Goal: Task Accomplishment & Management: Manage account settings

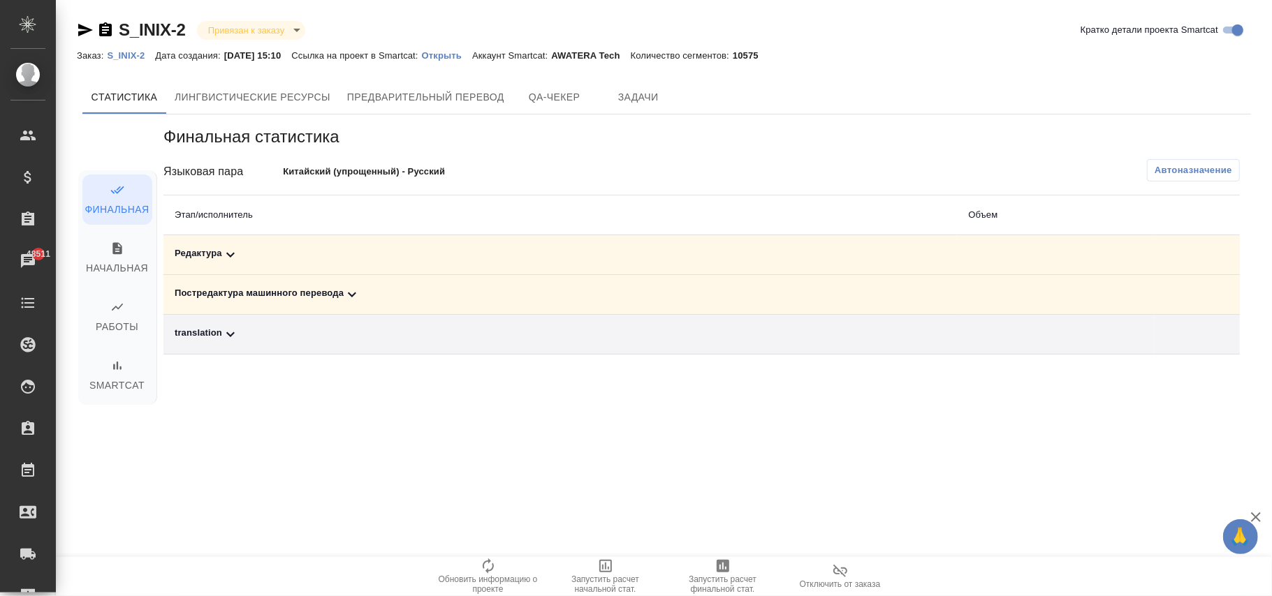
click at [138, 54] on p "S_INIX-2" at bounding box center [131, 55] width 48 height 10
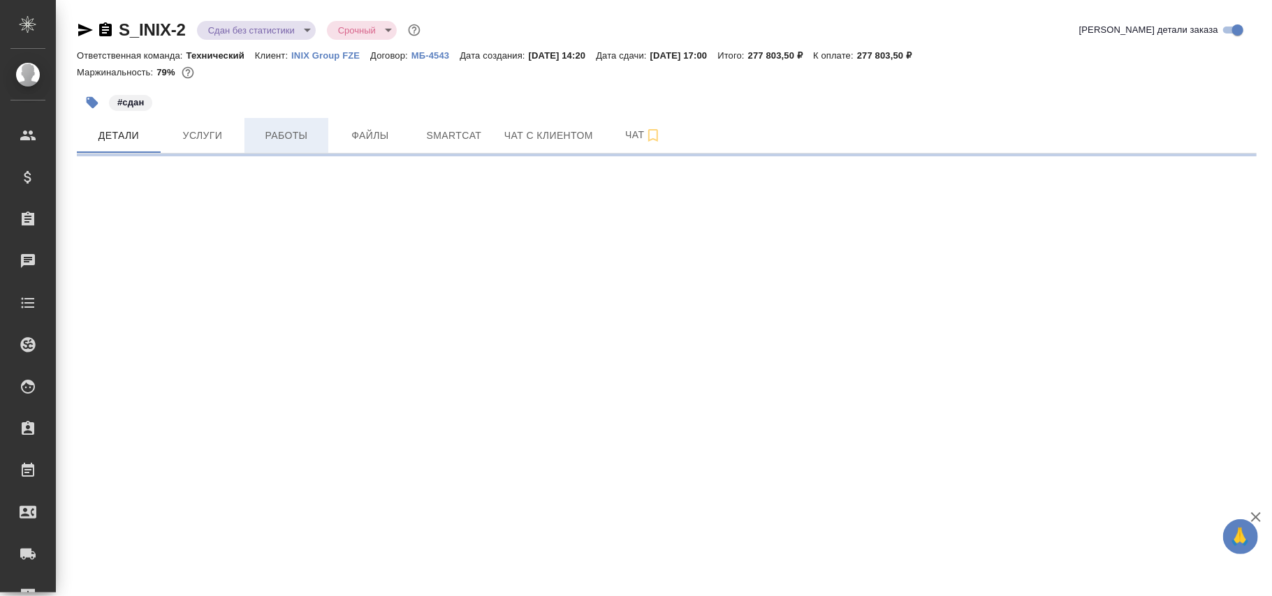
click at [297, 138] on span "Работы" at bounding box center [286, 135] width 67 height 17
select select "RU"
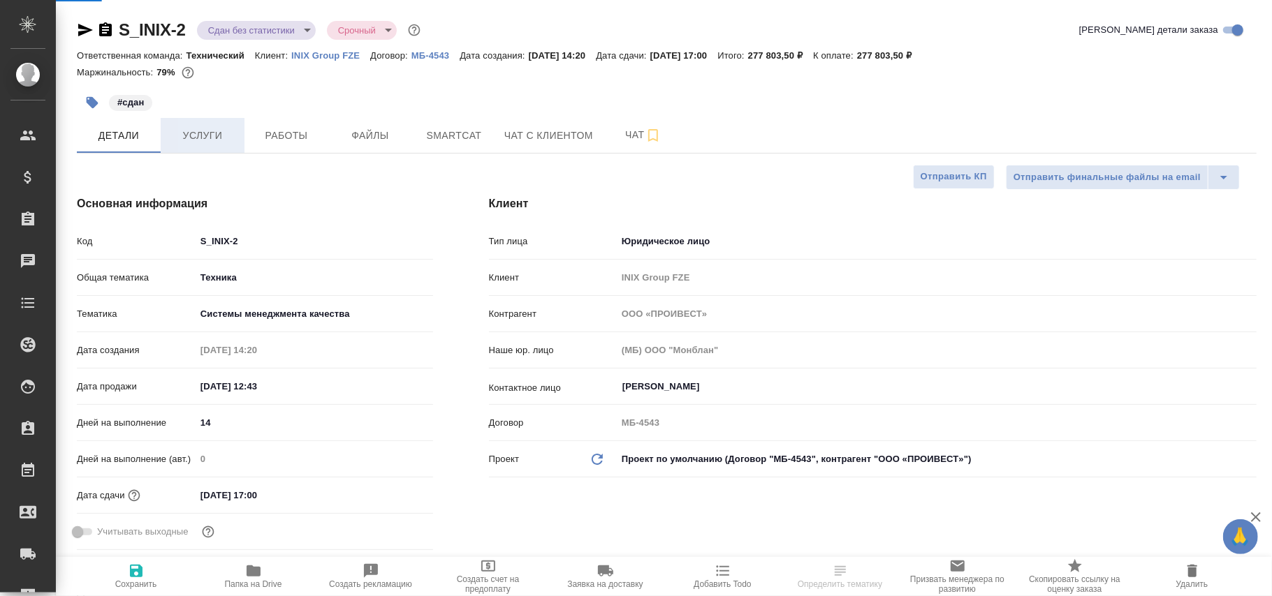
type textarea "x"
click at [199, 132] on span "Услуги" at bounding box center [202, 135] width 67 height 17
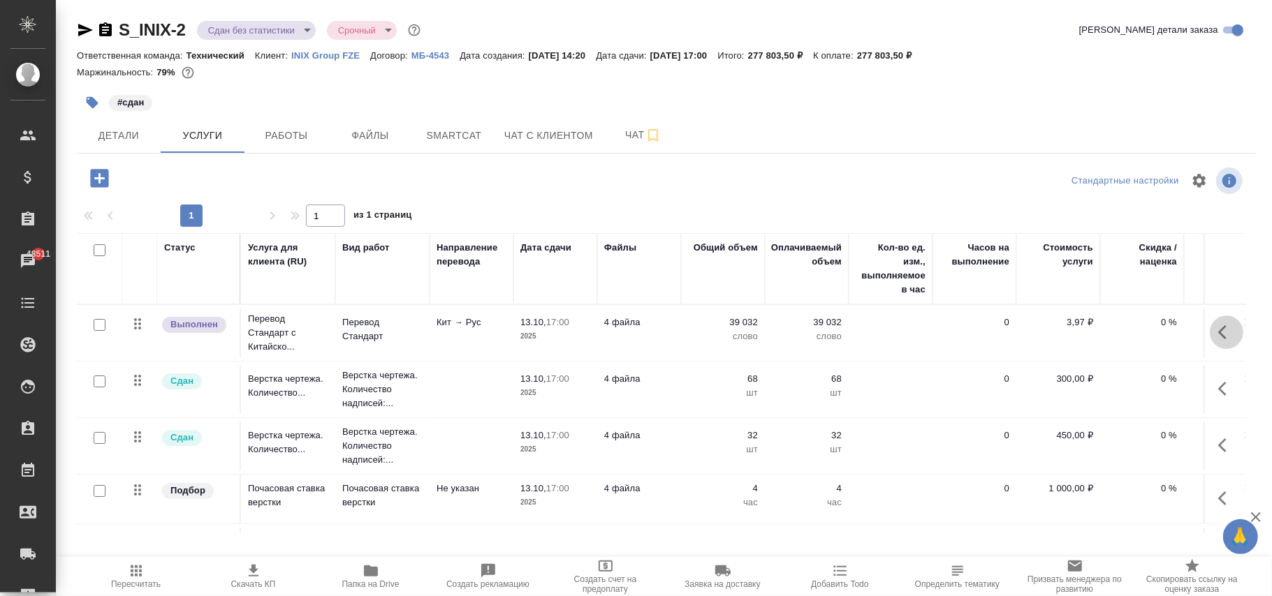
click at [1218, 334] on icon "button" at bounding box center [1226, 332] width 17 height 17
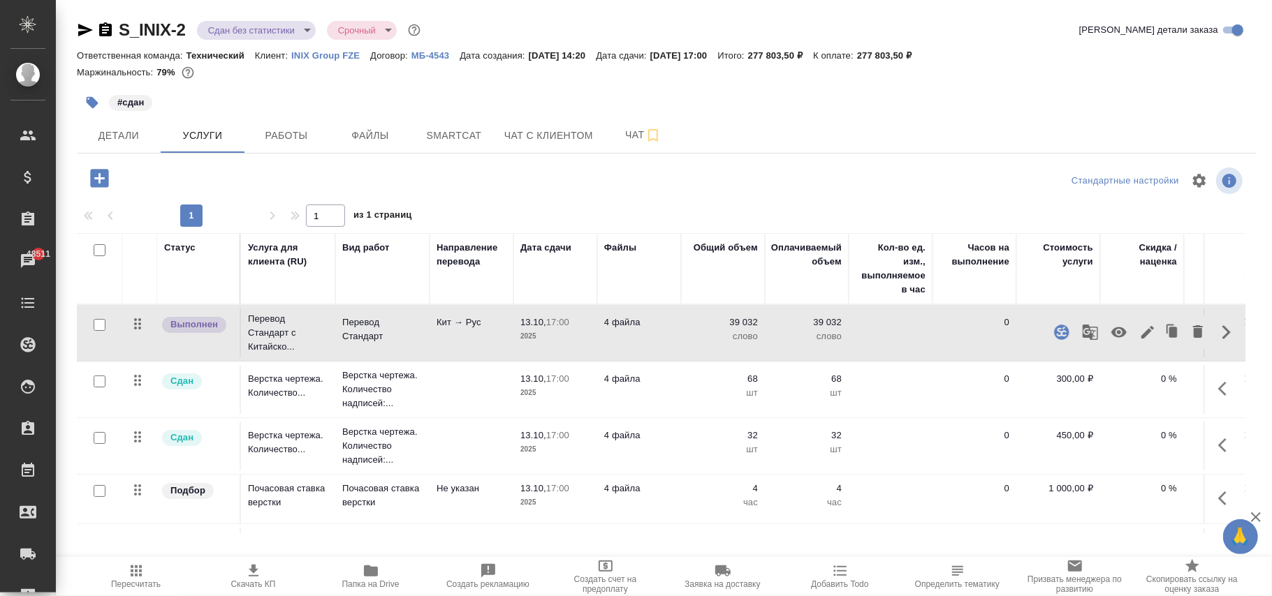
click at [638, 180] on div at bounding box center [666, 181] width 393 height 34
click at [291, 130] on span "Работы" at bounding box center [286, 135] width 67 height 17
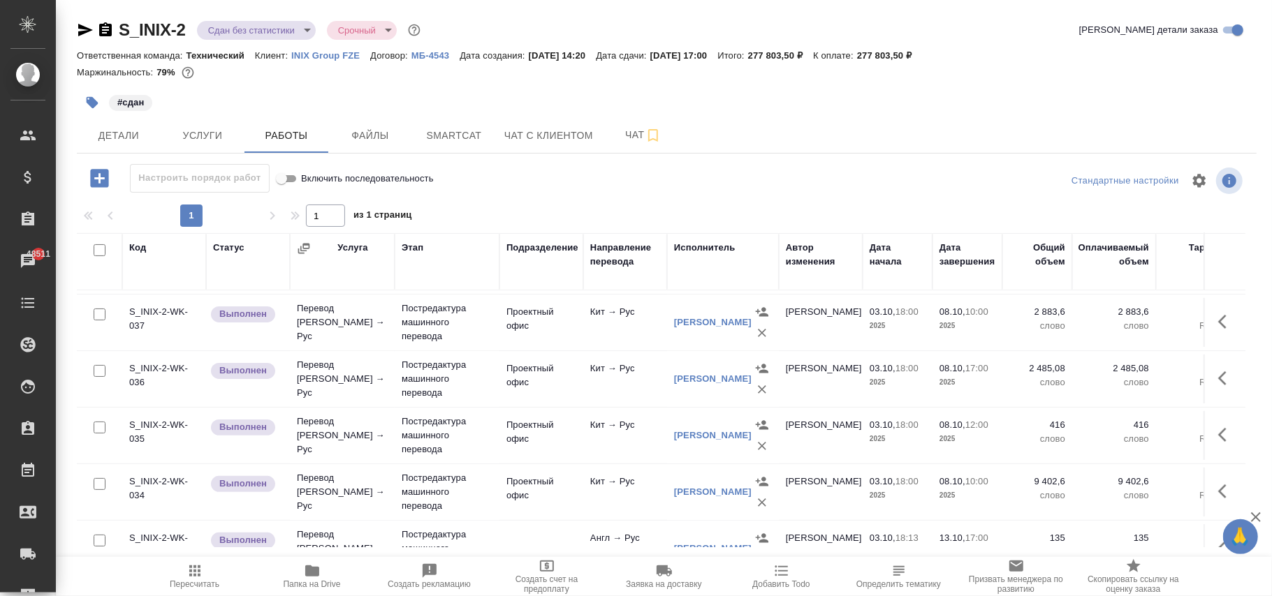
scroll to position [465, 0]
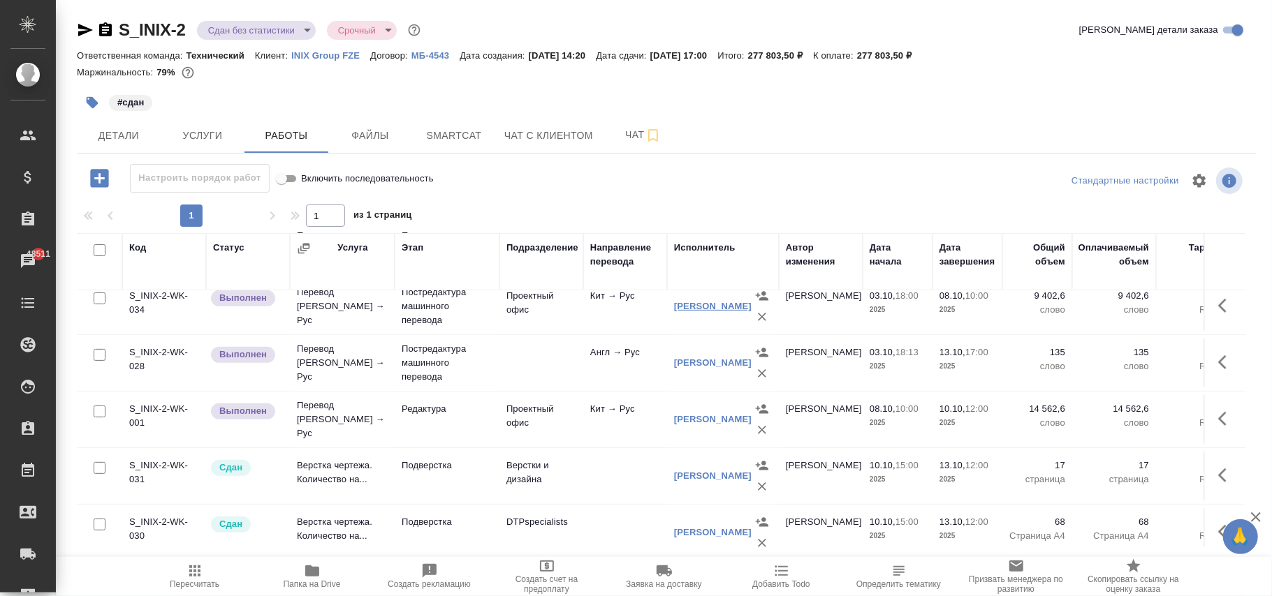
click at [694, 312] on link "Должецкий Денис" at bounding box center [713, 306] width 78 height 10
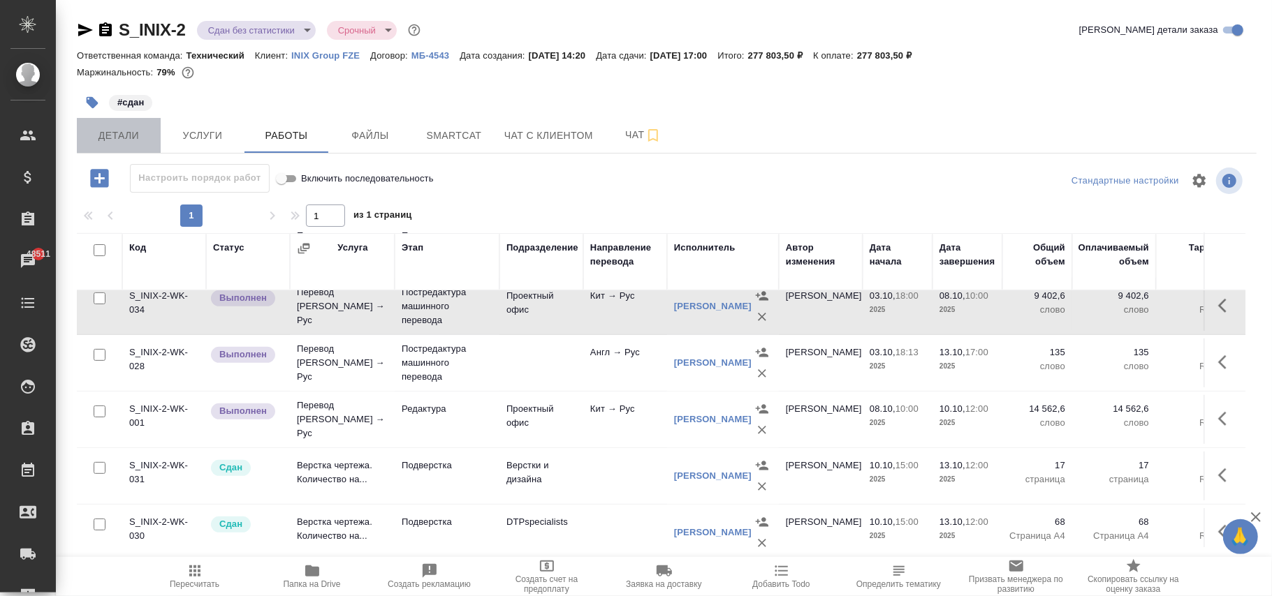
drag, startPoint x: 119, startPoint y: 140, endPoint x: 576, endPoint y: 6, distance: 476.1
click at [119, 140] on span "Детали" at bounding box center [118, 135] width 67 height 17
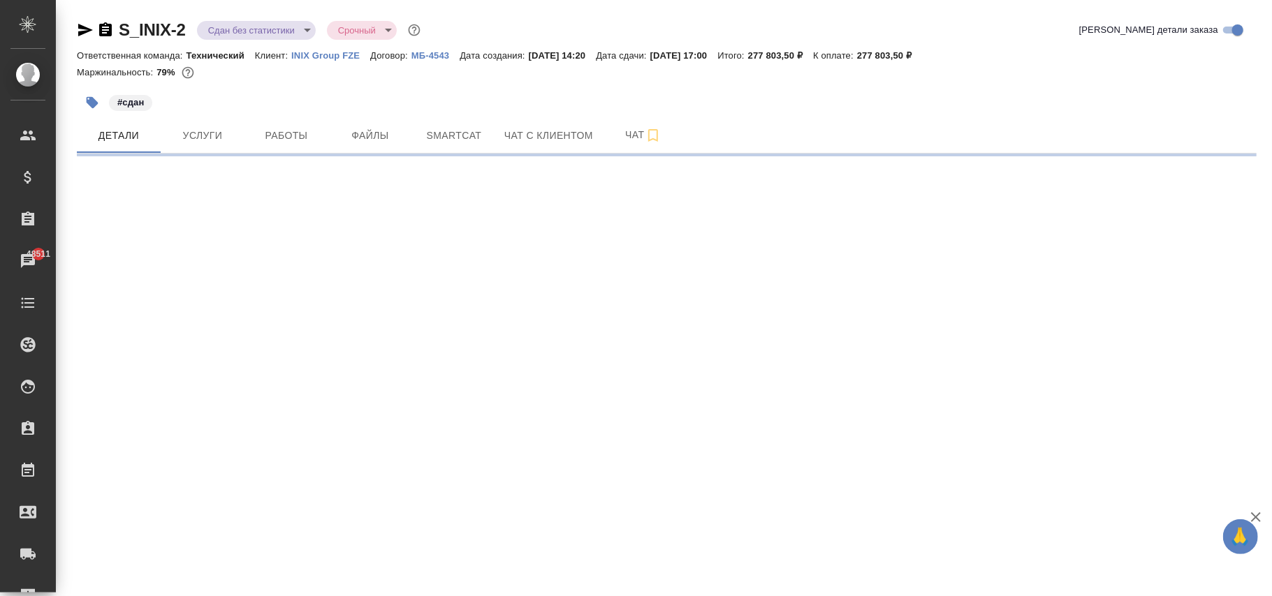
select select "RU"
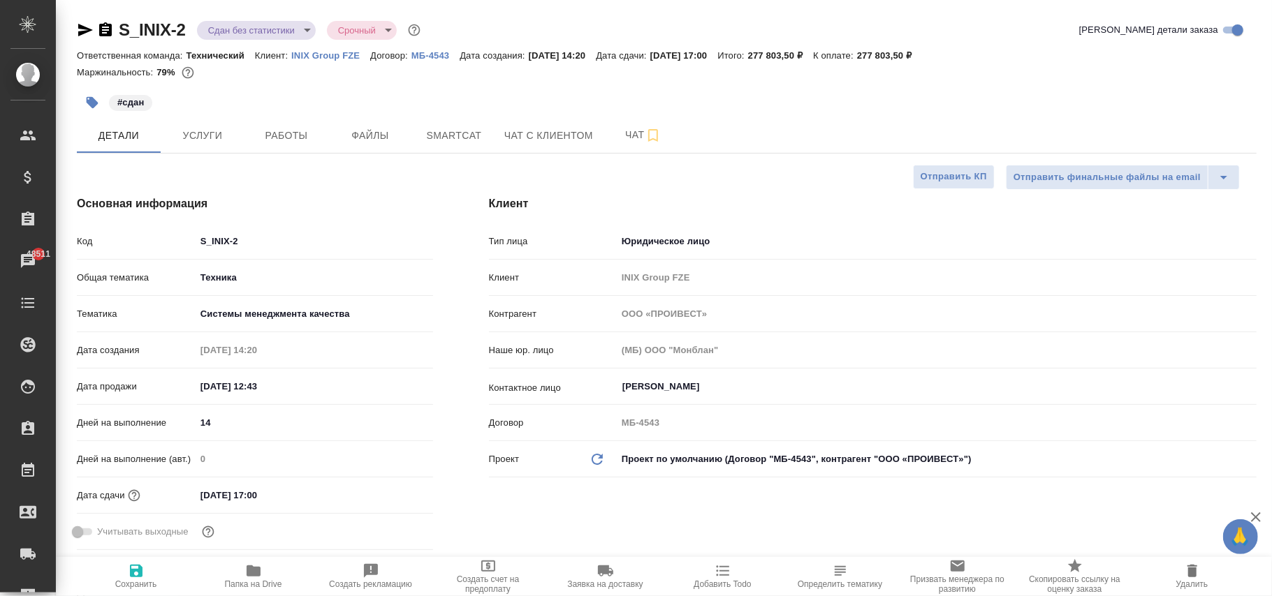
type textarea "x"
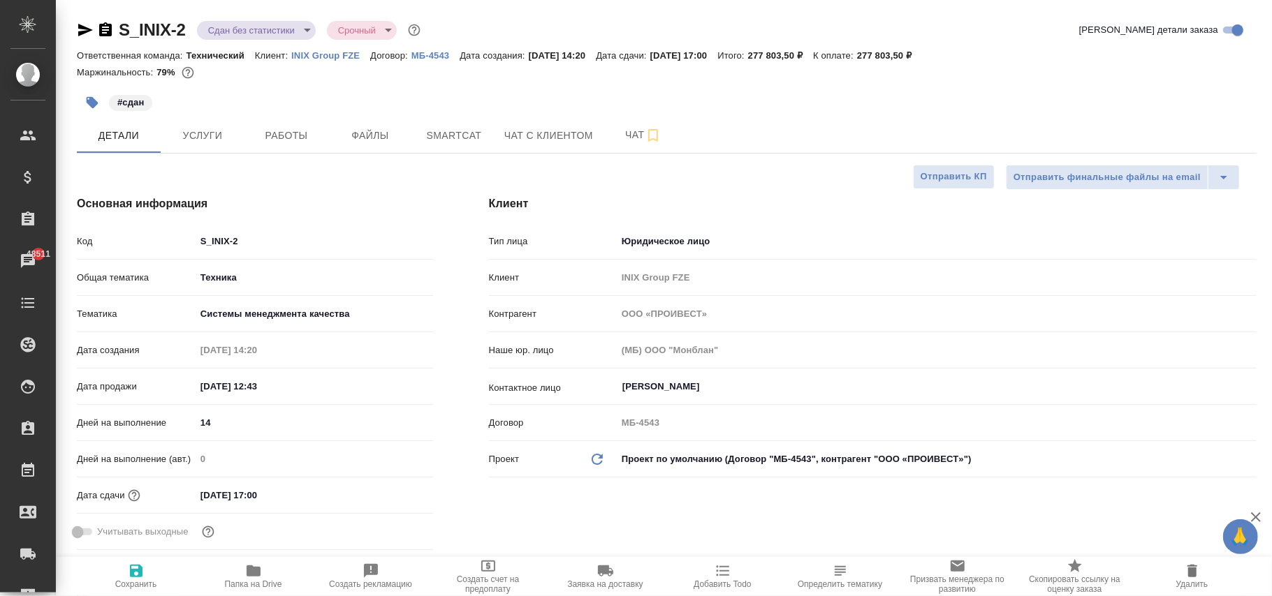
type textarea "x"
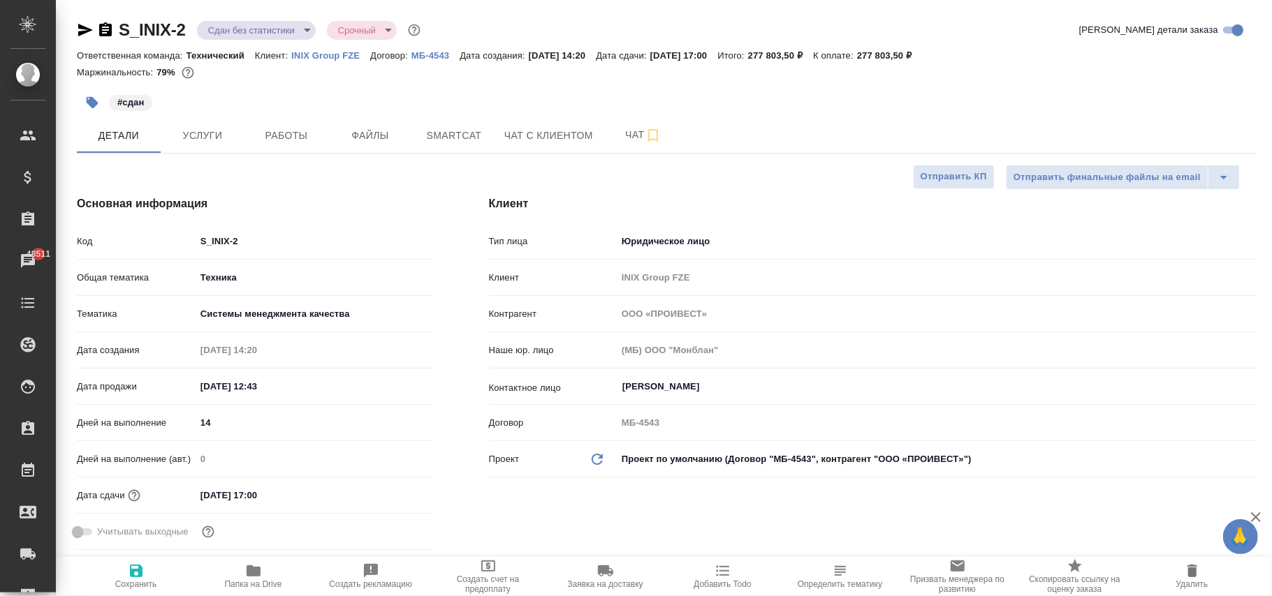
type textarea "x"
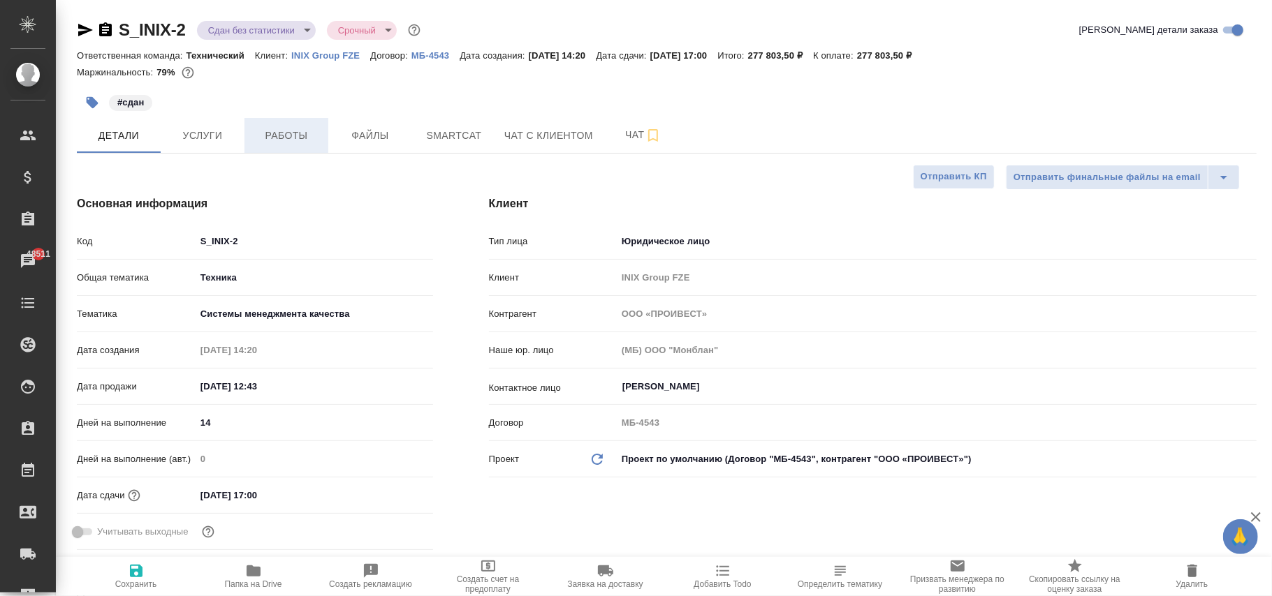
click at [295, 138] on span "Работы" at bounding box center [286, 135] width 67 height 17
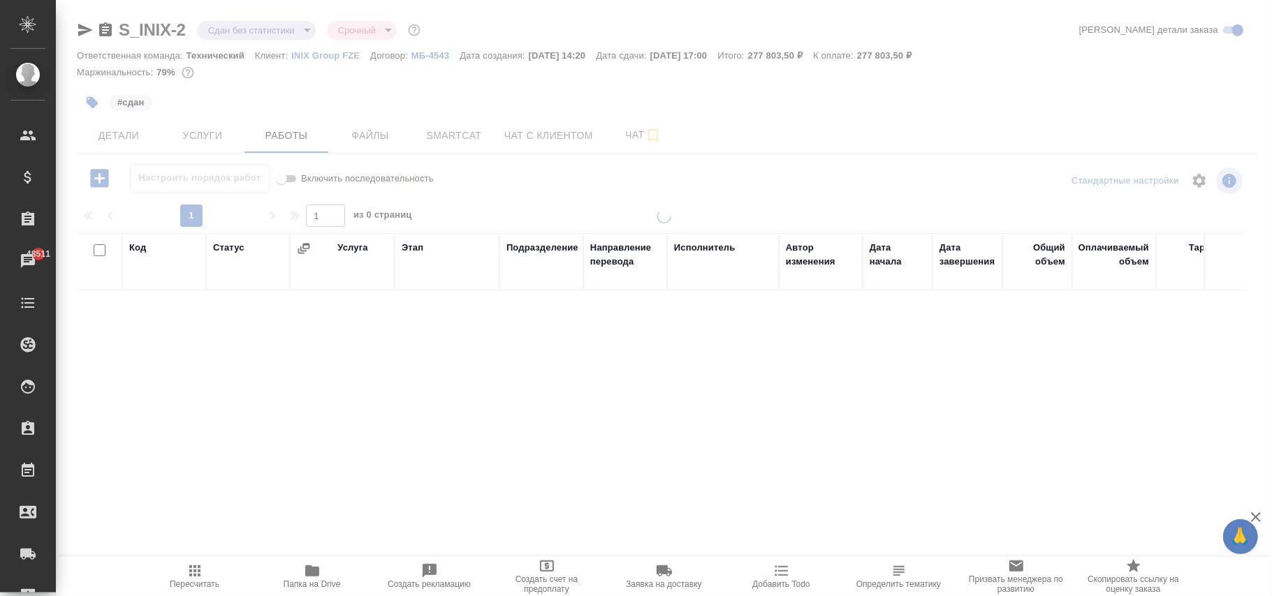
click at [454, 140] on div at bounding box center [664, 291] width 1216 height 583
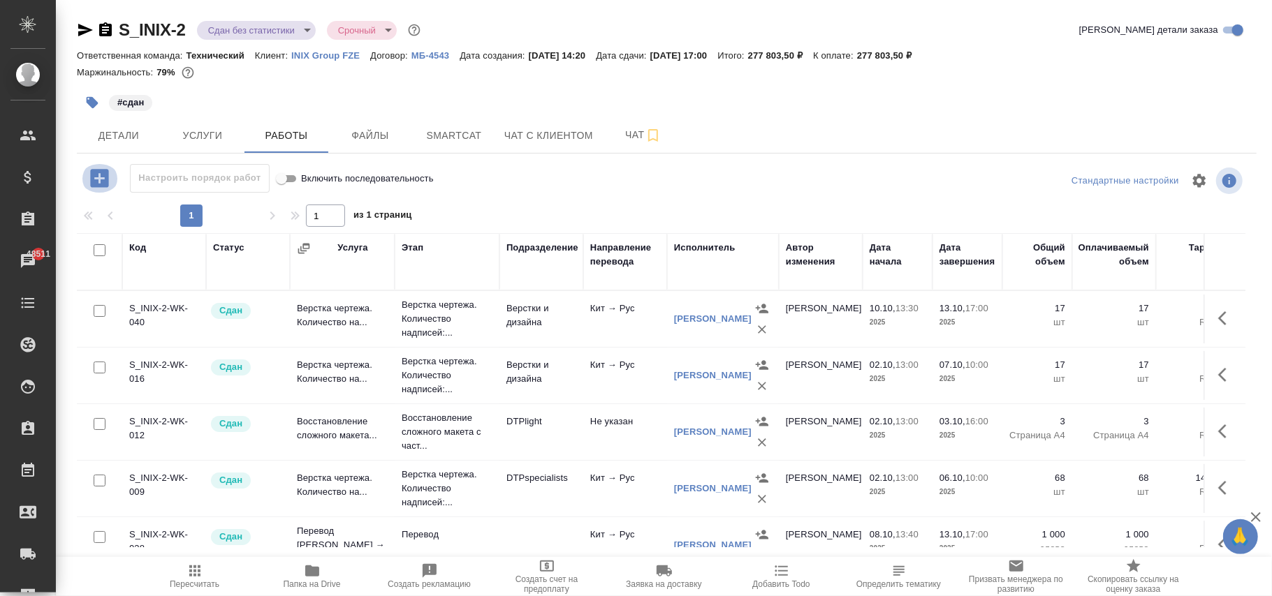
click at [98, 180] on icon "button" at bounding box center [99, 178] width 24 height 24
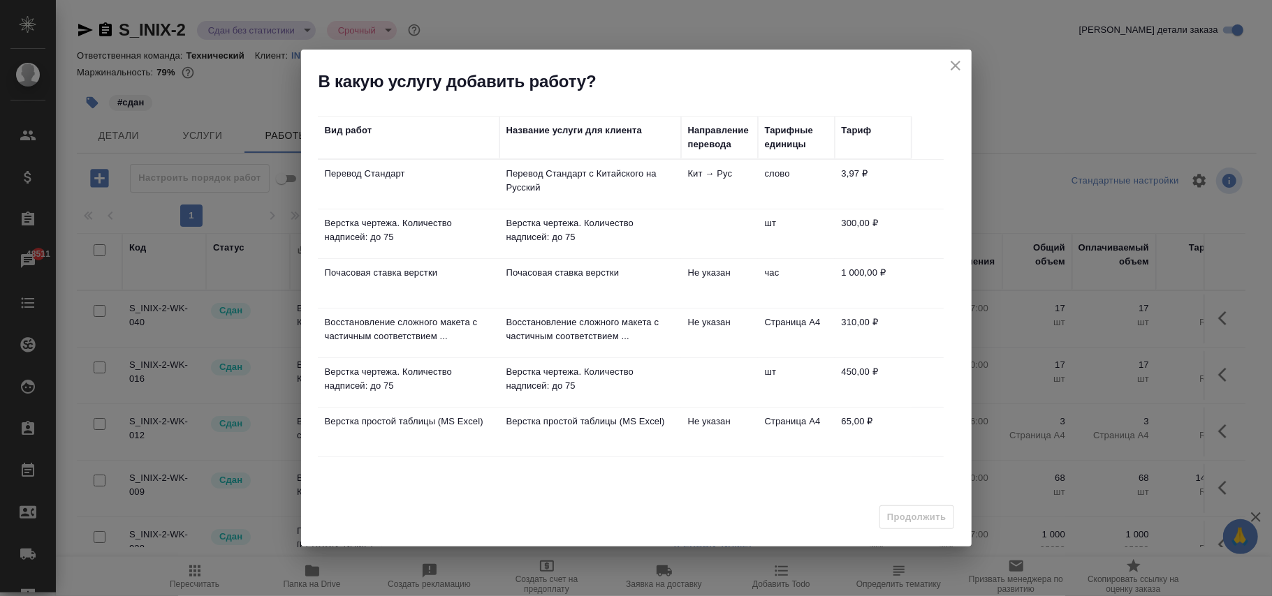
click at [758, 184] on td "слово" at bounding box center [796, 184] width 77 height 49
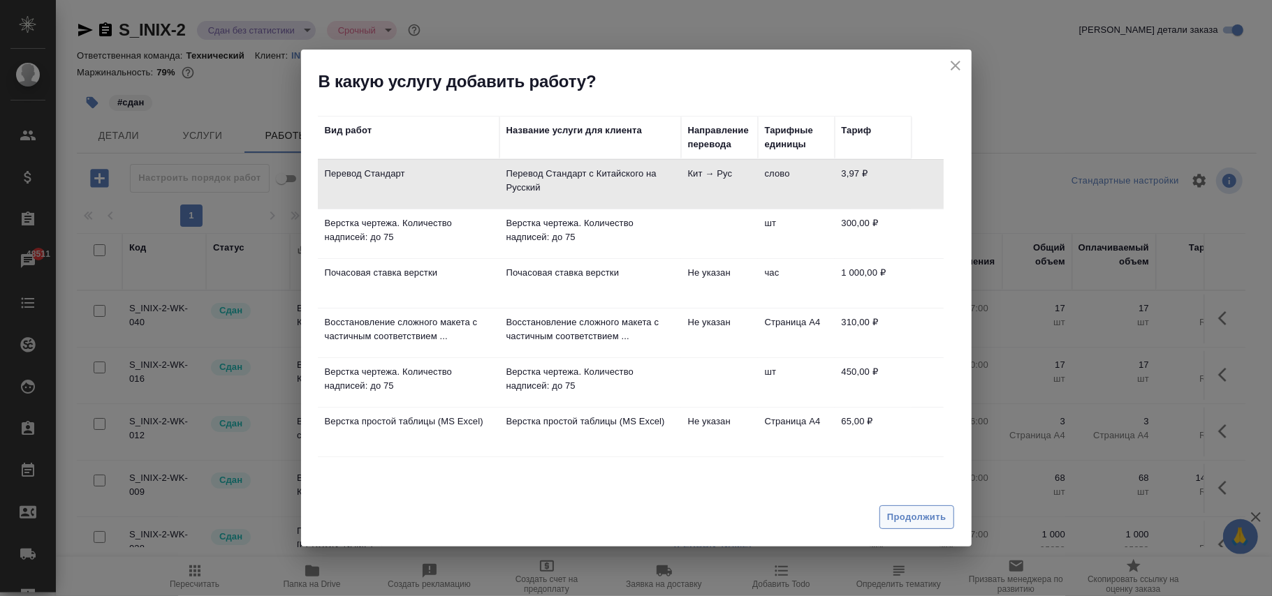
click at [909, 507] on button "Продолжить" at bounding box center [916, 518] width 74 height 24
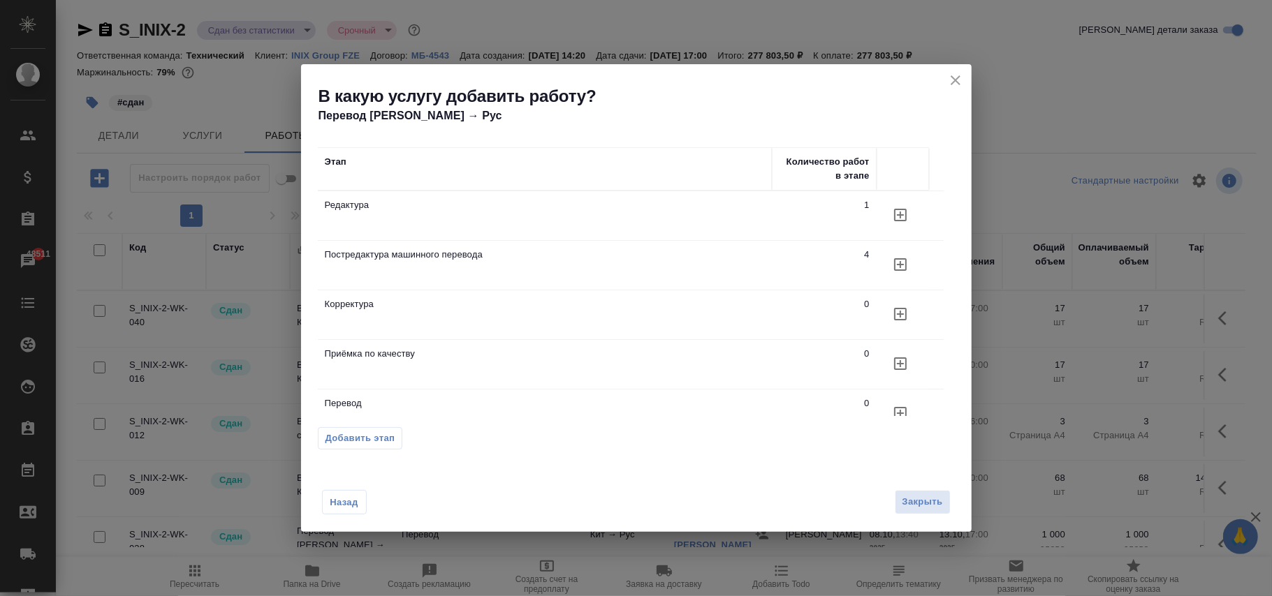
click at [905, 264] on icon "button" at bounding box center [900, 264] width 13 height 13
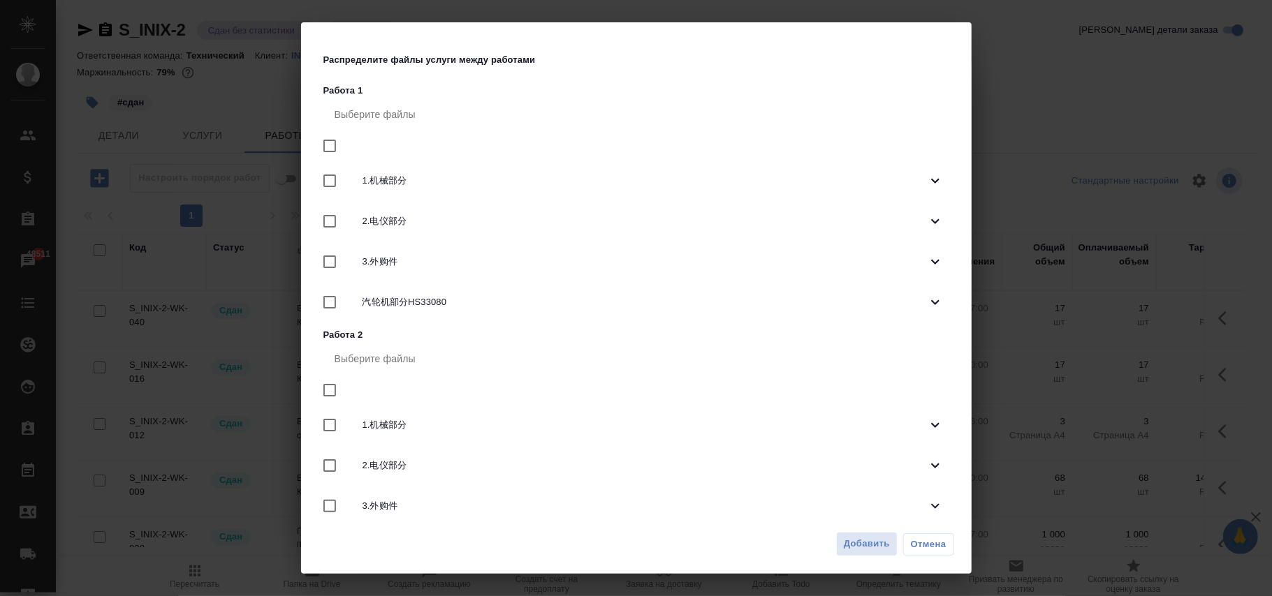
click at [330, 135] on input "checkbox" at bounding box center [329, 145] width 29 height 29
checkbox input "true"
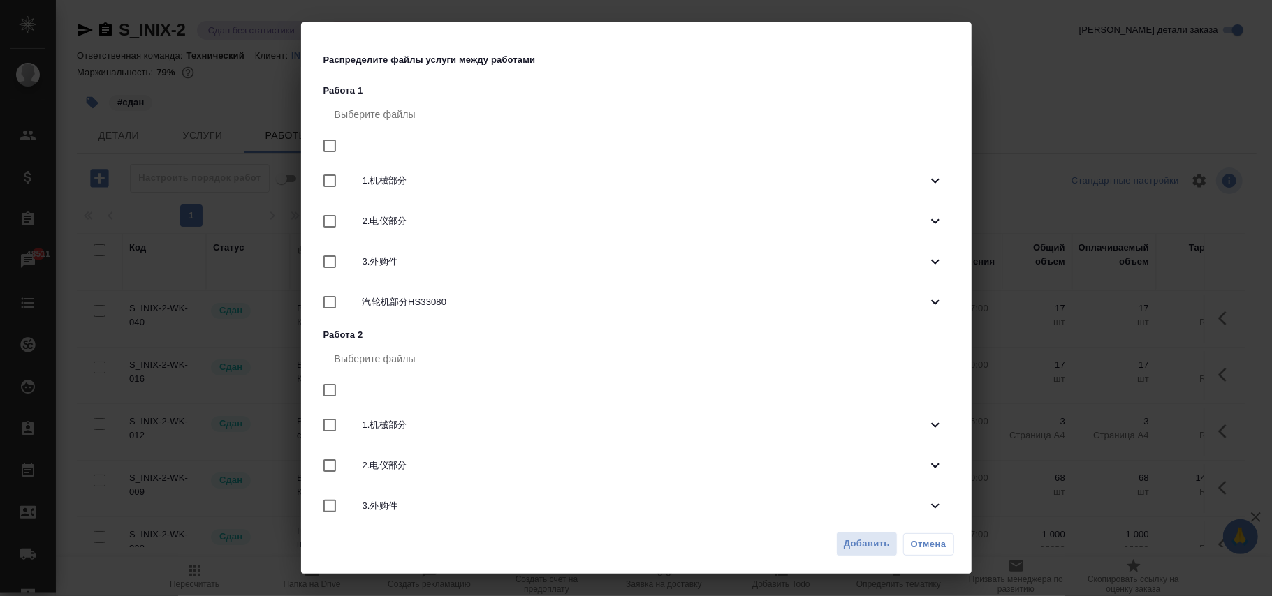
checkbox input "true"
drag, startPoint x: 872, startPoint y: 532, endPoint x: 749, endPoint y: 461, distance: 142.1
click at [870, 532] on button "Добавить" at bounding box center [866, 544] width 61 height 24
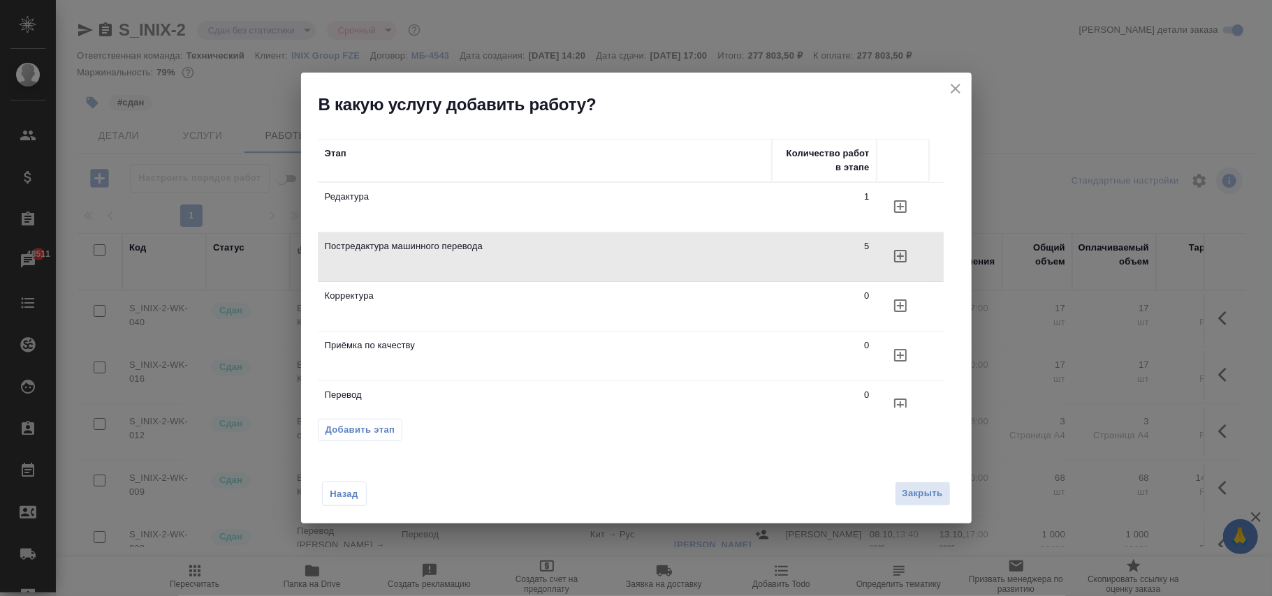
click at [917, 492] on span "Закрыть" at bounding box center [922, 494] width 41 height 16
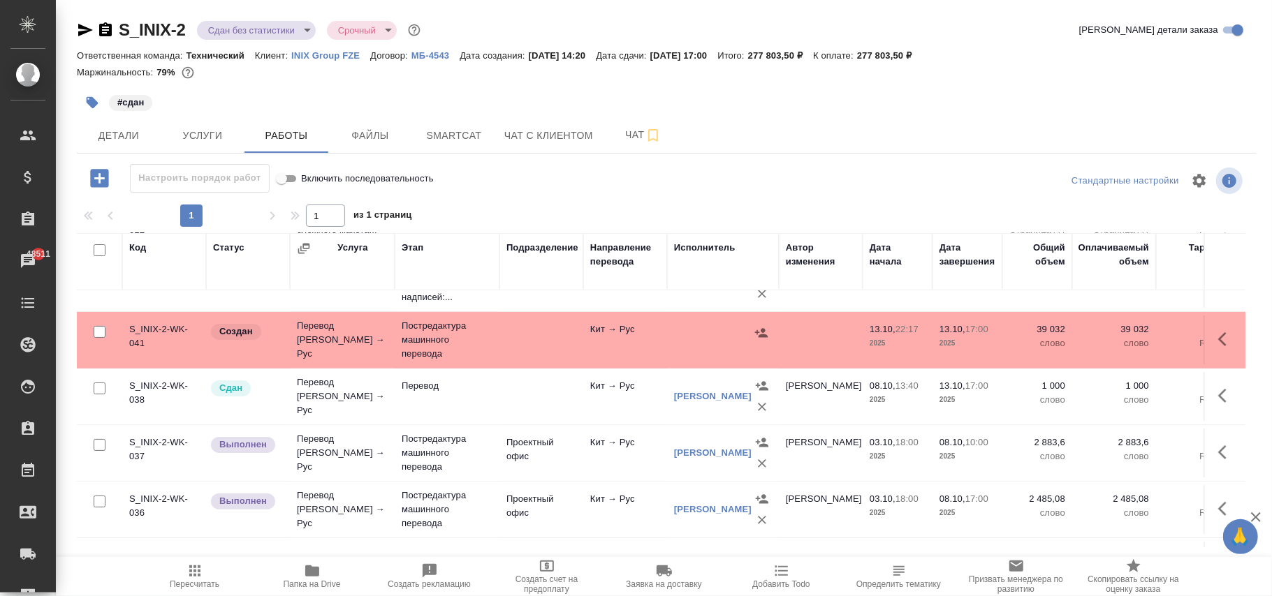
scroll to position [186, 0]
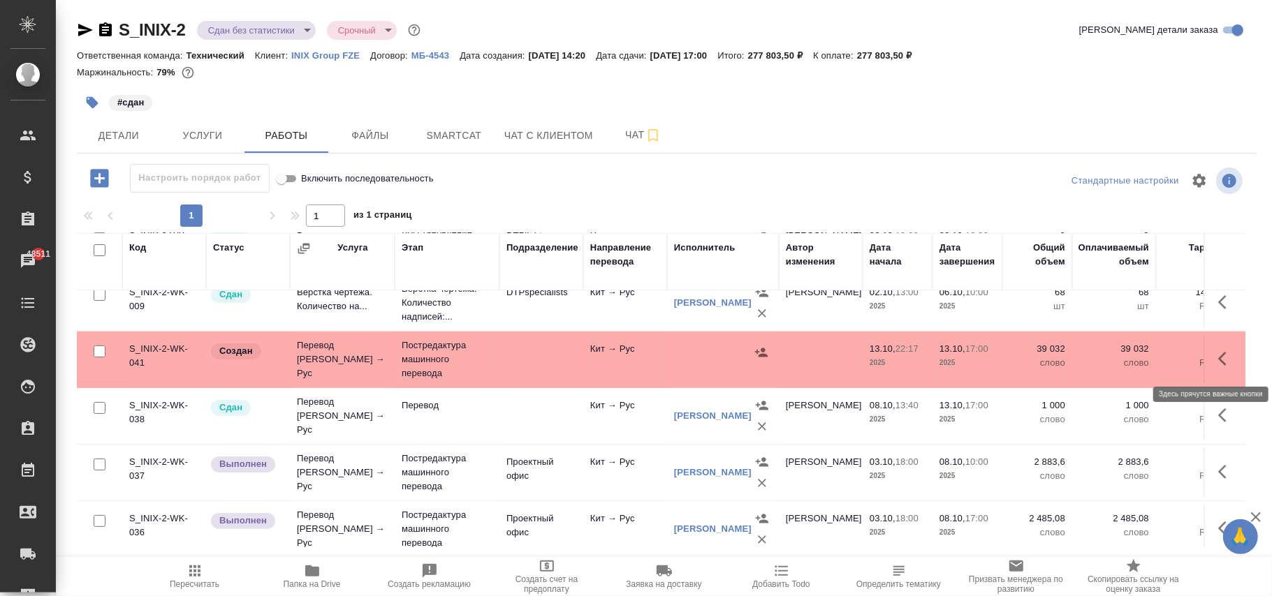
click at [1218, 360] on icon "button" at bounding box center [1222, 359] width 8 height 14
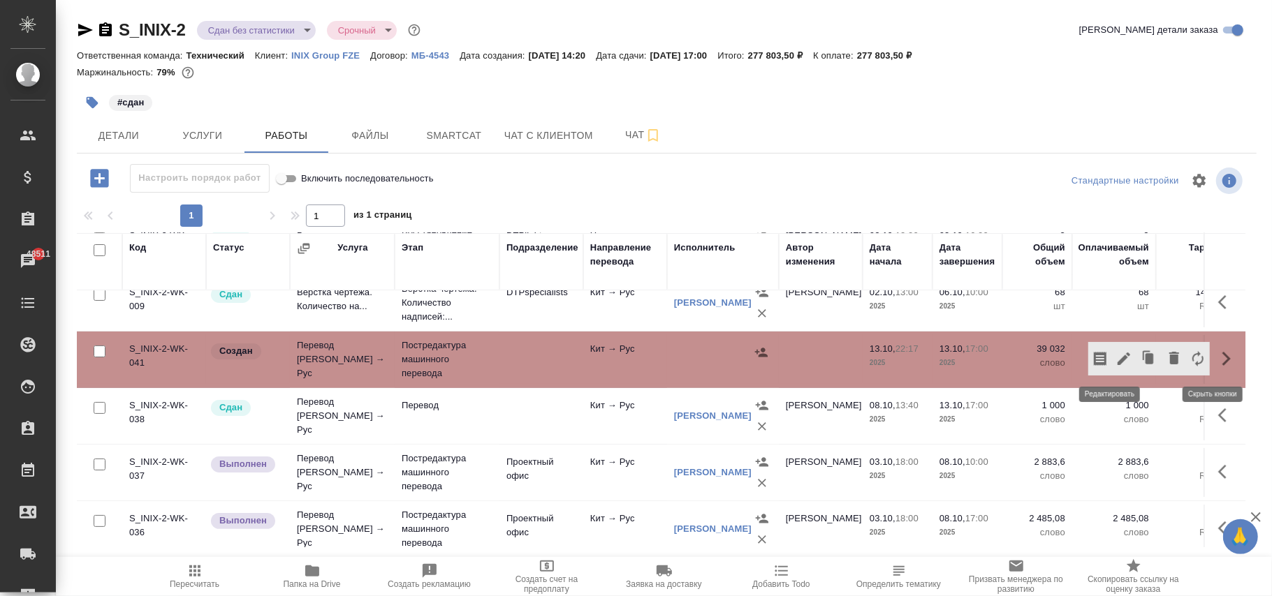
click at [1115, 358] on icon "button" at bounding box center [1123, 359] width 17 height 17
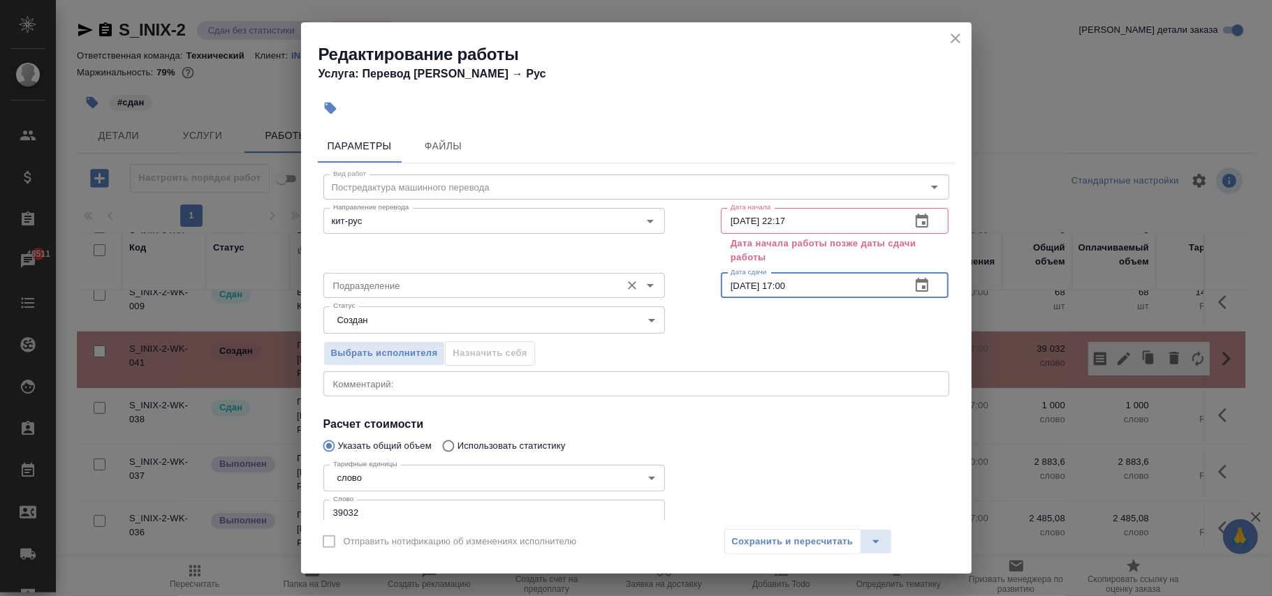
drag, startPoint x: 828, startPoint y: 283, endPoint x: 623, endPoint y: 282, distance: 204.6
click at [615, 282] on div "Подразделение Подразделение Дата сдачи 13.10.2025 17:00 Дата сдачи" at bounding box center [636, 284] width 682 height 89
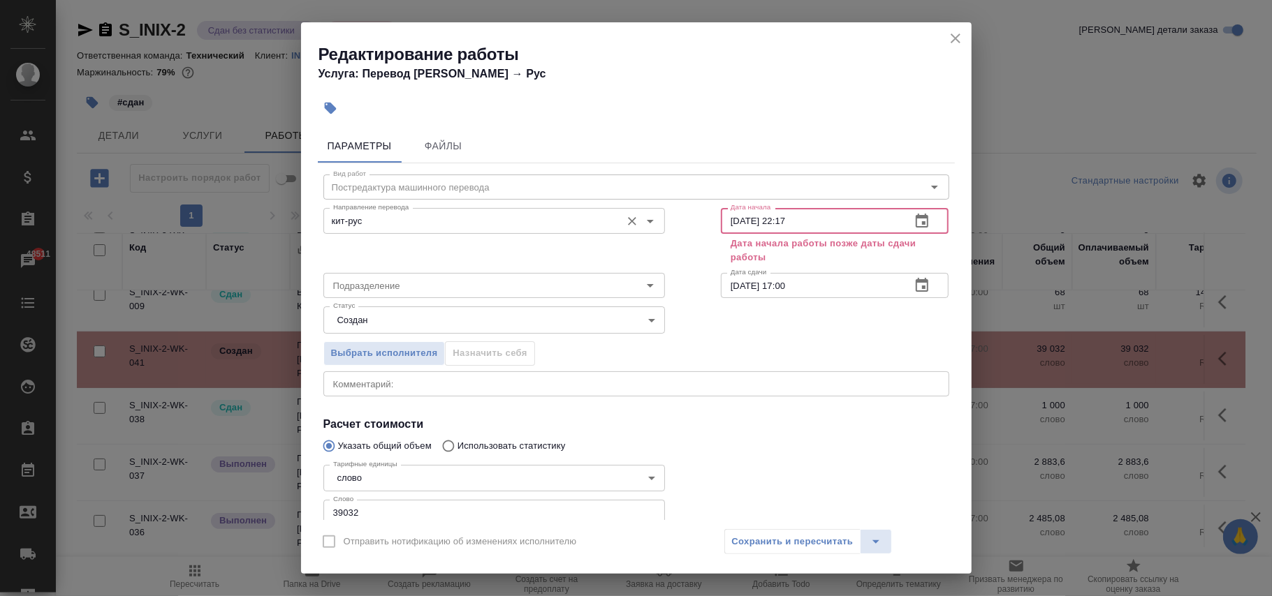
drag, startPoint x: 814, startPoint y: 221, endPoint x: 534, endPoint y: 221, distance: 280.8
click at [534, 221] on div "Направление перевода кит-рус Направление перевода Дата начала 13.10.2025 22:17 …" at bounding box center [636, 235] width 682 height 120
paste input "17:00"
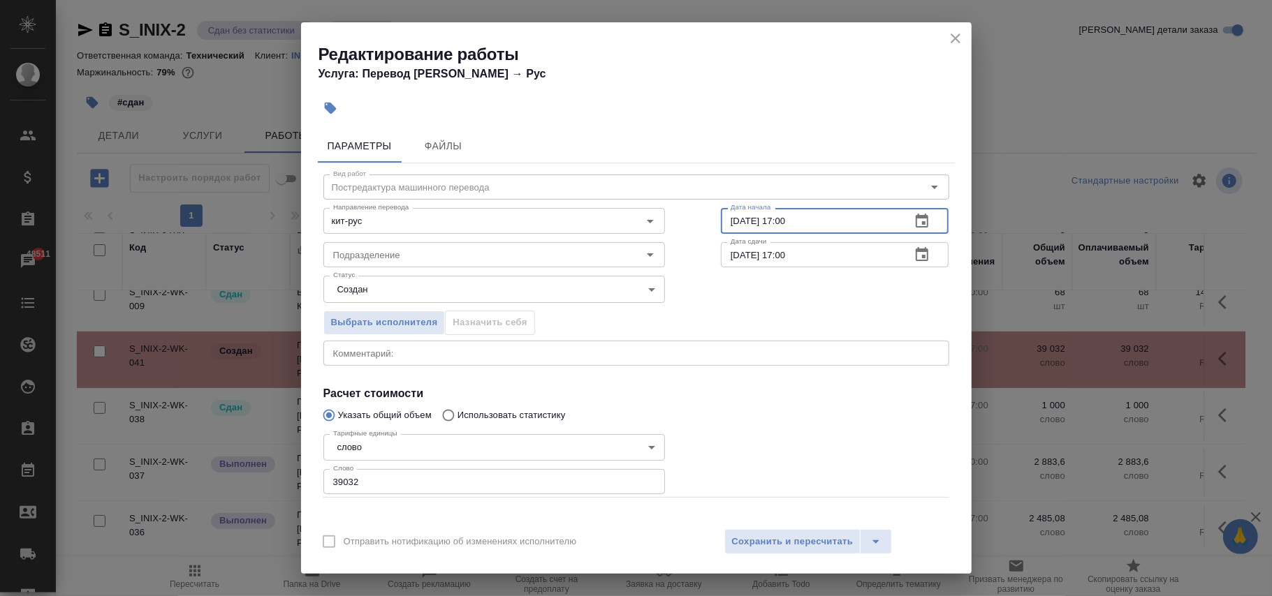
type input "13.10.2025 17:00"
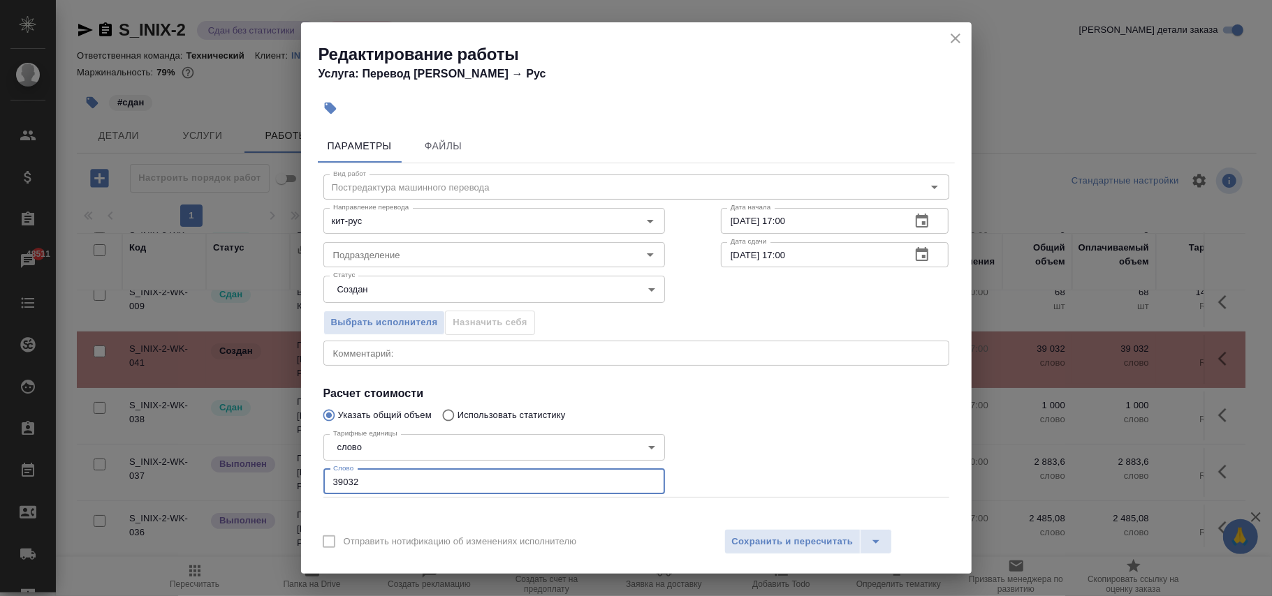
drag, startPoint x: 440, startPoint y: 483, endPoint x: 94, endPoint y: 594, distance: 363.6
click at [0, 457] on div "Редактирование работы Услуга: Перевод Стандарт Кит → Рус Параметры Файлы Вид ра…" at bounding box center [636, 298] width 1272 height 596
type input "9402.6"
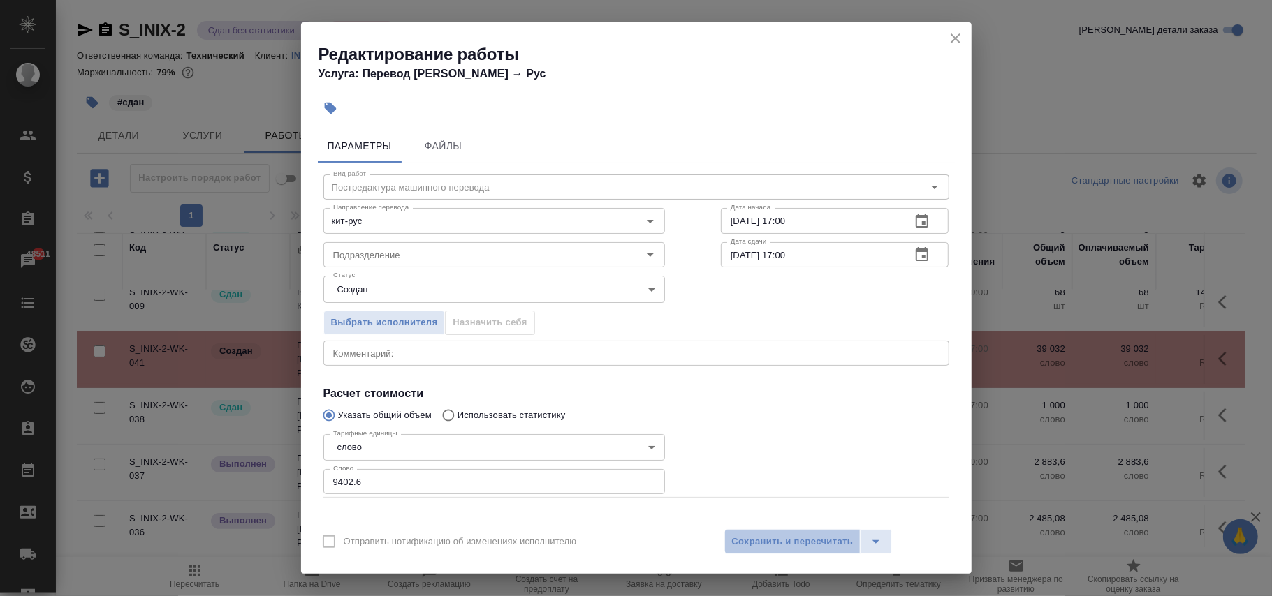
drag, startPoint x: 808, startPoint y: 541, endPoint x: 806, endPoint y: 474, distance: 67.1
click at [808, 539] on span "Сохранить и пересчитать" at bounding box center [793, 542] width 122 height 16
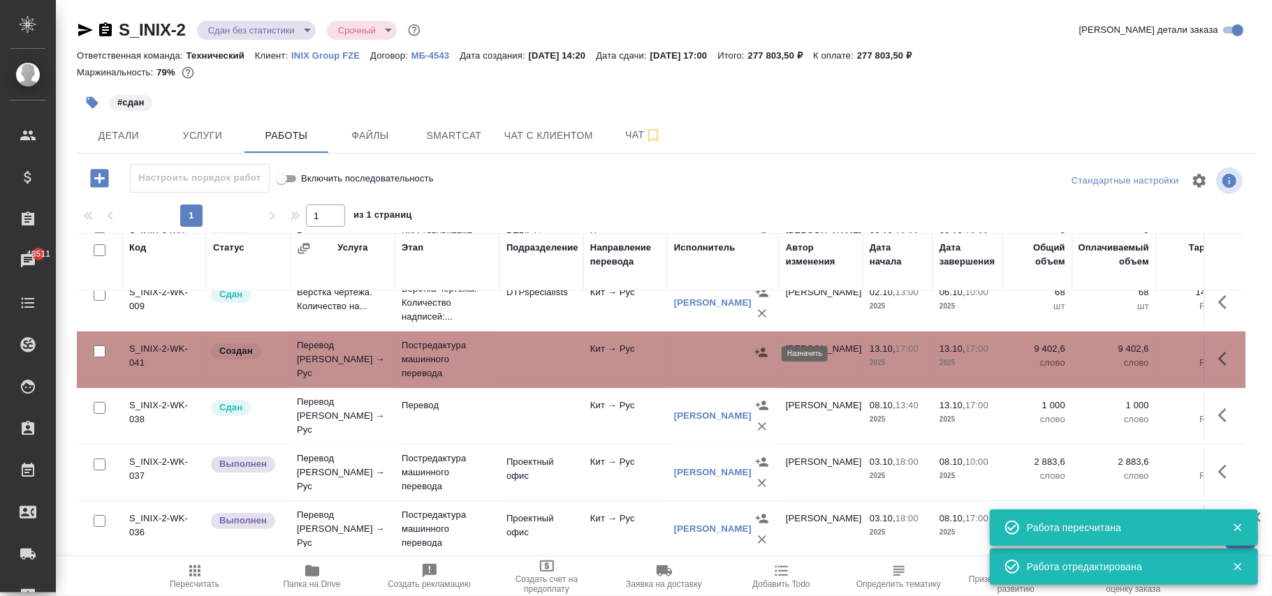
click at [761, 355] on icon "button" at bounding box center [761, 353] width 14 height 14
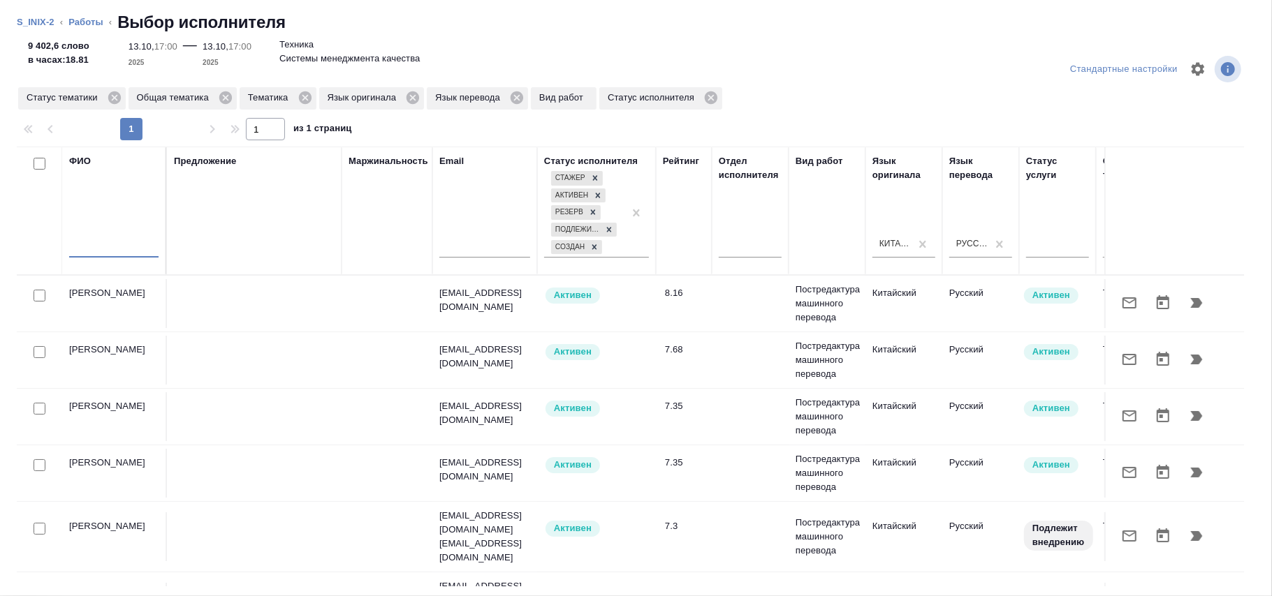
click at [105, 250] on input "text" at bounding box center [113, 248] width 89 height 17
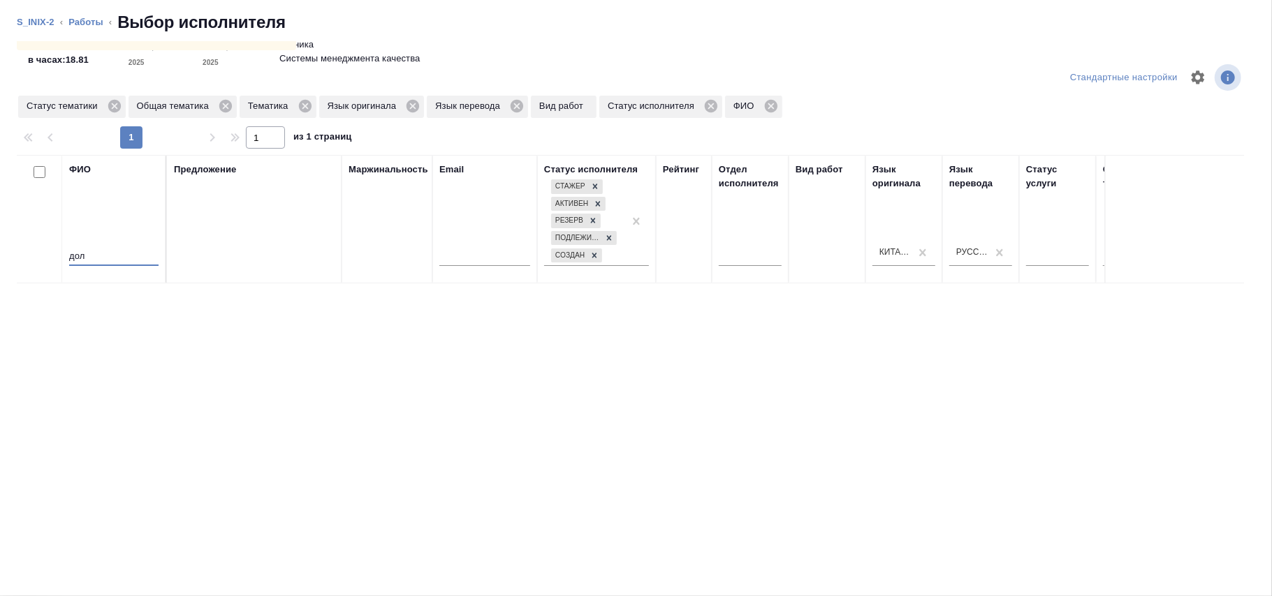
scroll to position [73, 0]
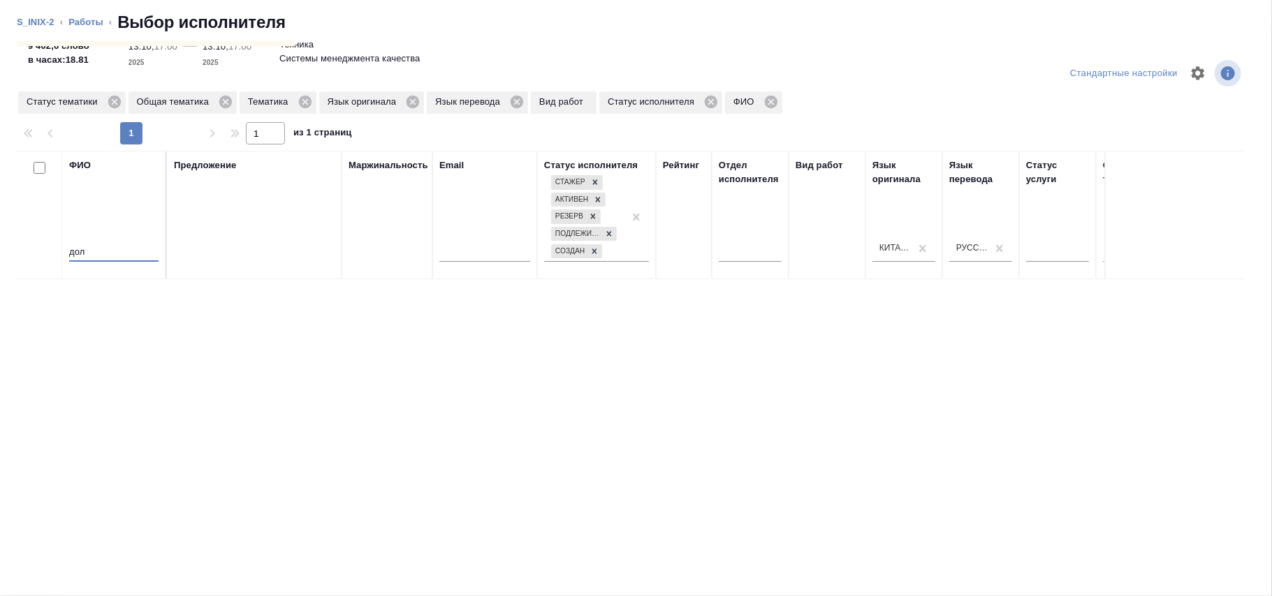
type input "дол"
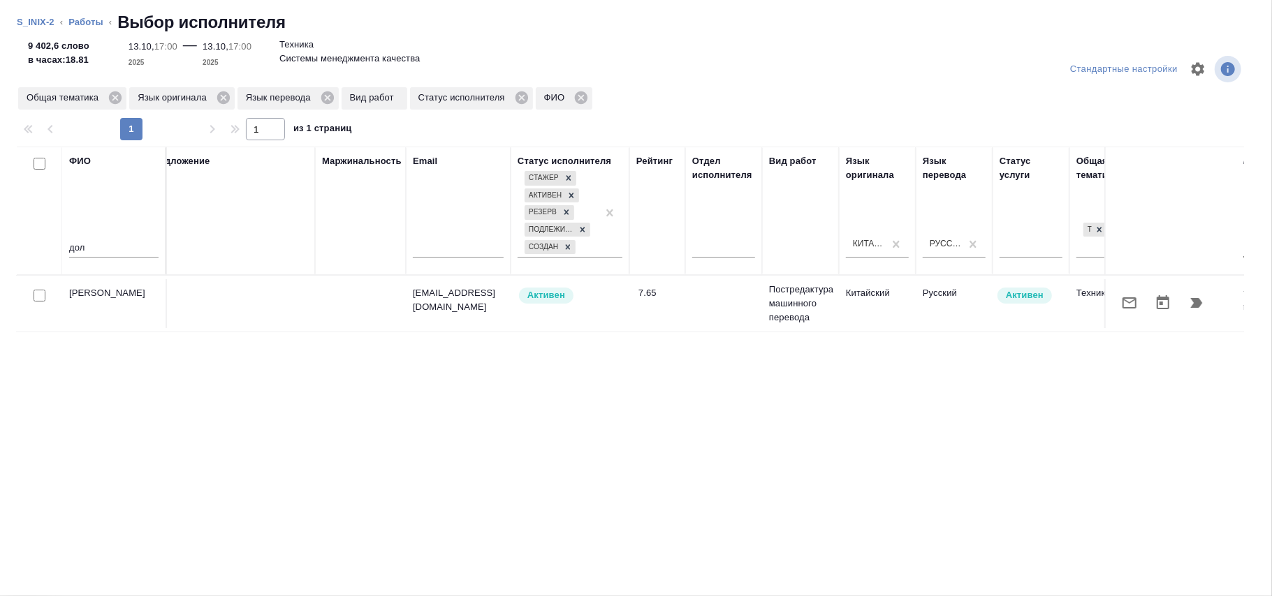
scroll to position [0, 0]
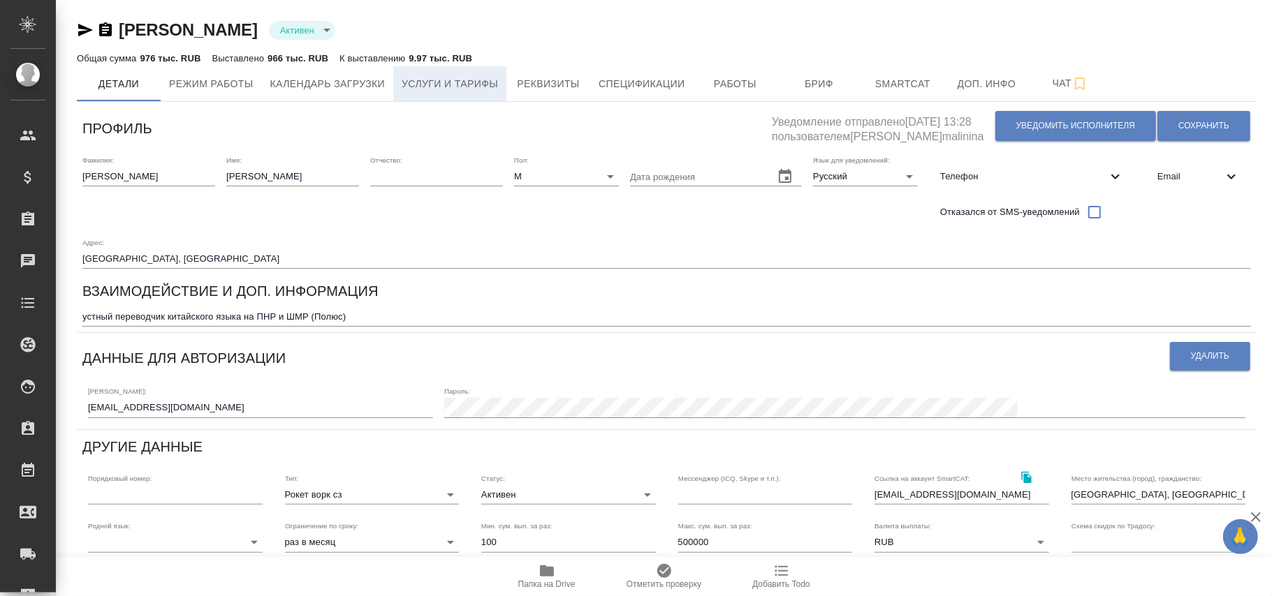
click at [464, 93] on button "Услуги и тарифы" at bounding box center [449, 83] width 113 height 35
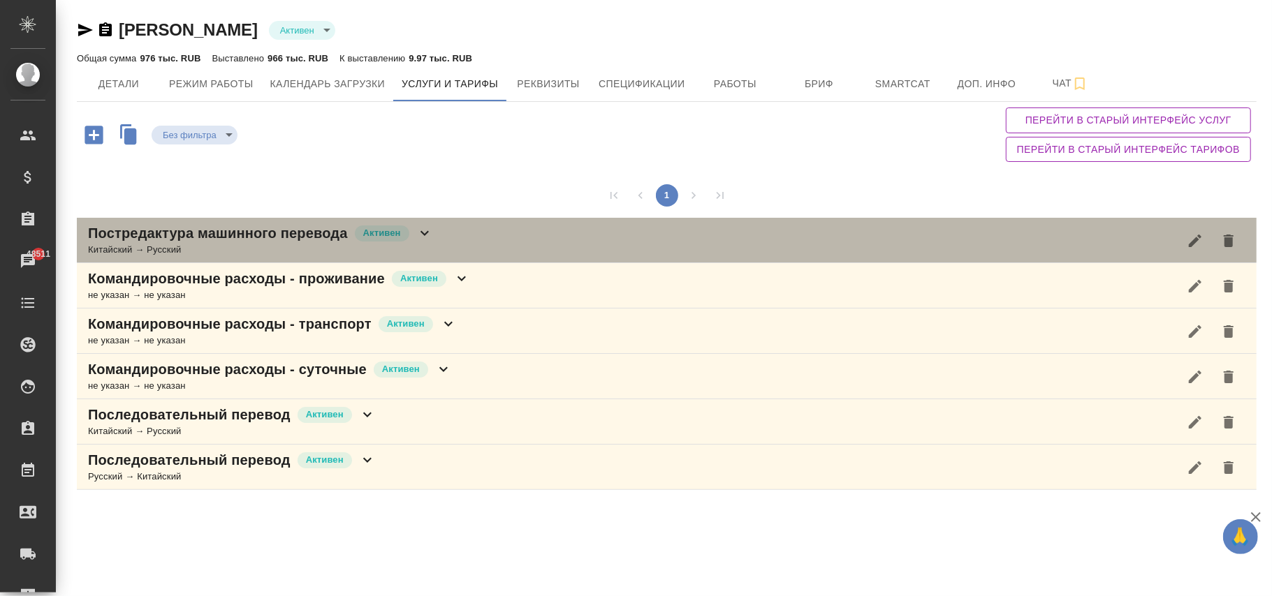
click at [426, 228] on icon at bounding box center [424, 233] width 17 height 17
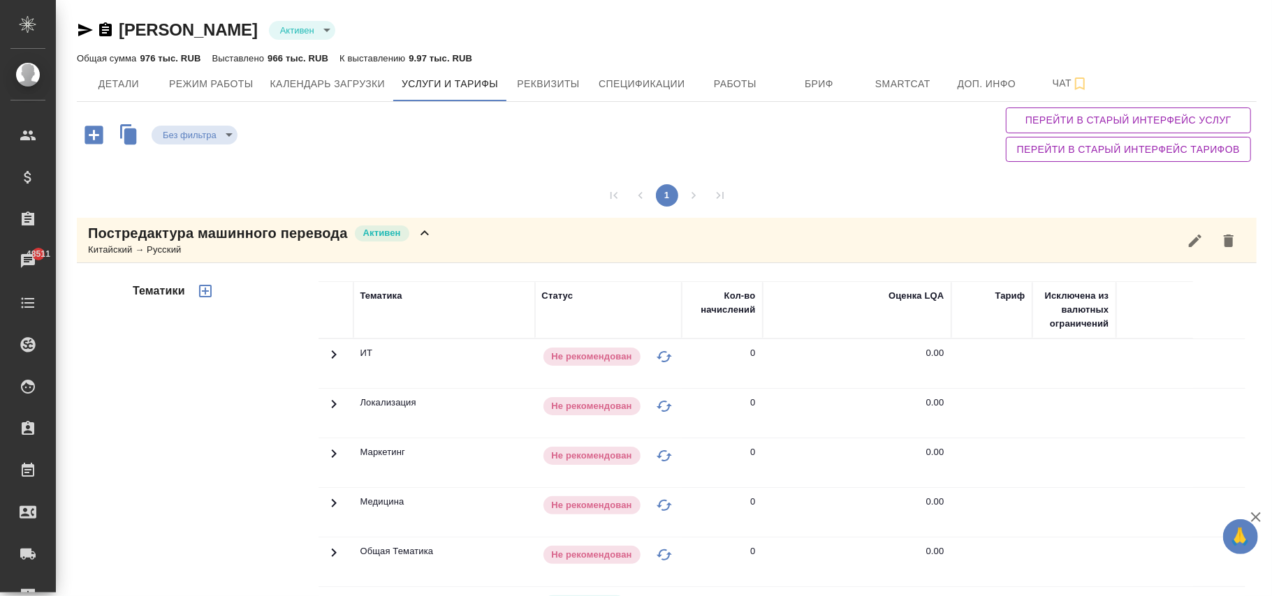
scroll to position [279, 0]
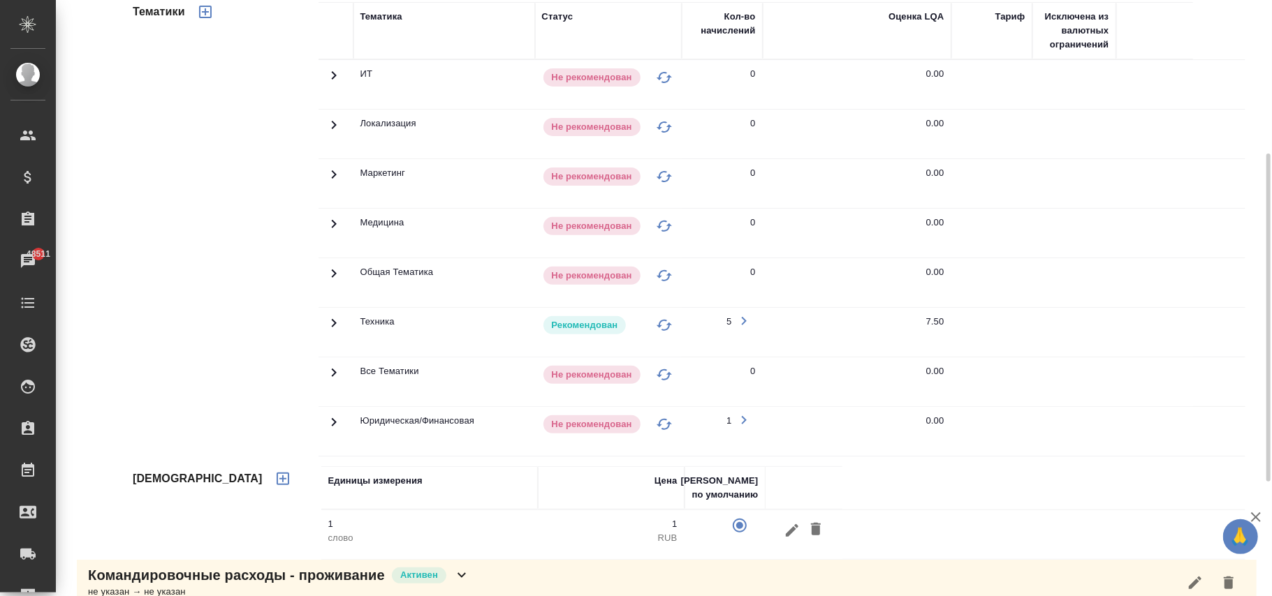
click at [333, 322] on icon at bounding box center [333, 323] width 17 height 17
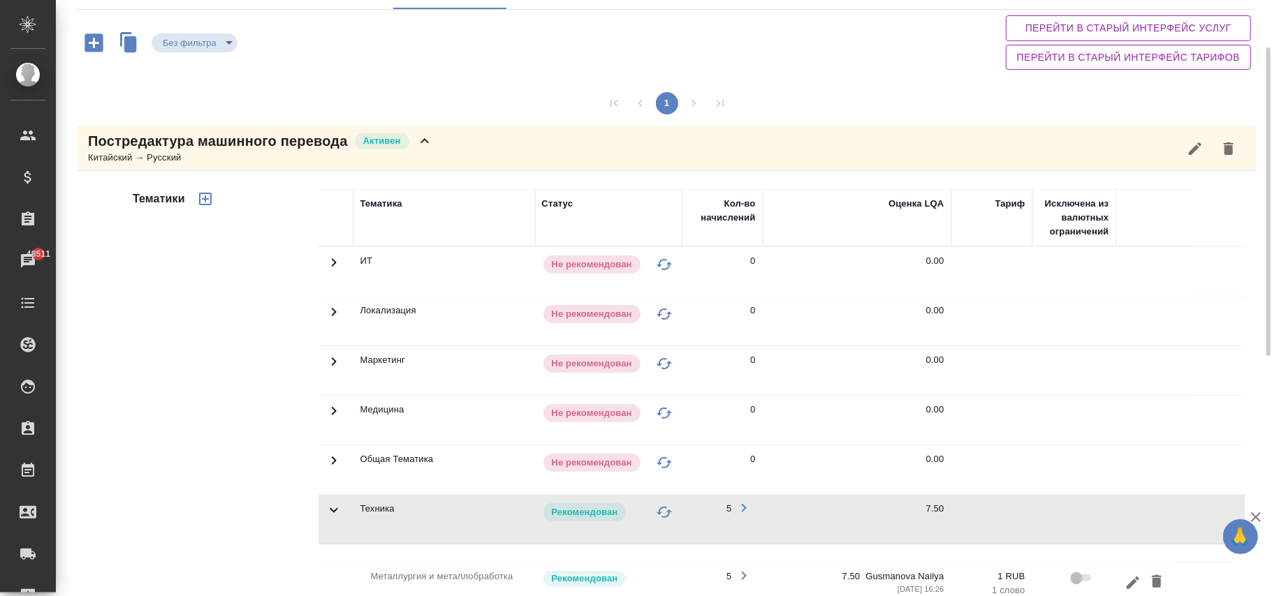
scroll to position [0, 0]
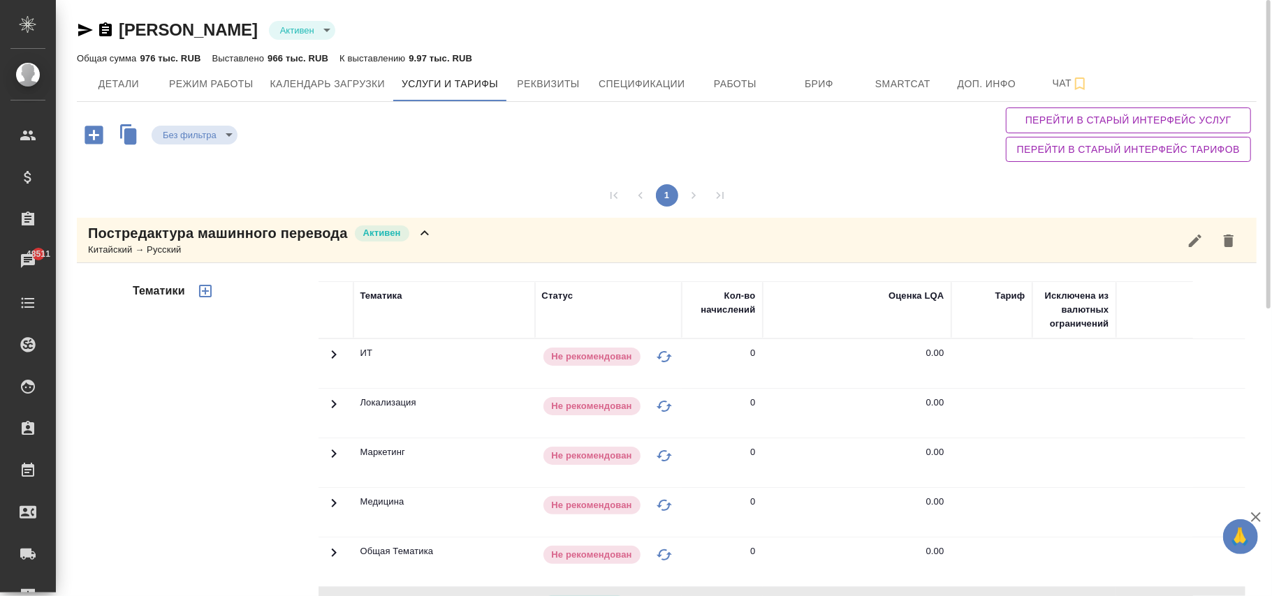
click at [1057, 120] on span "Перейти в старый интерфейс услуг" at bounding box center [1128, 120] width 223 height 17
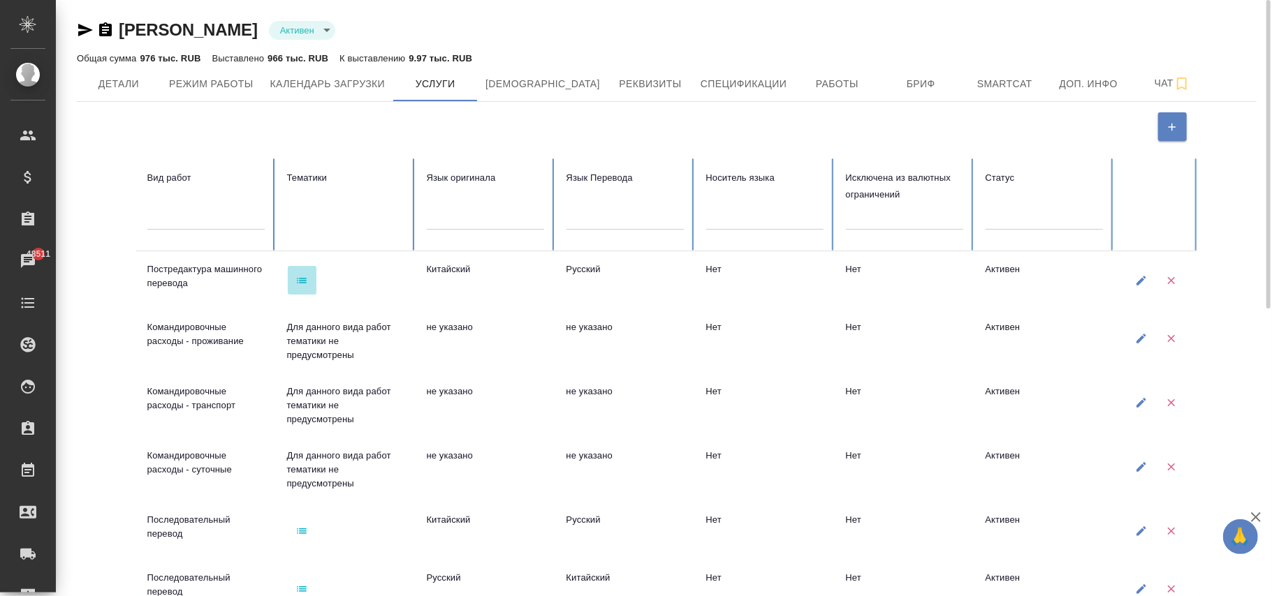
click at [302, 283] on icon "button" at bounding box center [302, 281] width 10 height 6
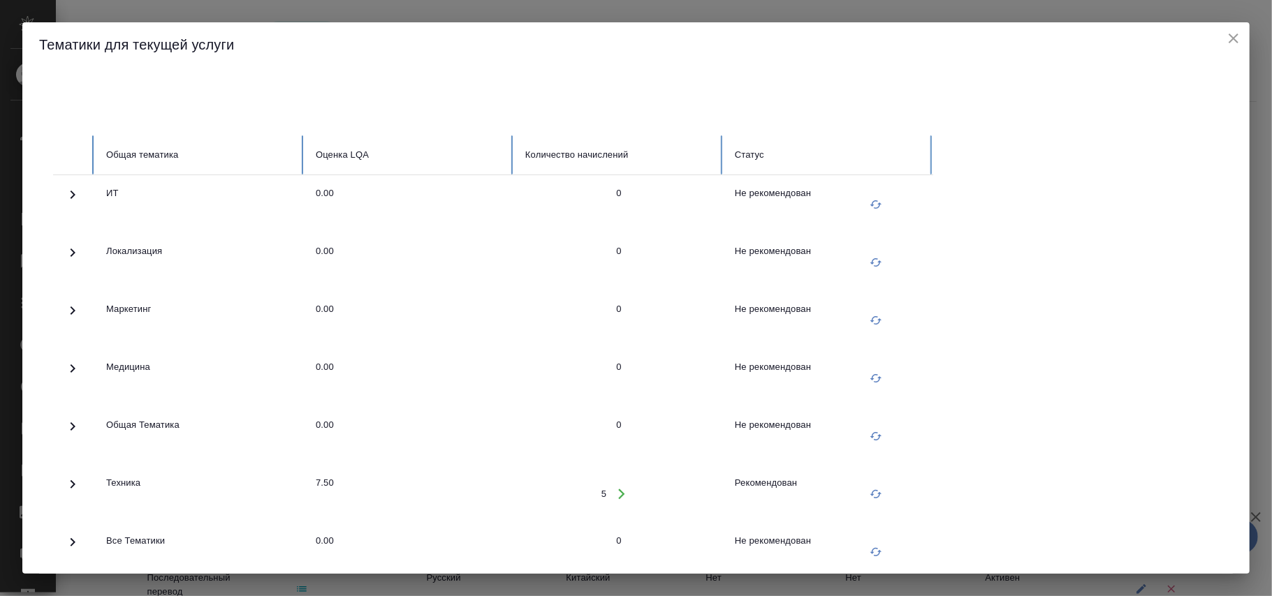
click at [68, 481] on icon at bounding box center [72, 484] width 17 height 17
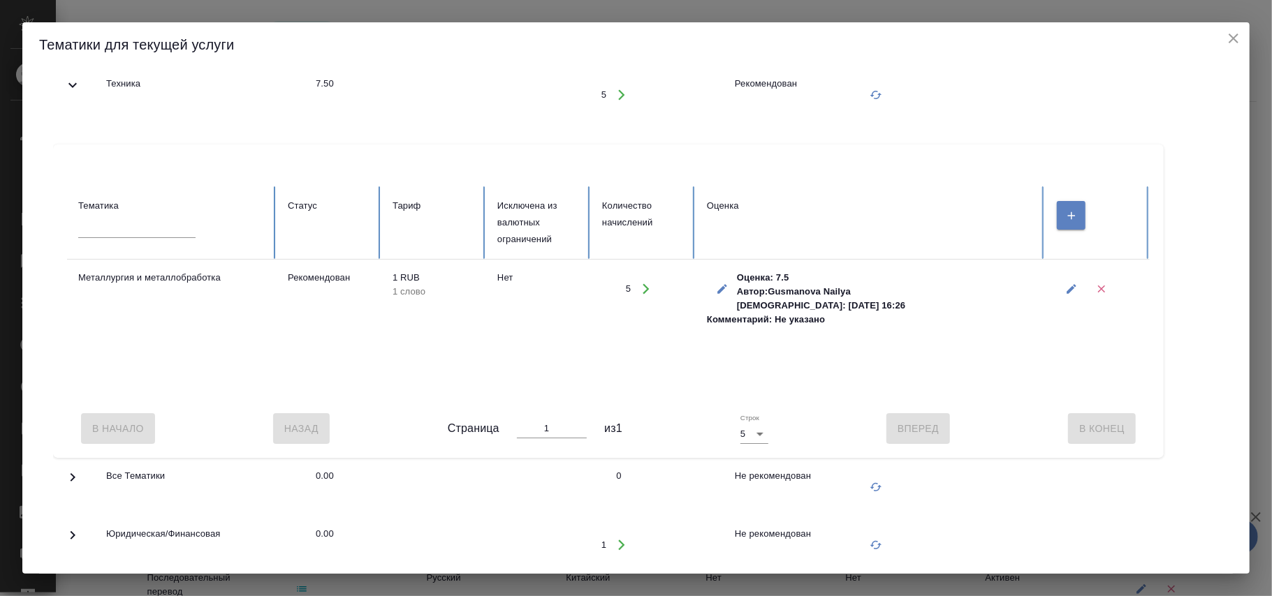
scroll to position [492, 0]
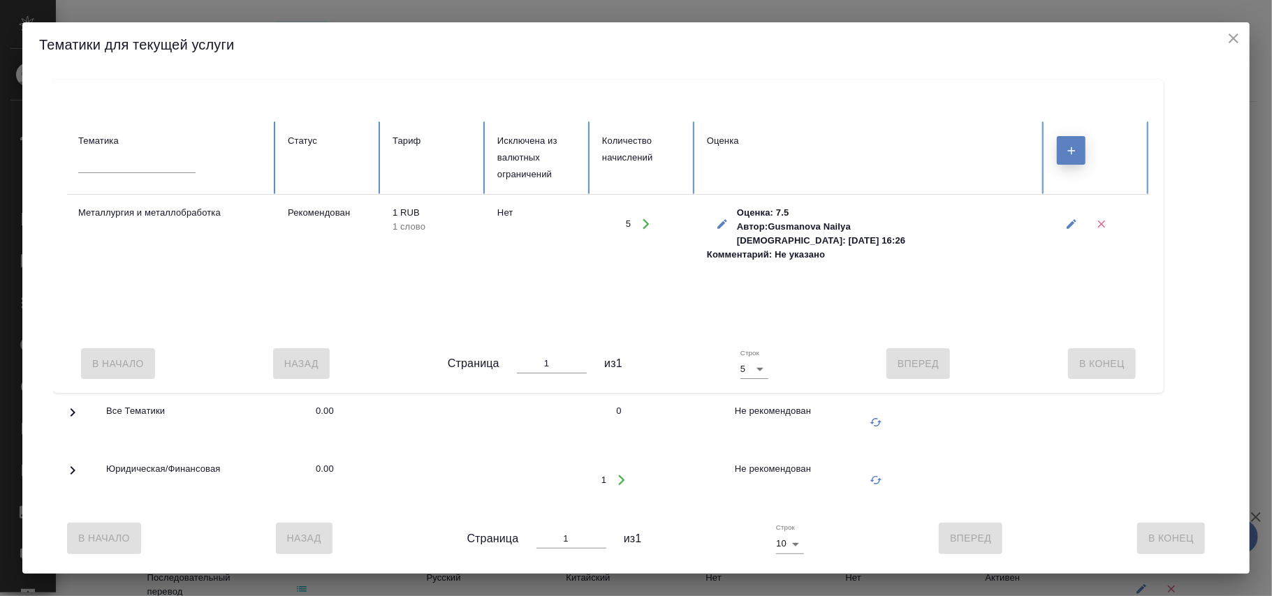
click at [1074, 136] on button "button" at bounding box center [1071, 150] width 29 height 29
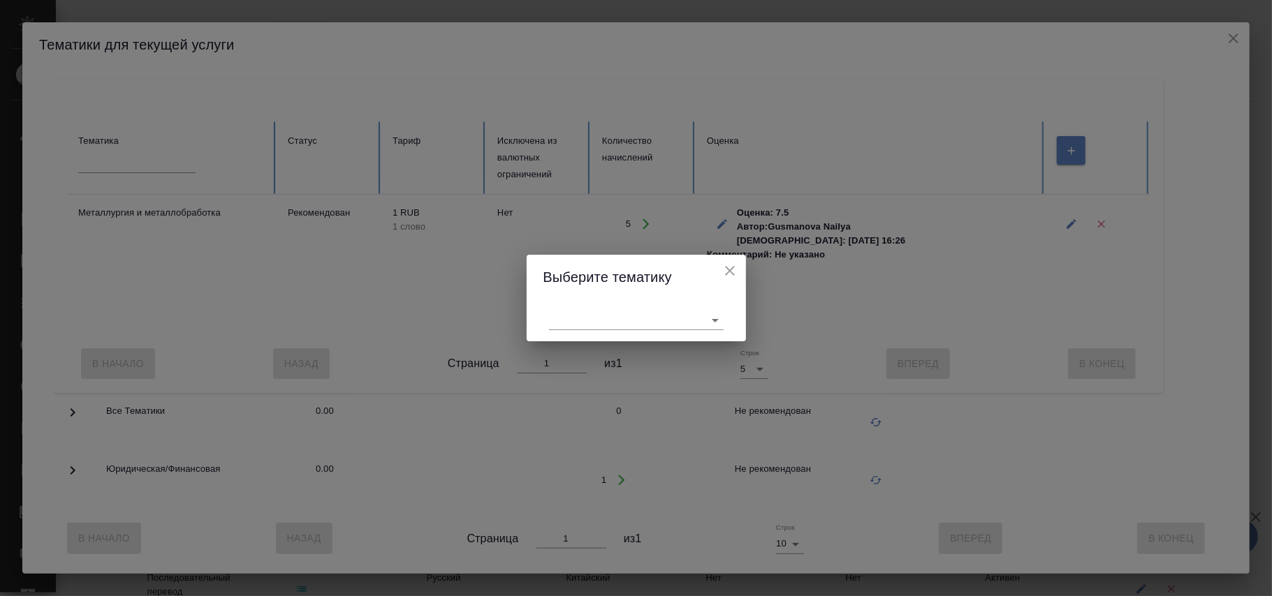
click at [585, 322] on body "🙏 .cls-1 fill:#fff; AWATERA Фокина Наталья n.fokina Клиенты Спецификации Заказы…" at bounding box center [636, 298] width 1272 height 596
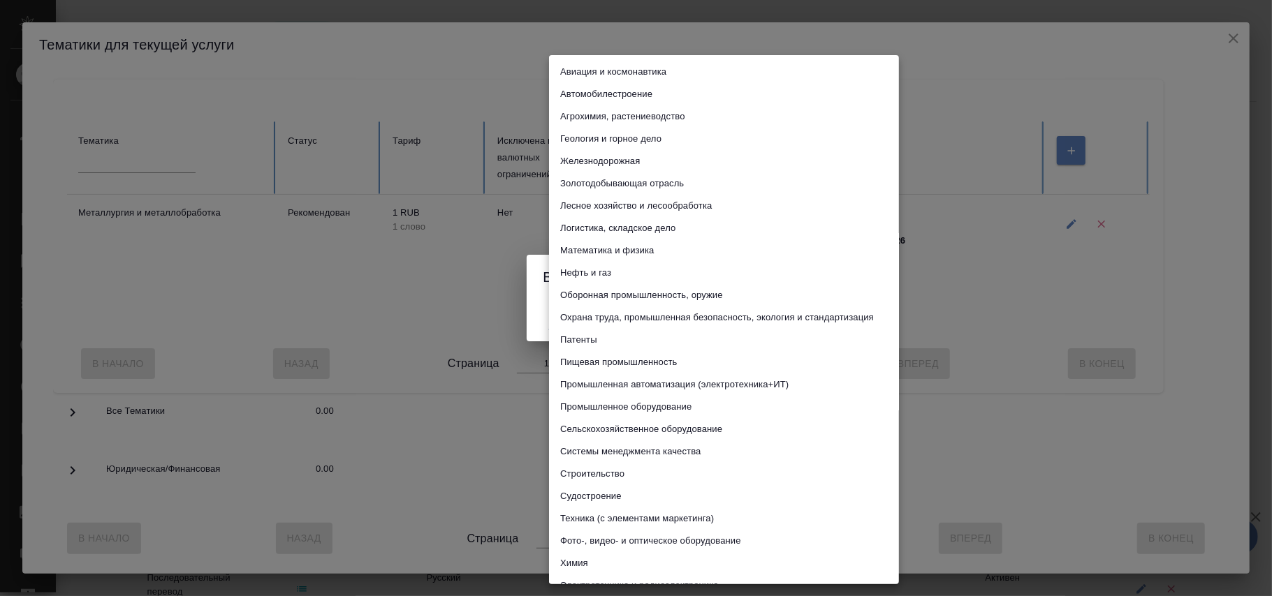
click at [643, 450] on li "Системы менеджмента качества" at bounding box center [724, 452] width 350 height 22
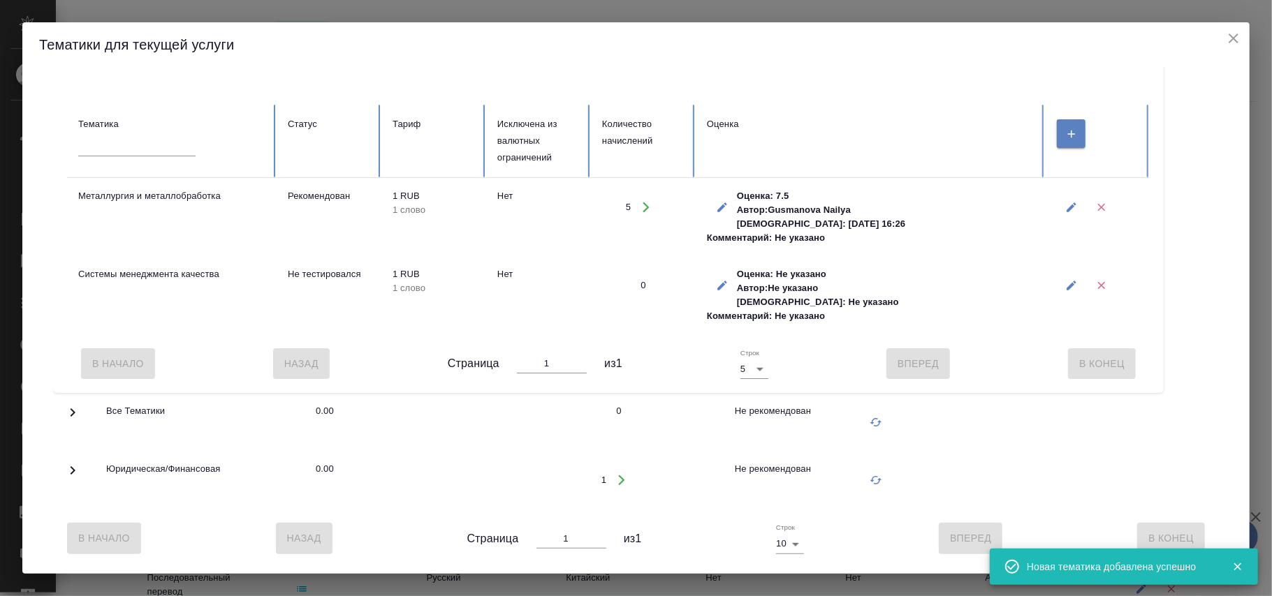
click at [1068, 279] on icon "button" at bounding box center [1071, 285] width 13 height 13
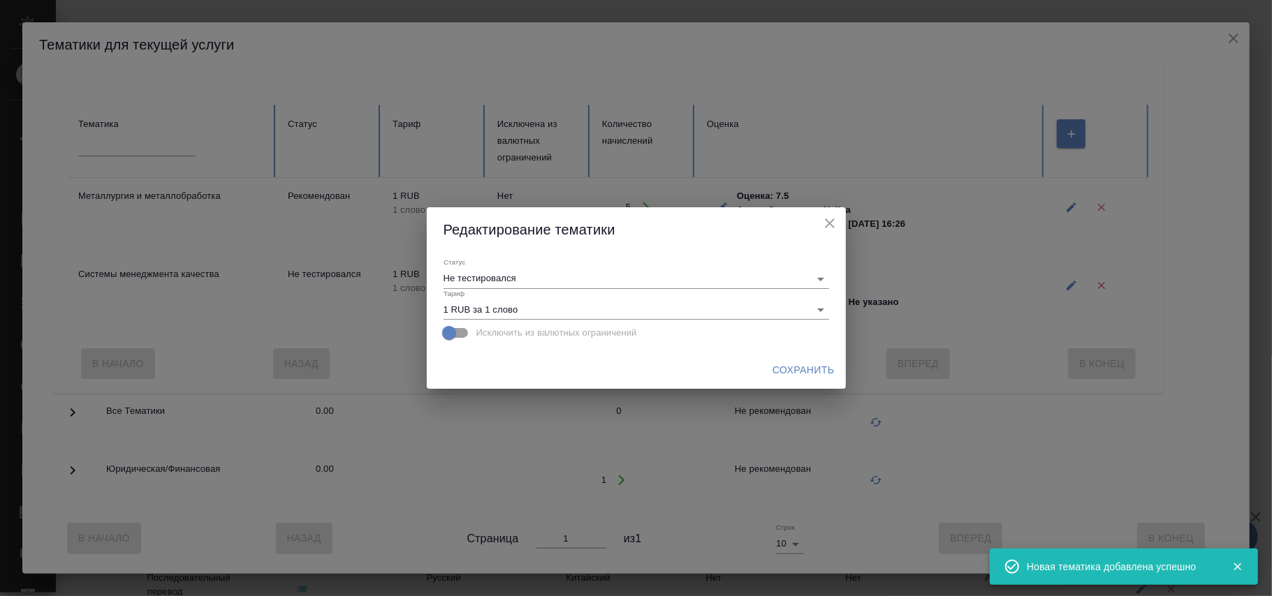
click at [735, 274] on body "🙏 .cls-1 fill:#fff; AWATERA Фокина Наталья n.fokina Клиенты Спецификации Заказы…" at bounding box center [636, 298] width 1272 height 596
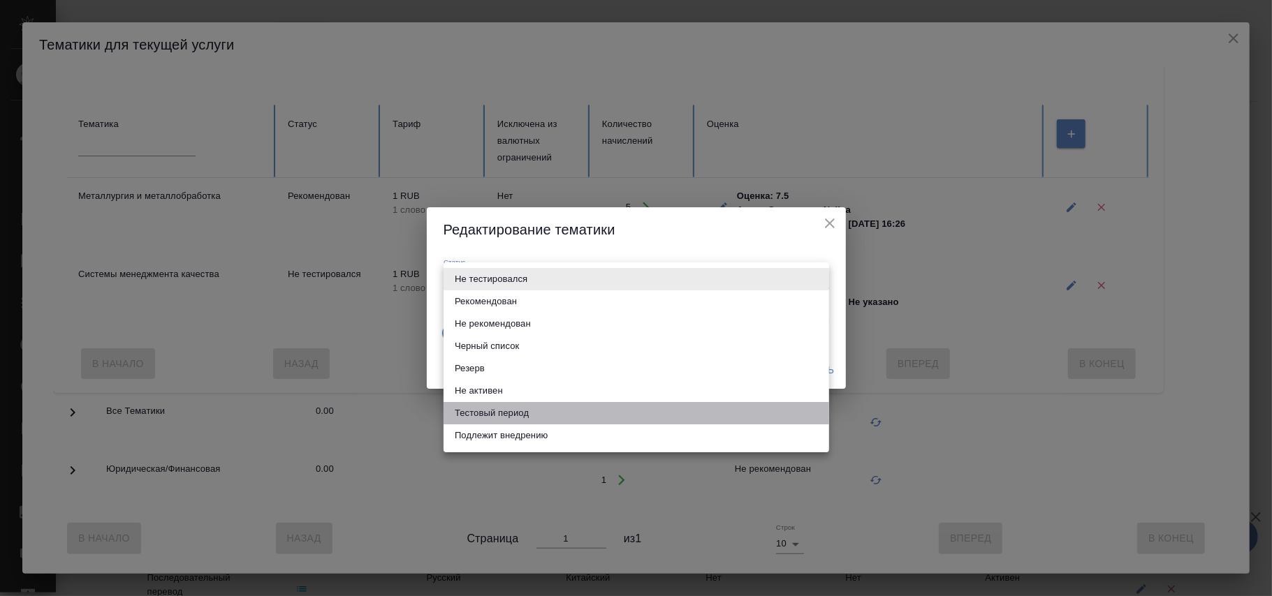
click at [529, 414] on li "Тестовый период" at bounding box center [637, 413] width 386 height 22
type input "test period"
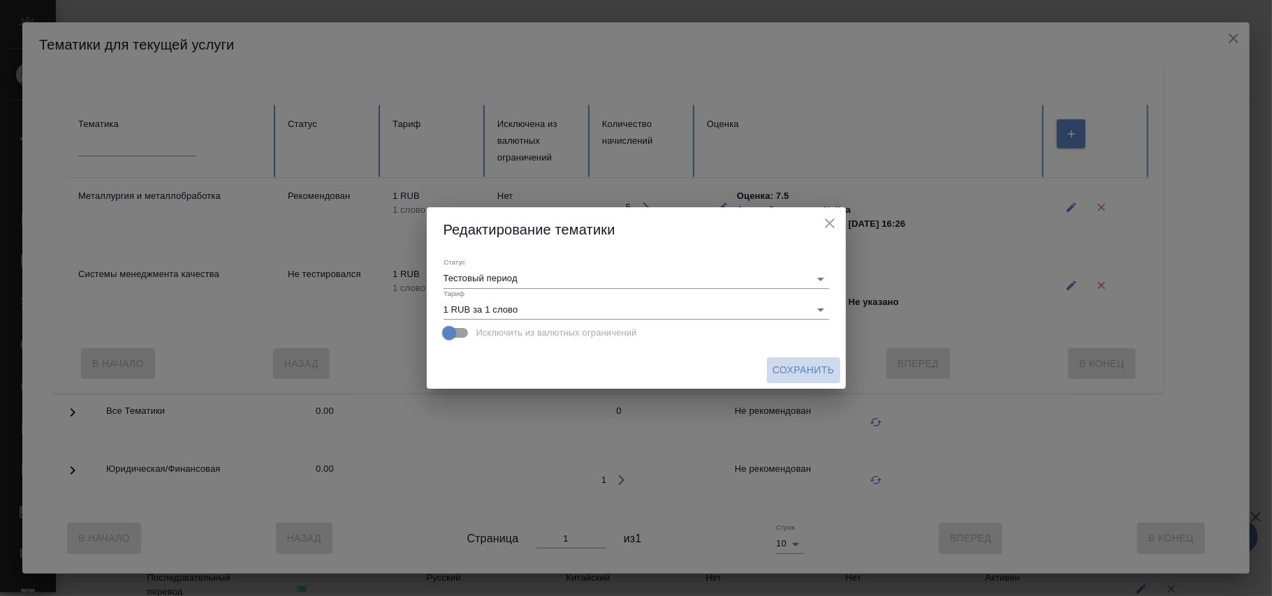
drag, startPoint x: 786, startPoint y: 364, endPoint x: 793, endPoint y: 367, distance: 7.5
click at [788, 365] on span "Сохранить" at bounding box center [803, 370] width 62 height 17
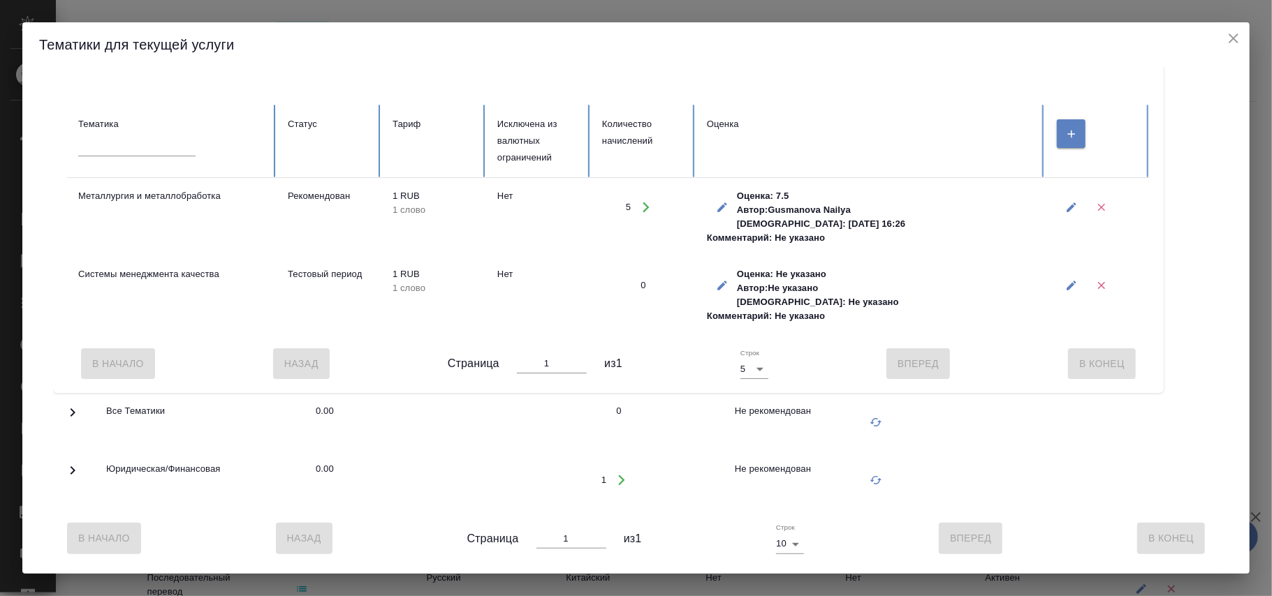
click at [1230, 43] on icon "close" at bounding box center [1233, 38] width 17 height 17
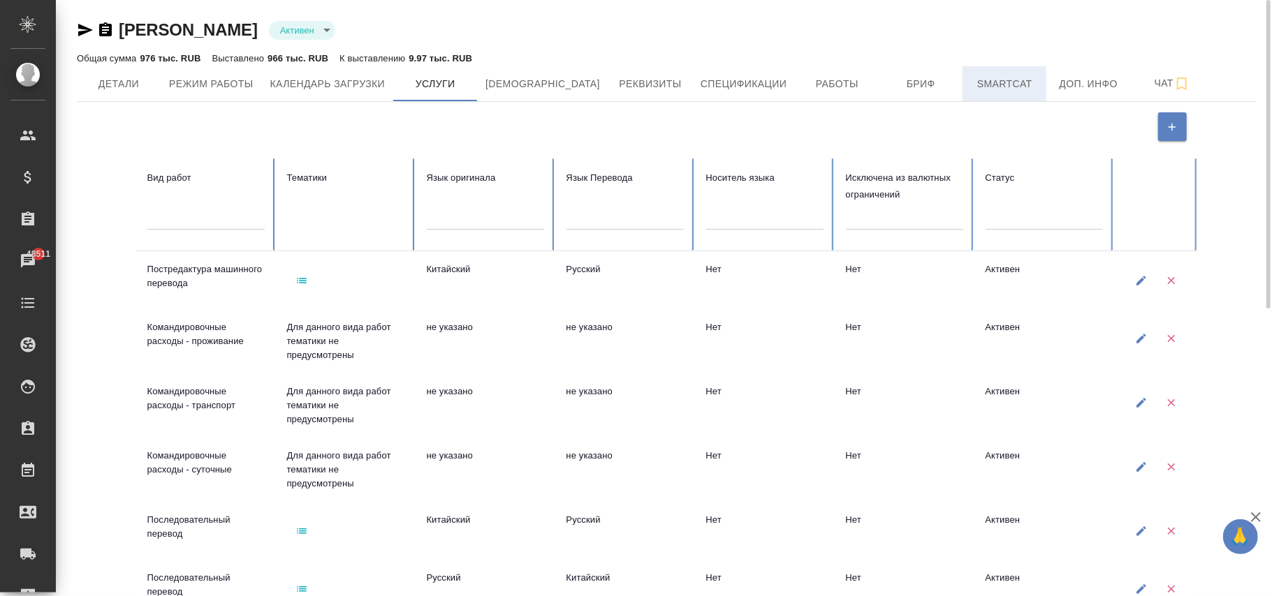
click at [971, 77] on span "Smartcat" at bounding box center [1004, 83] width 67 height 17
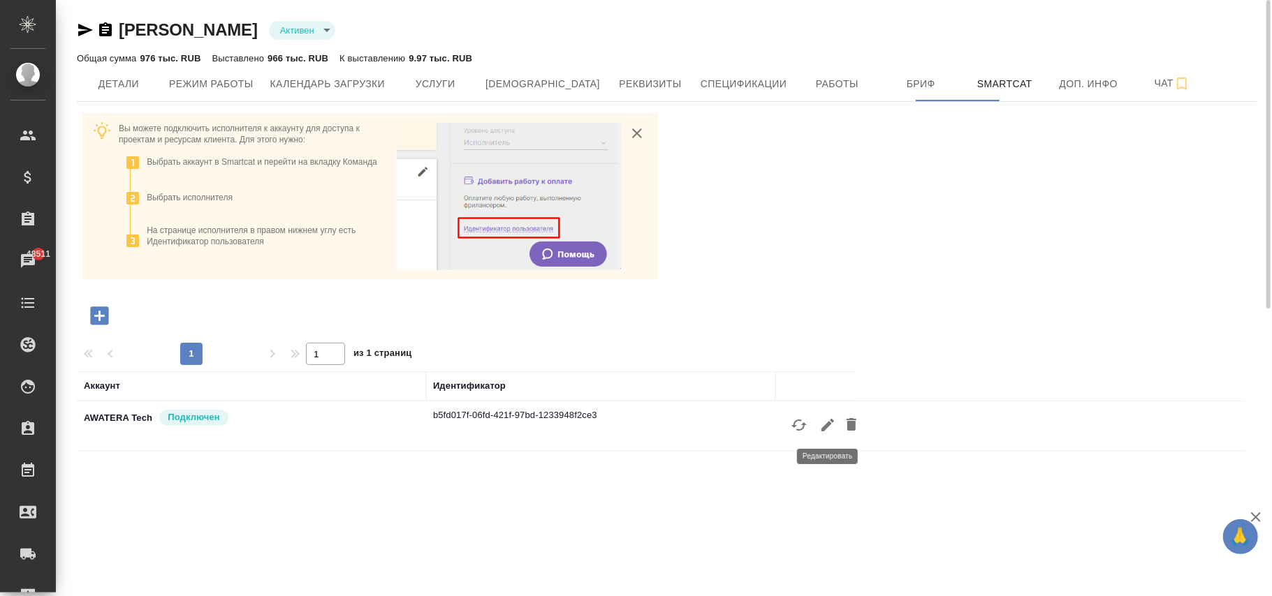
click at [828, 426] on icon "button" at bounding box center [827, 425] width 13 height 13
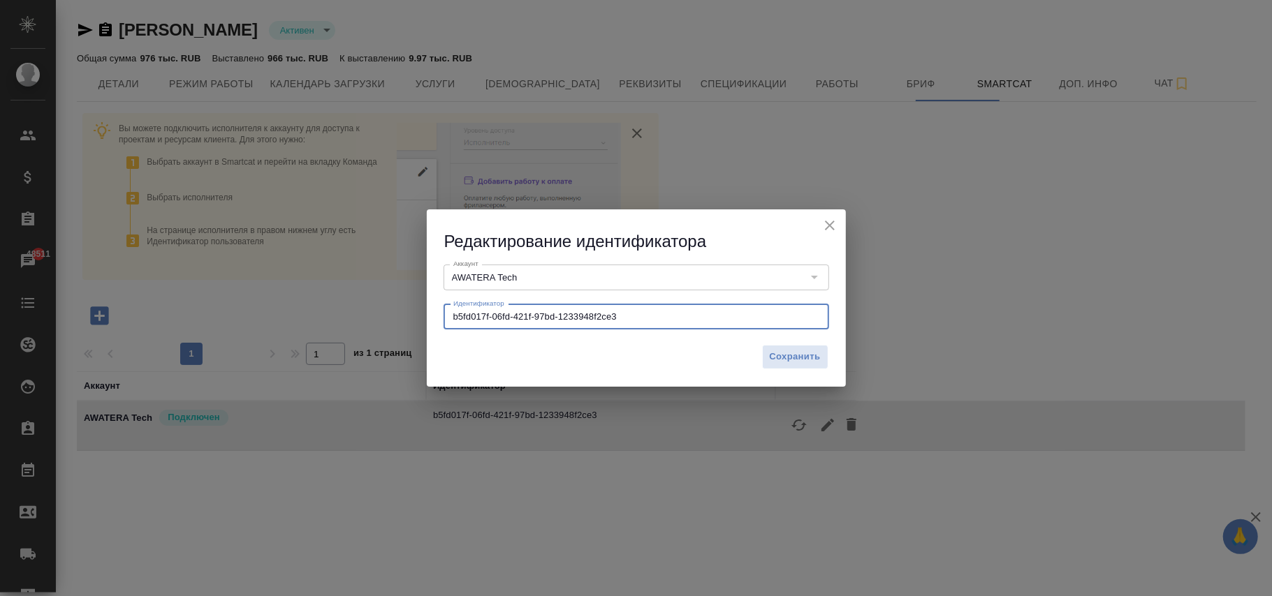
drag, startPoint x: 644, startPoint y: 323, endPoint x: 177, endPoint y: 341, distance: 467.6
click at [149, 334] on div "Редактирование идентификатора Аккаунт AWATERA Tech Аккаунт Идентификатор b5fd01…" at bounding box center [636, 298] width 1272 height 596
paste input "4f9f622a-c27b-4ac3-b980-8c83302881c6"
type input "4f9f622a-c27b-4ac3-b980-8c83302881c64f9f622a-c27b-4ac3-b980-8c83302881c6"
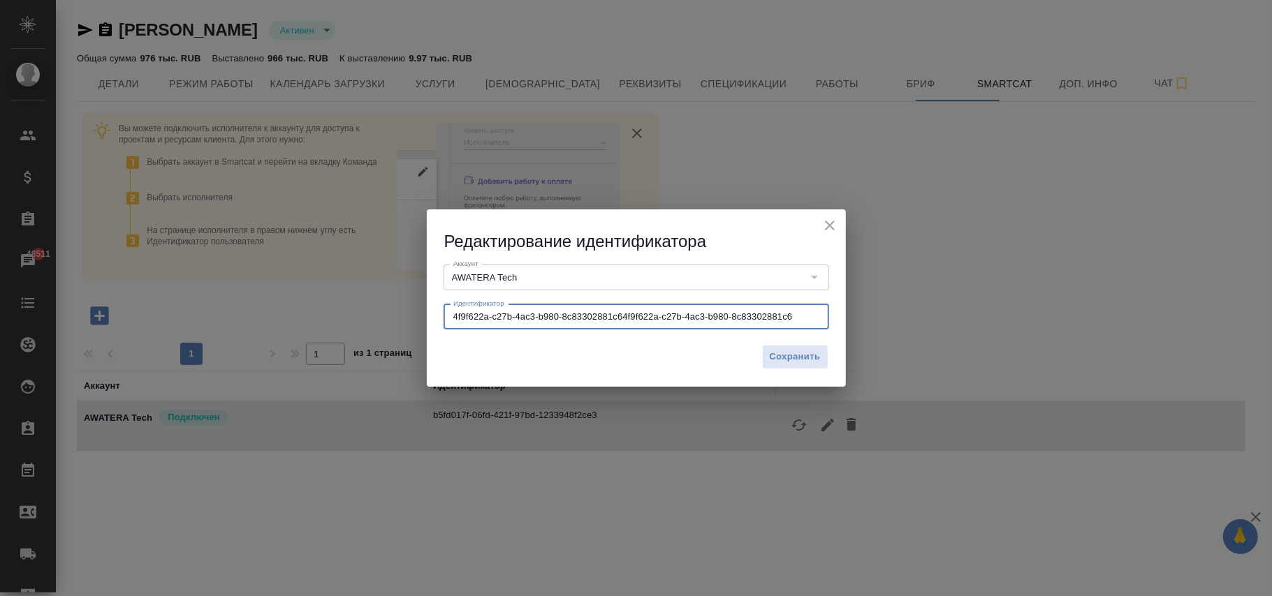
drag, startPoint x: 816, startPoint y: 312, endPoint x: 156, endPoint y: 351, distance: 660.5
click at [156, 351] on div "Редактирование идентификатора Аккаунт AWATERA Tech Аккаунт Идентификатор 4f9f62…" at bounding box center [636, 298] width 1272 height 596
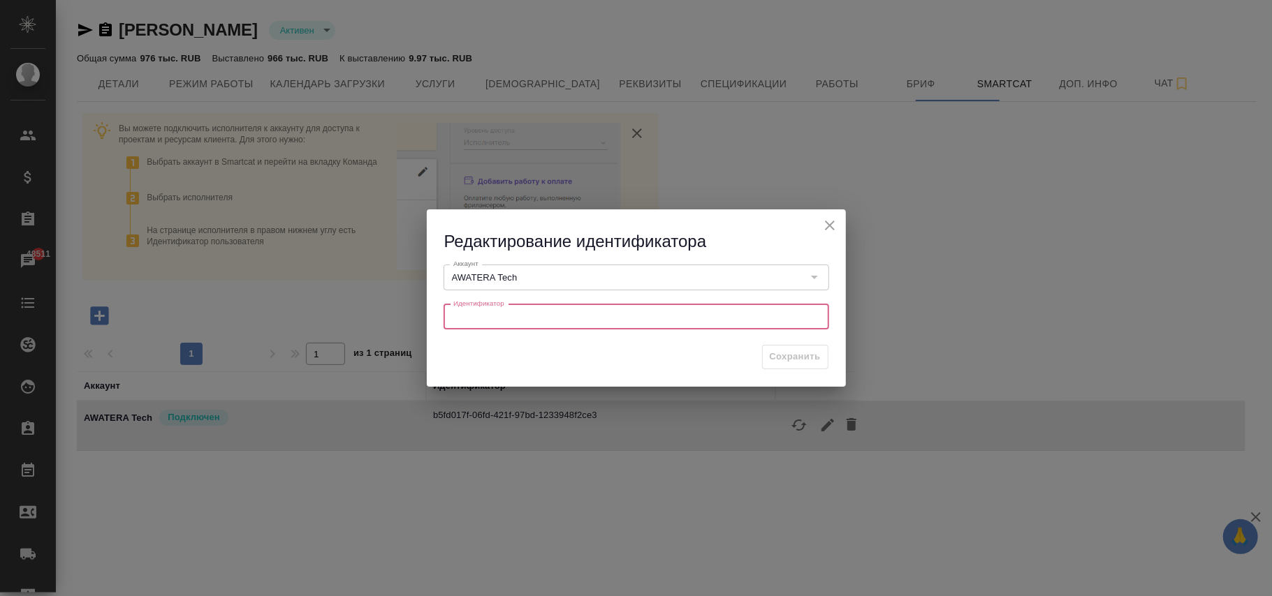
paste input "4f9f622a-c27b-4ac3-b980-8c83302881c6"
type input "4f9f622a-c27b-4ac3-b980-8c83302881c6"
click at [836, 221] on icon "close" at bounding box center [829, 225] width 17 height 17
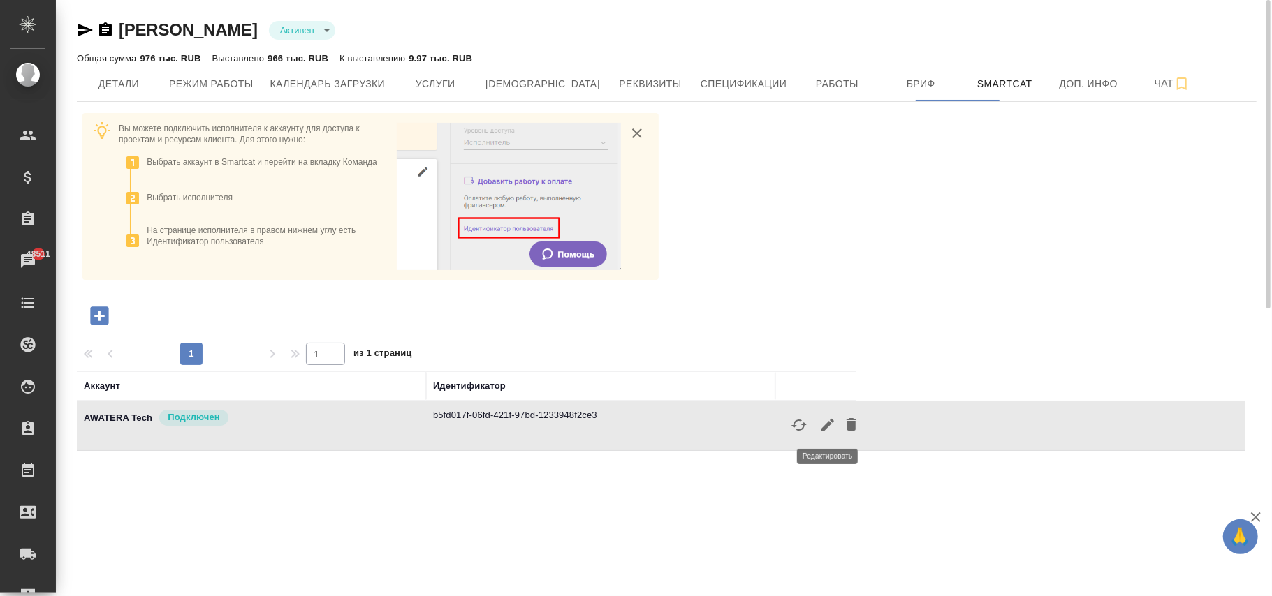
click at [826, 425] on icon "button" at bounding box center [827, 425] width 13 height 13
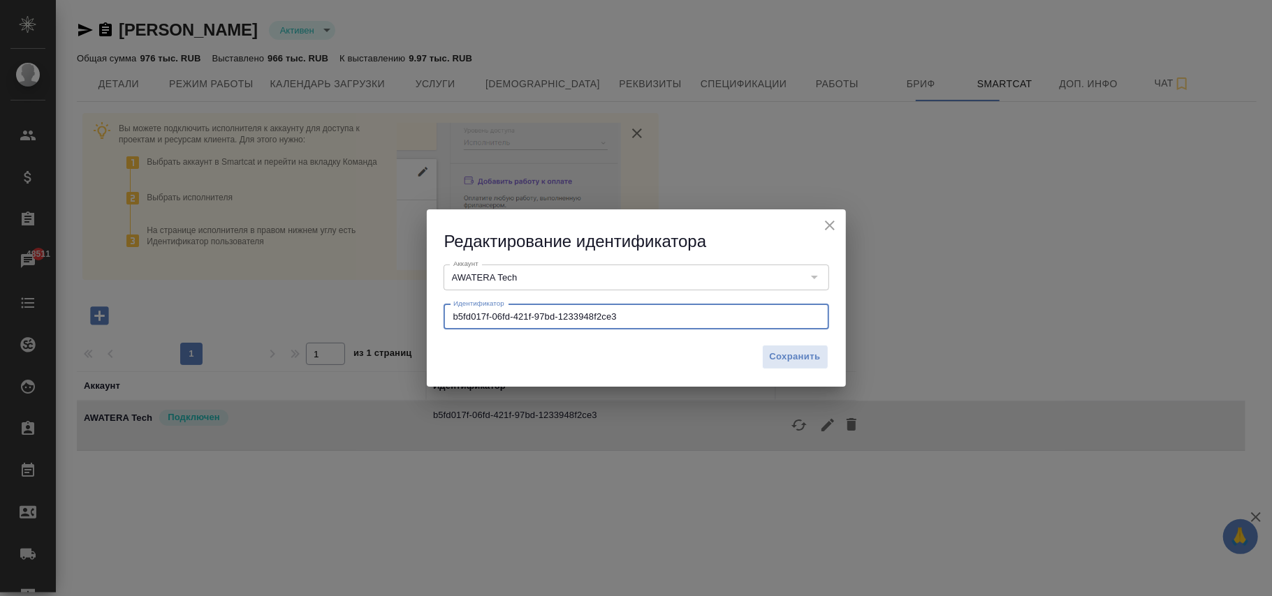
drag, startPoint x: 666, startPoint y: 316, endPoint x: 685, endPoint y: 587, distance: 271.6
click at [1, 316] on div "Редактирование идентификатора Аккаунт AWATERA Tech Аккаунт Идентификатор b5fd01…" at bounding box center [636, 298] width 1272 height 596
paste input "text"
paste input "4f9f622a-c27b-4ac3-b980-8c83302881c6"
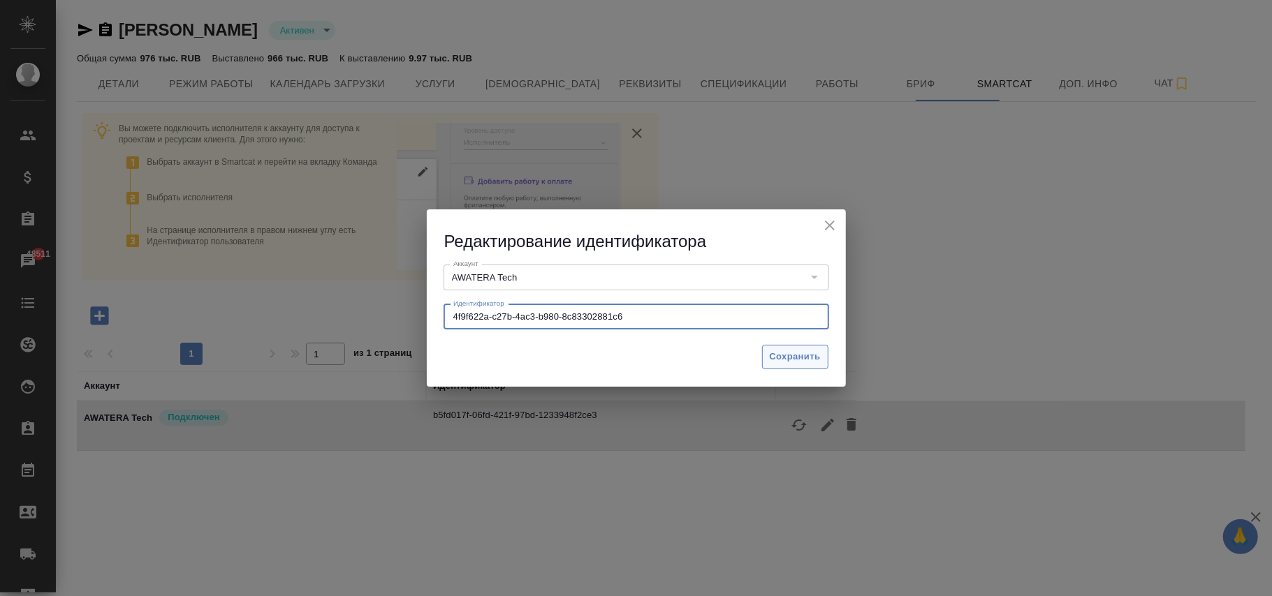
type input "4f9f622a-c27b-4ac3-b980-8c83302881c6"
click at [784, 351] on span "Сохранить" at bounding box center [795, 357] width 51 height 16
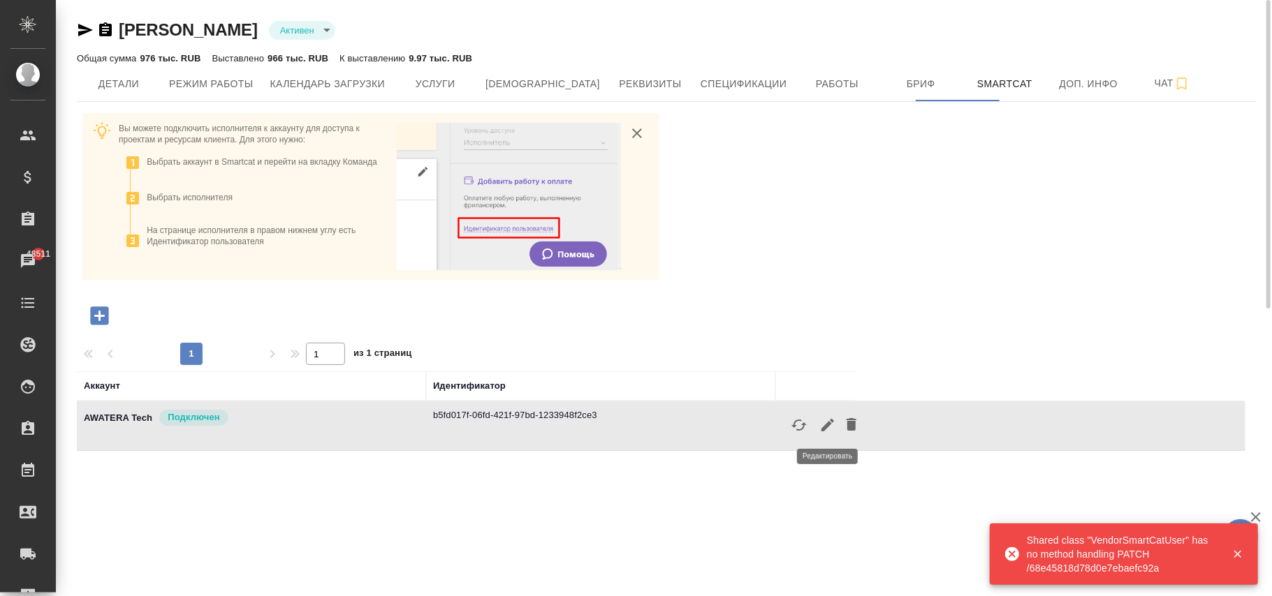
click at [830, 423] on icon "button" at bounding box center [827, 425] width 13 height 13
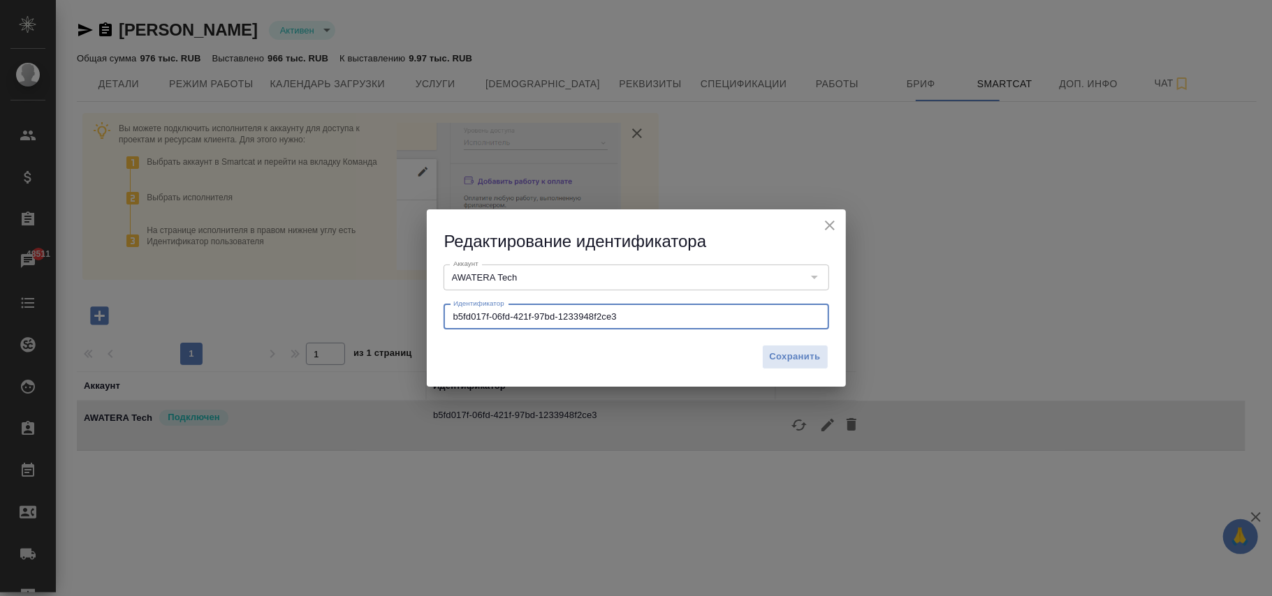
drag, startPoint x: 661, startPoint y: 321, endPoint x: 717, endPoint y: 563, distance: 248.0
click at [96, 328] on div "Редактирование идентификатора Аккаунт AWATERA Tech Аккаунт Идентификатор b5fd01…" at bounding box center [636, 298] width 1272 height 596
paste input "4f9f622a-c27b-4ac3-b980-8c83302881c6"
type input "4f9f622a-c27b-4ac3-b980-8c83302881c6"
click at [782, 355] on span "Сохранить" at bounding box center [795, 357] width 51 height 16
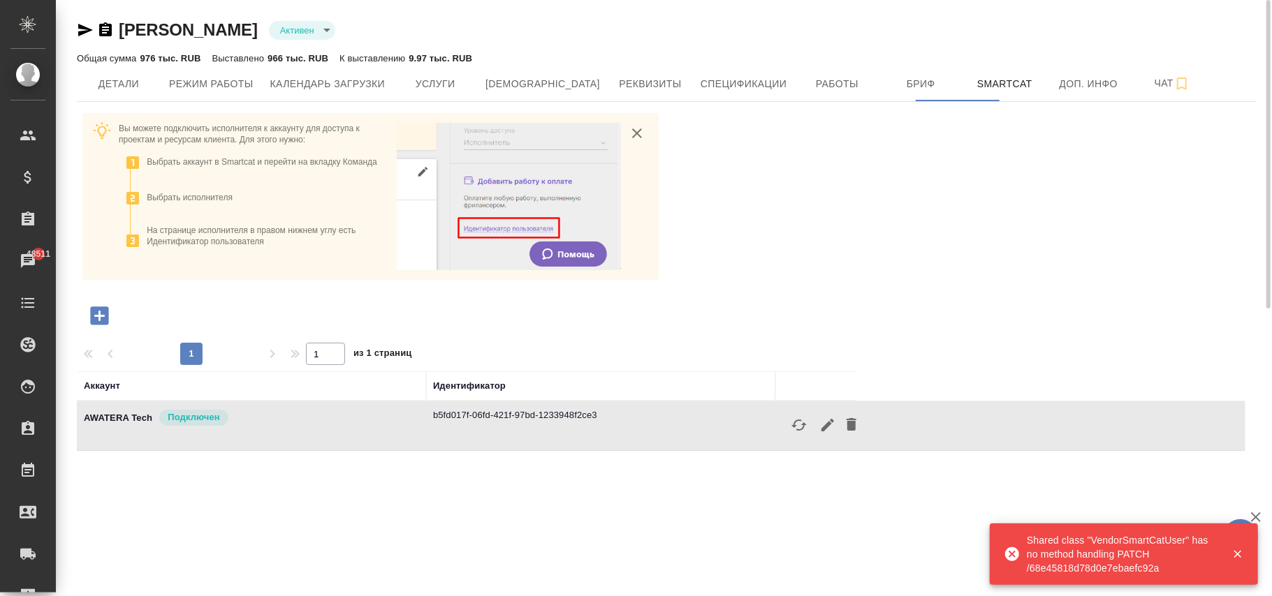
click at [98, 309] on icon "button" at bounding box center [99, 316] width 18 height 18
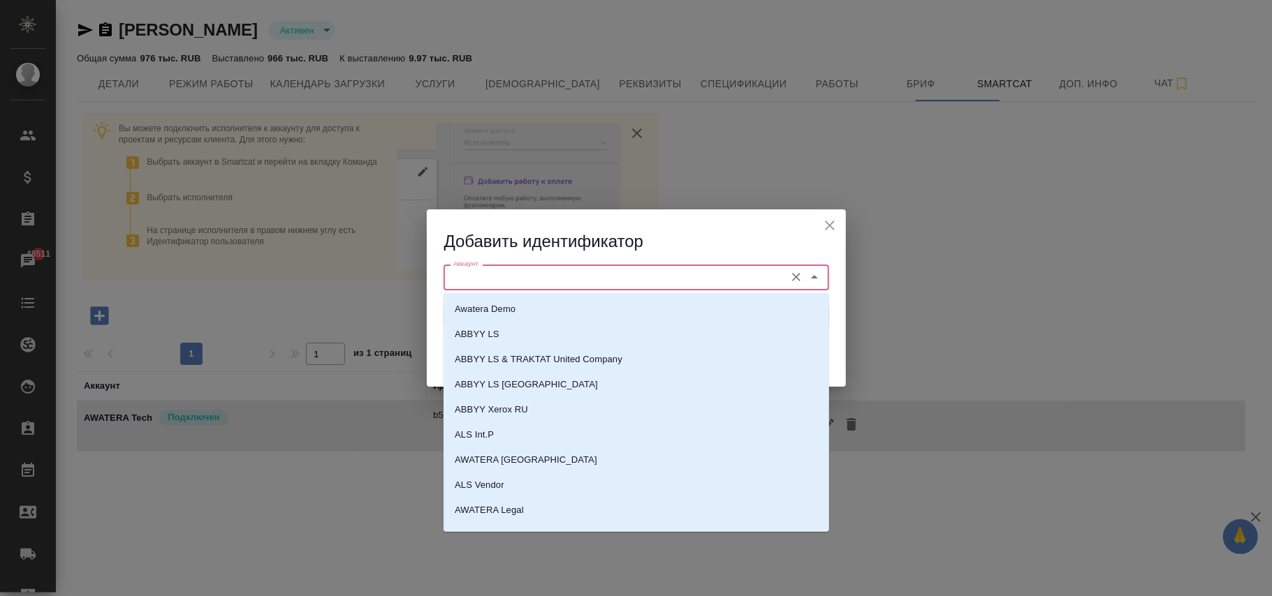
click at [543, 271] on input "Аккаунт" at bounding box center [613, 277] width 330 height 17
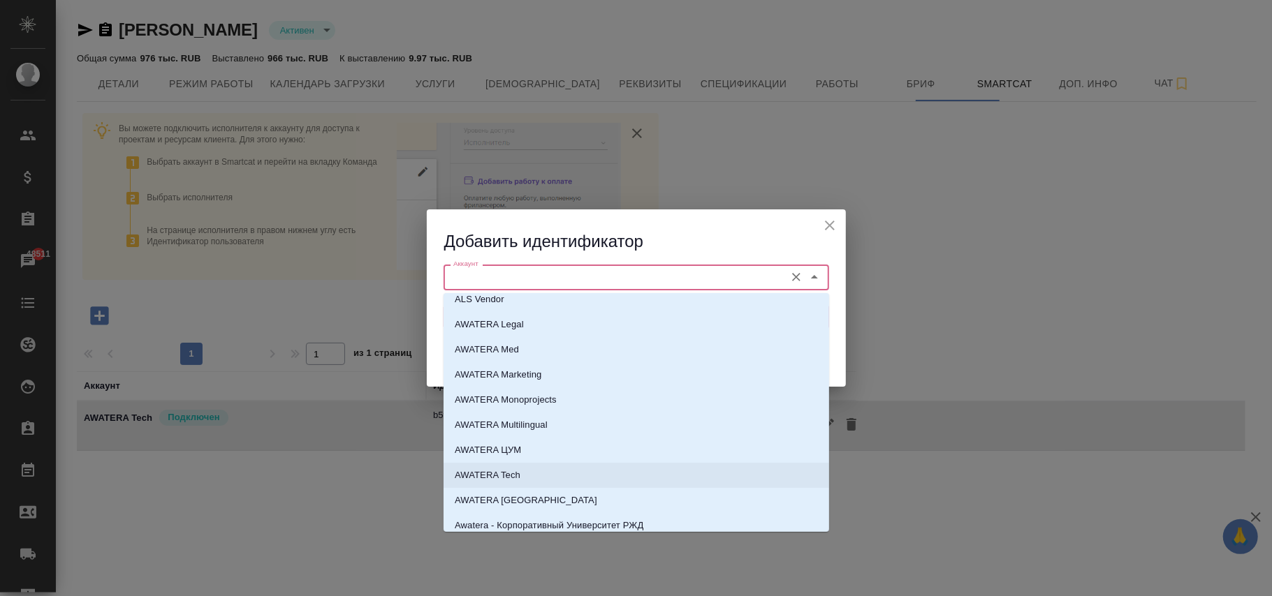
scroll to position [279, 0]
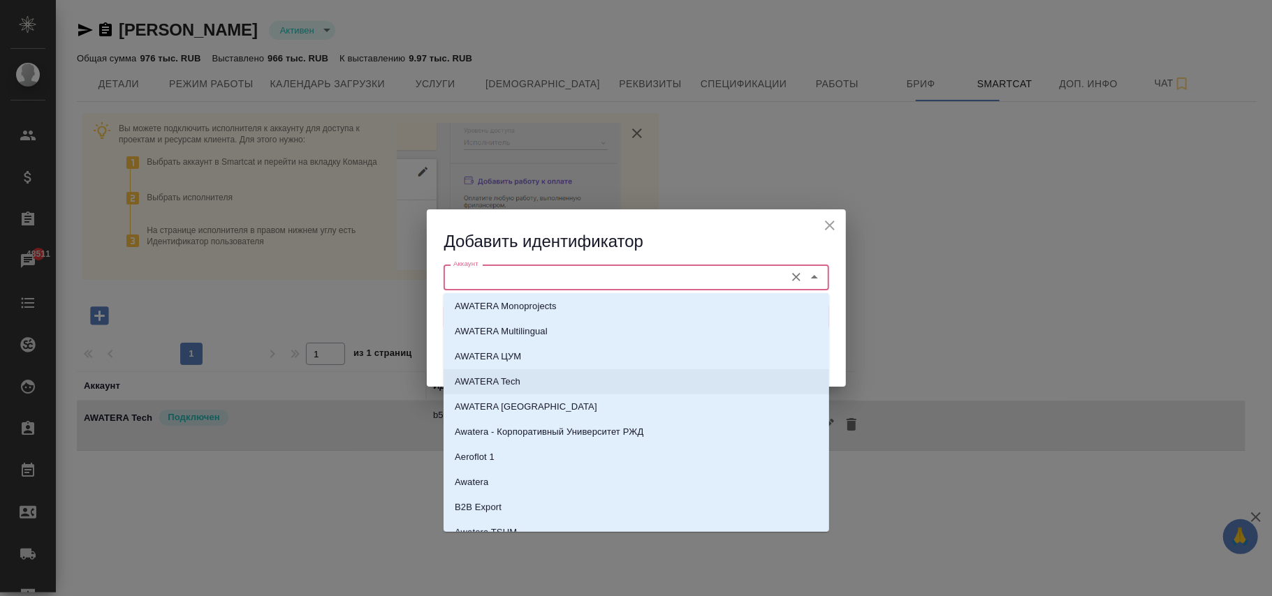
click at [513, 379] on p "AWATERA Tech" at bounding box center [488, 382] width 66 height 14
type input "AWATERA Tech"
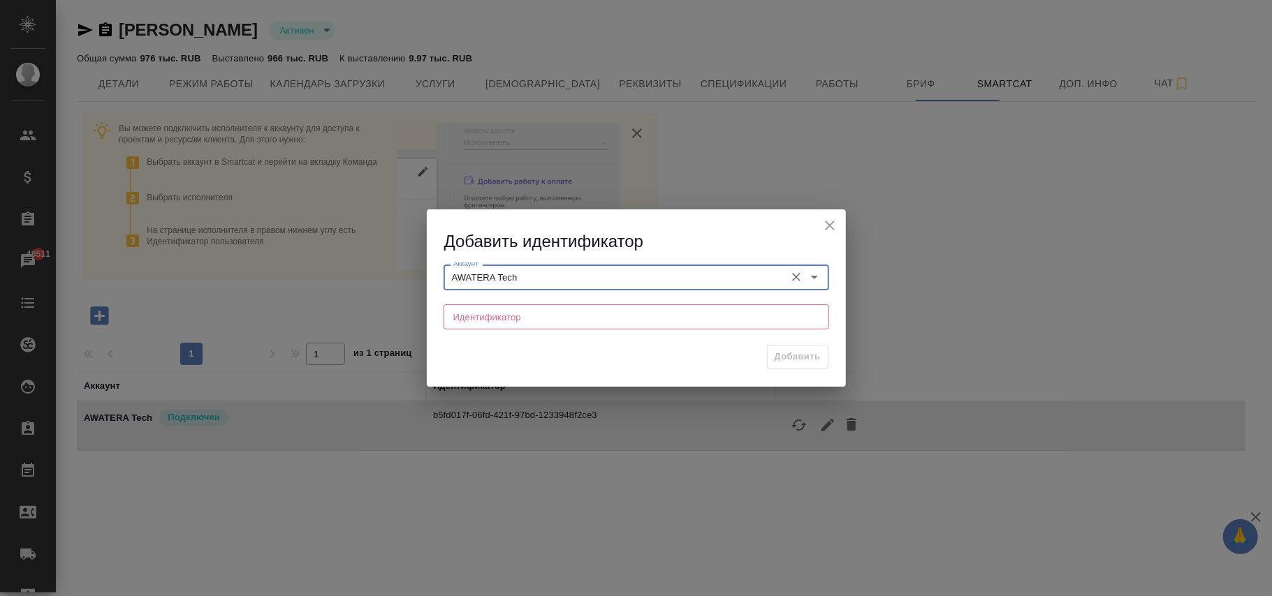
click at [515, 321] on input "text" at bounding box center [637, 317] width 386 height 25
paste input "4f9f622a-c27b-4ac3-b980-8c83302881c6"
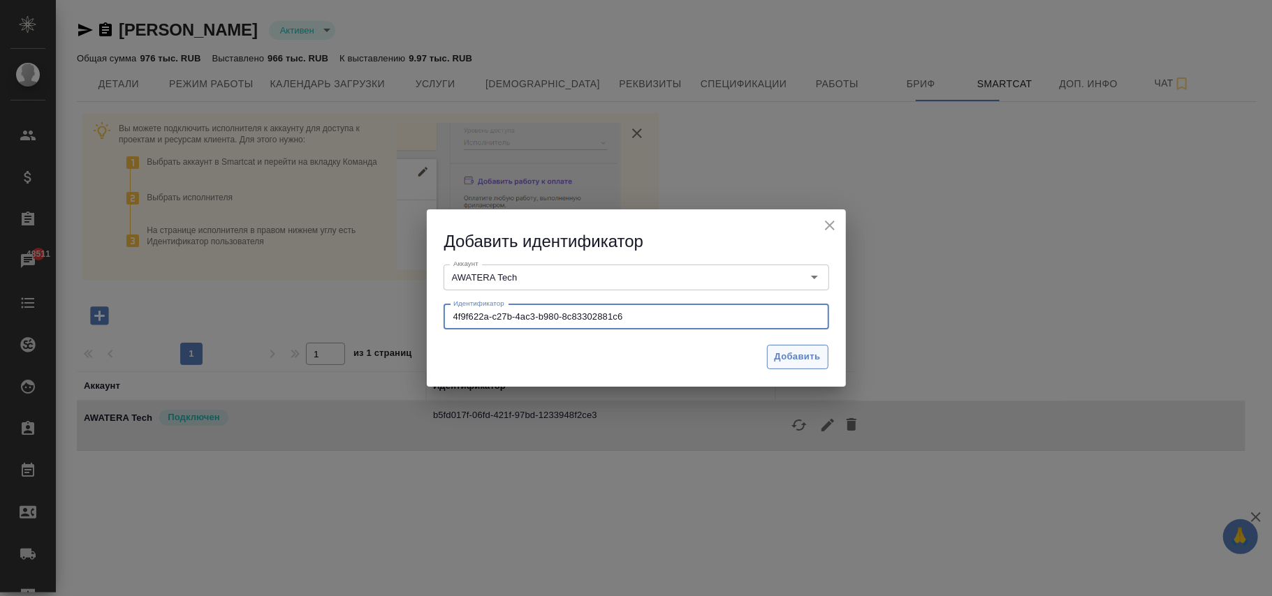
type input "4f9f622a-c27b-4ac3-b980-8c83302881c6"
click at [814, 350] on span "Добавить" at bounding box center [798, 357] width 46 height 16
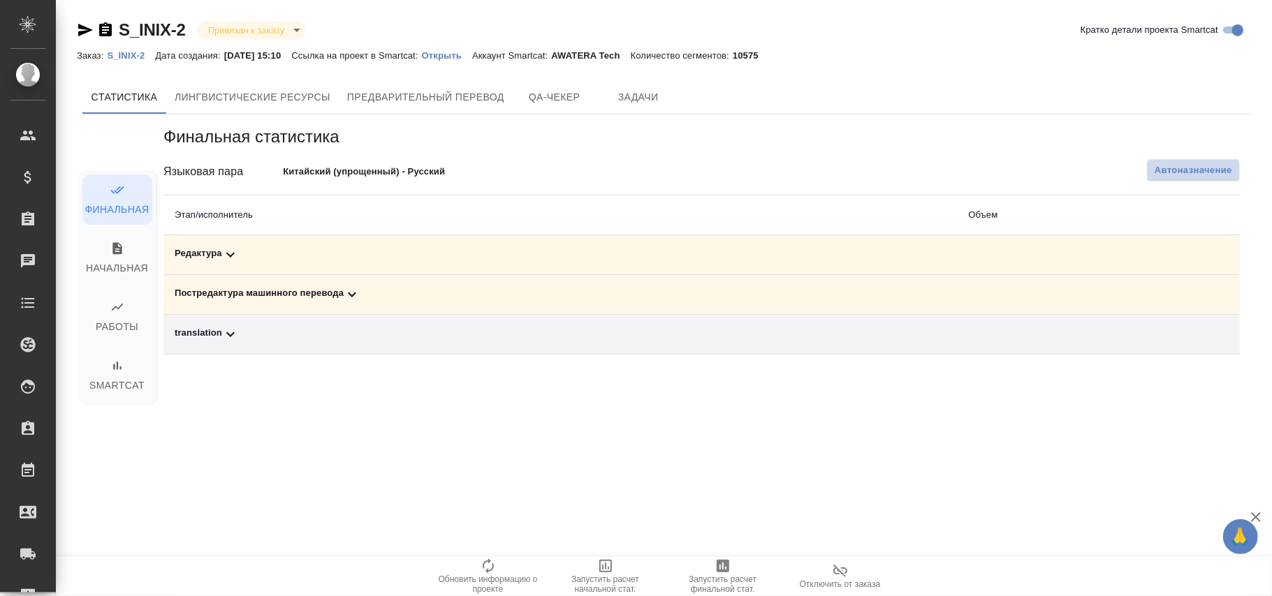
click at [1196, 182] on button "Автоназначение" at bounding box center [1193, 170] width 93 height 22
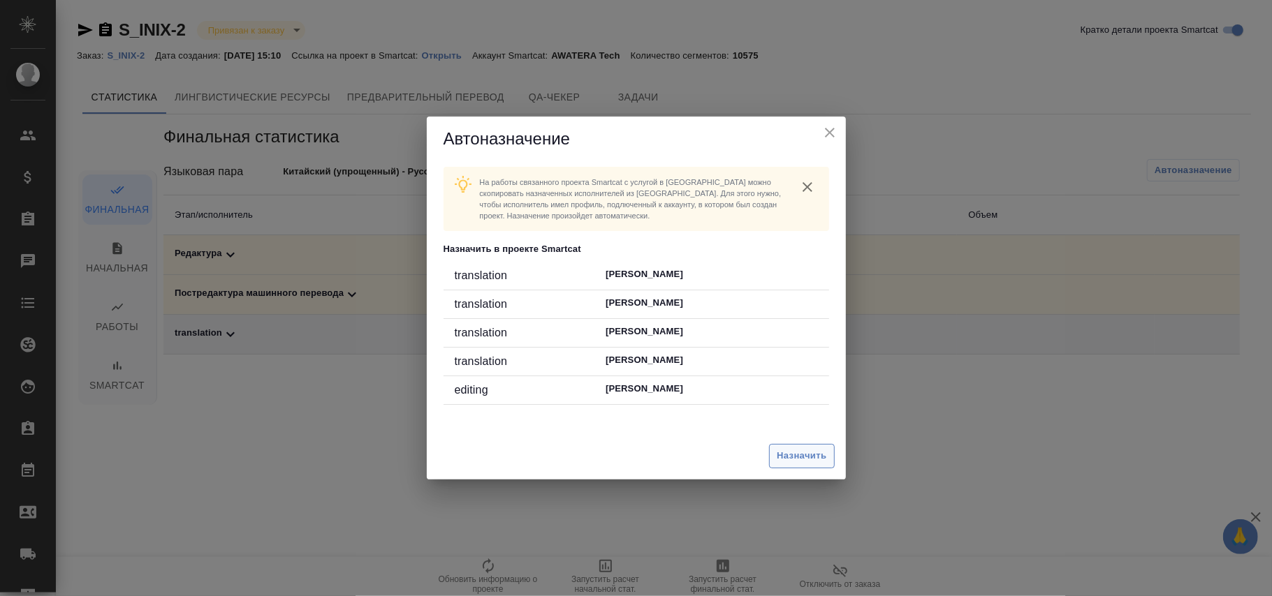
click at [809, 455] on span "Назначить" at bounding box center [802, 456] width 50 height 16
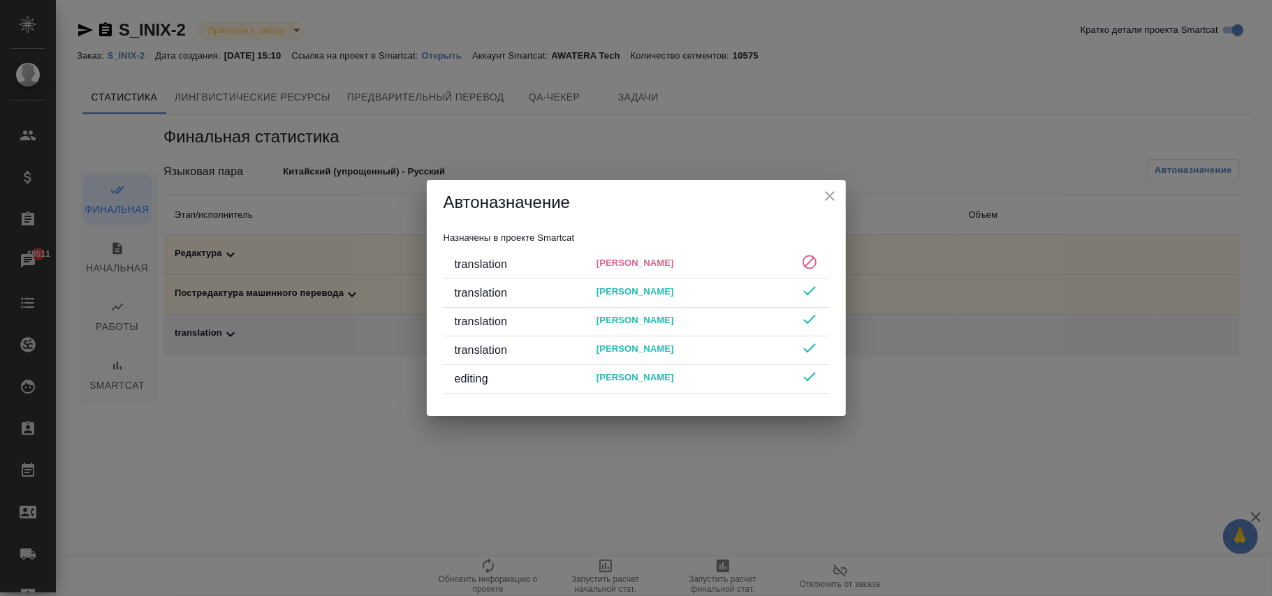
click at [834, 197] on icon "close" at bounding box center [829, 196] width 17 height 17
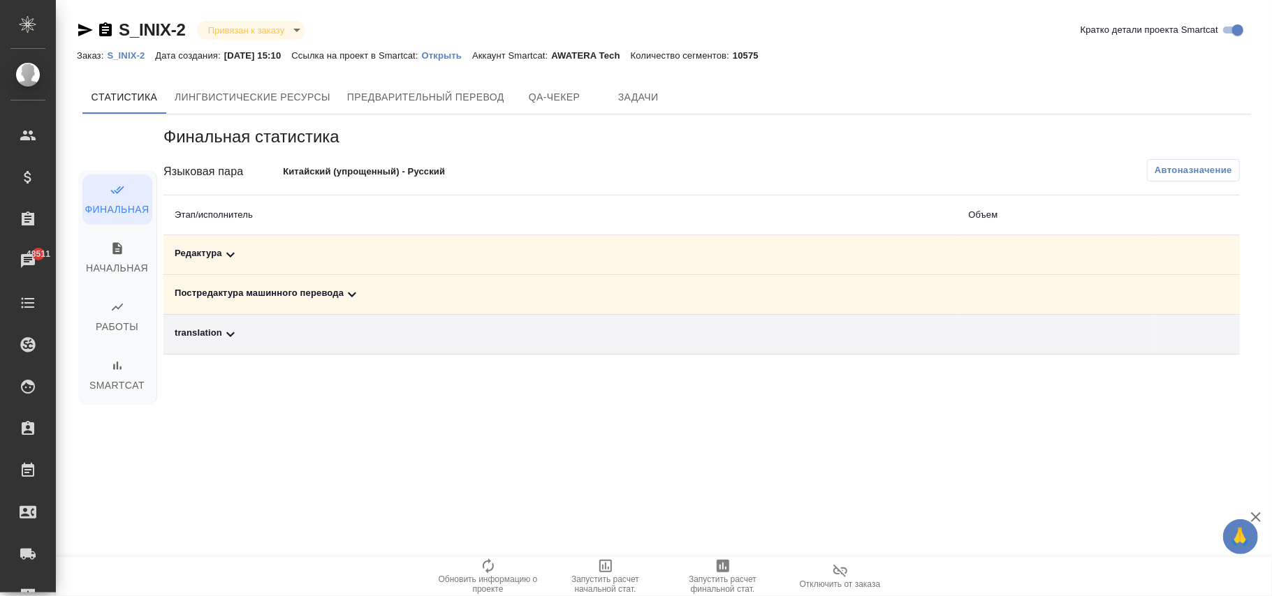
click at [132, 54] on p "S_INIX-2" at bounding box center [131, 55] width 48 height 10
click at [138, 59] on p "S_INIX-2" at bounding box center [131, 55] width 48 height 10
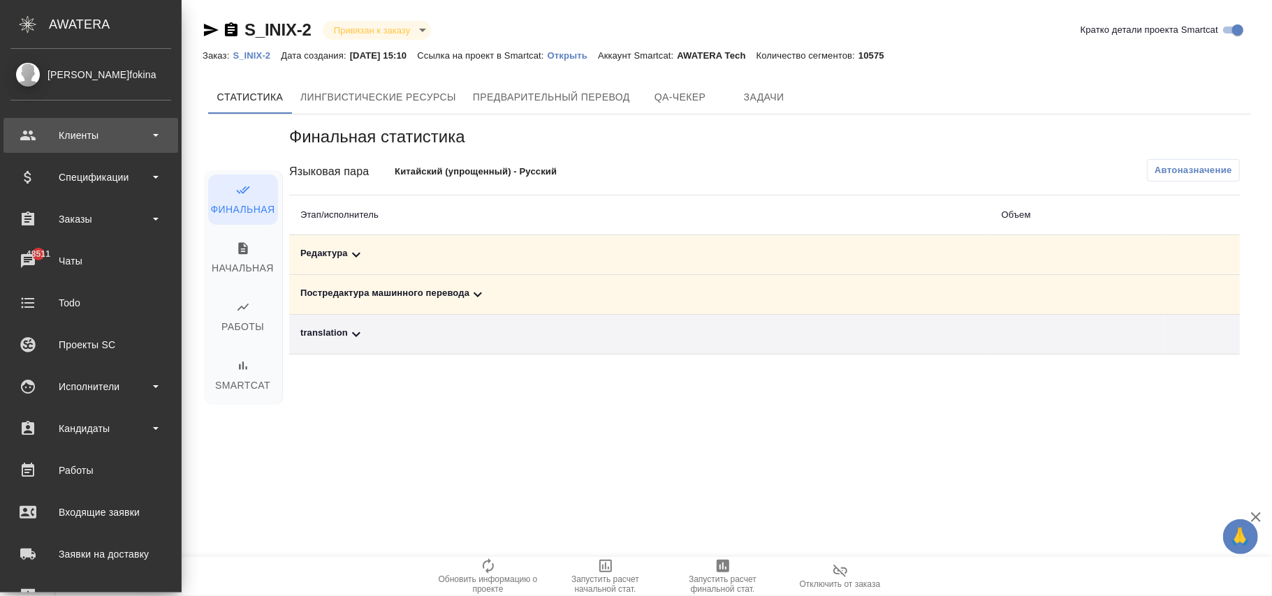
click at [88, 140] on div "Клиенты" at bounding box center [90, 135] width 161 height 21
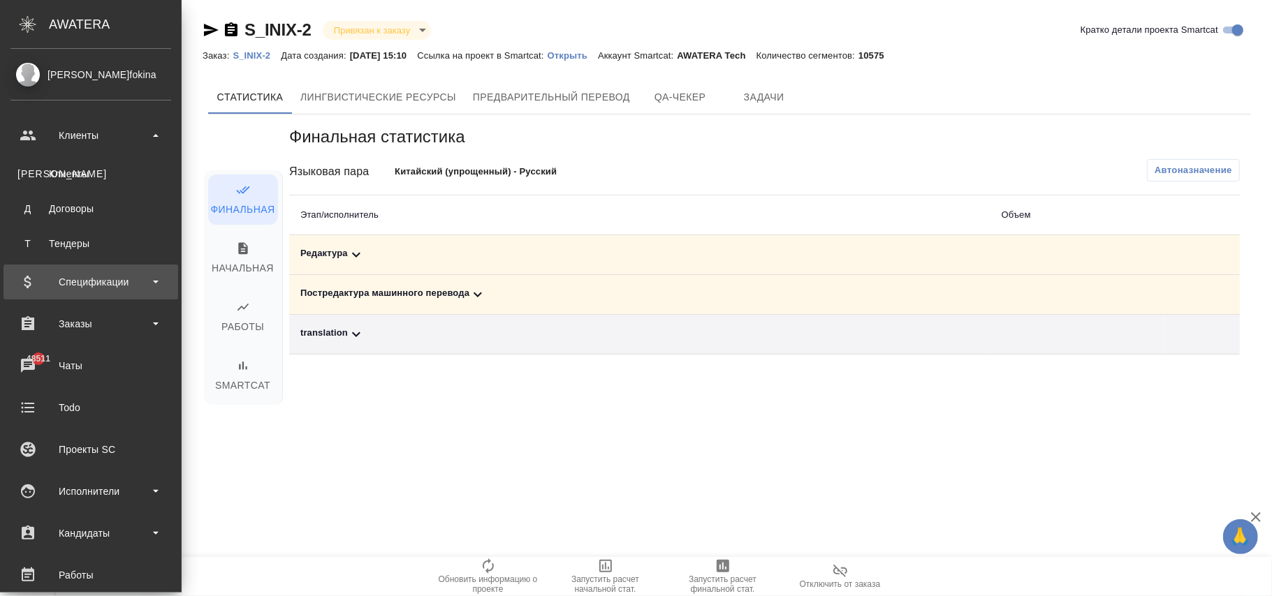
click at [112, 279] on div "Спецификации" at bounding box center [90, 282] width 161 height 21
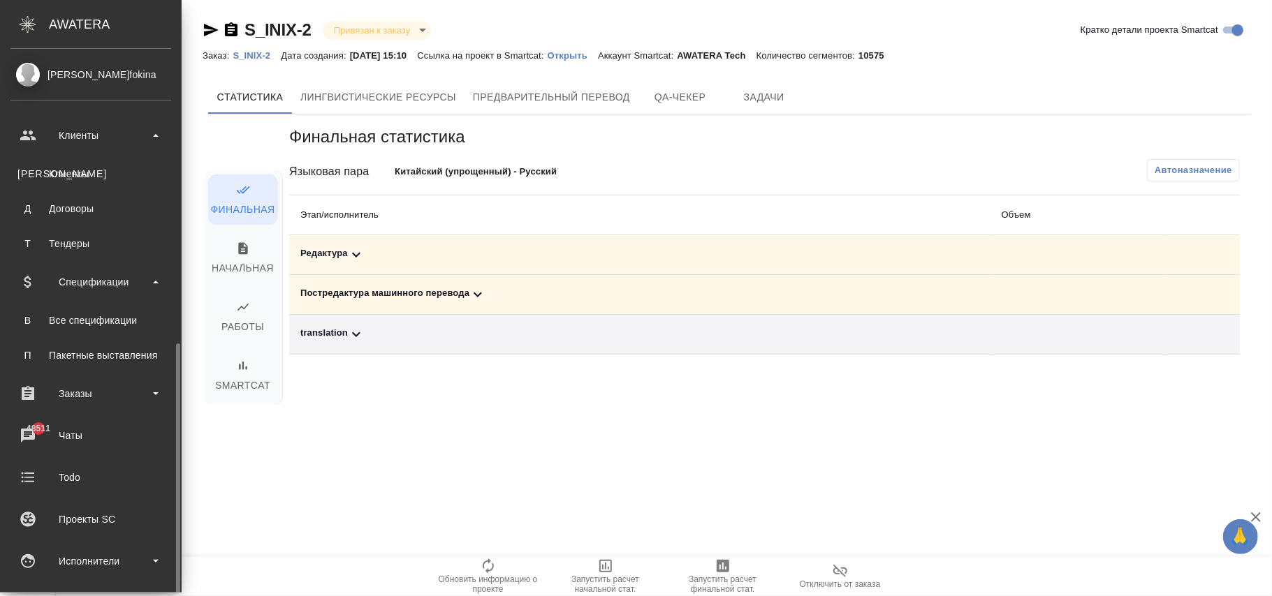
scroll to position [186, 0]
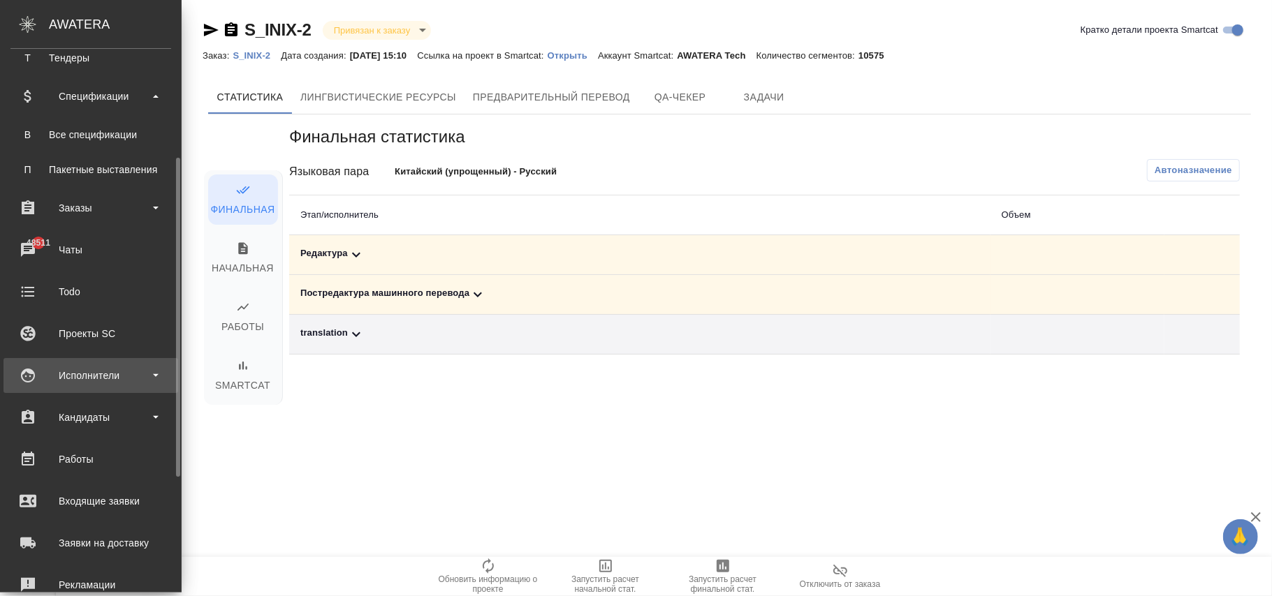
drag, startPoint x: 110, startPoint y: 364, endPoint x: 117, endPoint y: 386, distance: 23.0
click at [112, 367] on div "Исполнители" at bounding box center [90, 375] width 161 height 21
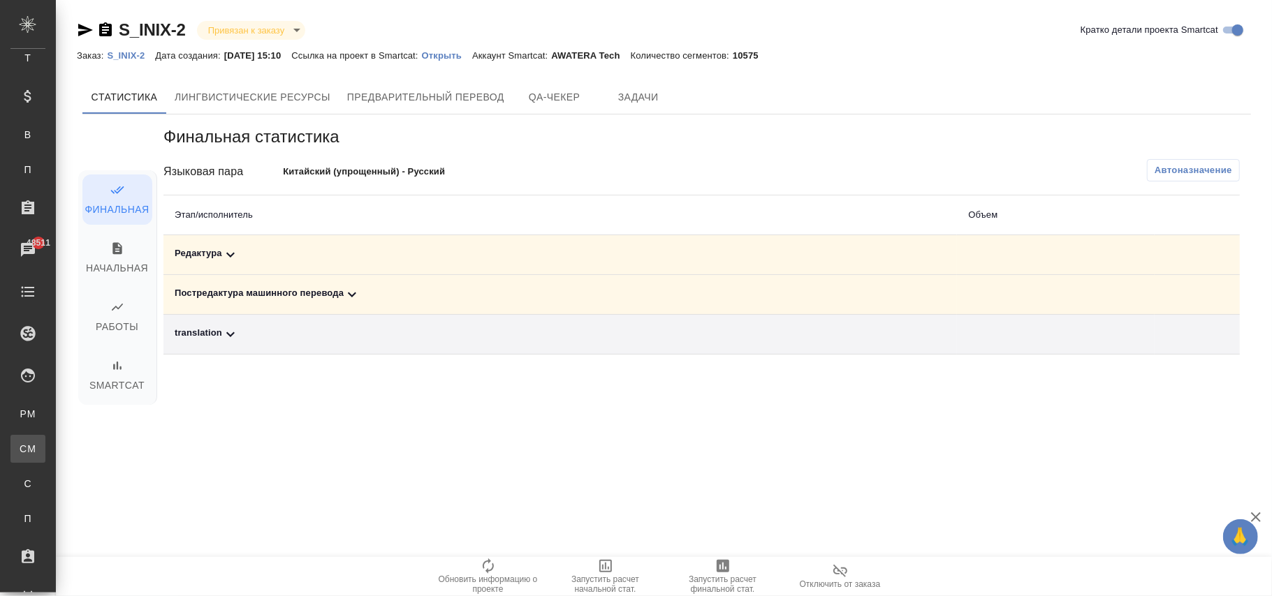
click at [21, 448] on div "Для CM/VM" at bounding box center [10, 449] width 21 height 14
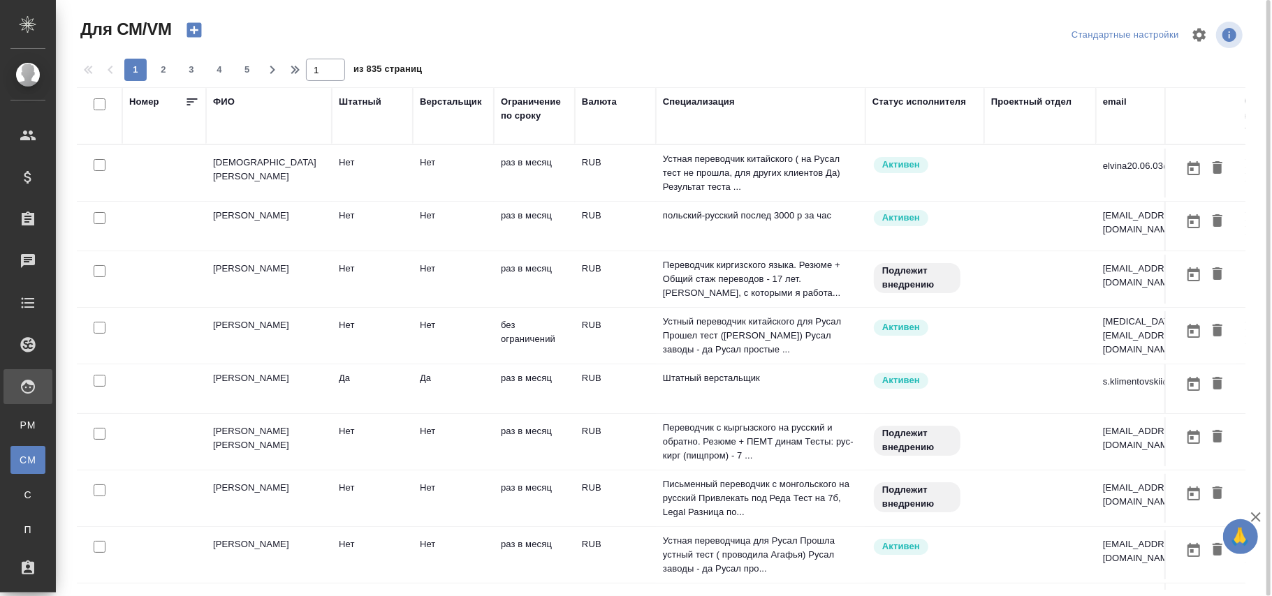
click at [226, 108] on div "ФИО" at bounding box center [224, 102] width 22 height 14
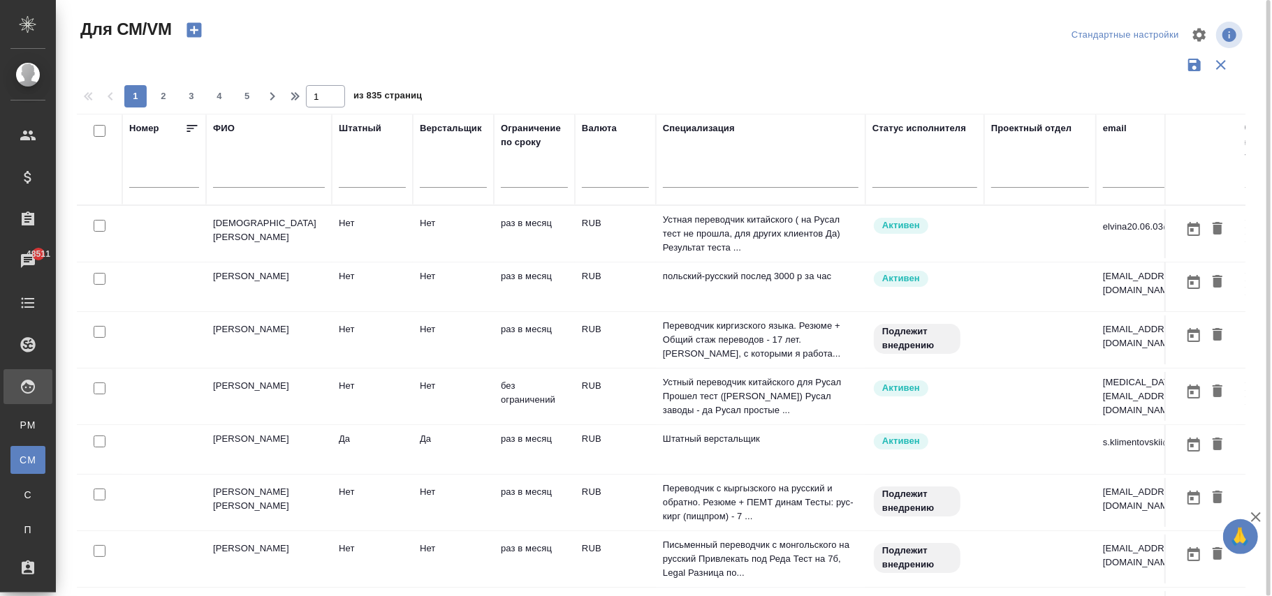
drag, startPoint x: 272, startPoint y: 168, endPoint x: 272, endPoint y: 177, distance: 9.1
click at [272, 168] on div at bounding box center [269, 180] width 112 height 34
click at [274, 186] on input "text" at bounding box center [269, 178] width 112 height 17
type input "д"
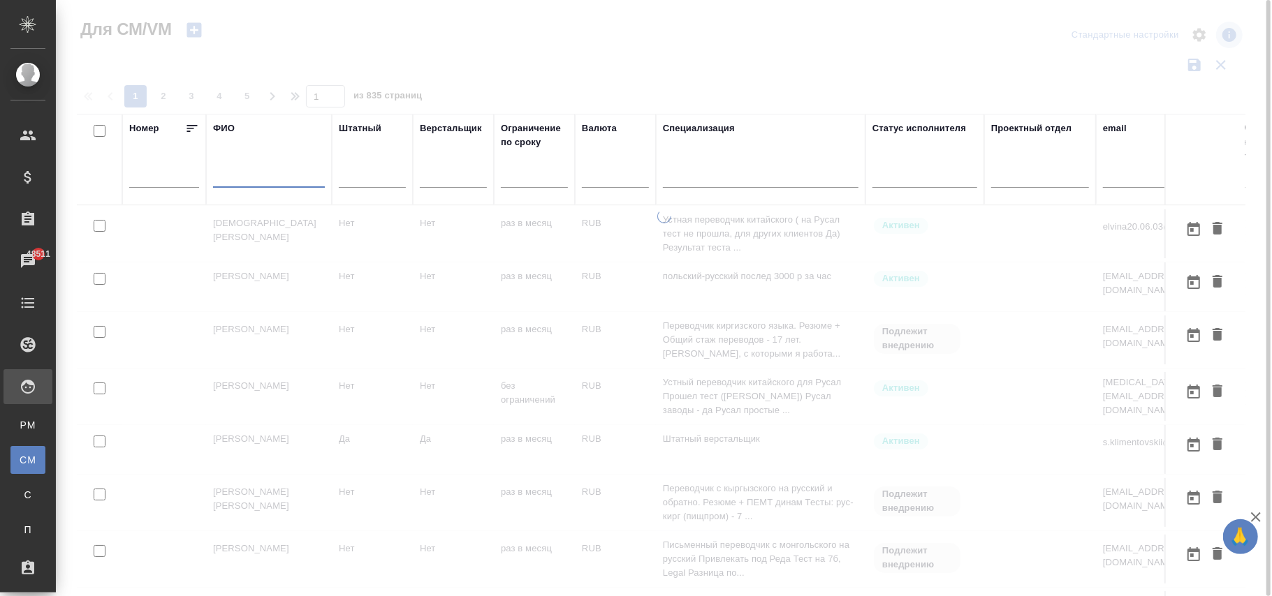
type input "л"
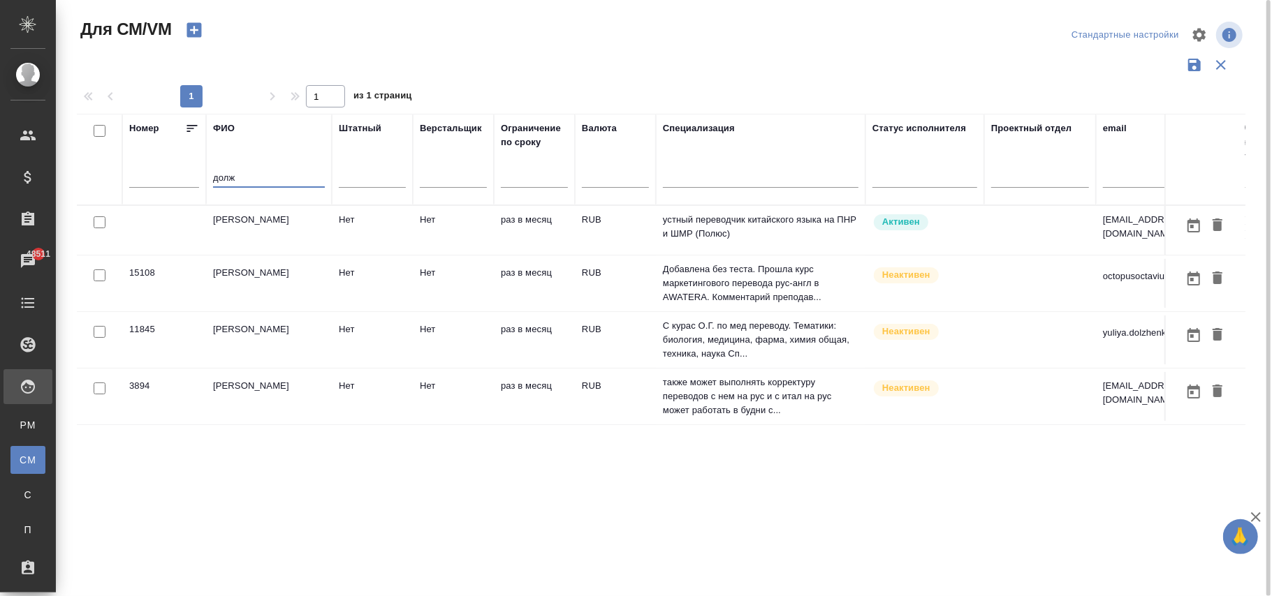
type input "долж"
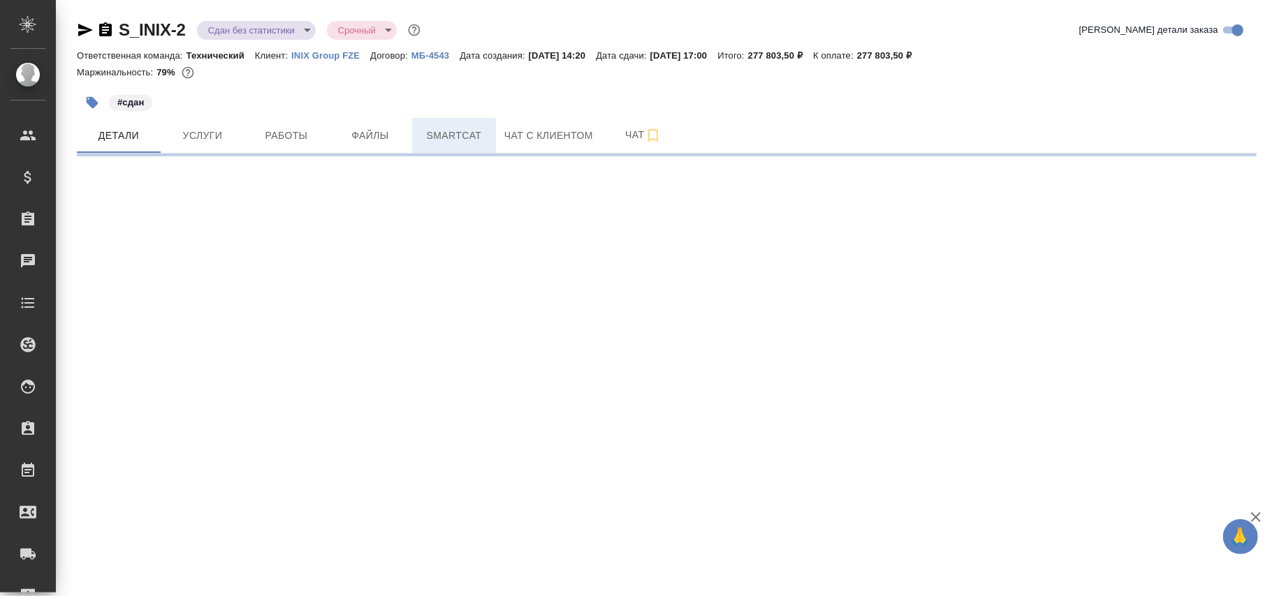
click at [472, 129] on span "Smartcat" at bounding box center [453, 135] width 67 height 17
select select "RU"
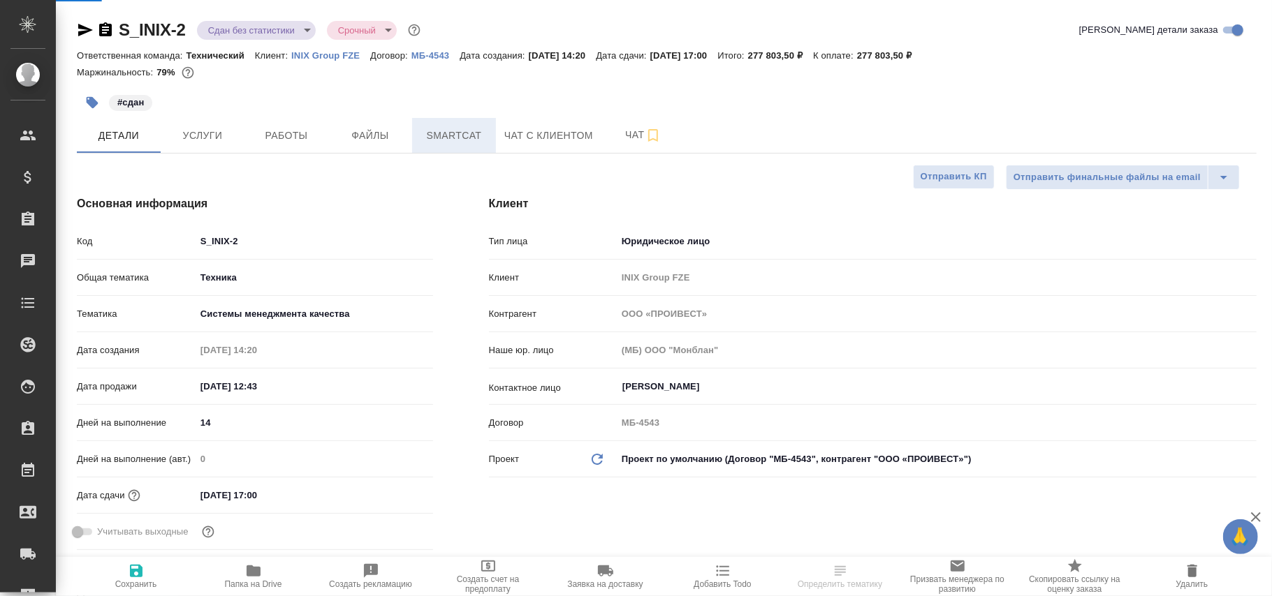
type textarea "x"
click at [468, 131] on span "Smartcat" at bounding box center [453, 135] width 67 height 17
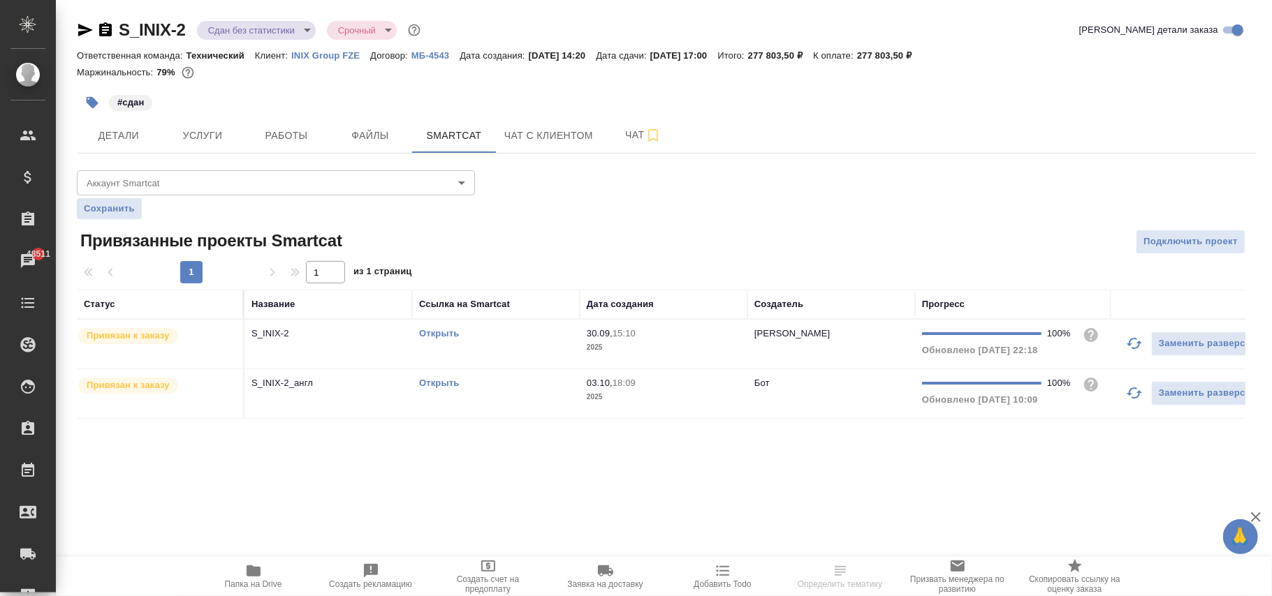
click at [334, 173] on body "🙏 .cls-1 fill:#fff; AWATERA Фокина [PERSON_NAME] Клиенты Спецификации Заказы 48…" at bounding box center [636, 298] width 1272 height 596
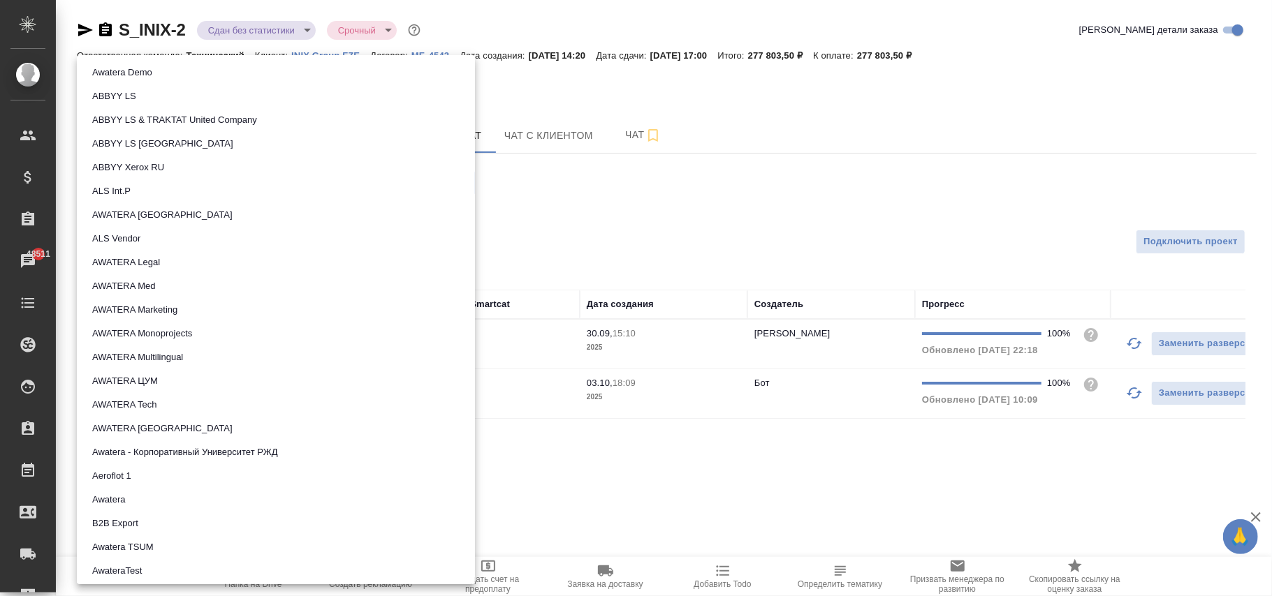
click at [687, 193] on div at bounding box center [636, 298] width 1272 height 596
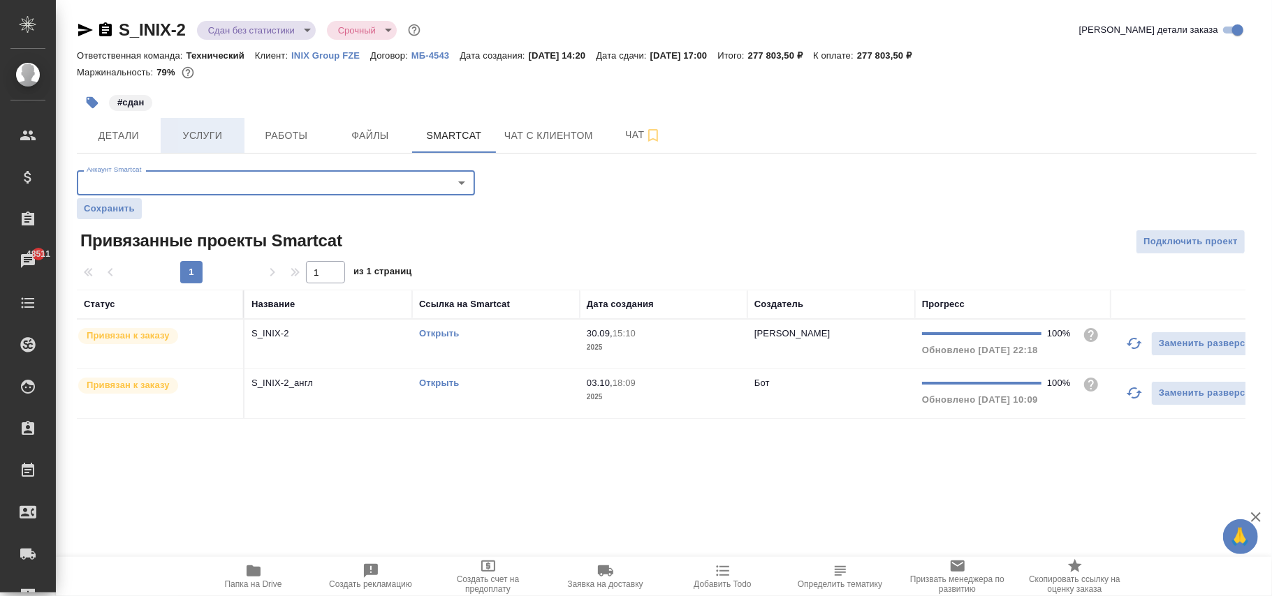
click at [204, 133] on span "Услуги" at bounding box center [202, 135] width 67 height 17
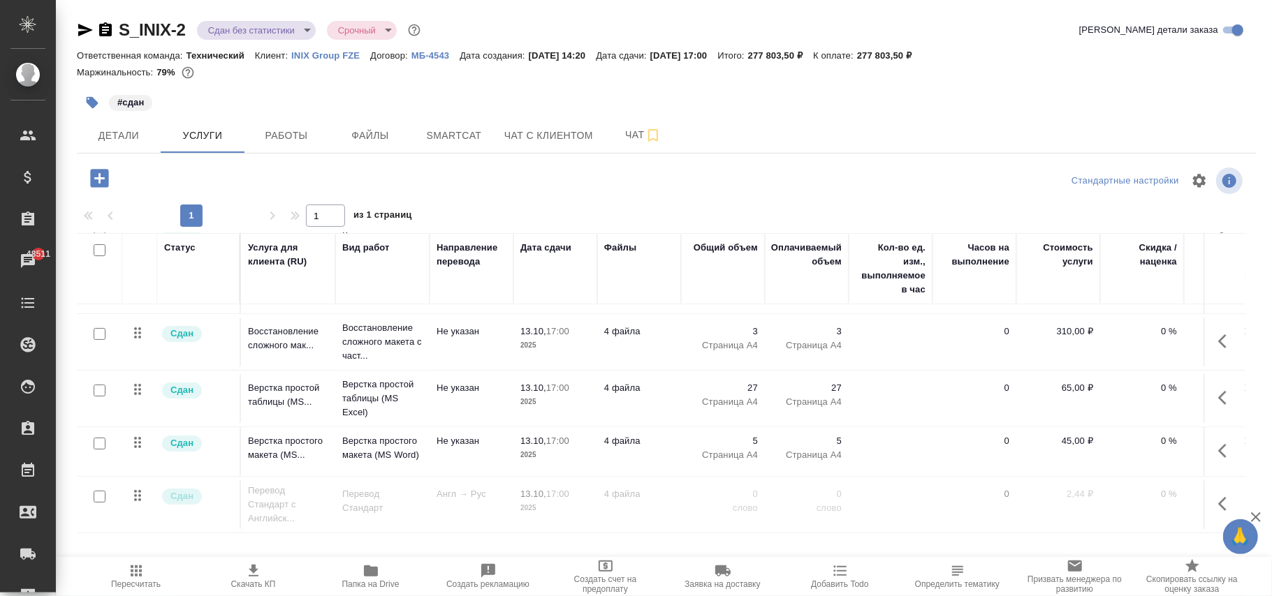
scroll to position [226, 0]
click at [1218, 496] on icon "button" at bounding box center [1226, 504] width 17 height 17
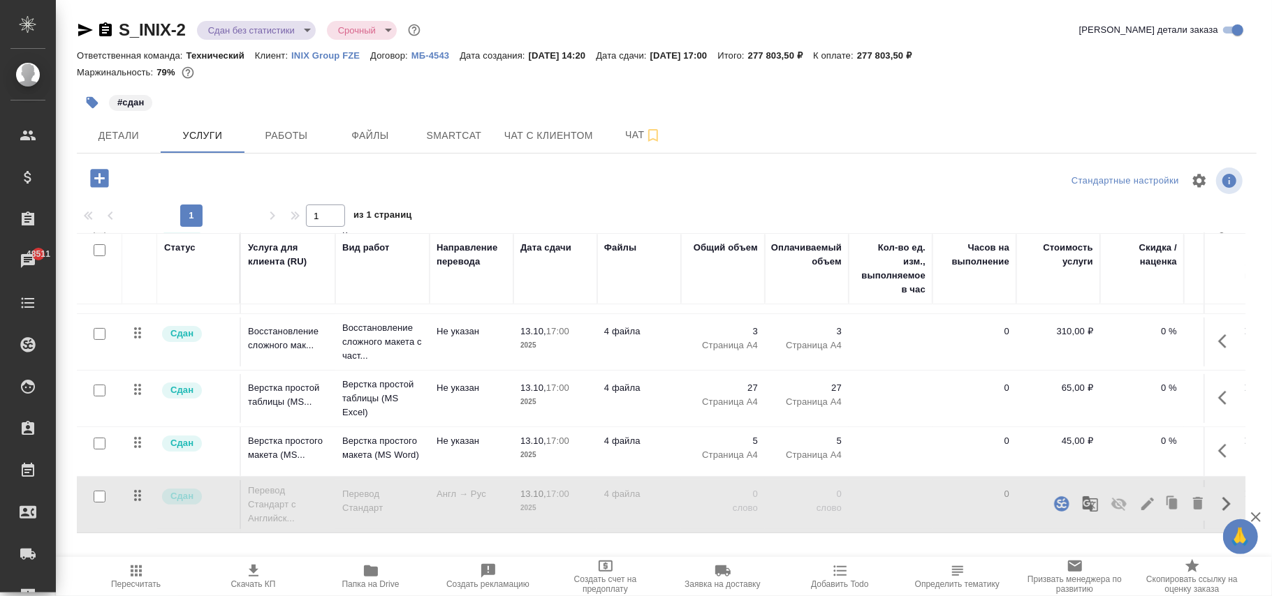
click at [1054, 497] on icon "button" at bounding box center [1061, 504] width 15 height 15
click at [465, 140] on span "Smartcat" at bounding box center [453, 135] width 67 height 17
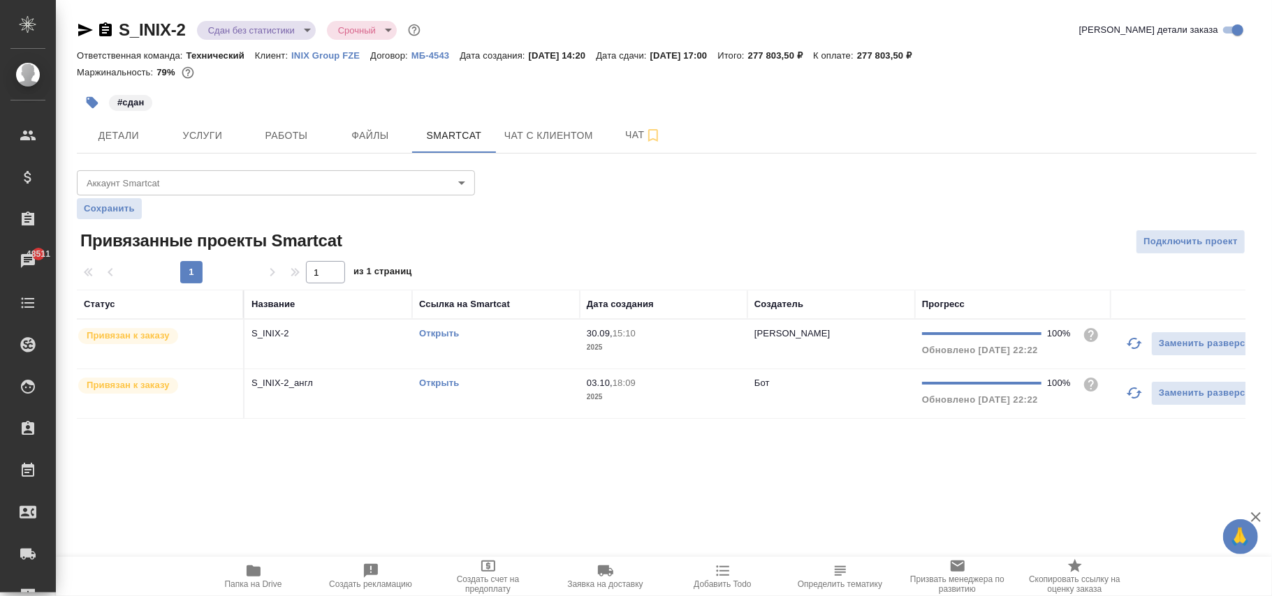
click at [513, 338] on div "Открыть" at bounding box center [496, 334] width 154 height 14
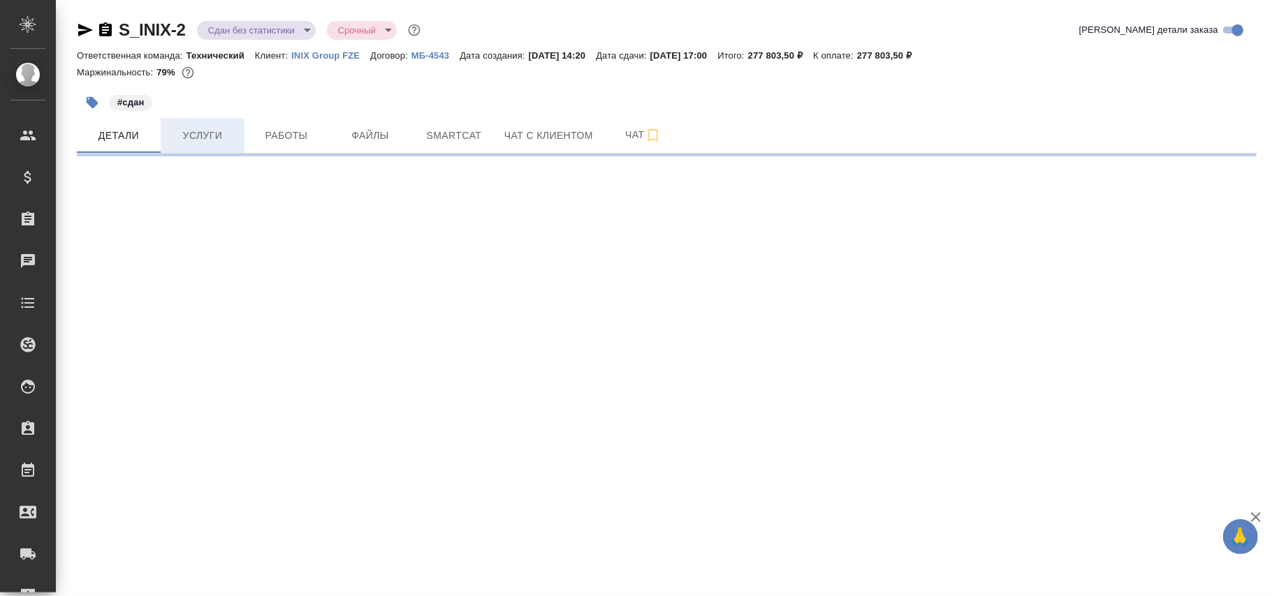
click at [207, 137] on span "Услуги" at bounding box center [202, 135] width 67 height 17
select select "RU"
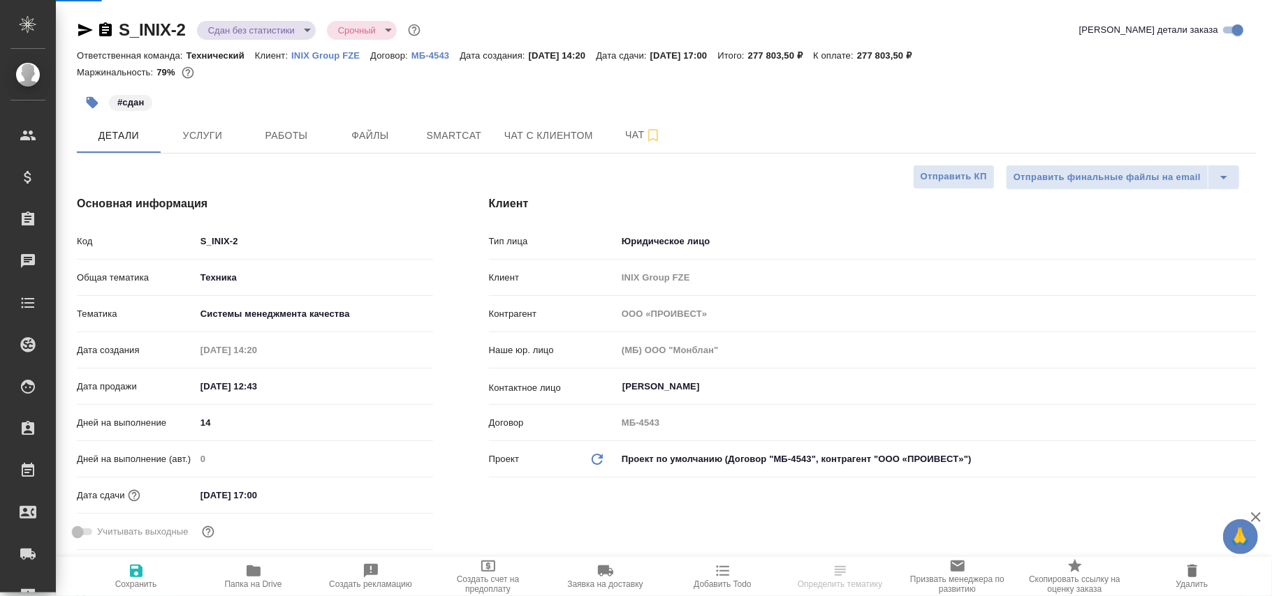
type textarea "x"
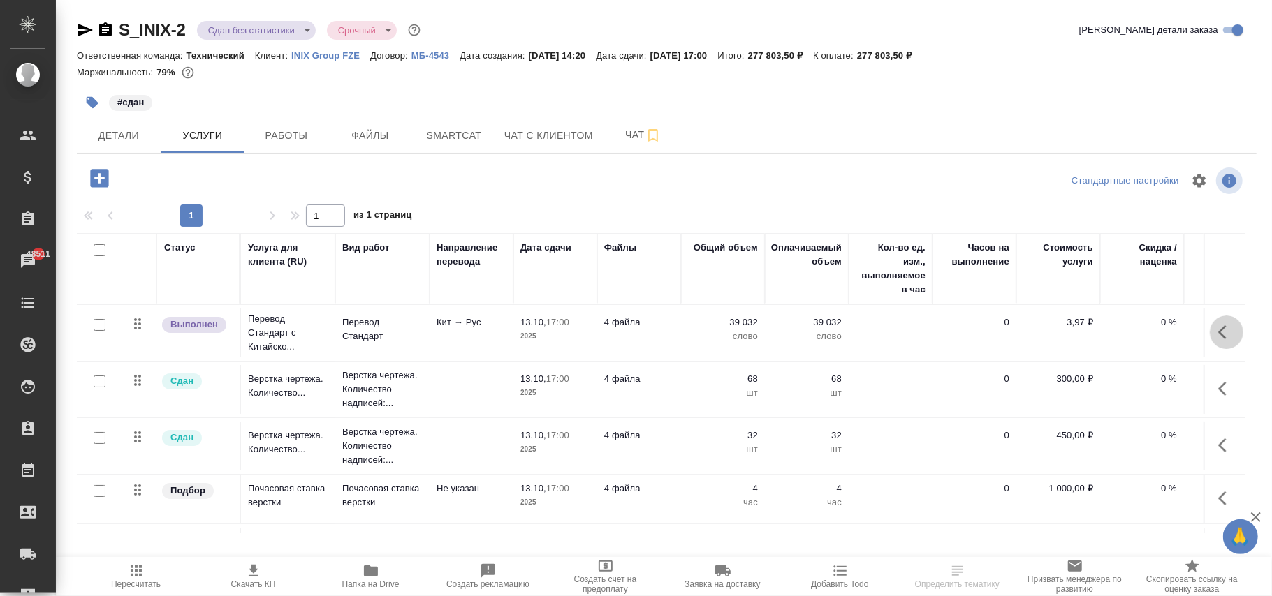
click at [1218, 330] on icon "button" at bounding box center [1226, 332] width 17 height 17
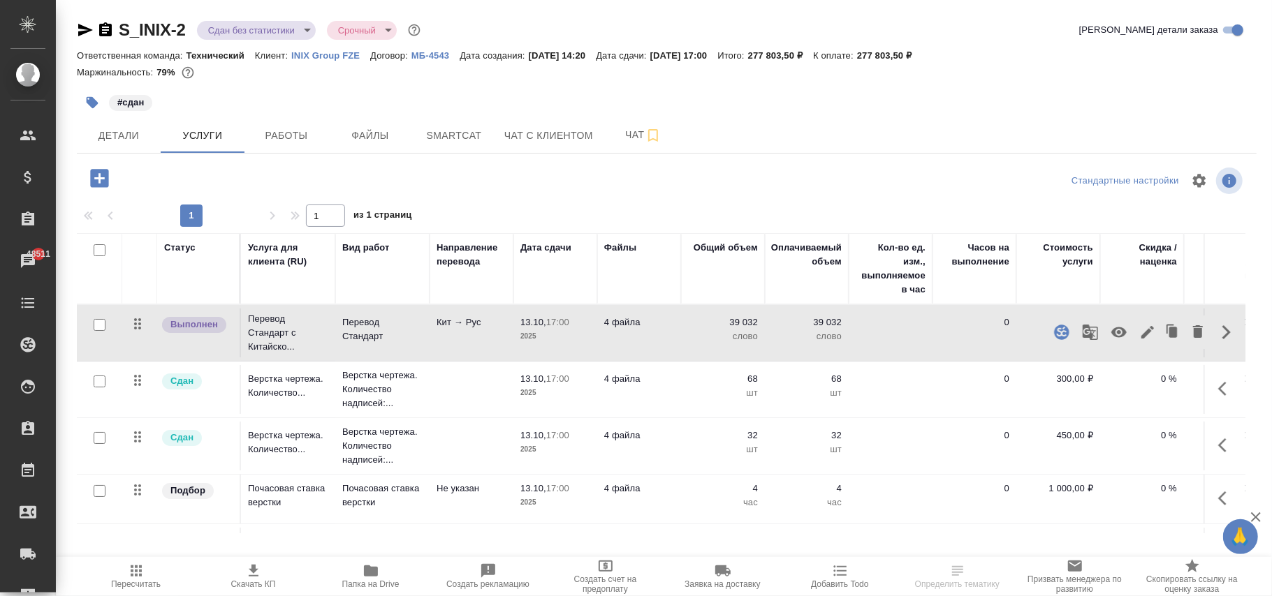
click at [1053, 331] on icon "button" at bounding box center [1061, 332] width 17 height 17
click at [1143, 327] on button "button" at bounding box center [1148, 333] width 24 height 34
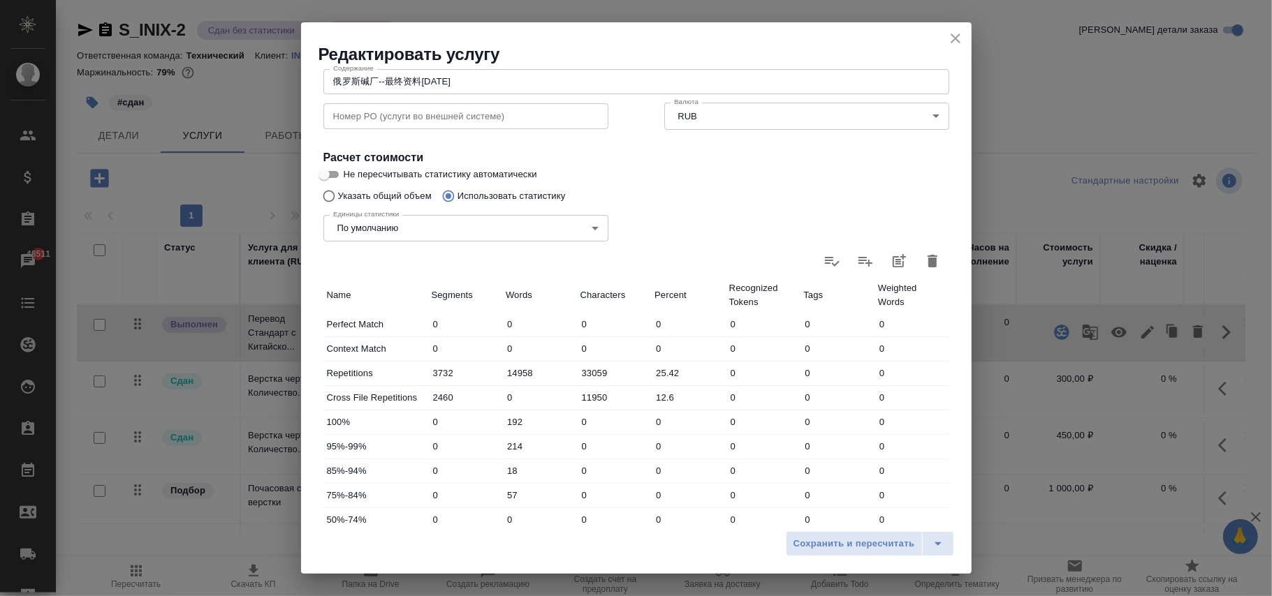
scroll to position [279, 0]
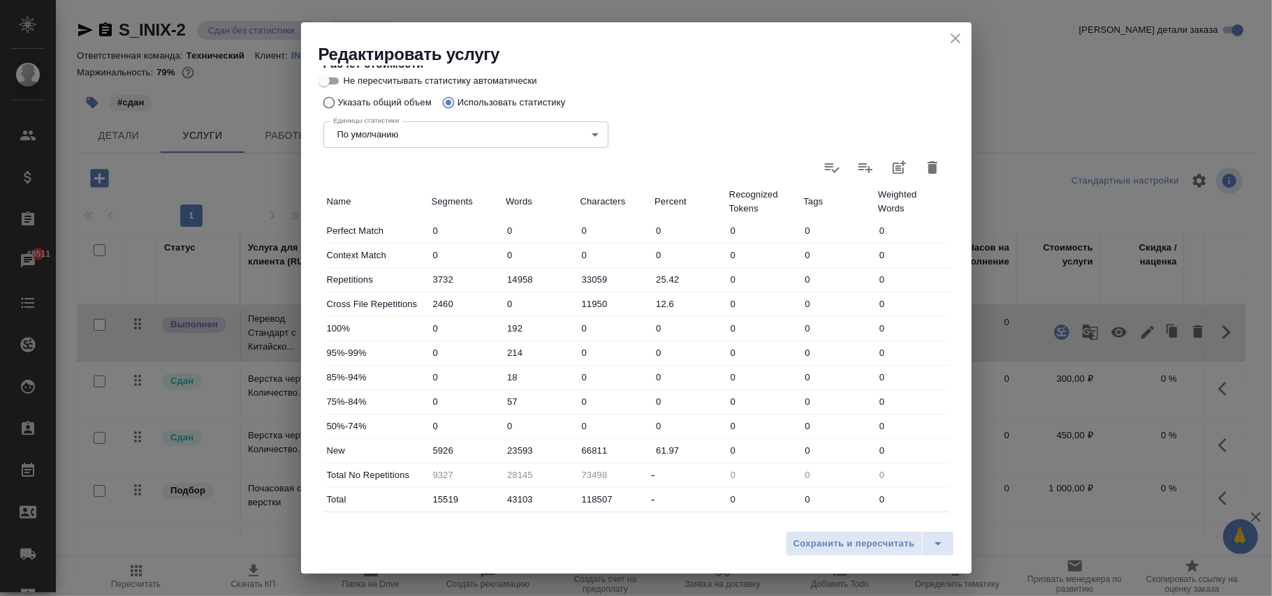
click at [955, 36] on icon "close" at bounding box center [955, 38] width 17 height 17
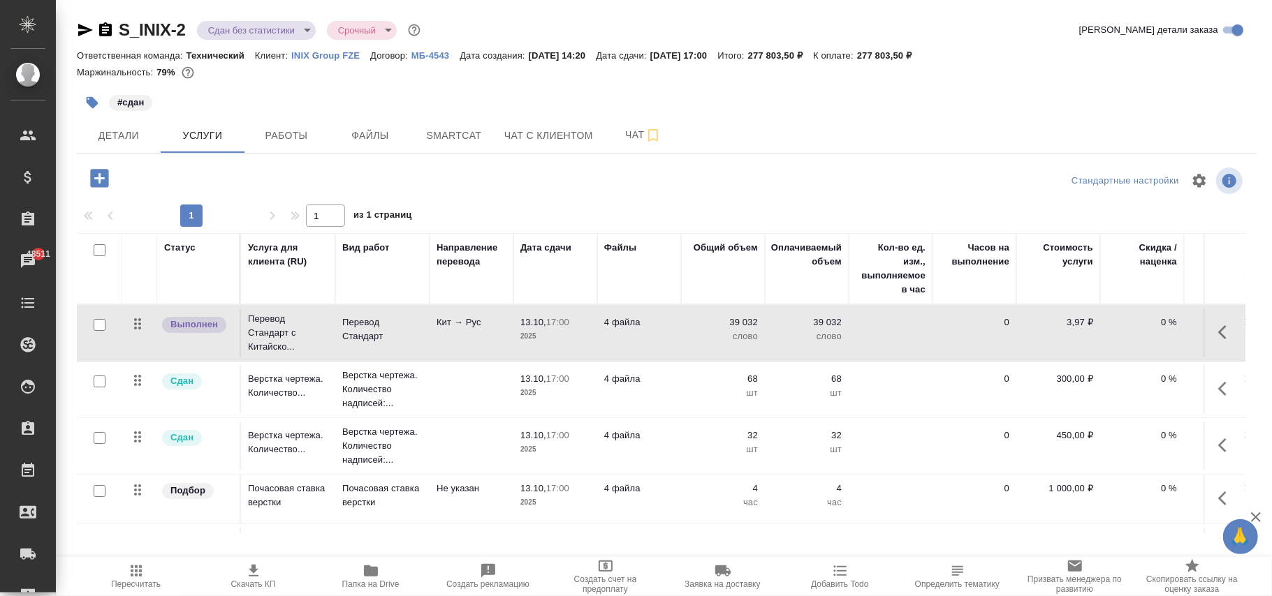
click at [1210, 327] on button "button" at bounding box center [1227, 333] width 34 height 34
click at [471, 143] on span "Smartcat" at bounding box center [453, 135] width 67 height 17
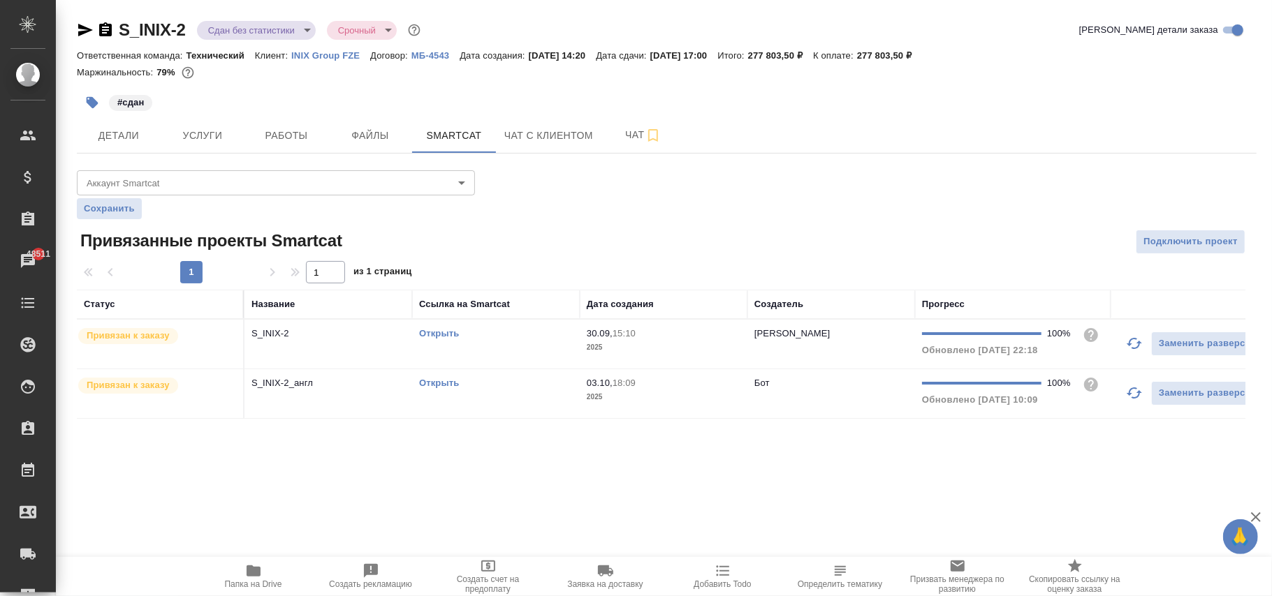
click at [235, 184] on body "🙏 .cls-1 fill:#fff; AWATERA Фокина Наталья n.fokina Клиенты Спецификации Заказы…" at bounding box center [636, 298] width 1272 height 596
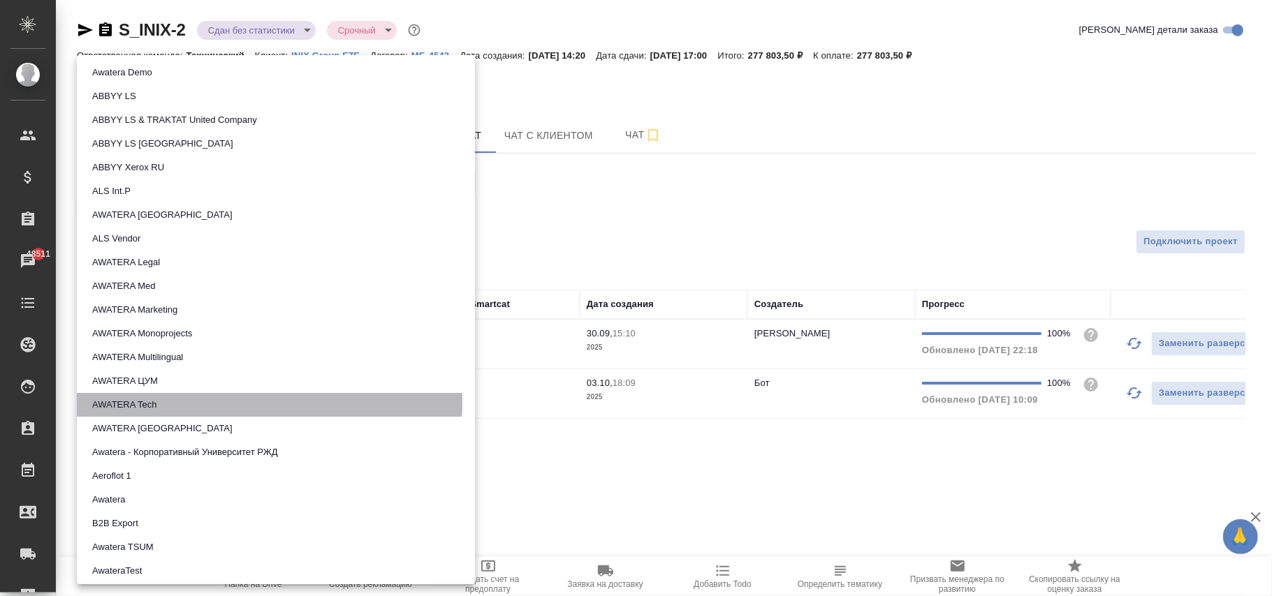
click at [152, 401] on button "AWATERA Tech" at bounding box center [124, 404] width 73 height 15
type input "5ee7315ce042774c5440625b"
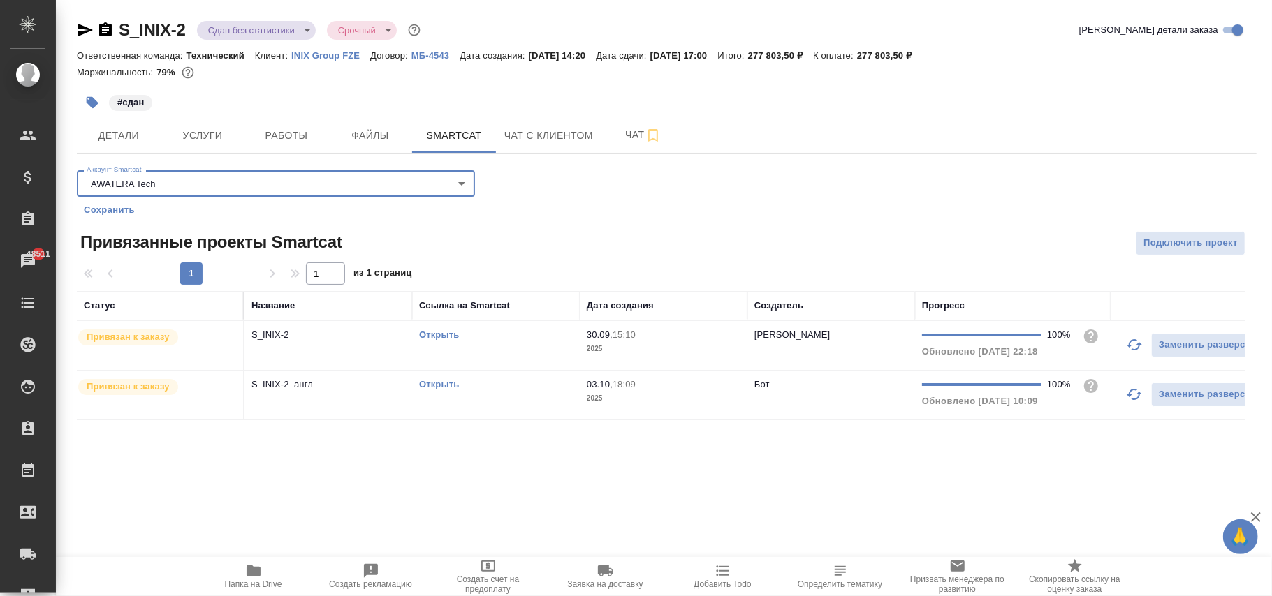
click at [117, 208] on span "Сохранить" at bounding box center [109, 210] width 51 height 14
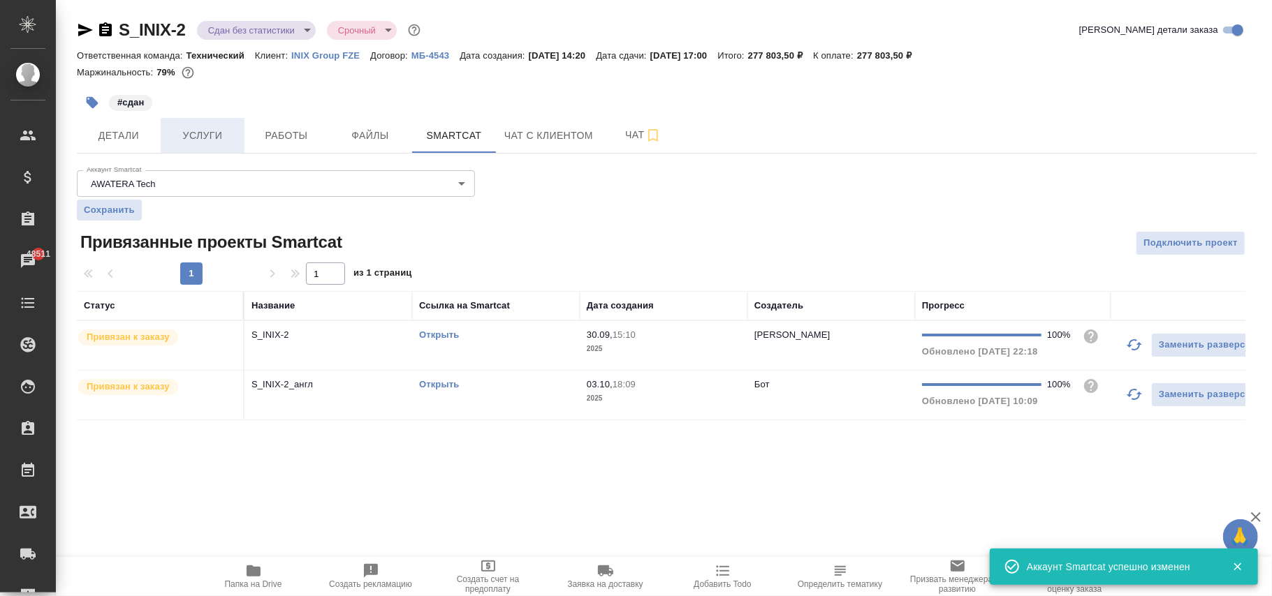
click at [197, 140] on span "Услуги" at bounding box center [202, 135] width 67 height 17
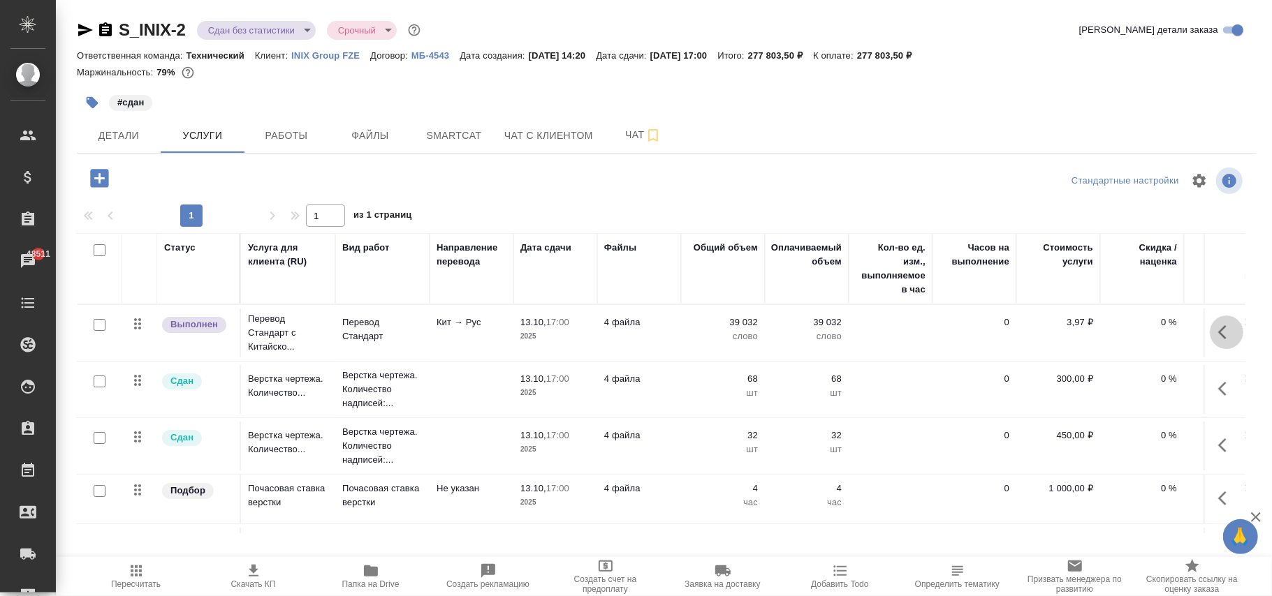
click at [1218, 331] on icon "button" at bounding box center [1226, 332] width 17 height 17
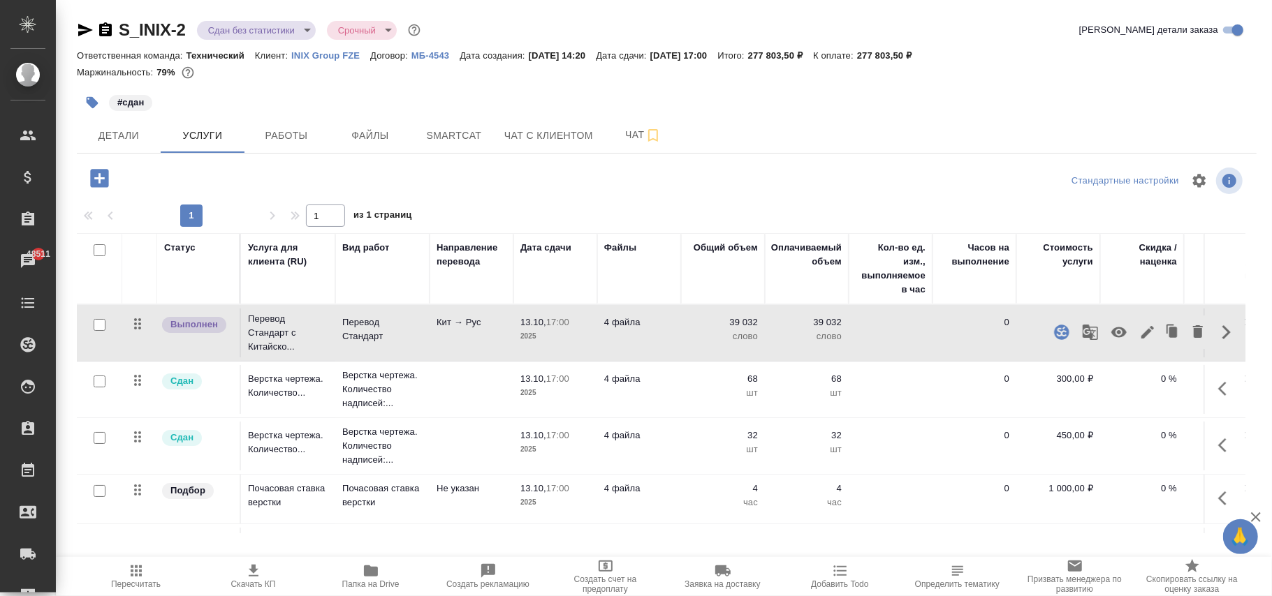
click at [1054, 334] on icon "button" at bounding box center [1061, 332] width 15 height 15
click at [305, 135] on span "Работы" at bounding box center [286, 135] width 67 height 17
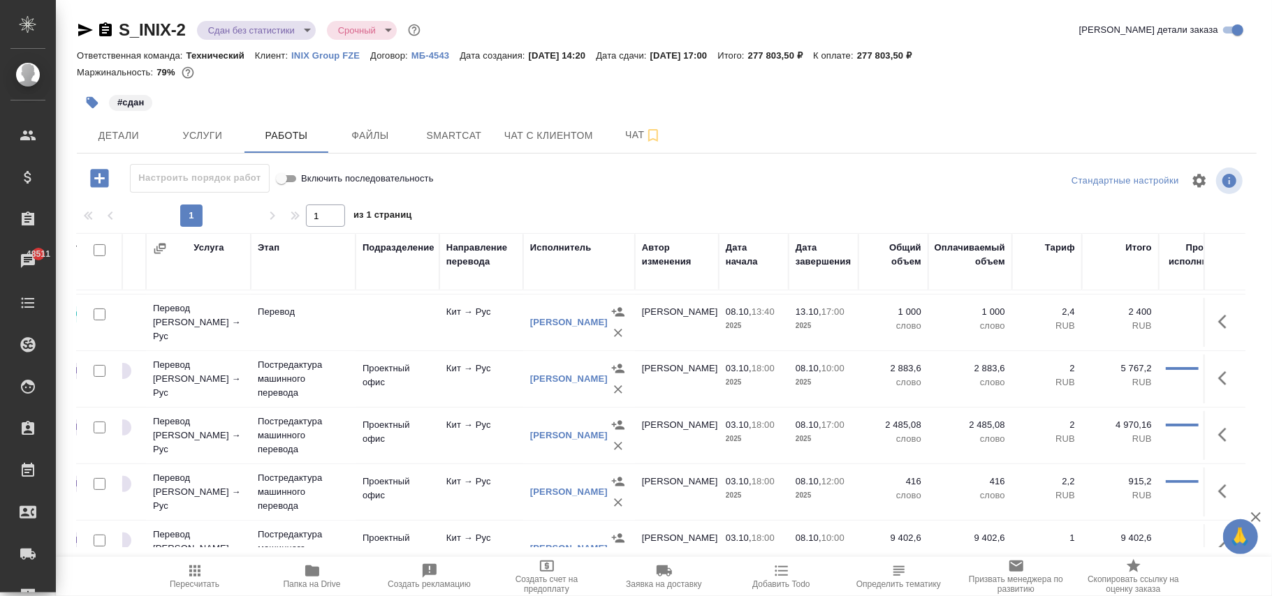
scroll to position [186, 144]
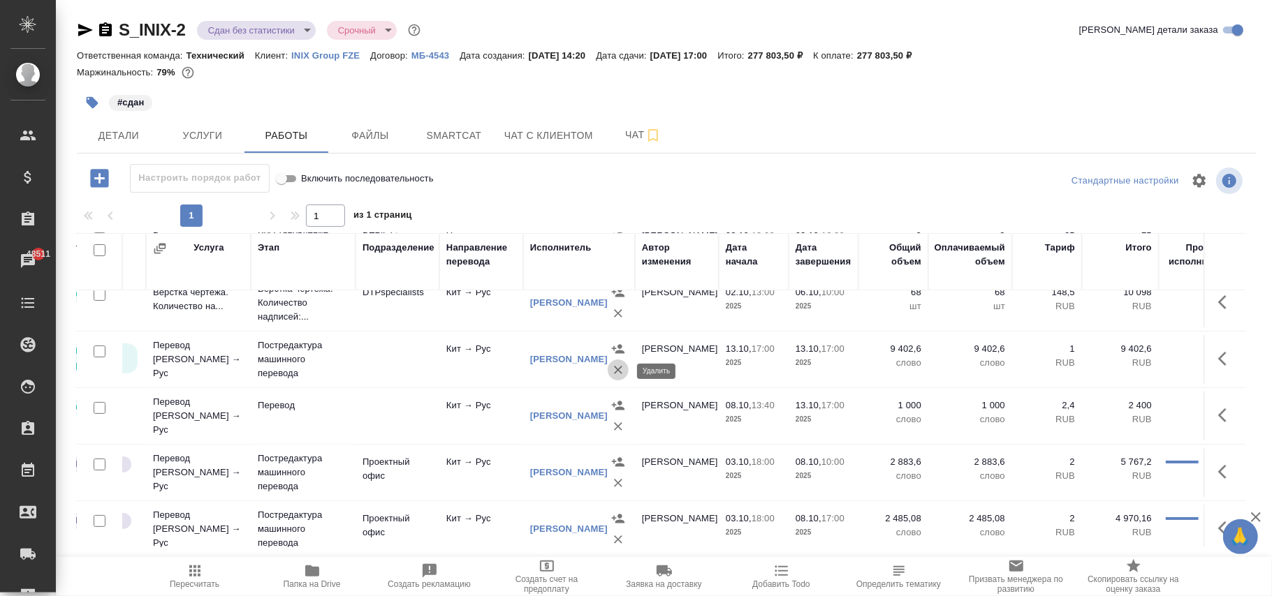
click at [619, 373] on icon "button" at bounding box center [618, 370] width 8 height 8
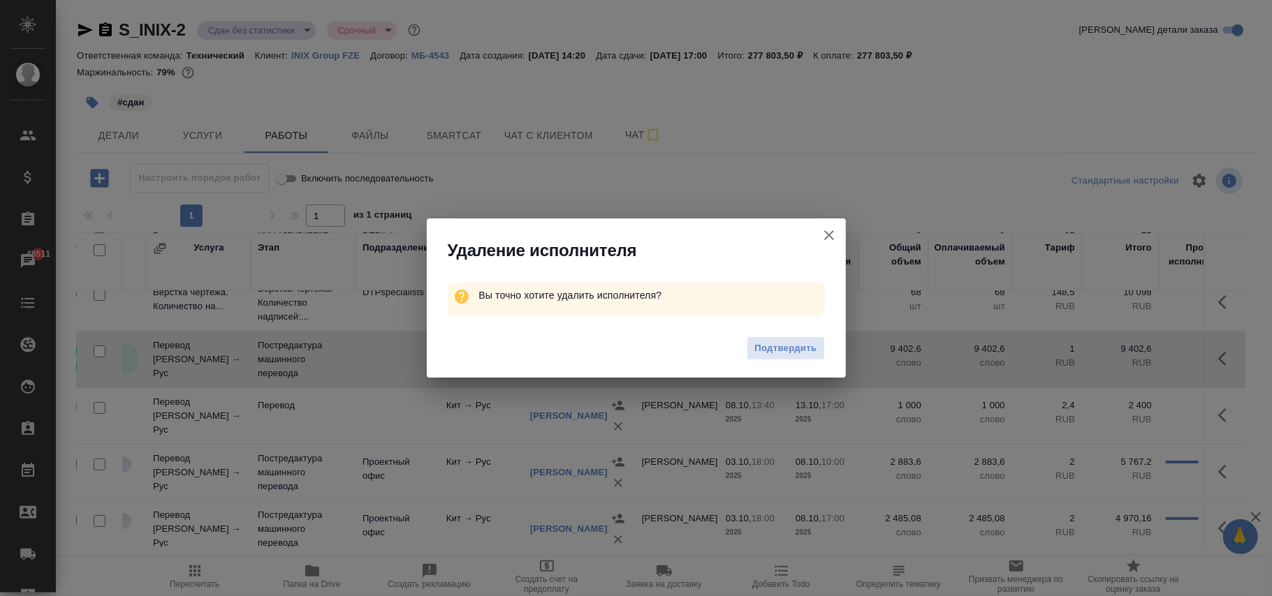
click at [793, 345] on span "Подтвердить" at bounding box center [785, 349] width 62 height 16
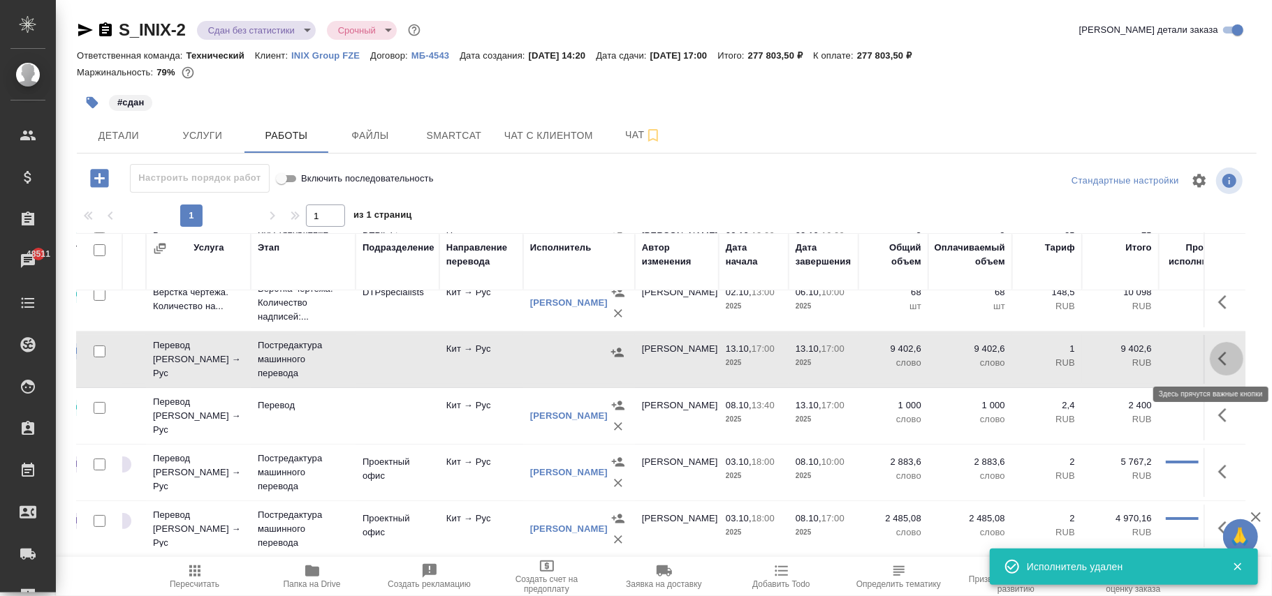
click at [1218, 356] on icon "button" at bounding box center [1226, 359] width 17 height 17
click at [1166, 356] on icon "button" at bounding box center [1174, 358] width 17 height 17
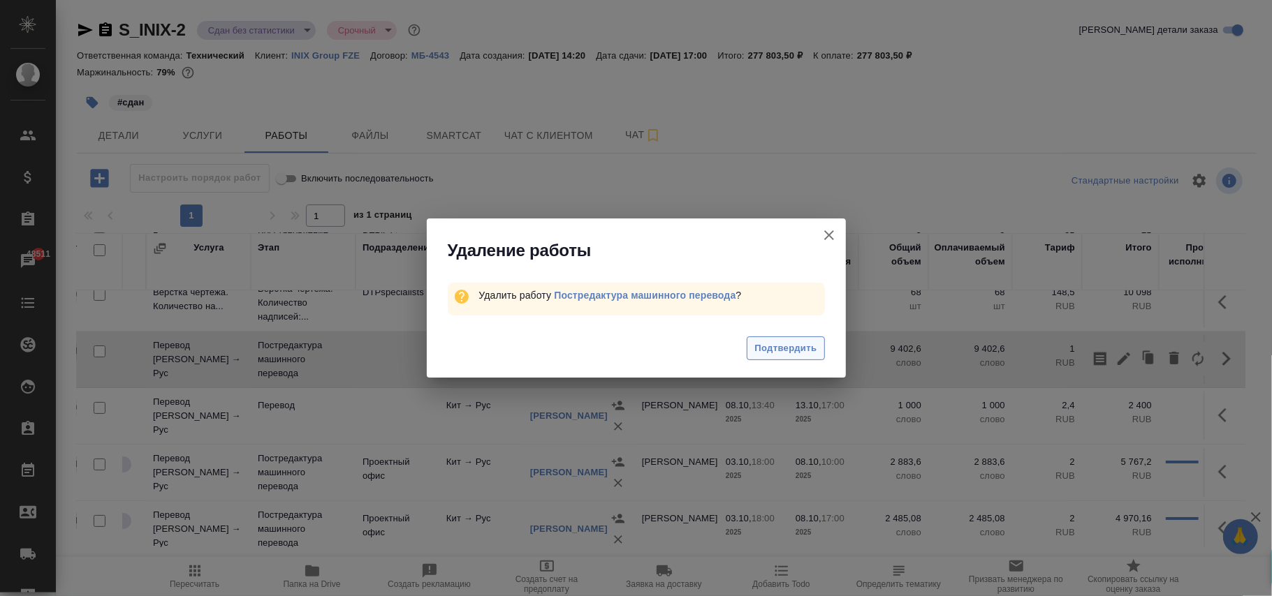
click at [774, 341] on span "Подтвердить" at bounding box center [785, 349] width 62 height 16
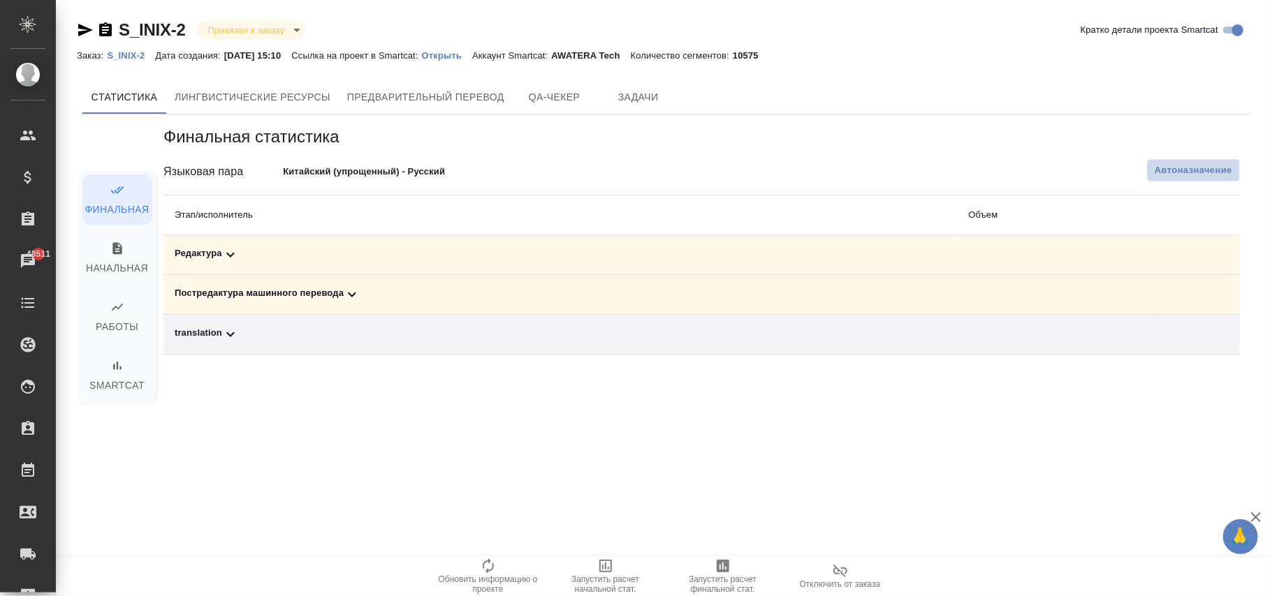
click at [1194, 169] on button "Автоназначение" at bounding box center [1193, 170] width 93 height 22
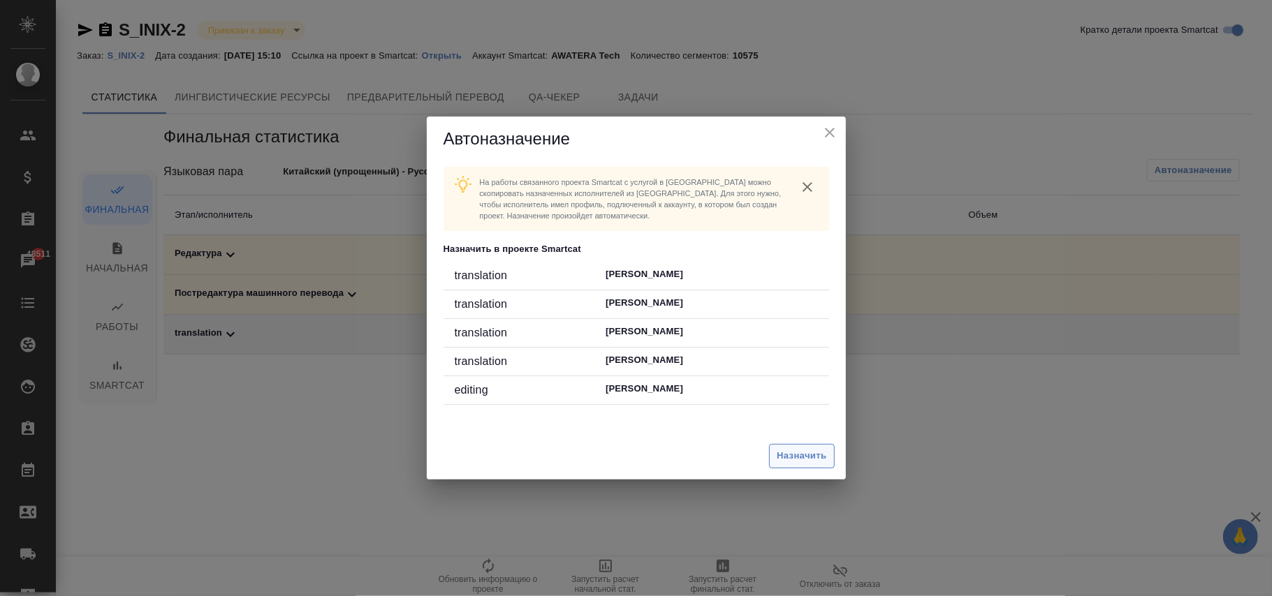
click at [798, 454] on span "Назначить" at bounding box center [802, 456] width 50 height 16
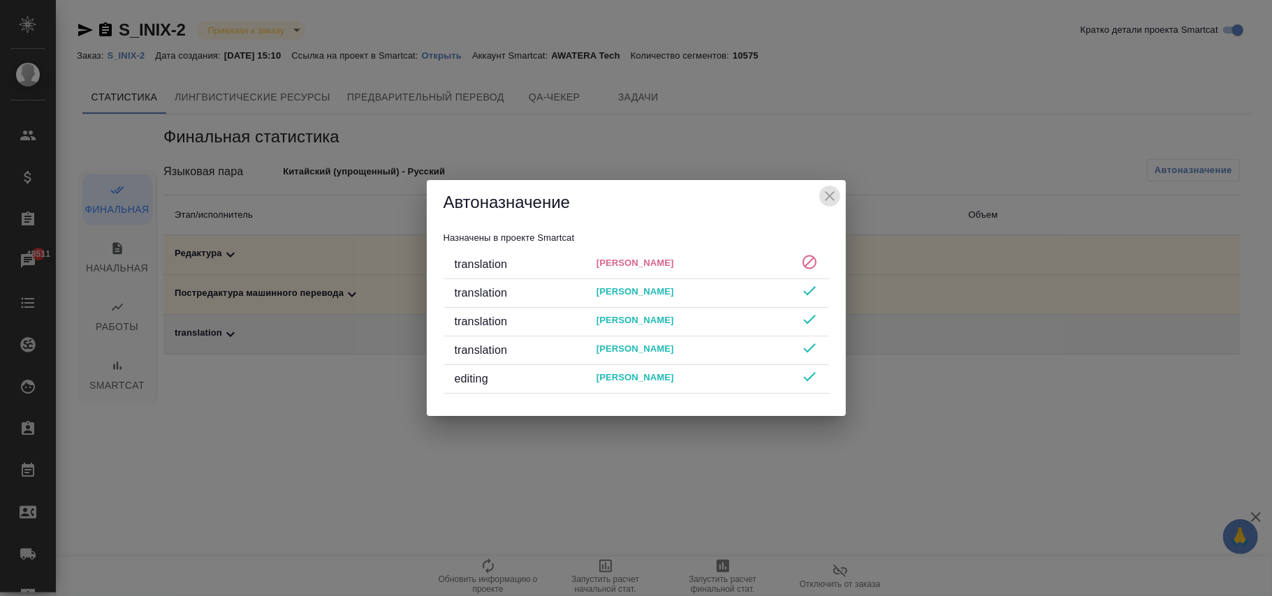
click at [835, 193] on icon "close" at bounding box center [829, 196] width 17 height 17
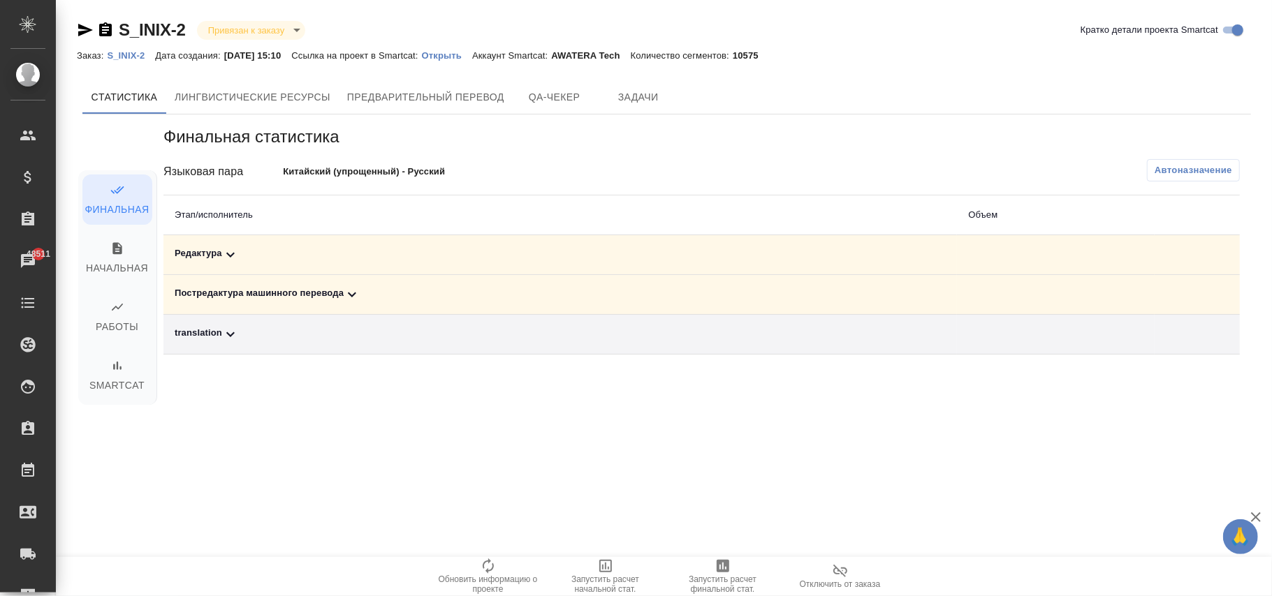
click at [462, 56] on p "Открыть" at bounding box center [447, 55] width 50 height 10
click at [134, 57] on p "S_INIX-2" at bounding box center [131, 55] width 48 height 10
click at [469, 54] on p "Открыть" at bounding box center [447, 55] width 50 height 10
click at [1203, 168] on span "Автоназначение" at bounding box center [1194, 170] width 78 height 14
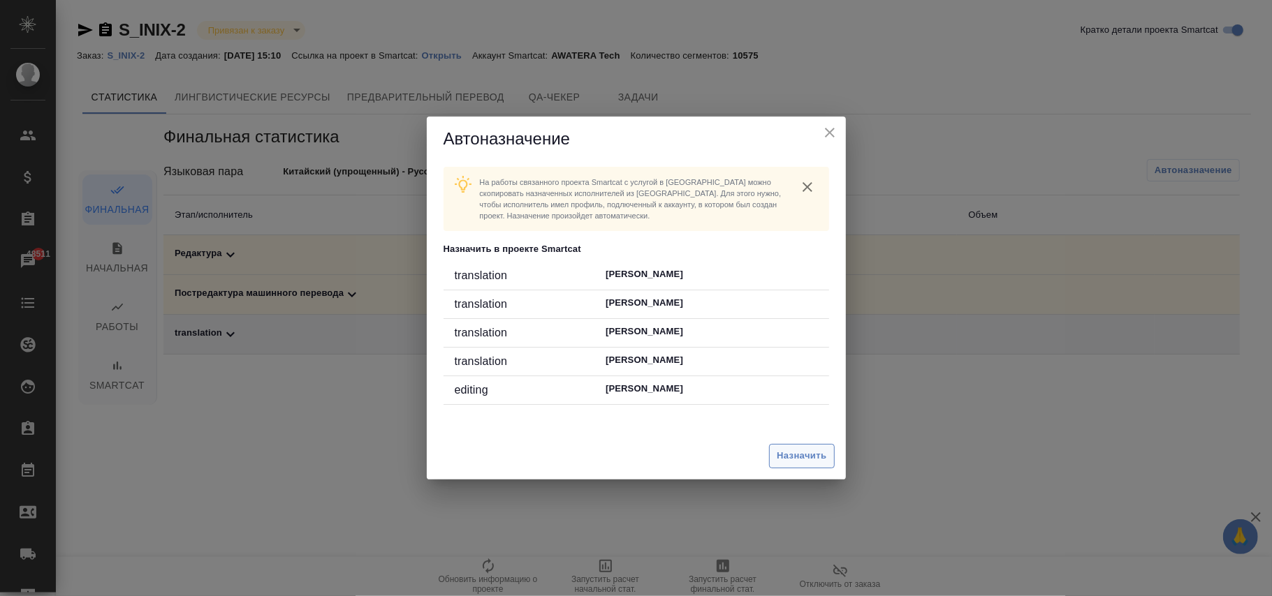
click at [793, 460] on span "Назначить" at bounding box center [802, 456] width 50 height 16
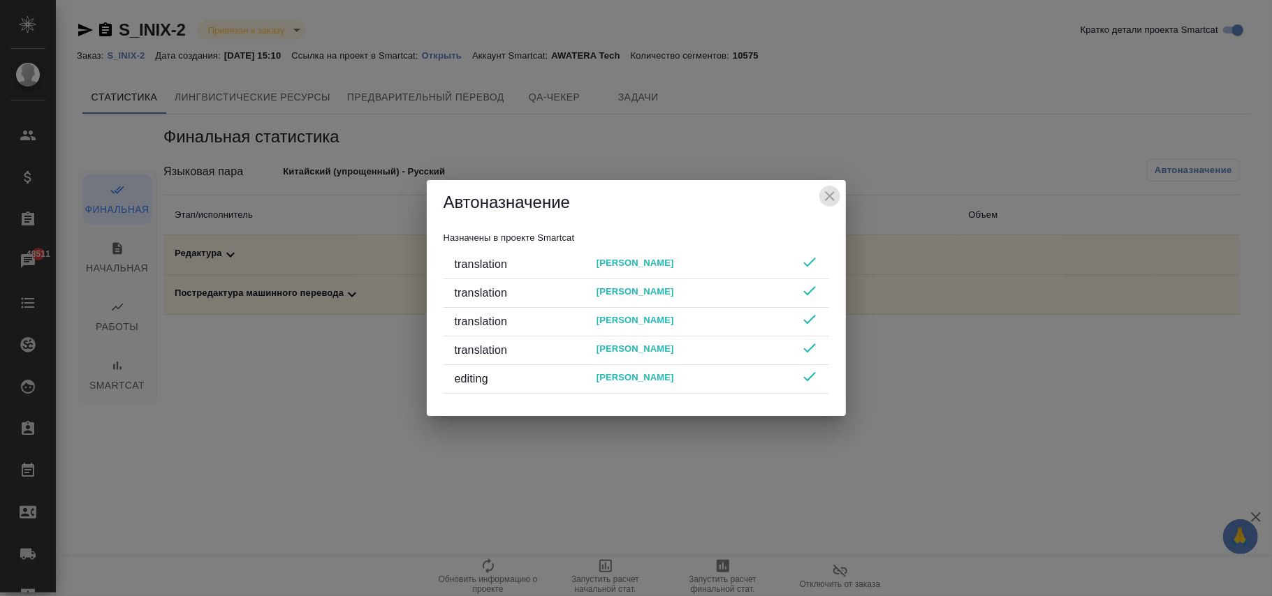
click at [836, 194] on icon "close" at bounding box center [829, 196] width 17 height 17
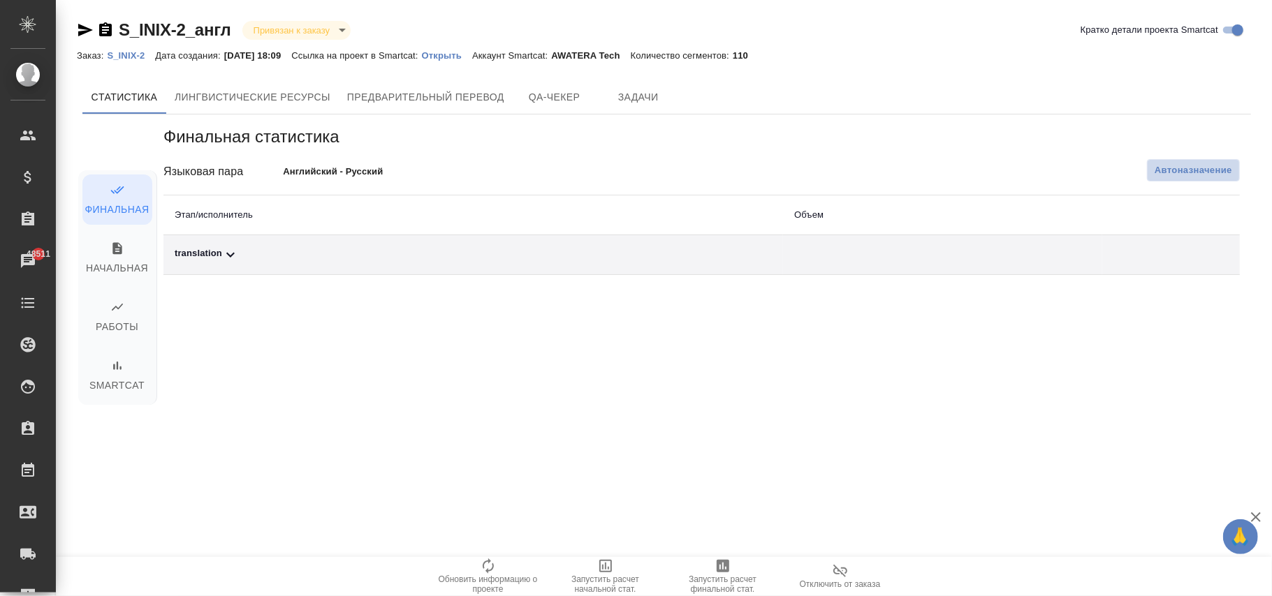
click at [1157, 168] on span "Автоназначение" at bounding box center [1194, 170] width 78 height 14
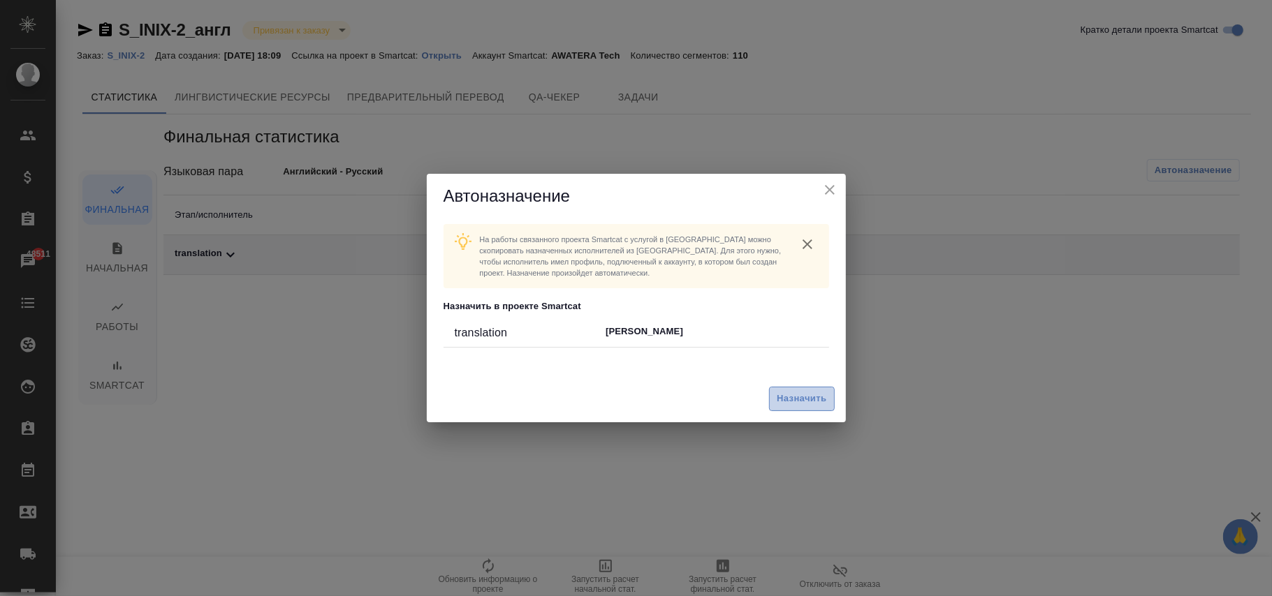
click at [819, 405] on span "Назначить" at bounding box center [802, 399] width 50 height 16
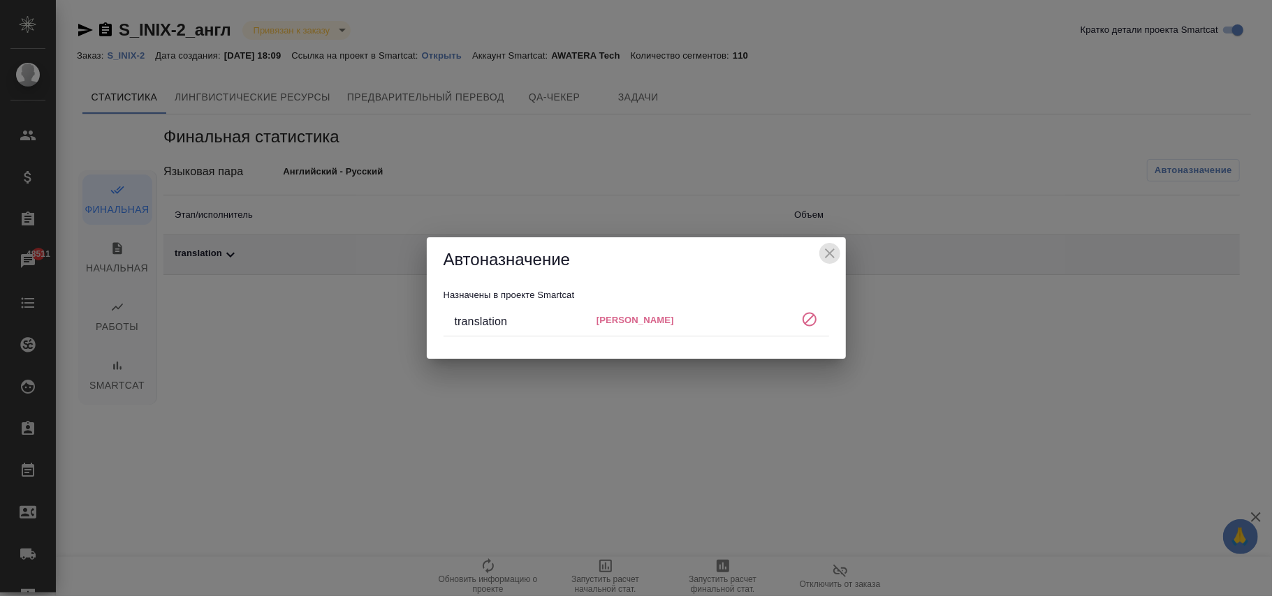
click at [828, 252] on icon "close" at bounding box center [830, 254] width 10 height 10
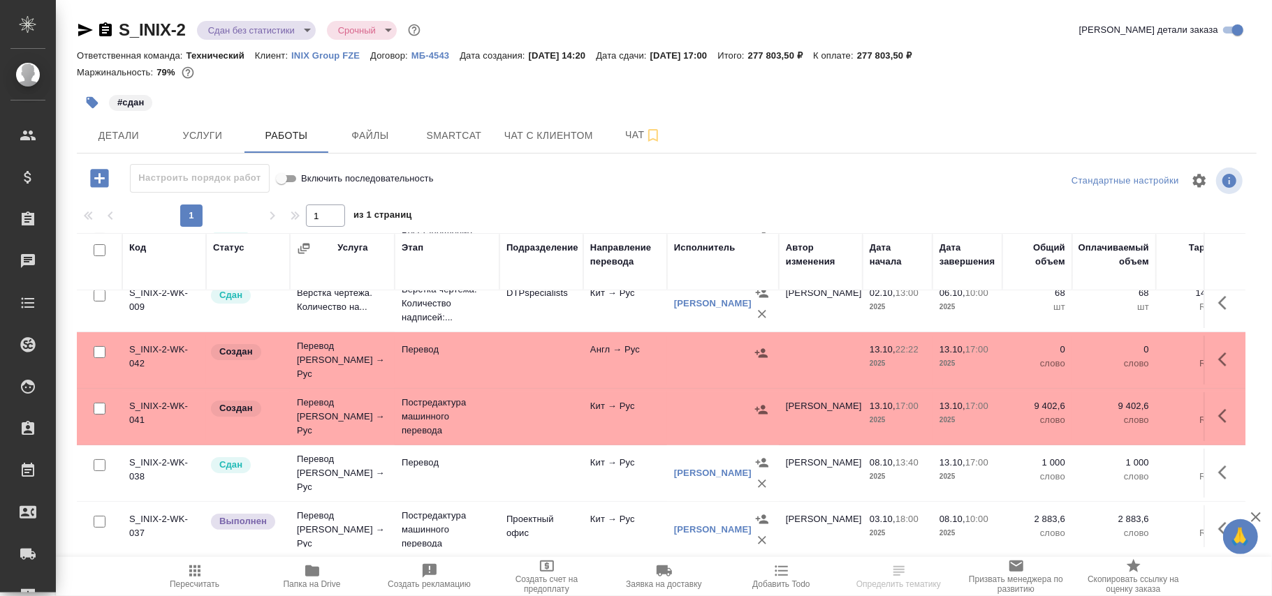
scroll to position [186, 0]
click at [1218, 358] on icon "button" at bounding box center [1226, 359] width 17 height 17
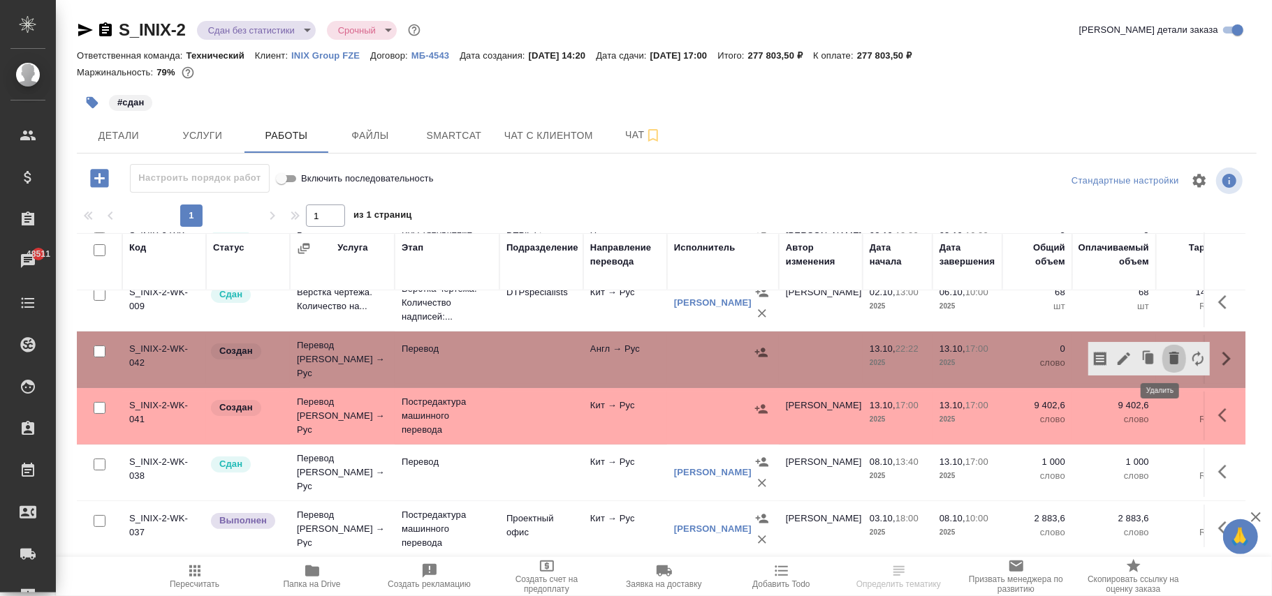
drag, startPoint x: 1161, startPoint y: 358, endPoint x: 909, endPoint y: 377, distance: 252.2
click at [1169, 356] on icon "button" at bounding box center [1174, 358] width 10 height 13
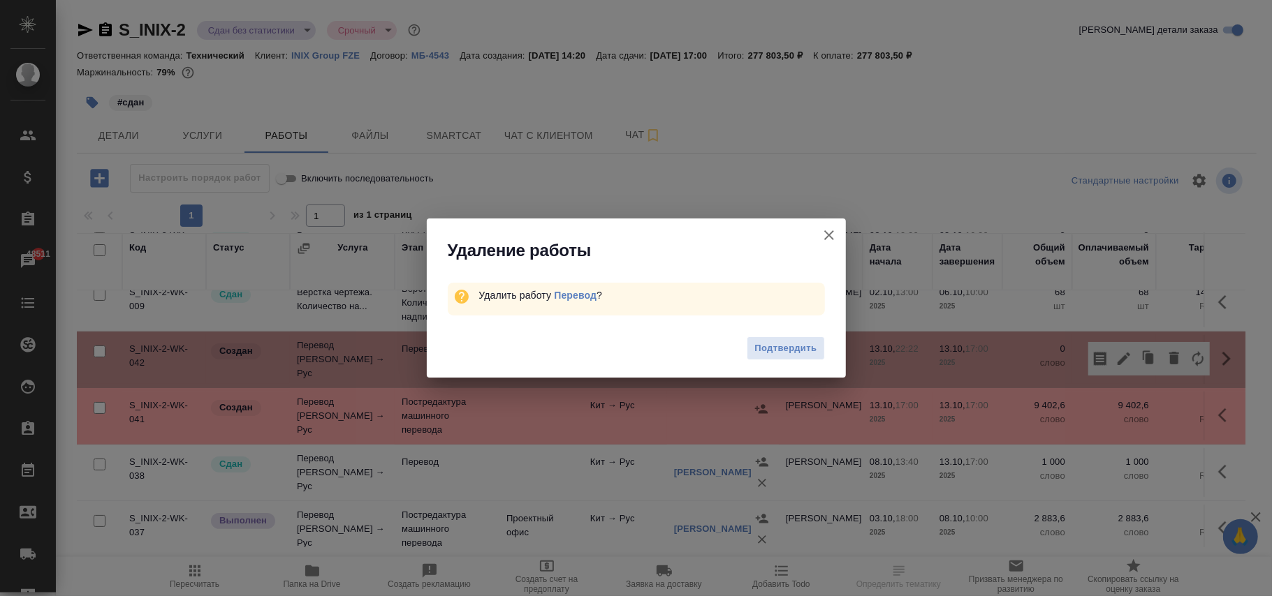
click at [789, 344] on span "Подтвердить" at bounding box center [785, 349] width 62 height 16
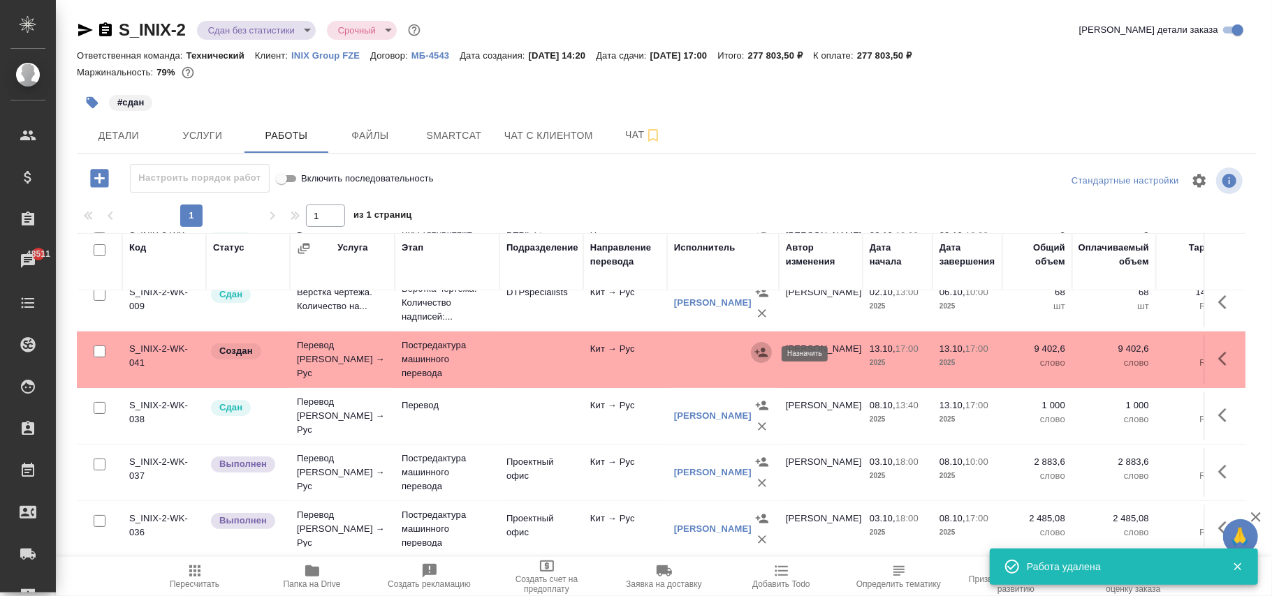
click at [754, 355] on icon "button" at bounding box center [761, 353] width 14 height 14
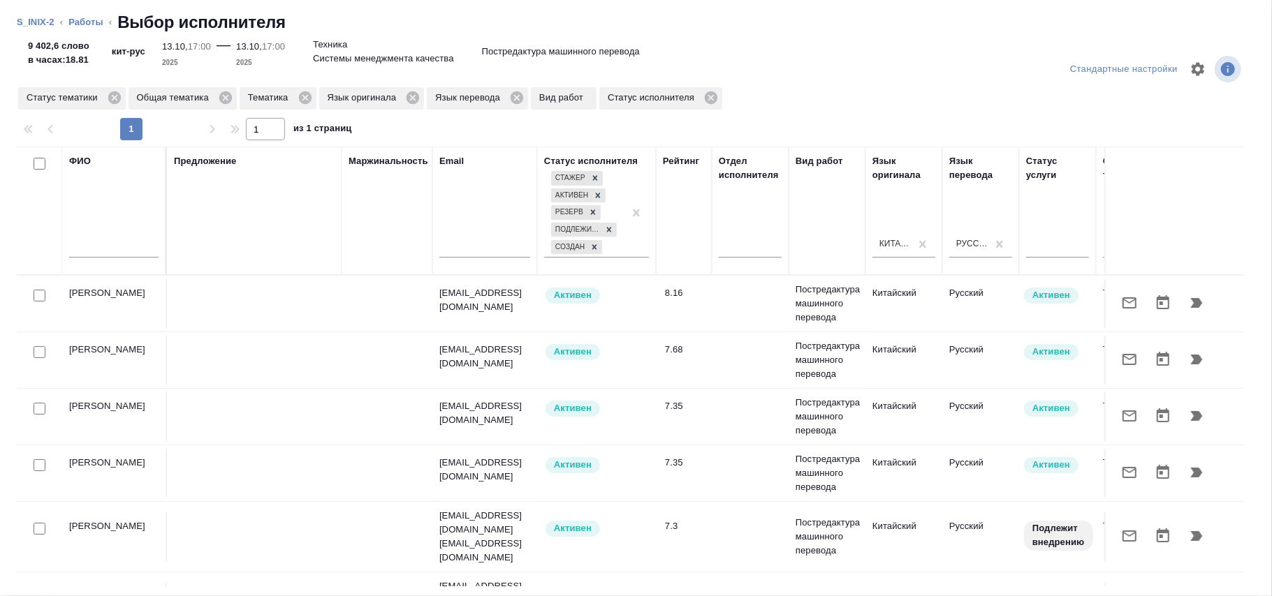
click at [137, 252] on input "text" at bounding box center [113, 248] width 89 height 17
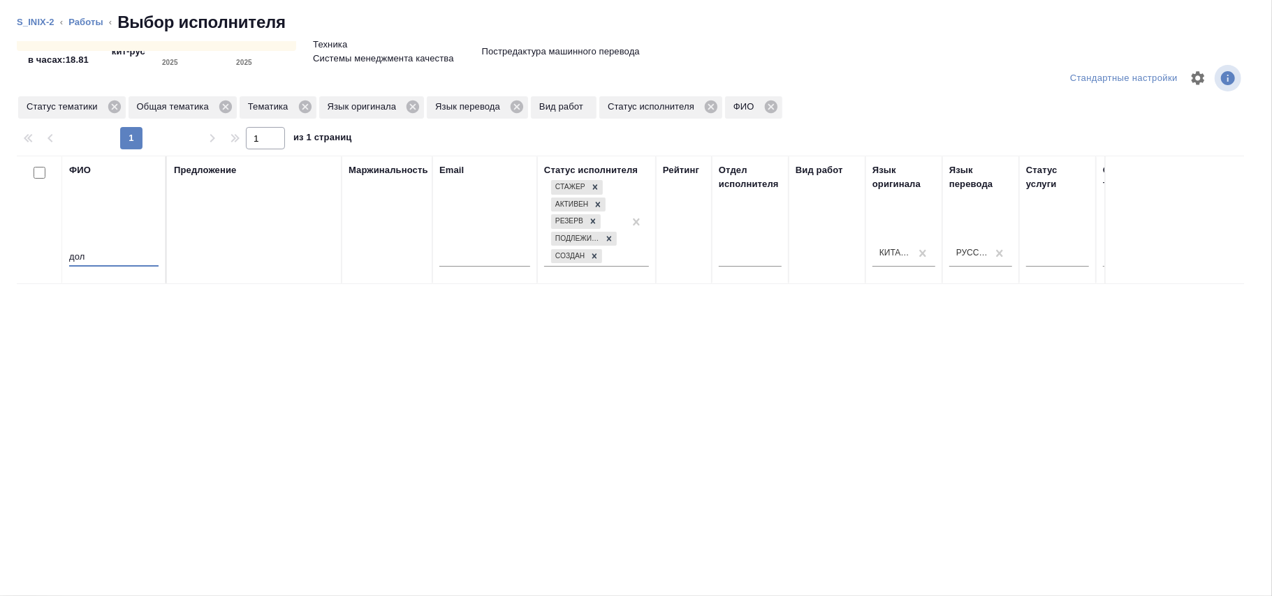
scroll to position [73, 0]
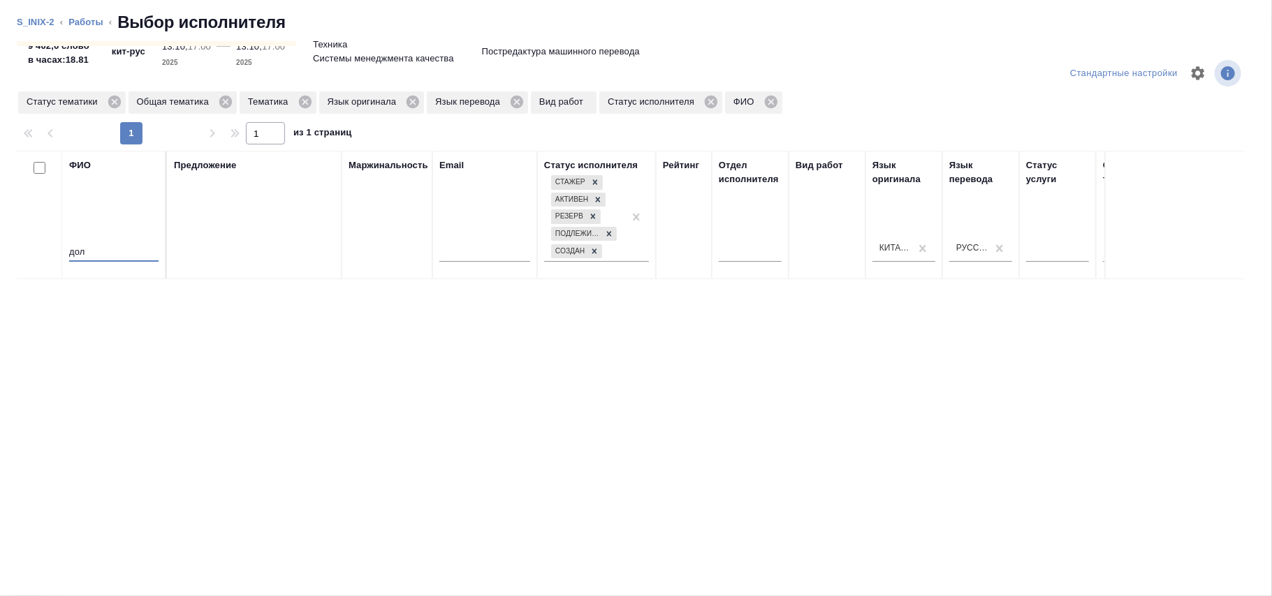
type input "дол"
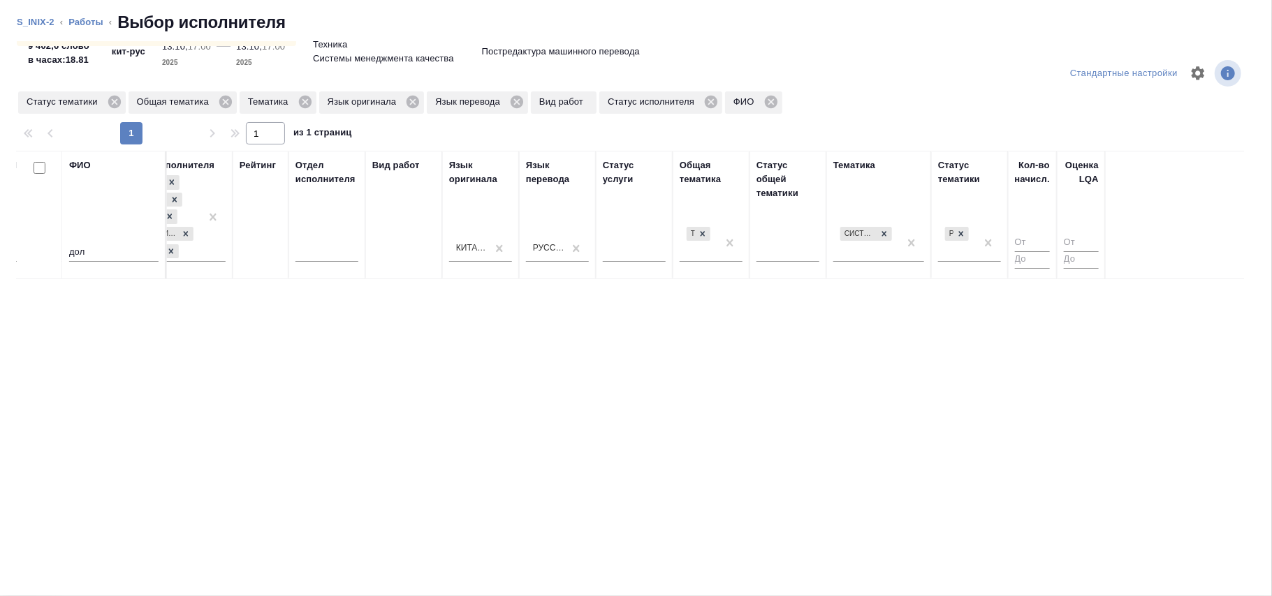
scroll to position [0, 816]
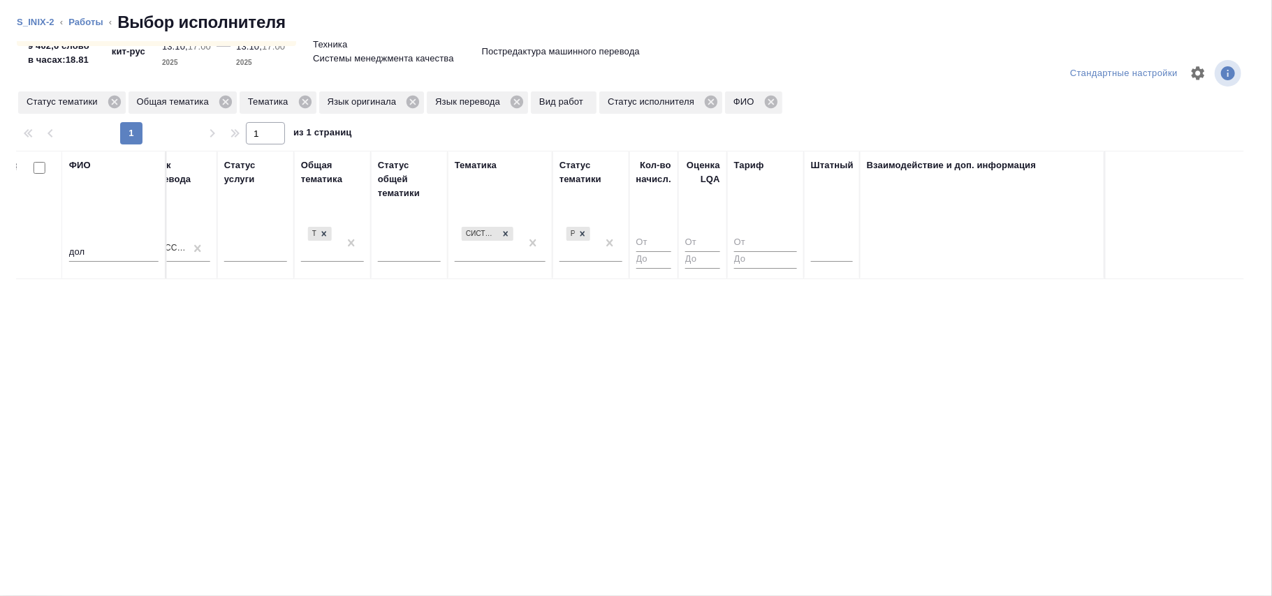
drag, startPoint x: 617, startPoint y: 576, endPoint x: 1271, endPoint y: 493, distance: 659.0
click at [1271, 493] on div "Упс, не нашли исполнителей с таким набором фильтров. Попробуй что-то удалить Ст…" at bounding box center [636, 319] width 1272 height 555
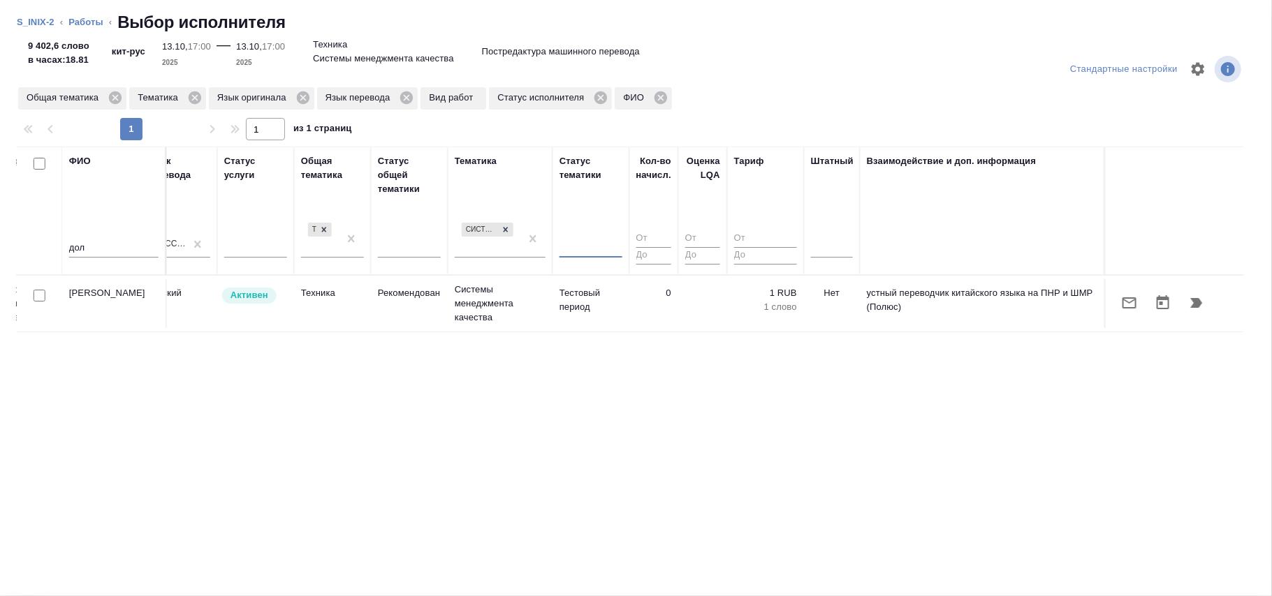
scroll to position [0, 0]
click at [557, 291] on td "Тестовый период" at bounding box center [590, 303] width 77 height 49
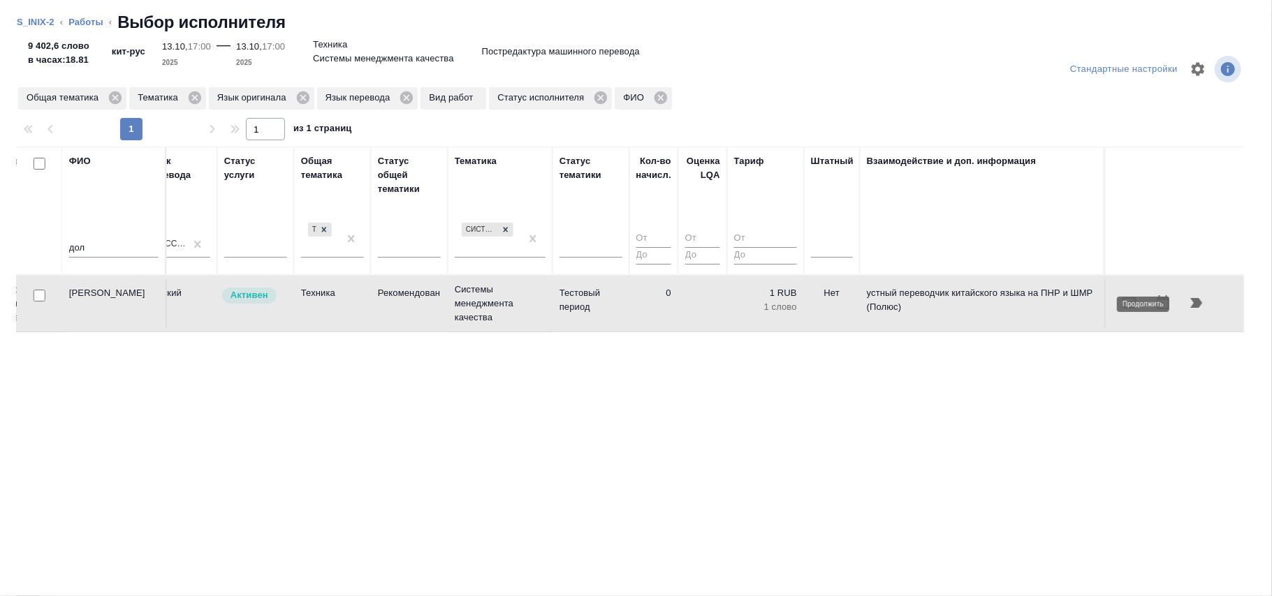
click at [1199, 303] on icon "button" at bounding box center [1197, 303] width 12 height 10
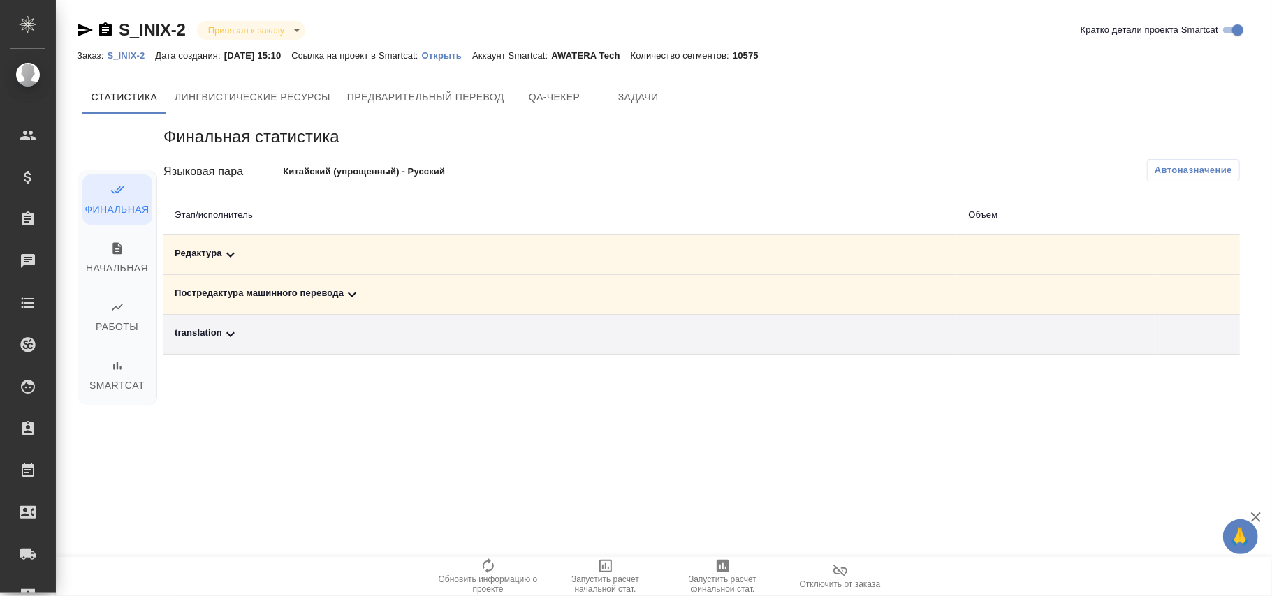
click at [1179, 166] on span "Автоназначение" at bounding box center [1194, 170] width 78 height 14
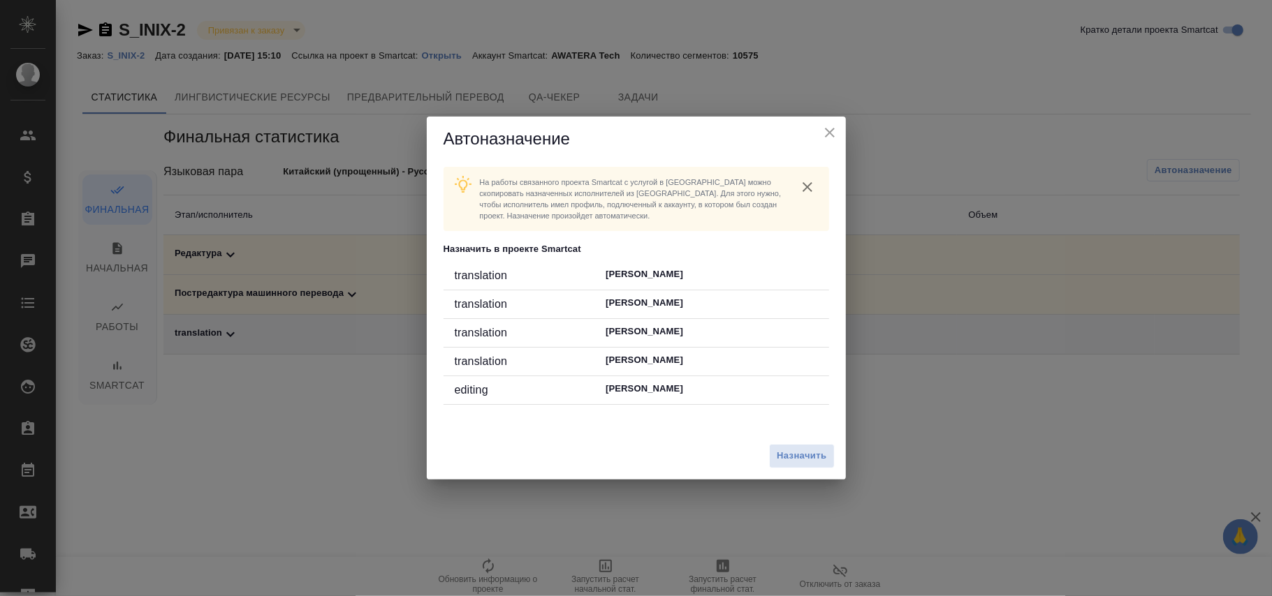
click at [785, 442] on div "Назначить" at bounding box center [636, 456] width 419 height 47
click at [791, 461] on span "Назначить" at bounding box center [802, 456] width 50 height 16
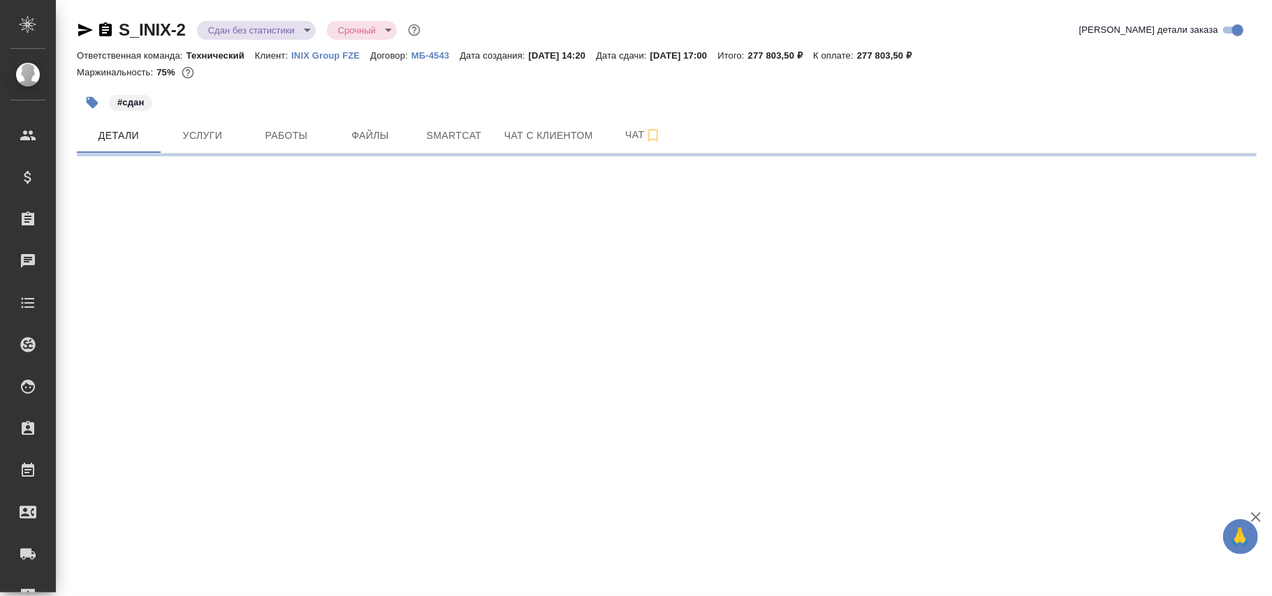
select select "RU"
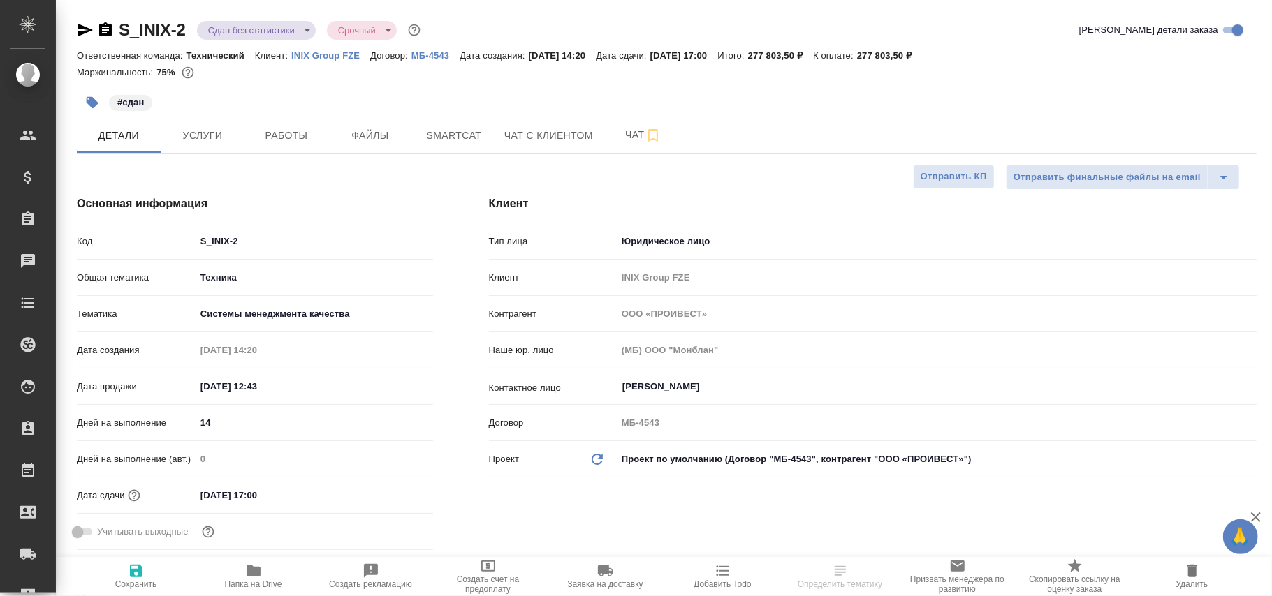
type textarea "x"
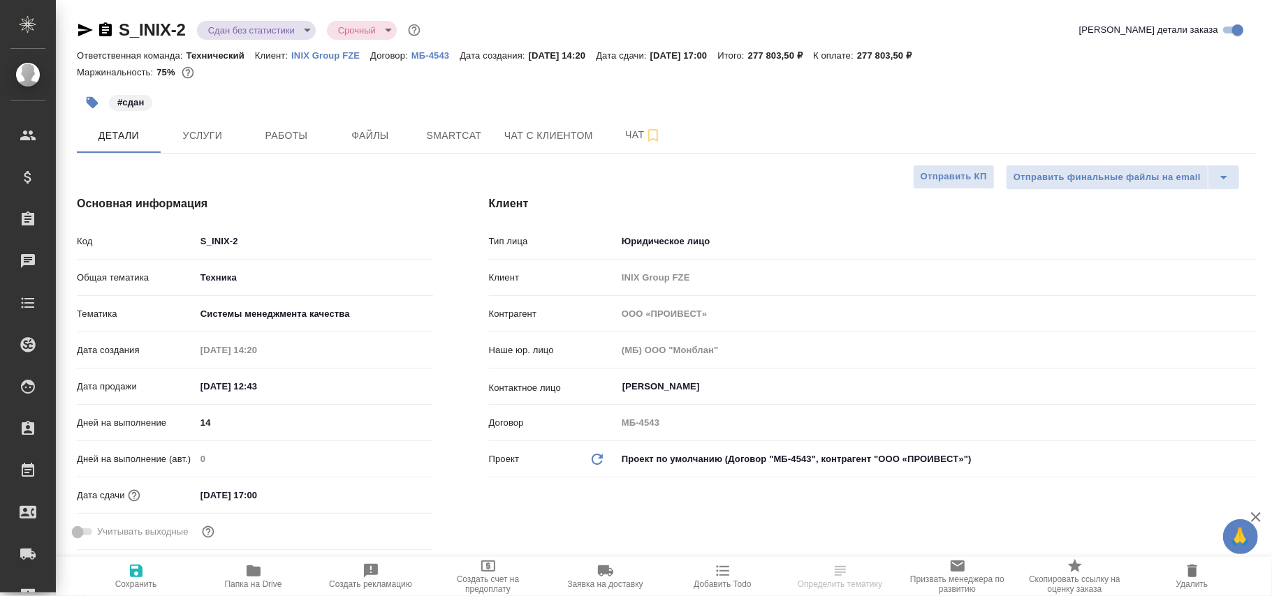
type textarea "x"
click at [432, 57] on p "МБ-4543" at bounding box center [435, 55] width 48 height 10
type textarea "x"
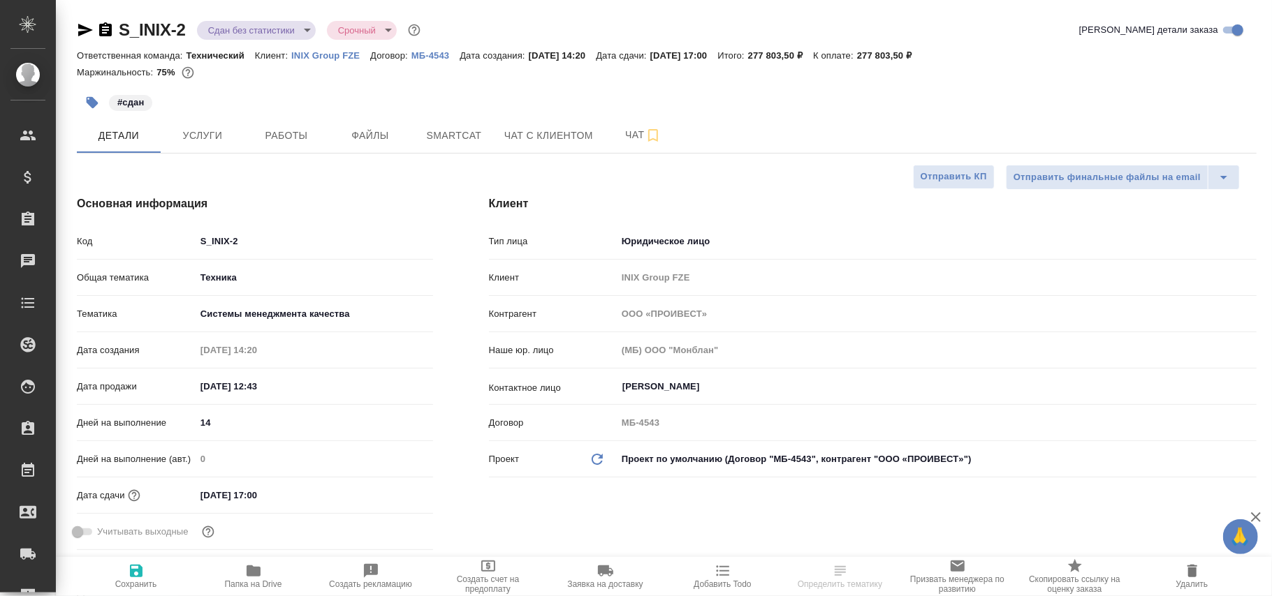
type textarea "x"
click at [330, 54] on p "INIX Group FZE" at bounding box center [330, 55] width 79 height 10
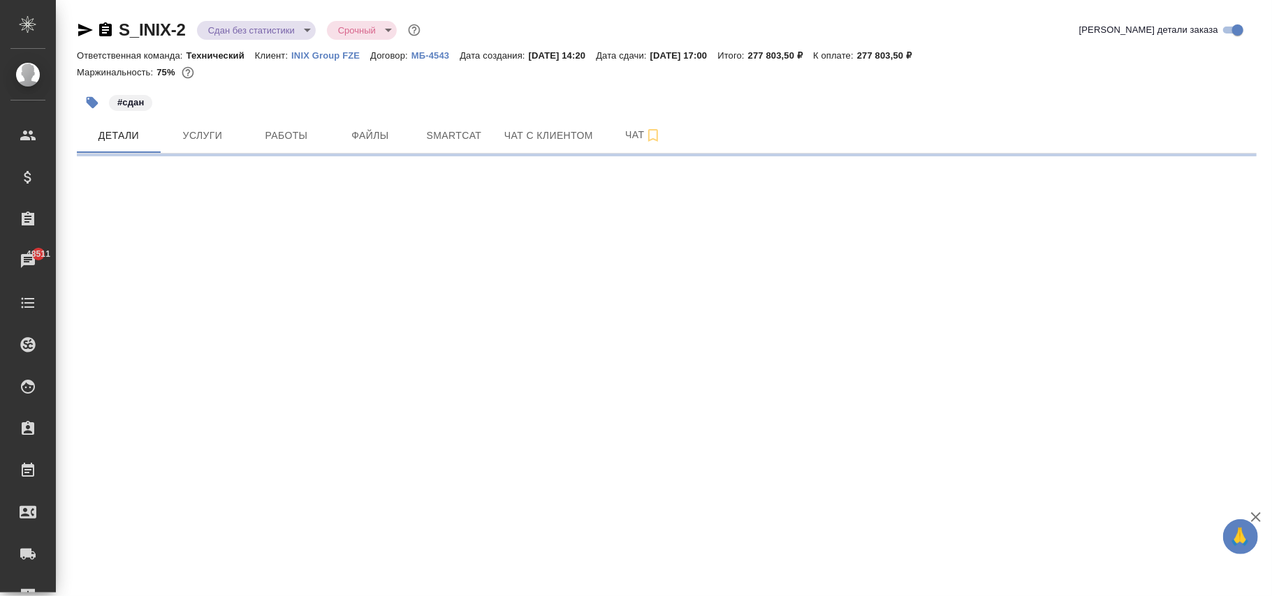
select select "RU"
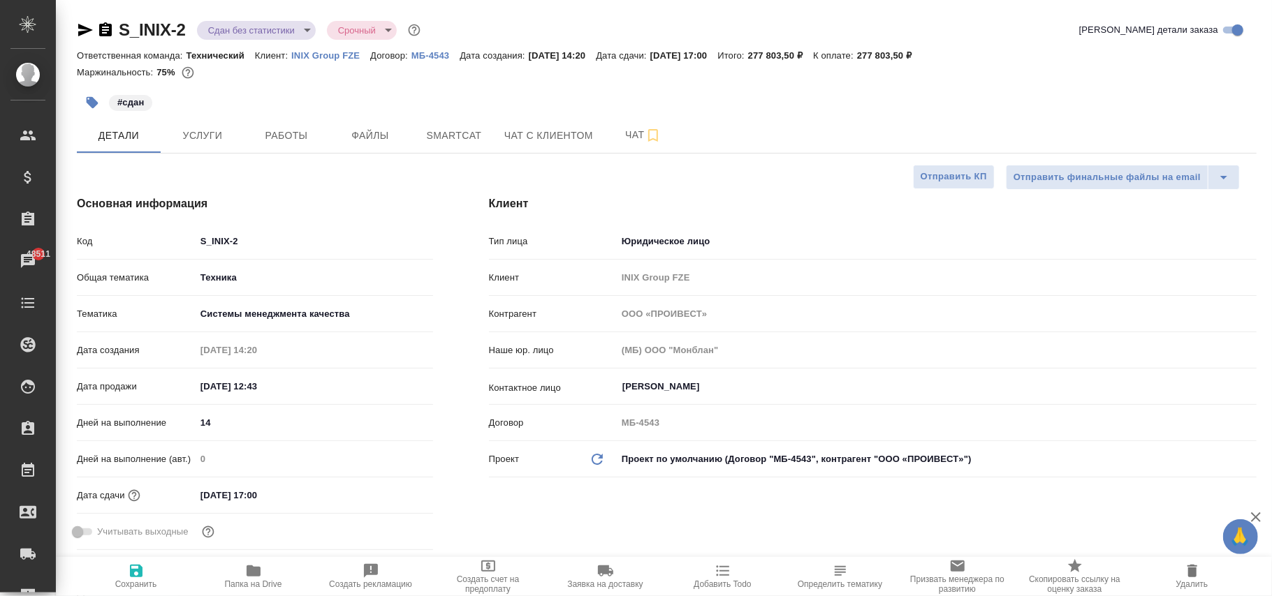
type textarea "x"
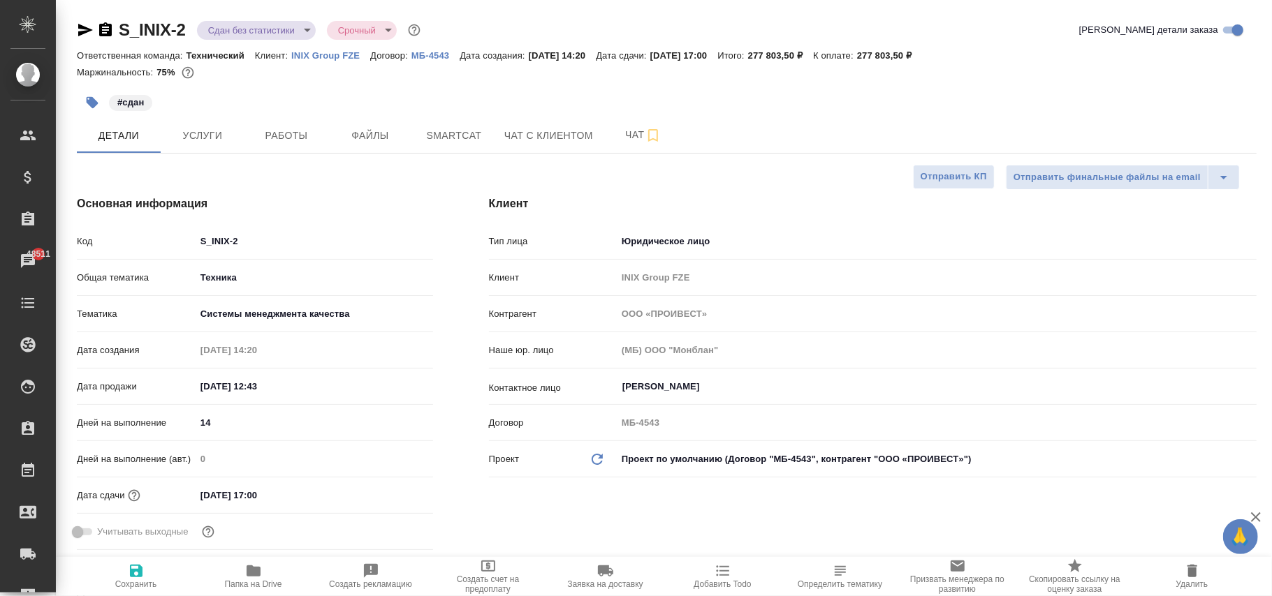
type textarea "x"
click at [263, 127] on span "Работы" at bounding box center [286, 135] width 67 height 17
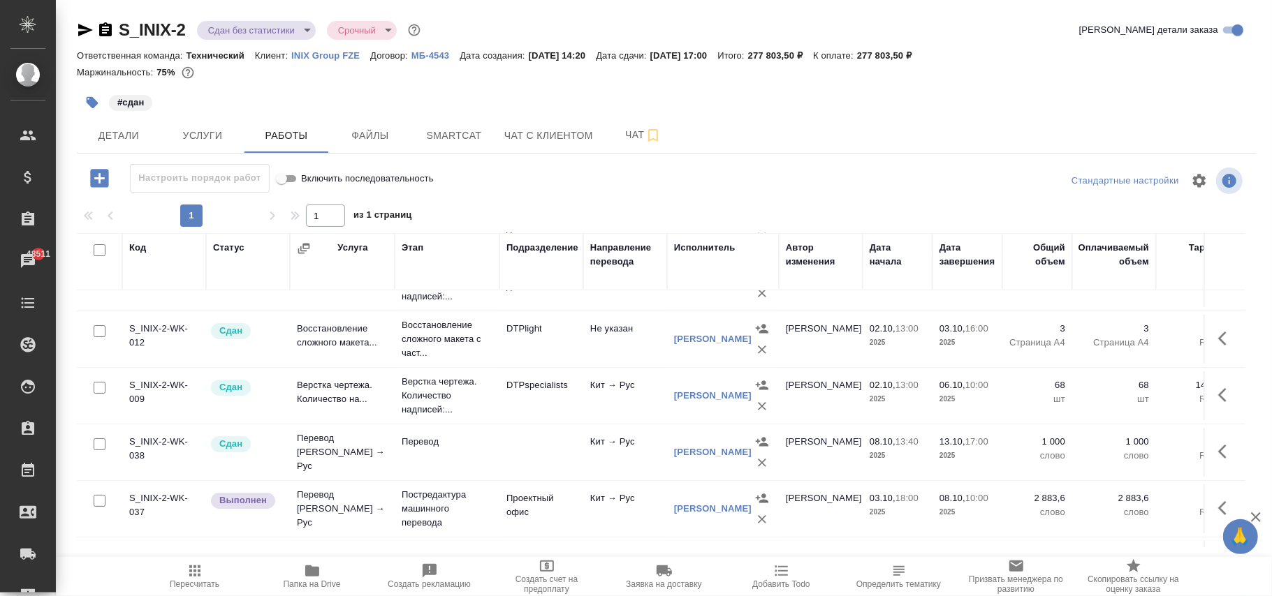
scroll to position [186, 0]
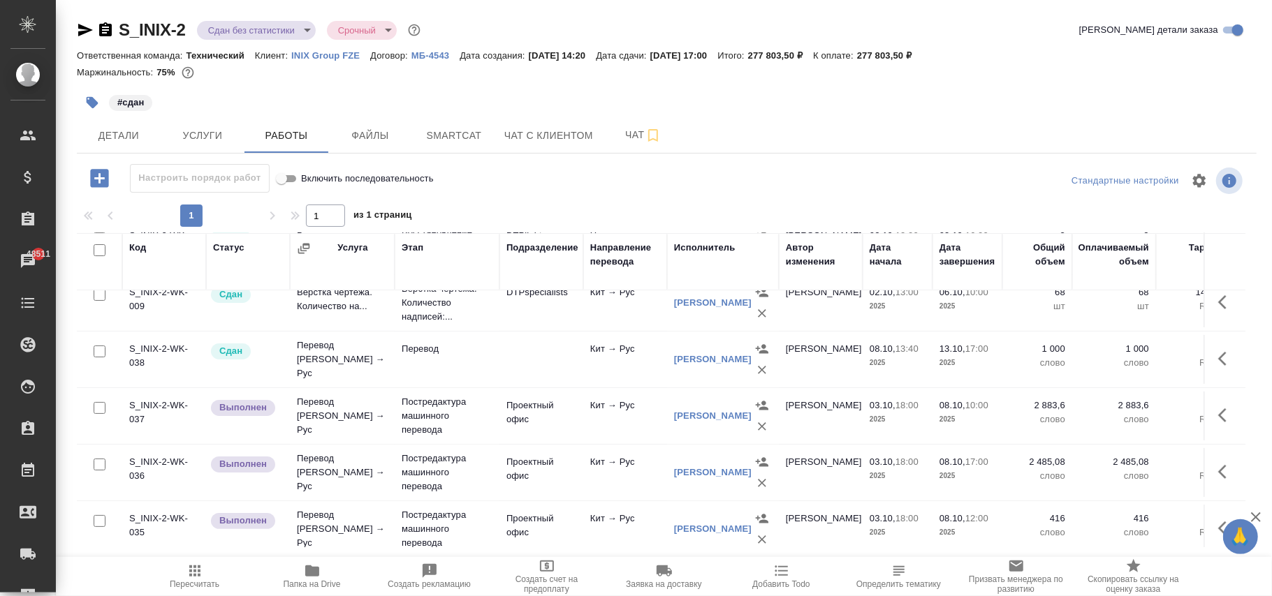
click at [698, 418] on div "[PERSON_NAME]" at bounding box center [713, 416] width 78 height 14
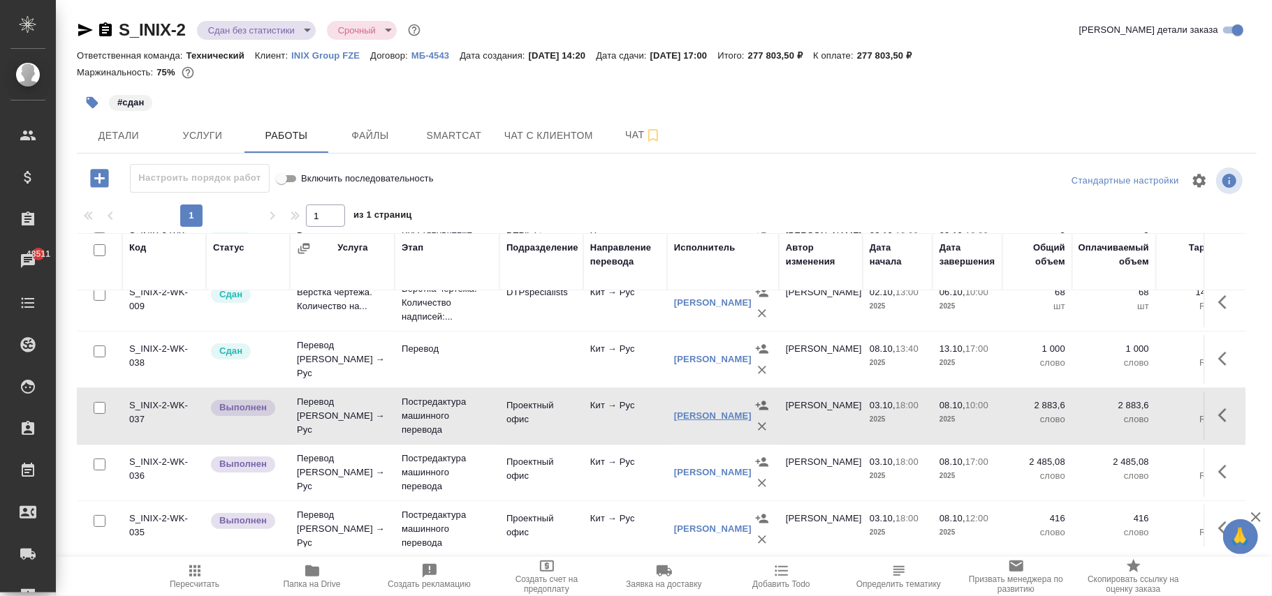
click at [702, 415] on link "[PERSON_NAME]" at bounding box center [713, 416] width 78 height 10
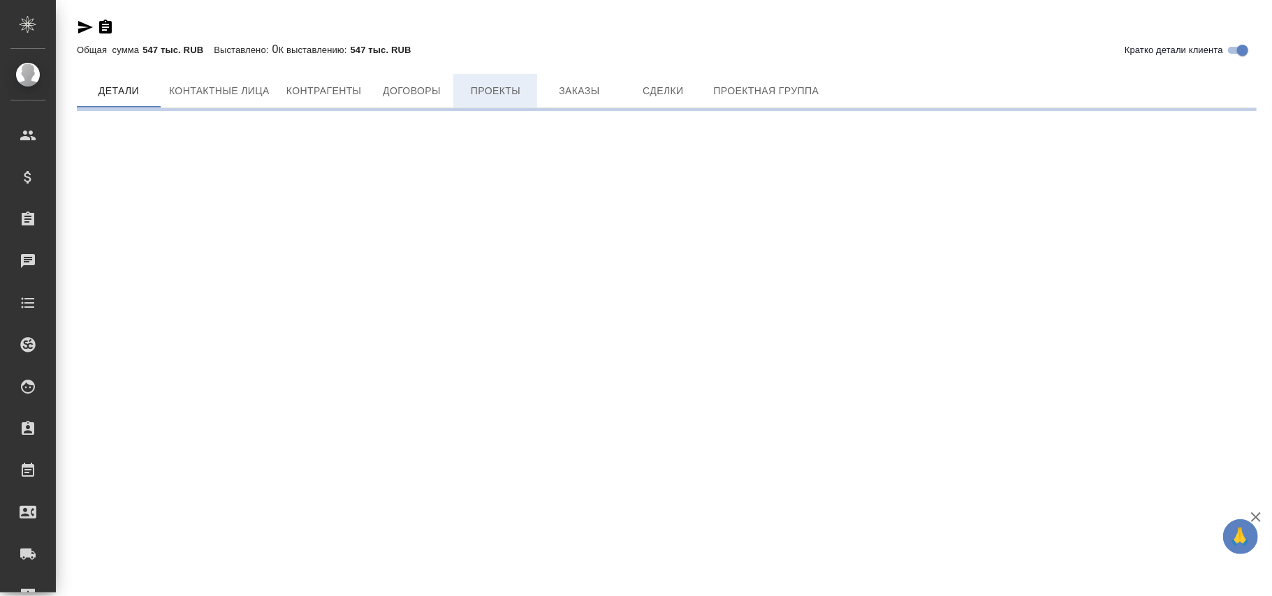
click at [497, 91] on span "Проекты" at bounding box center [495, 90] width 67 height 17
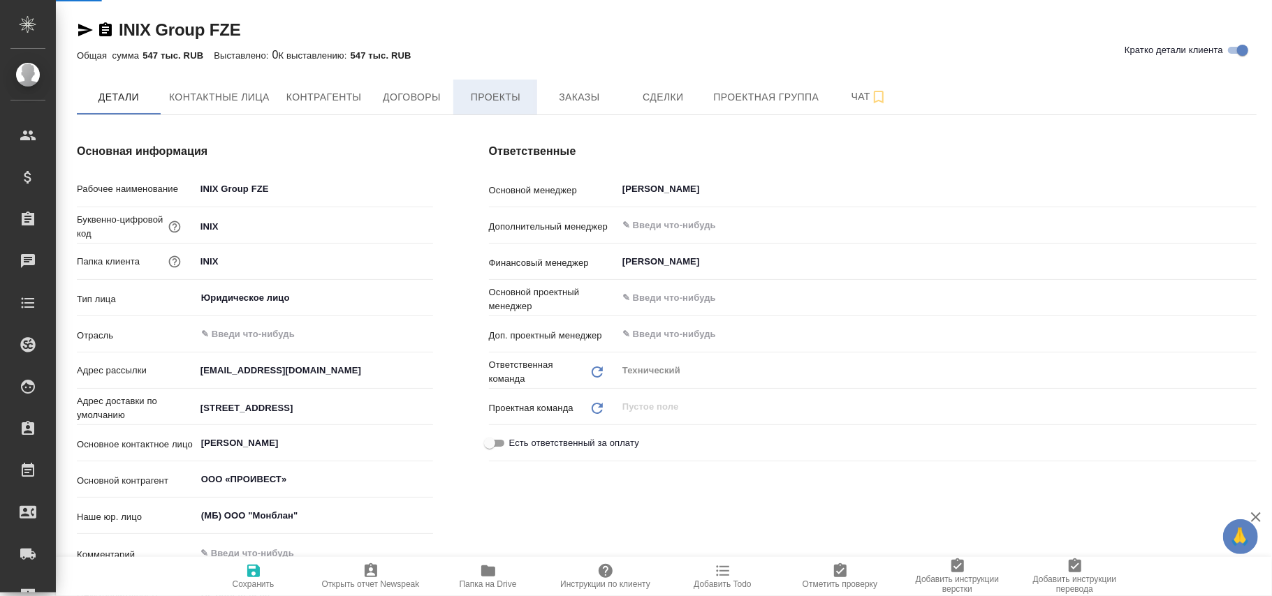
type textarea "x"
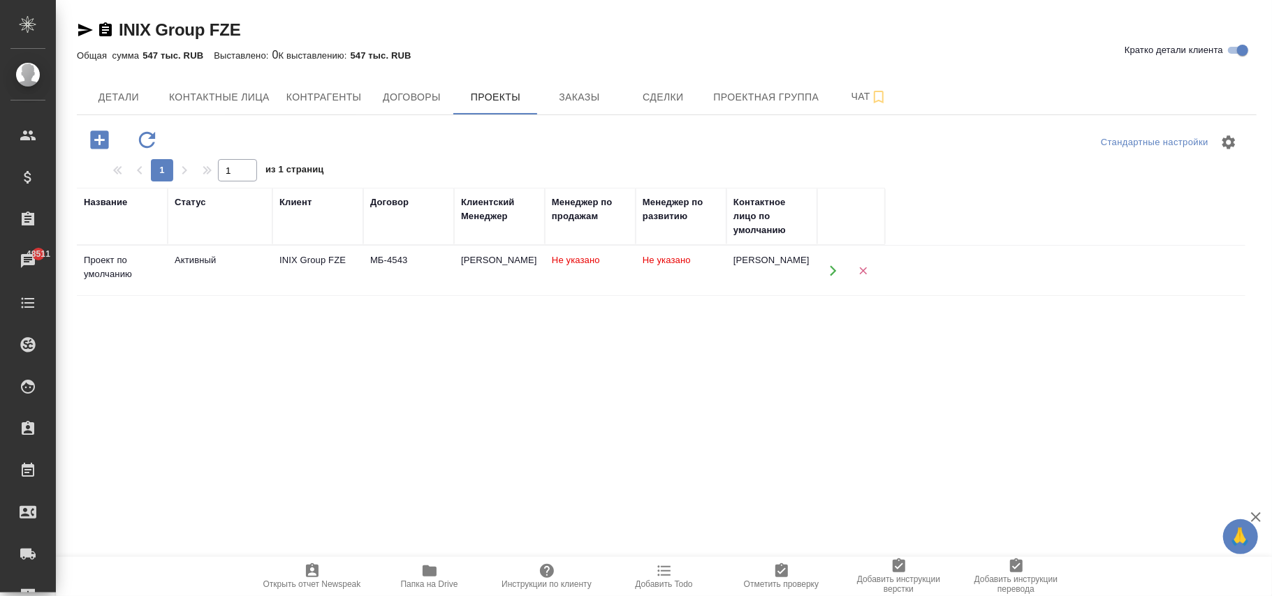
click at [549, 269] on td "Не указано" at bounding box center [590, 271] width 91 height 49
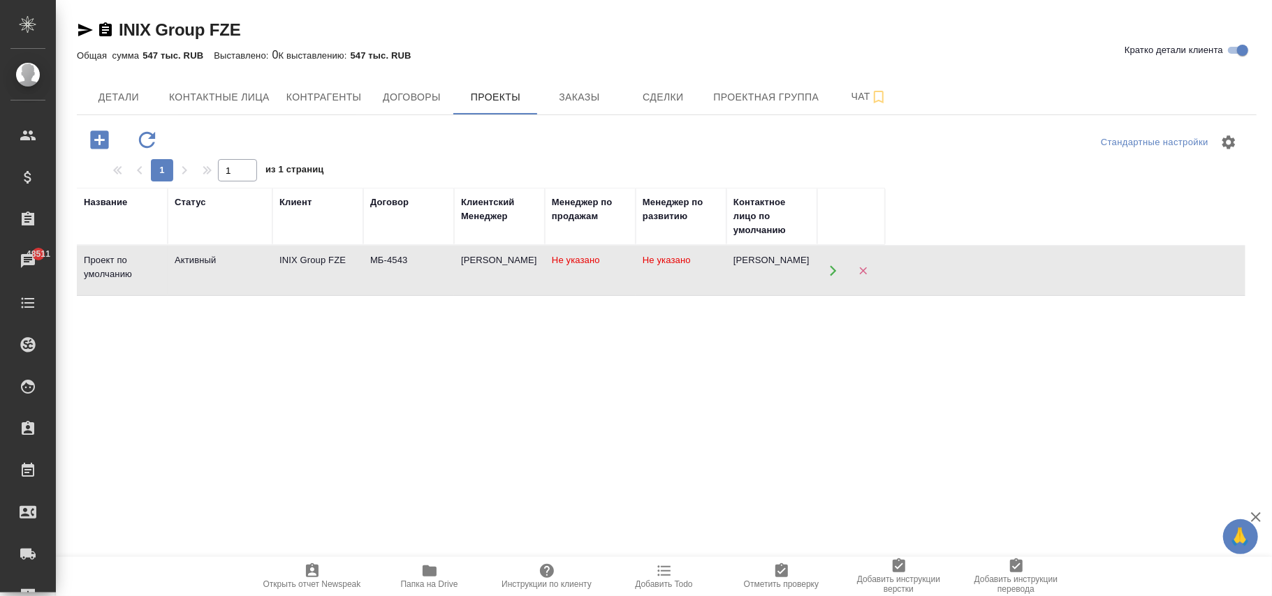
click at [549, 269] on td "Не указано" at bounding box center [590, 271] width 91 height 49
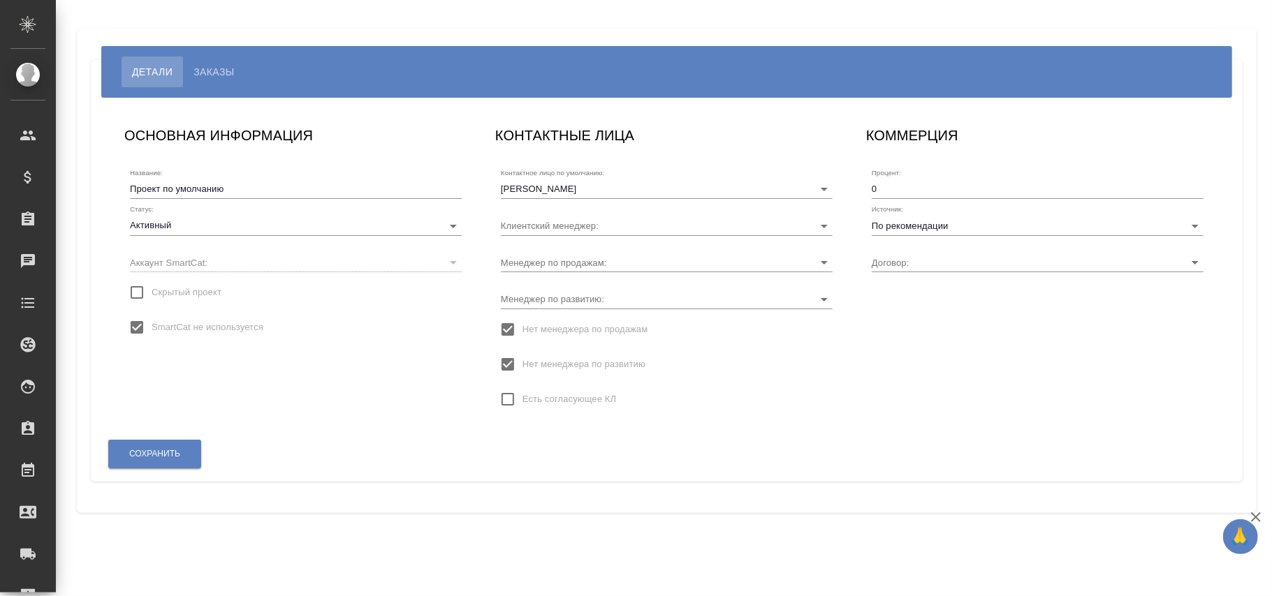
type input "Эрштейн Антон"
type input "МБ-4543"
type input "Никифорова Валерия"
click at [135, 328] on input "SmartCat не используется" at bounding box center [136, 327] width 29 height 29
checkbox input "false"
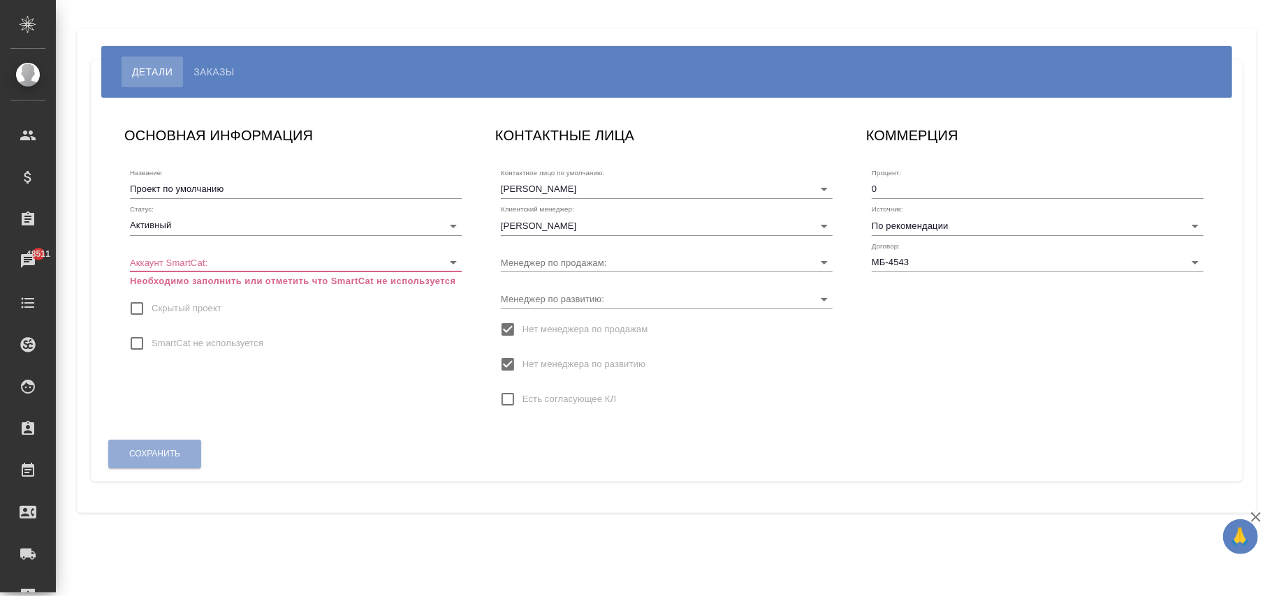
click at [230, 260] on body "🙏 .cls-1 fill:#fff; AWATERA Фокина Наталья n.fokina Клиенты Спецификации Заказы…" at bounding box center [636, 298] width 1272 height 596
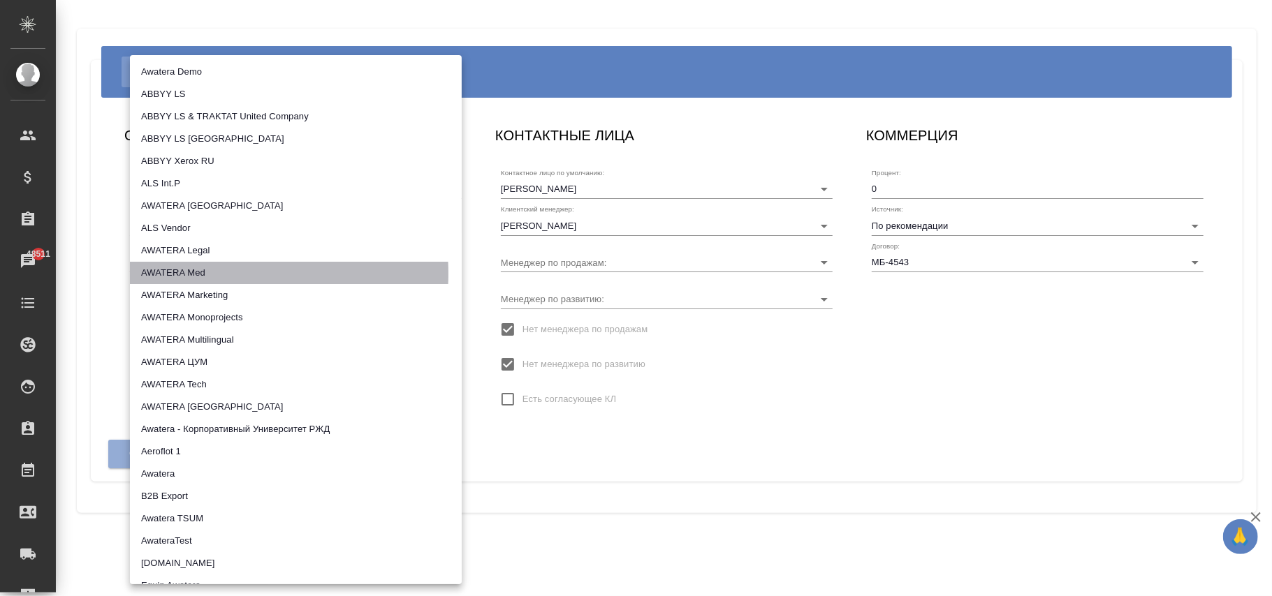
click at [215, 274] on li "AWATERA Med" at bounding box center [296, 273] width 332 height 22
type input "5ee72ffeb4c2bb42a4292857"
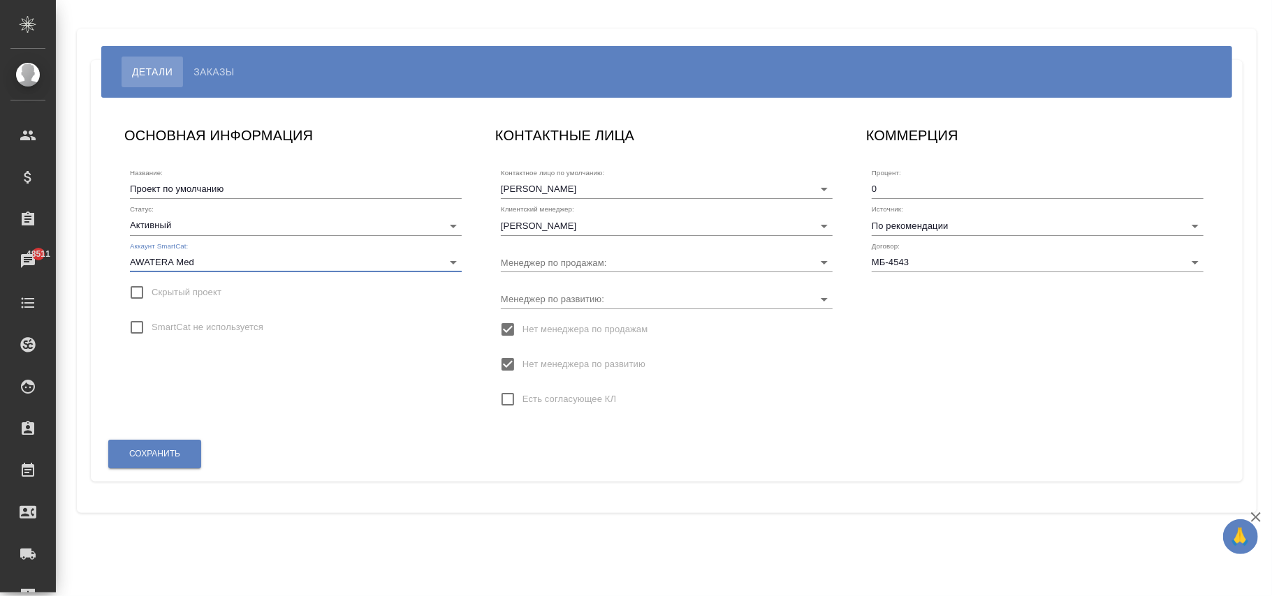
click at [229, 328] on span "SmartCat не используется" at bounding box center [208, 328] width 112 height 14
click at [152, 328] on input "SmartCat не используется" at bounding box center [136, 327] width 29 height 29
checkbox input "true"
click at [230, 328] on span "SmartCat не используется" at bounding box center [208, 328] width 112 height 14
click at [152, 328] on input "SmartCat не используется" at bounding box center [136, 327] width 29 height 29
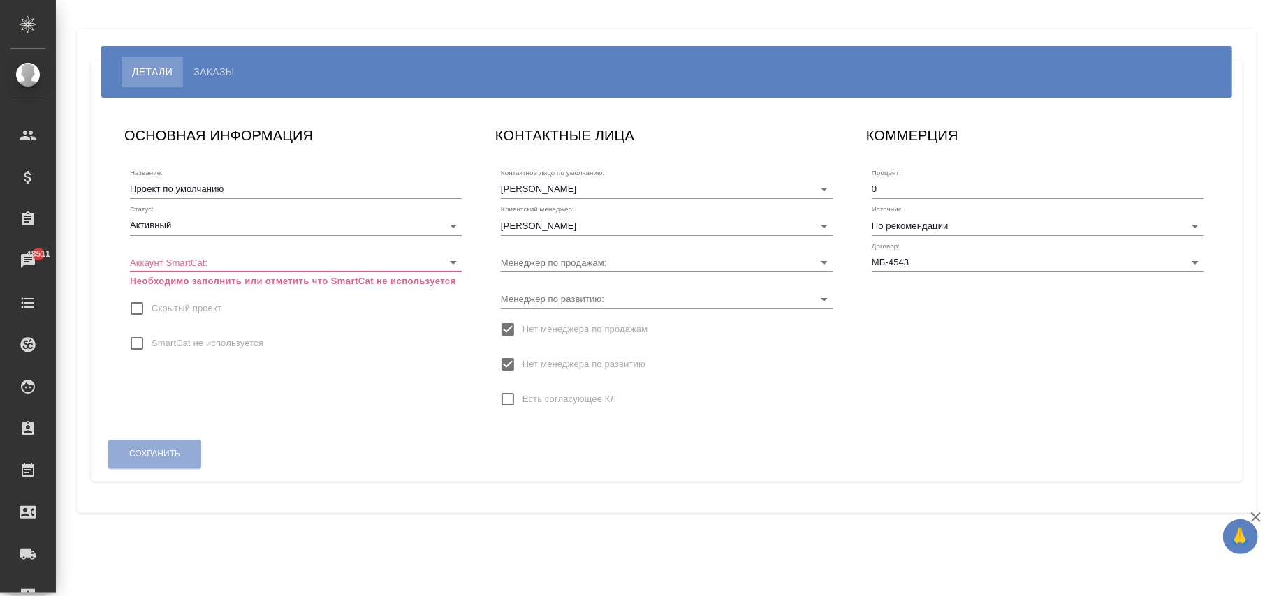
click at [233, 346] on span "SmartCat не используется" at bounding box center [208, 344] width 112 height 14
click at [138, 342] on input "SmartCat не используется" at bounding box center [136, 343] width 29 height 29
checkbox input "true"
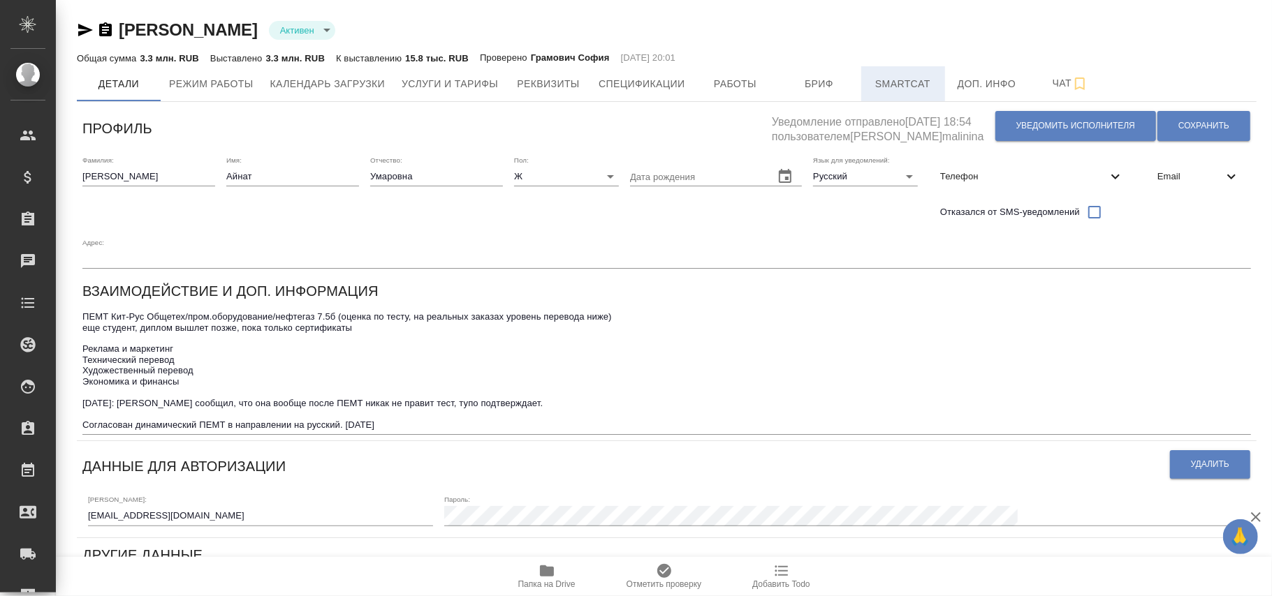
click at [903, 77] on span "Smartcat" at bounding box center [903, 83] width 67 height 17
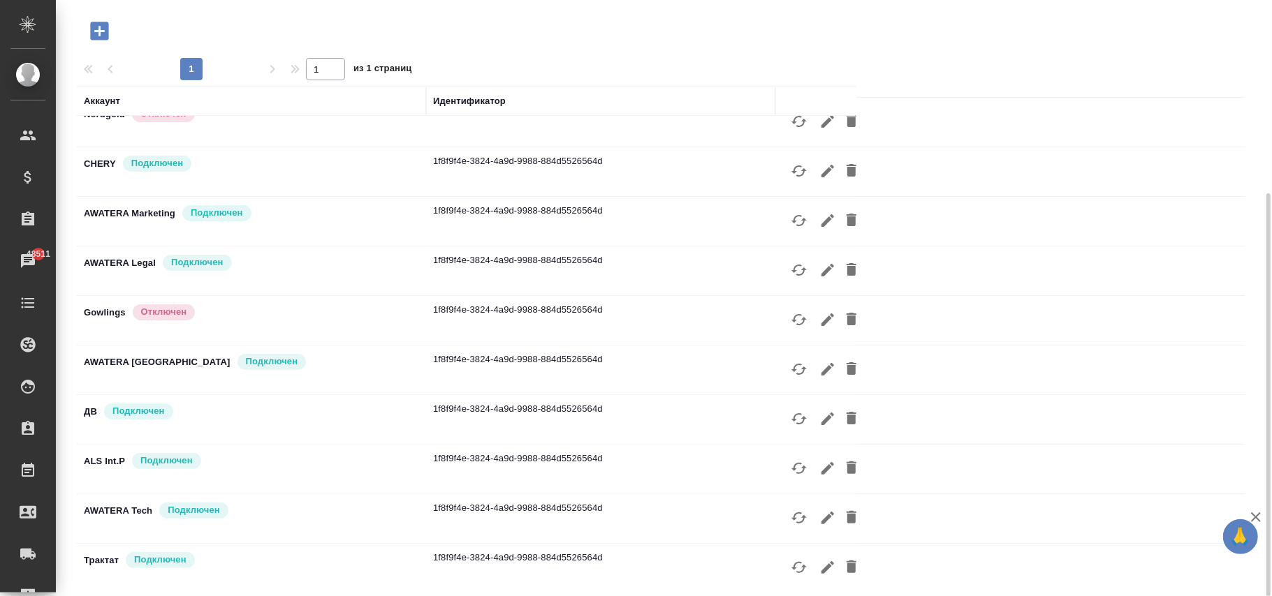
scroll to position [126, 0]
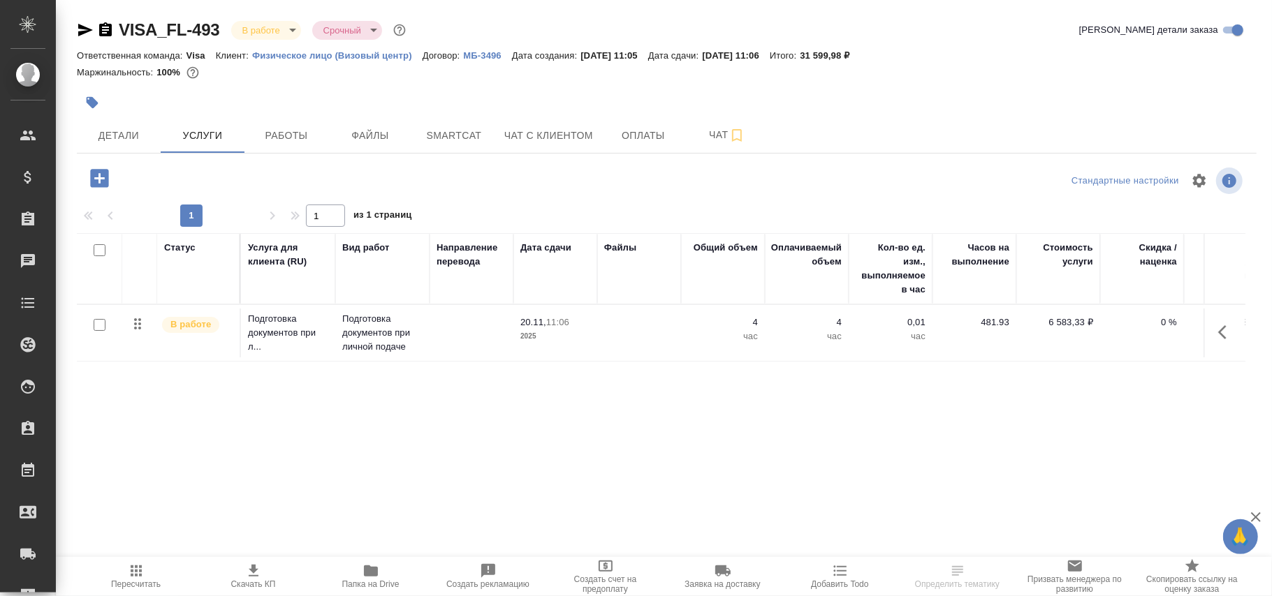
click at [1228, 330] on icon "button" at bounding box center [1226, 332] width 17 height 17
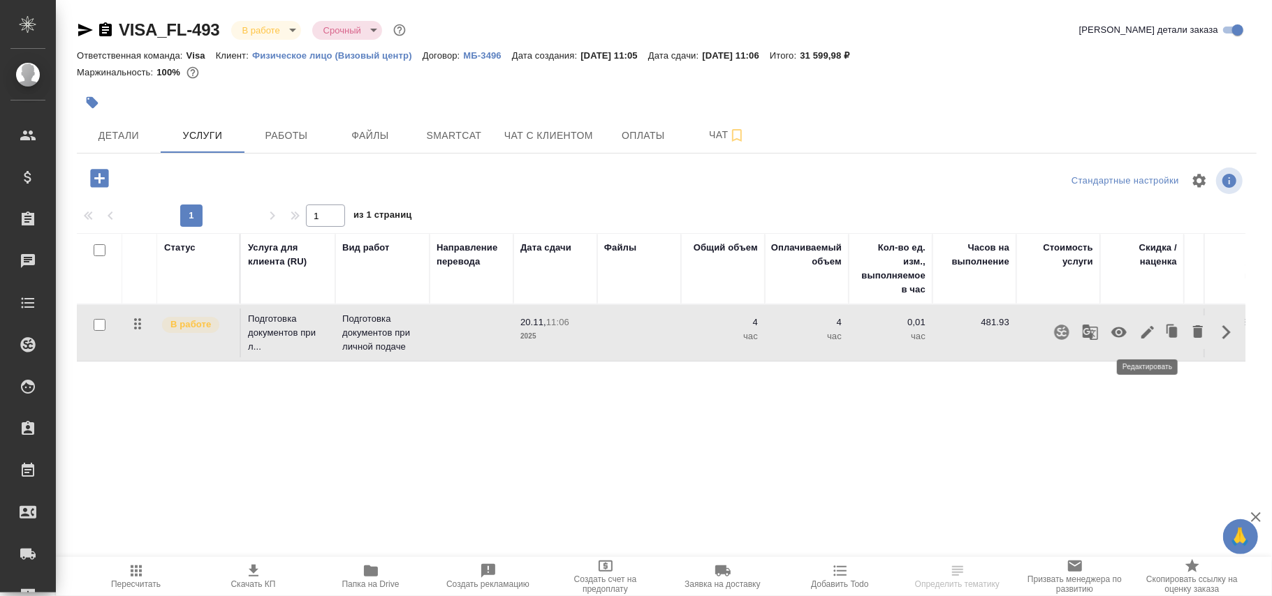
click at [1150, 330] on icon "button" at bounding box center [1147, 332] width 17 height 17
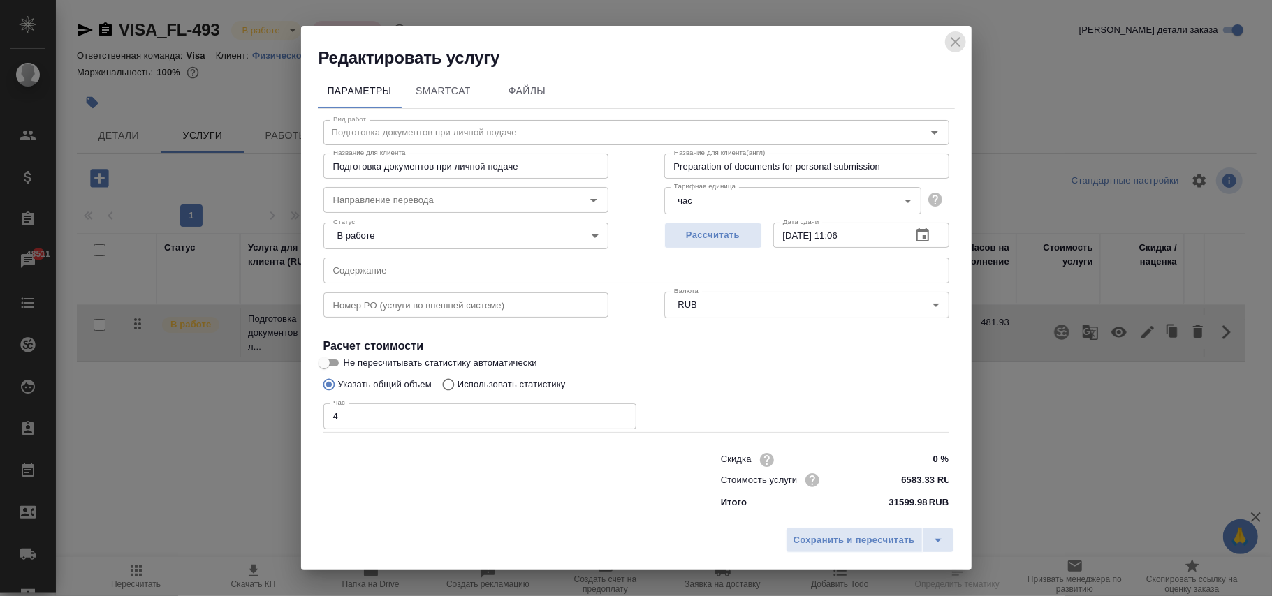
click at [953, 42] on icon "close" at bounding box center [955, 42] width 17 height 17
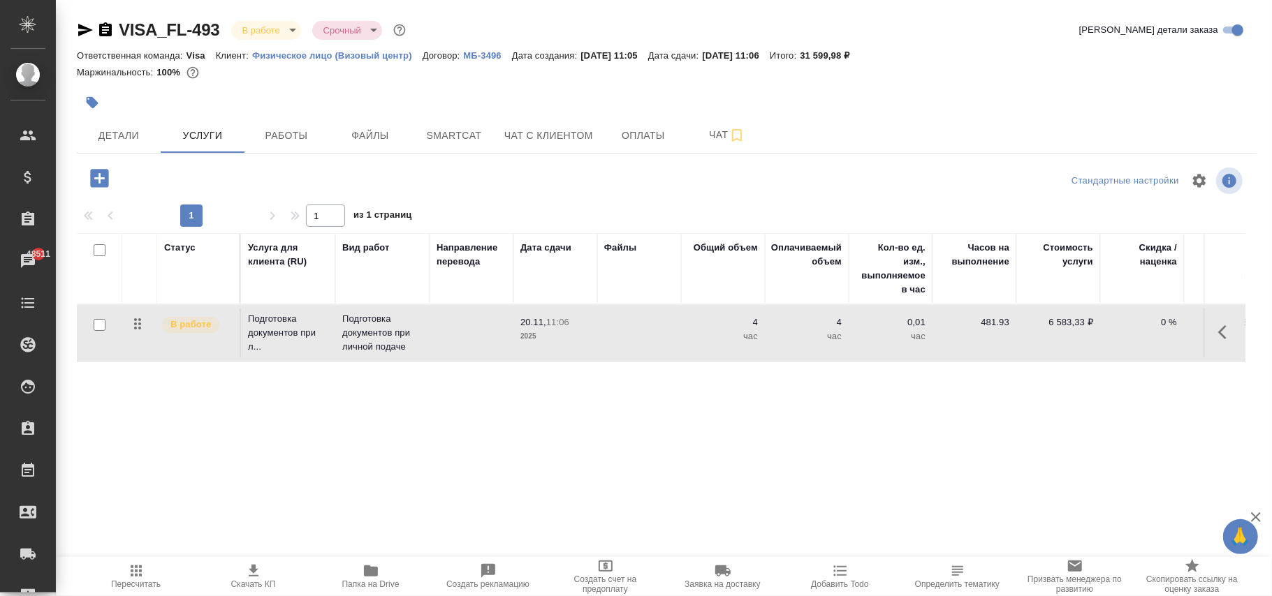
click at [493, 56] on p "МБ-3496" at bounding box center [487, 55] width 48 height 10
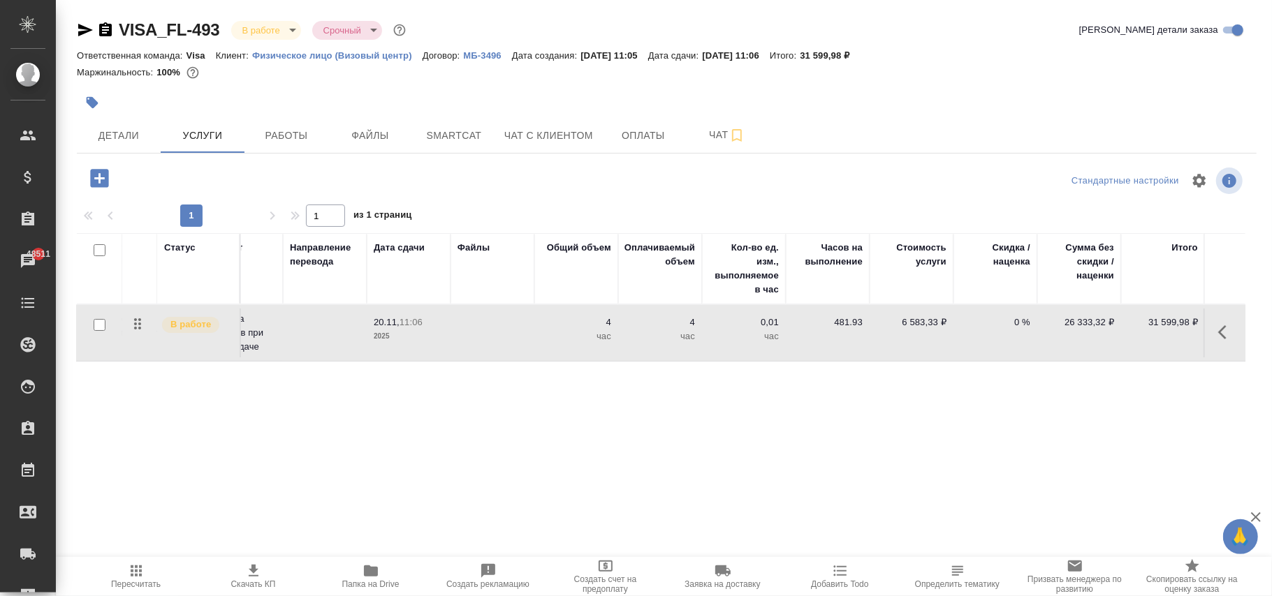
click at [1015, 323] on p "0 %" at bounding box center [995, 323] width 70 height 14
click at [1015, 323] on input "0" at bounding box center [1004, 326] width 51 height 20
type input "0.001"
click at [330, 374] on div "Статус Услуга для клиента (RU) Вид работ Направление перевода Дата сдачи Файлы …" at bounding box center [661, 383] width 1168 height 300
drag, startPoint x: 205, startPoint y: 180, endPoint x: 576, endPoint y: 299, distance: 390.1
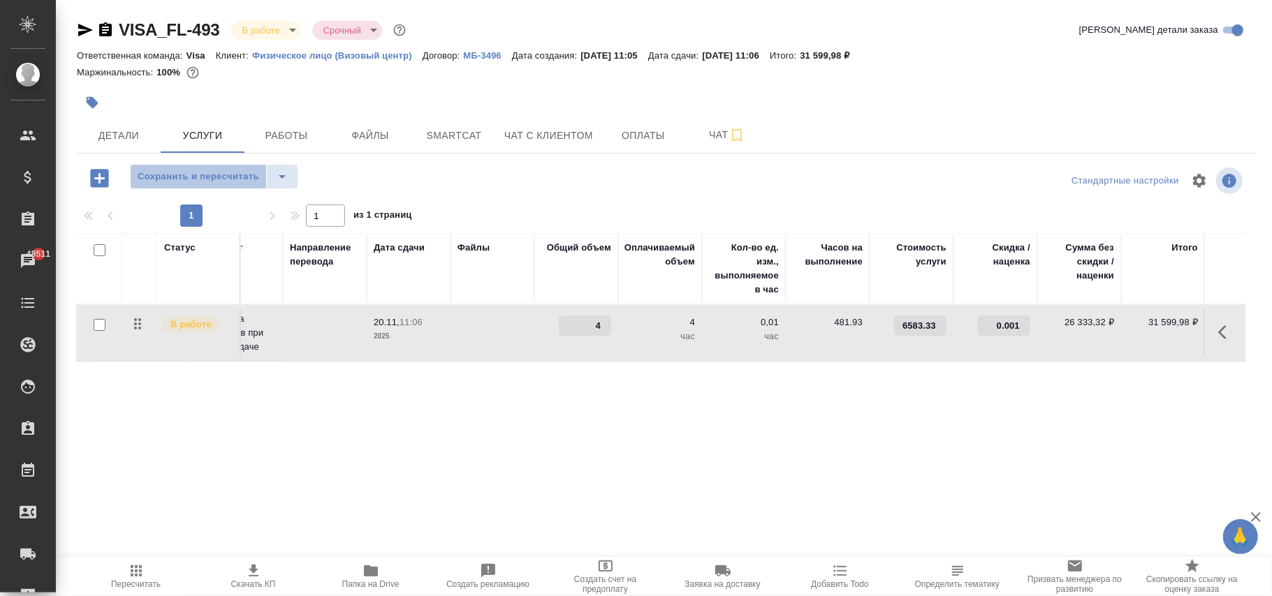
click at [205, 180] on span "Сохранить и пересчитать" at bounding box center [199, 177] width 122 height 16
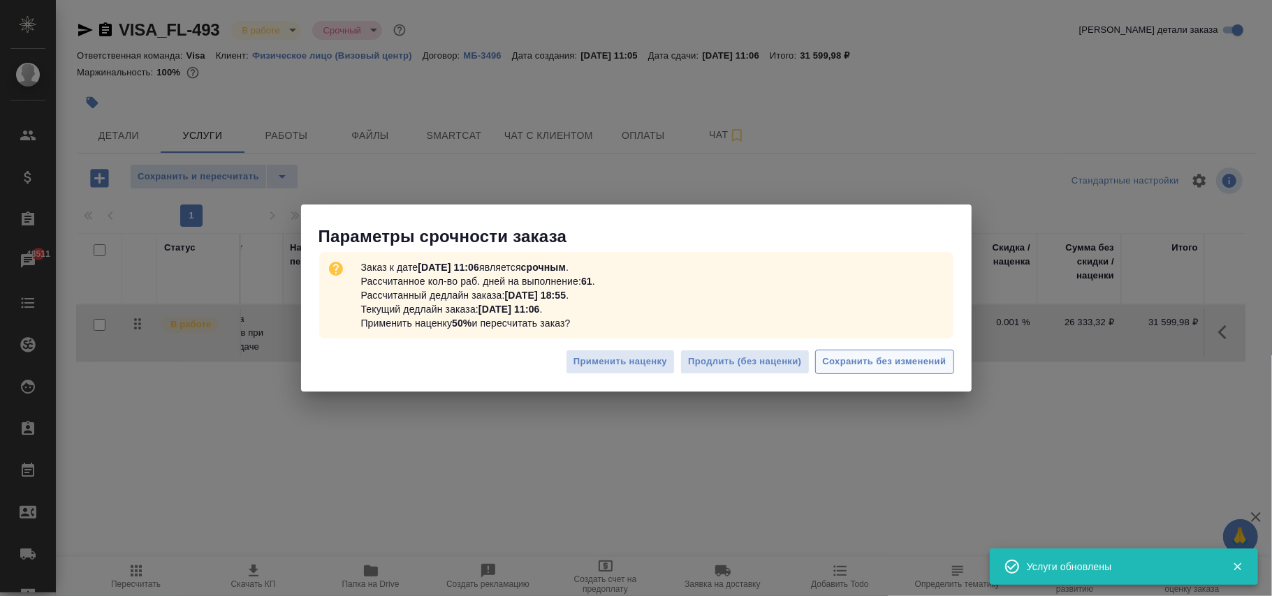
click at [905, 358] on span "Сохранить без изменений" at bounding box center [885, 362] width 124 height 16
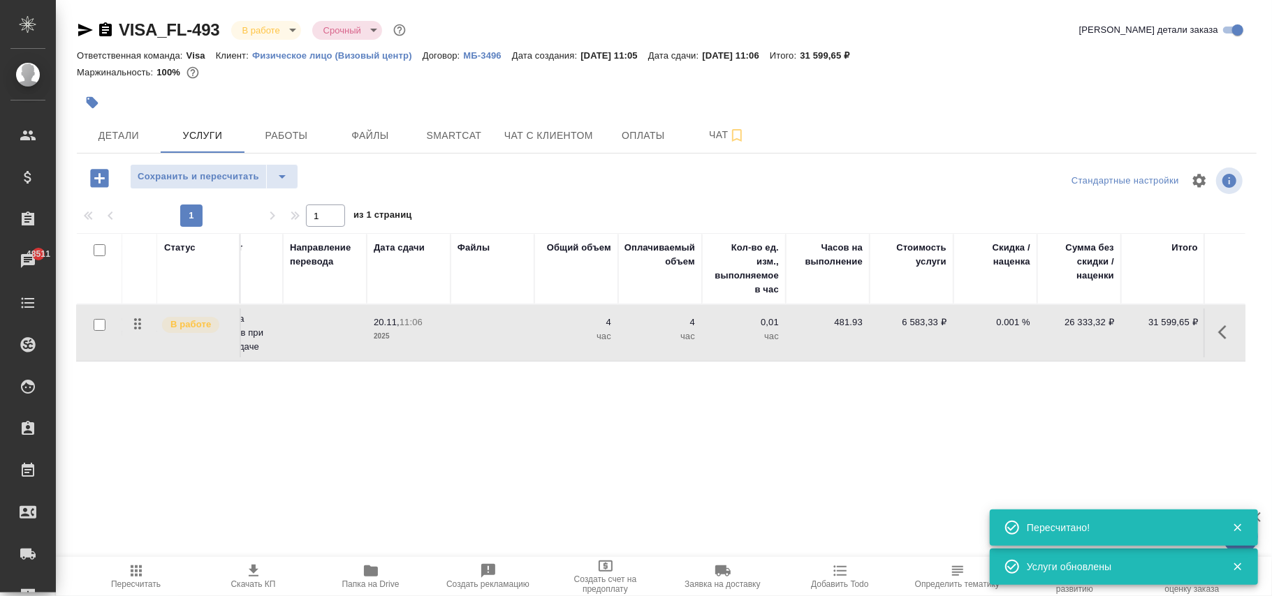
click at [1013, 324] on p "0.001 %" at bounding box center [995, 323] width 70 height 14
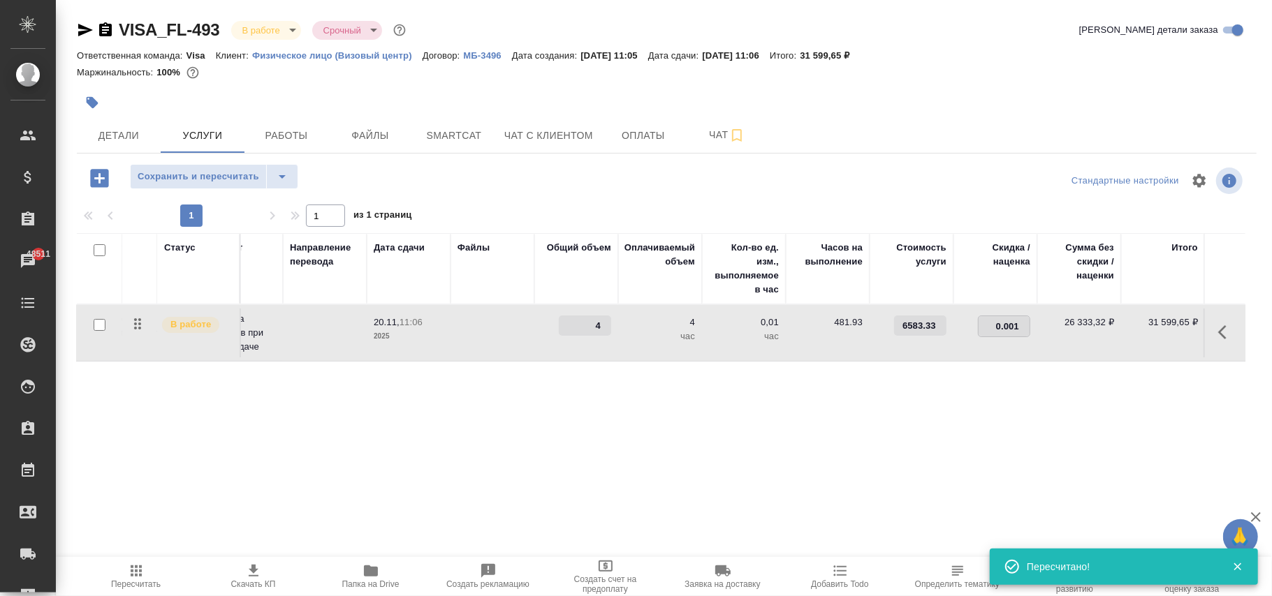
click at [992, 325] on input "0.001" at bounding box center [1004, 326] width 51 height 20
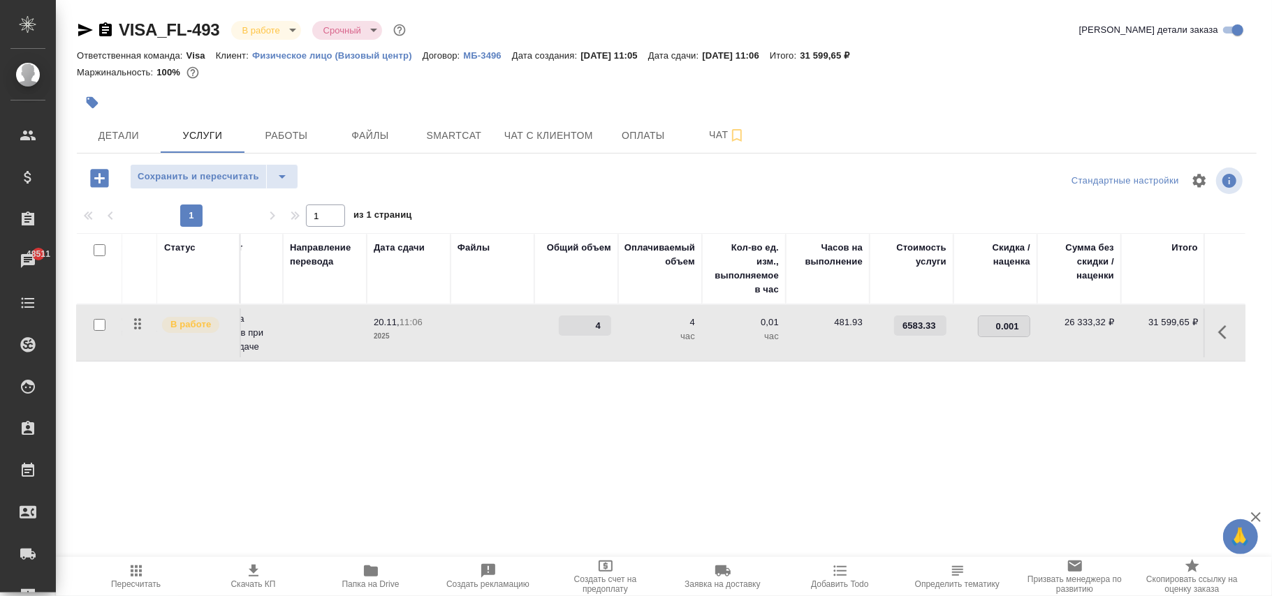
type input "-0.001"
click at [230, 183] on span "Сохранить и пересчитать" at bounding box center [199, 177] width 122 height 16
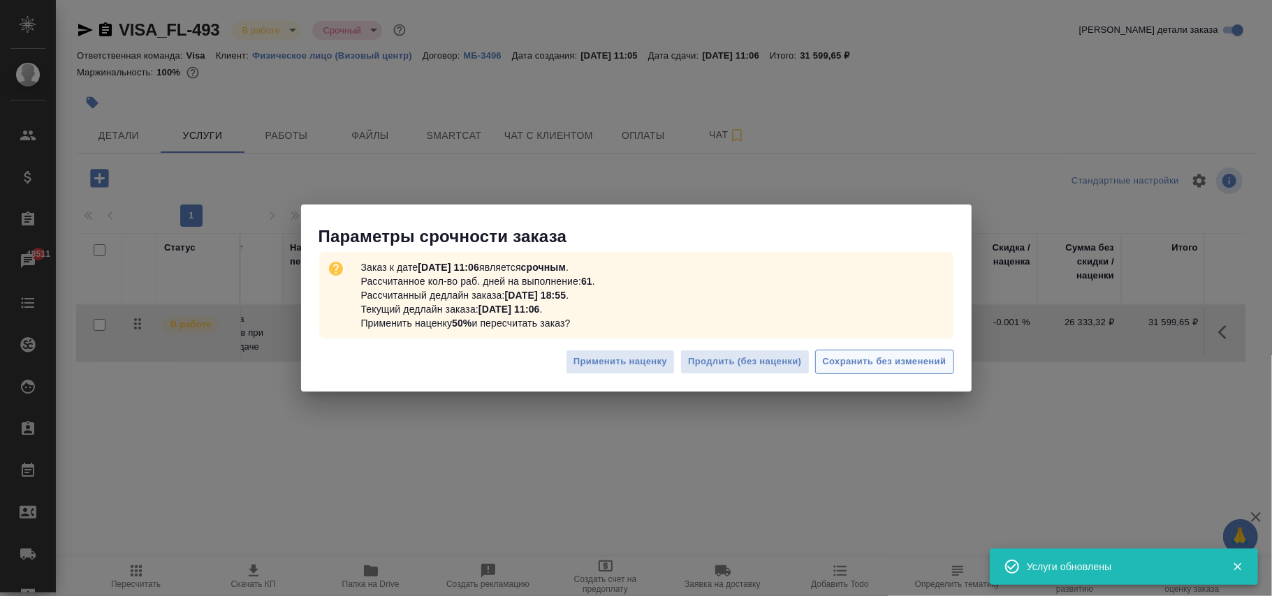
click at [903, 364] on span "Сохранить без изменений" at bounding box center [885, 362] width 124 height 16
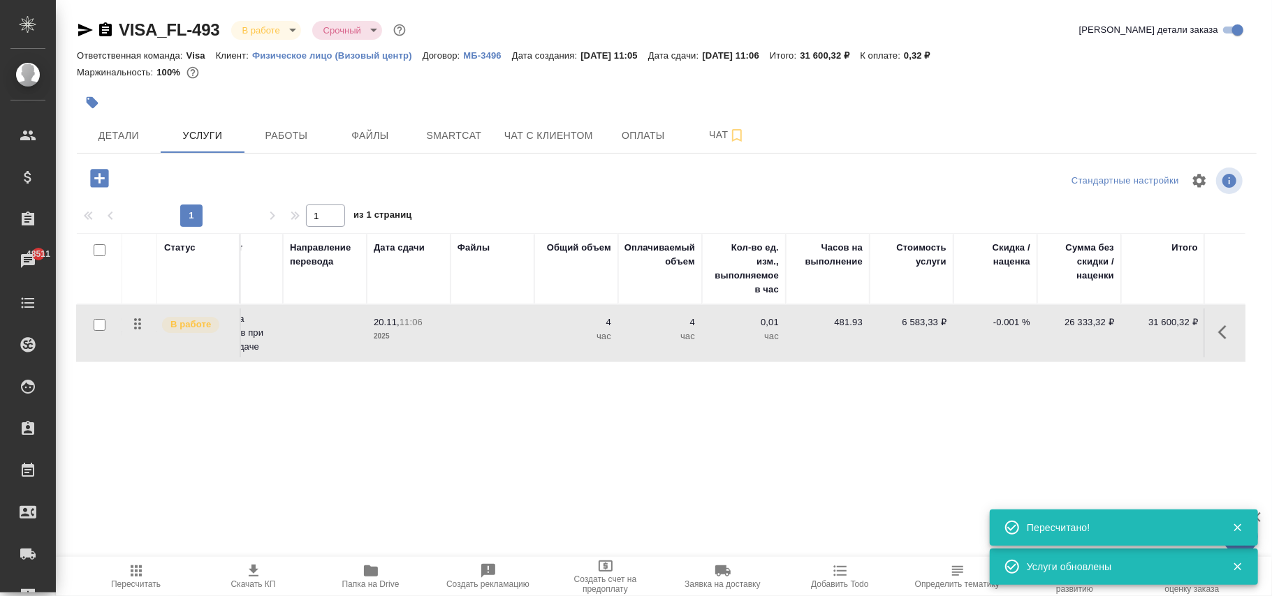
click at [1014, 325] on p "-0.001 %" at bounding box center [995, 323] width 70 height 14
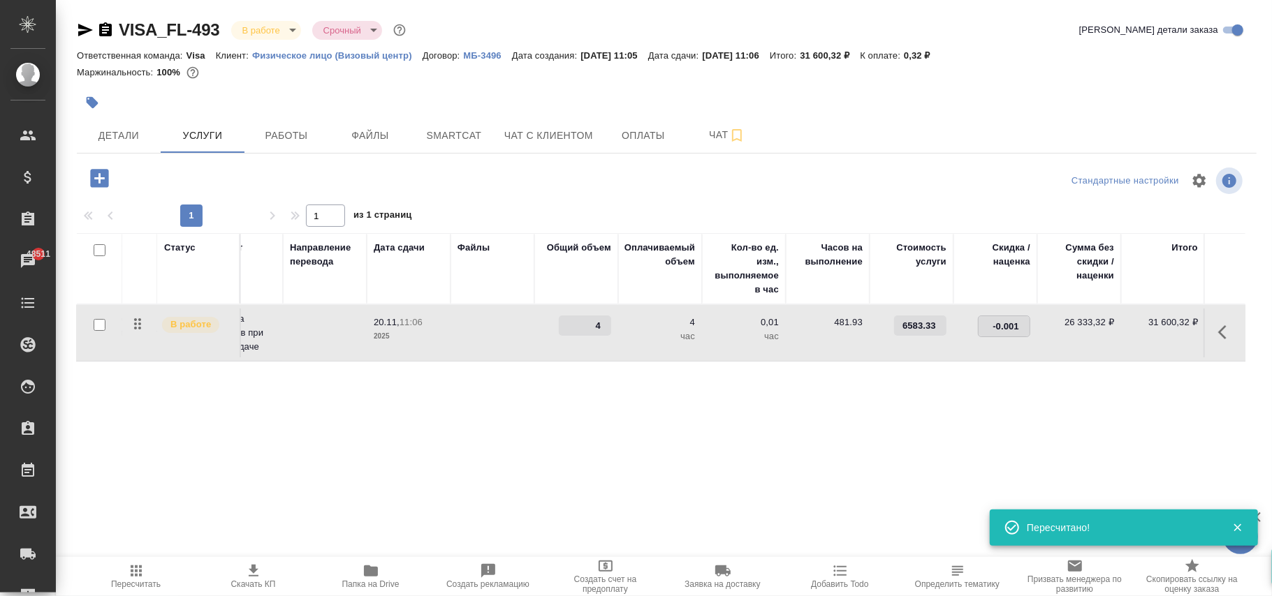
click at [1014, 325] on input "-0.001" at bounding box center [1004, 326] width 51 height 20
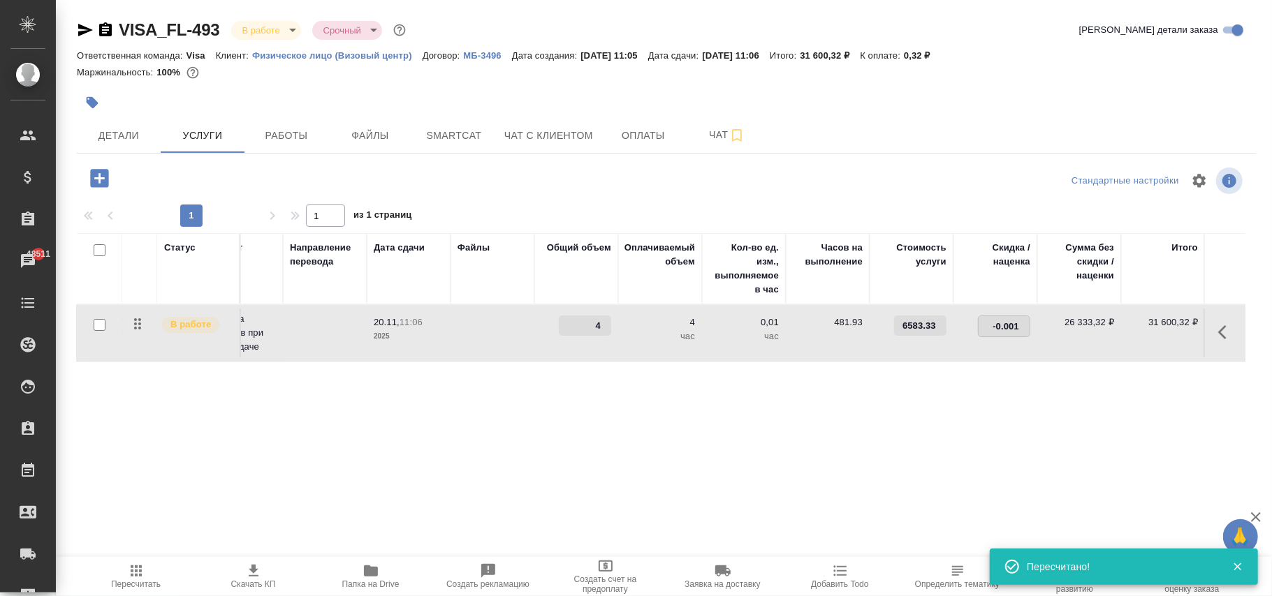
type input "-0"
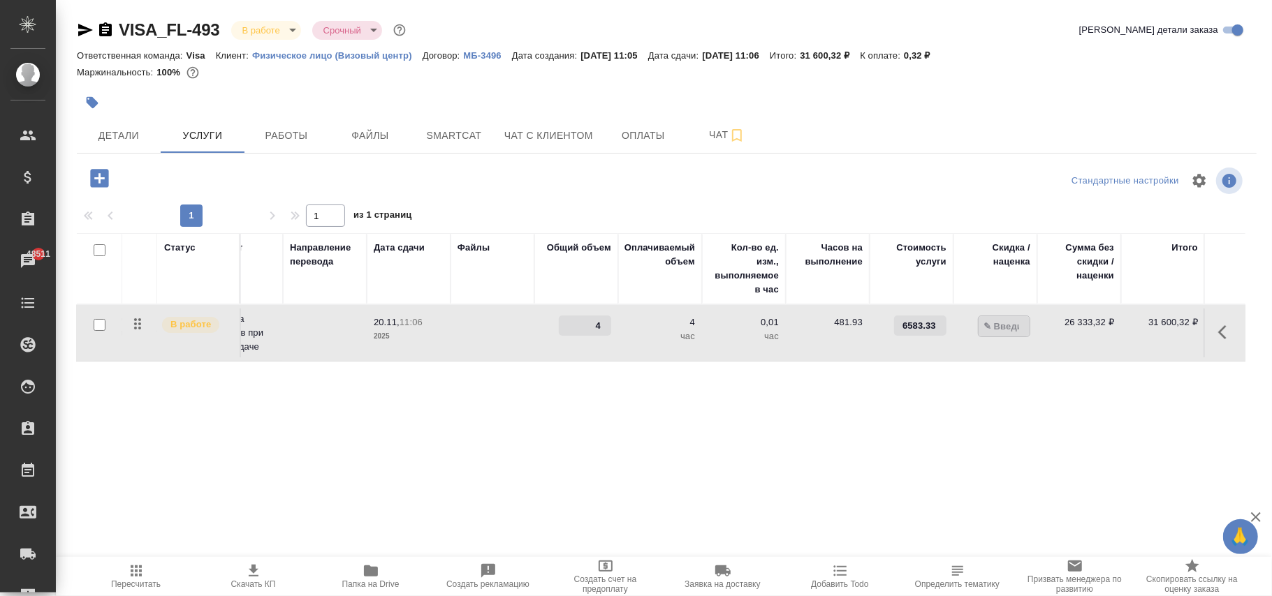
drag, startPoint x: 794, startPoint y: 432, endPoint x: 648, endPoint y: 403, distance: 148.8
click at [794, 433] on div "Статус Услуга для клиента (RU) Вид работ Направление перевода Дата сдачи Файлы …" at bounding box center [661, 383] width 1168 height 300
click at [239, 158] on div "VISA_FL-493 В работе inProgress Срочный urgent Кратко детали заказа Ответственн…" at bounding box center [666, 284] width 1195 height 569
click at [227, 169] on span "Сохранить и пересчитать" at bounding box center [199, 177] width 122 height 16
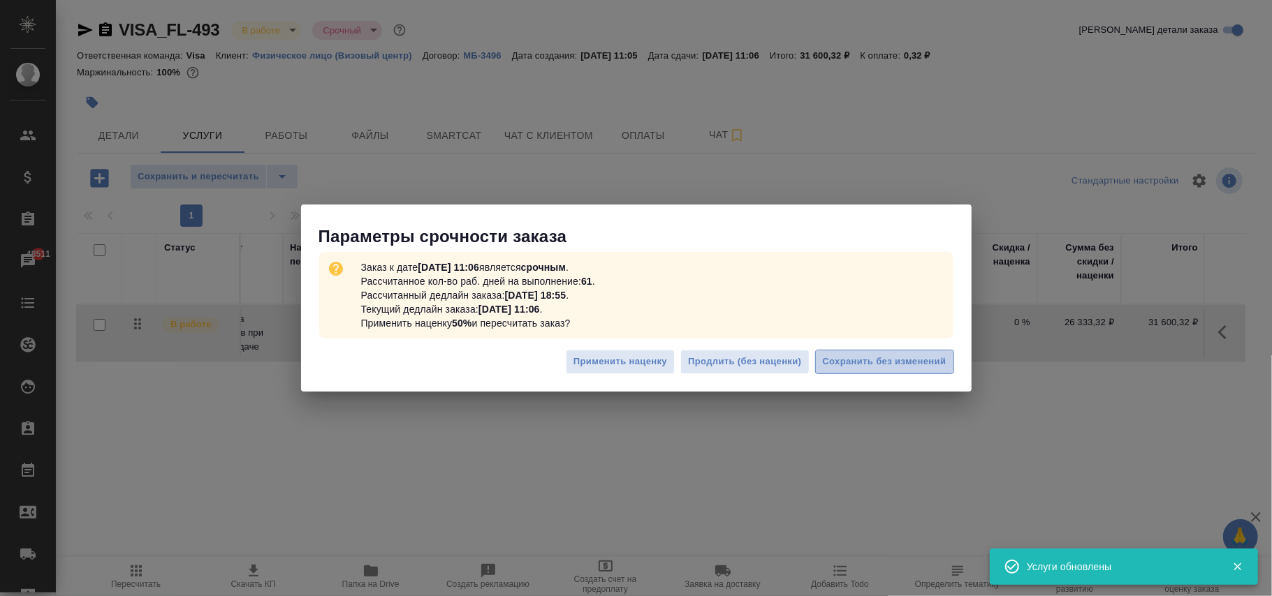
click at [935, 364] on span "Сохранить без изменений" at bounding box center [885, 362] width 124 height 16
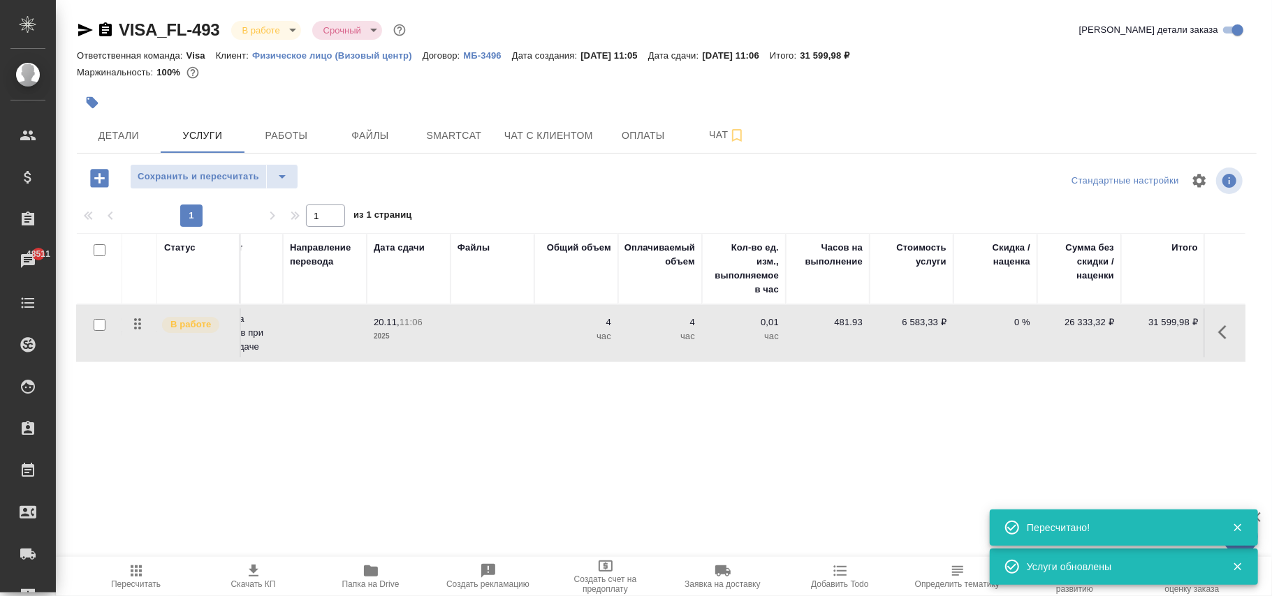
click at [931, 325] on p "6 583,33 ₽" at bounding box center [912, 323] width 70 height 14
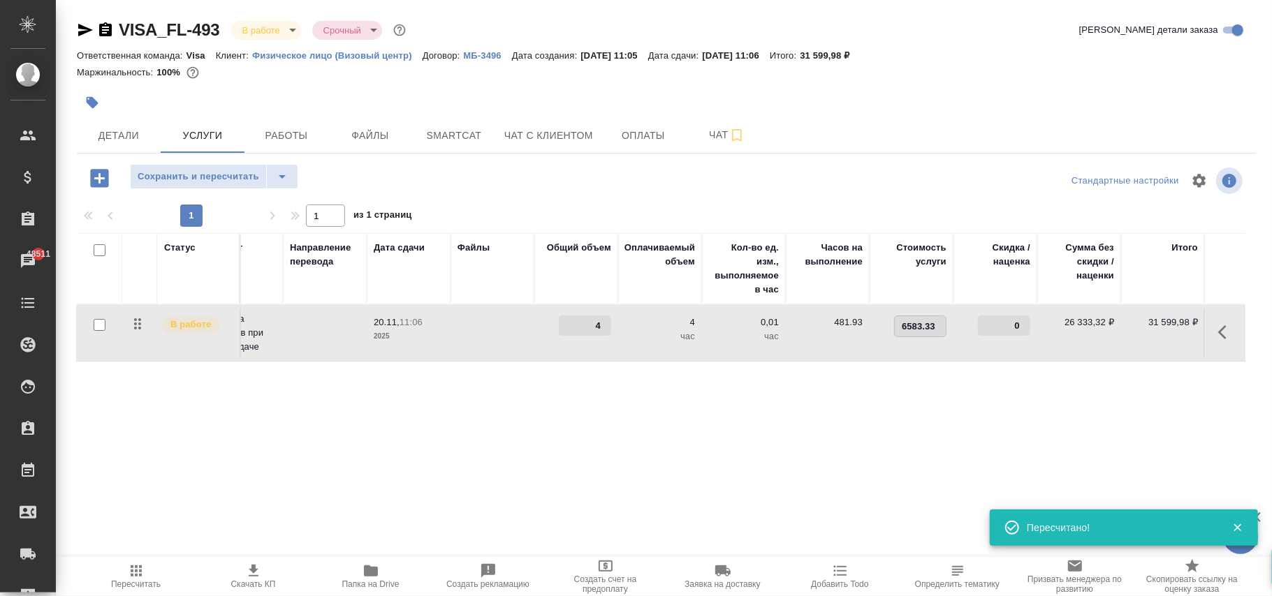
click at [931, 327] on input "6583.33" at bounding box center [920, 326] width 51 height 20
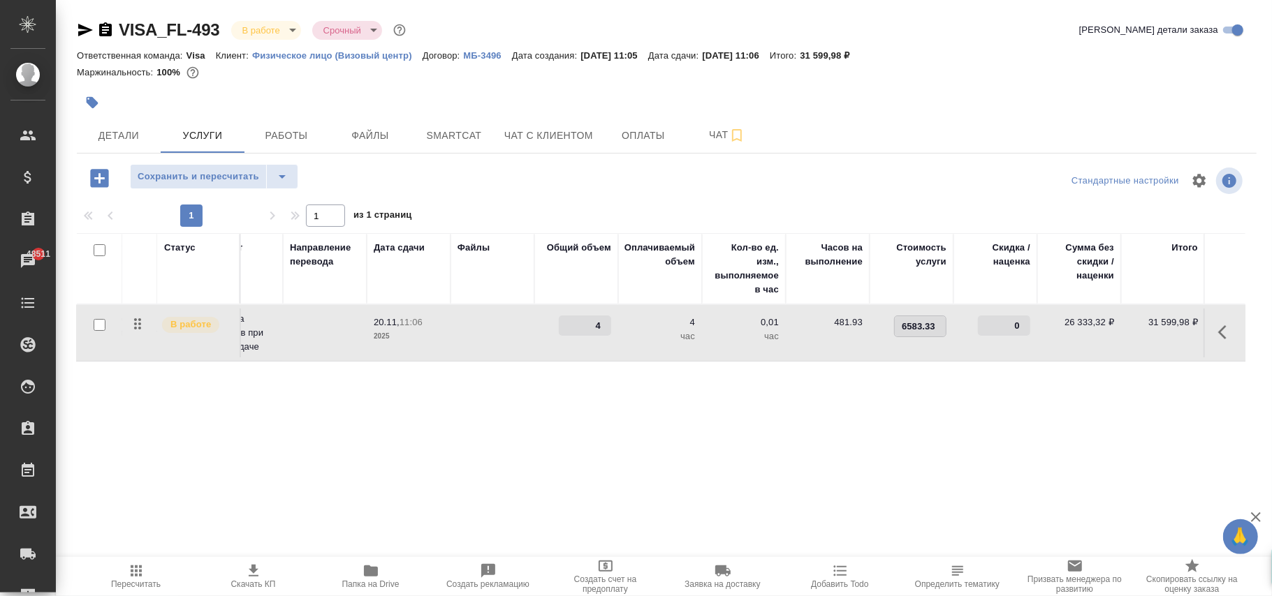
type input "6583.331"
drag, startPoint x: 578, startPoint y: 412, endPoint x: 35, endPoint y: 160, distance: 599.0
click at [553, 388] on div "Статус Услуга для клиента (RU) Вид работ Направление перевода Дата сдачи Файлы …" at bounding box center [661, 383] width 1168 height 300
click at [215, 182] on span "Сохранить и пересчитать" at bounding box center [199, 177] width 122 height 16
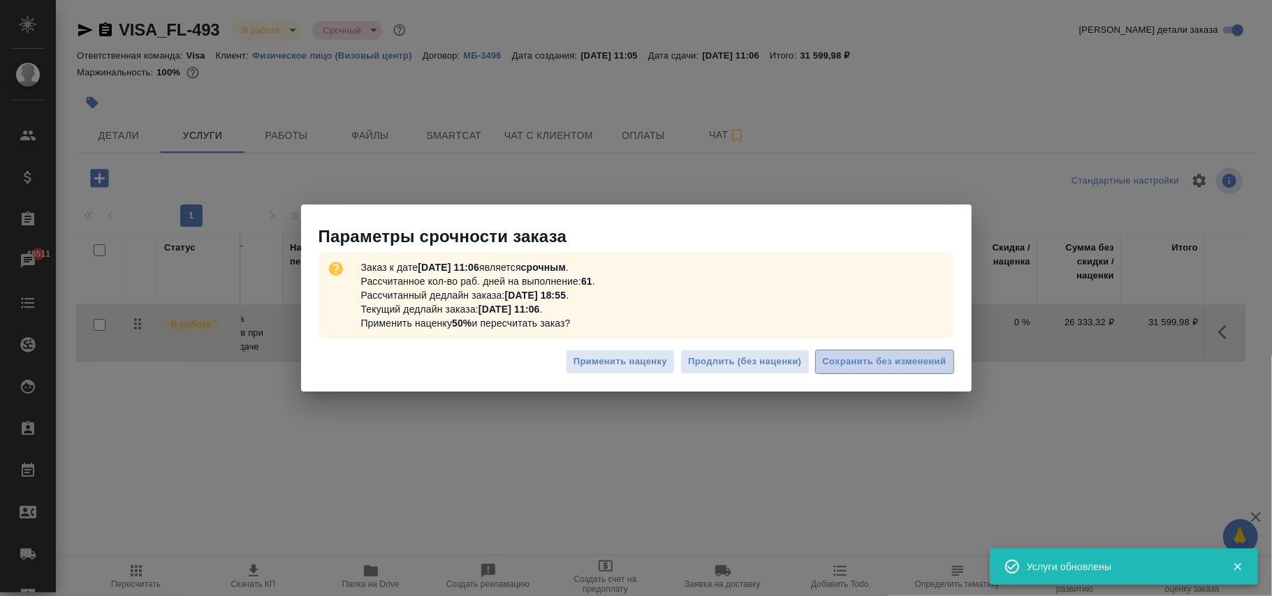
click at [904, 360] on span "Сохранить без изменений" at bounding box center [885, 362] width 124 height 16
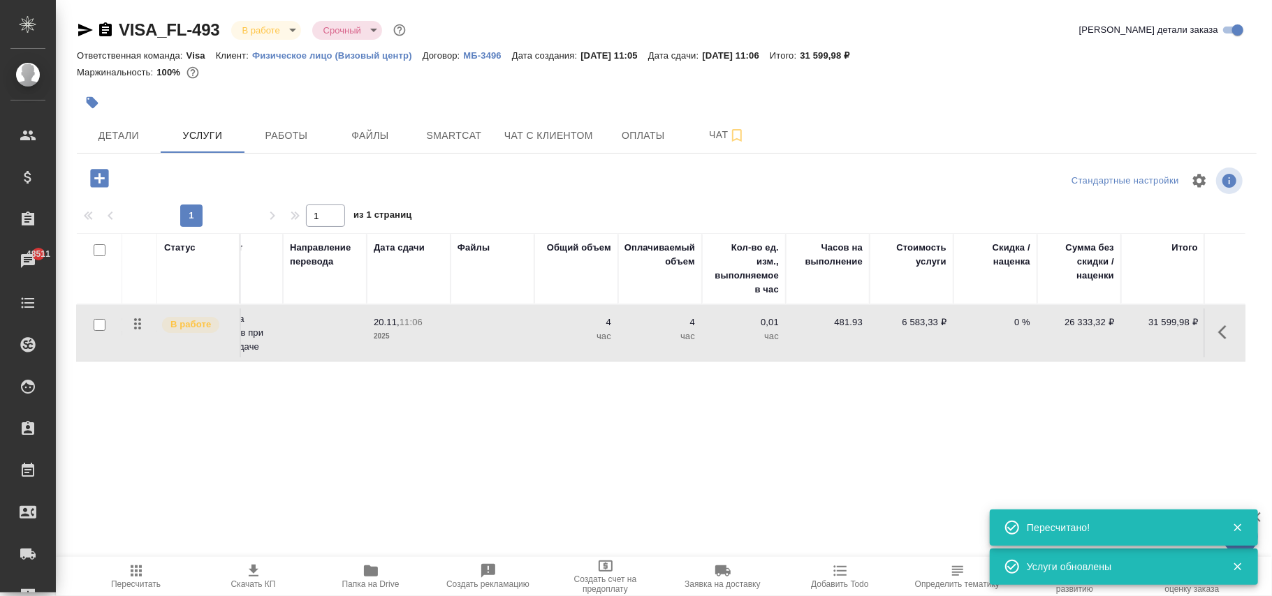
click at [928, 325] on p "6 583,33 ₽" at bounding box center [912, 323] width 70 height 14
click at [928, 325] on input "6583.331" at bounding box center [920, 326] width 51 height 20
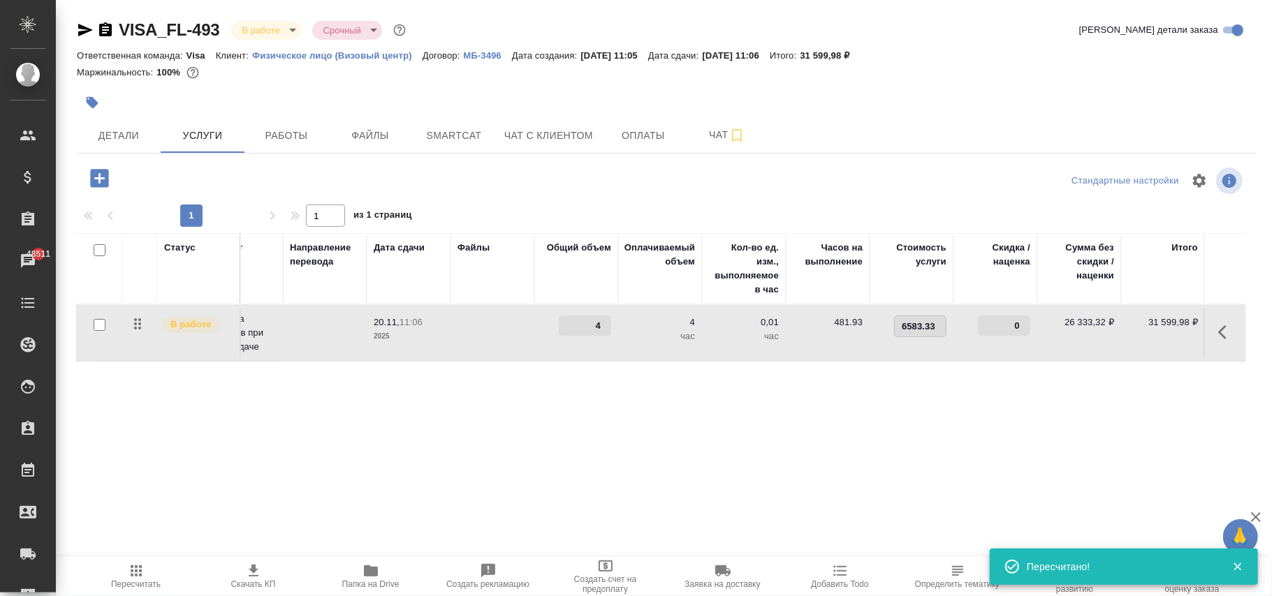
scroll to position [0, 0]
type input "6583.332"
drag, startPoint x: 666, startPoint y: 423, endPoint x: 432, endPoint y: 281, distance: 273.6
click at [666, 423] on div "Статус Услуга для клиента (RU) Вид работ Направление перевода Дата сдачи Файлы …" at bounding box center [661, 383] width 1168 height 300
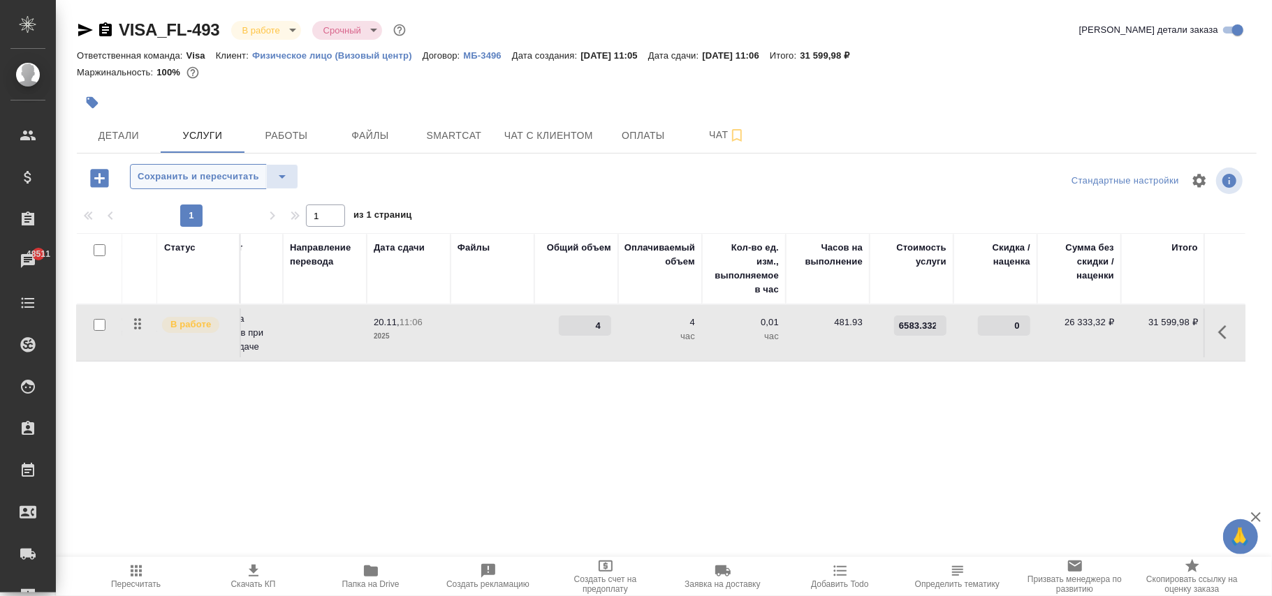
click at [235, 170] on span "Сохранить и пересчитать" at bounding box center [199, 177] width 122 height 16
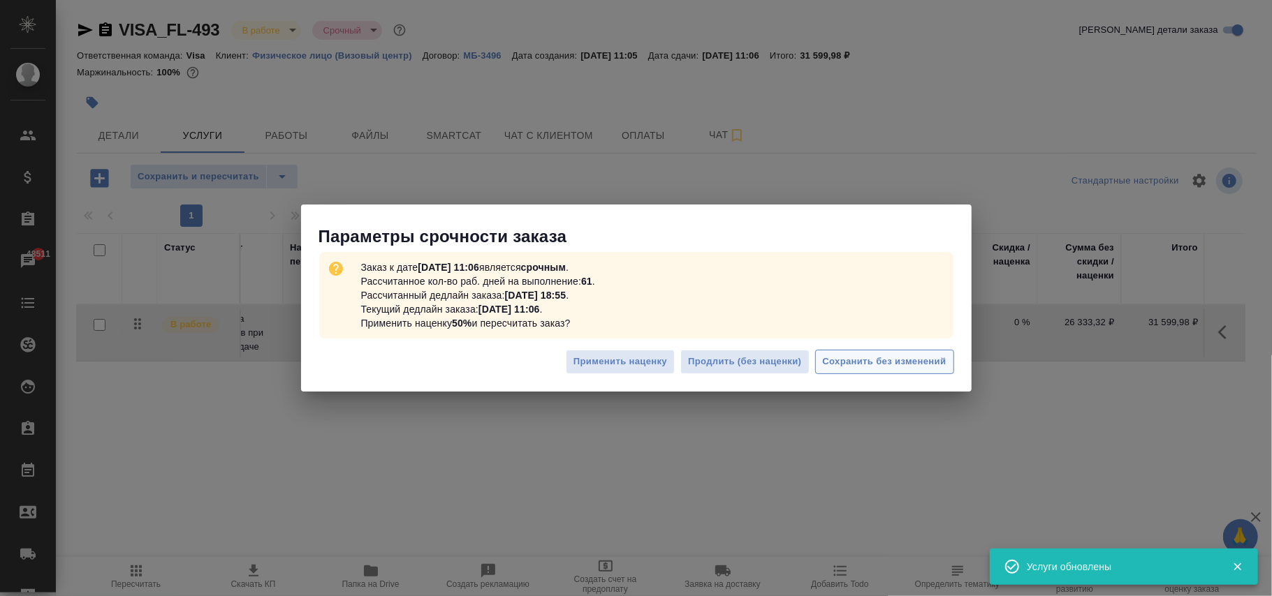
click at [861, 361] on span "Сохранить без изменений" at bounding box center [885, 362] width 124 height 16
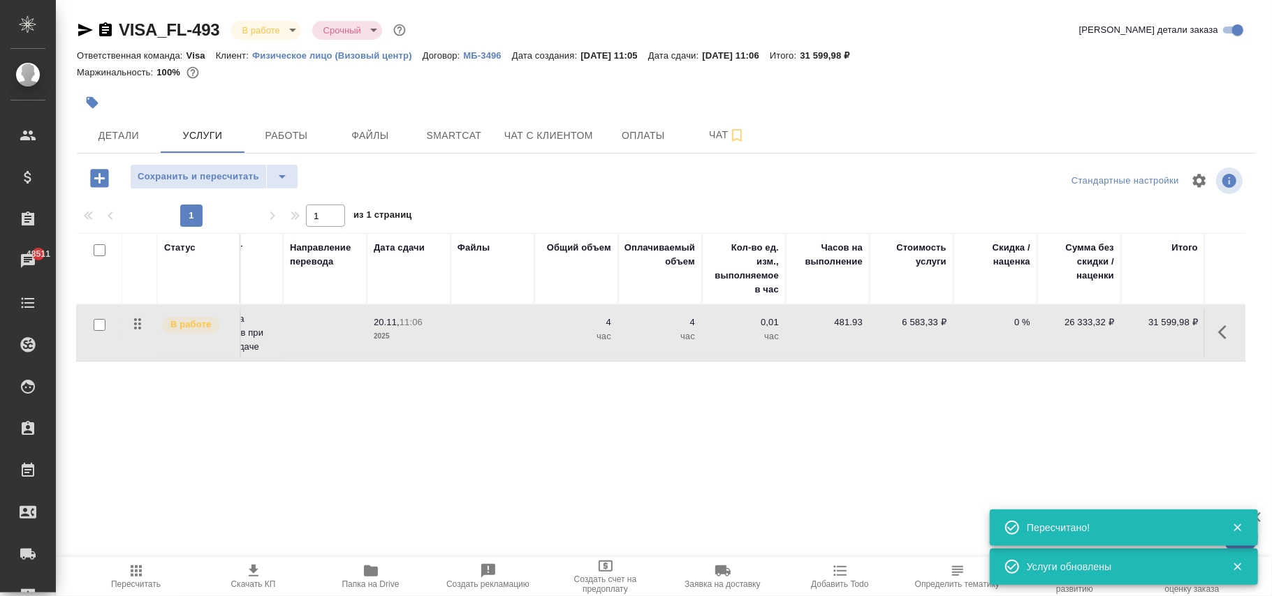
click at [120, 569] on span "Пересчитать" at bounding box center [136, 576] width 101 height 27
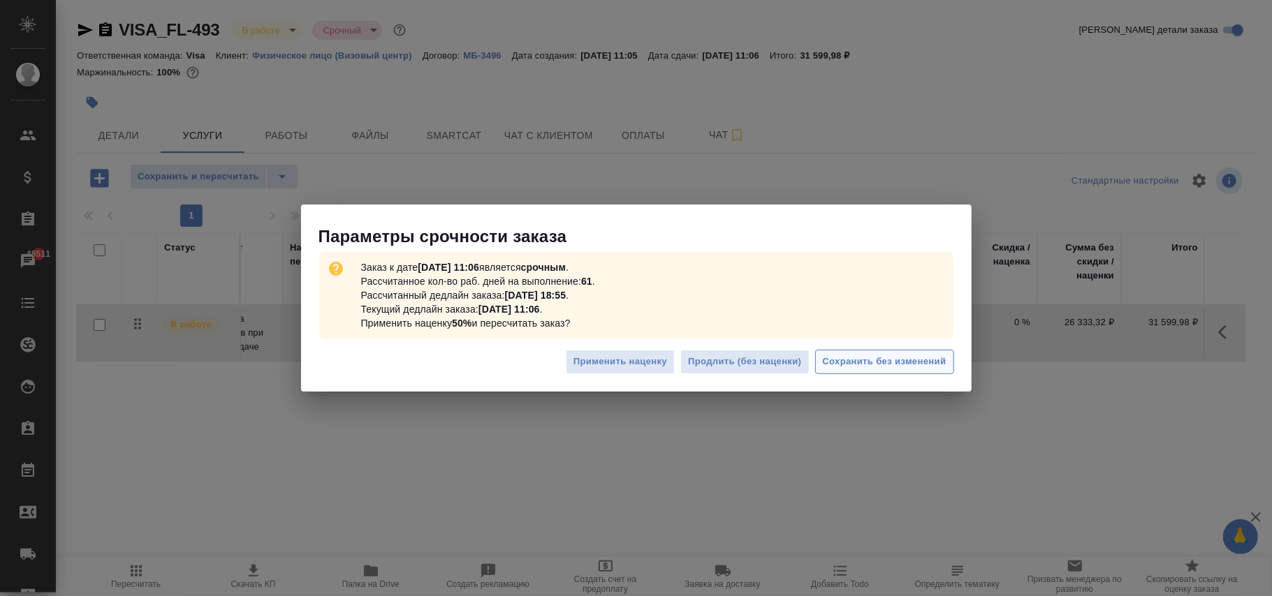
click at [892, 352] on button "Сохранить без изменений" at bounding box center [884, 362] width 139 height 24
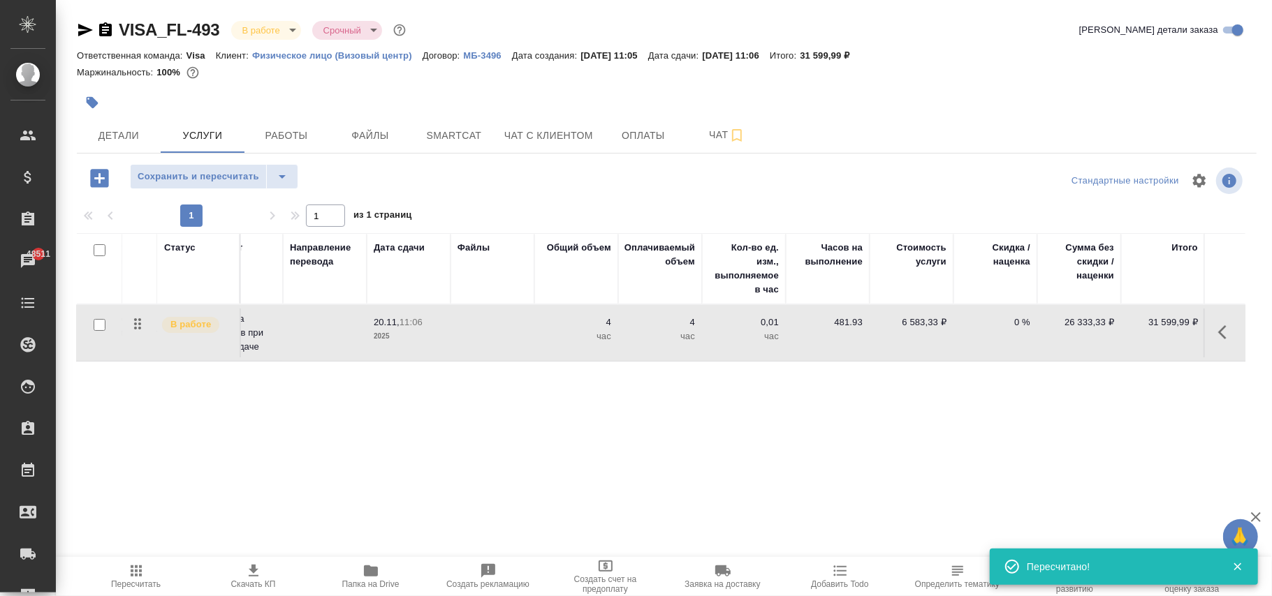
click at [933, 323] on p "6 583,33 ₽" at bounding box center [912, 323] width 70 height 14
type input "6583.333"
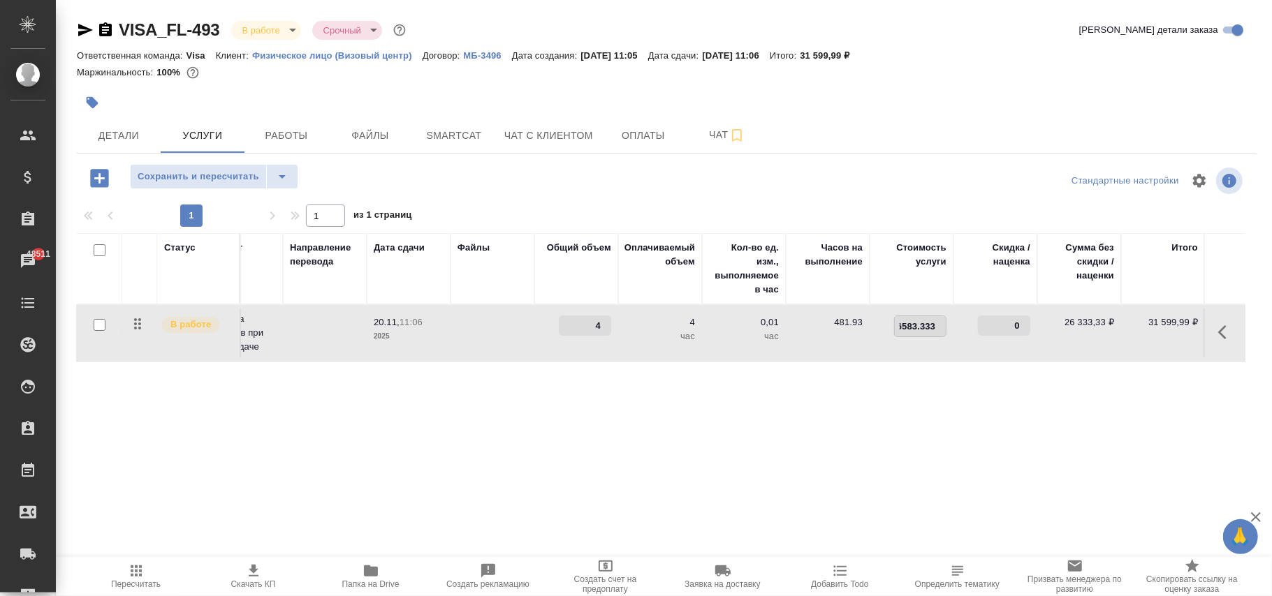
click at [423, 426] on div "Статус Услуга для клиента (RU) Вид работ Направление перевода Дата сдачи Файлы …" at bounding box center [661, 383] width 1168 height 300
click at [237, 177] on span "Сохранить и пересчитать" at bounding box center [199, 177] width 122 height 16
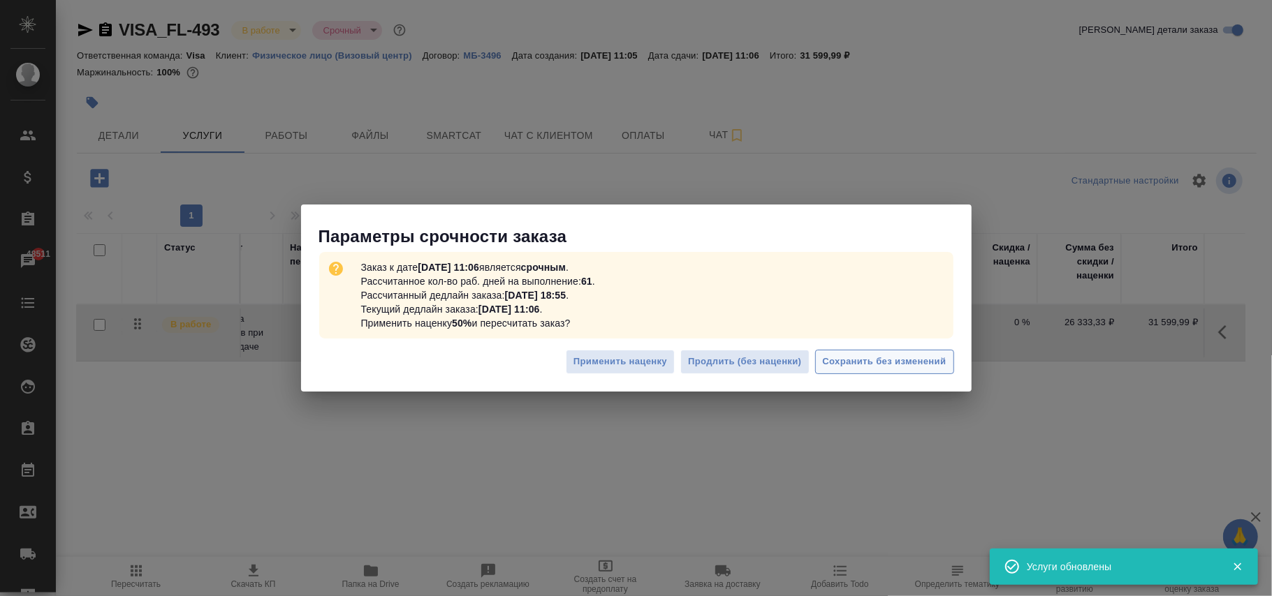
click at [917, 362] on span "Сохранить без изменений" at bounding box center [885, 362] width 124 height 16
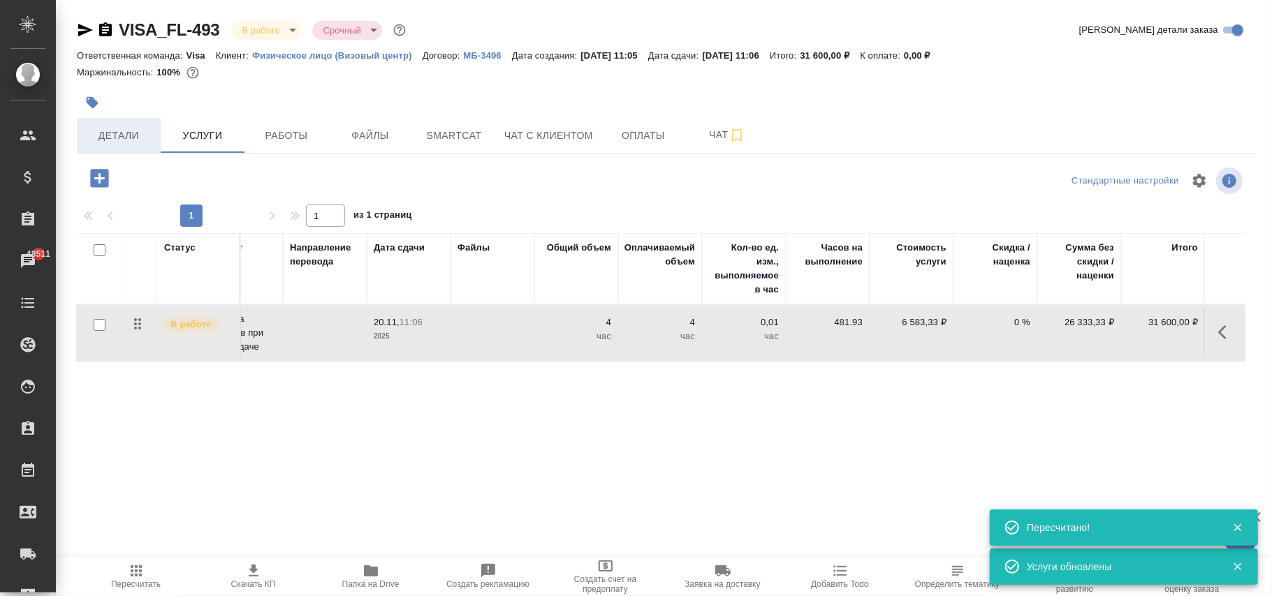
drag, startPoint x: 112, startPoint y: 140, endPoint x: 126, endPoint y: 156, distance: 20.8
click at [112, 140] on span "Детали" at bounding box center [118, 135] width 67 height 17
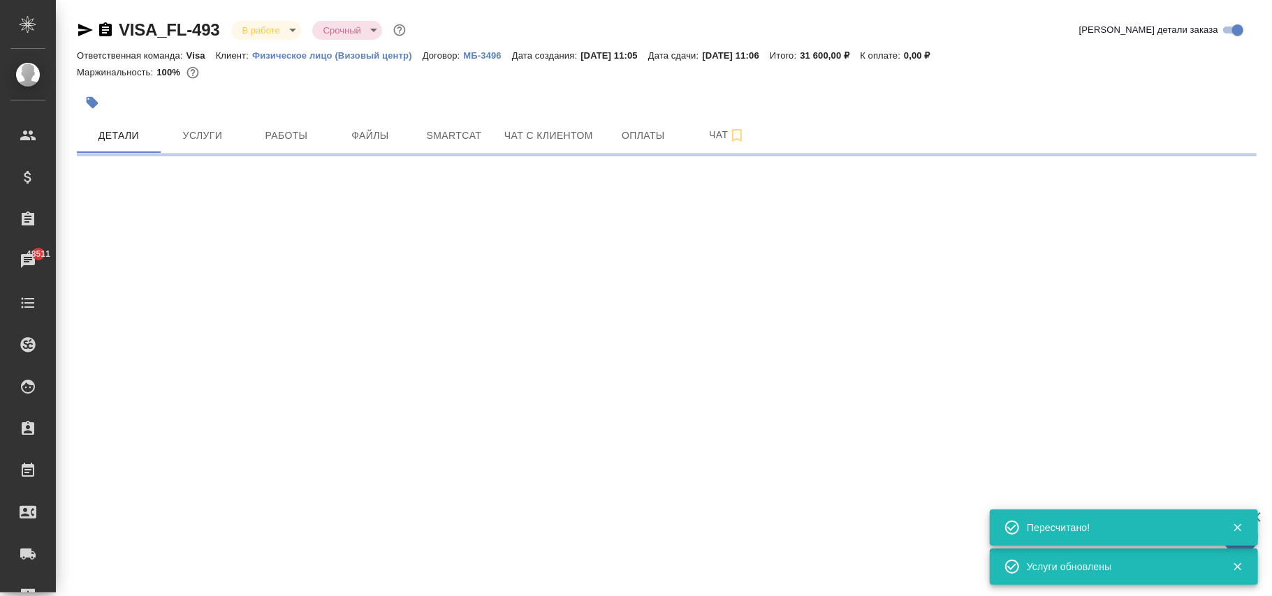
select select "RU"
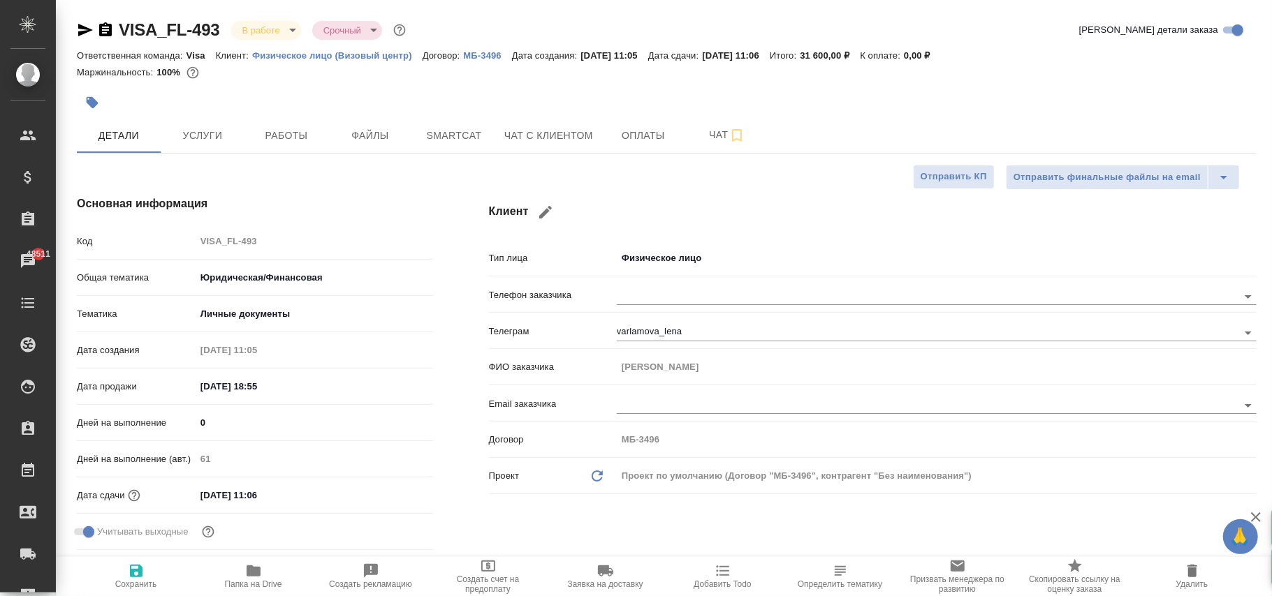
type textarea "x"
click at [138, 576] on icon "button" at bounding box center [136, 571] width 17 height 17
type textarea "x"
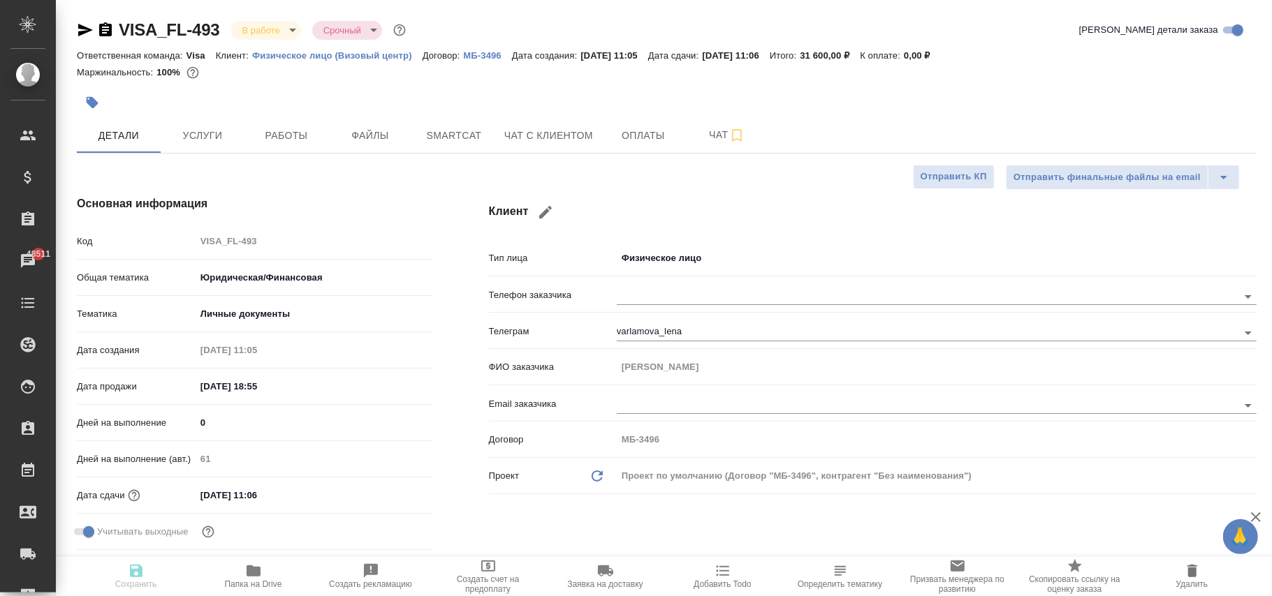
type textarea "x"
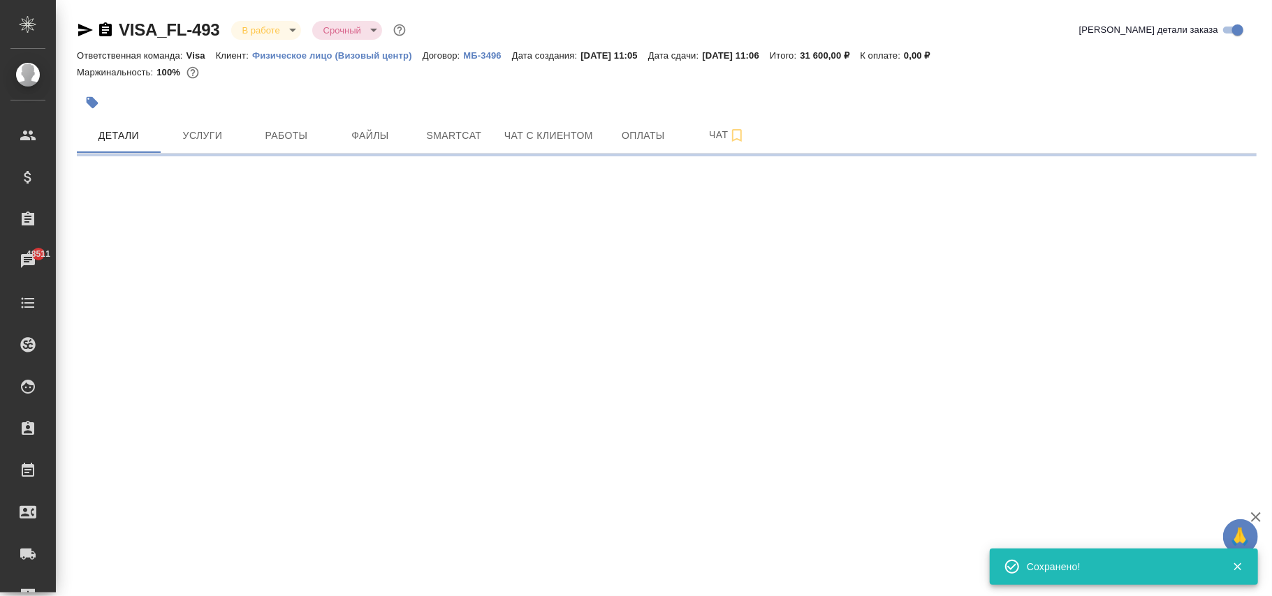
select select "RU"
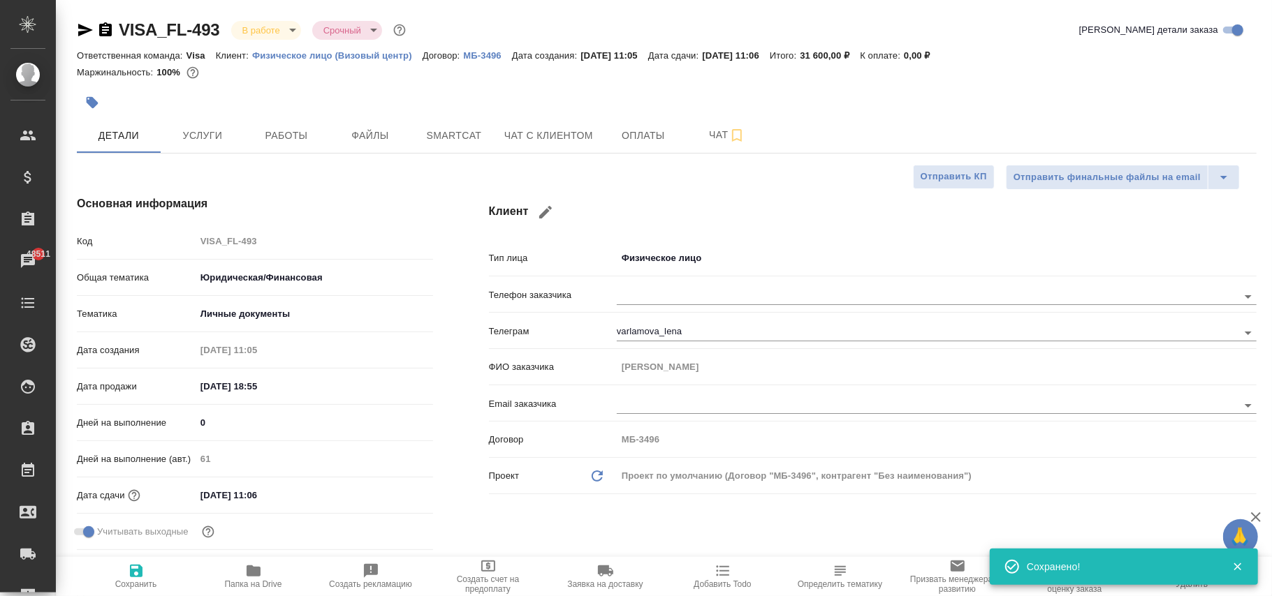
type textarea "x"
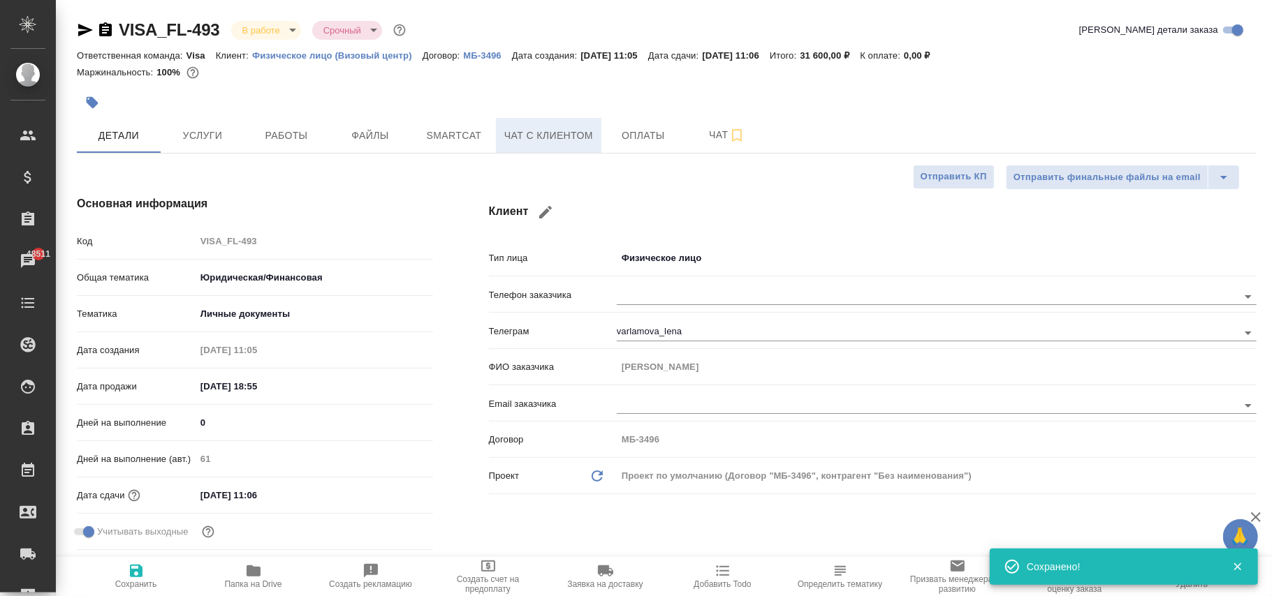
type textarea "x"
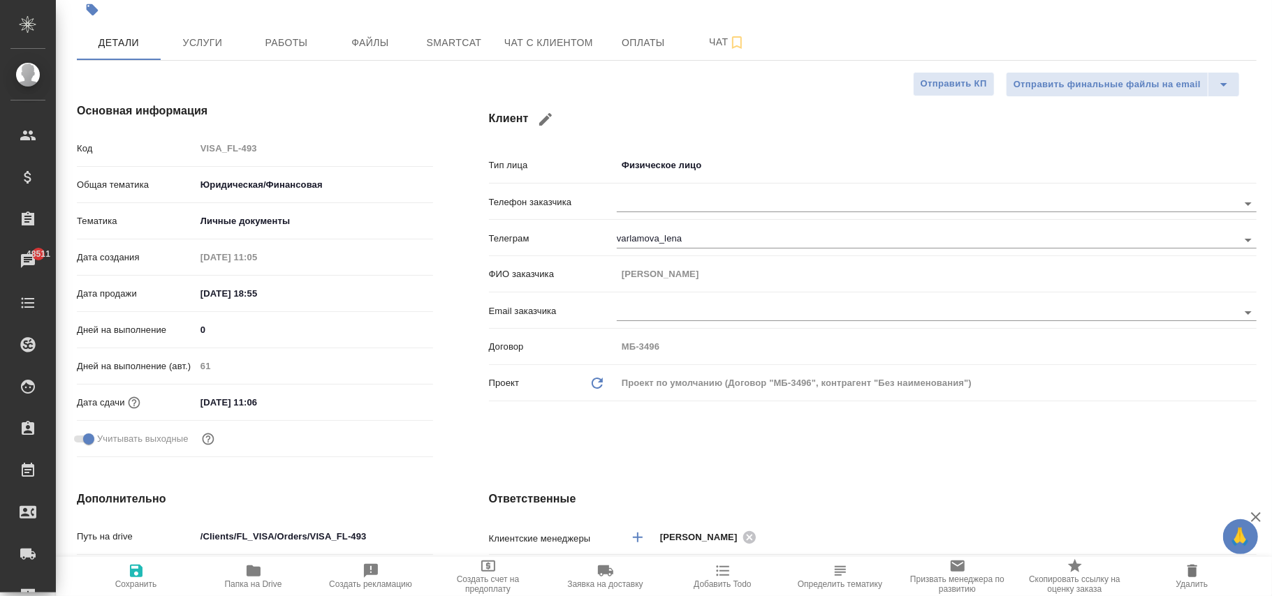
type textarea "x"
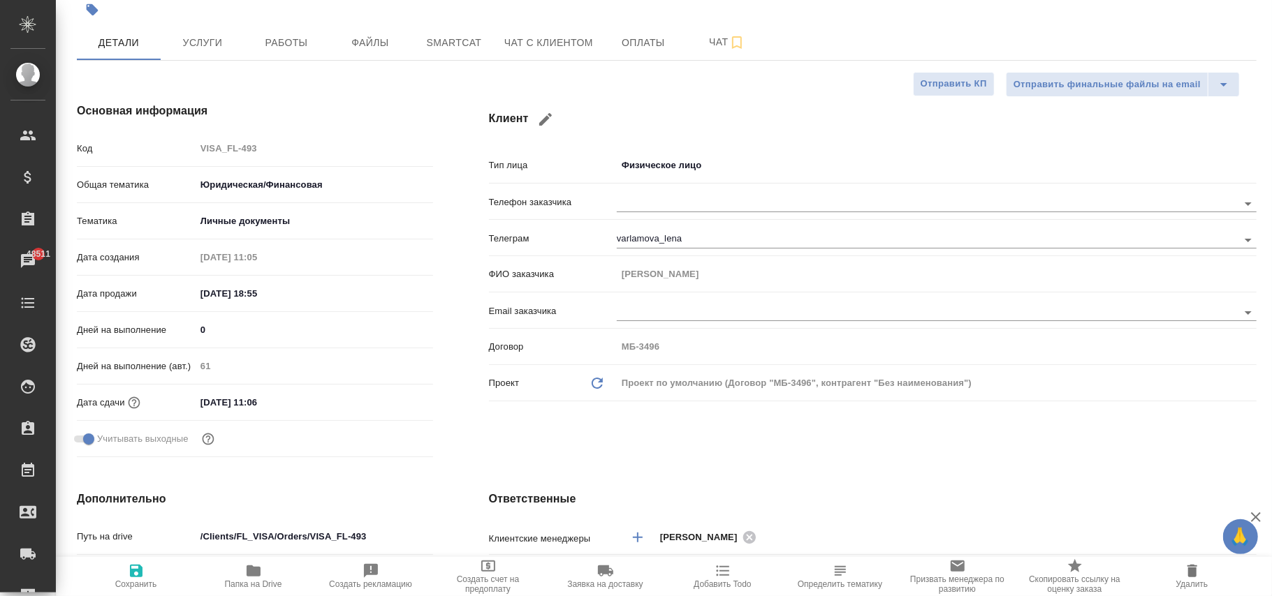
type textarea "x"
drag, startPoint x: 322, startPoint y: 397, endPoint x: 219, endPoint y: 401, distance: 103.5
click at [204, 395] on div "20.11.2025 11:06" at bounding box center [314, 403] width 237 height 20
type textarea "x"
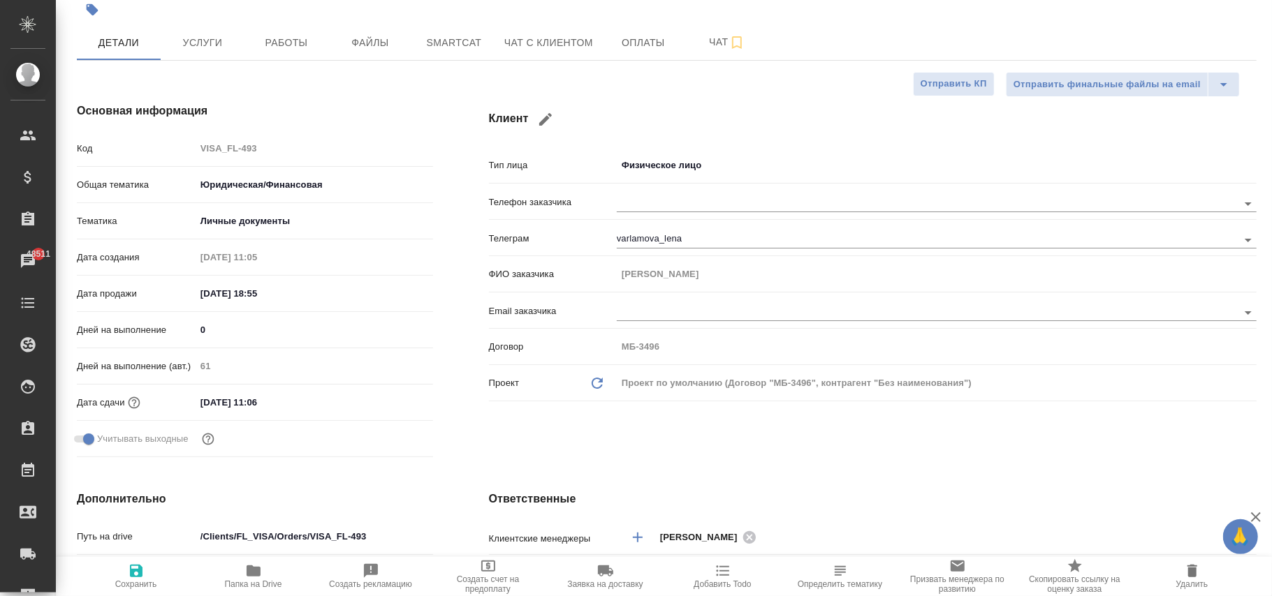
type textarea "x"
drag, startPoint x: 289, startPoint y: 404, endPoint x: 391, endPoint y: 578, distance: 202.2
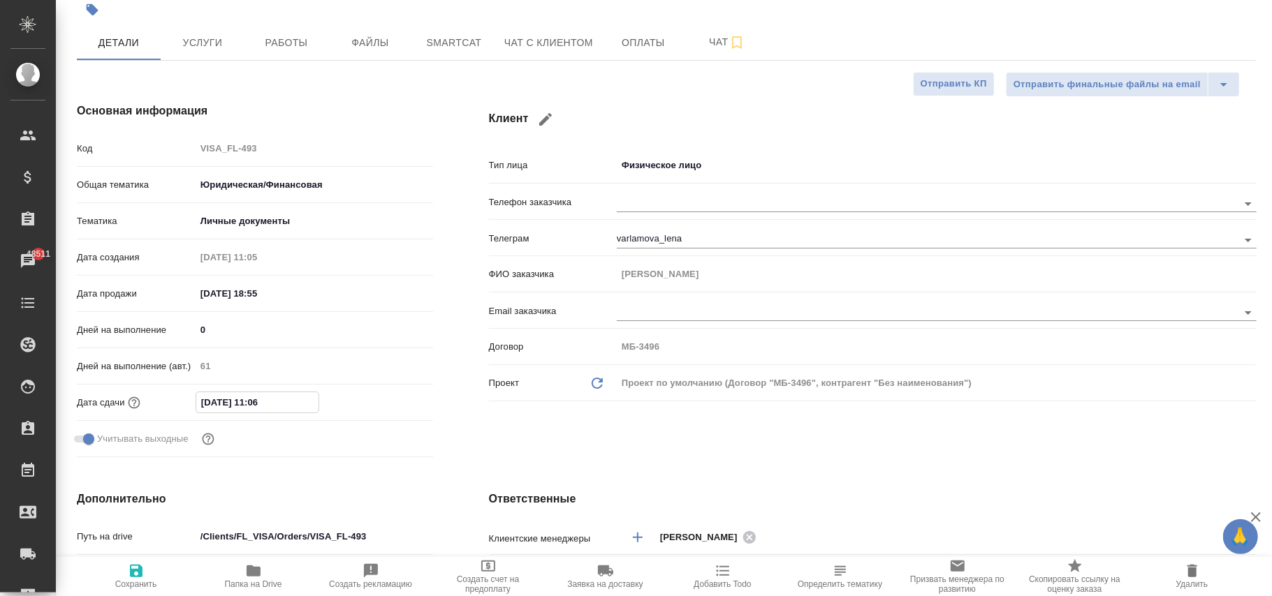
click at [22, 411] on div ".cls-1 fill:#fff; AWATERA Фокина Наталья n.fokina Клиенты Спецификации Заказы 4…" at bounding box center [636, 298] width 1272 height 596
type textarea "x"
type input "1_.__.____ __:__"
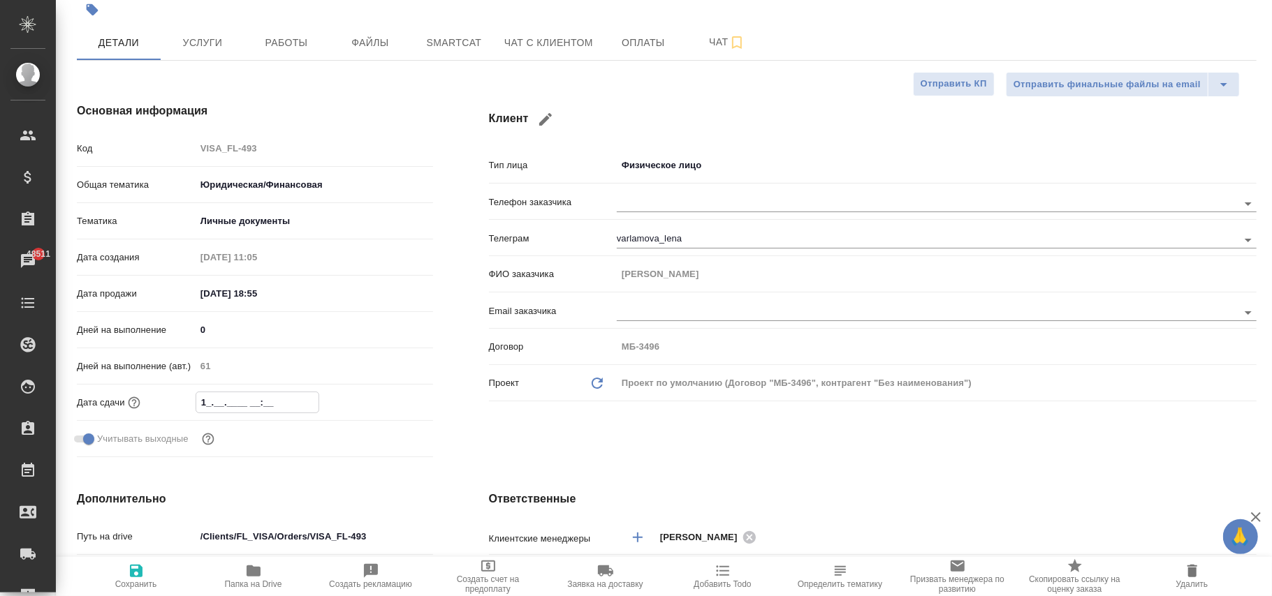
type textarea "x"
type input "19.__.____ __:__"
type textarea "x"
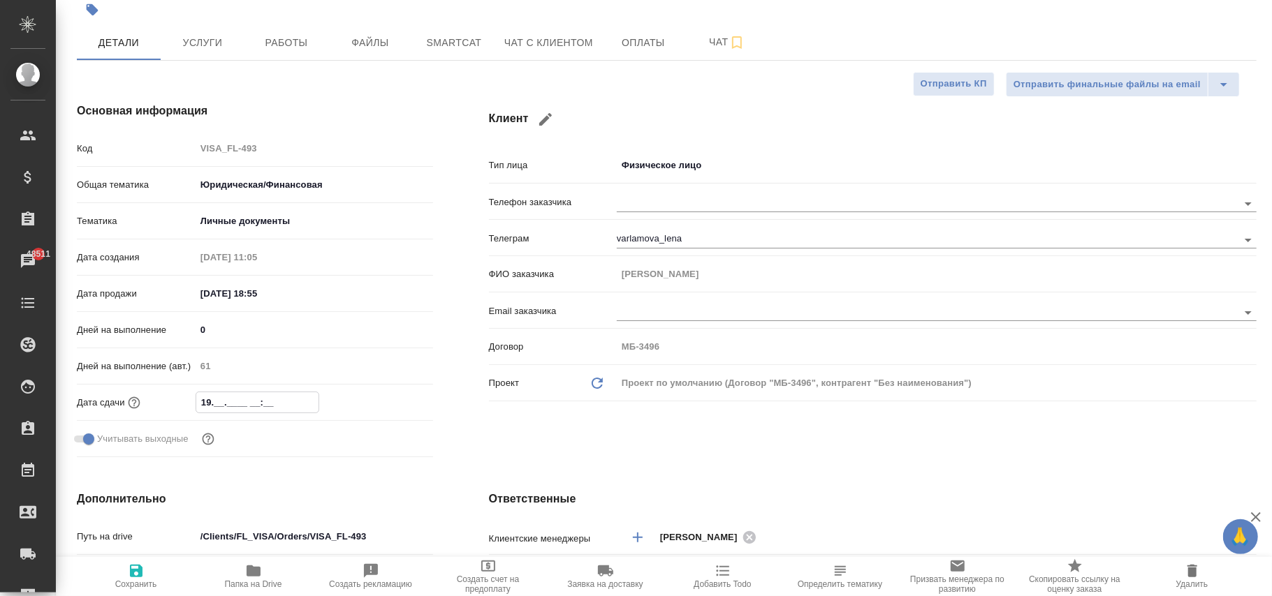
type textarea "x"
type input "19.12.____ __:__"
type textarea "x"
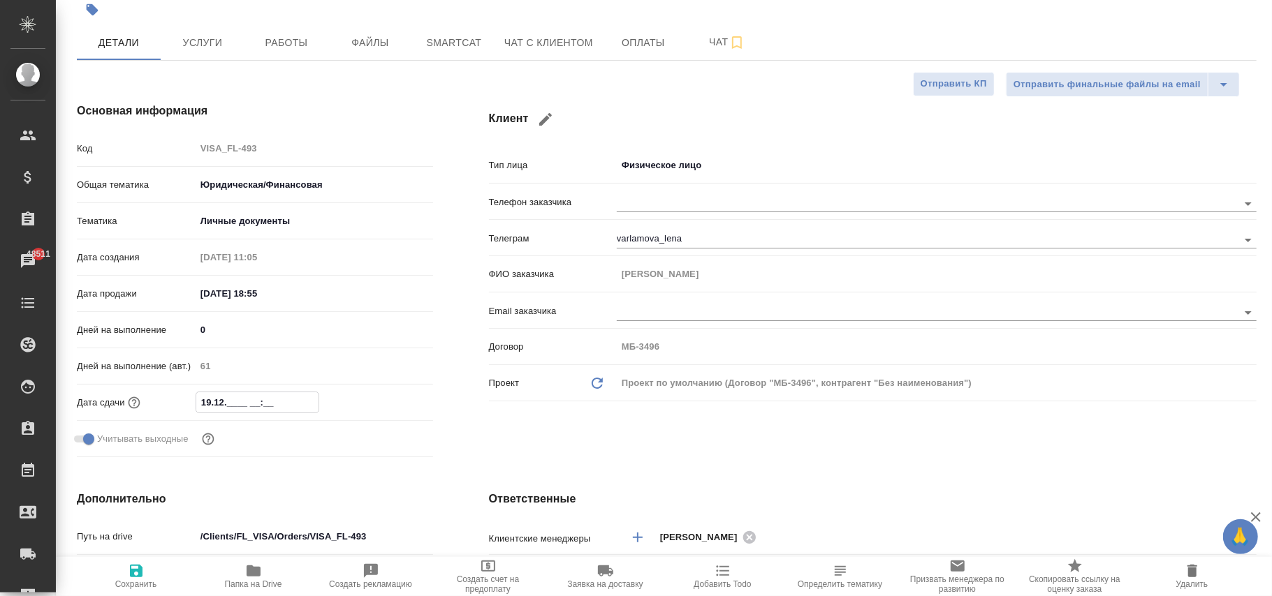
type textarea "x"
type input "19.12.20__ __:__"
type textarea "x"
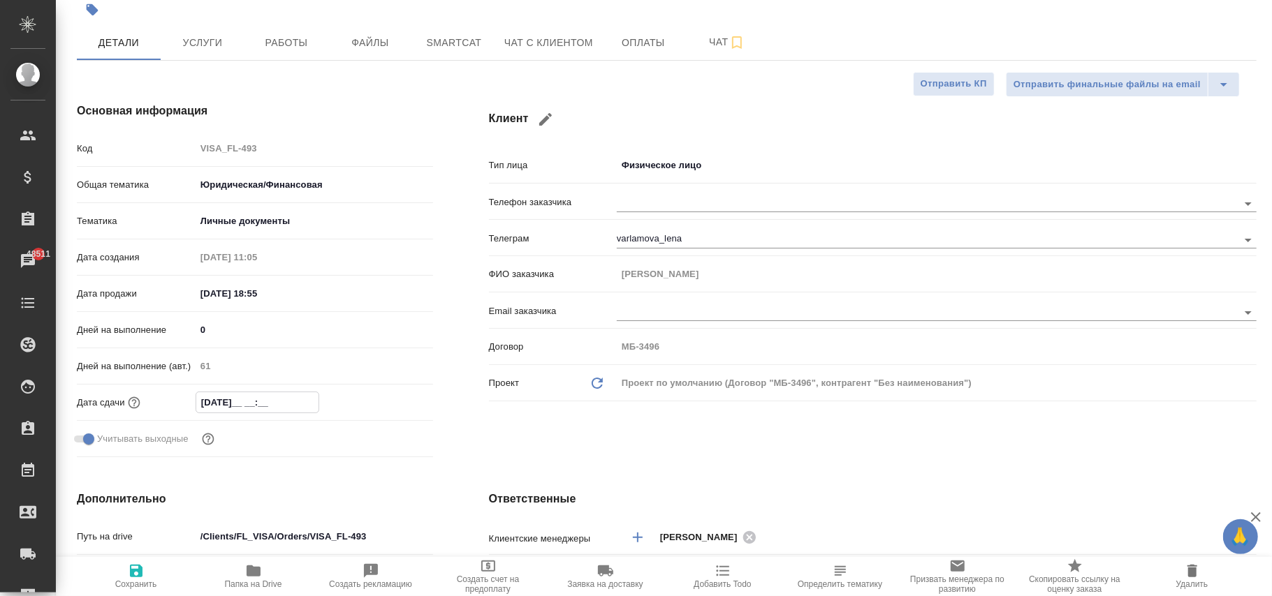
type input "19.12.202_ __:__"
type textarea "x"
type input "19.12.2025 __:__"
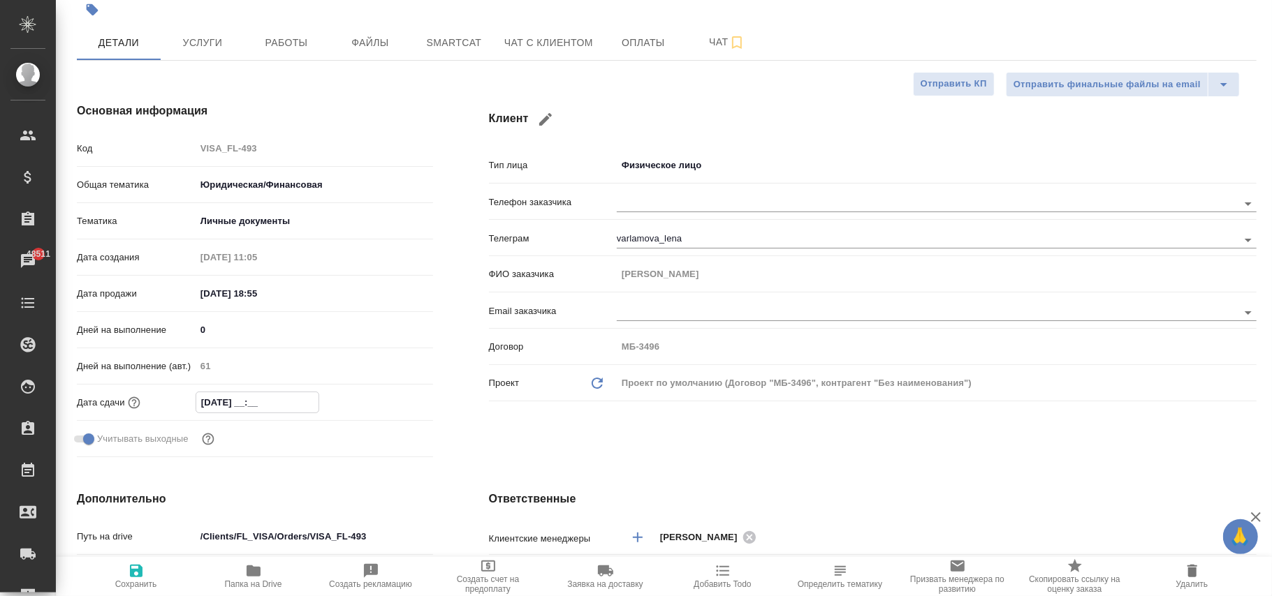
type textarea "x"
type input "19.12.2025 0_:__"
type textarea "x"
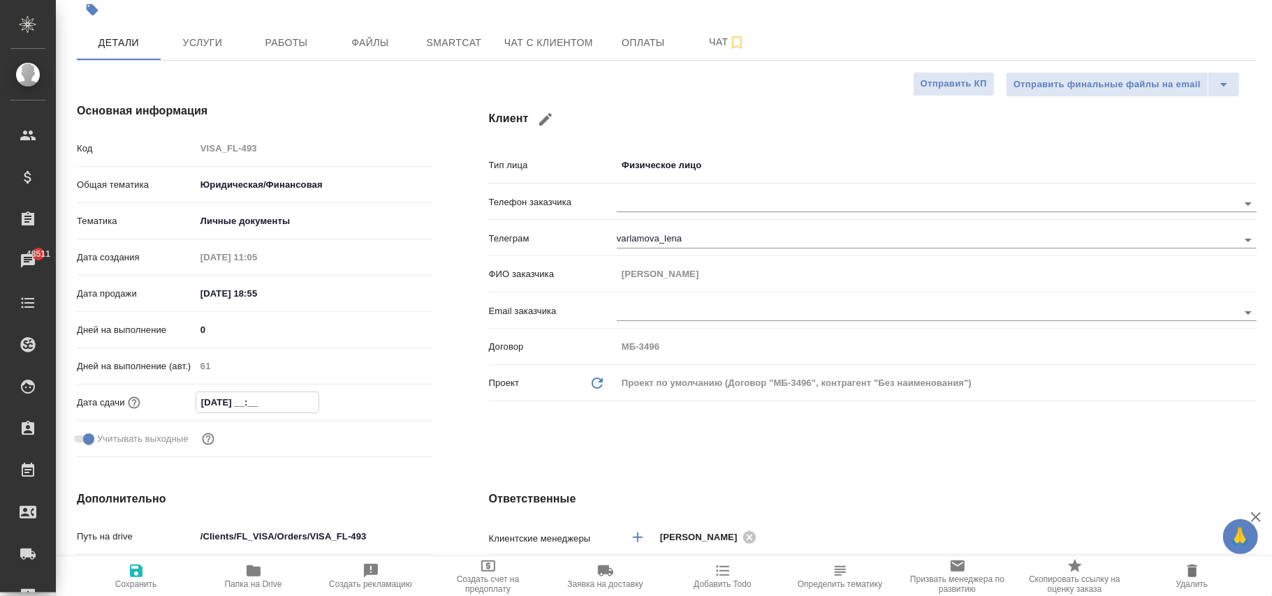
type textarea "x"
type input "19.12.2025 00:__"
type textarea "x"
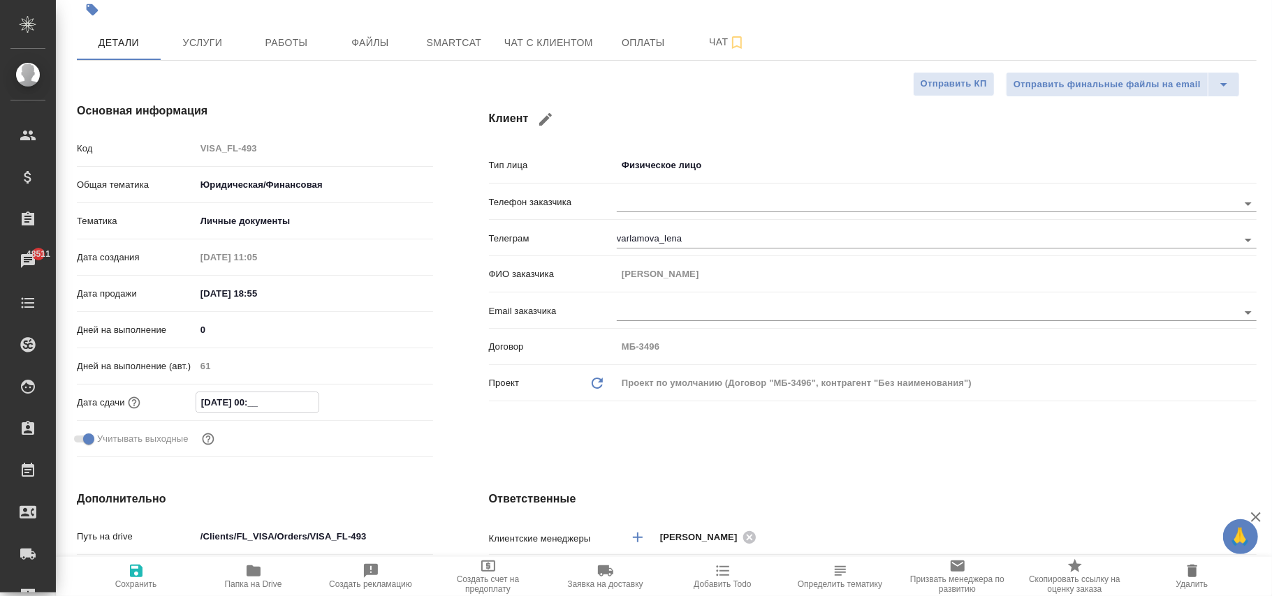
type textarea "x"
type input "19.12.2025 00:0_"
type textarea "x"
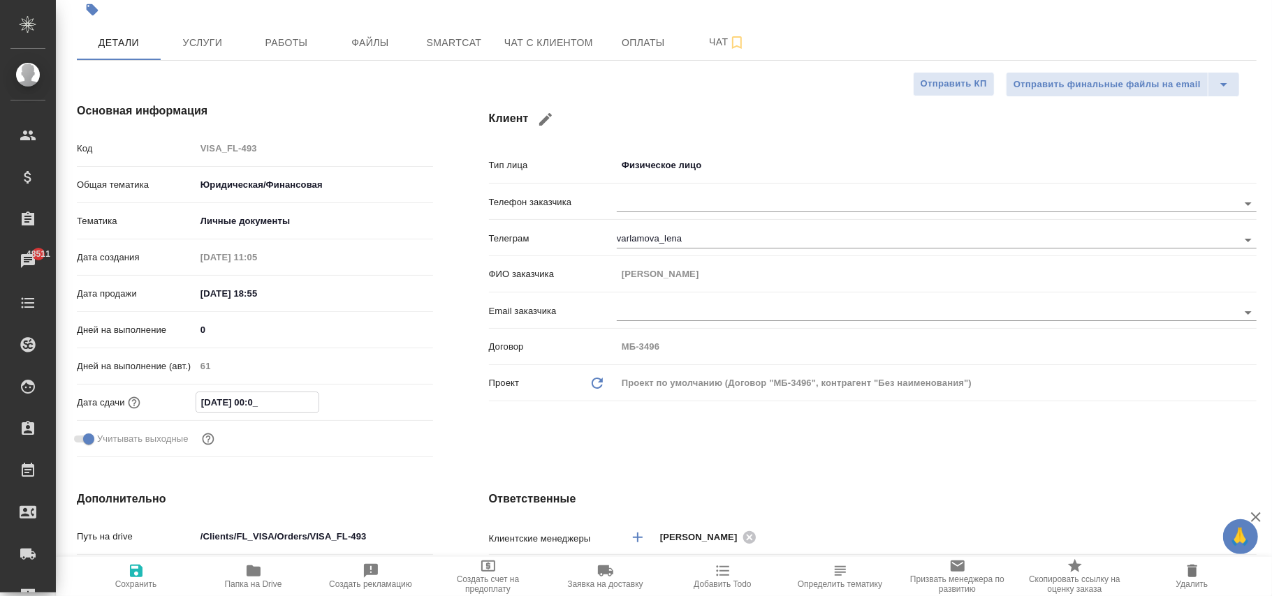
type input "19.12.2025 00:00"
type textarea "x"
type input "19.12.2025 00:00"
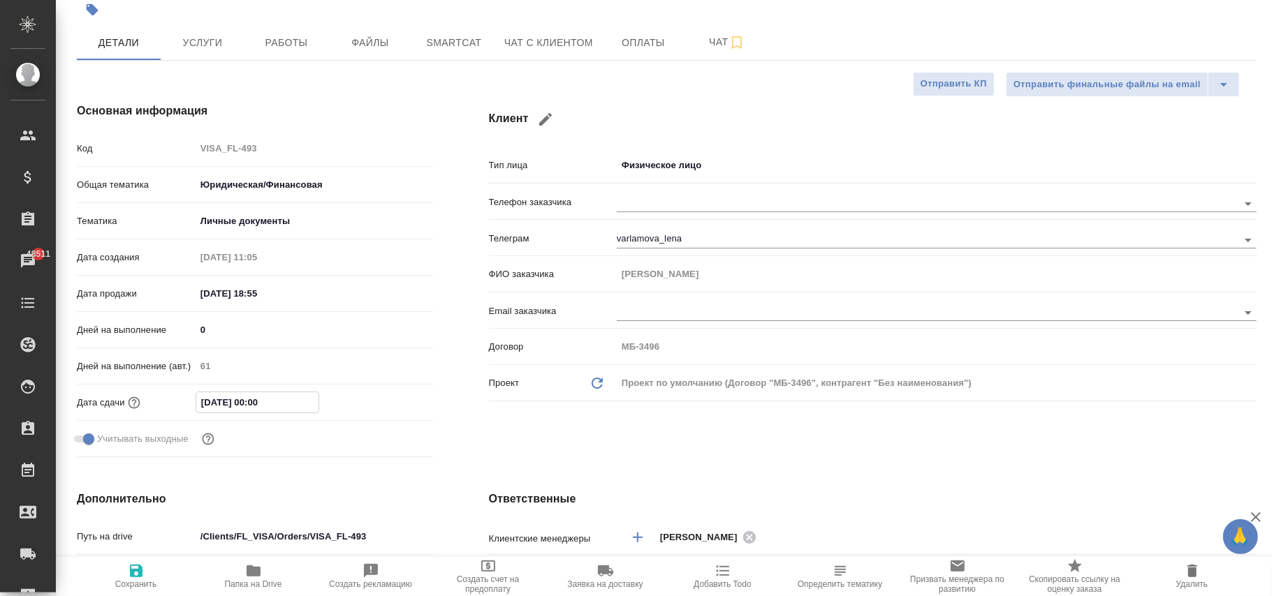
type textarea "x"
type input "19.12.2025 00:00"
click at [134, 573] on icon "button" at bounding box center [136, 571] width 13 height 13
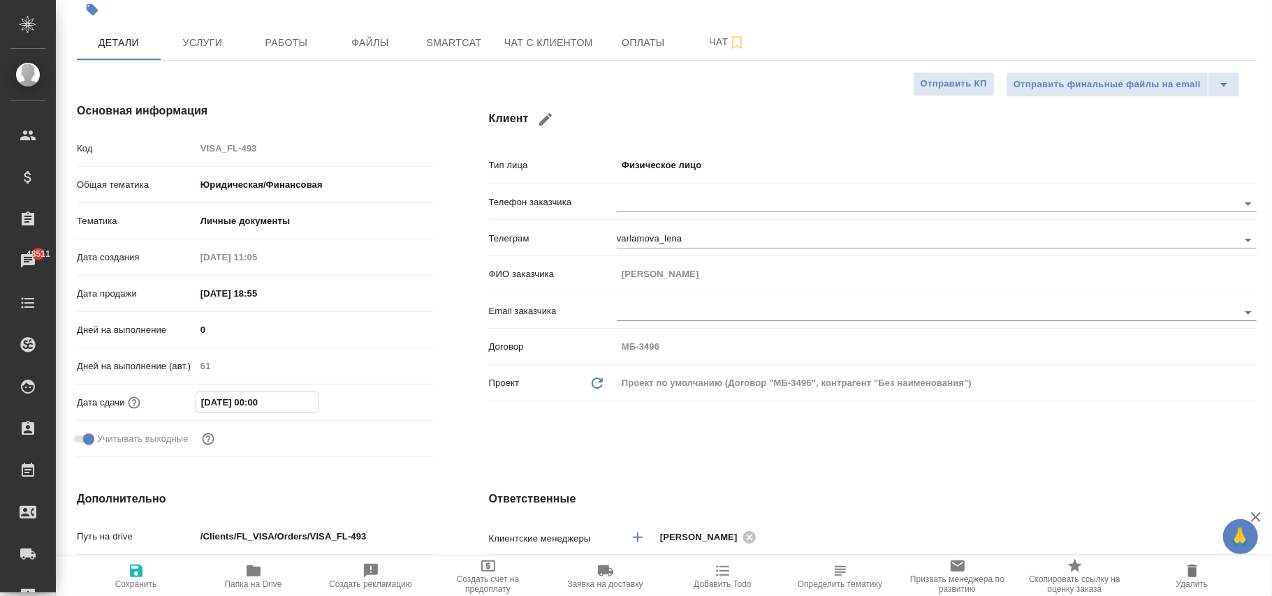
type textarea "x"
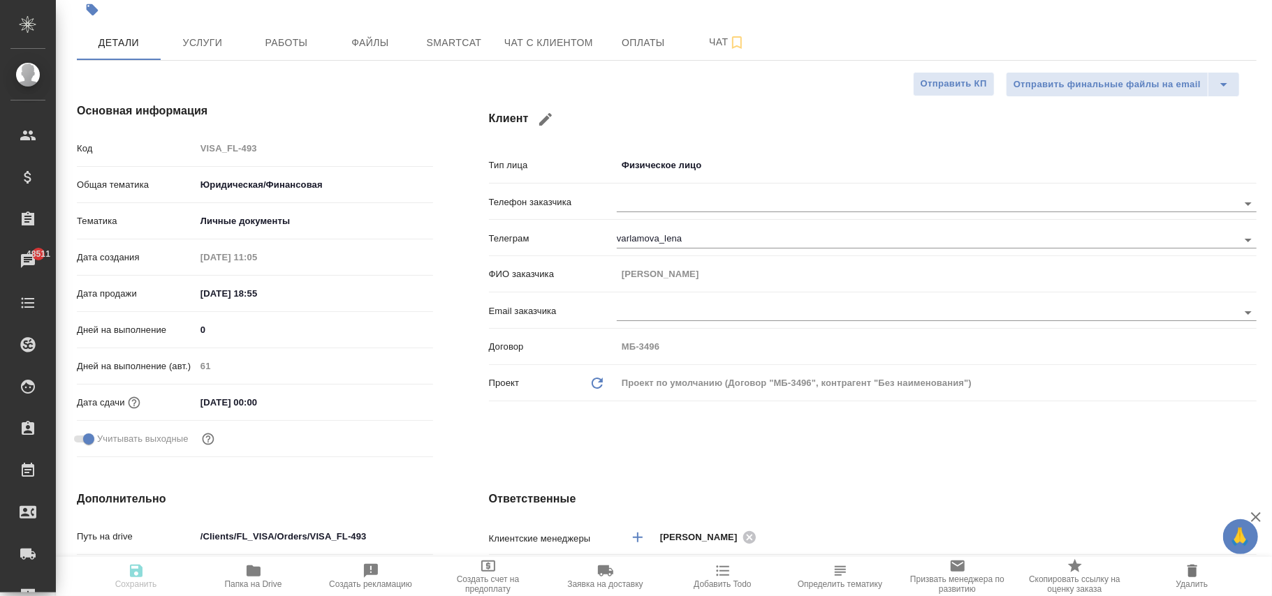
type textarea "x"
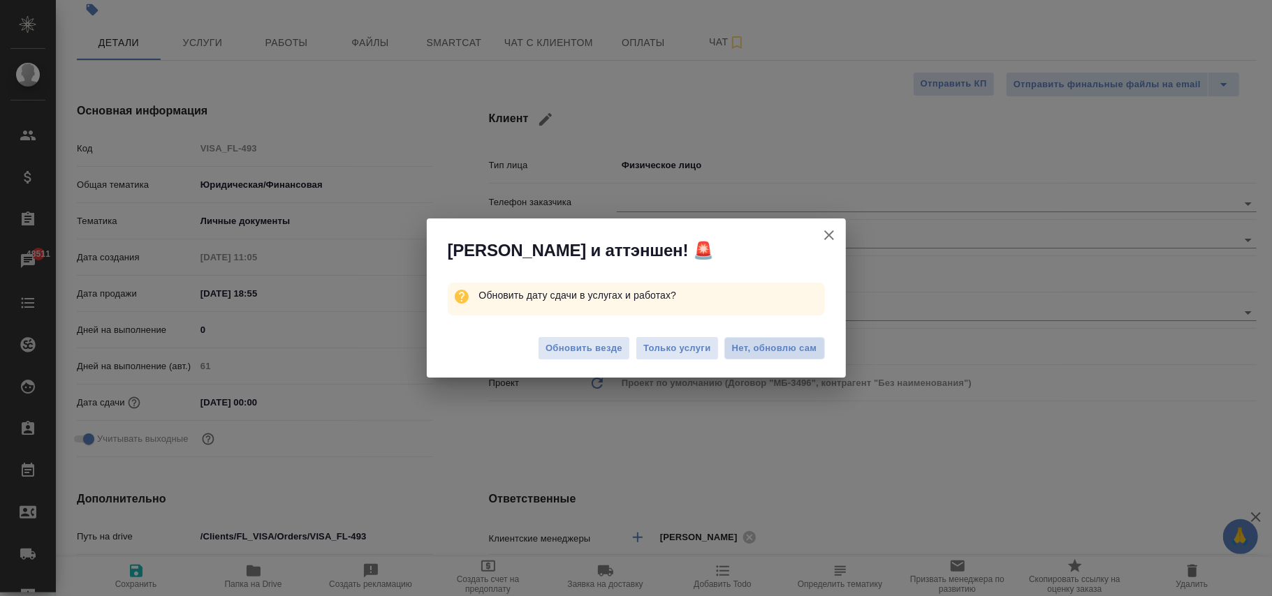
click at [796, 347] on span "Нет, обновлю сам" at bounding box center [774, 349] width 85 height 14
type textarea "x"
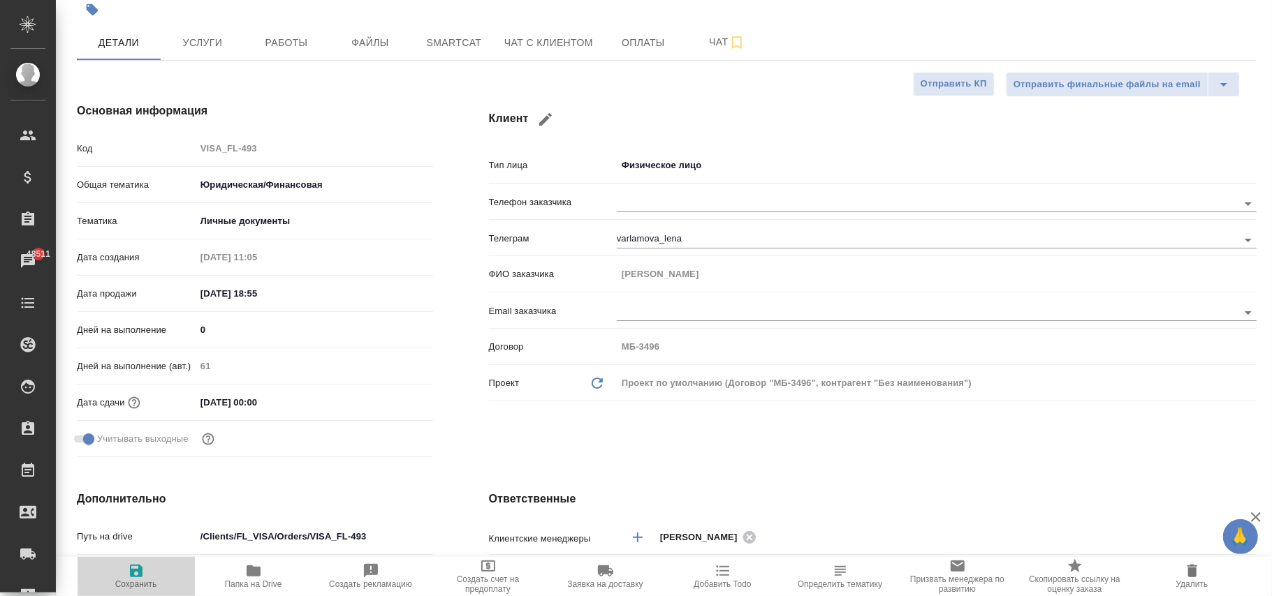
click at [132, 578] on icon "button" at bounding box center [136, 571] width 13 height 13
type textarea "x"
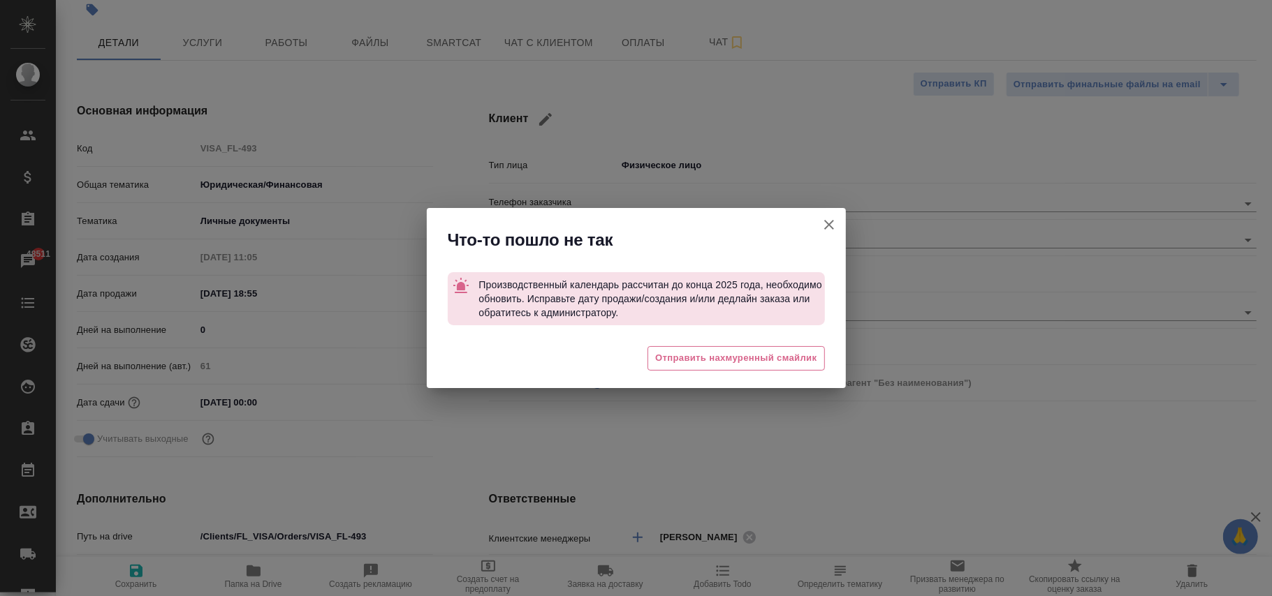
type textarea "x"
click at [831, 225] on icon "button" at bounding box center [829, 225] width 17 height 17
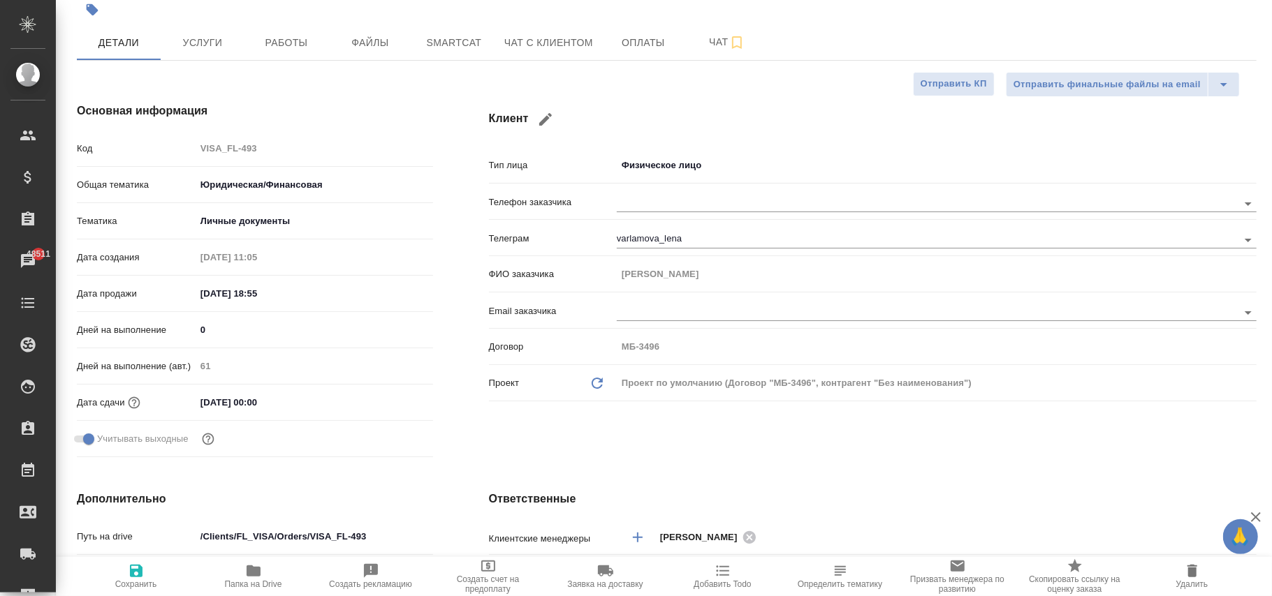
type textarea "x"
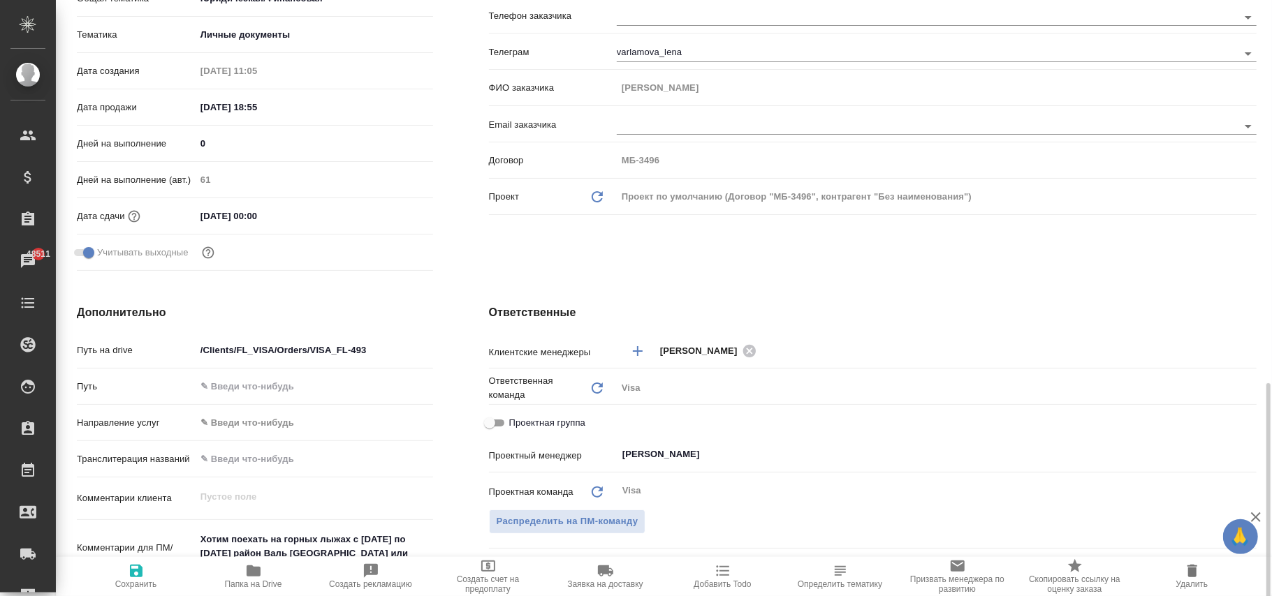
scroll to position [465, 0]
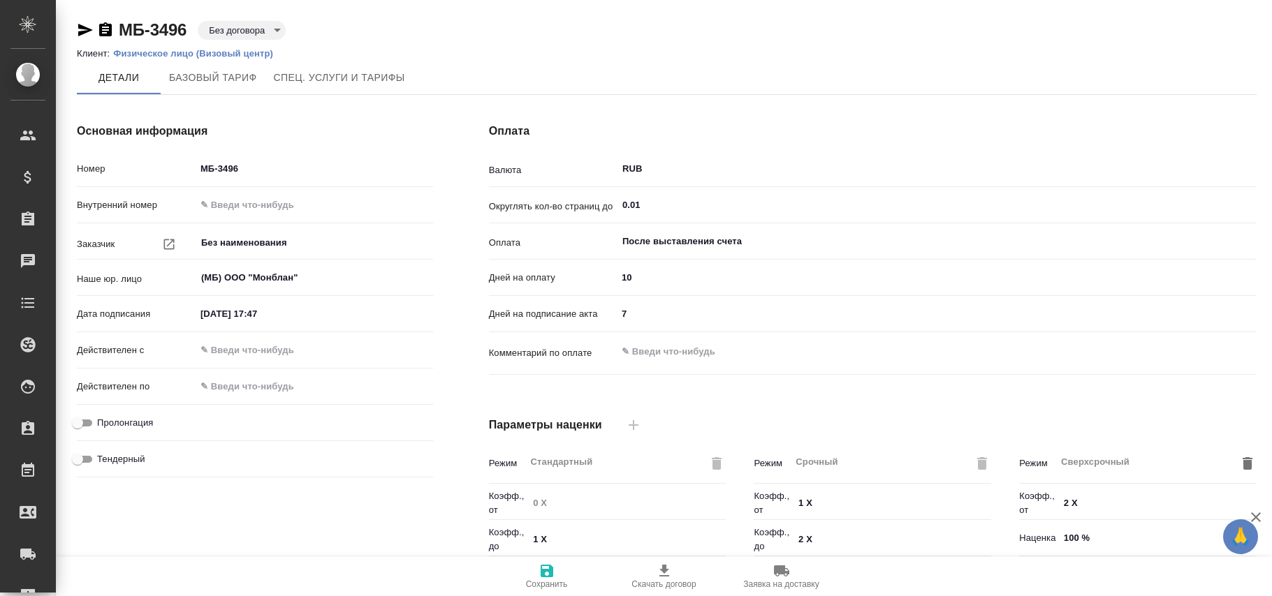
type input "Базовый ТП 2025"
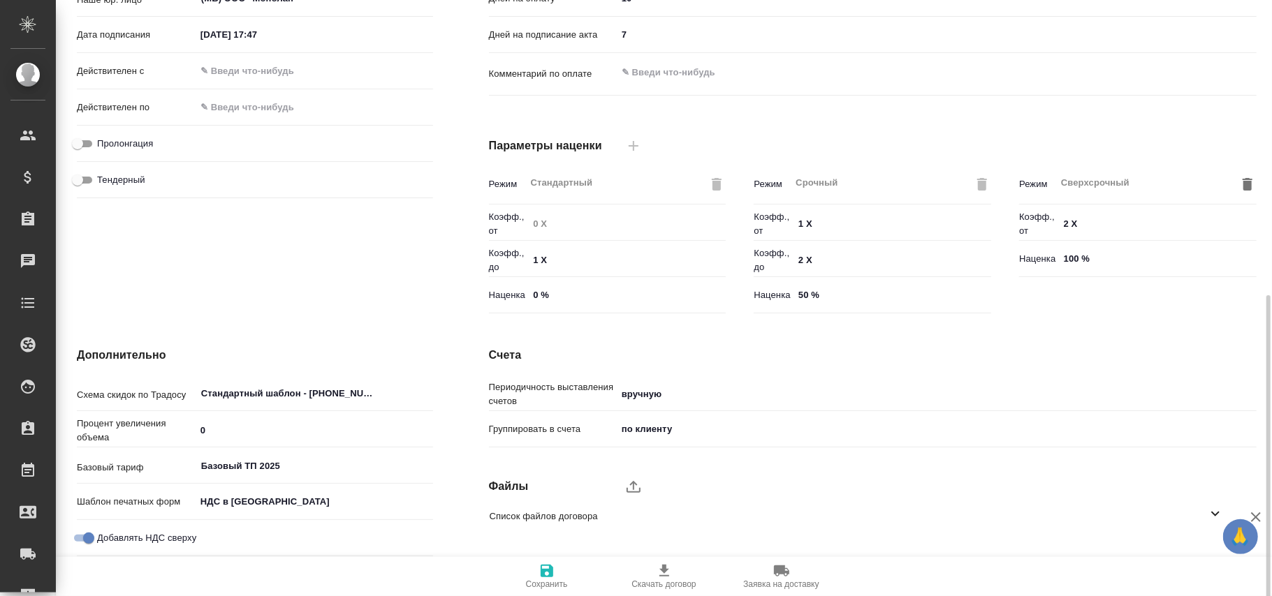
scroll to position [353, 0]
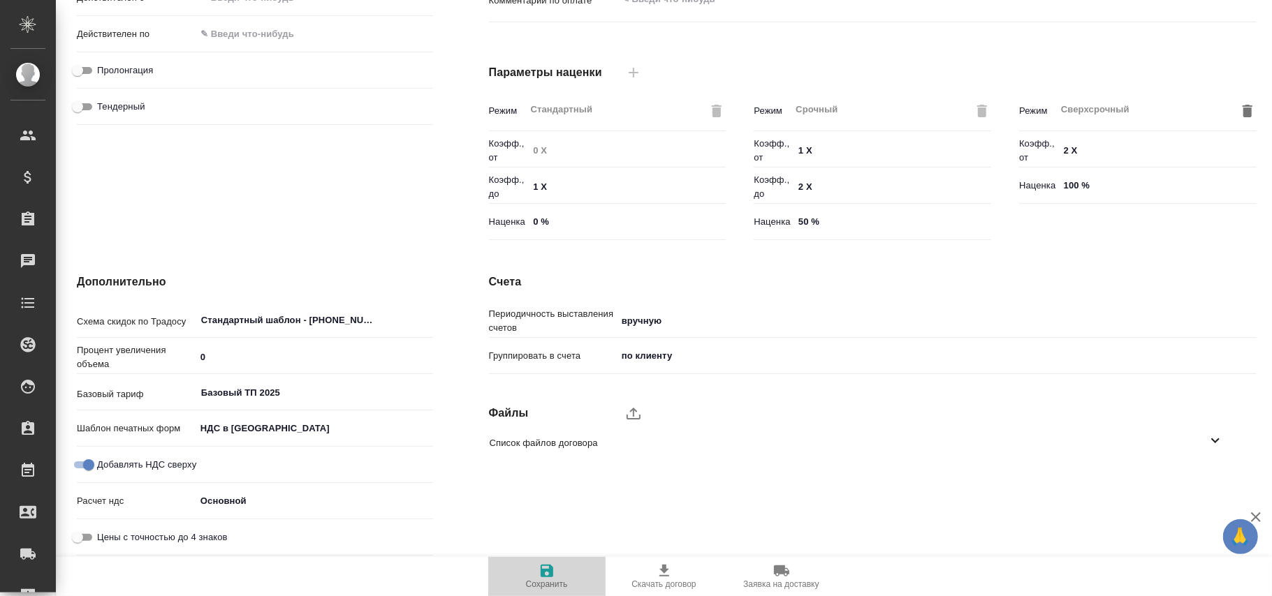
drag, startPoint x: 538, startPoint y: 579, endPoint x: 585, endPoint y: 194, distance: 387.8
click at [543, 576] on icon "button" at bounding box center [546, 571] width 17 height 17
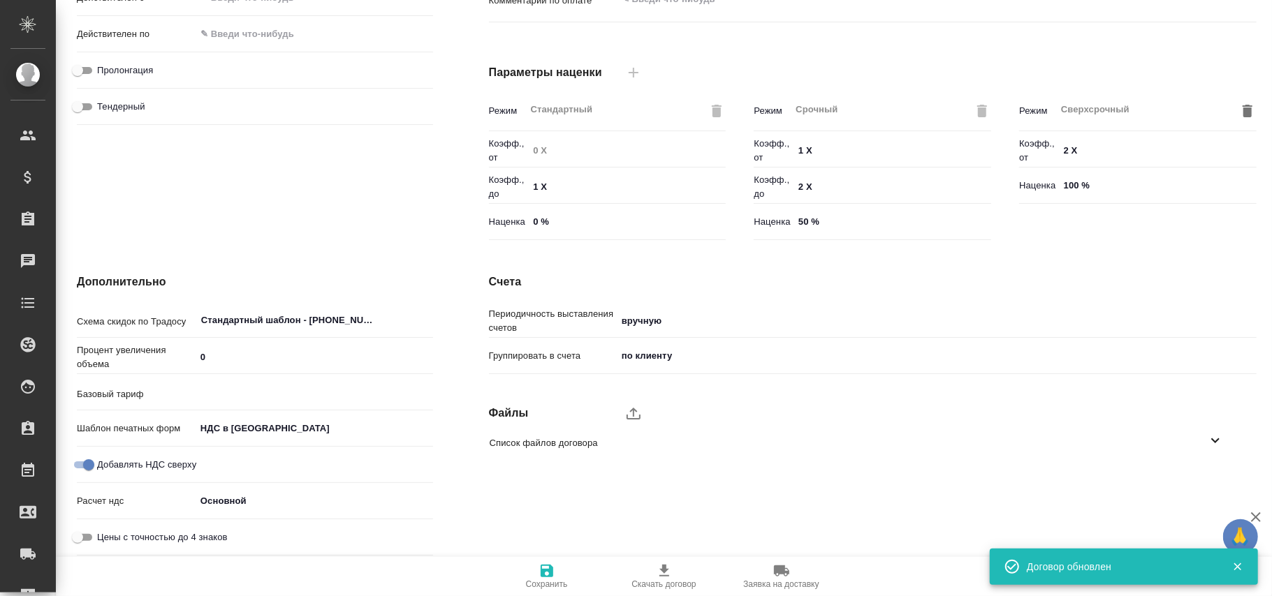
type input "Базовый ТП 2025"
click at [93, 536] on input "Цены с точностью до 4 знаков" at bounding box center [77, 537] width 50 height 17
checkbox input "true"
type textarea "x"
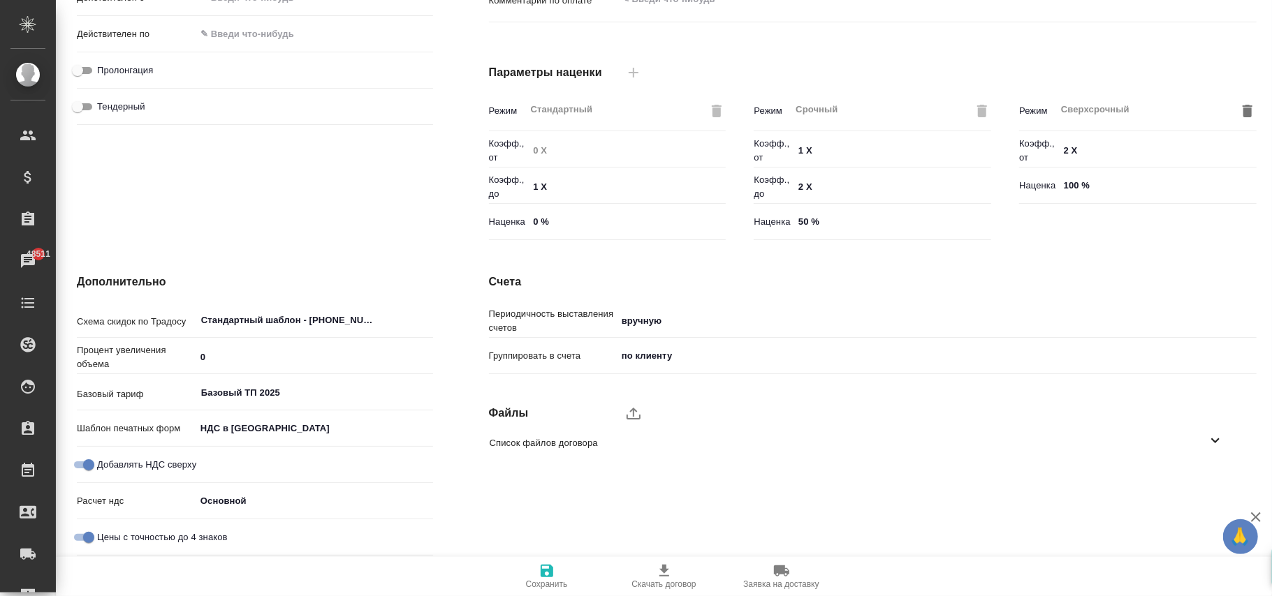
click at [555, 565] on span "Сохранить" at bounding box center [547, 576] width 101 height 27
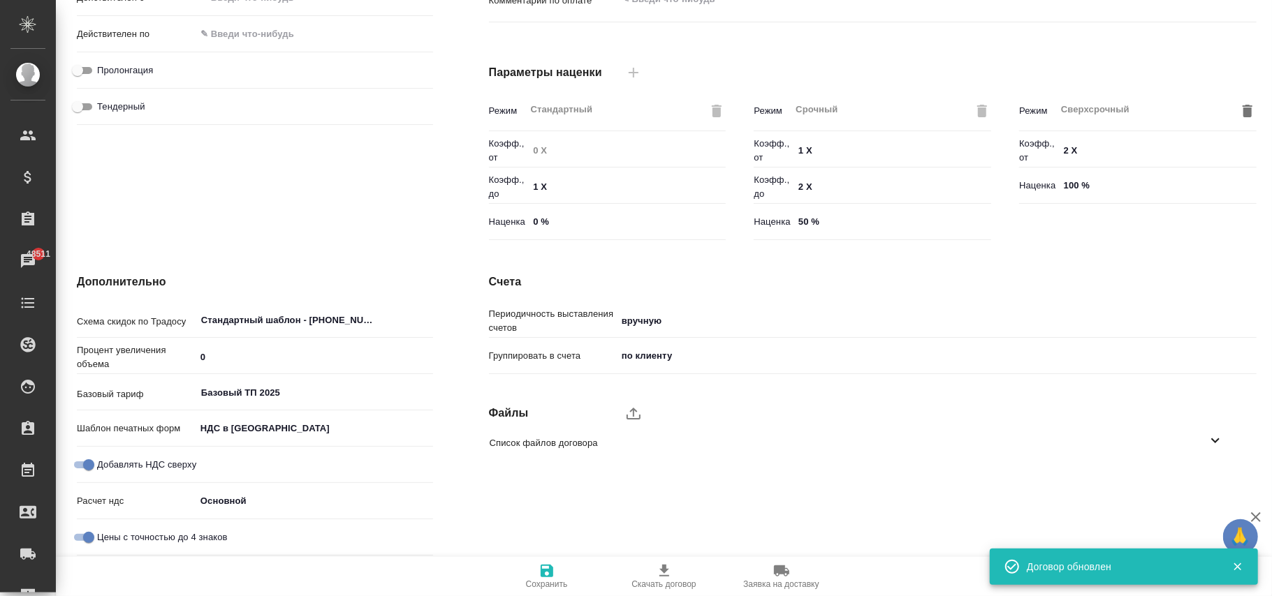
type input "Базовый ТП 2025"
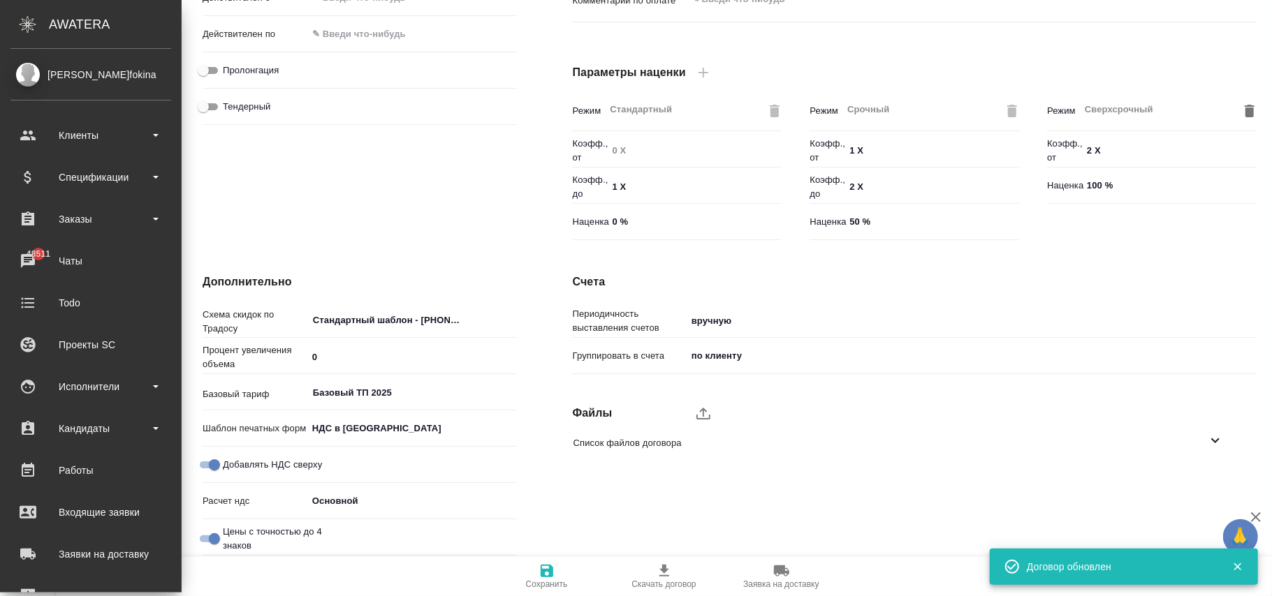
type textarea "x"
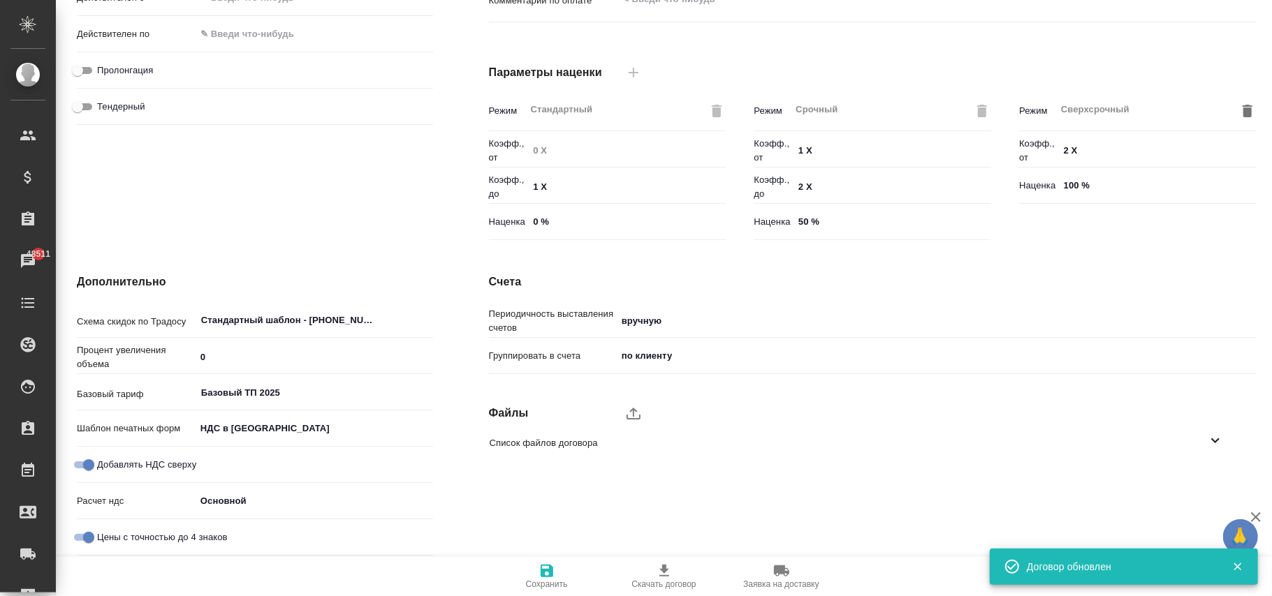
click at [93, 534] on input "Цены с точностью до 4 знаков" at bounding box center [89, 537] width 50 height 17
checkbox input "false"
type textarea "x"
click at [529, 587] on span "Сохранить" at bounding box center [547, 585] width 42 height 10
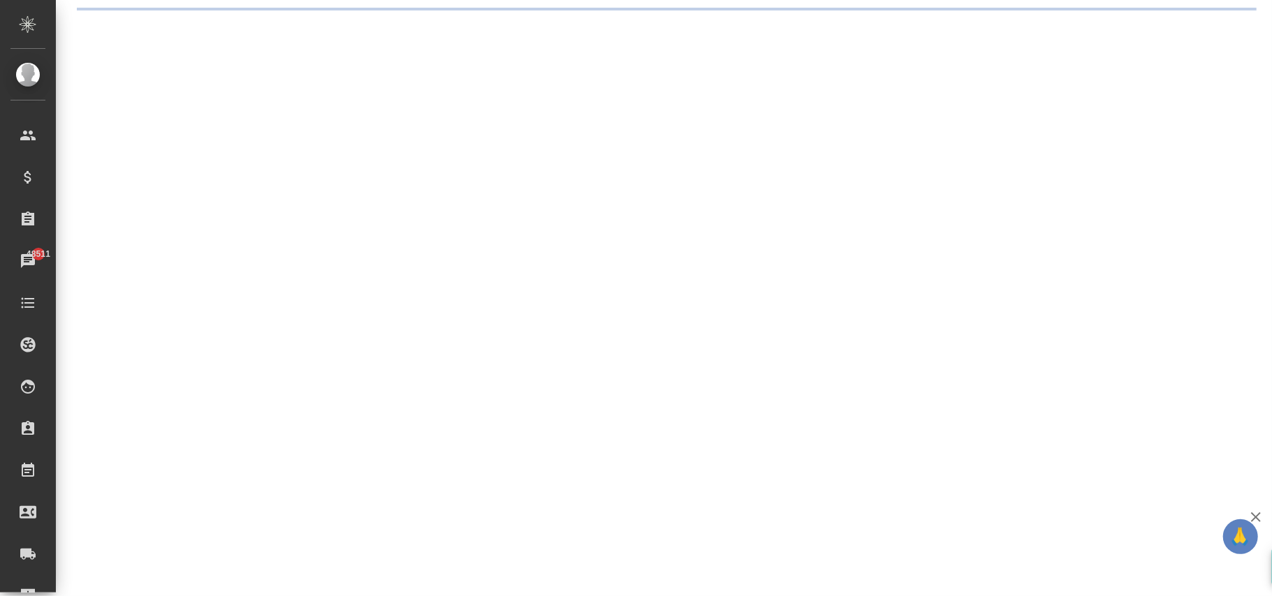
scroll to position [0, 0]
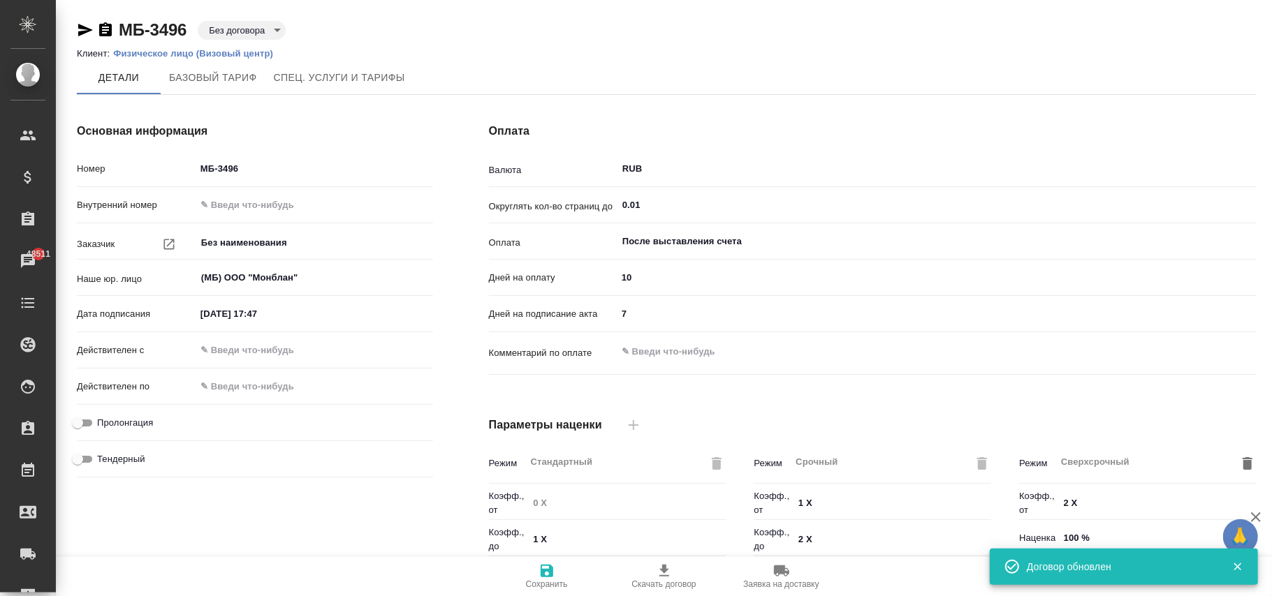
type input "Базовый ТП 2025"
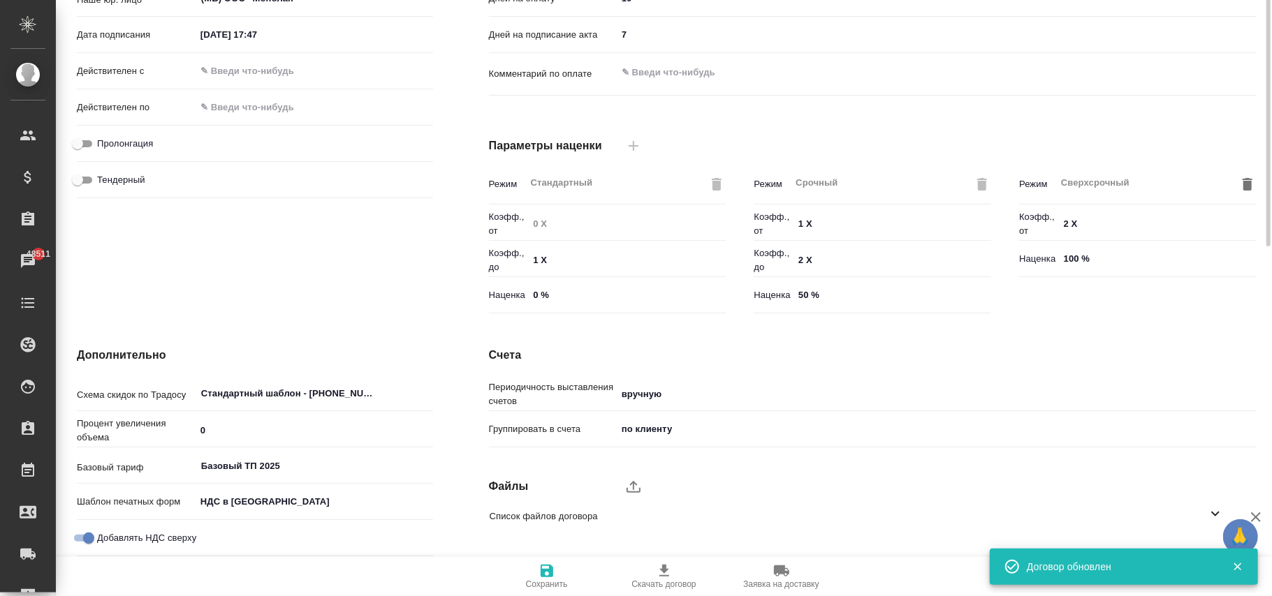
scroll to position [93, 0]
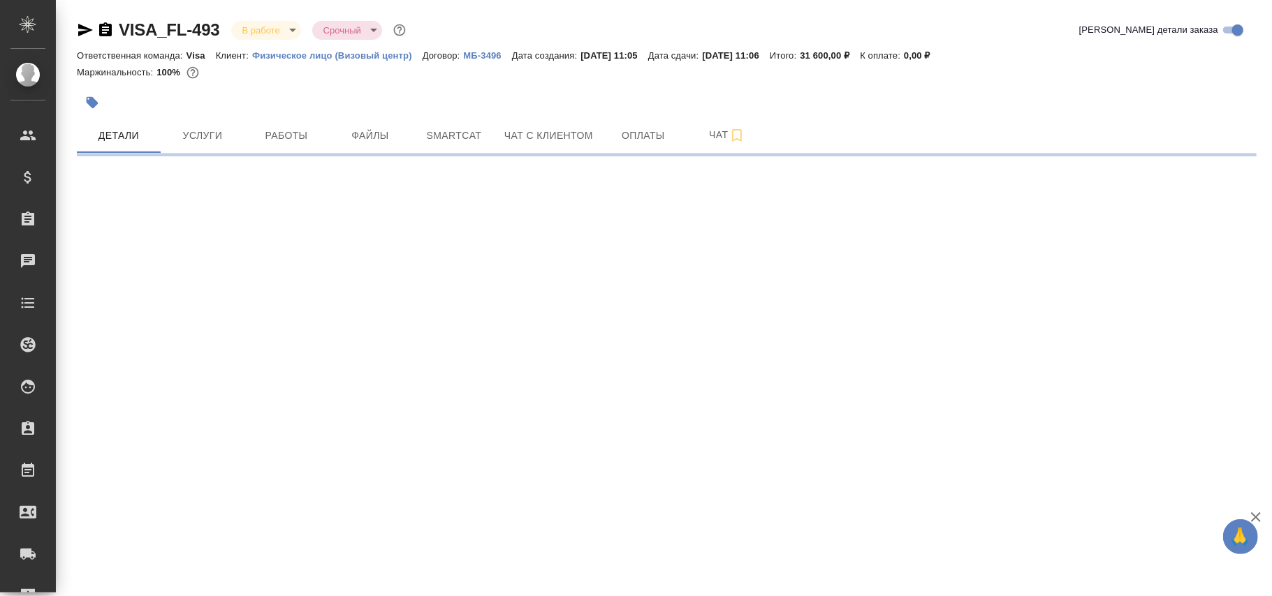
select select "RU"
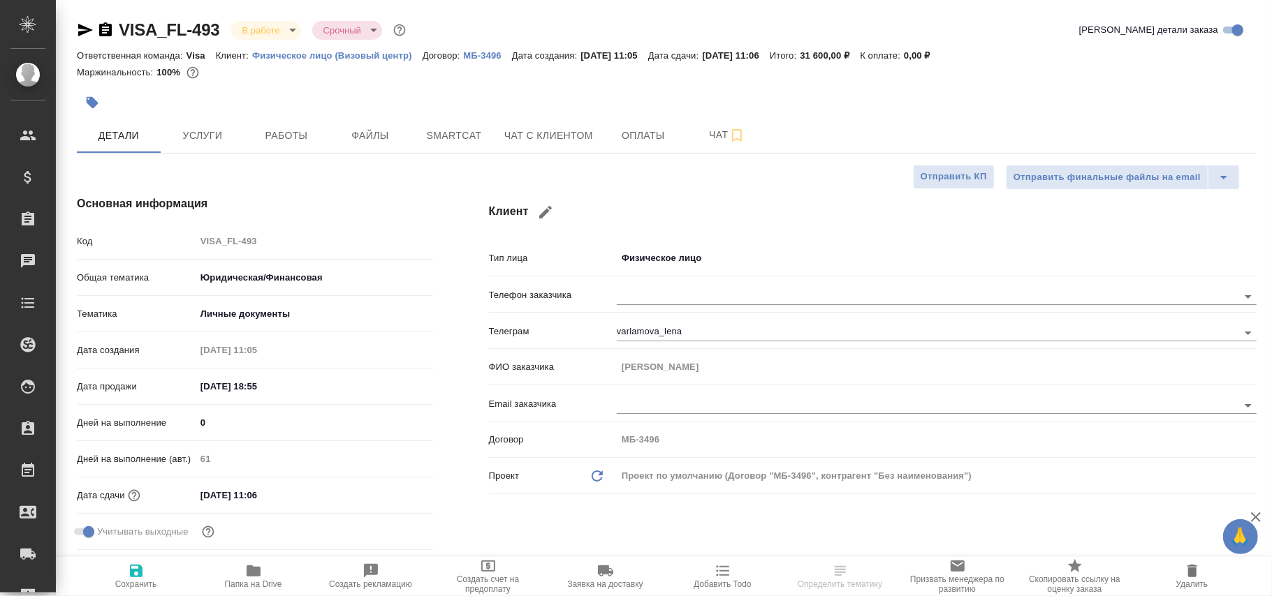
type textarea "x"
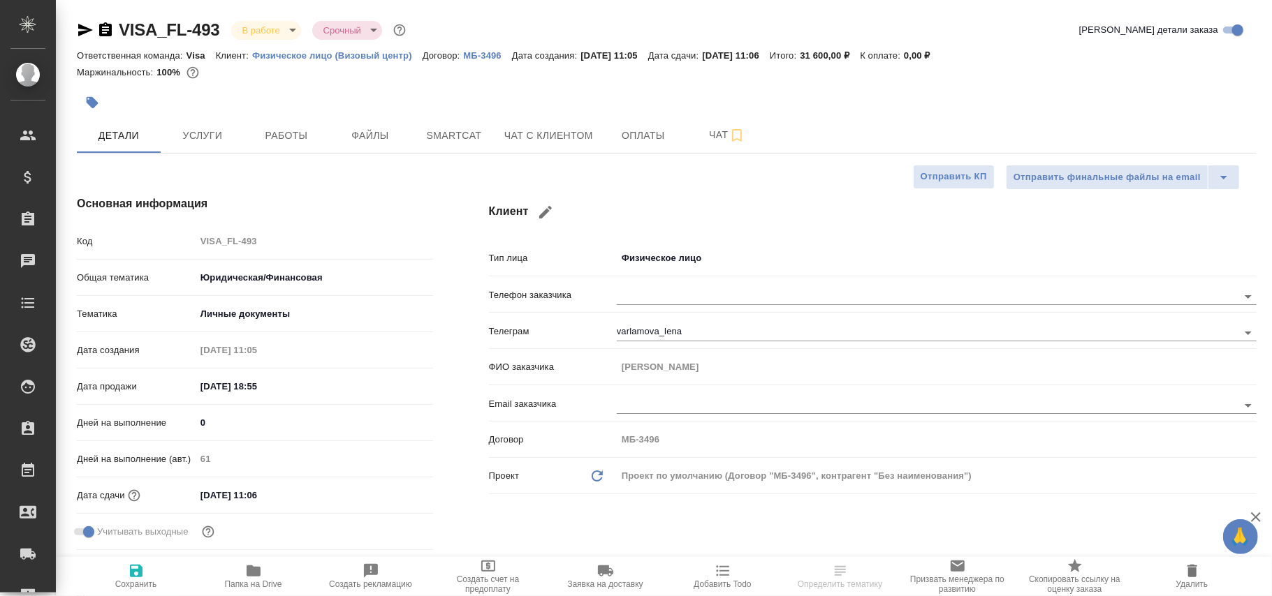
type textarea "x"
select select "RU"
type textarea "x"
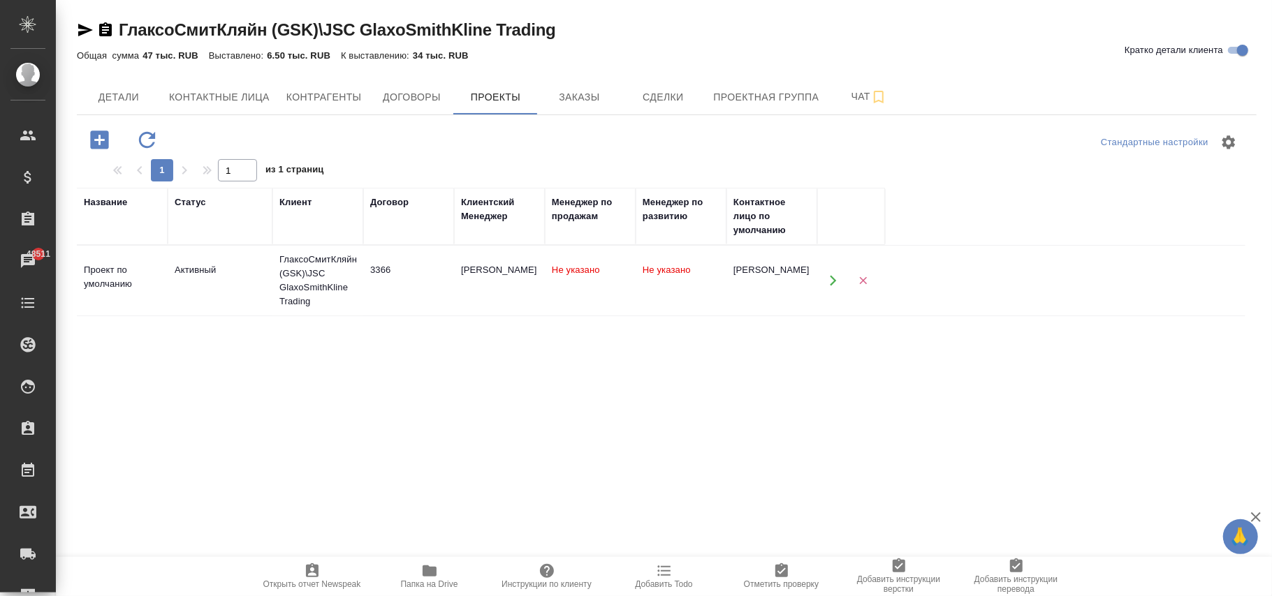
click at [609, 286] on td "Не указано" at bounding box center [590, 280] width 91 height 49
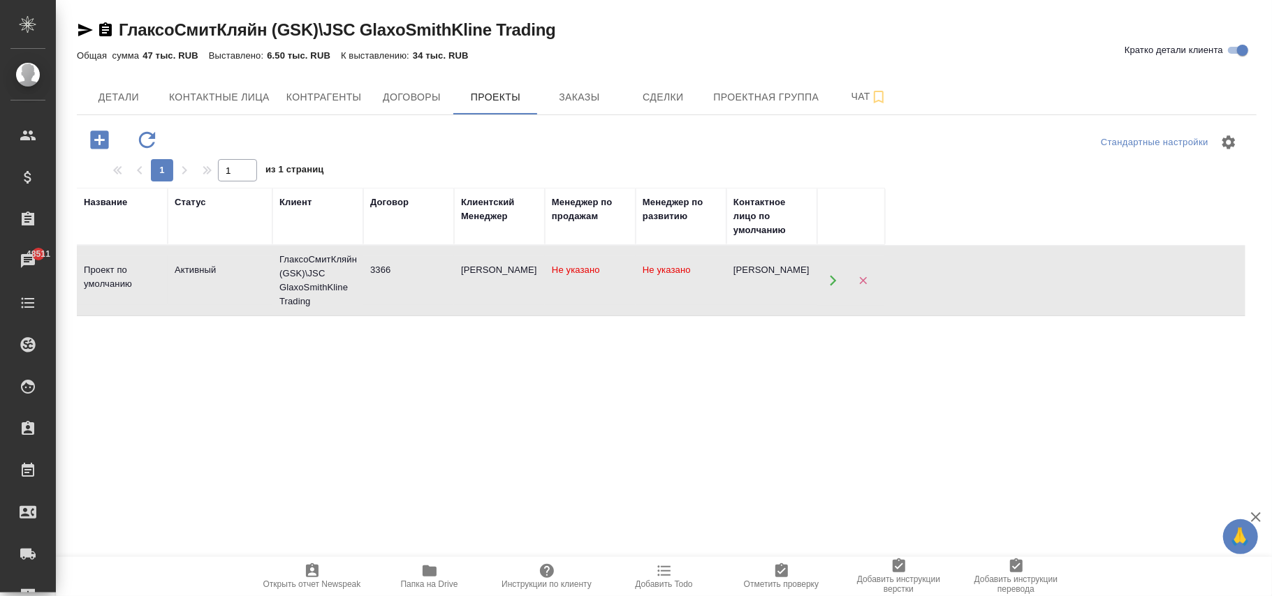
click at [609, 286] on td "Не указано" at bounding box center [590, 280] width 91 height 49
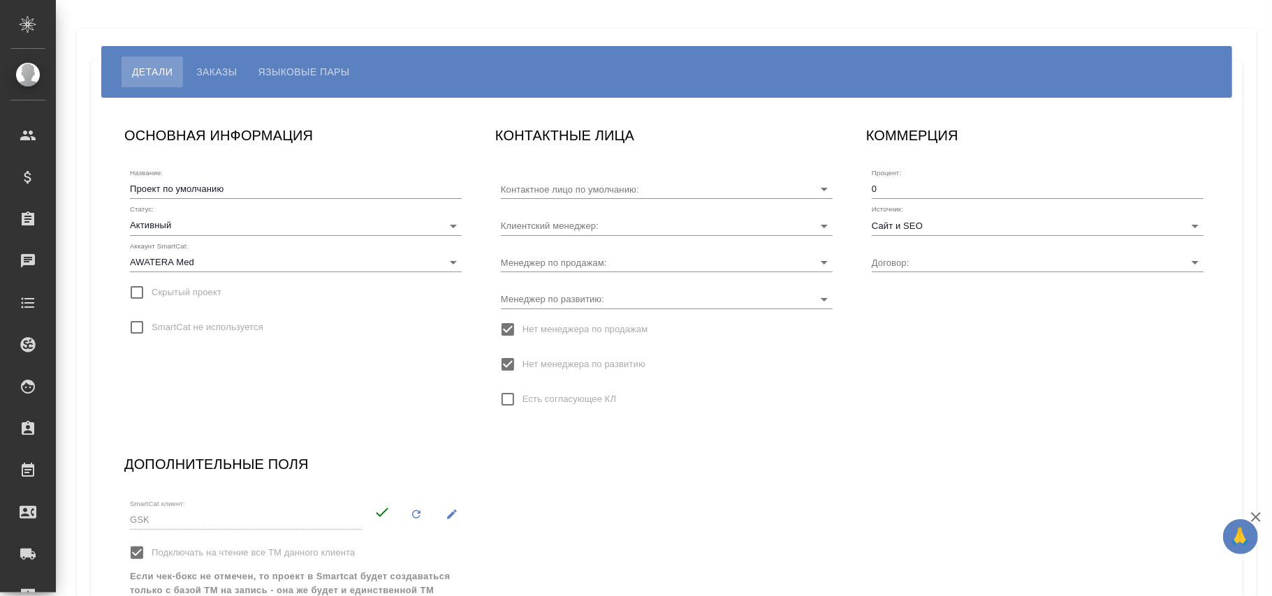
type input "[PERSON_NAME]"
type input "3366"
type input "[PERSON_NAME]"
click at [573, 297] on input "Менеджер по развитию:" at bounding box center [644, 298] width 287 height 19
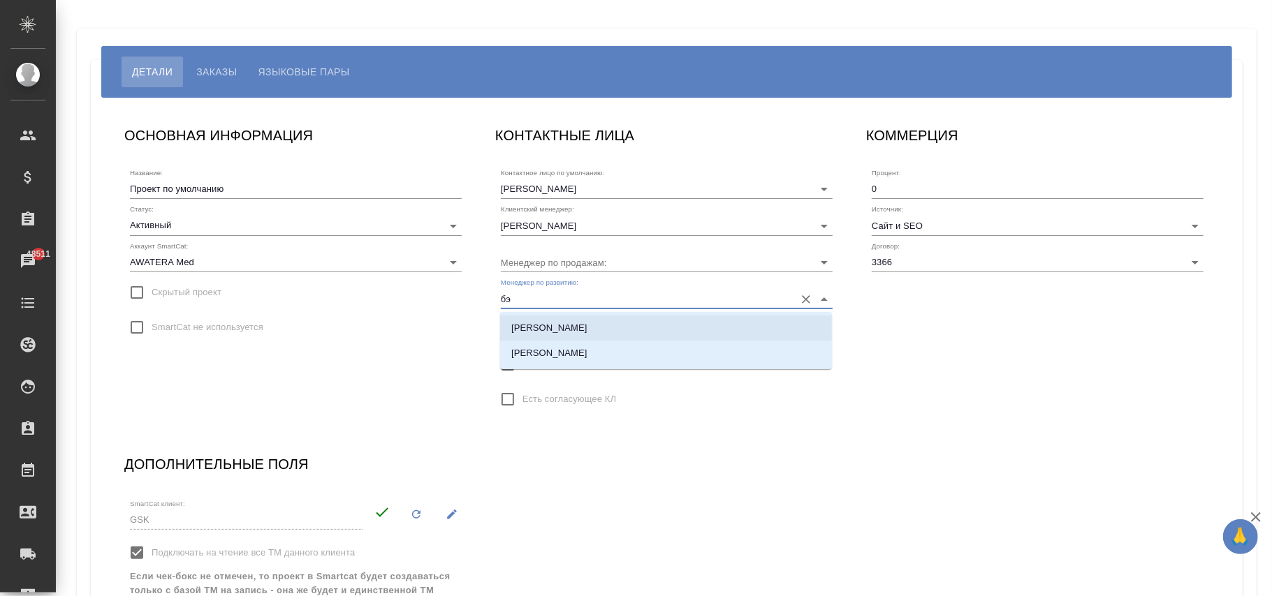
click at [538, 336] on li "[PERSON_NAME]" at bounding box center [666, 328] width 332 height 25
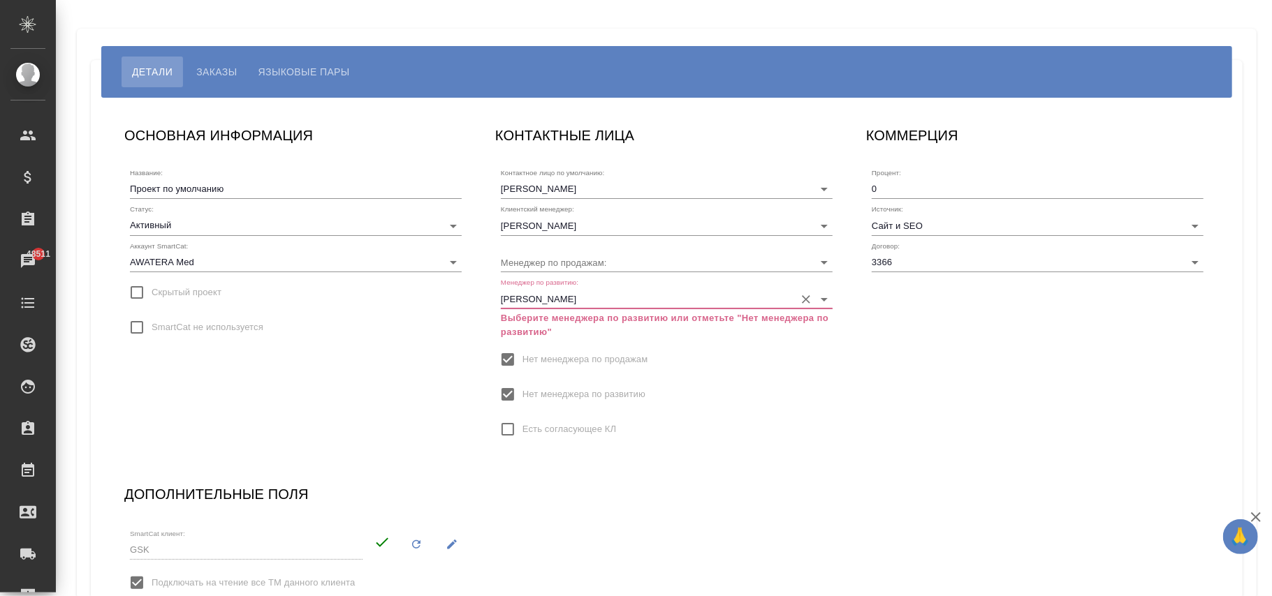
type input "[PERSON_NAME]"
click at [532, 395] on span "Нет менеджера по развитию" at bounding box center [583, 395] width 123 height 14
click at [522, 395] on input "Нет менеджера по развитию" at bounding box center [507, 394] width 29 height 29
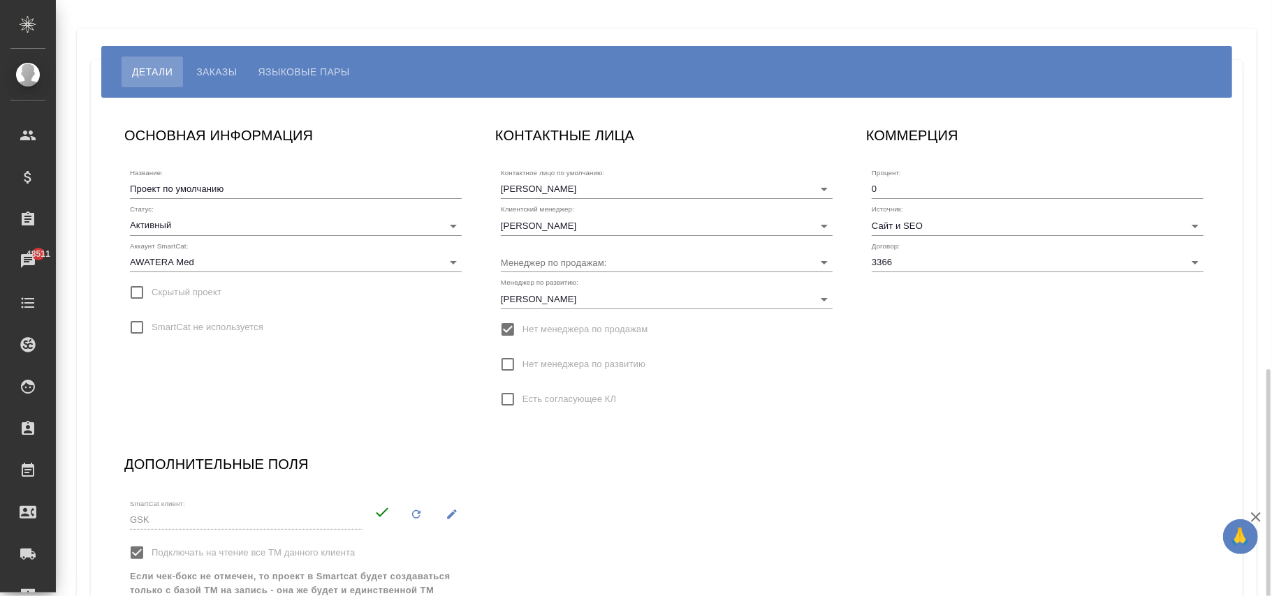
scroll to position [212, 0]
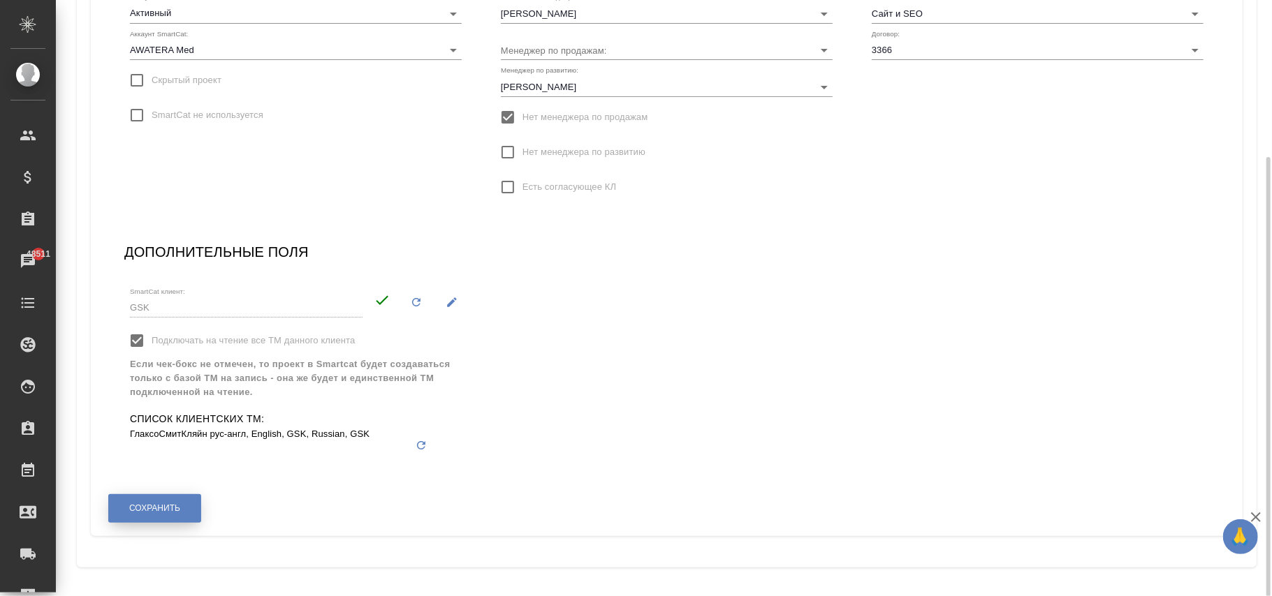
drag, startPoint x: 166, startPoint y: 509, endPoint x: 190, endPoint y: 469, distance: 46.7
click at [165, 509] on span "Сохранить" at bounding box center [154, 509] width 51 height 12
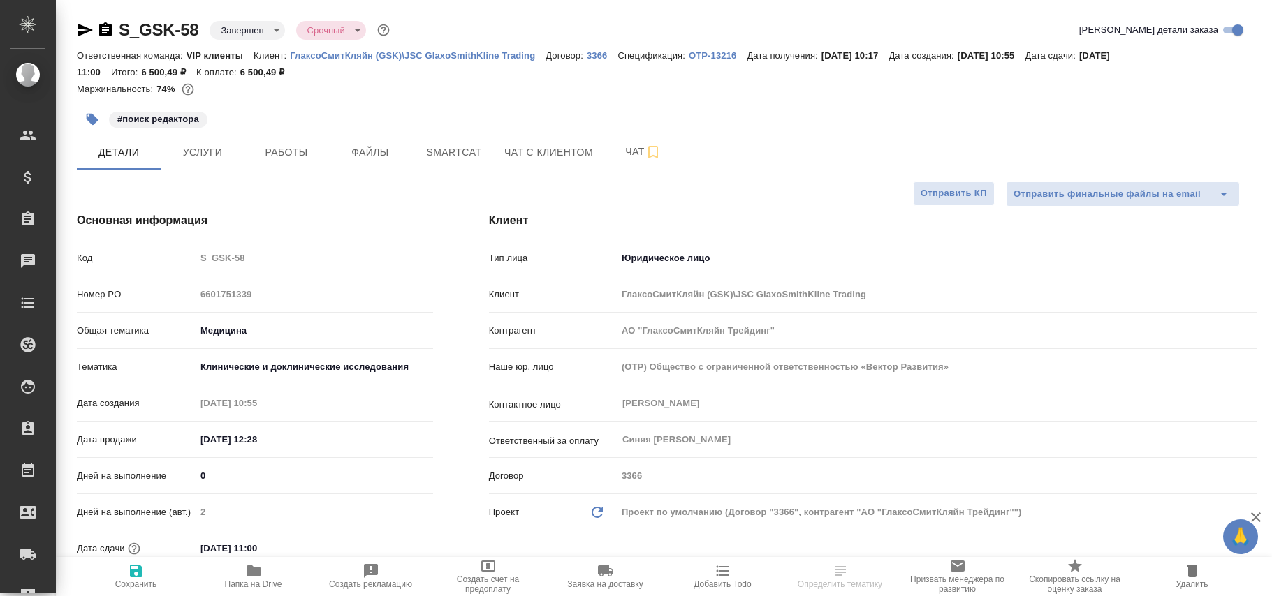
select select "RU"
type textarea "x"
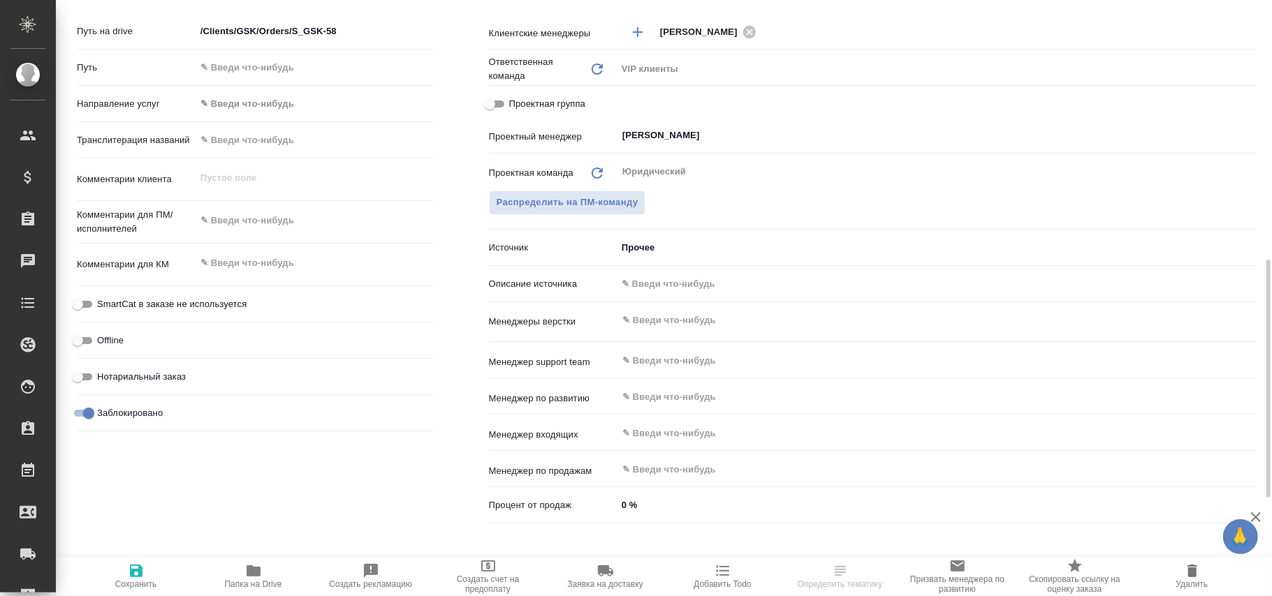
scroll to position [838, 0]
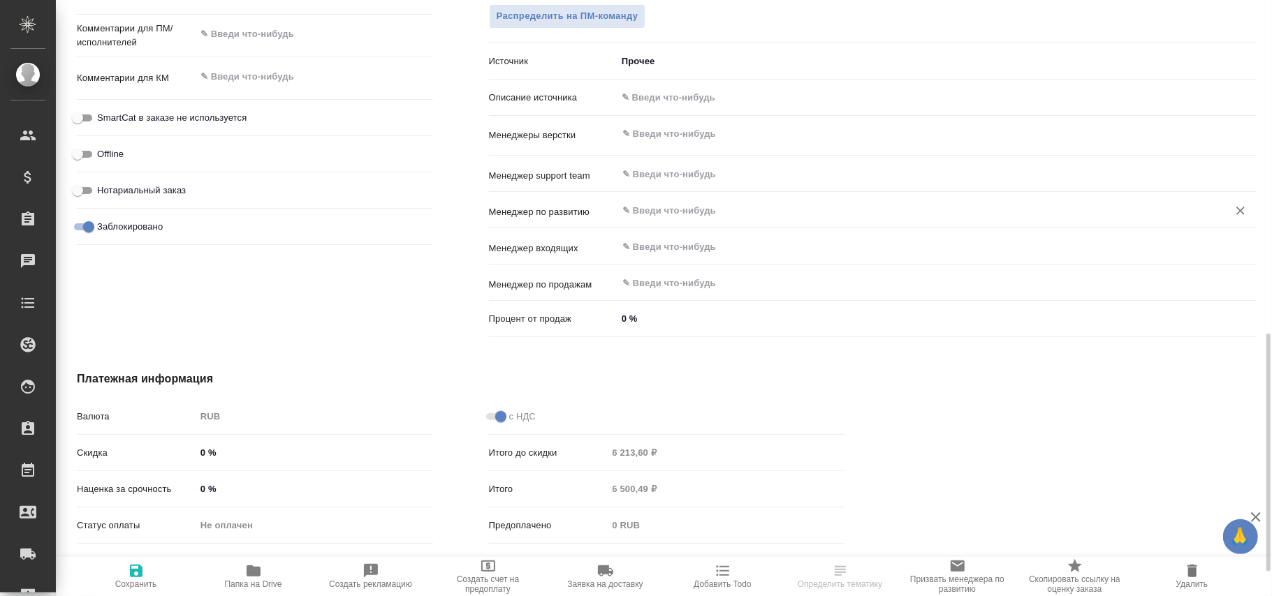
click at [682, 222] on div "​" at bounding box center [937, 210] width 640 height 25
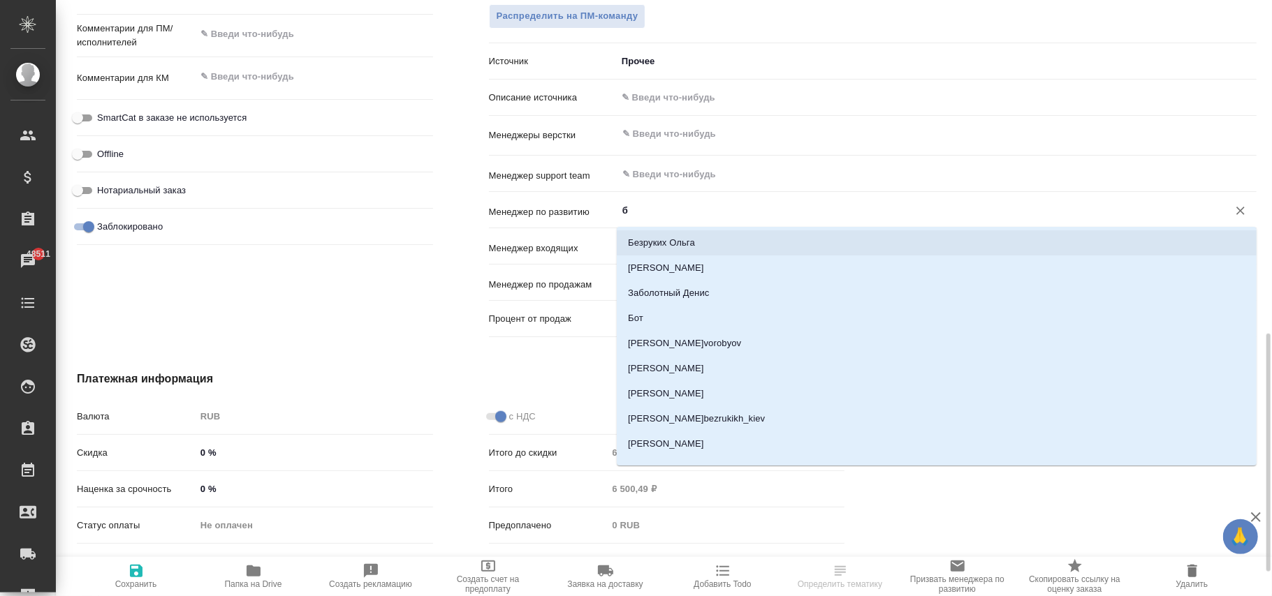
type input "бэ"
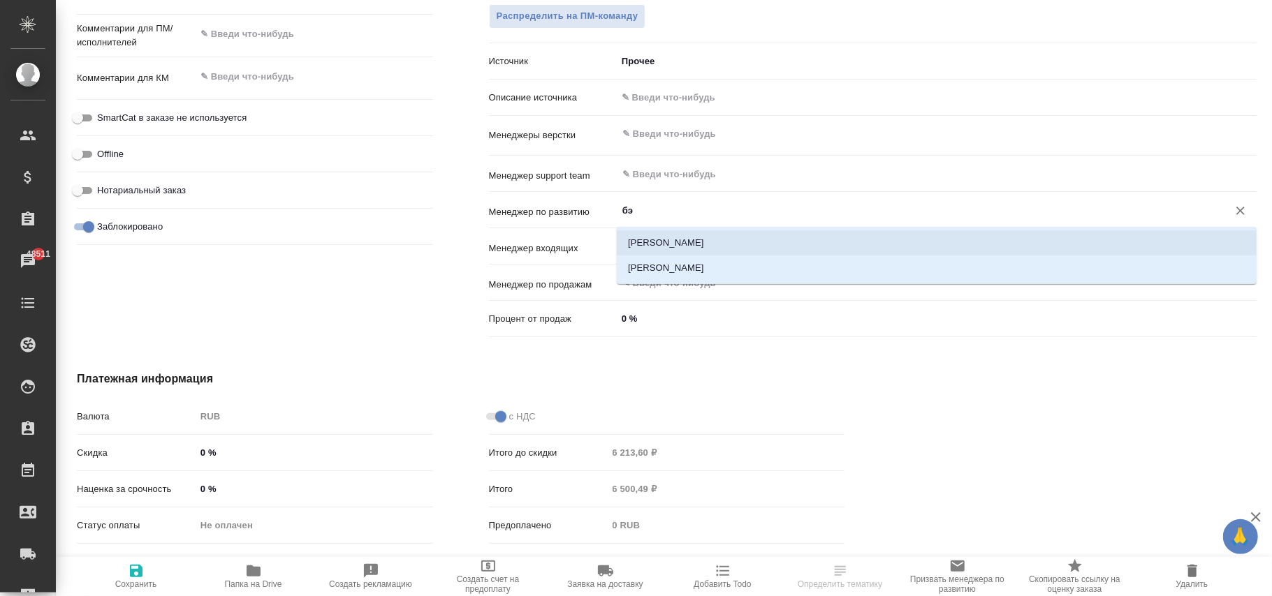
click at [708, 241] on li "[PERSON_NAME]" at bounding box center [937, 242] width 640 height 25
type textarea "x"
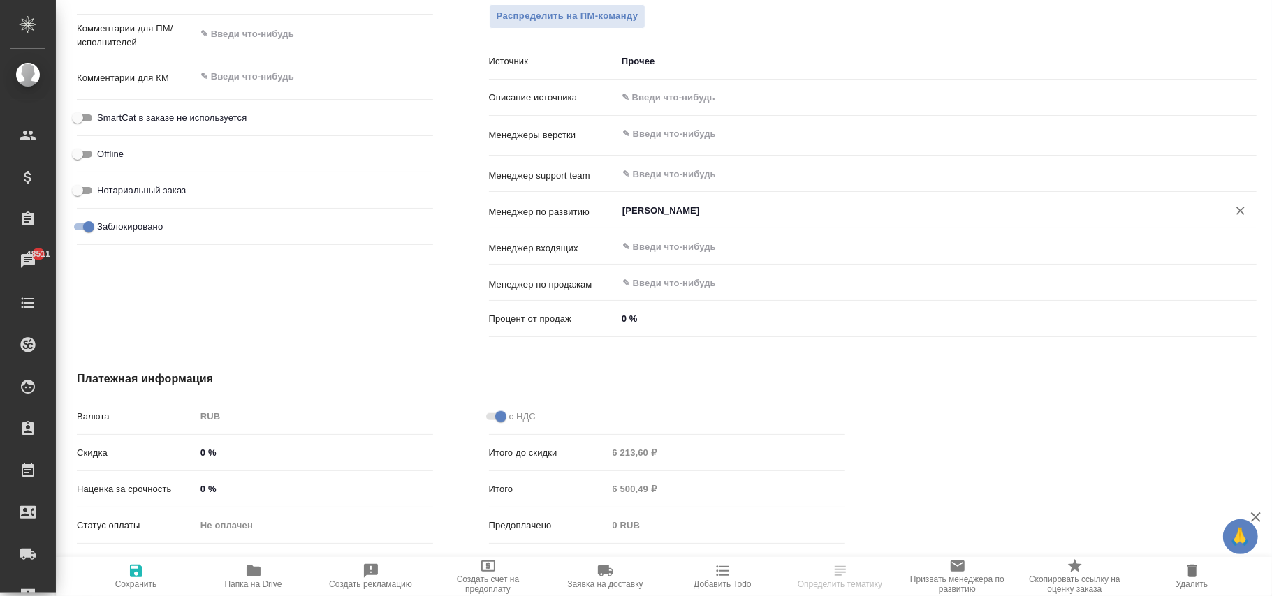
type input "[PERSON_NAME]"
click at [142, 571] on icon "button" at bounding box center [136, 571] width 17 height 17
type textarea "x"
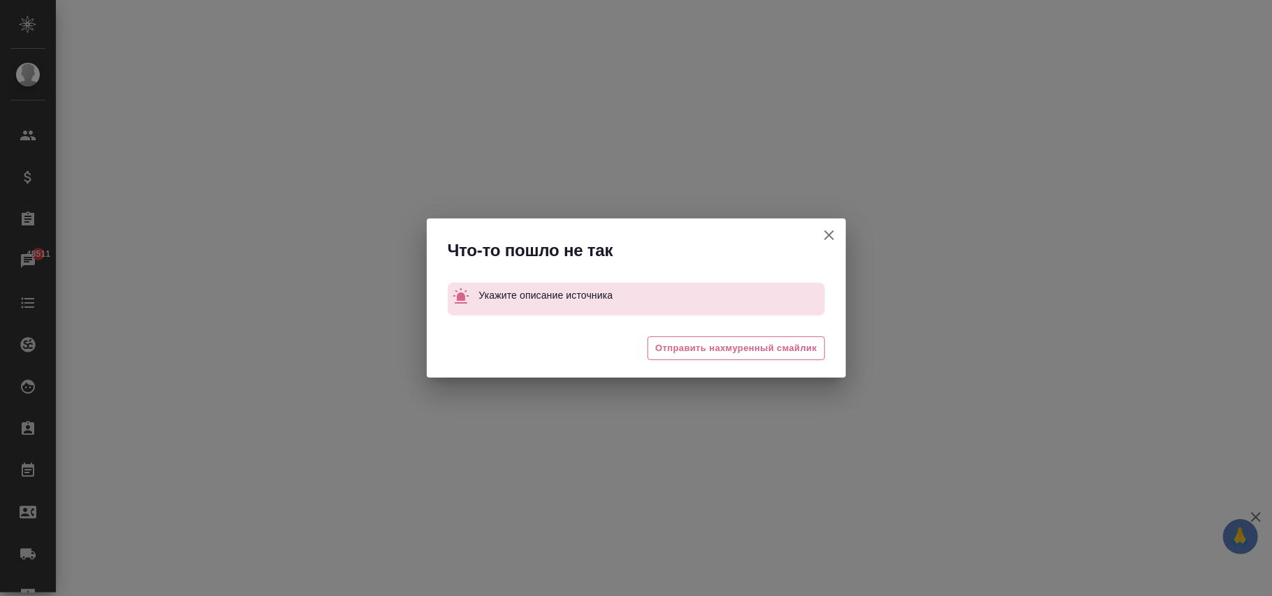
select select "RU"
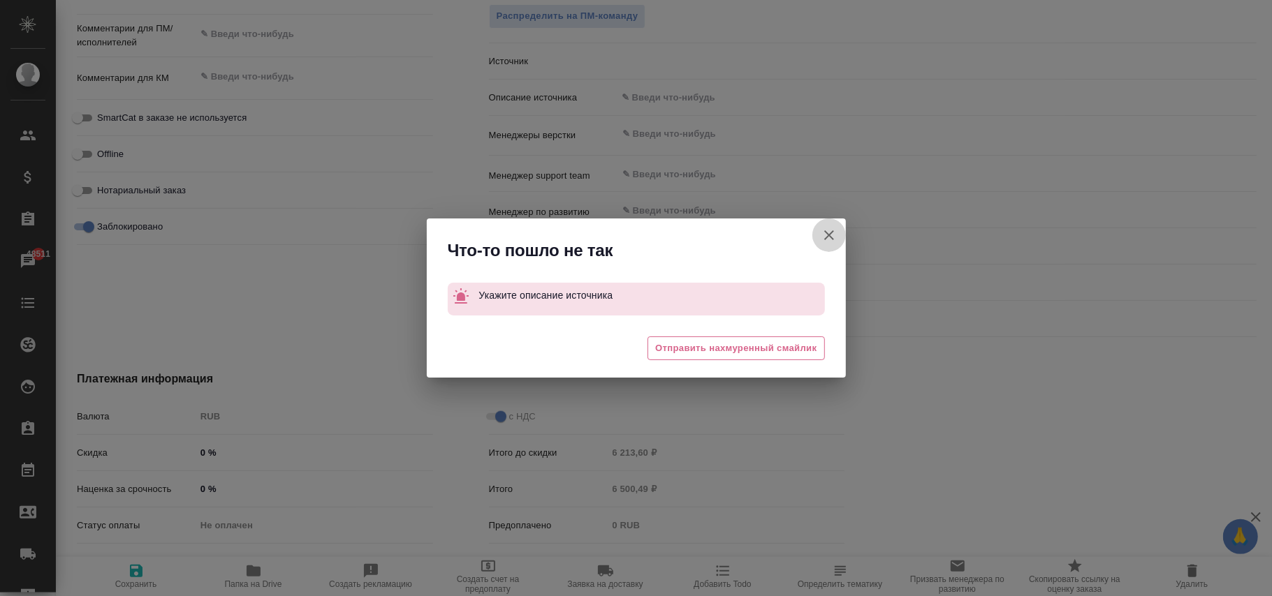
click at [831, 238] on icon "button" at bounding box center [829, 235] width 10 height 10
type textarea "x"
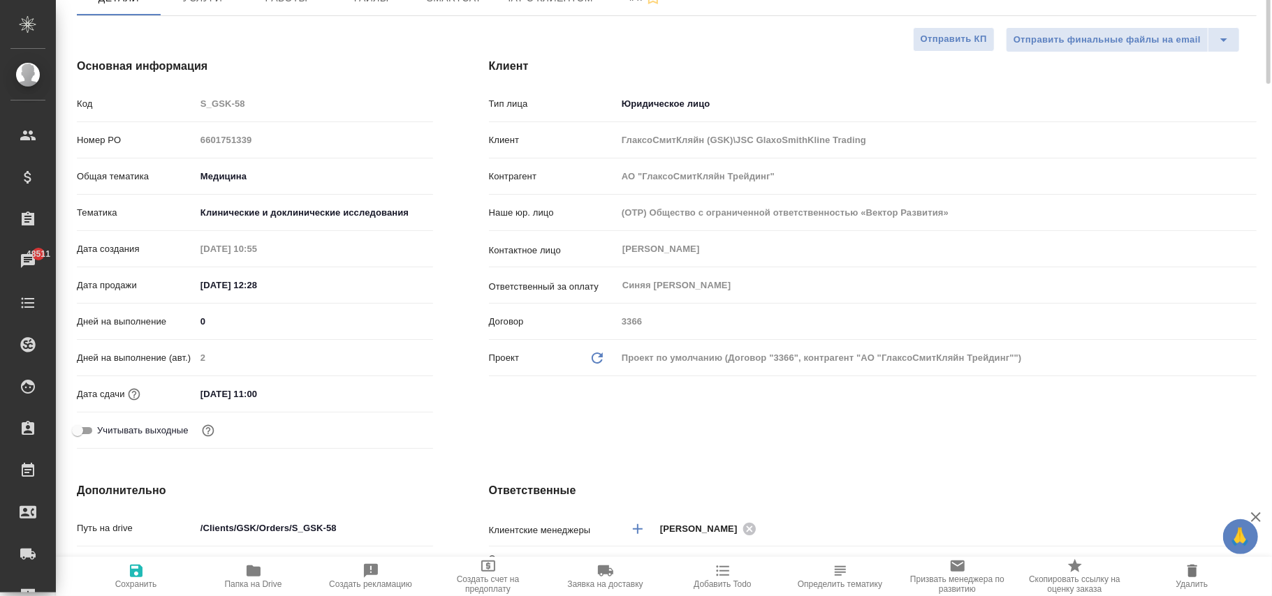
scroll to position [0, 0]
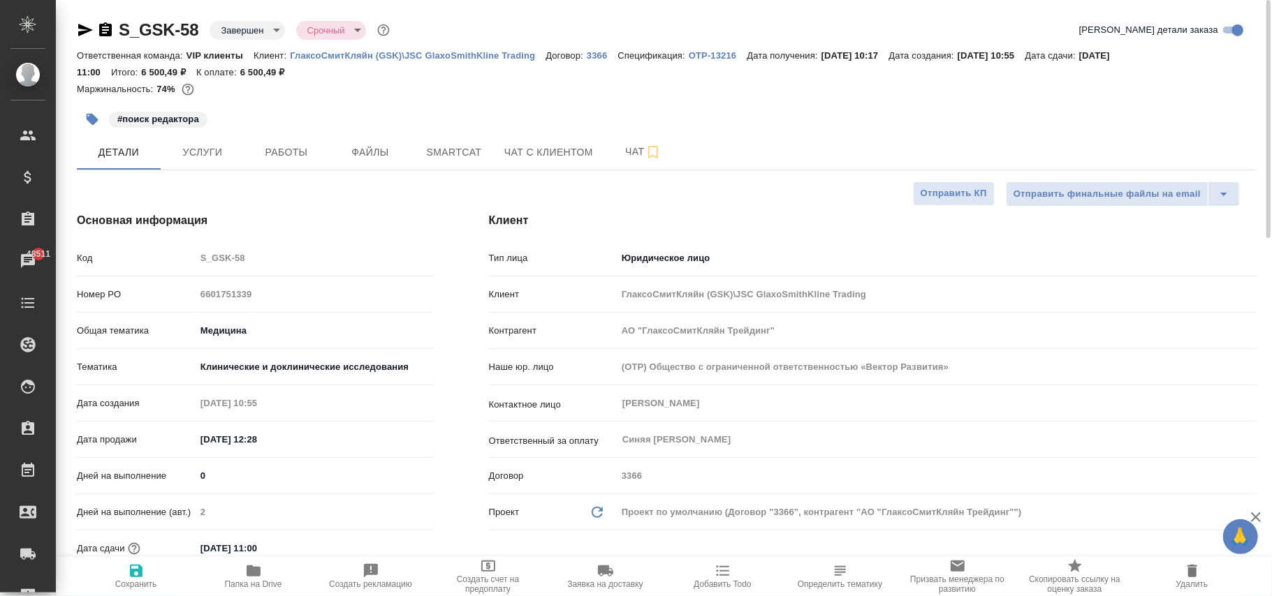
click at [501, 51] on p "ГлаксоСмитКляйн (GSK)\JSC GlaxoSmithKline Trading" at bounding box center [418, 55] width 256 height 10
type textarea "x"
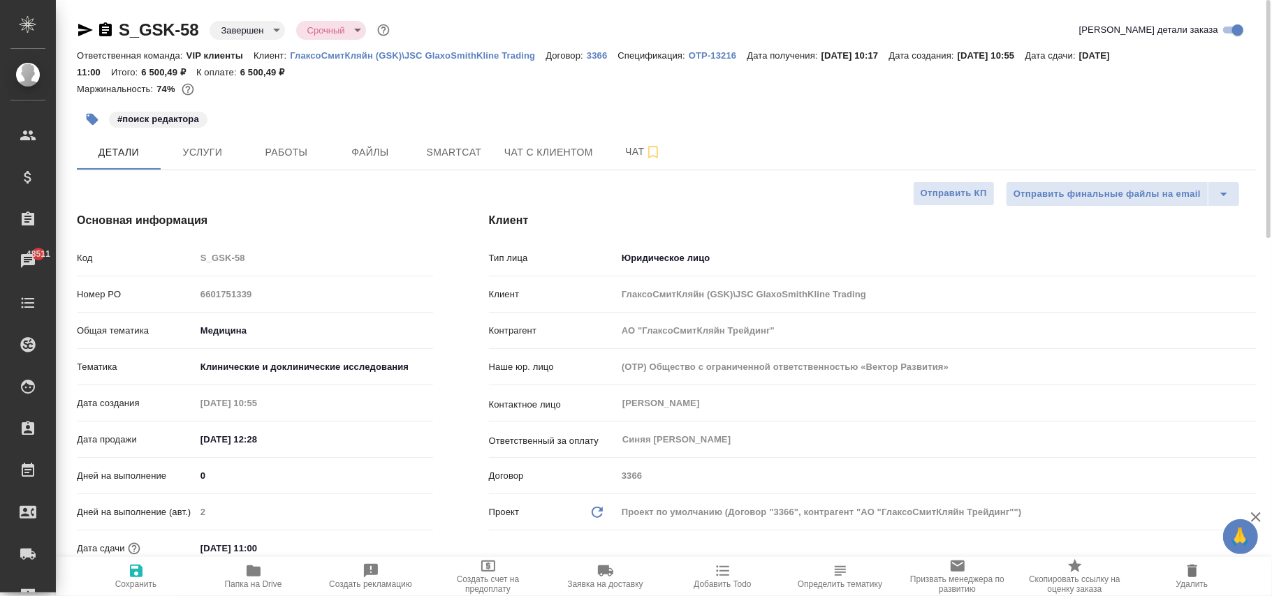
type textarea "x"
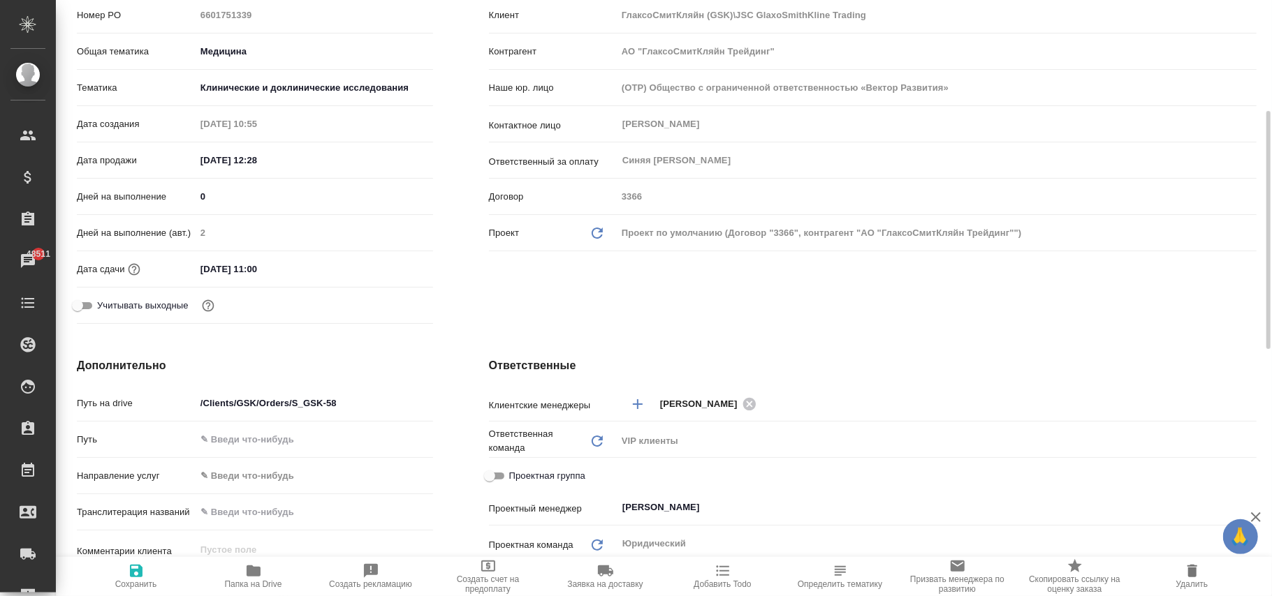
click at [598, 235] on icon "Обновить данные" at bounding box center [597, 233] width 17 height 17
type textarea "x"
click at [598, 235] on icon "Обновить данные" at bounding box center [597, 233] width 17 height 17
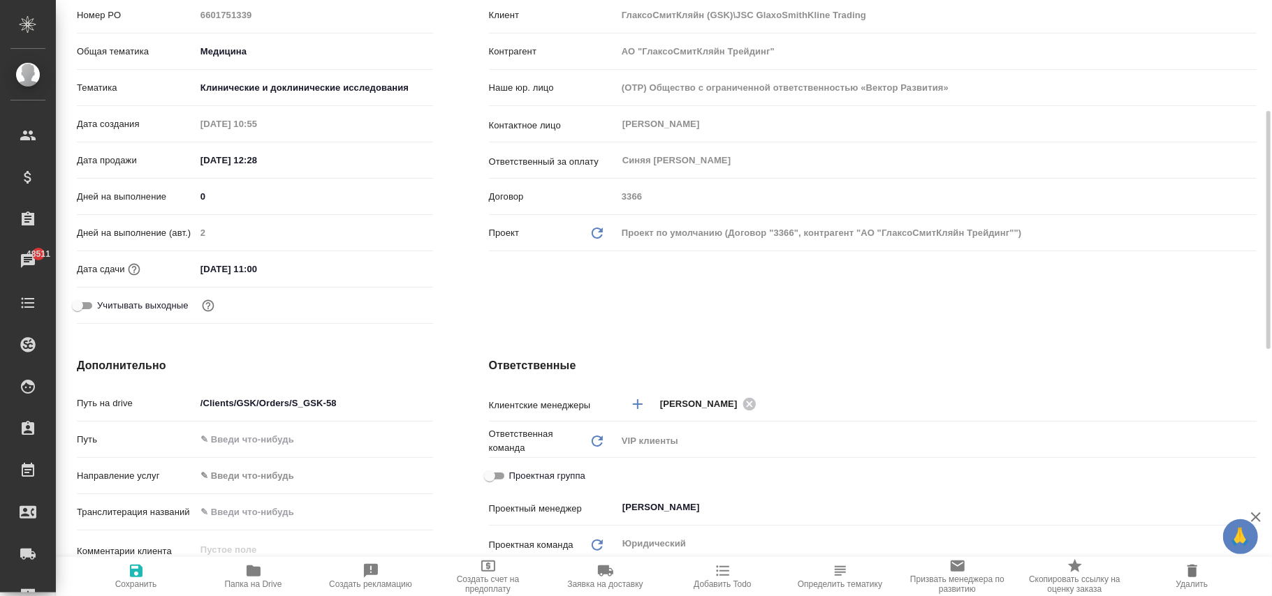
type textarea "x"
click at [598, 235] on icon "Обновить данные" at bounding box center [597, 233] width 17 height 17
type textarea "x"
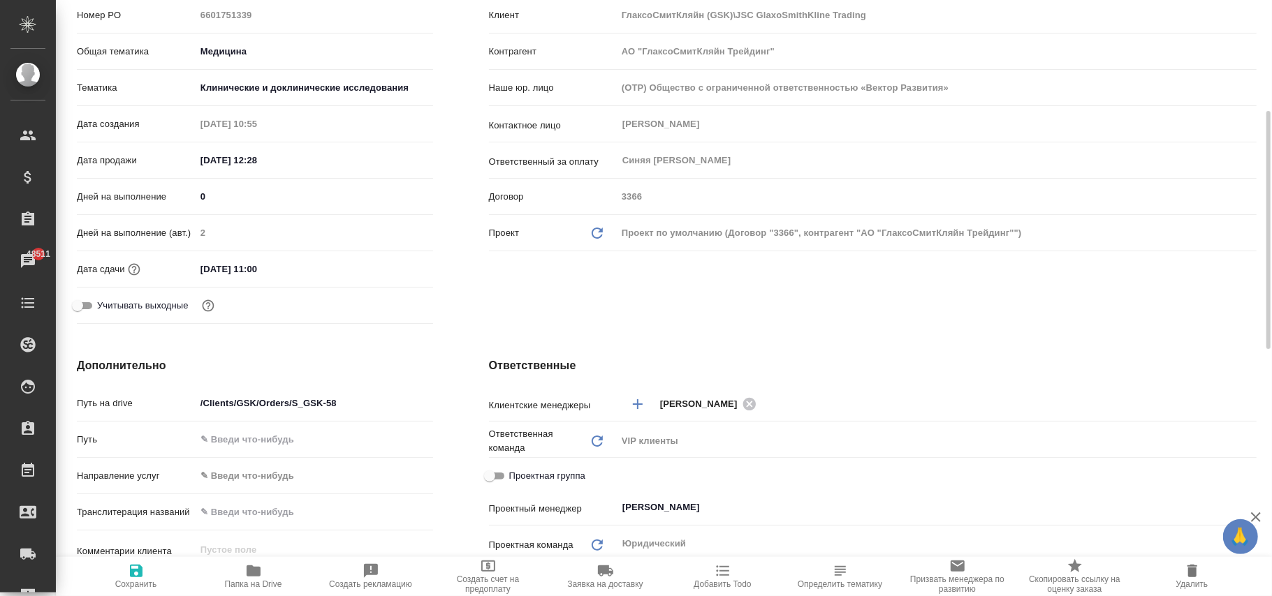
type textarea "x"
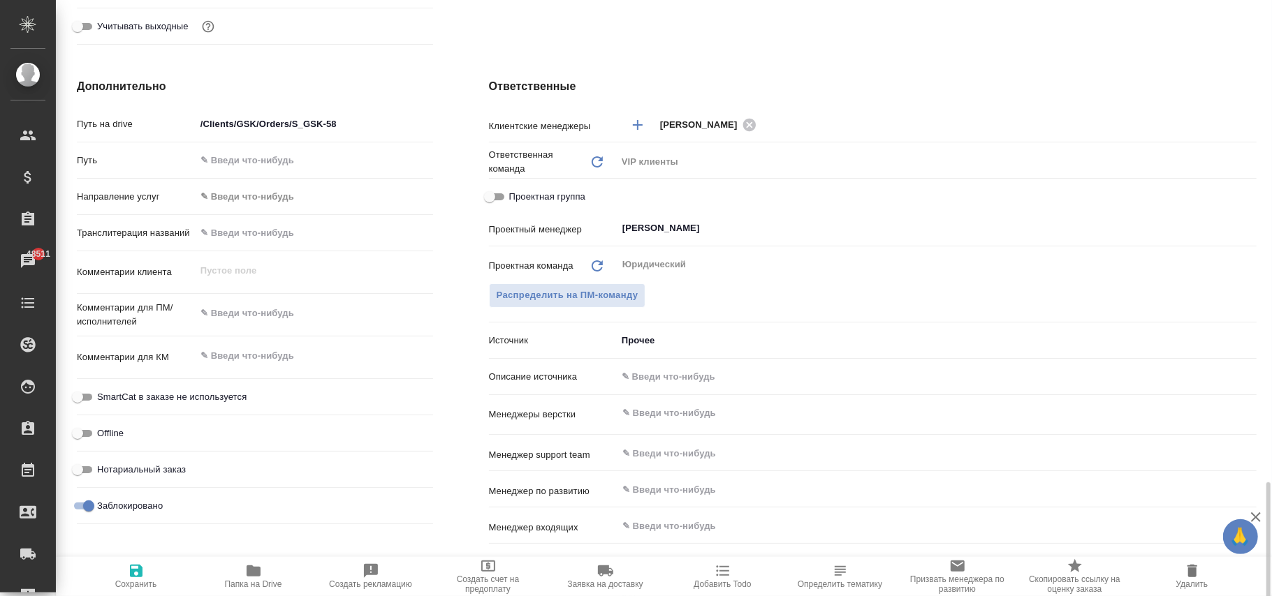
scroll to position [838, 0]
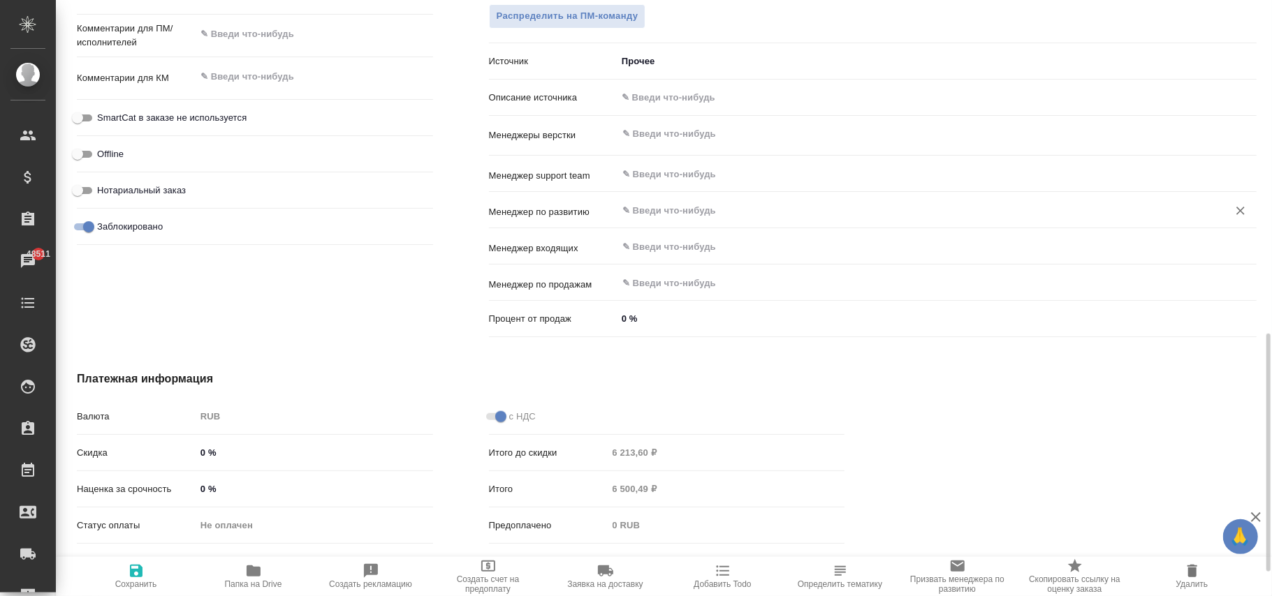
click at [652, 219] on input "text" at bounding box center [913, 210] width 585 height 17
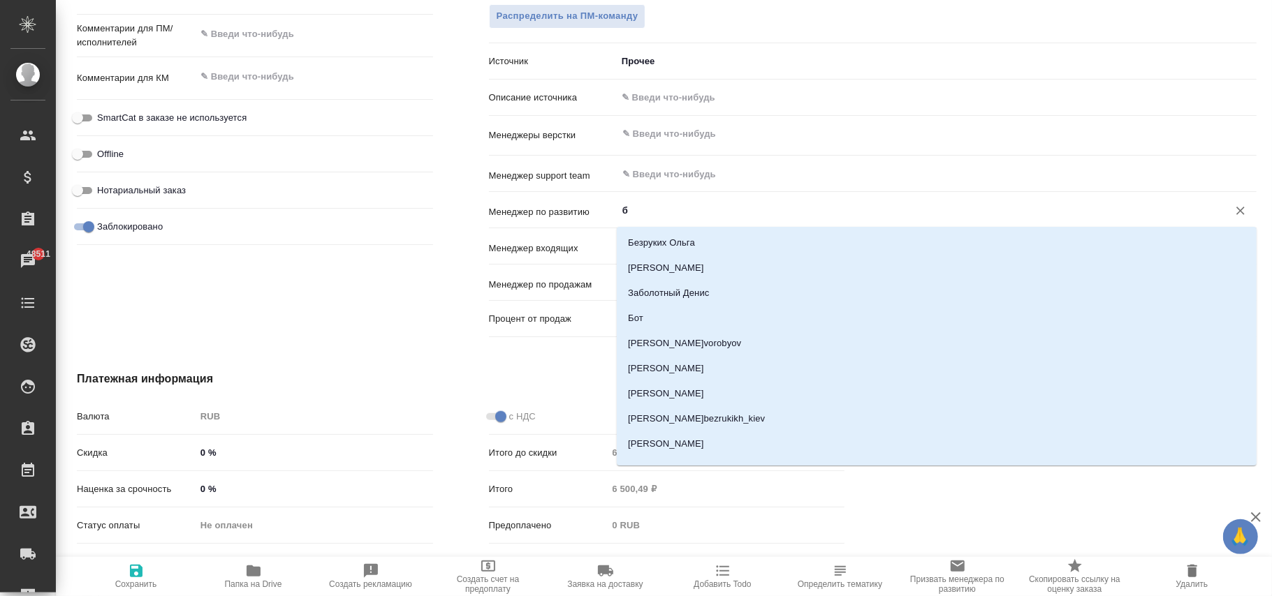
type input "бэ"
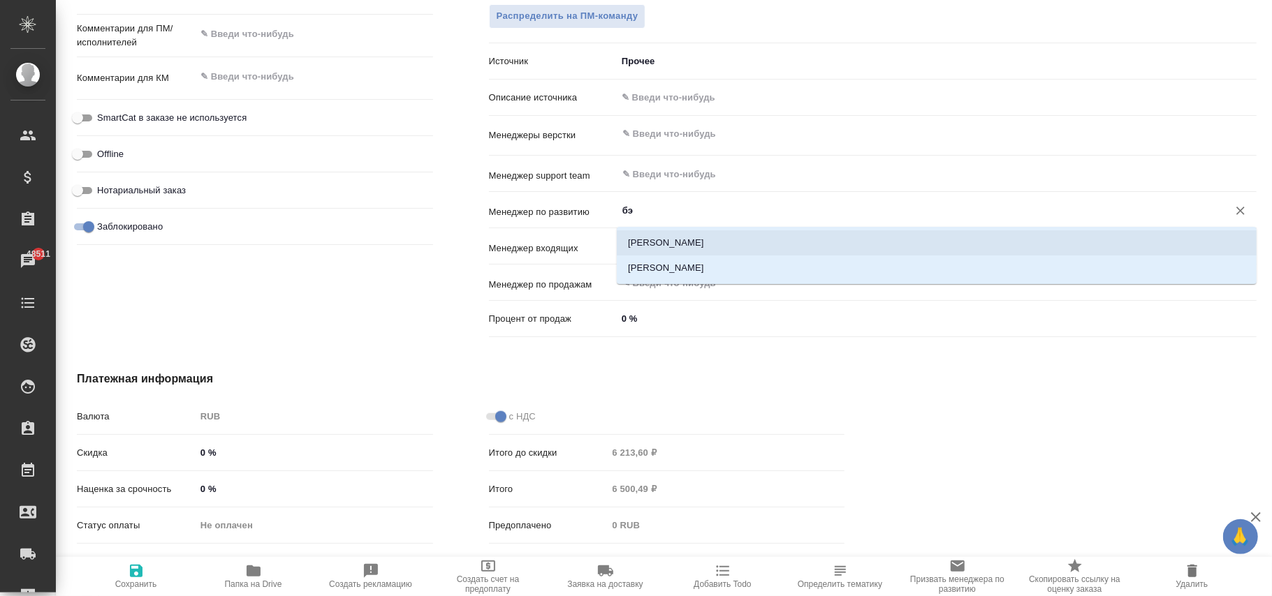
click at [657, 232] on li "Каирова Бэлла" at bounding box center [937, 242] width 640 height 25
type textarea "x"
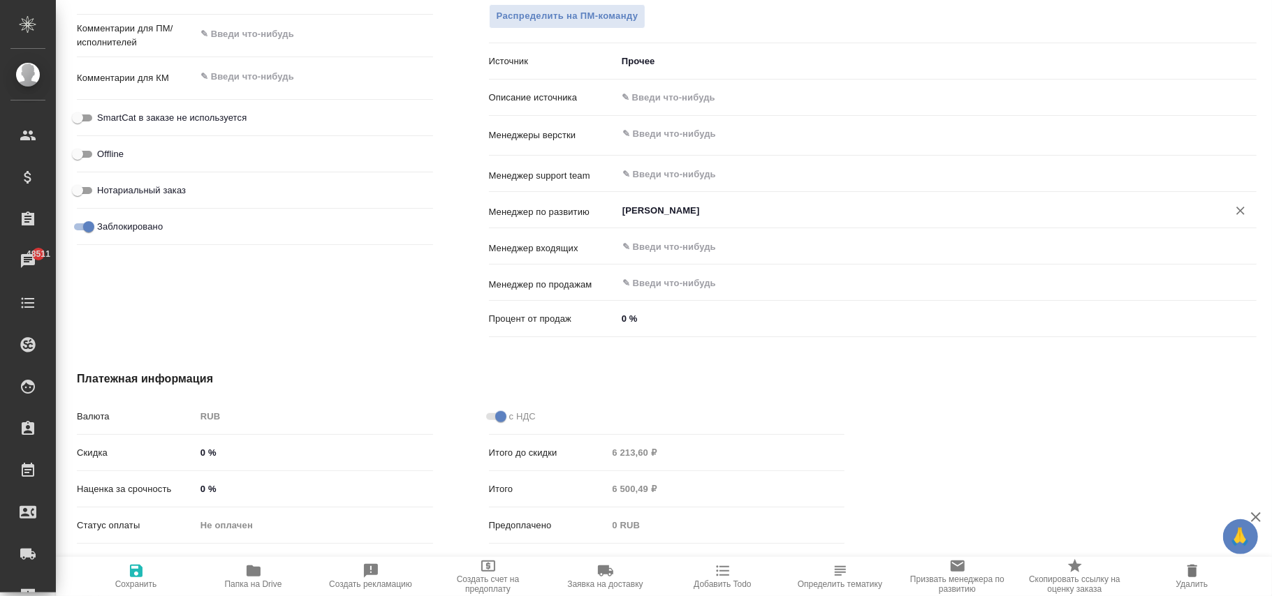
type input "Каирова Бэлла"
click at [134, 570] on icon "button" at bounding box center [136, 571] width 13 height 13
type textarea "x"
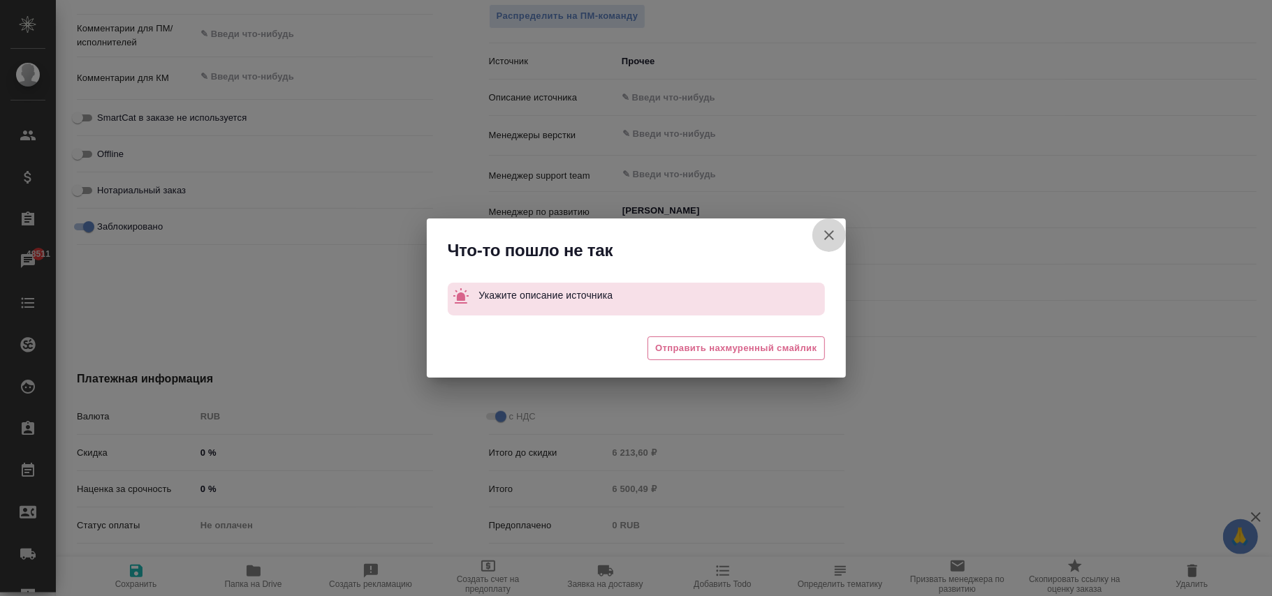
click at [826, 233] on icon "button" at bounding box center [829, 235] width 10 height 10
type textarea "x"
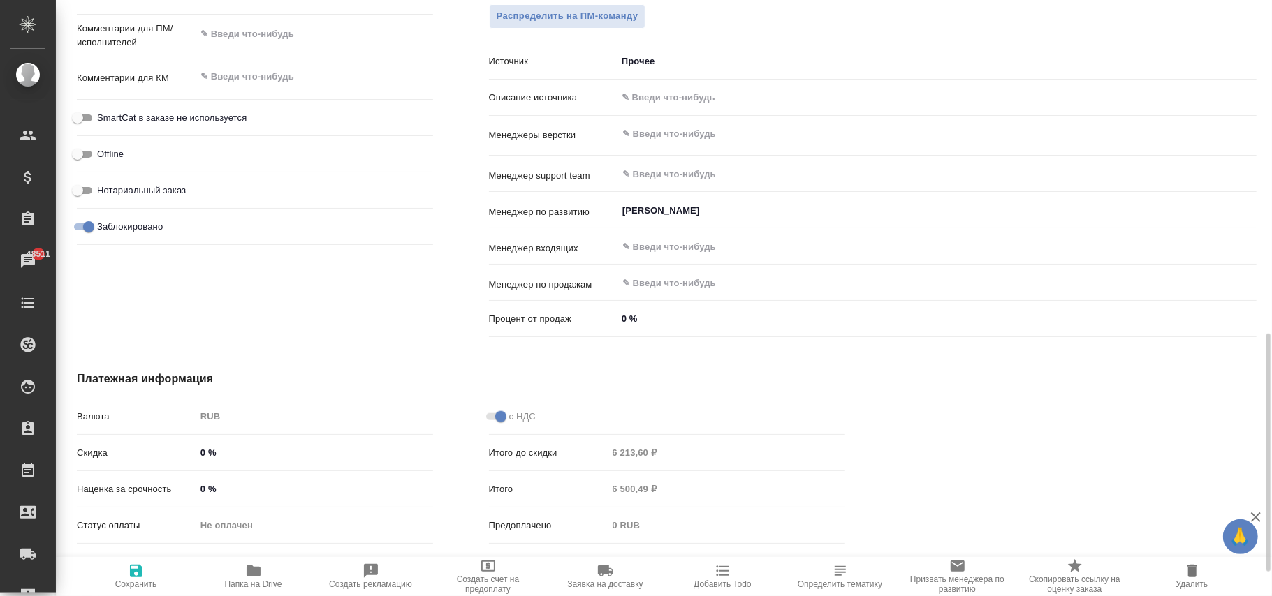
click at [668, 54] on body "🙏 .cls-1 fill:#fff; AWATERA Фокина Наталья n.fokina Клиенты Спецификации Заказы…" at bounding box center [636, 298] width 1272 height 596
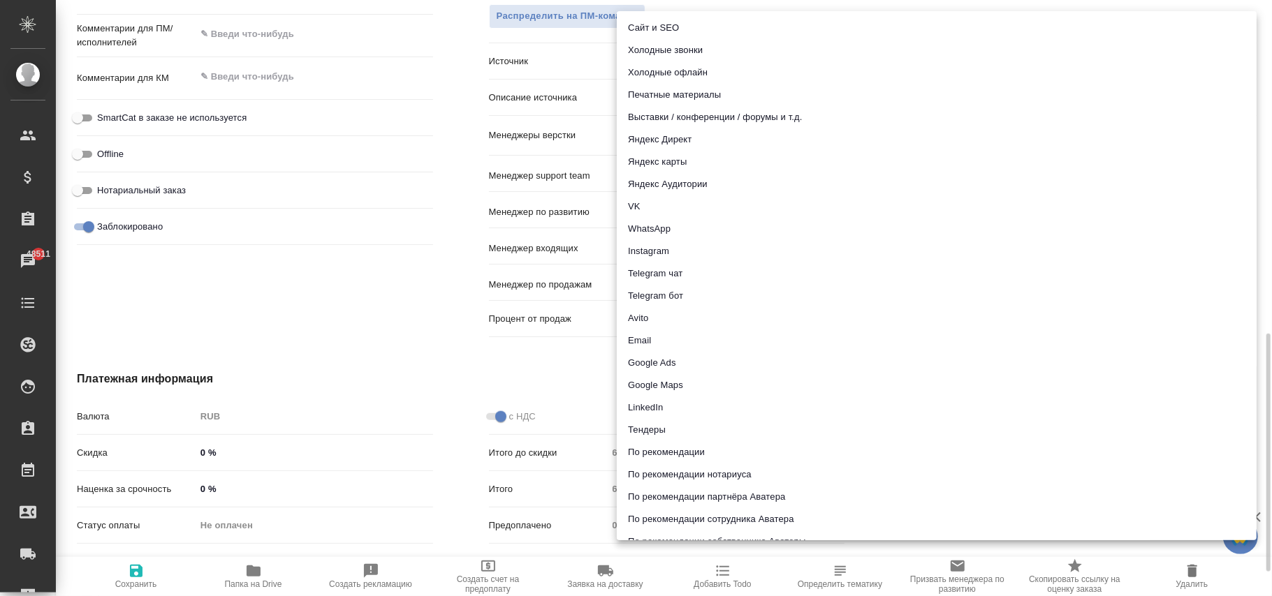
scroll to position [40, 0]
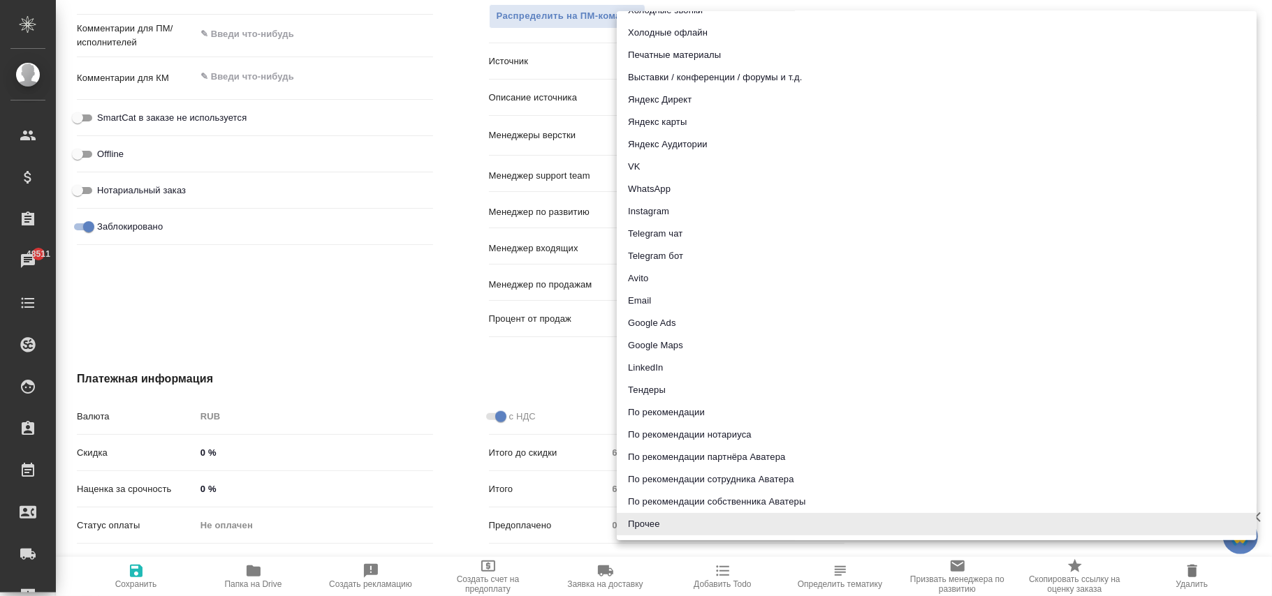
click at [445, 80] on div at bounding box center [636, 298] width 1272 height 596
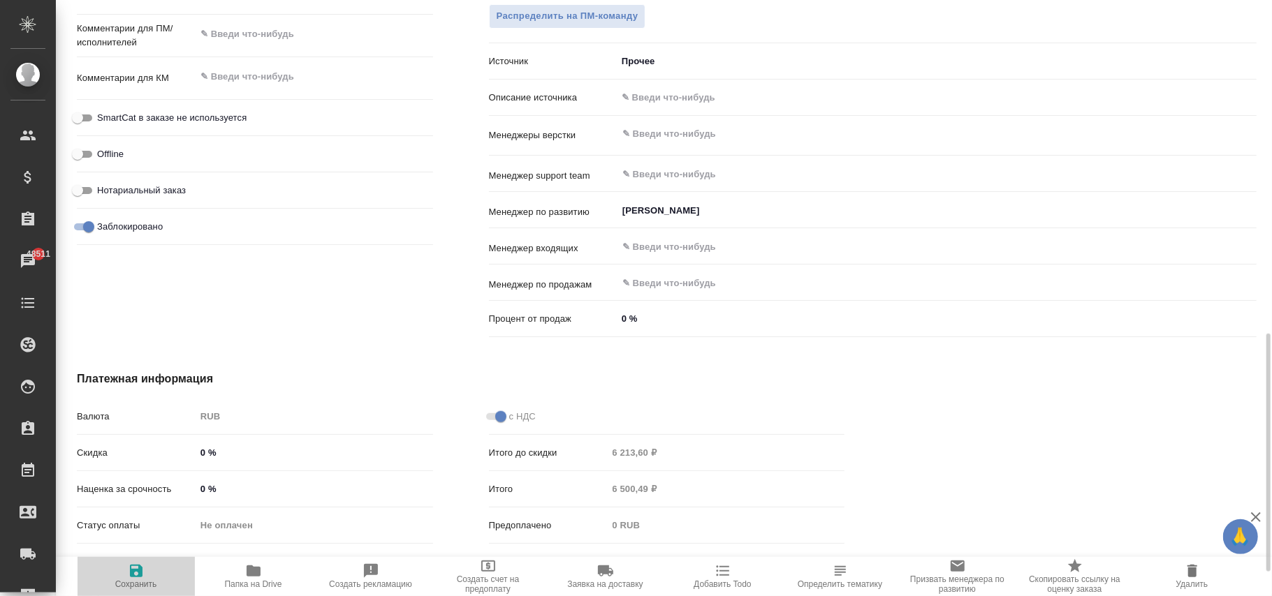
click at [135, 585] on span "Сохранить" at bounding box center [136, 585] width 42 height 10
type textarea "x"
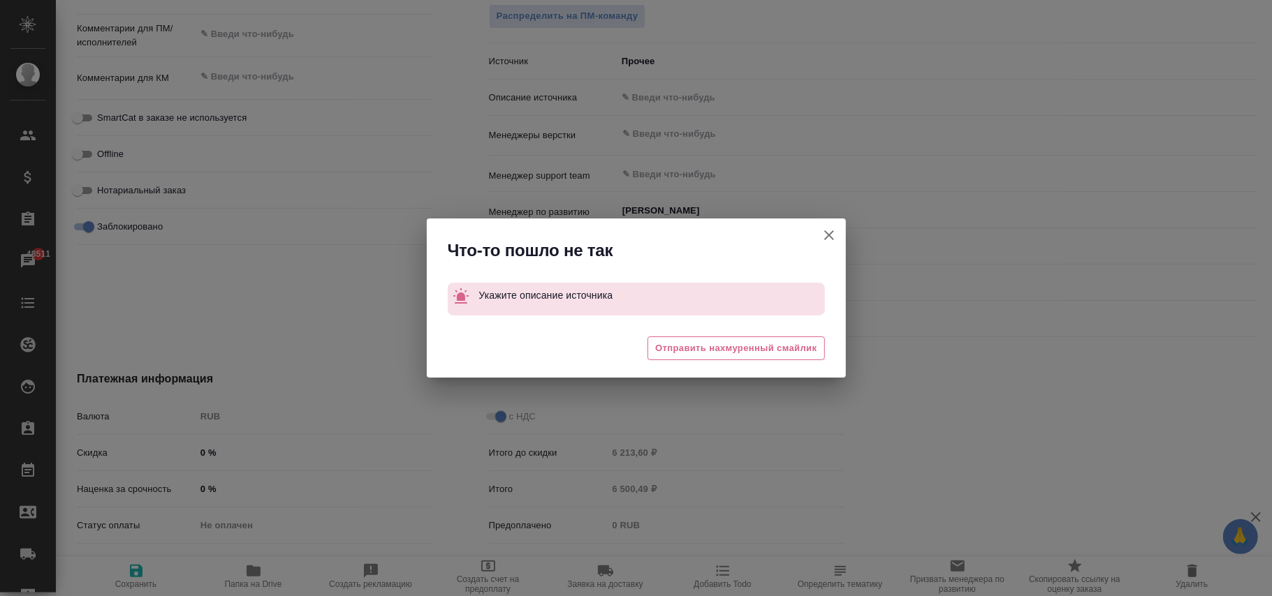
click at [835, 235] on icon "button" at bounding box center [829, 235] width 17 height 17
type textarea "x"
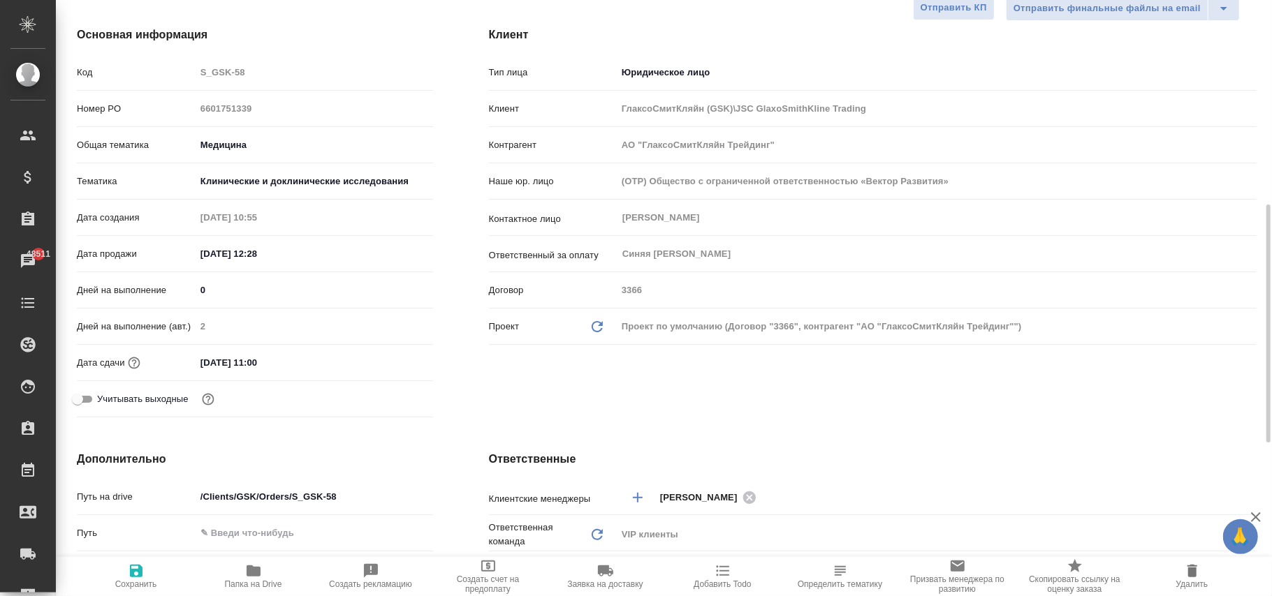
scroll to position [93, 0]
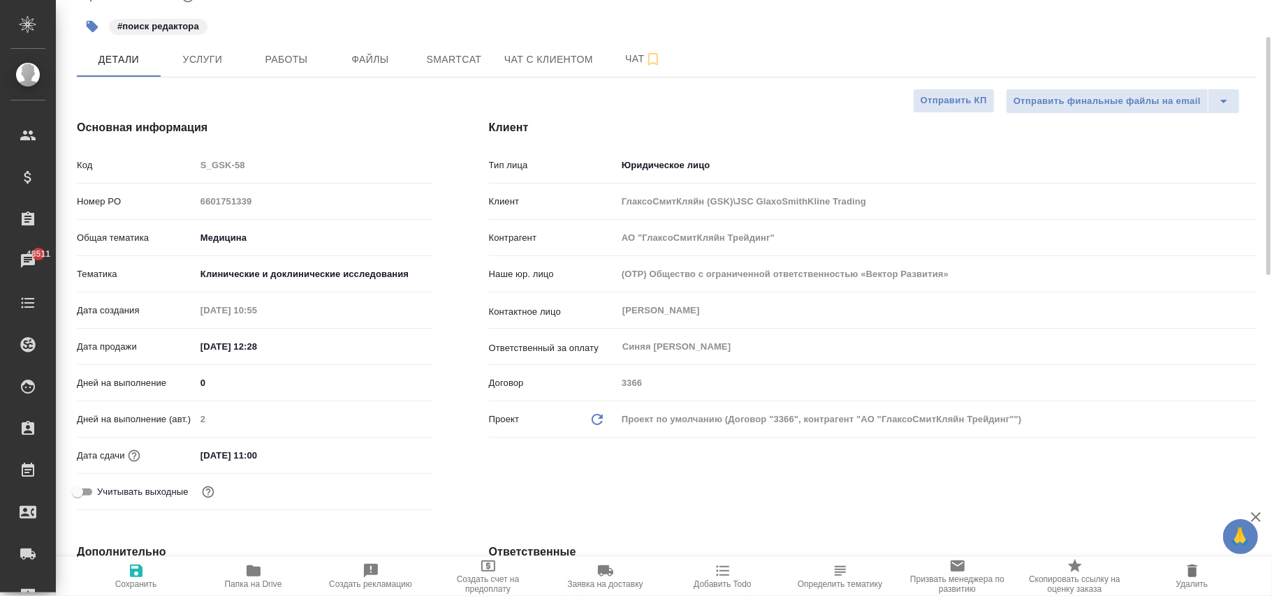
type textarea "x"
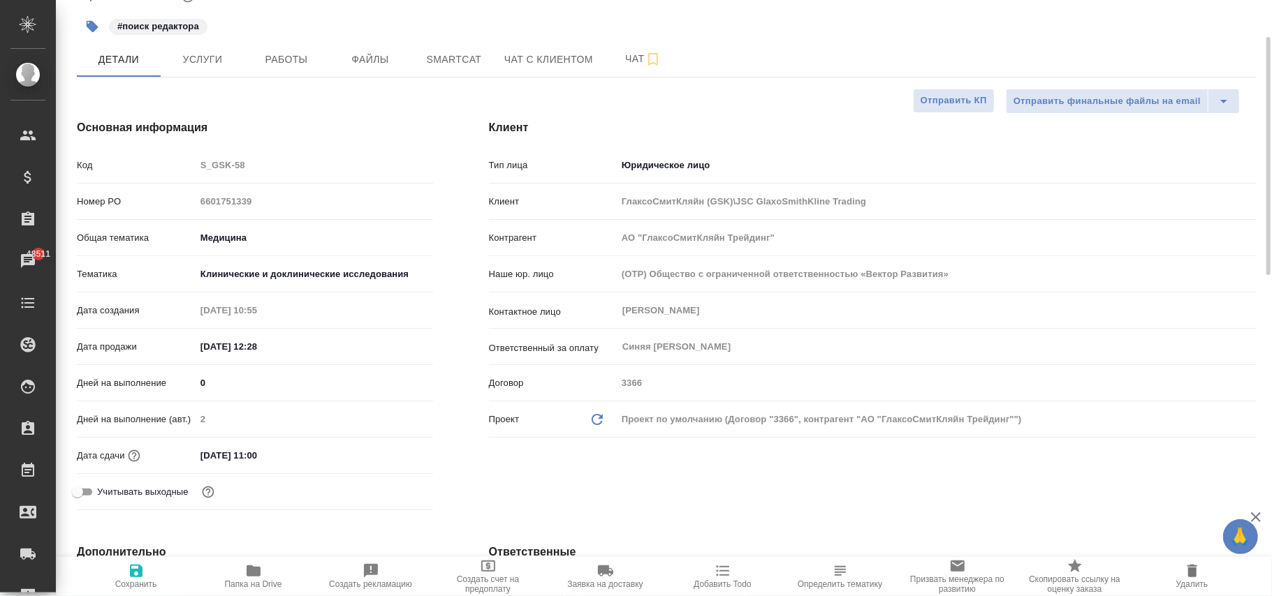
type textarea "x"
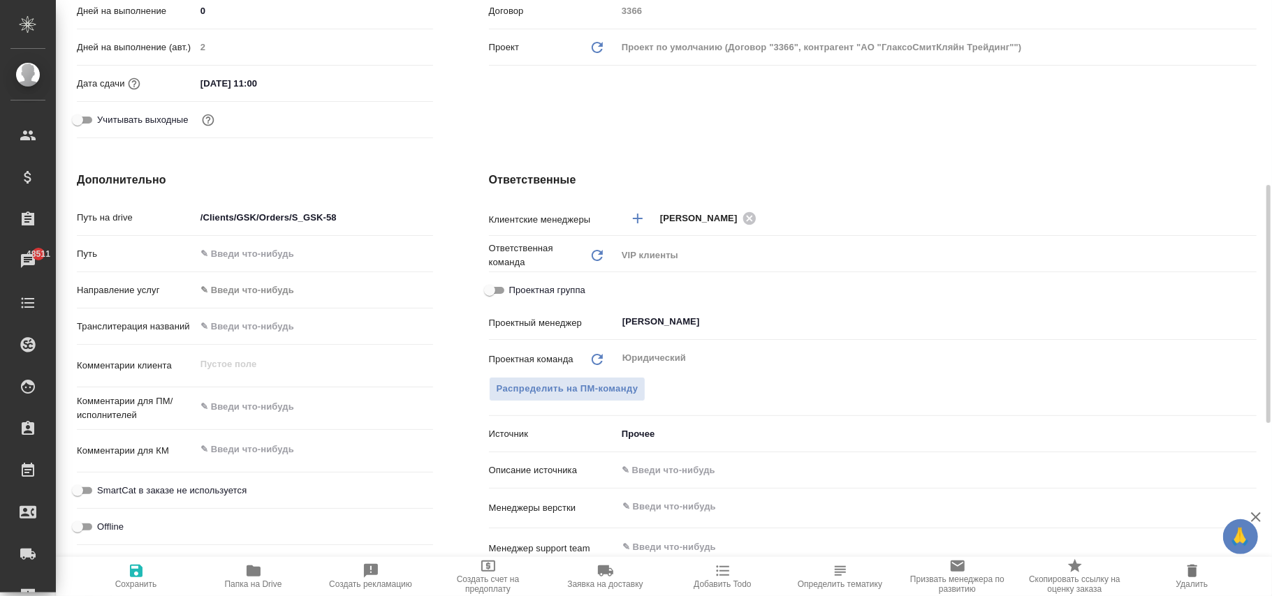
scroll to position [652, 0]
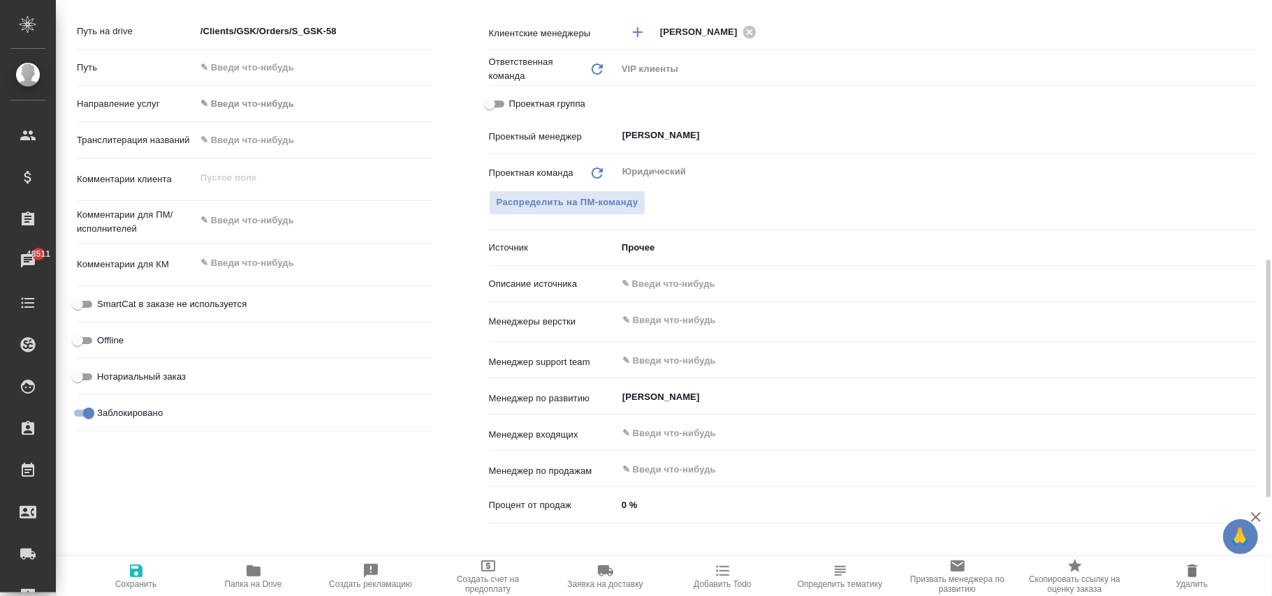
click at [680, 251] on body "🙏 .cls-1 fill:#fff; AWATERA Фокина Наталья n.fokina Клиенты Спецификации Заказы…" at bounding box center [636, 298] width 1272 height 596
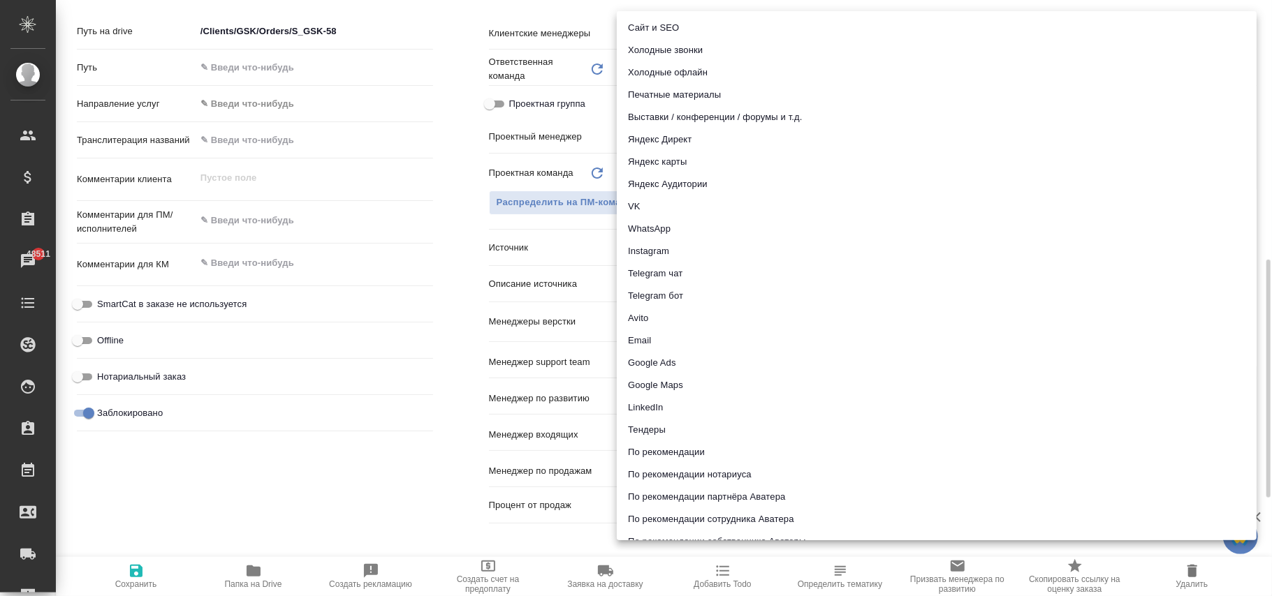
scroll to position [40, 0]
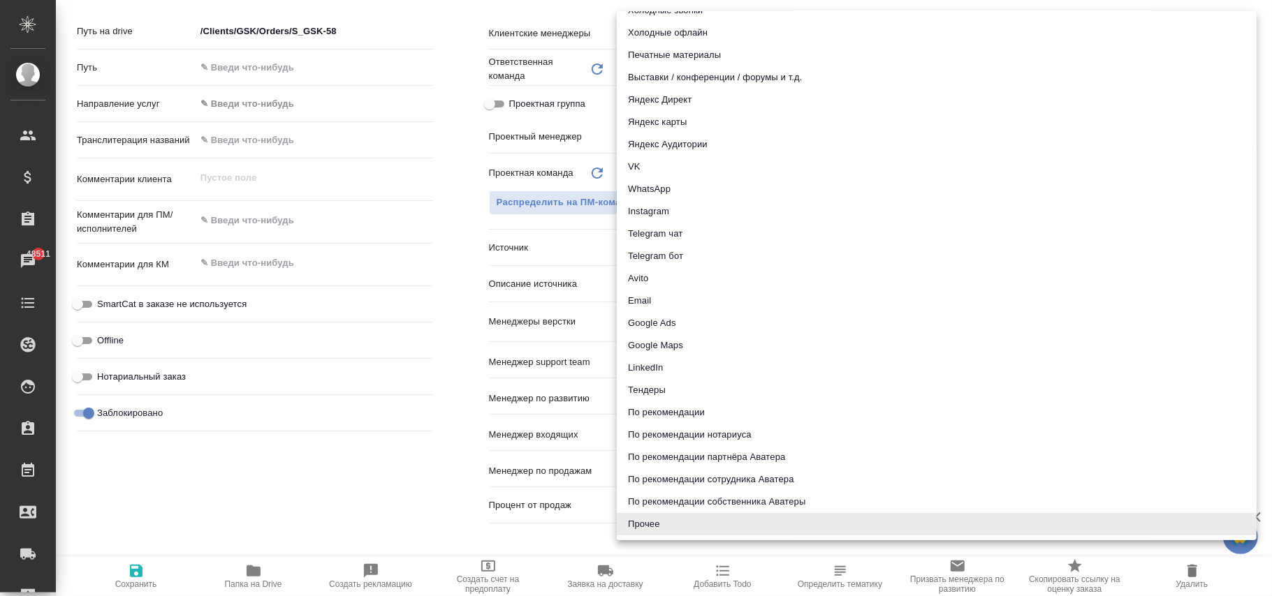
click at [461, 207] on div at bounding box center [636, 298] width 1272 height 596
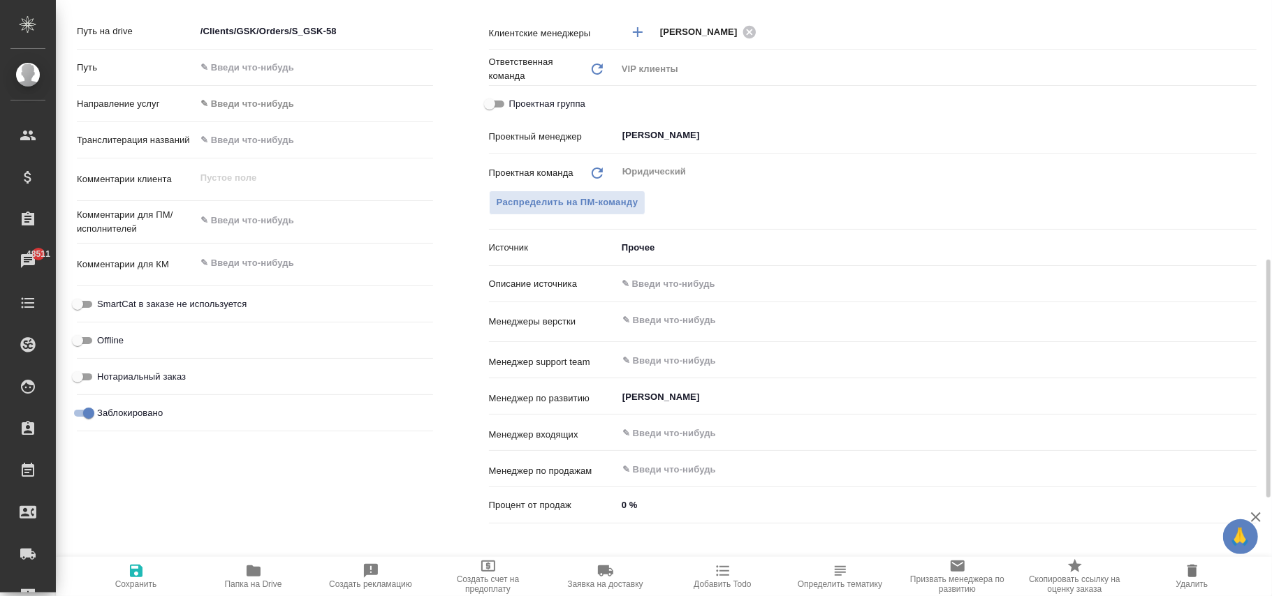
click at [660, 286] on input "text" at bounding box center [937, 284] width 640 height 20
type input "прочее"
type textarea "x"
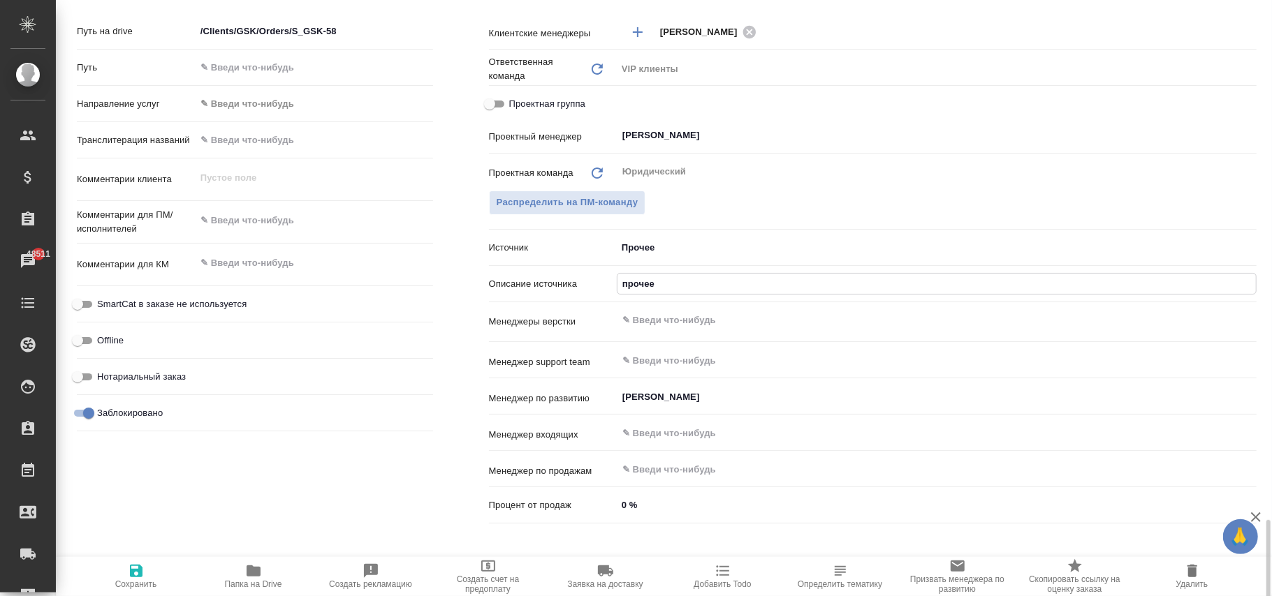
scroll to position [838, 0]
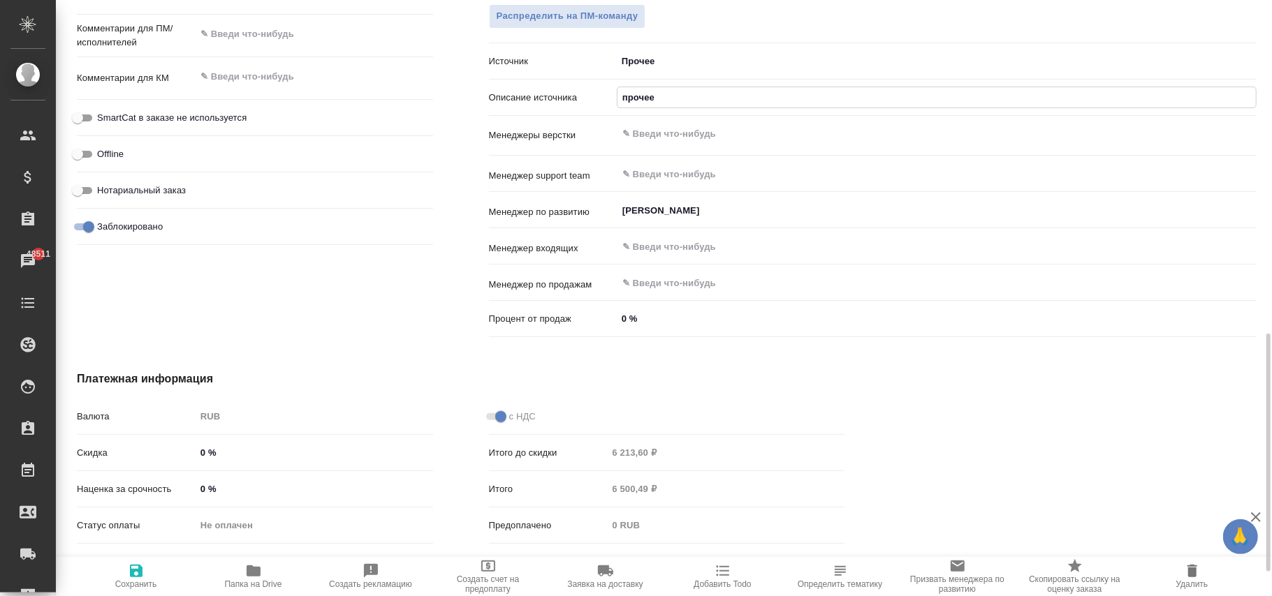
click at [116, 571] on span "Сохранить" at bounding box center [136, 576] width 101 height 27
type textarea "x"
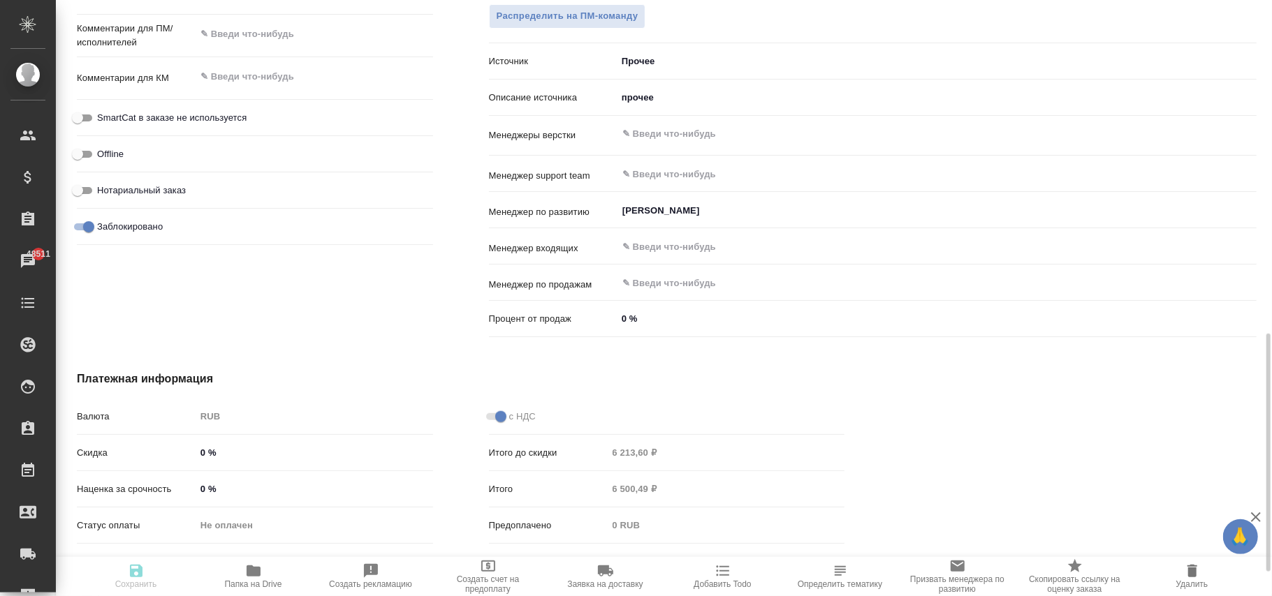
type textarea "x"
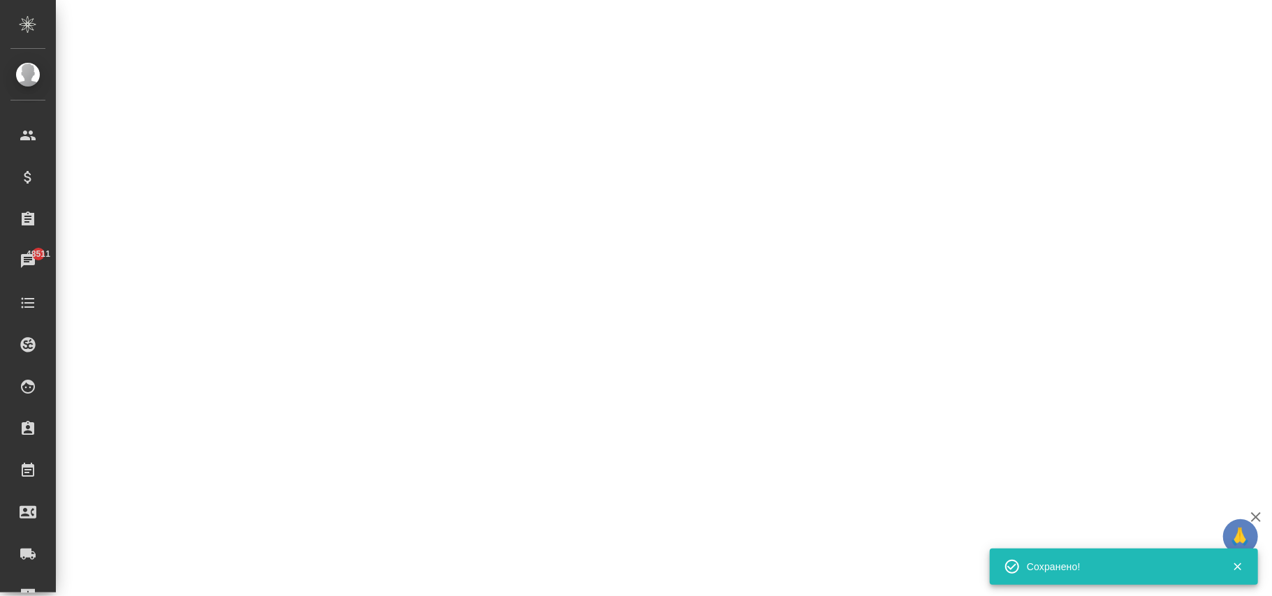
select select "RU"
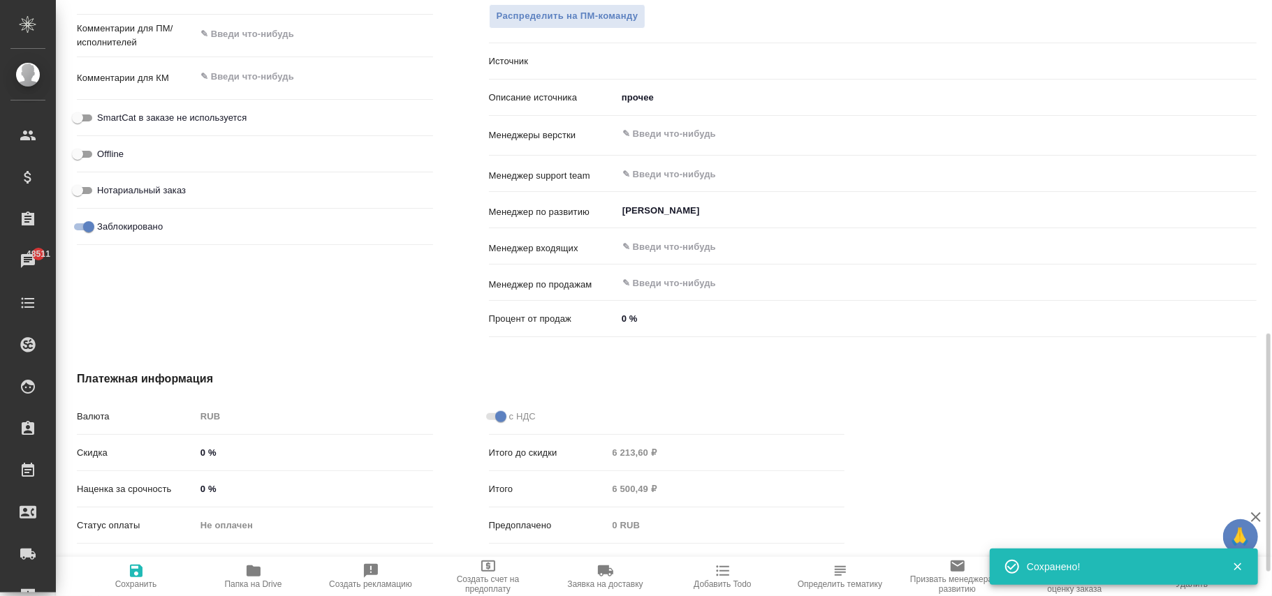
type textarea "x"
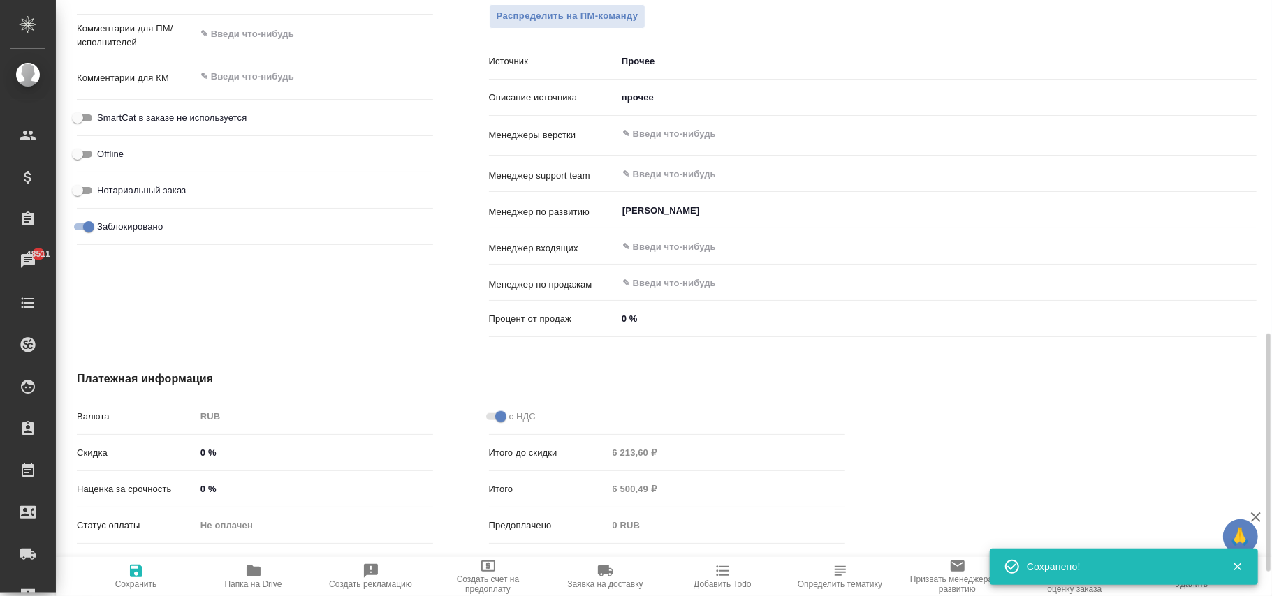
type textarea "x"
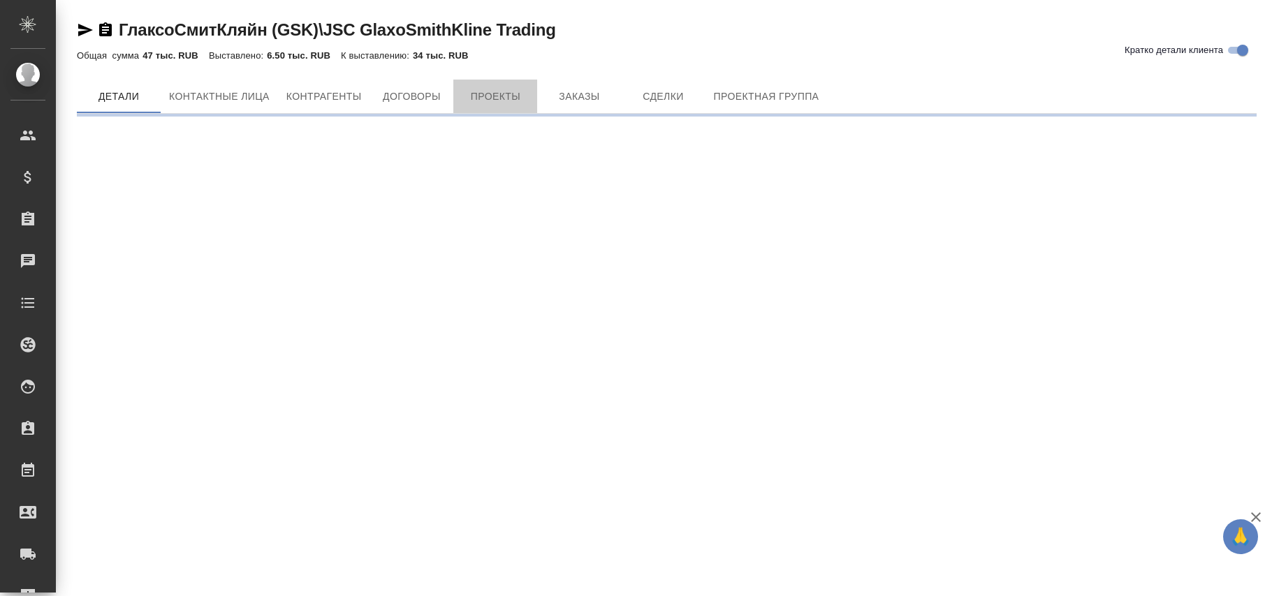
click at [497, 95] on span "Проекты" at bounding box center [495, 96] width 67 height 17
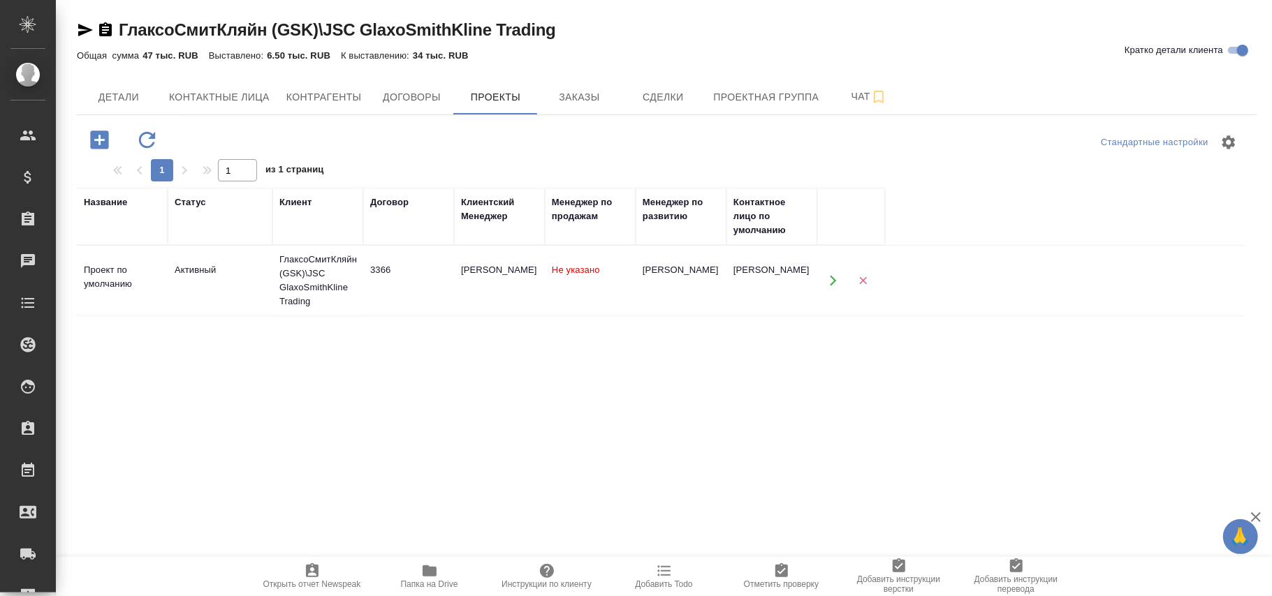
click at [652, 280] on td "[PERSON_NAME]" at bounding box center [681, 280] width 91 height 49
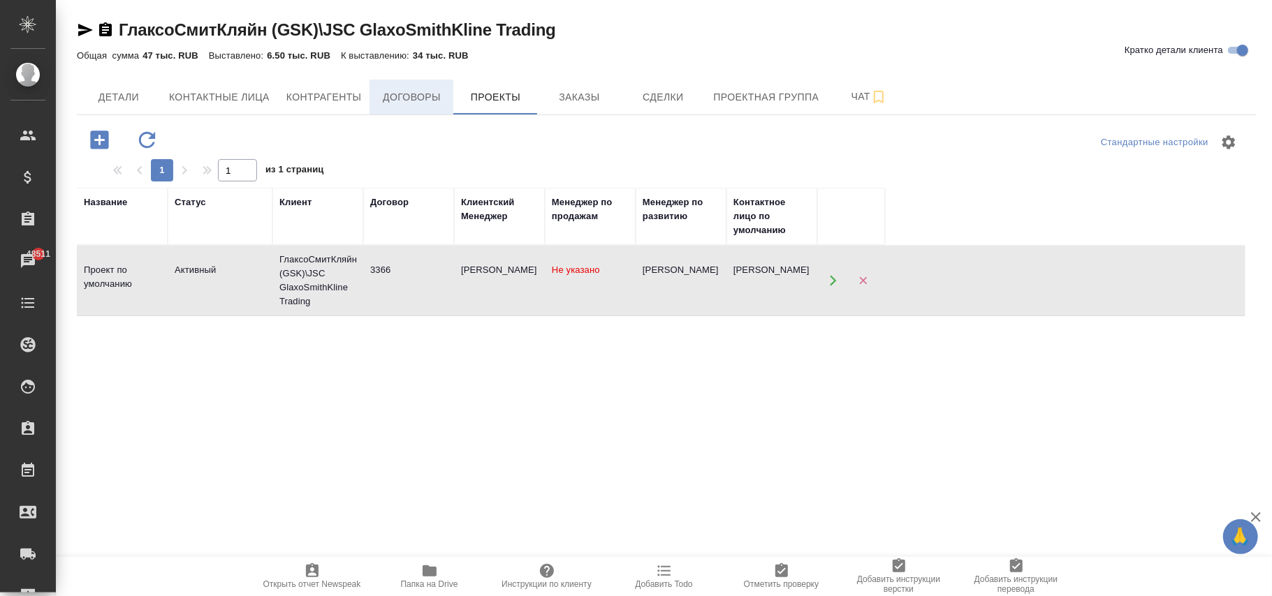
click at [425, 98] on span "Договоры" at bounding box center [411, 97] width 67 height 17
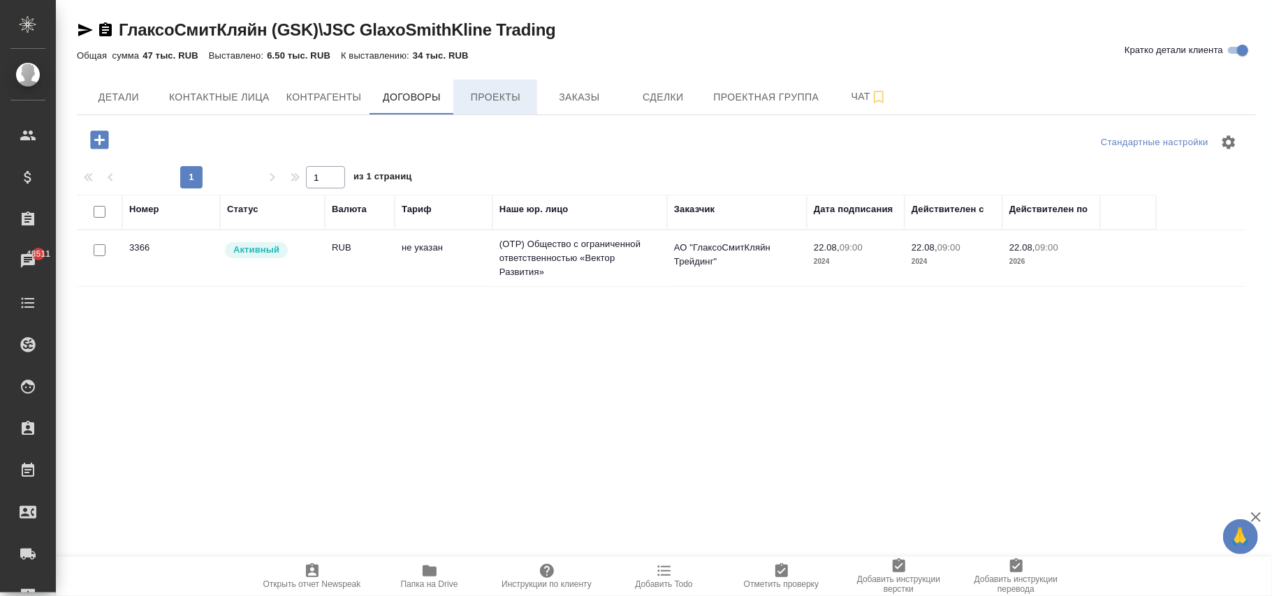
click at [490, 103] on span "Проекты" at bounding box center [495, 97] width 67 height 17
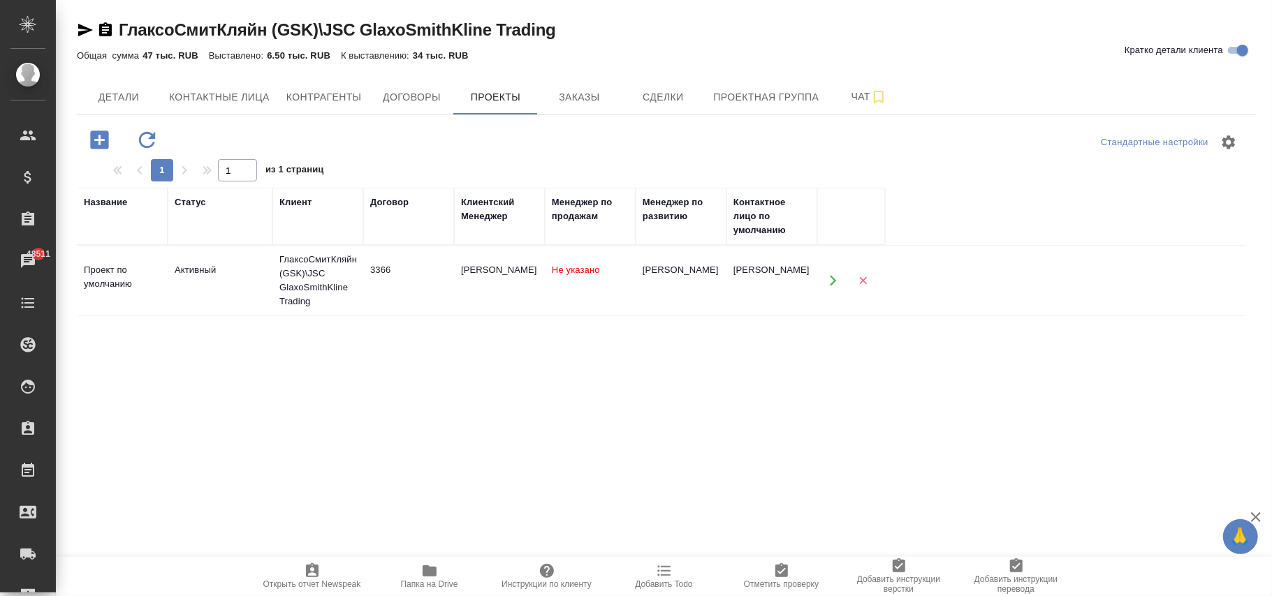
click at [708, 280] on td "[PERSON_NAME]" at bounding box center [681, 280] width 91 height 49
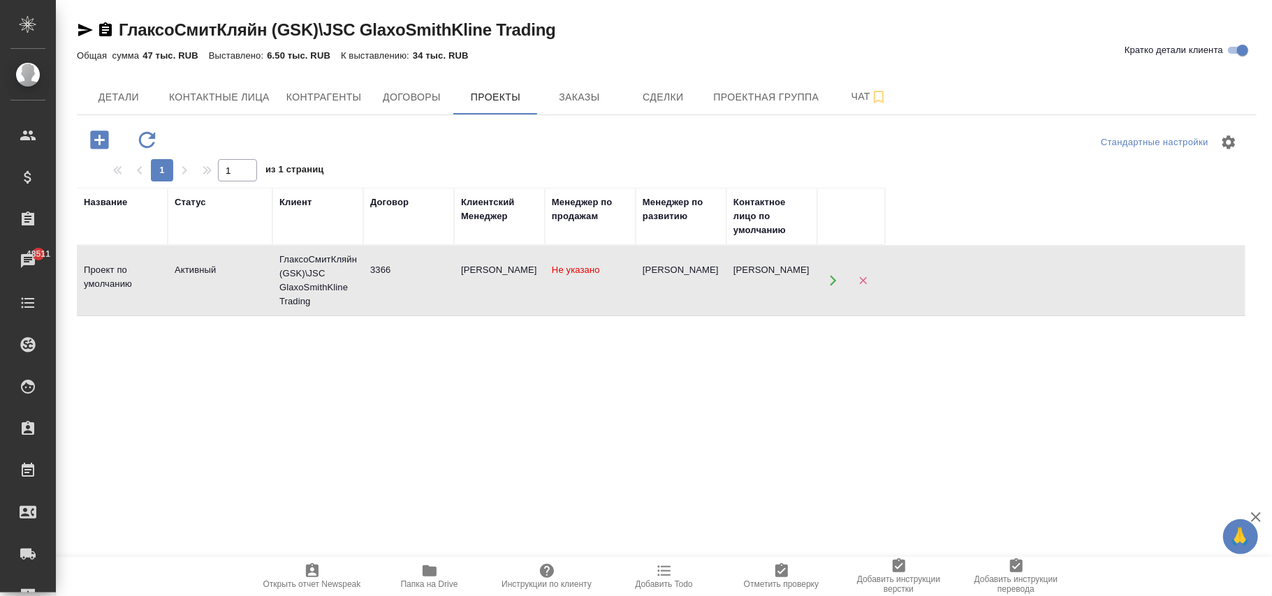
click at [708, 279] on td "[PERSON_NAME]" at bounding box center [681, 280] width 91 height 49
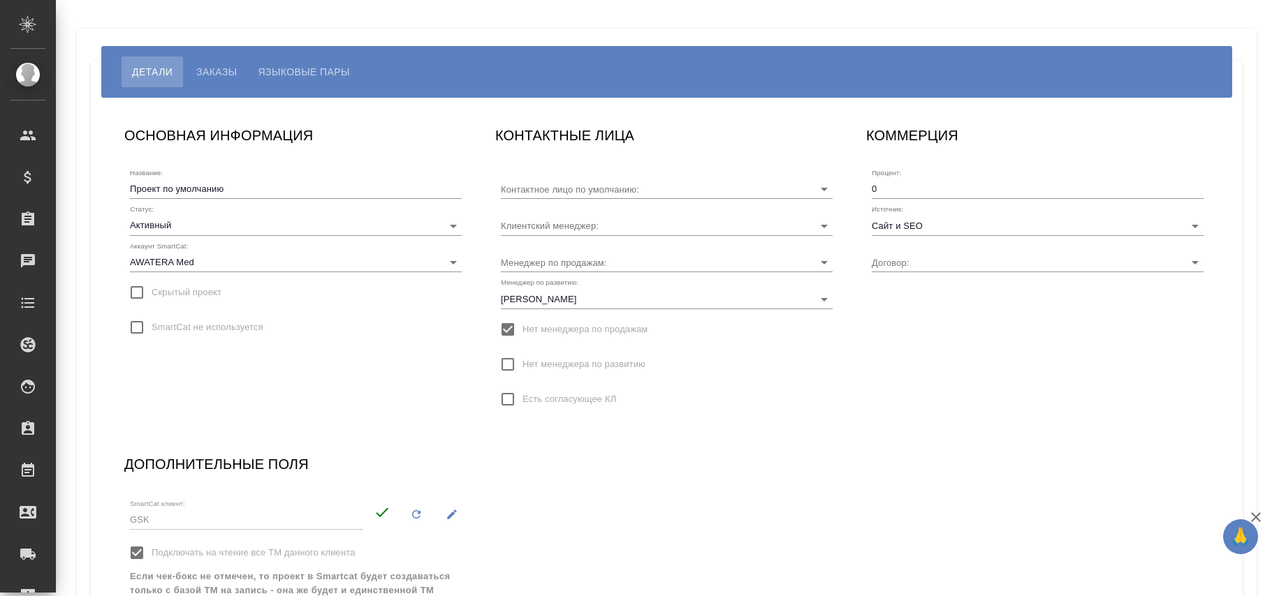
type input "[PERSON_NAME]"
type input "3366"
type input "[PERSON_NAME]"
click at [940, 224] on input "Сайт и SEO" at bounding box center [1015, 225] width 287 height 19
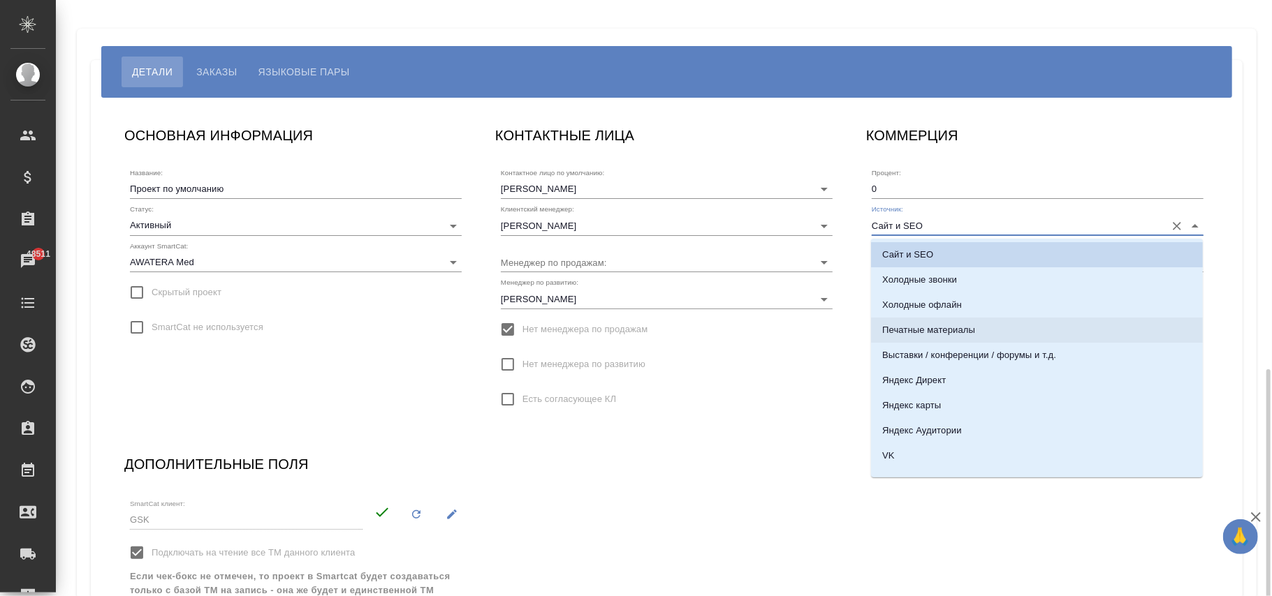
scroll to position [212, 0]
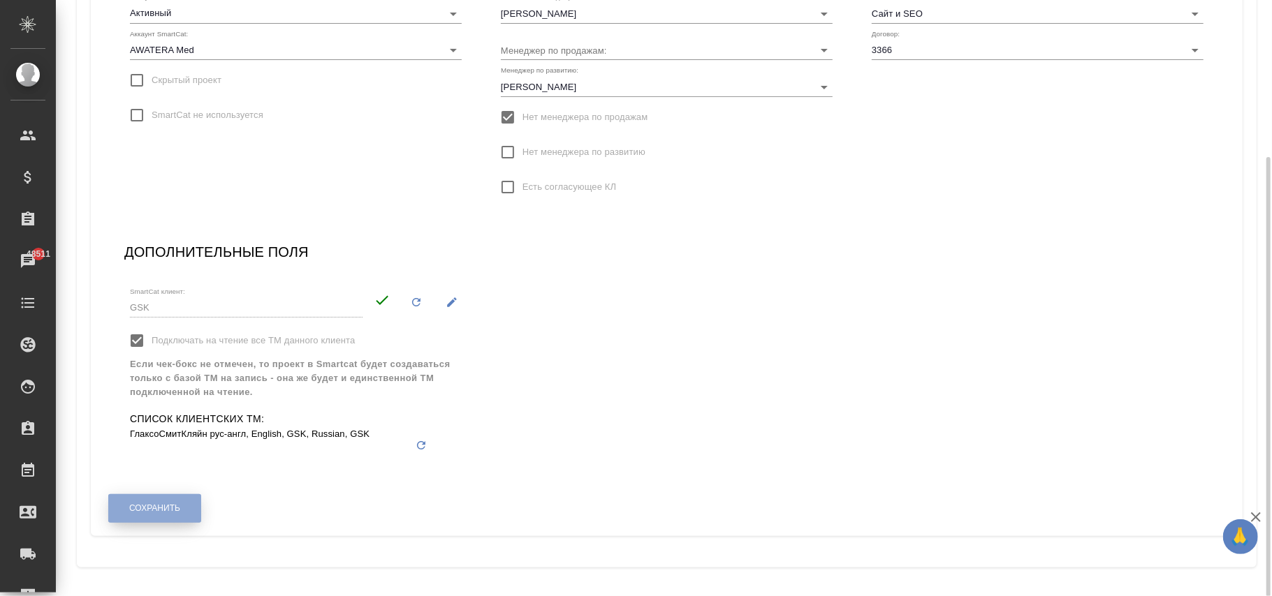
drag, startPoint x: 135, startPoint y: 506, endPoint x: 912, endPoint y: 267, distance: 812.8
click at [141, 506] on span "Сохранить" at bounding box center [154, 509] width 51 height 12
drag, startPoint x: 145, startPoint y: 504, endPoint x: 837, endPoint y: 411, distance: 697.8
click at [166, 503] on span "Сохранить" at bounding box center [154, 509] width 51 height 12
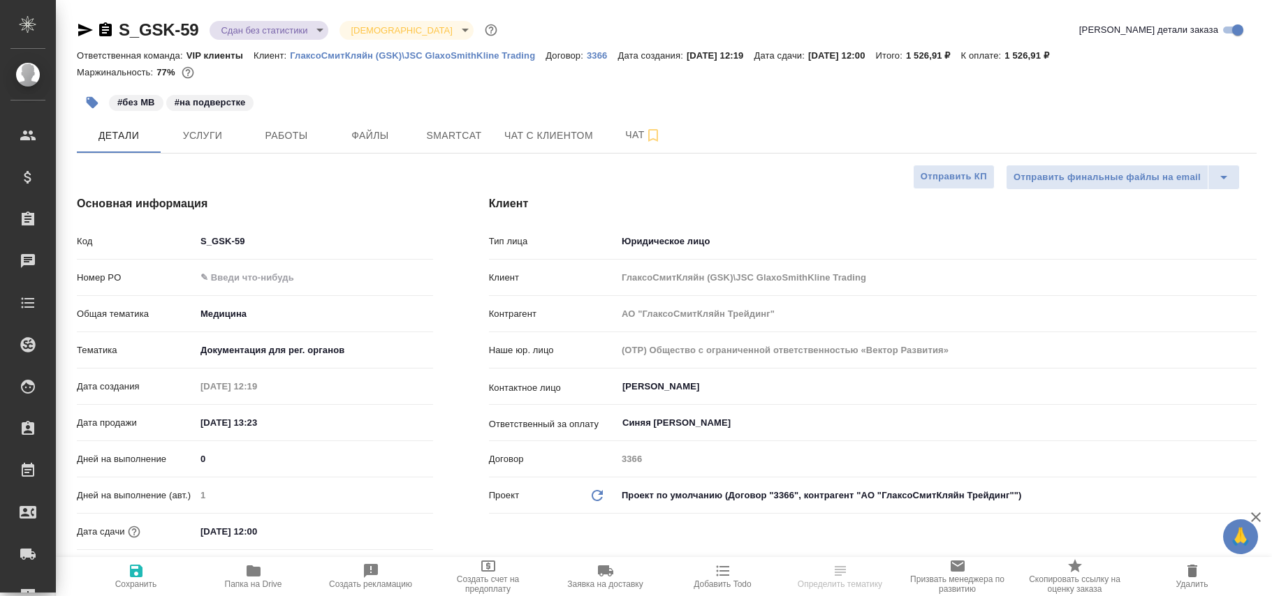
select select "RU"
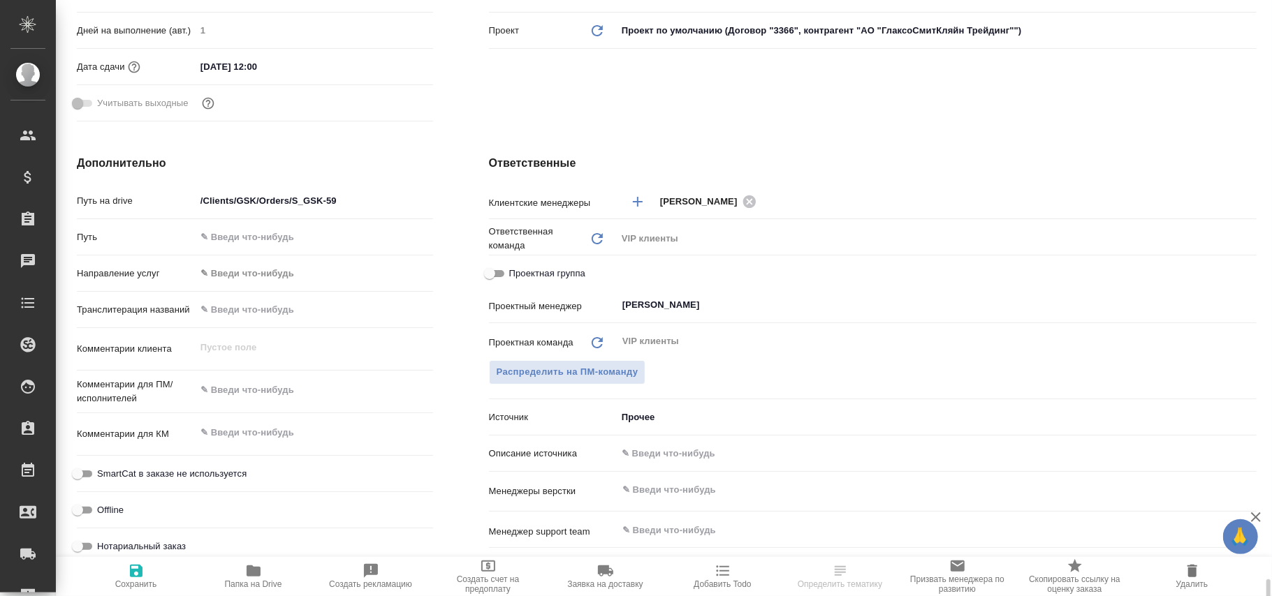
scroll to position [745, 0]
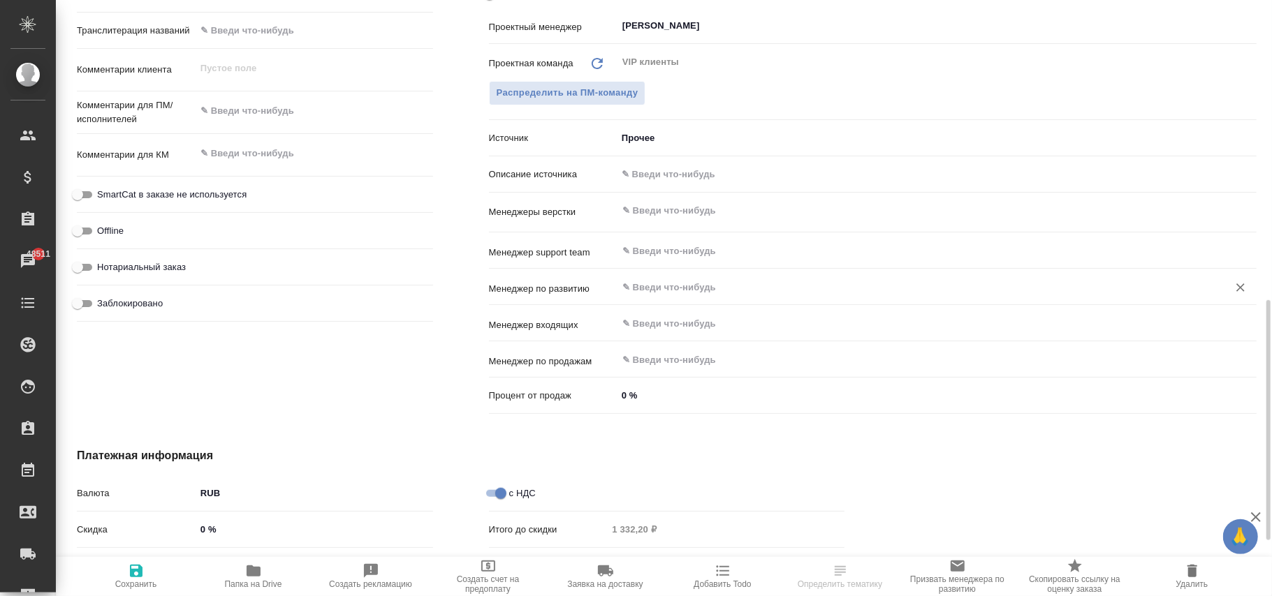
click at [665, 293] on input "text" at bounding box center [913, 287] width 585 height 17
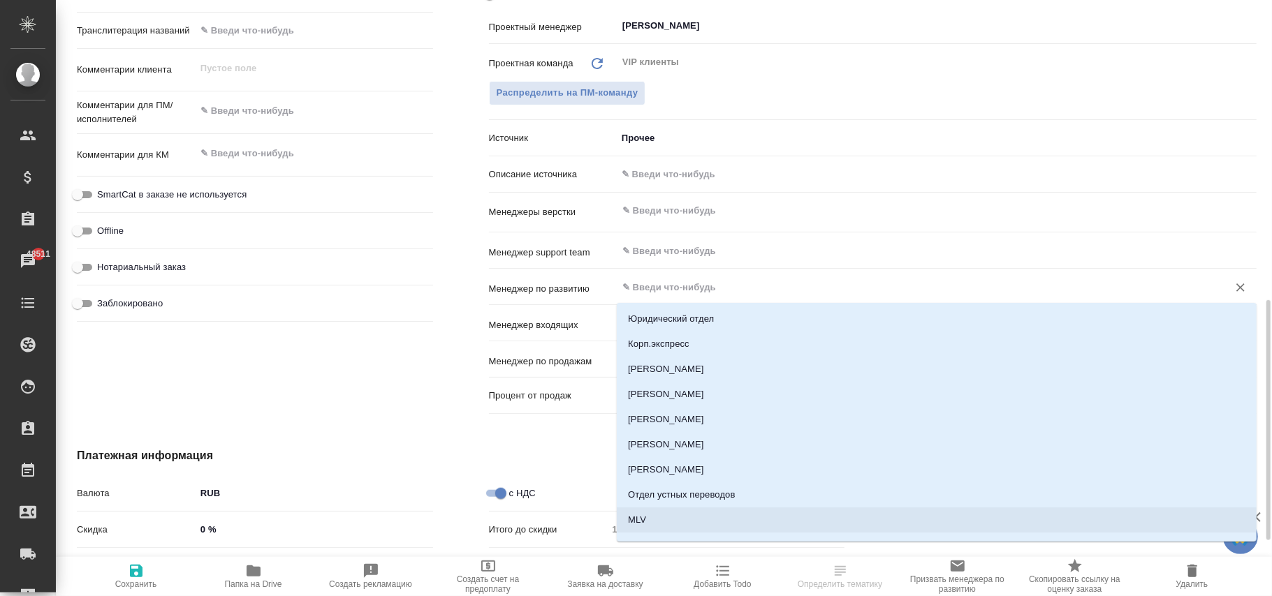
type input "е"
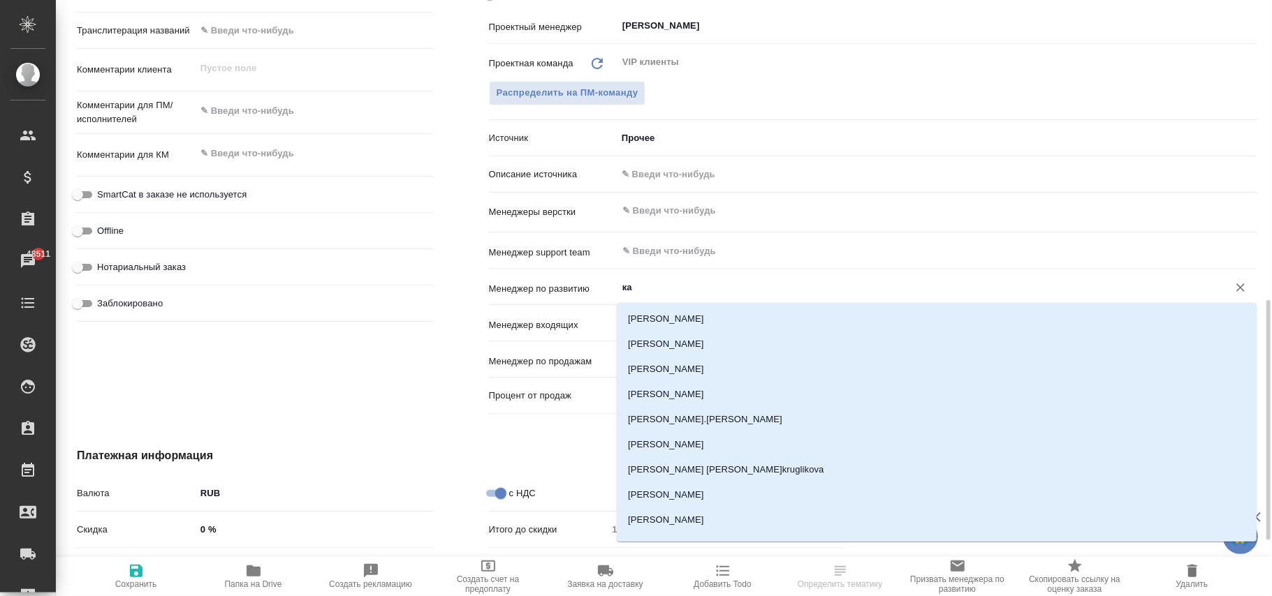
type input "каи"
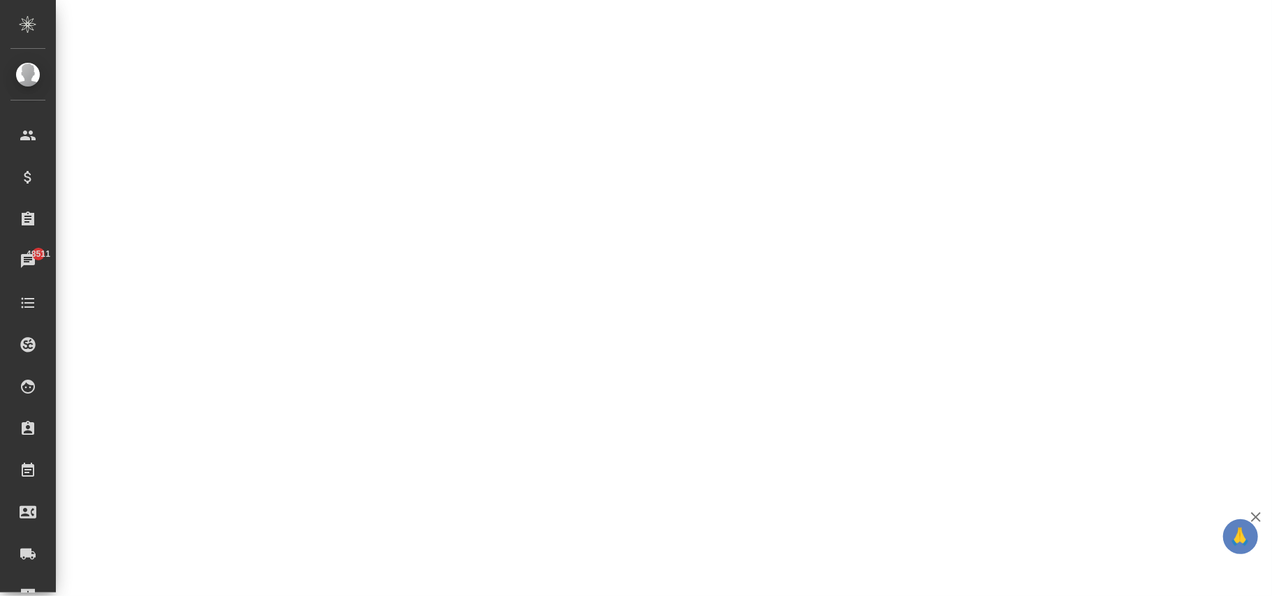
click at [666, 328] on div ".cls-1 fill:#fff; AWATERA Фокина Наталья n.fokina Клиенты Спецификации Заказы 4…" at bounding box center [636, 298] width 1272 height 596
select select "RU"
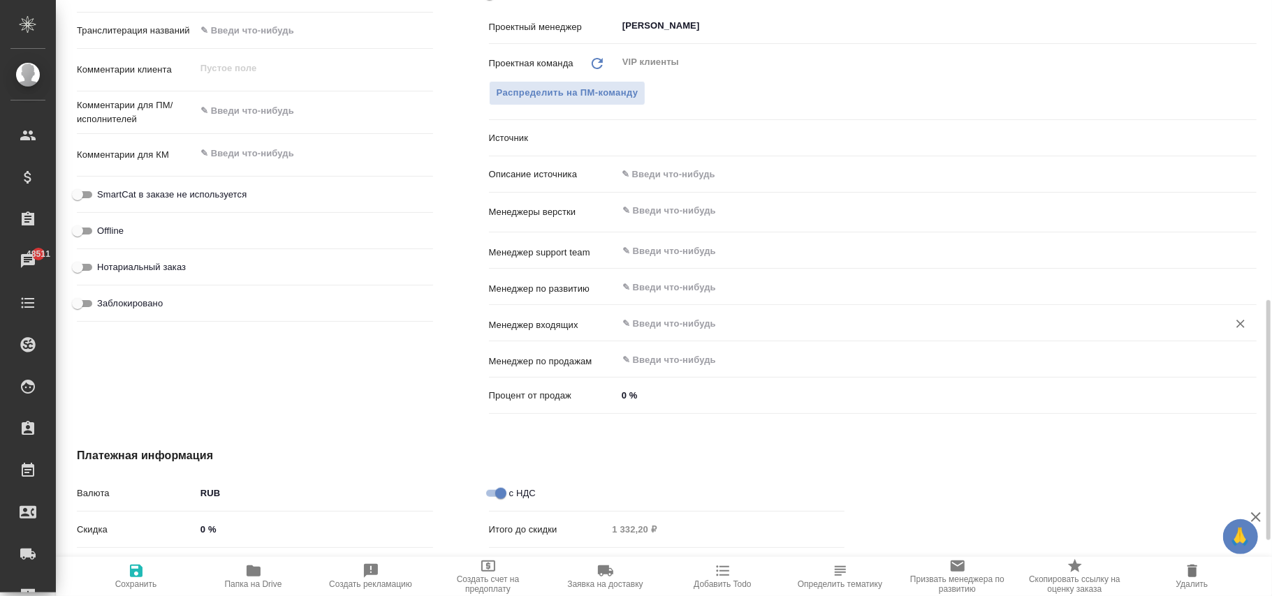
type textarea "x"
click at [661, 284] on input "text" at bounding box center [913, 287] width 585 height 17
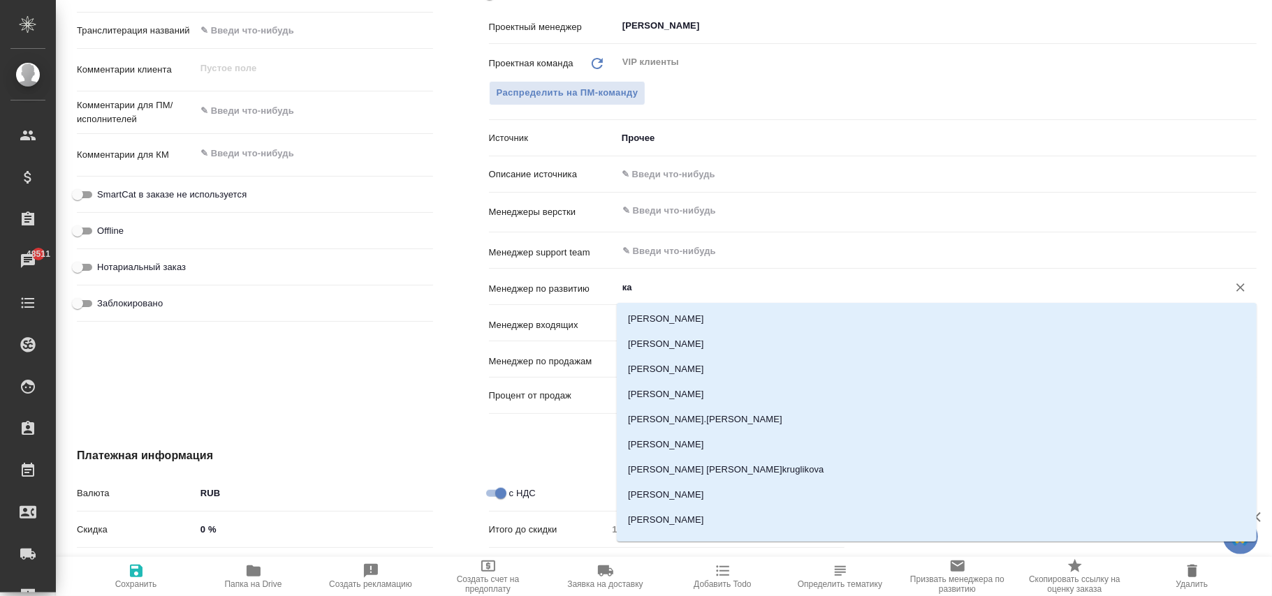
type input "каи"
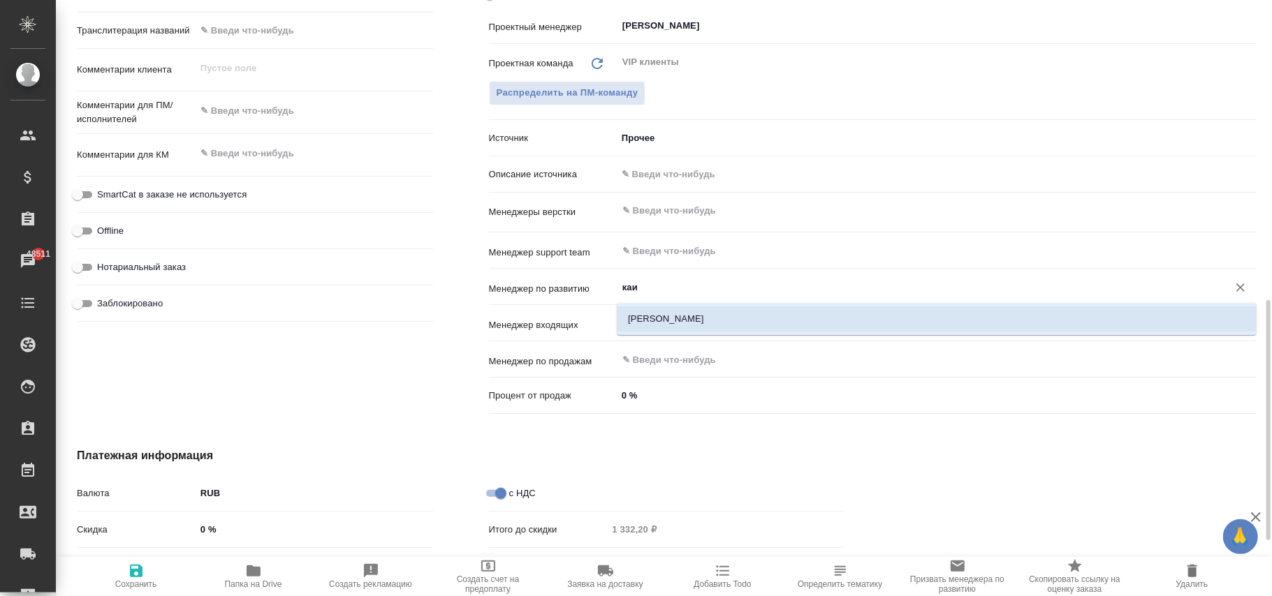
click at [664, 316] on li "Каирова Бэлла" at bounding box center [937, 319] width 640 height 25
type textarea "x"
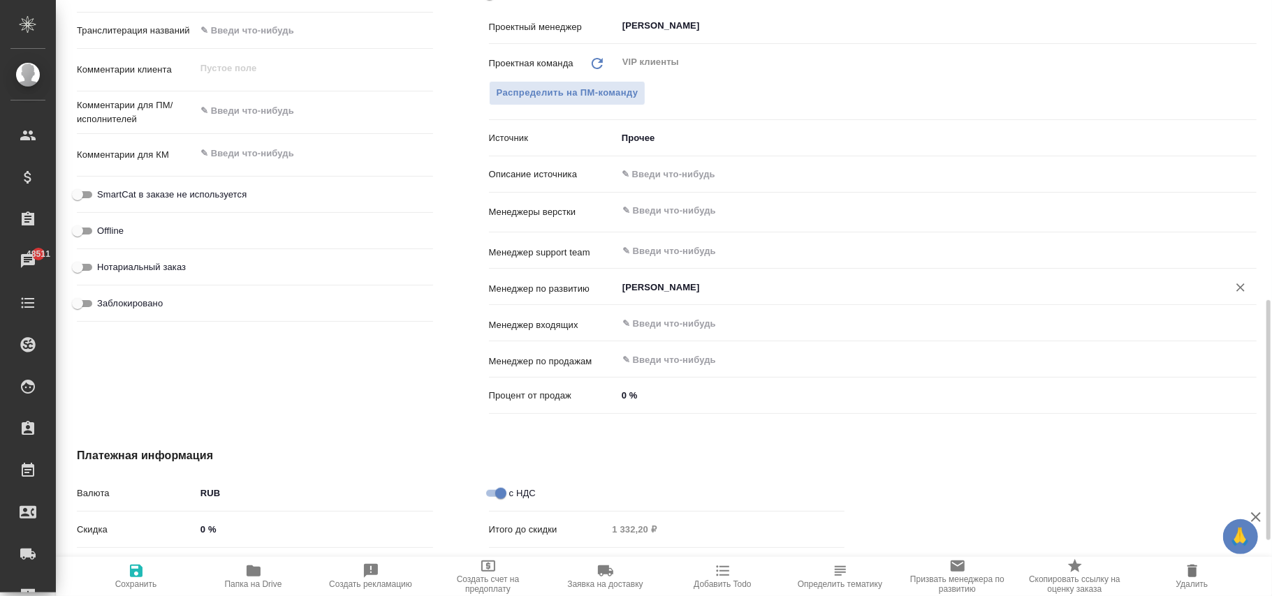
type input "Каирова Бэлла"
click at [672, 182] on input "text" at bounding box center [936, 174] width 638 height 20
type input "прочее"
type textarea "x"
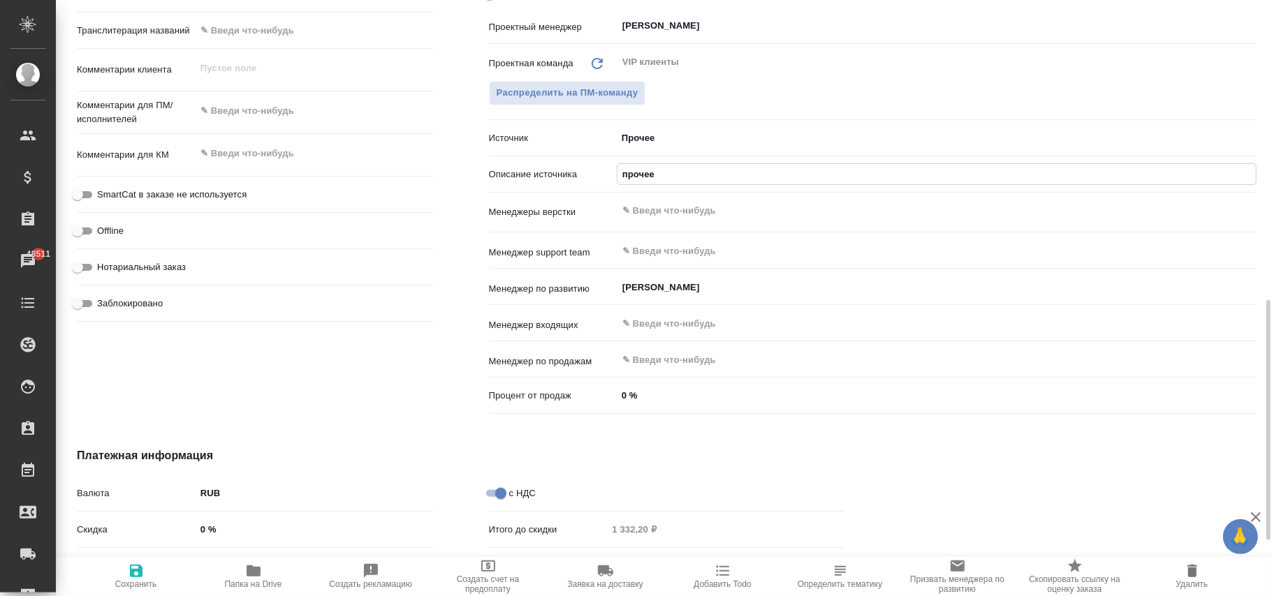
type textarea "x"
click at [121, 562] on button "Сохранить" at bounding box center [136, 576] width 117 height 39
type textarea "x"
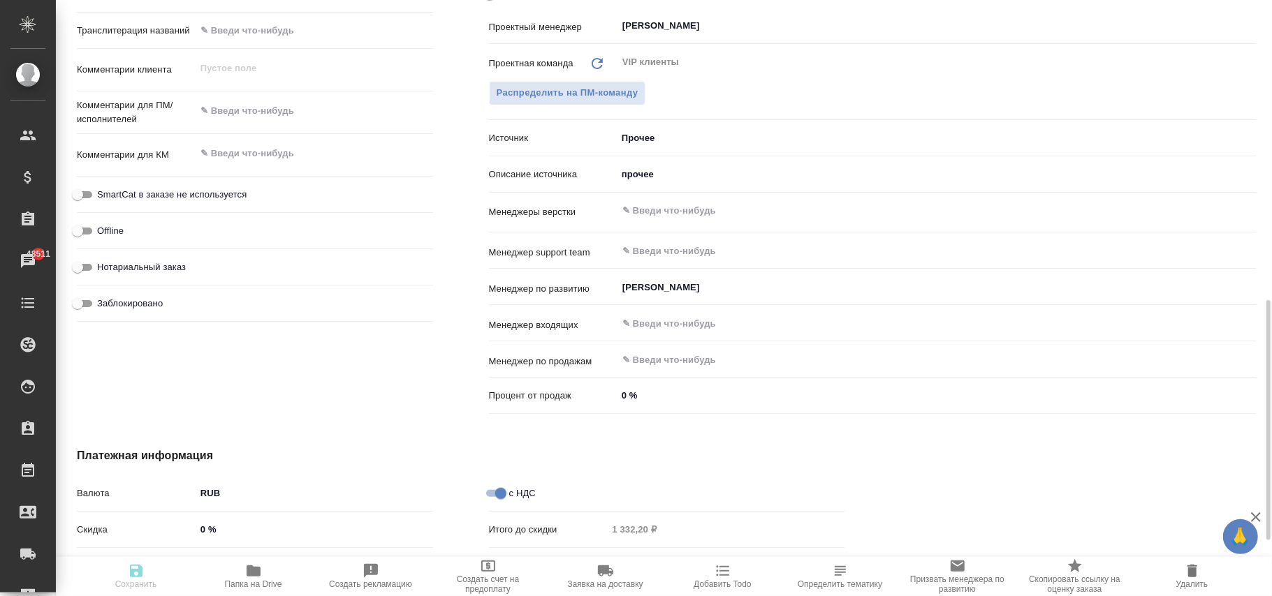
type textarea "x"
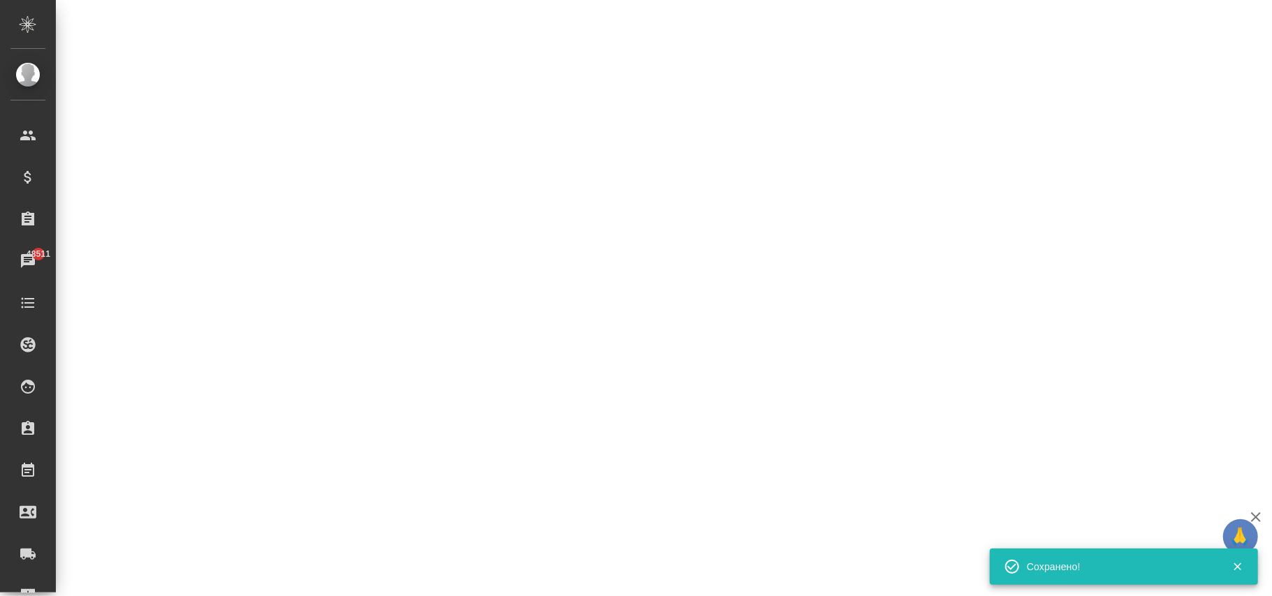
select select "RU"
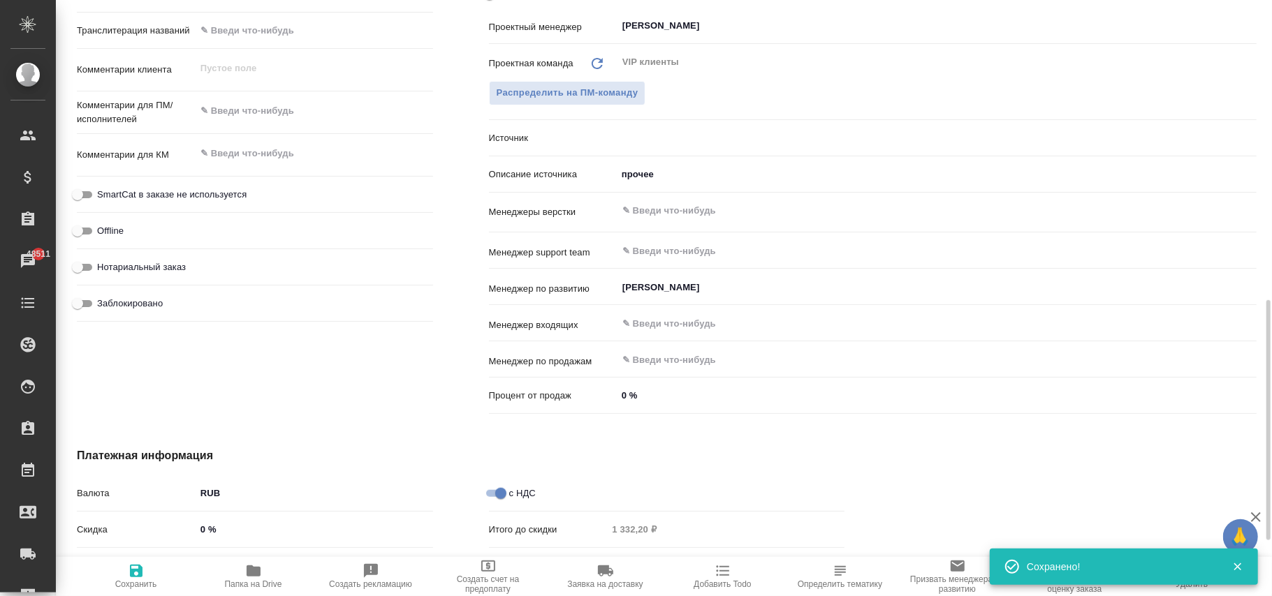
type textarea "x"
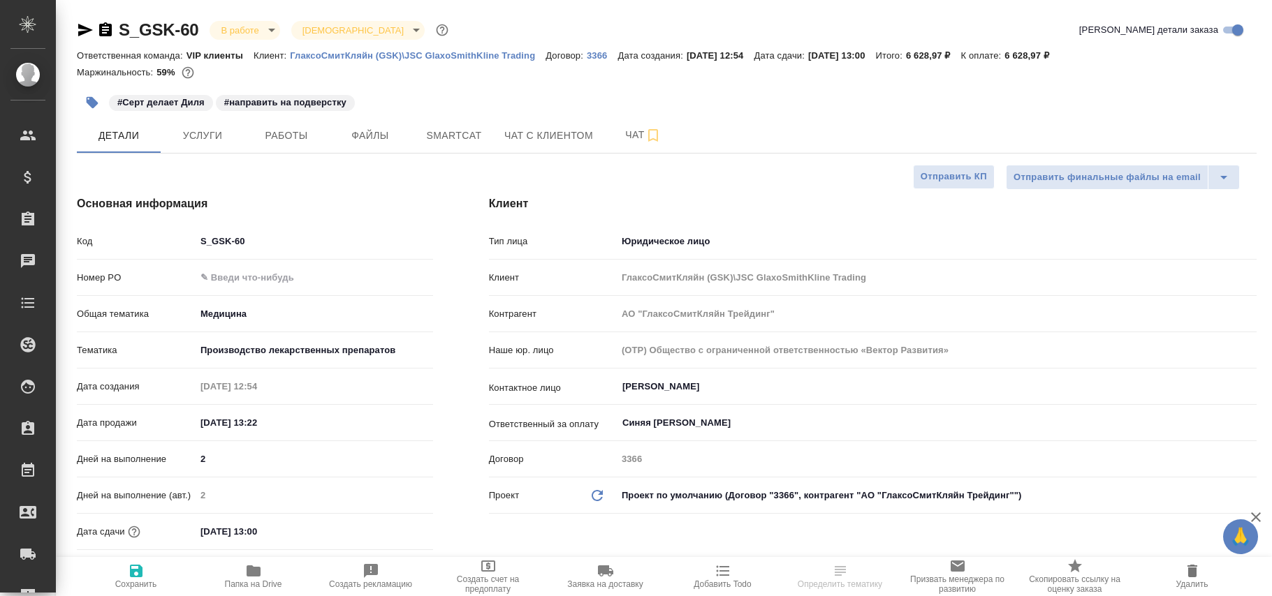
select select "RU"
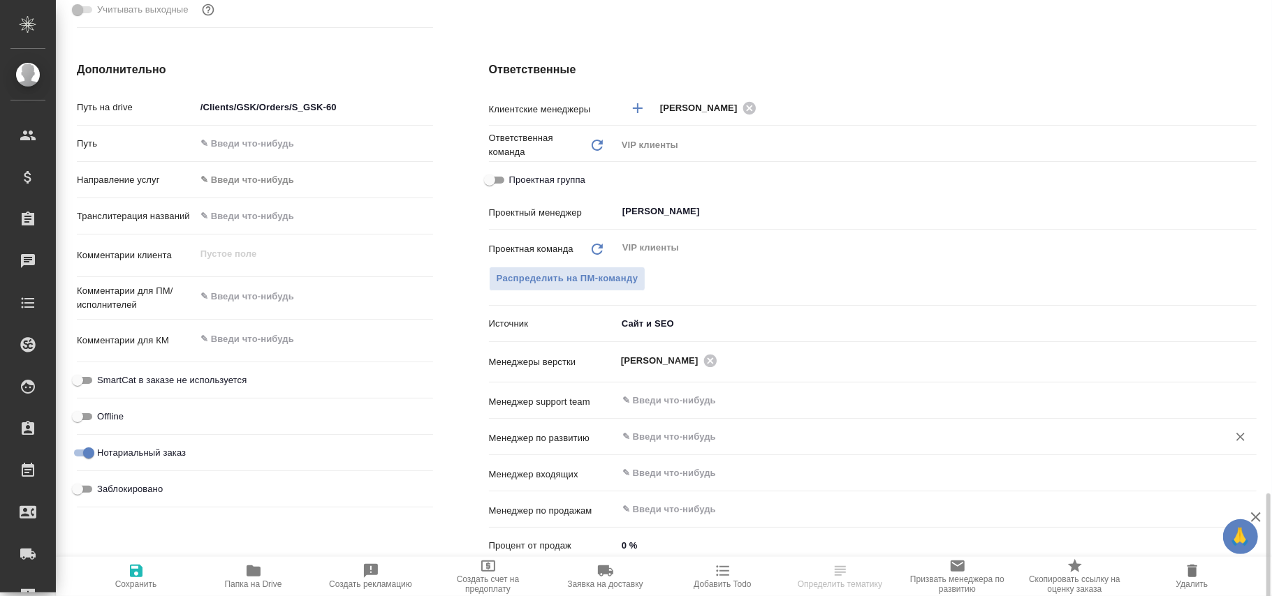
scroll to position [745, 0]
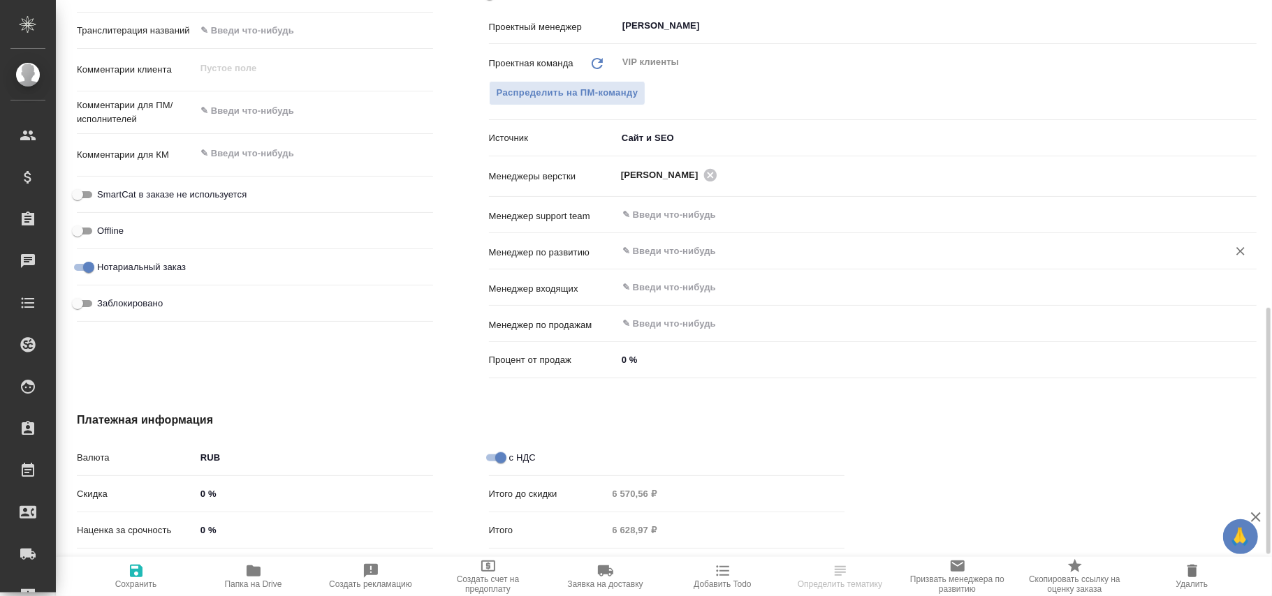
click at [660, 254] on input "text" at bounding box center [913, 251] width 585 height 17
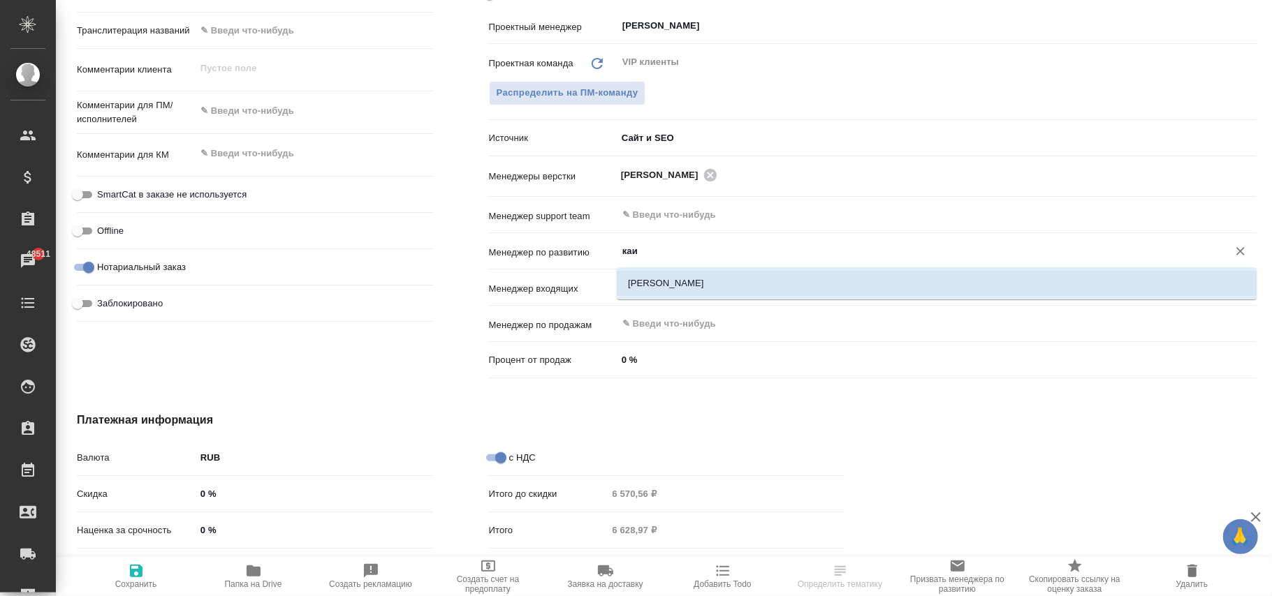
click at [664, 284] on li "[PERSON_NAME]" at bounding box center [937, 283] width 640 height 25
type input "[PERSON_NAME]"
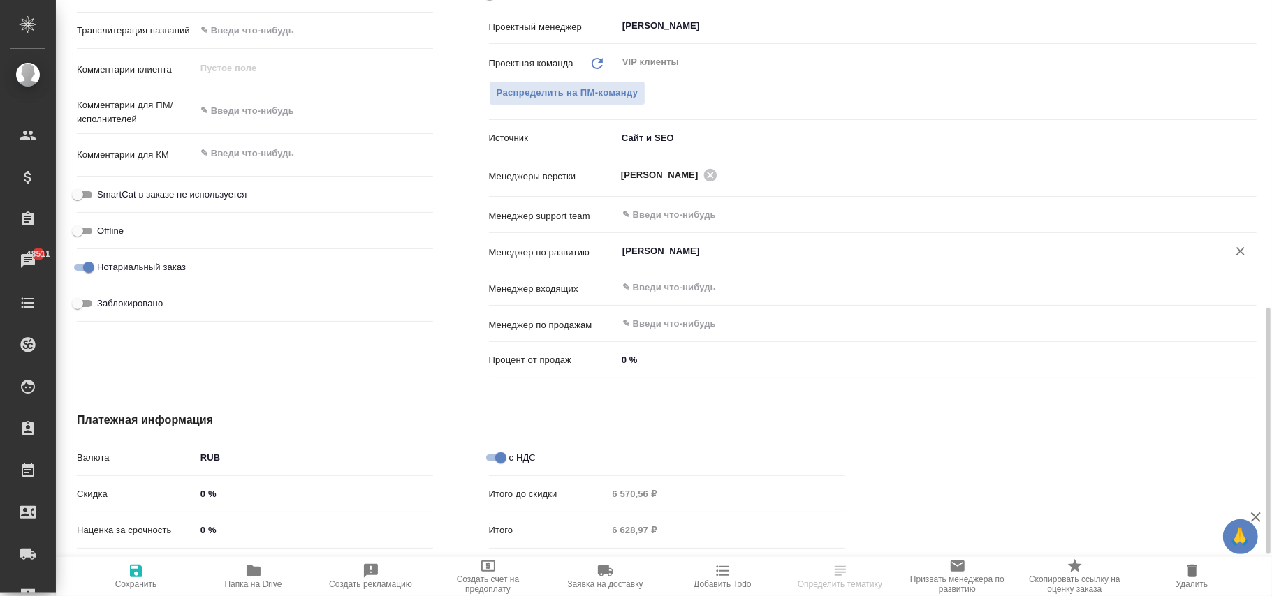
drag, startPoint x: 141, startPoint y: 570, endPoint x: 694, endPoint y: 247, distance: 639.8
click at [146, 570] on span "Сохранить" at bounding box center [136, 576] width 101 height 27
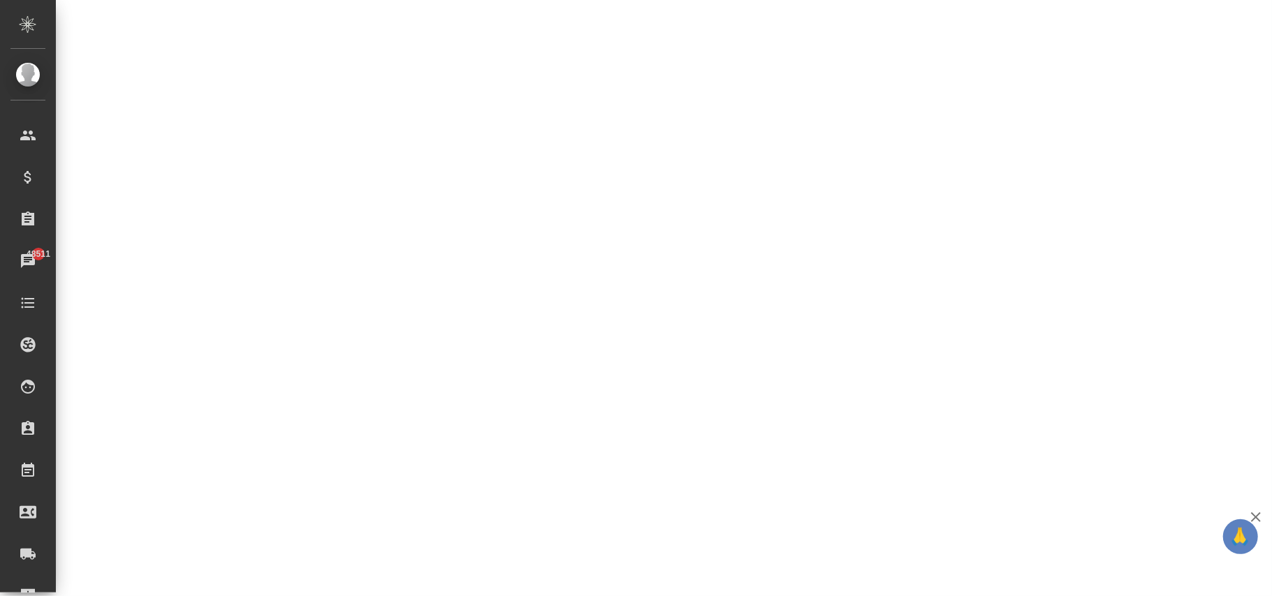
select select "RU"
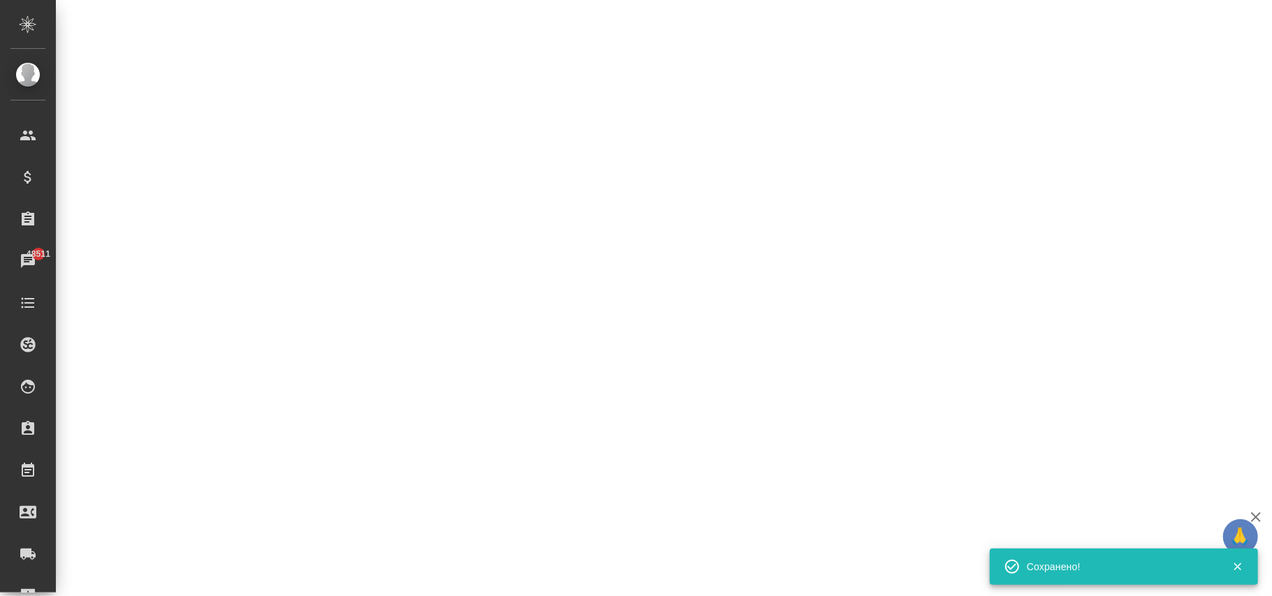
select select "RU"
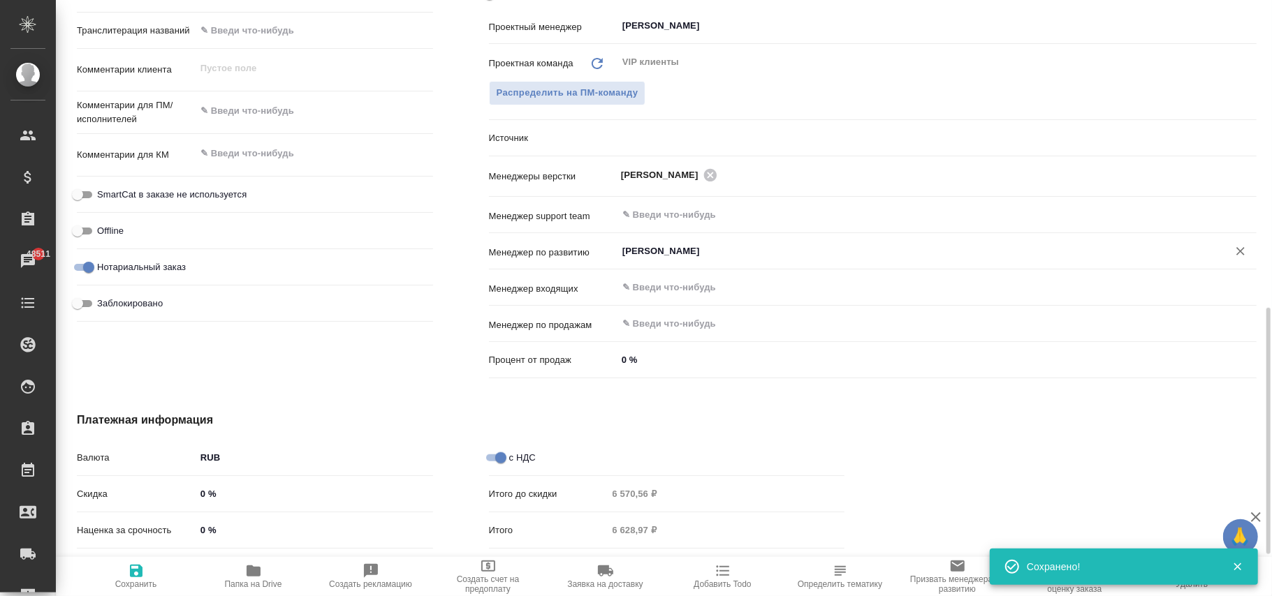
type textarea "x"
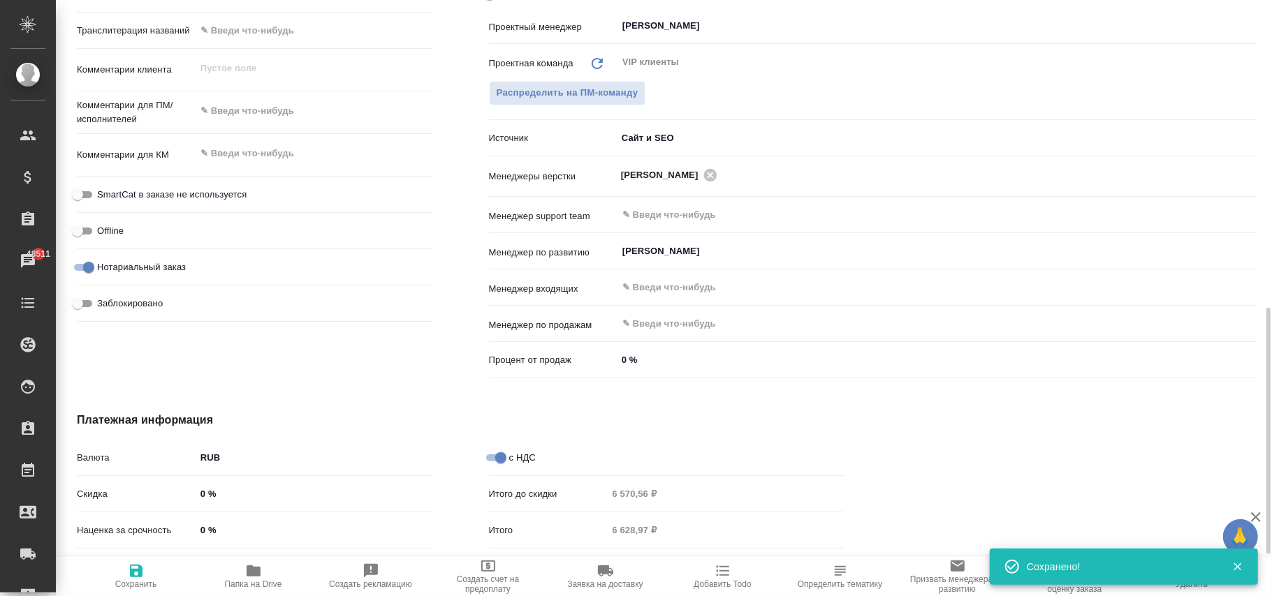
type textarea "x"
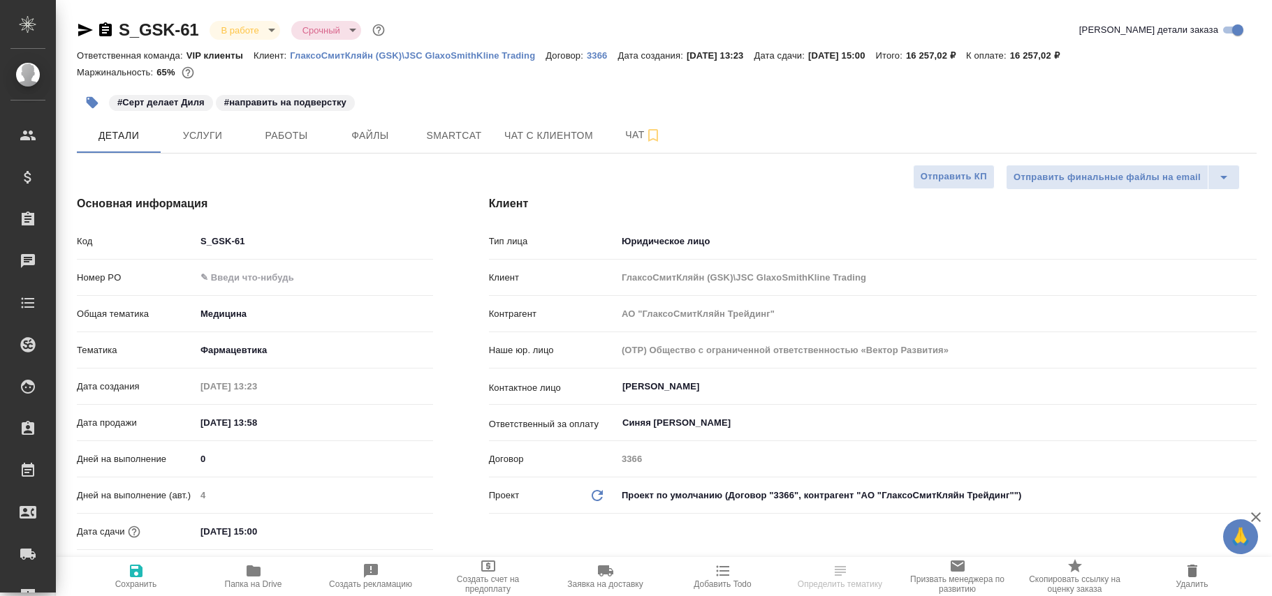
select select "RU"
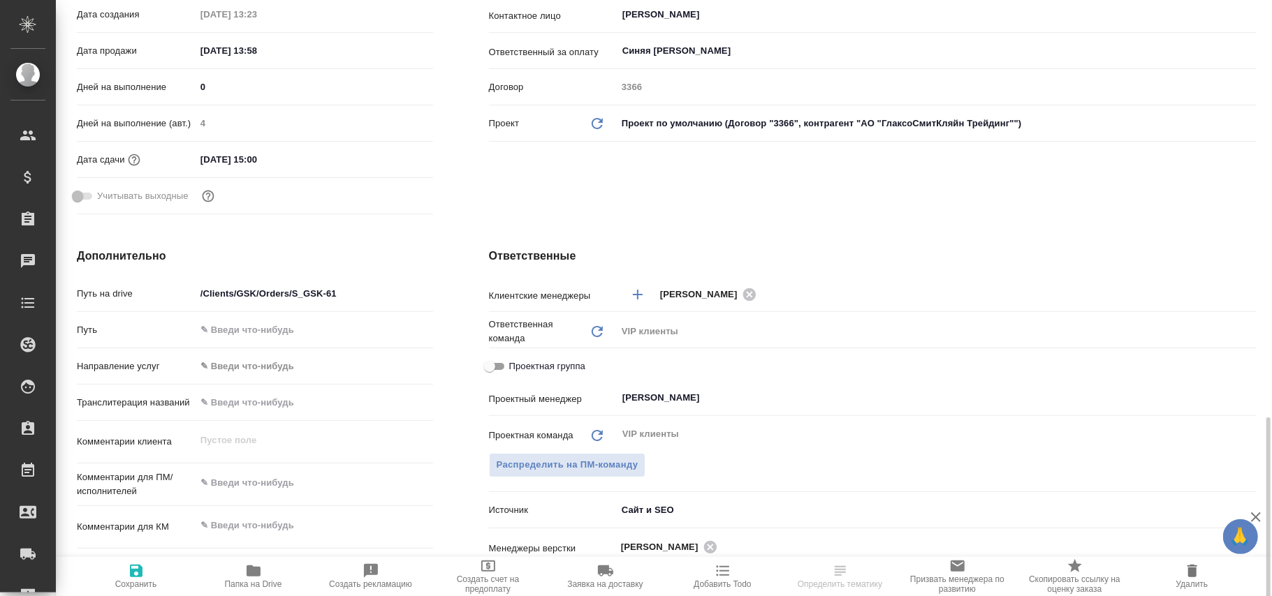
scroll to position [652, 0]
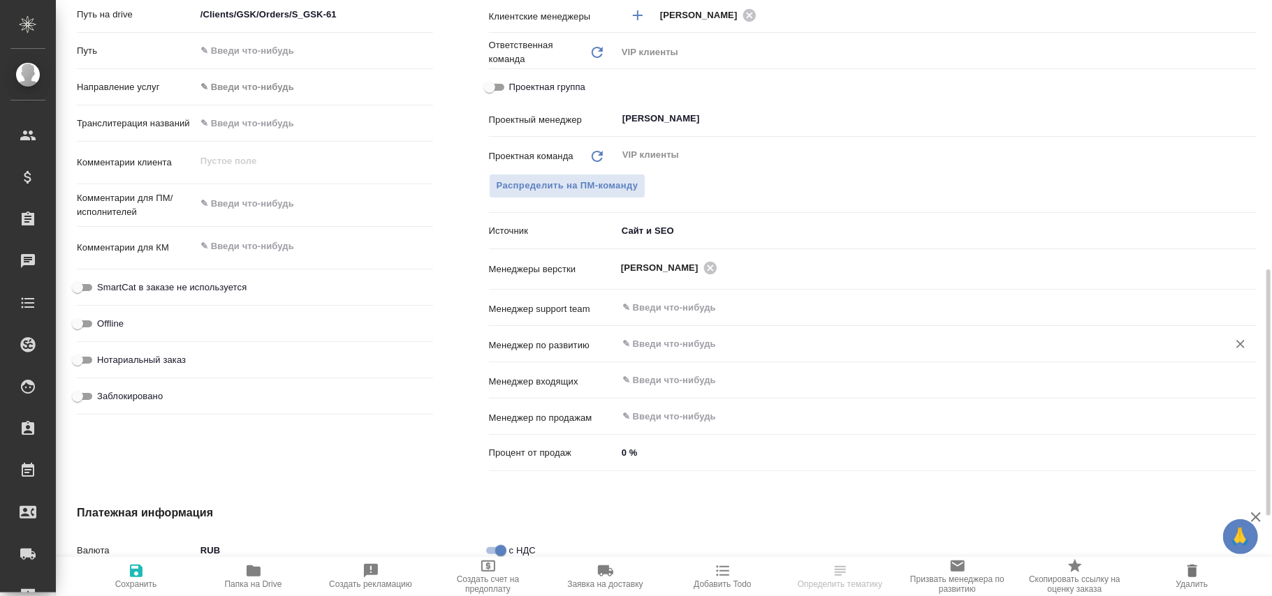
click at [682, 344] on input "text" at bounding box center [913, 344] width 585 height 17
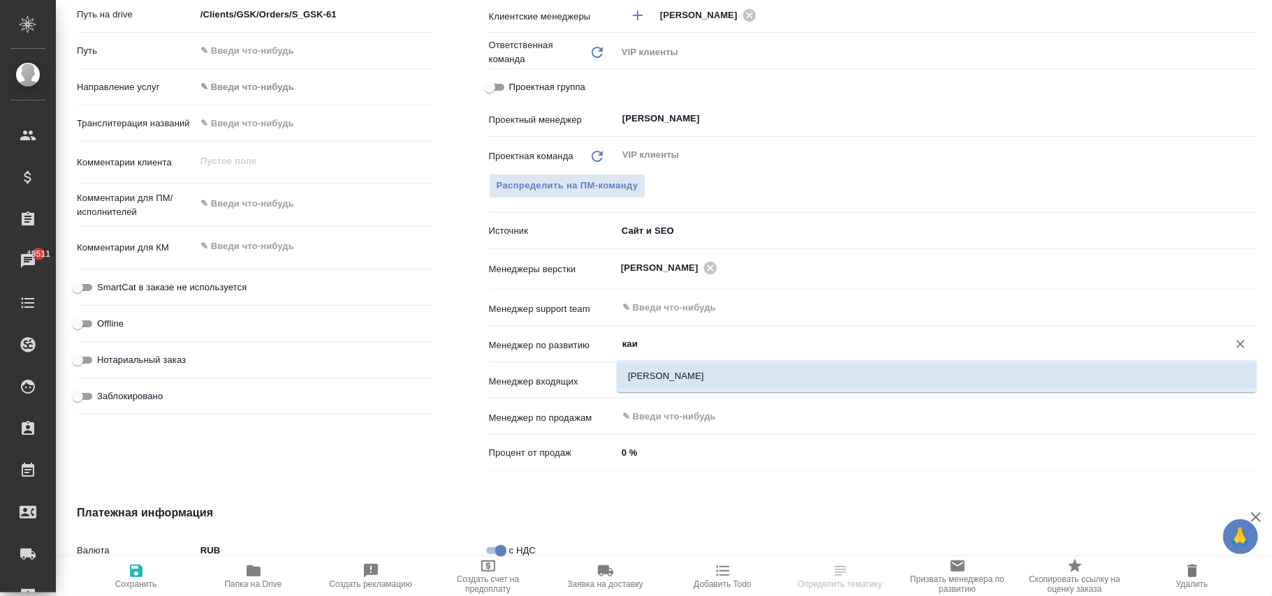
click at [721, 367] on li "[PERSON_NAME]" at bounding box center [937, 376] width 640 height 25
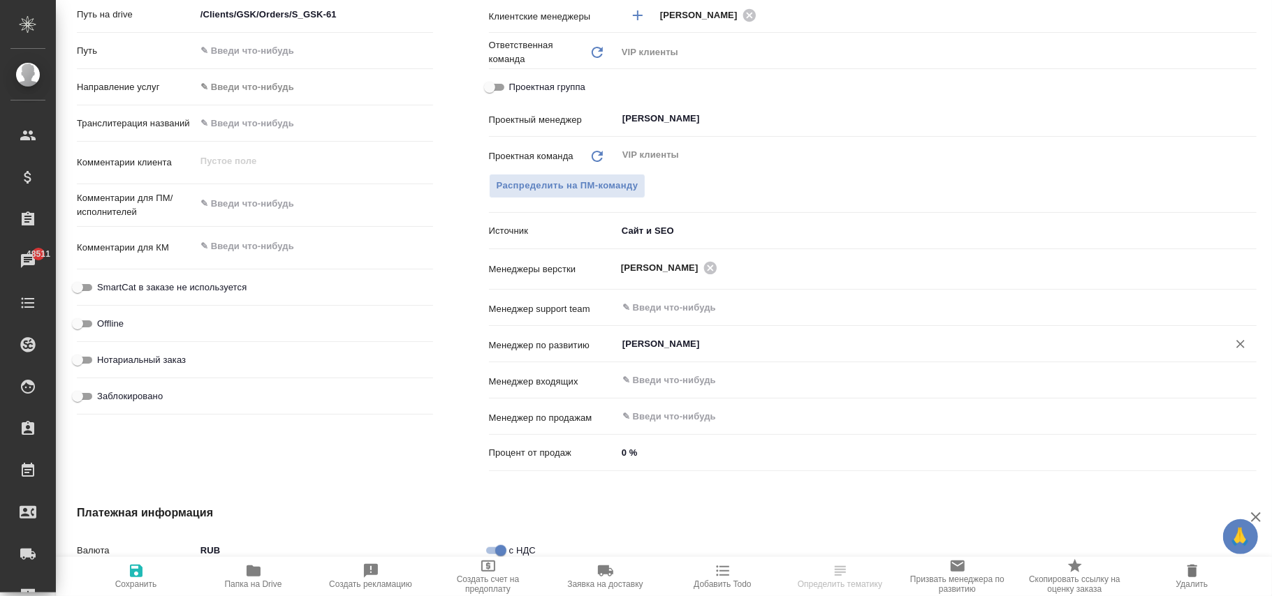
type input "[PERSON_NAME]"
click at [144, 581] on span "Сохранить" at bounding box center [136, 585] width 42 height 10
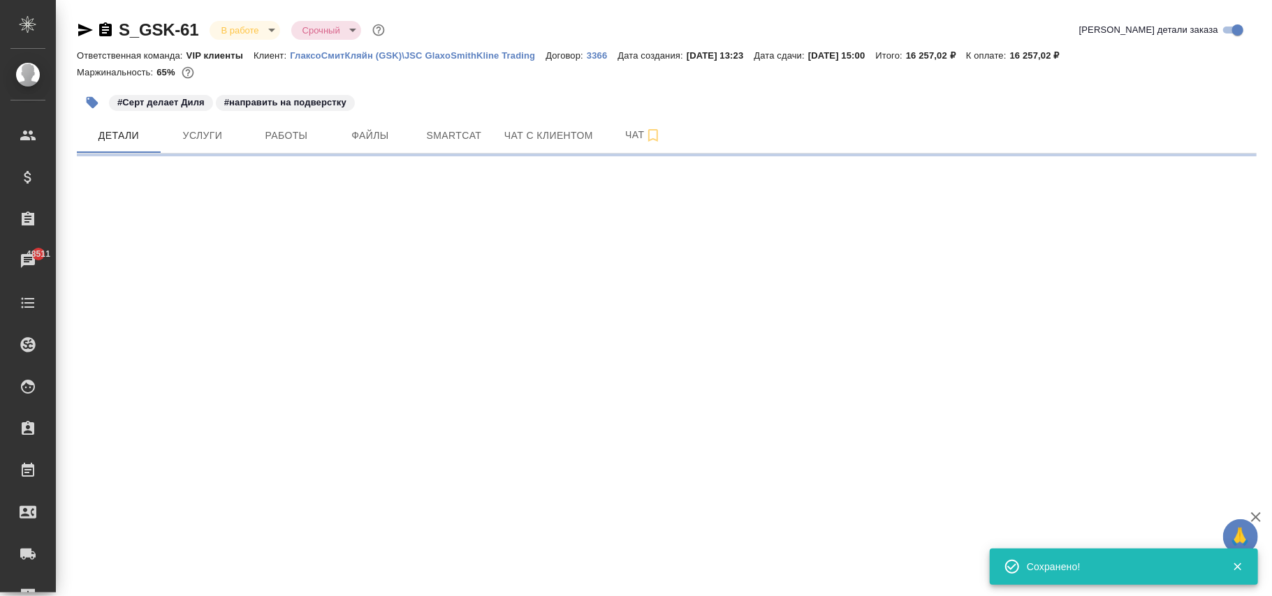
scroll to position [0, 0]
select select "RU"
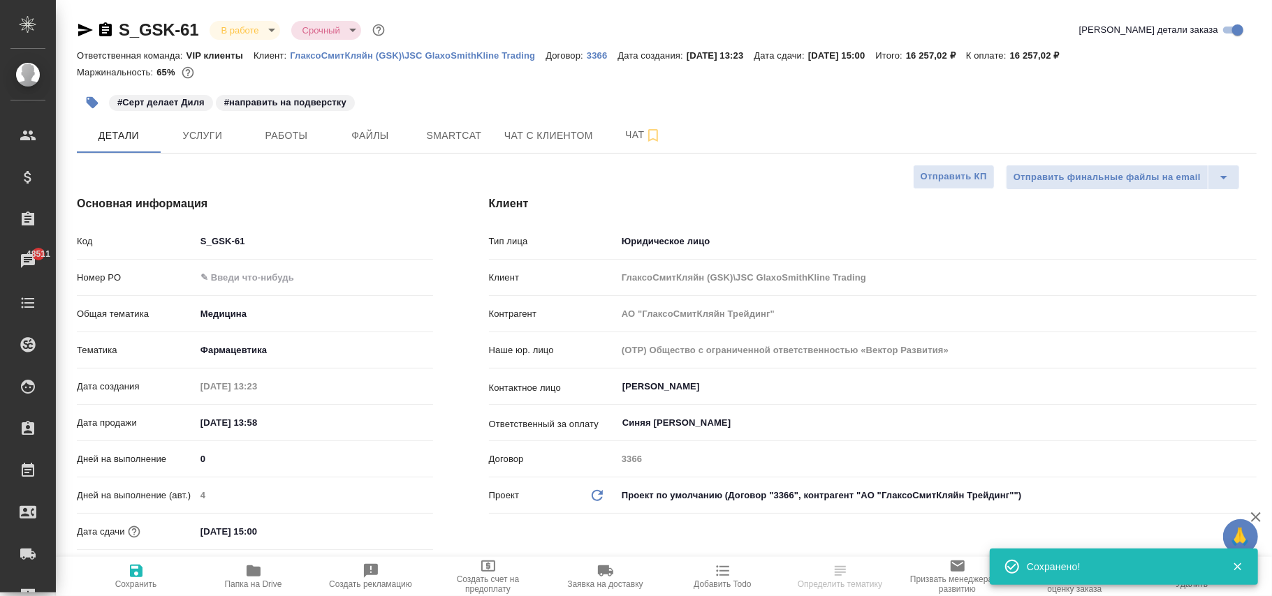
select select "RU"
type textarea "x"
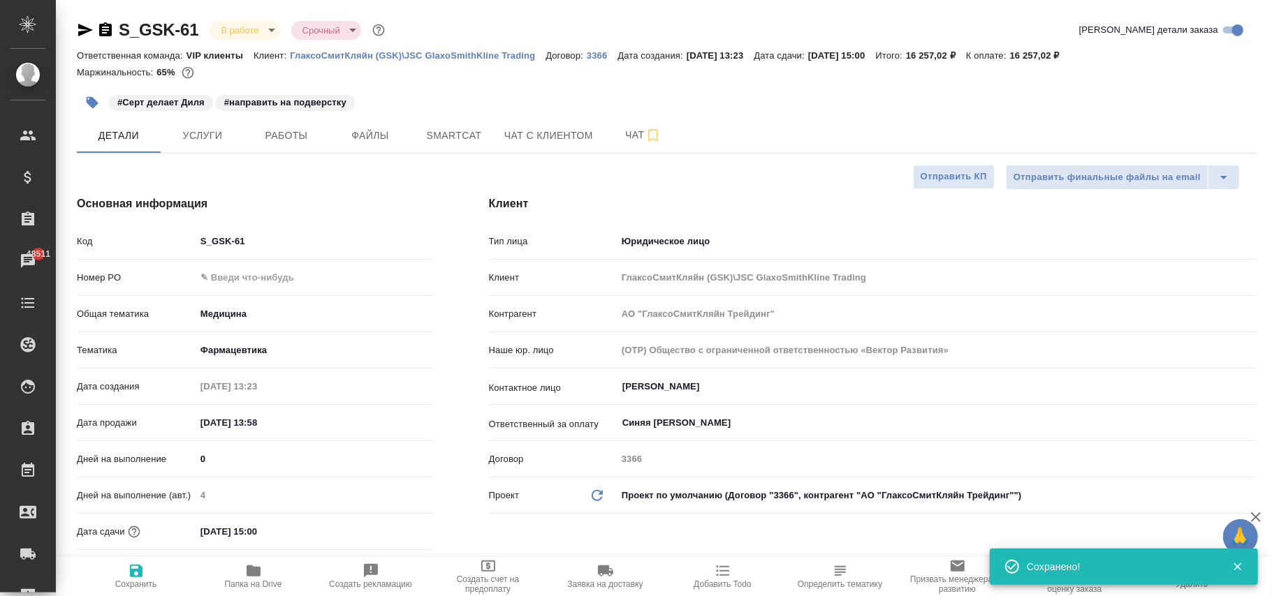
type textarea "x"
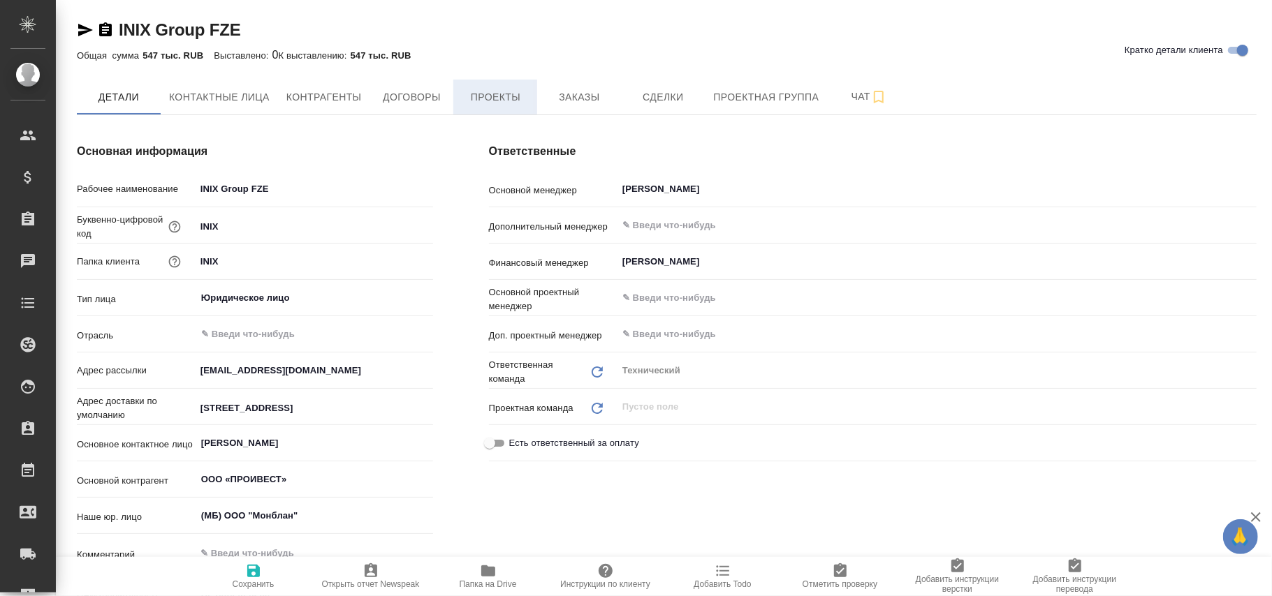
click at [526, 96] on span "Проекты" at bounding box center [495, 97] width 67 height 17
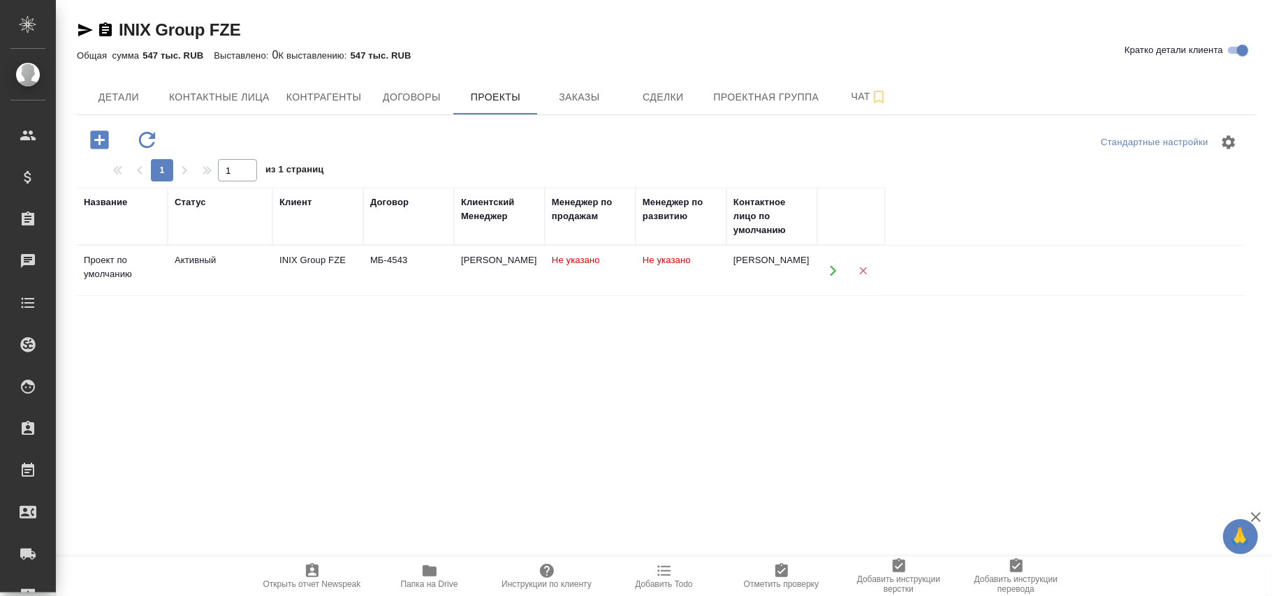
click at [658, 274] on td "Не указано" at bounding box center [681, 271] width 91 height 49
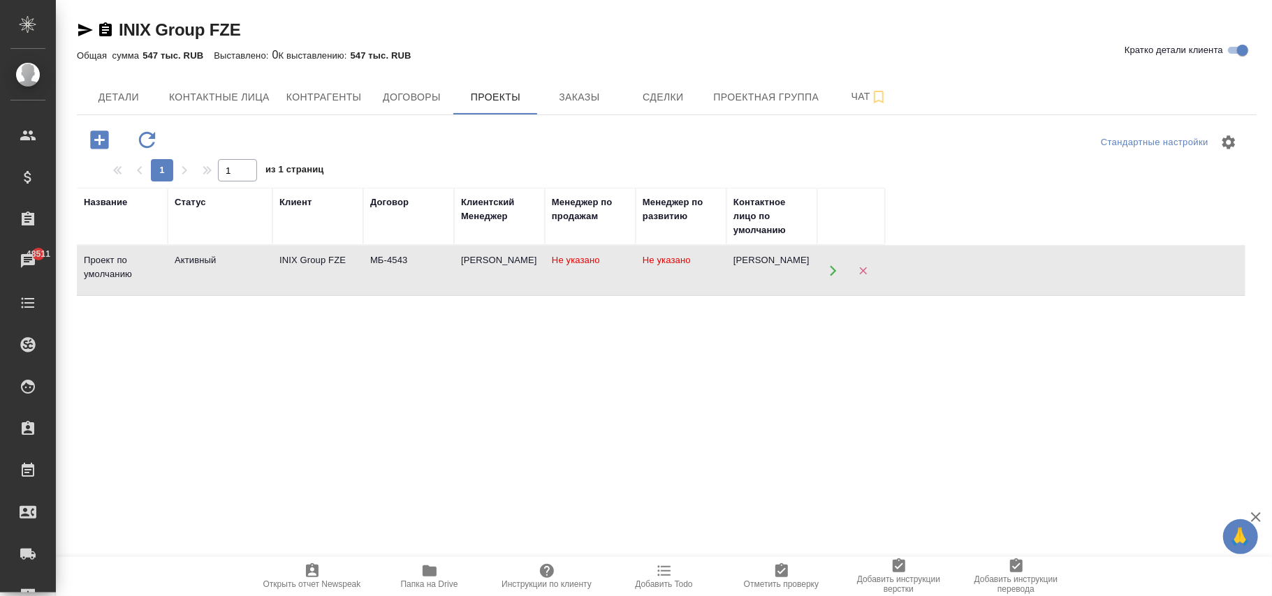
click at [658, 274] on td "Не указано" at bounding box center [681, 271] width 91 height 49
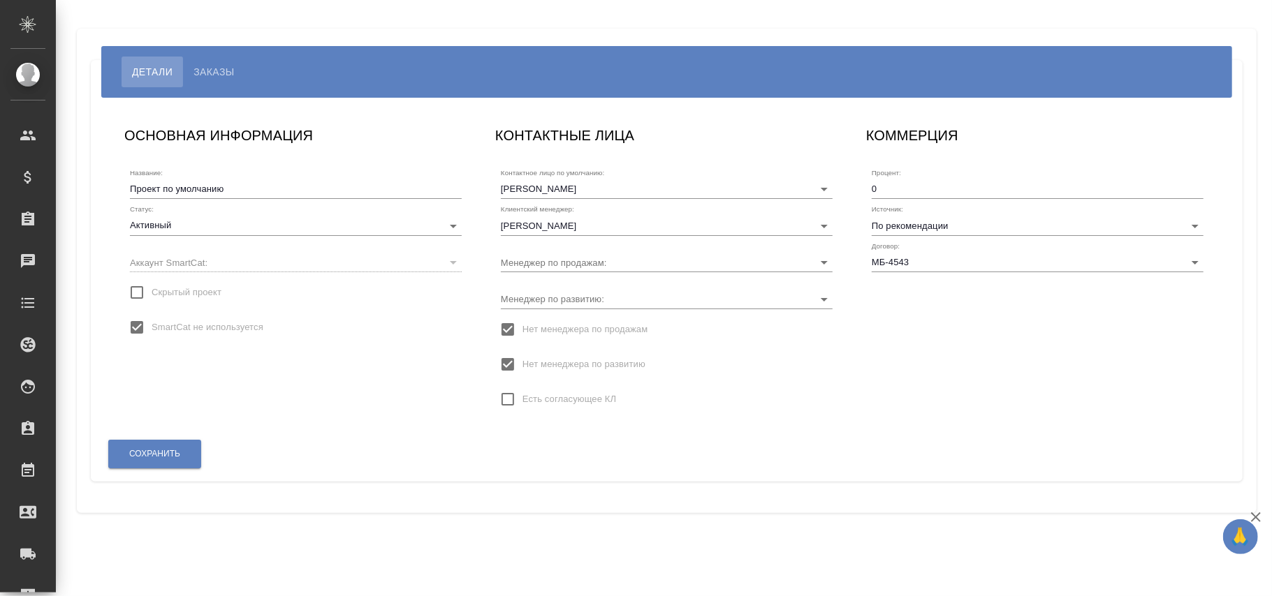
click at [542, 359] on span "Нет менеджера по развитию" at bounding box center [583, 365] width 123 height 14
click at [522, 359] on input "Нет менеджера по развитию" at bounding box center [507, 364] width 29 height 29
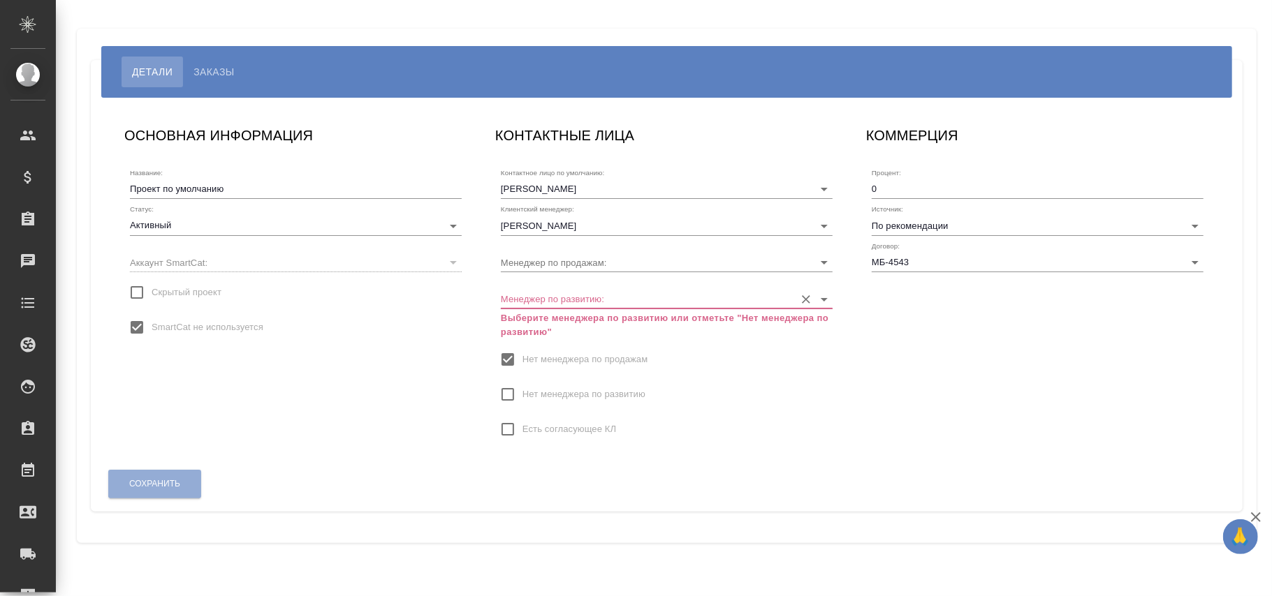
drag, startPoint x: 557, startPoint y: 302, endPoint x: 565, endPoint y: 305, distance: 8.8
click at [557, 302] on input "Менеджер по развитию:" at bounding box center [644, 298] width 287 height 19
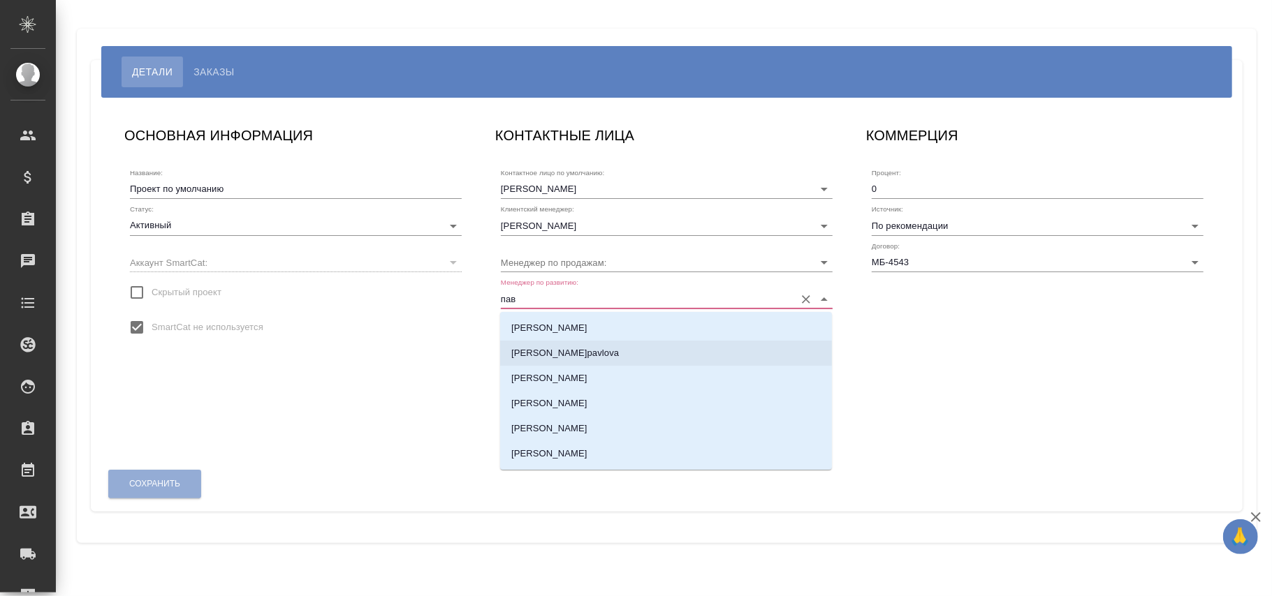
click at [615, 351] on p "[PERSON_NAME]pavlova" at bounding box center [565, 353] width 108 height 14
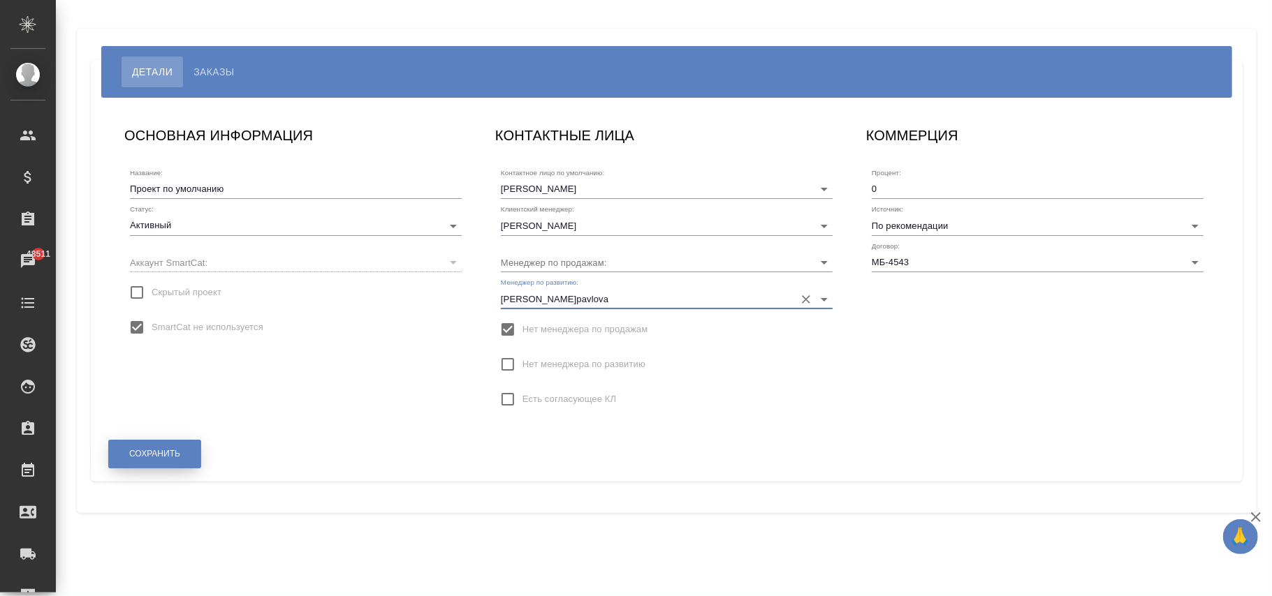
type input "[PERSON_NAME]pavlova"
click at [171, 443] on button "Сохранить" at bounding box center [154, 454] width 93 height 29
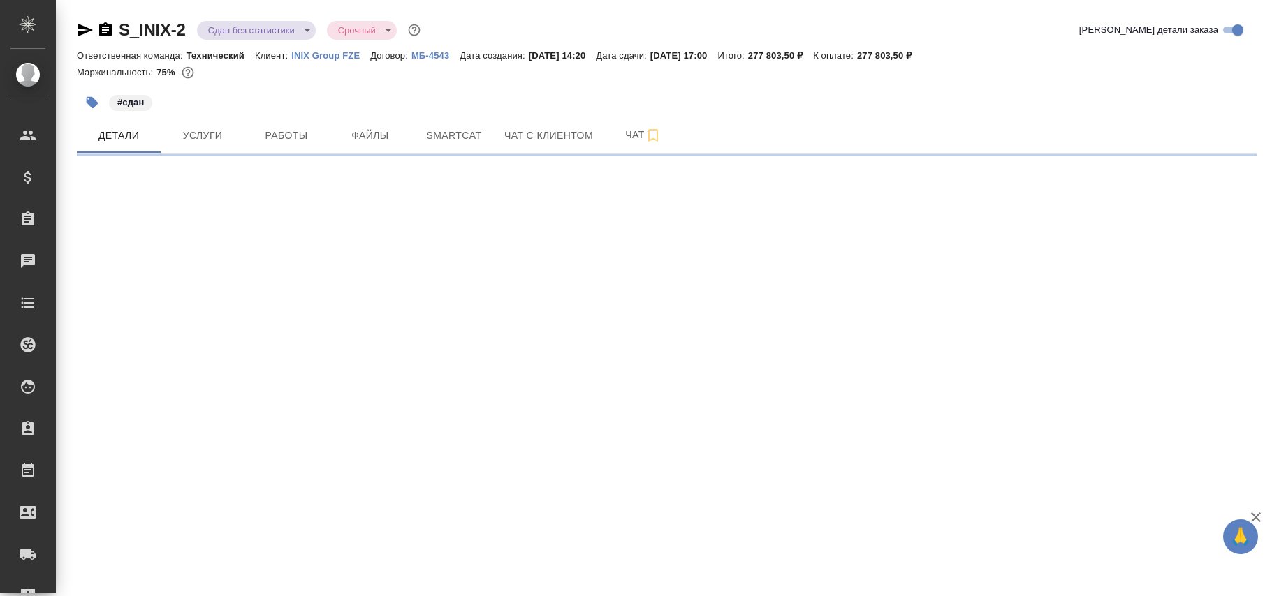
select select "RU"
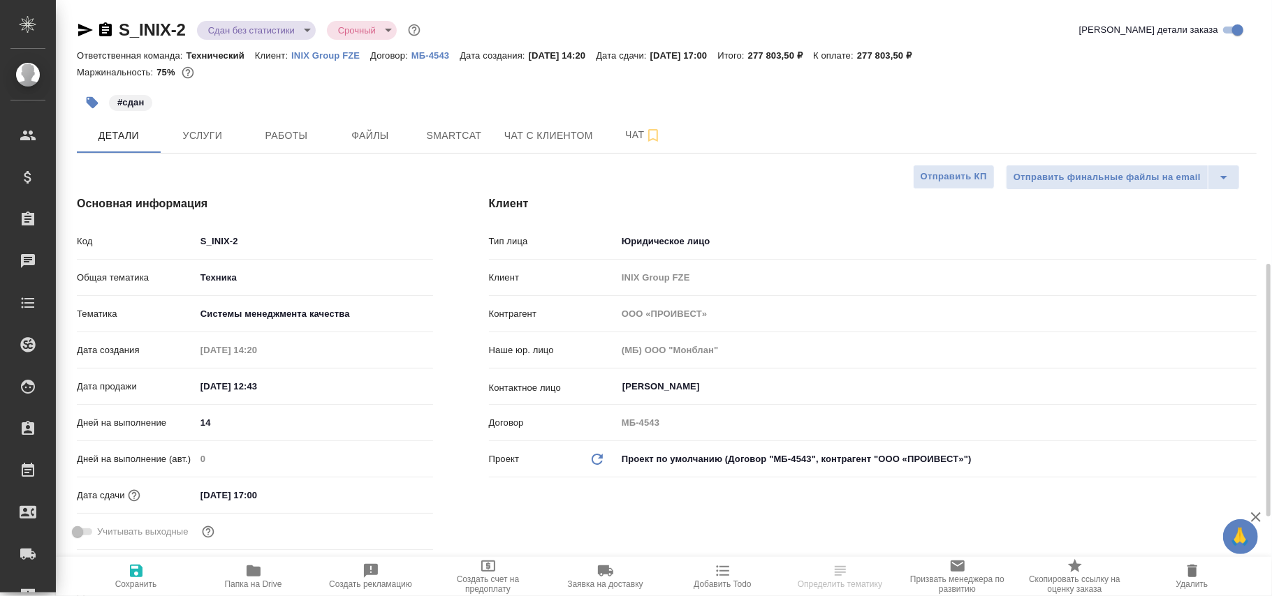
type textarea "x"
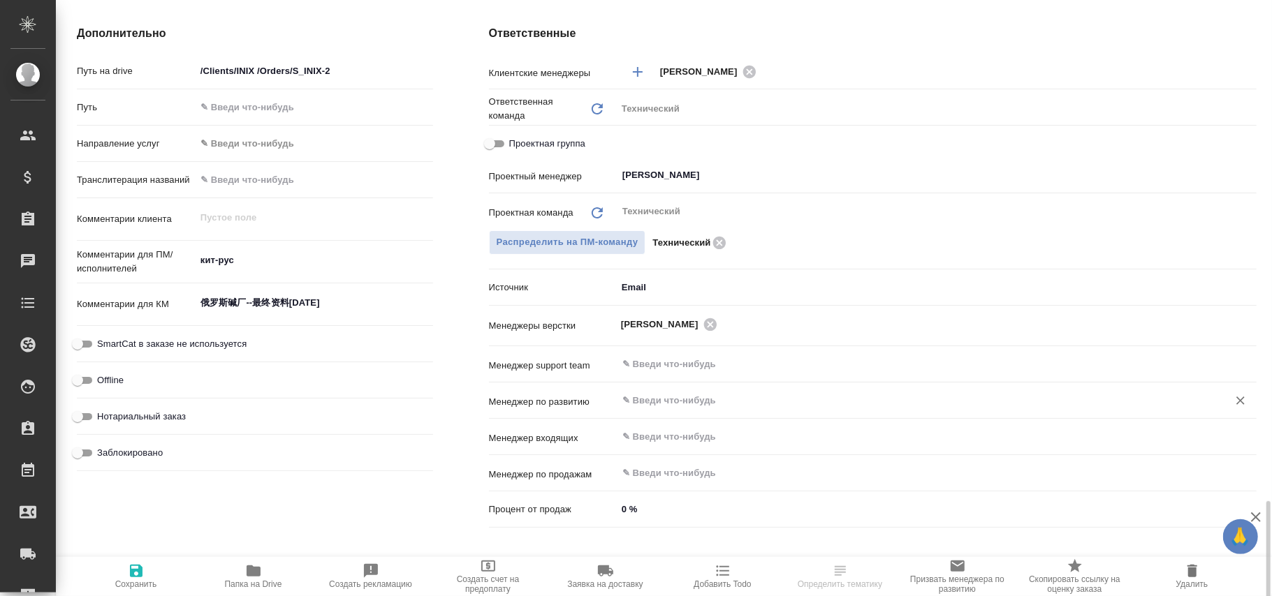
scroll to position [745, 0]
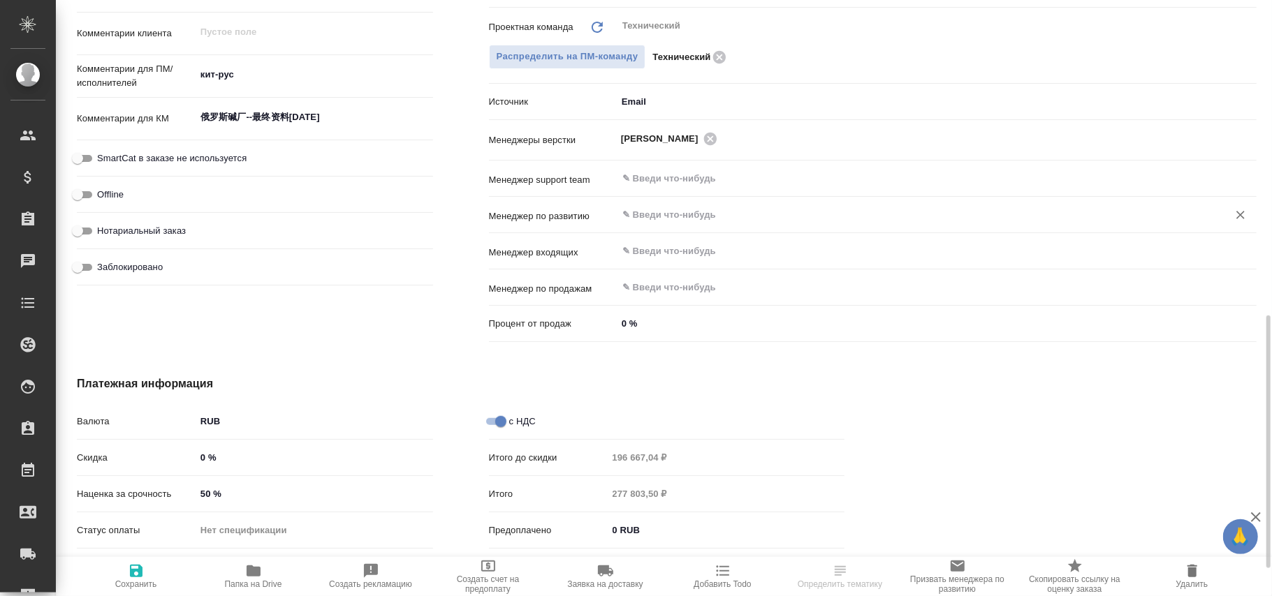
drag, startPoint x: 659, startPoint y: 212, endPoint x: 677, endPoint y: 219, distance: 19.5
click at [664, 212] on input "text" at bounding box center [913, 215] width 585 height 17
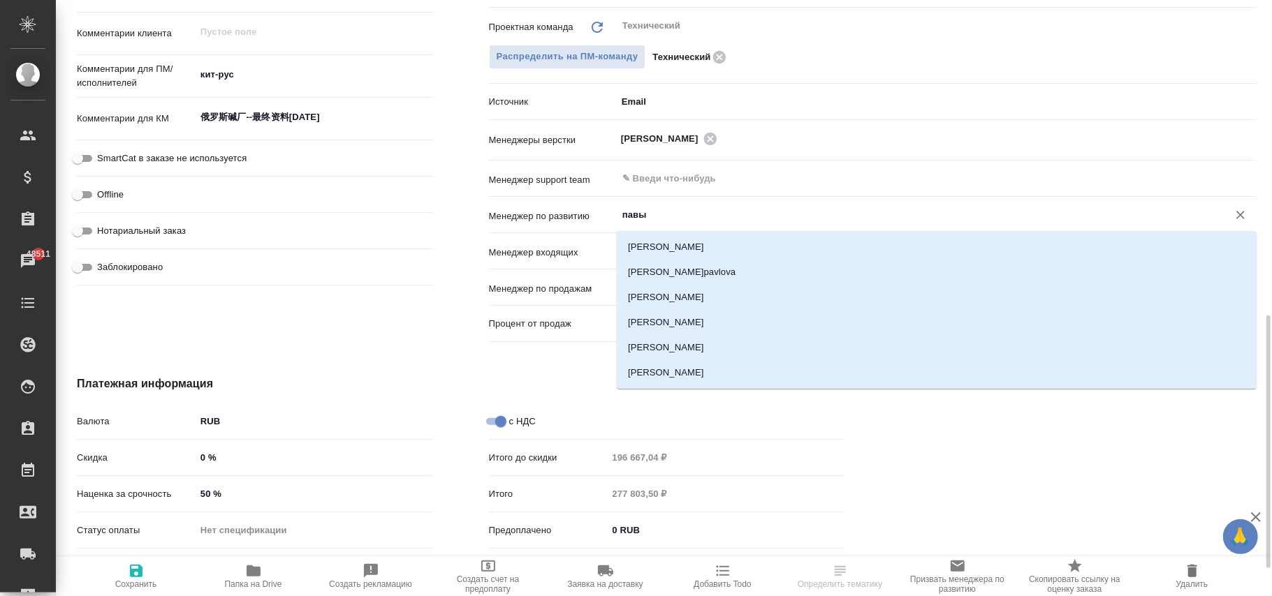
type input "пав"
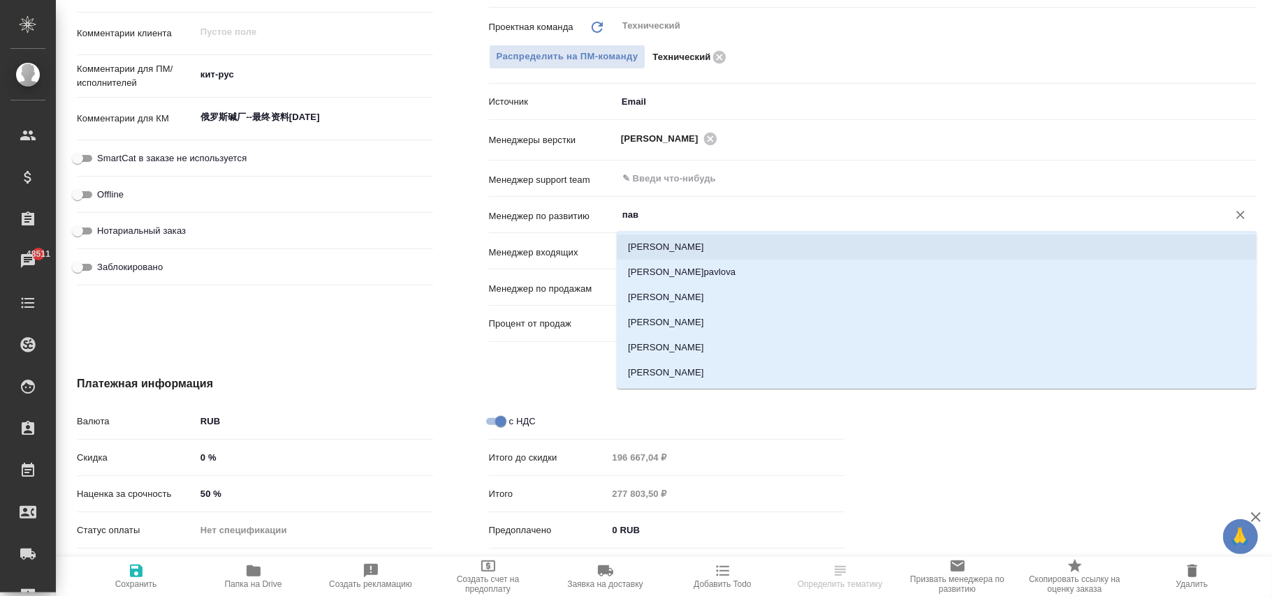
click at [690, 258] on li "Сеитов Павел" at bounding box center [937, 247] width 640 height 25
type textarea "x"
type input "Сеитов Павел"
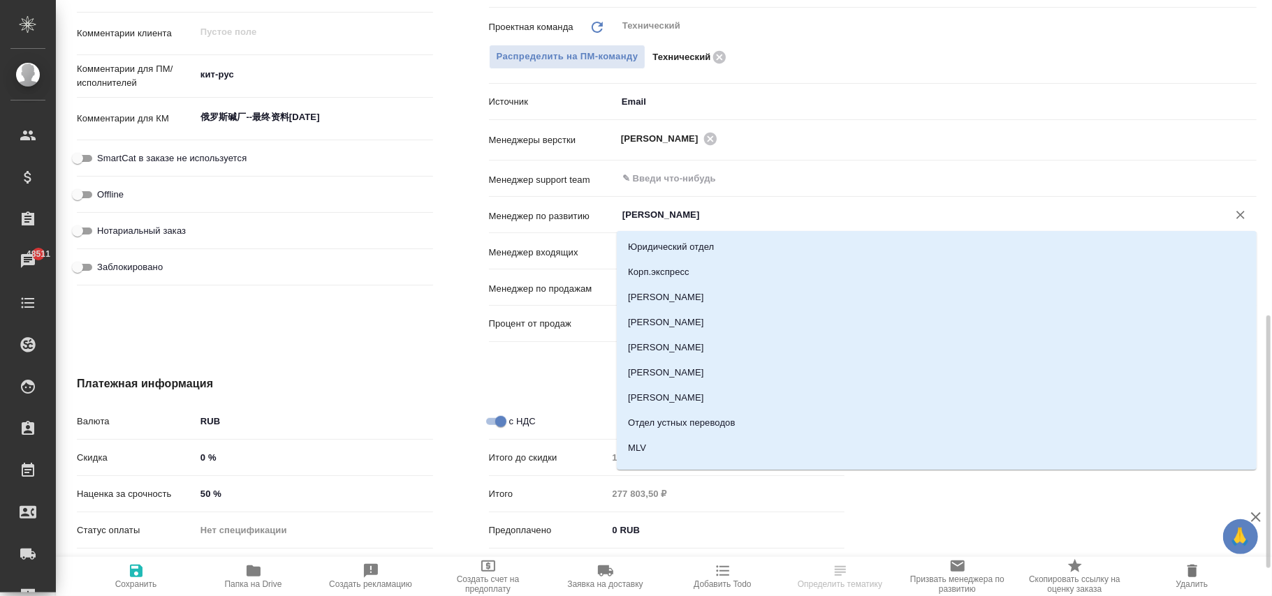
drag, startPoint x: 613, startPoint y: 213, endPoint x: 510, endPoint y: 213, distance: 103.4
click at [510, 213] on div "Менеджер по развитию Сеитов Павел ​" at bounding box center [873, 215] width 768 height 24
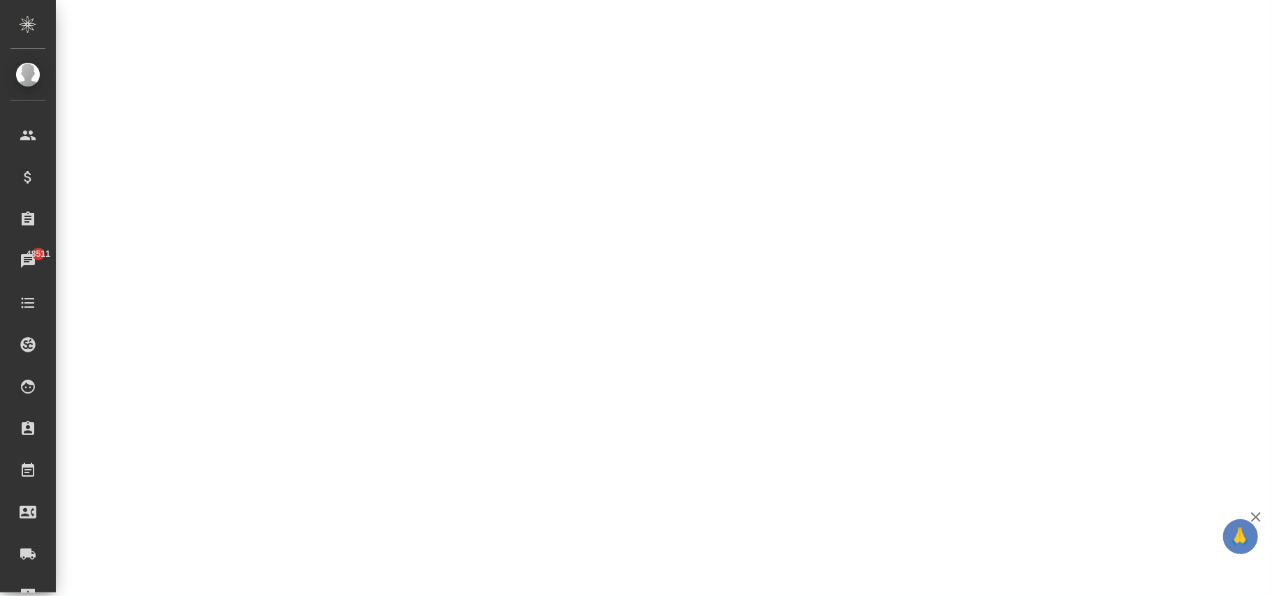
select select "RU"
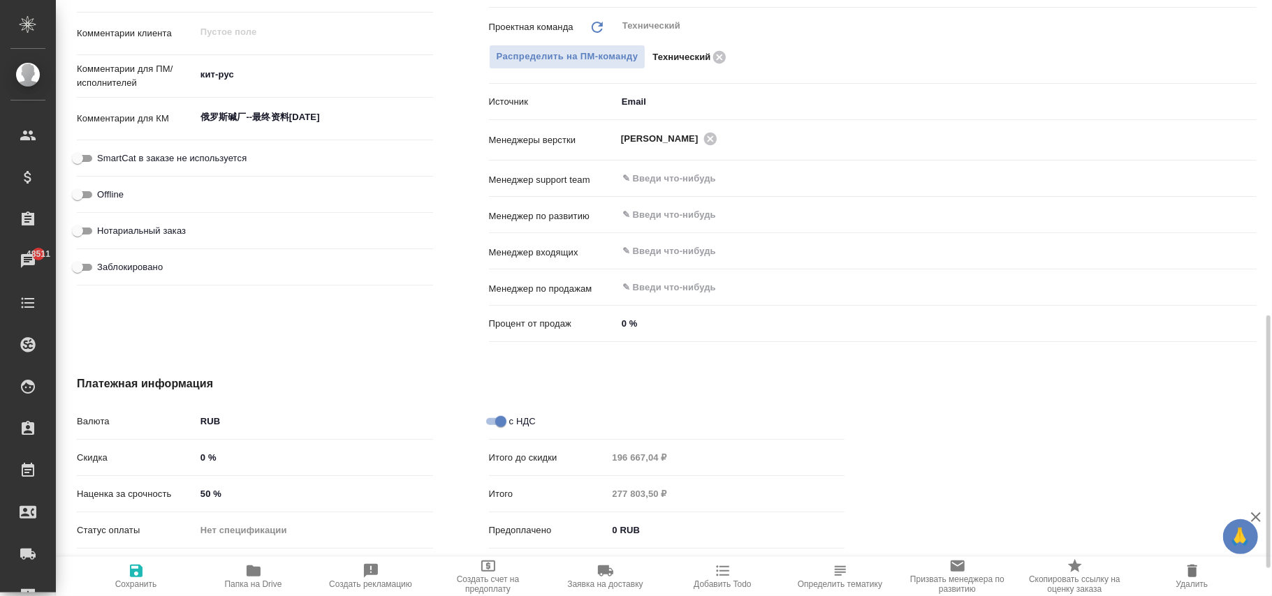
type textarea "x"
click at [650, 221] on input "text" at bounding box center [913, 215] width 585 height 17
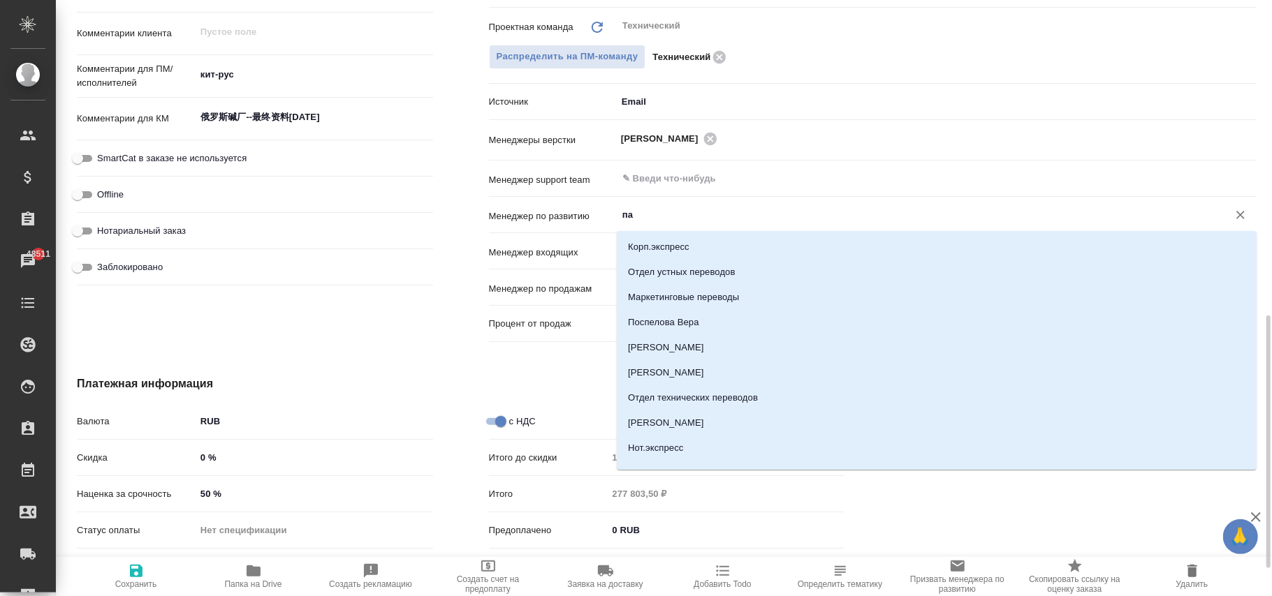
type input "пав"
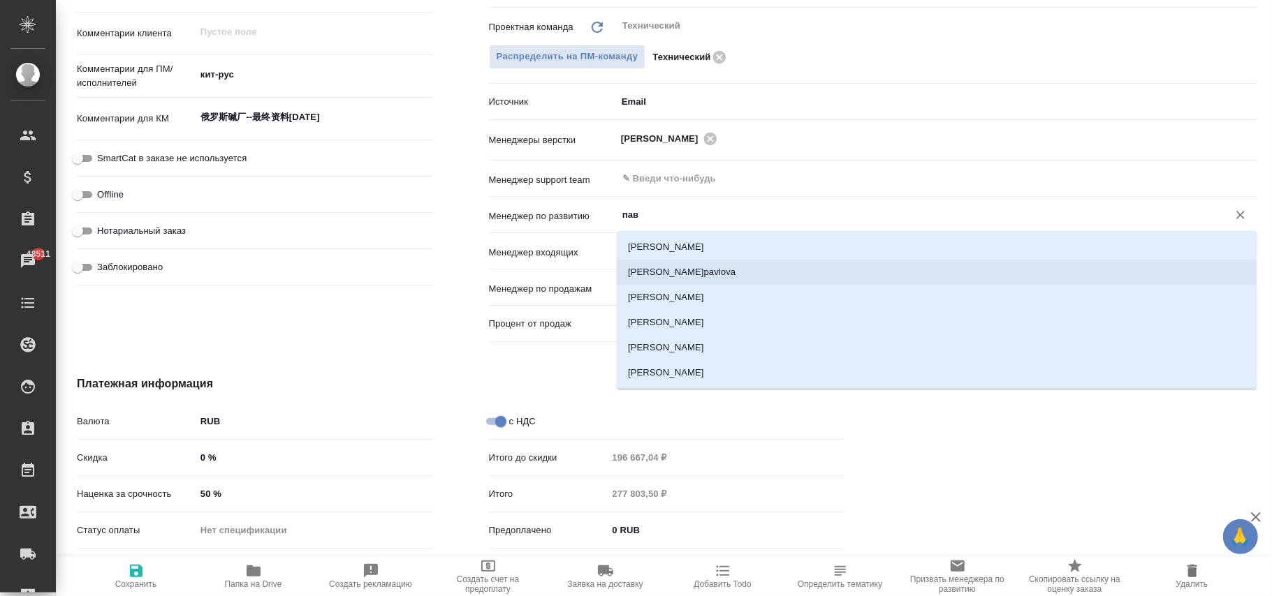
click at [719, 264] on li "Павлова Антонина a.pavlova" at bounding box center [937, 272] width 640 height 25
type textarea "x"
type input "Павлова Антонина a.pavlova"
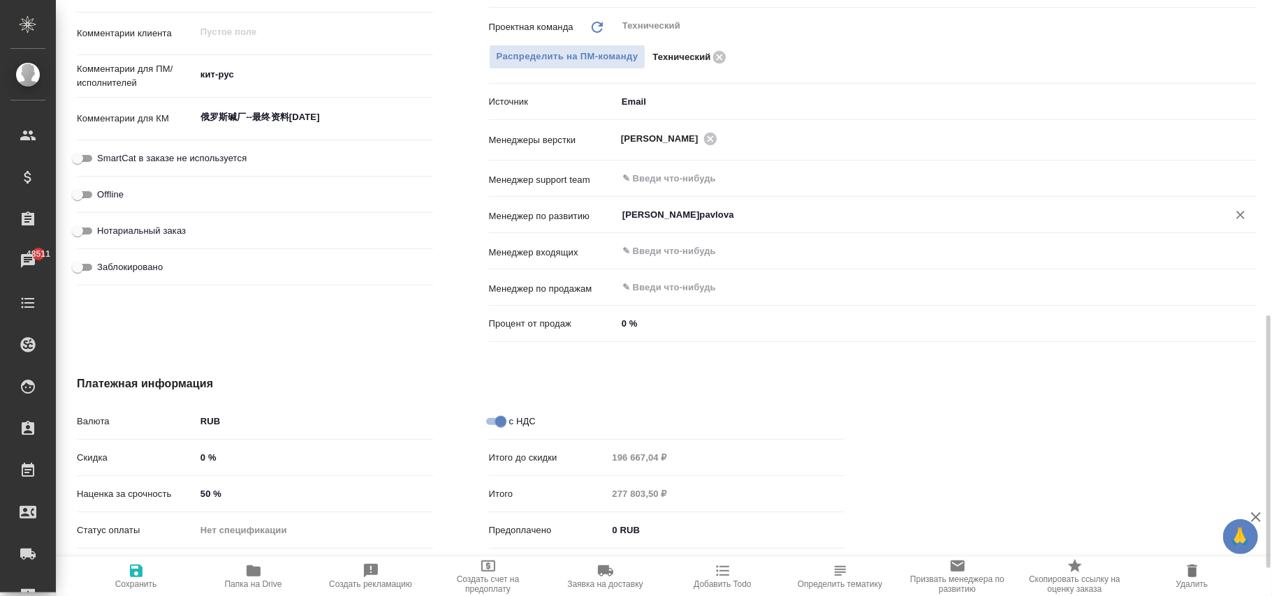
type textarea "x"
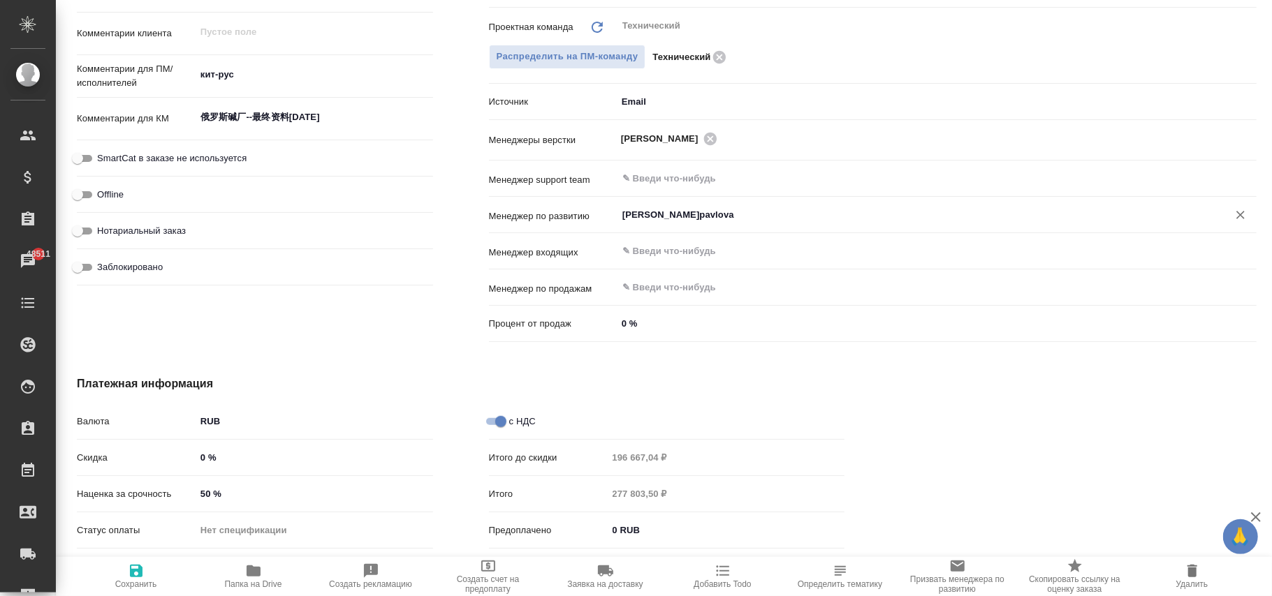
type textarea "x"
type input "[PERSON_NAME]pavlova"
click at [152, 571] on span "Сохранить" at bounding box center [136, 576] width 101 height 27
type textarea "x"
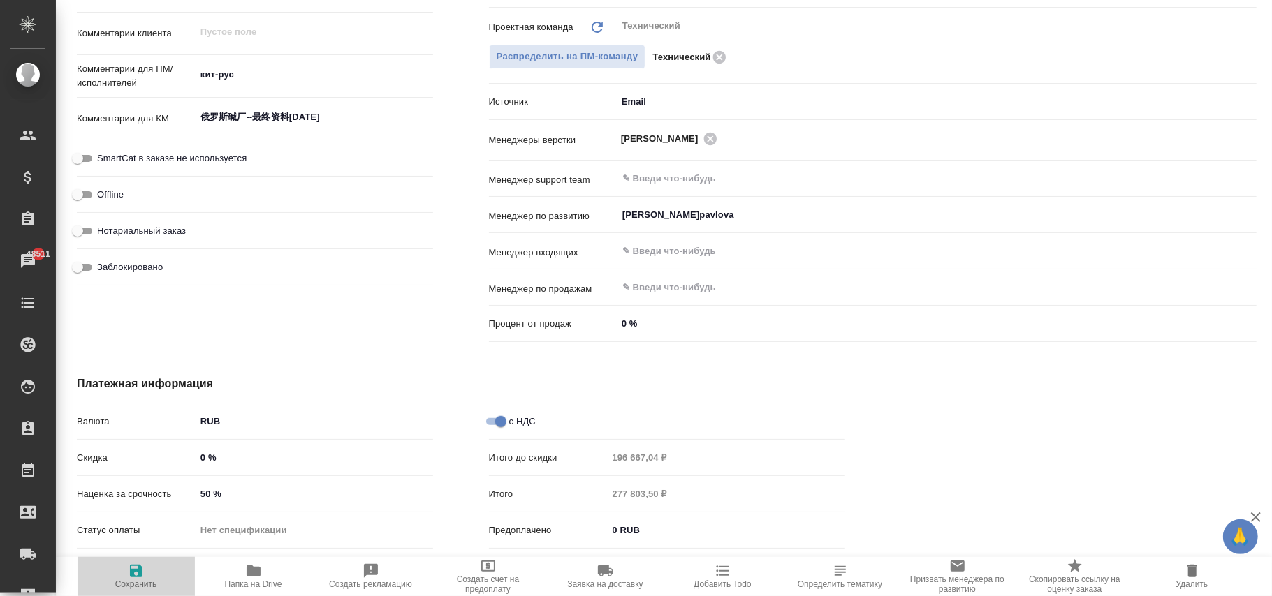
type textarea "x"
click at [127, 576] on div ".cls-1 fill:#fff; AWATERA Фокина Наталья n.fokina Клиенты Спецификации Заказы 4…" at bounding box center [636, 298] width 1272 height 596
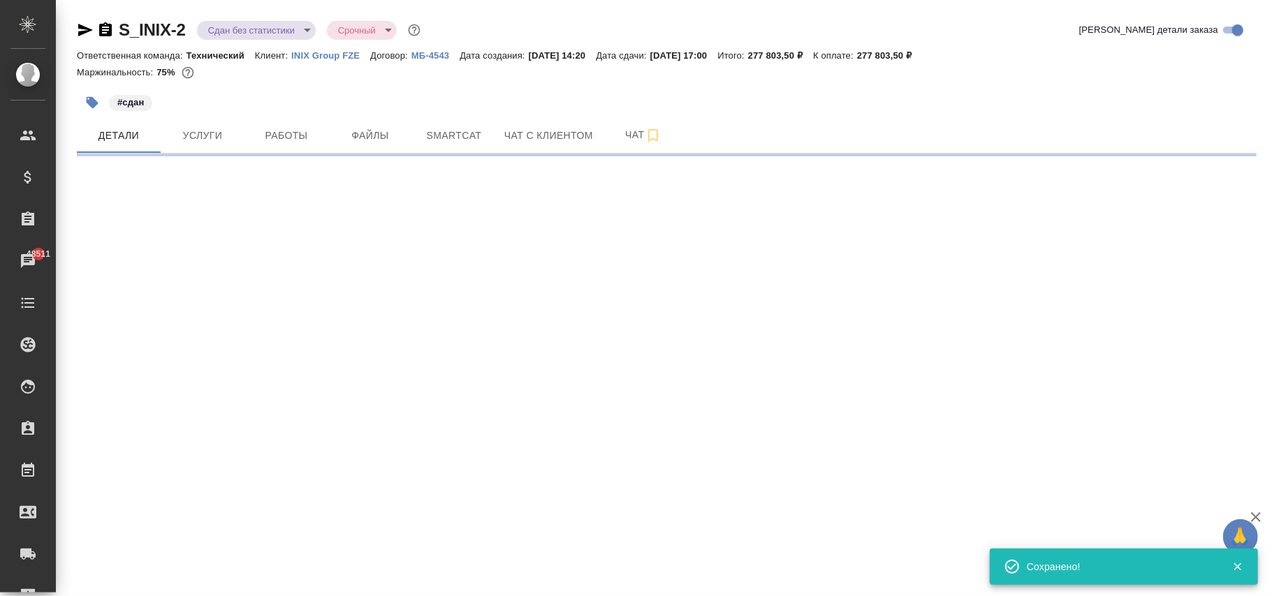
scroll to position [0, 0]
select select "RU"
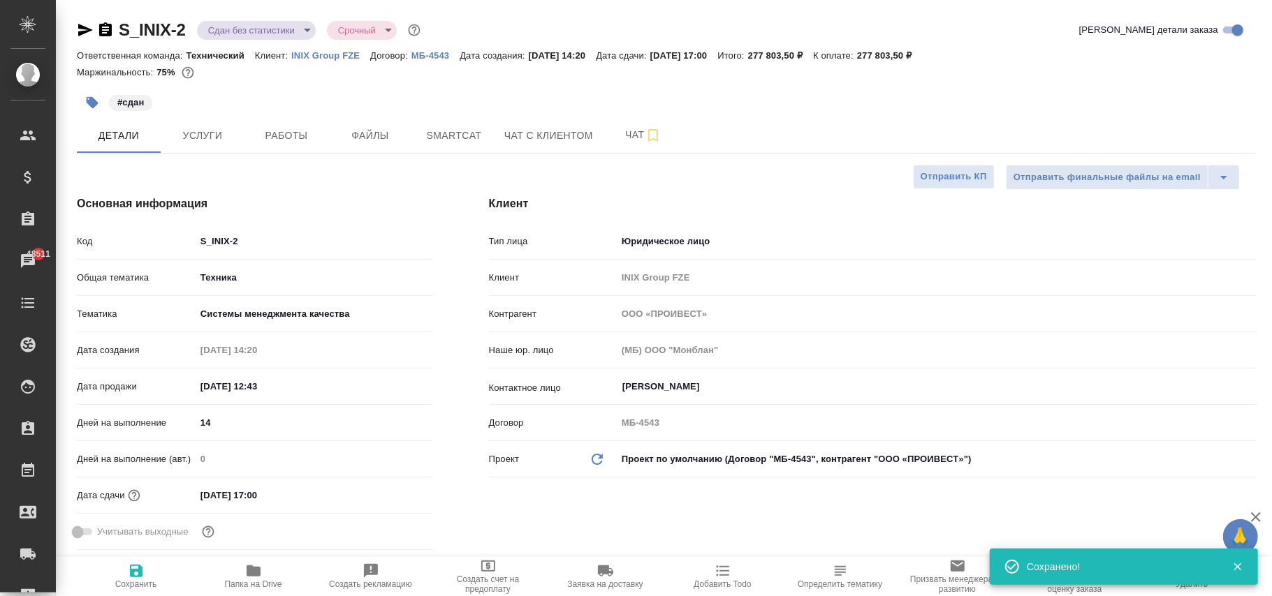
type textarea "x"
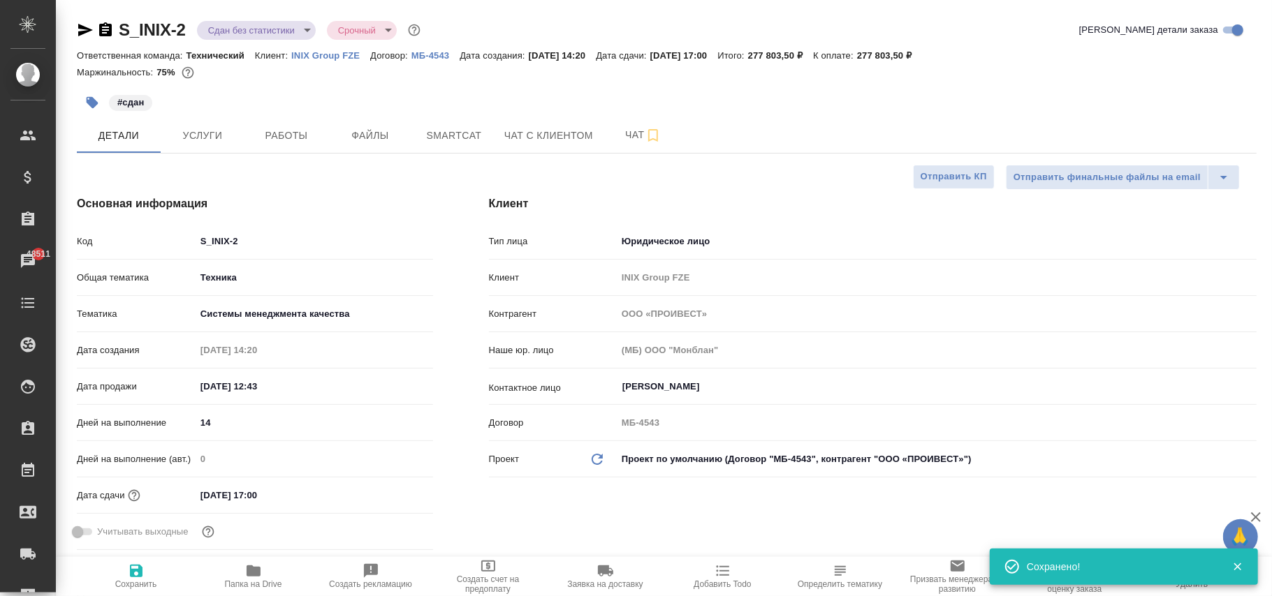
type textarea "x"
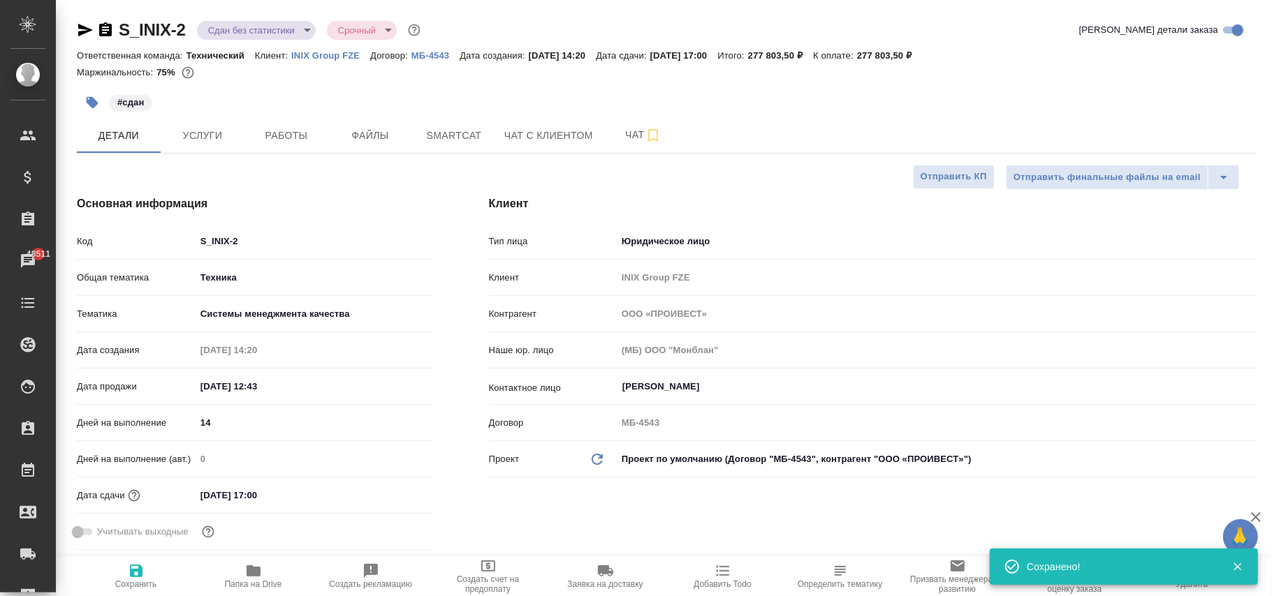
type textarea "x"
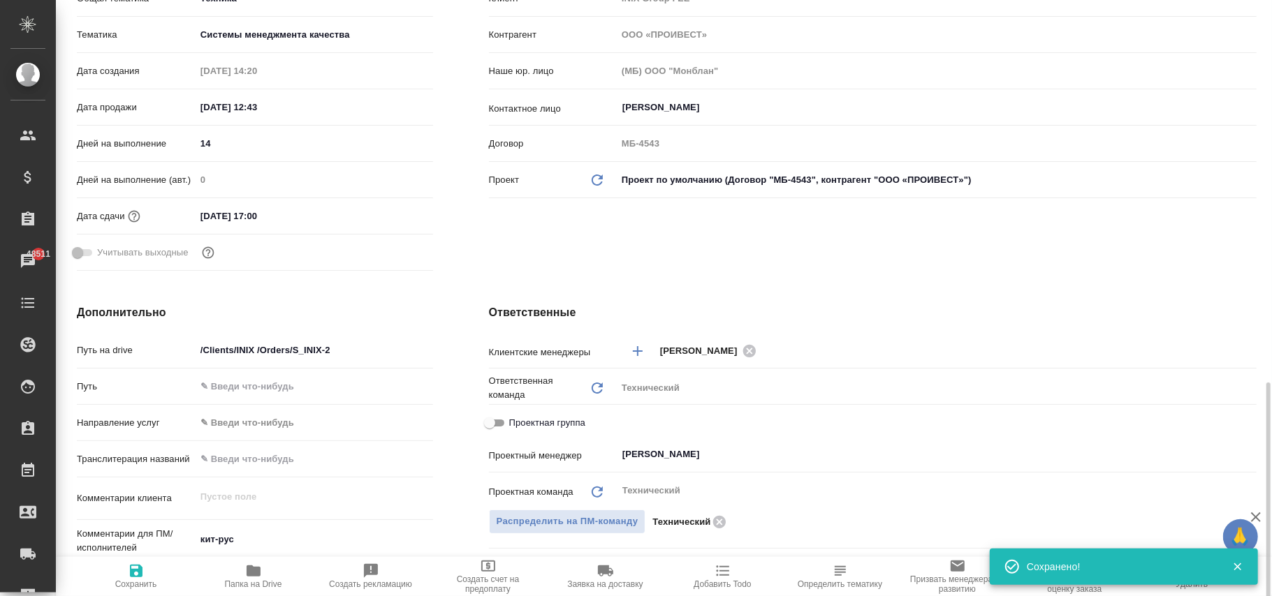
scroll to position [652, 0]
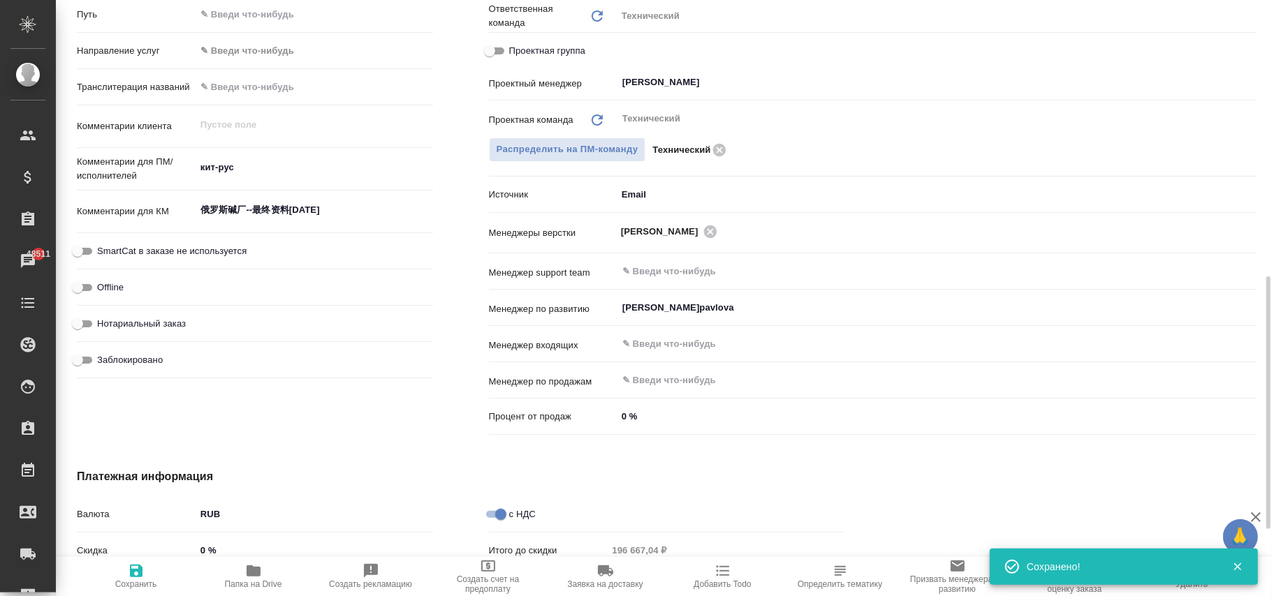
type textarea "x"
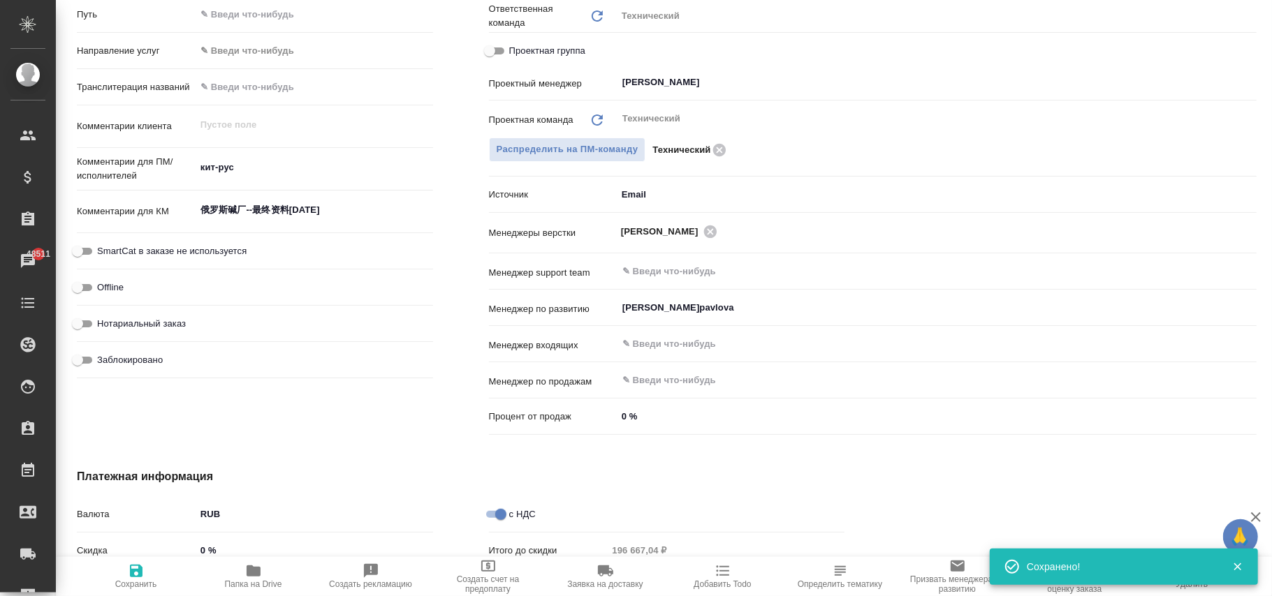
type textarea "x"
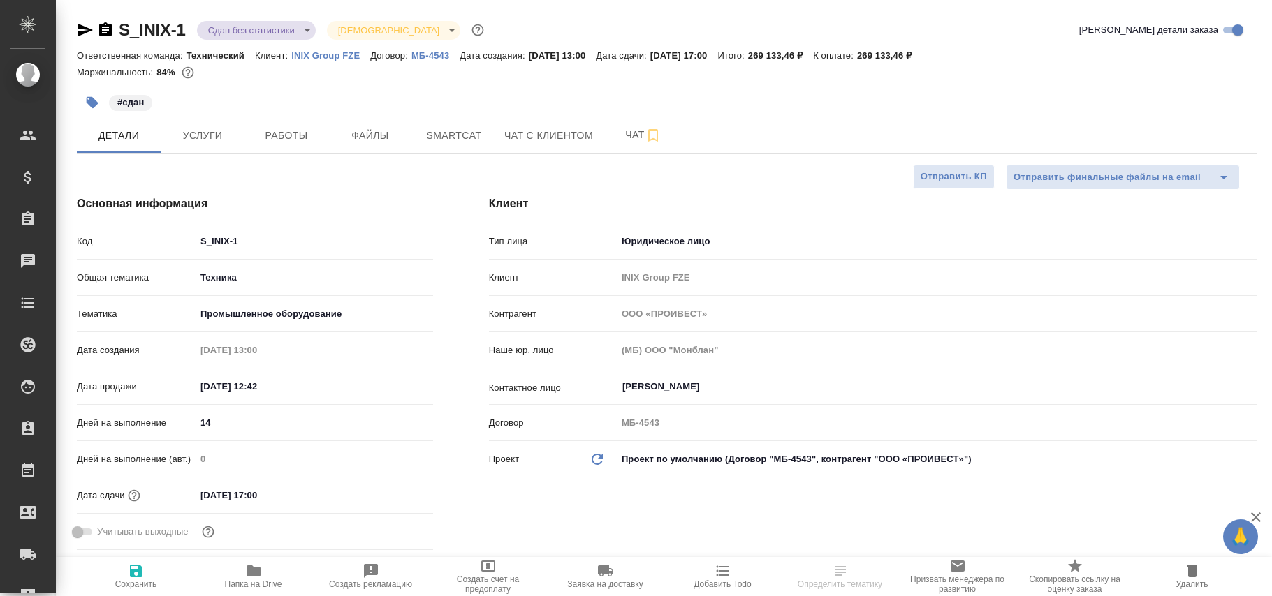
select select "RU"
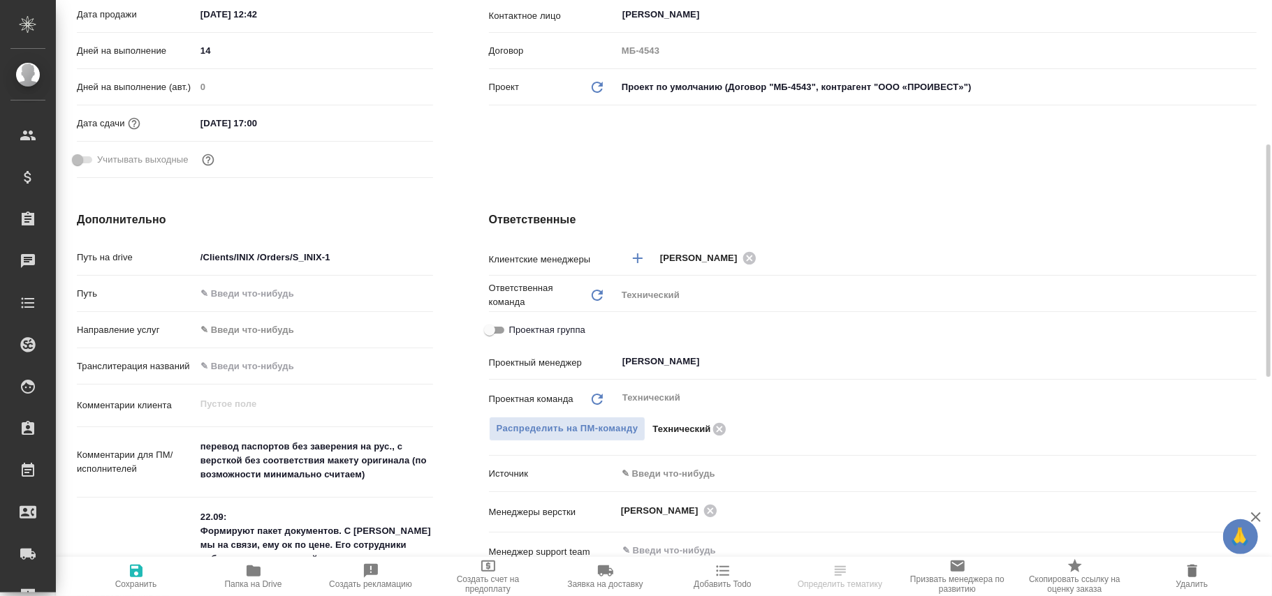
scroll to position [652, 0]
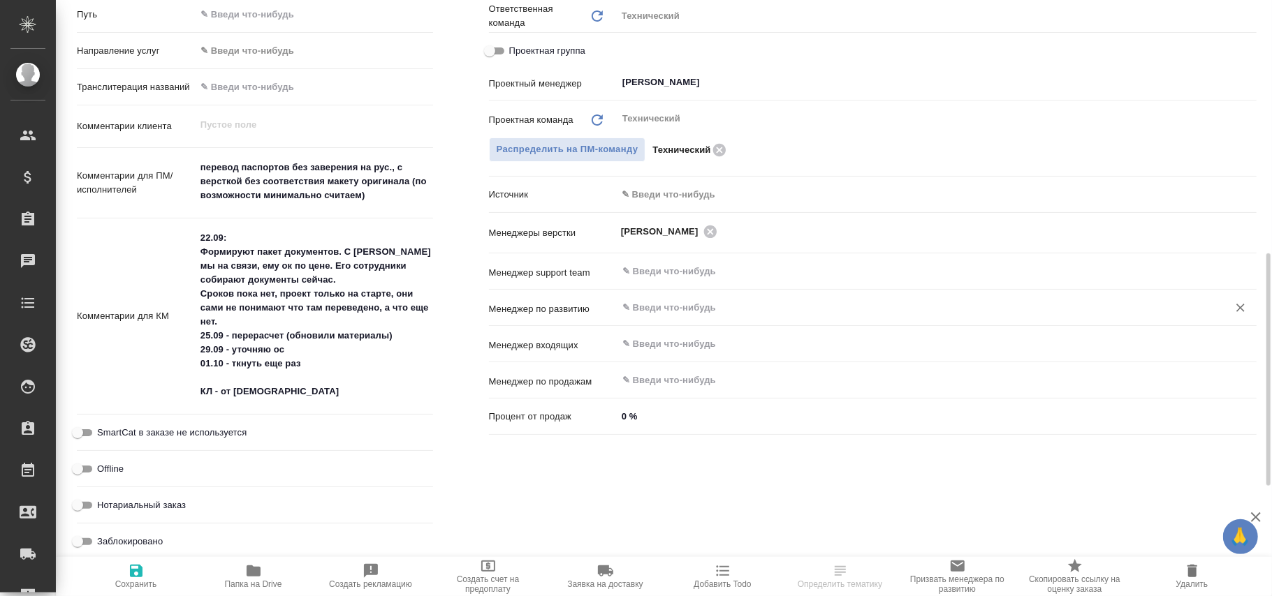
click at [664, 317] on div "​" at bounding box center [937, 307] width 640 height 25
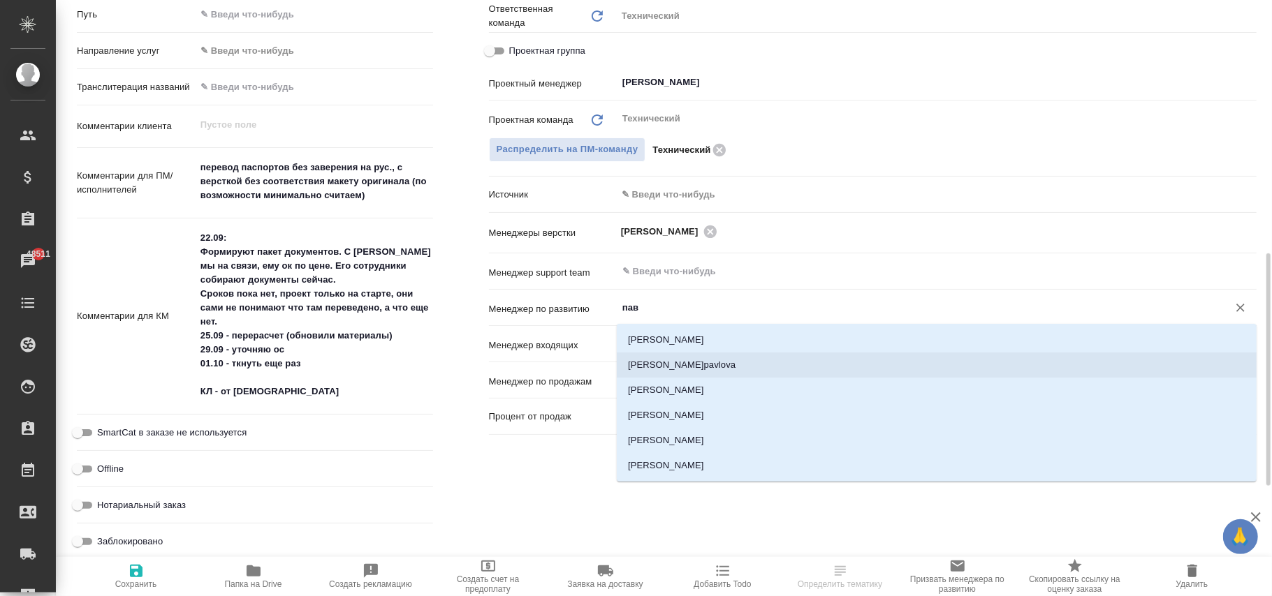
click at [716, 364] on li "Павлова Антонина a.pavlova" at bounding box center [937, 365] width 640 height 25
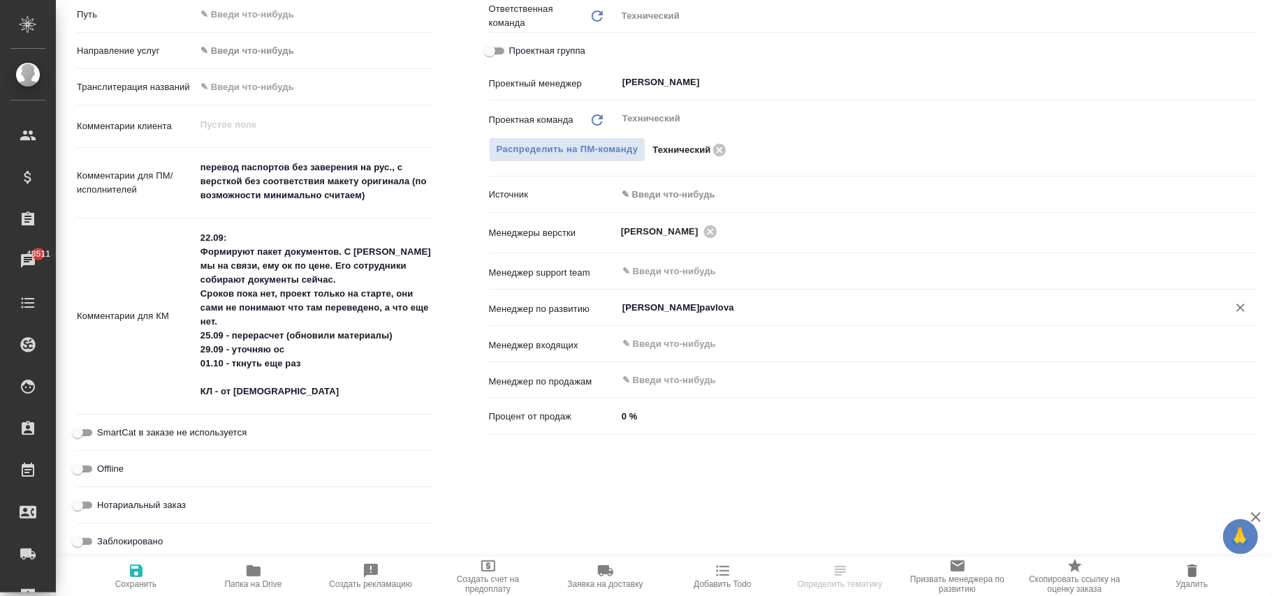
type input "Павлова Антонина a.pavlova"
click at [135, 579] on icon "button" at bounding box center [136, 571] width 17 height 17
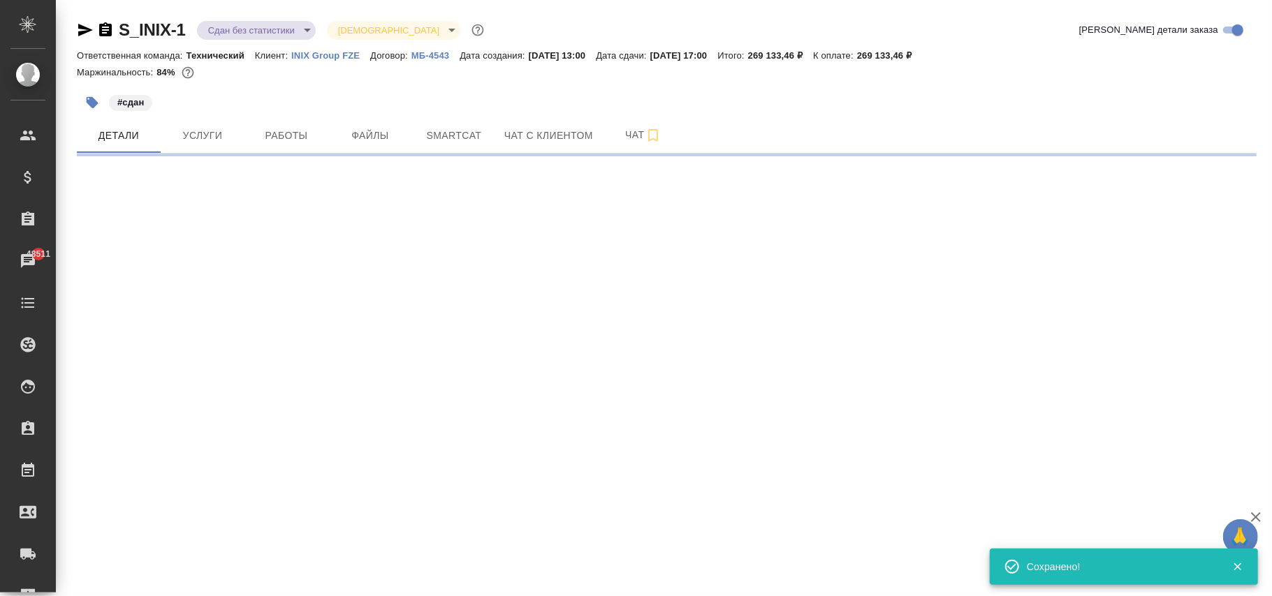
scroll to position [0, 0]
select select "RU"
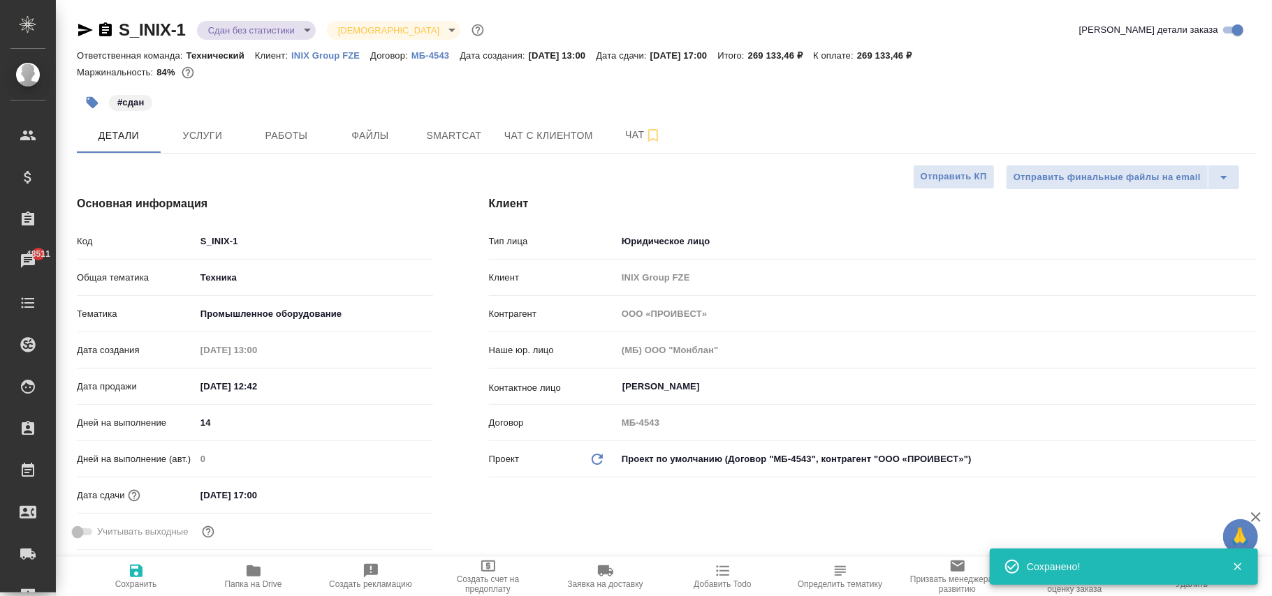
type textarea "x"
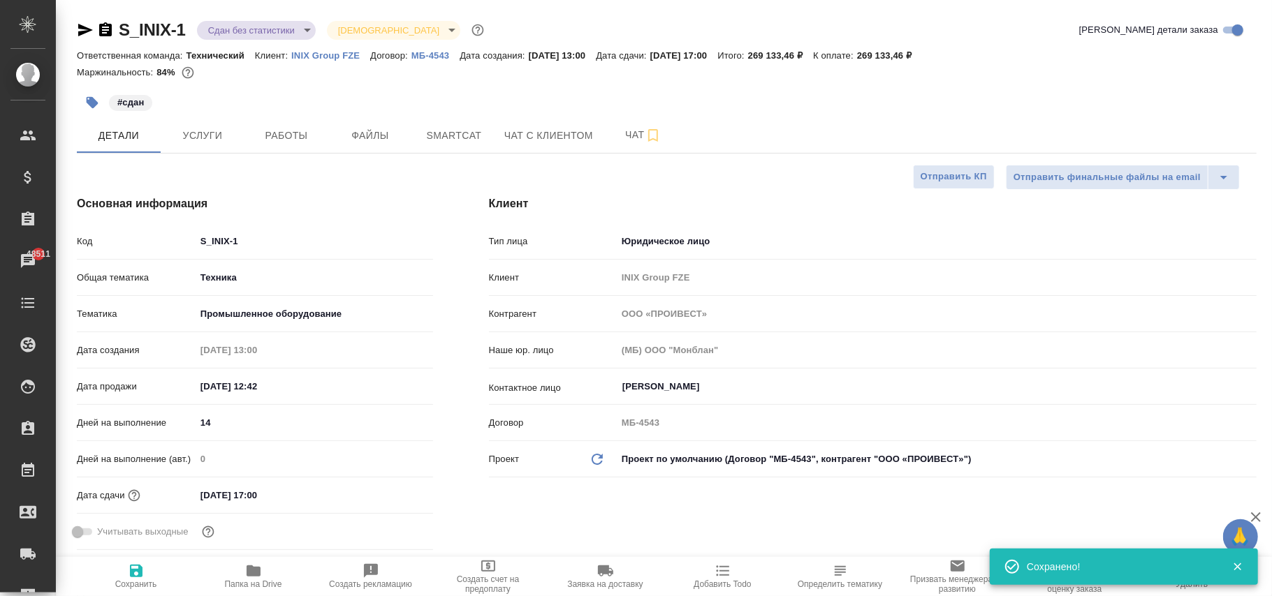
type textarea "x"
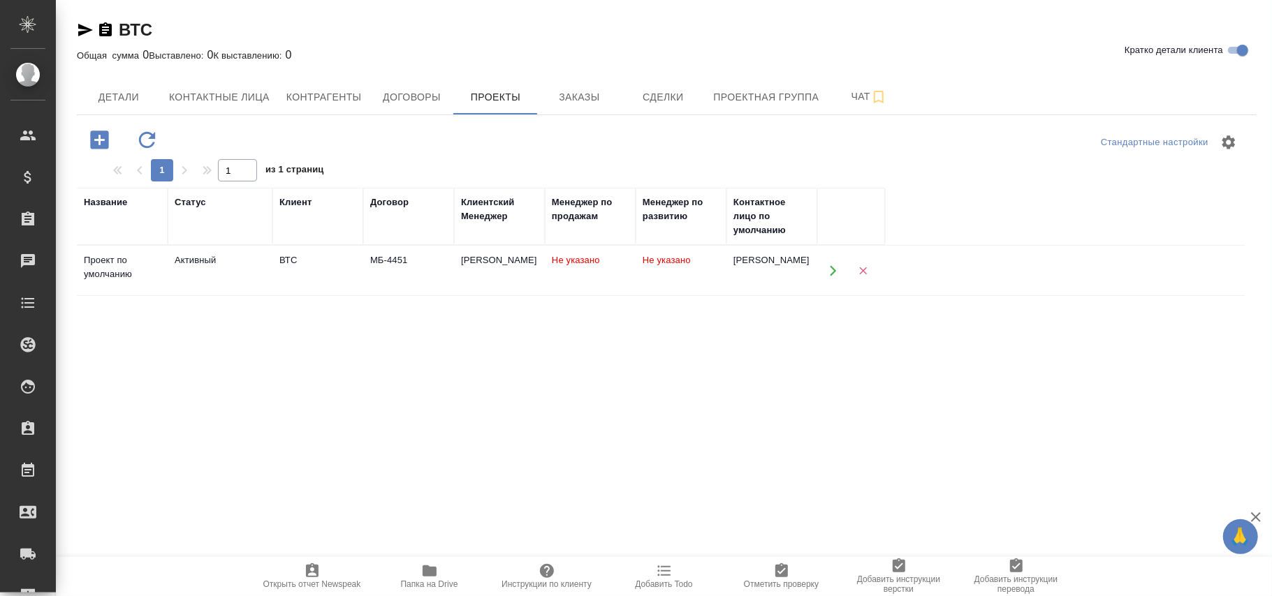
click at [657, 249] on td "Не указано" at bounding box center [681, 271] width 91 height 49
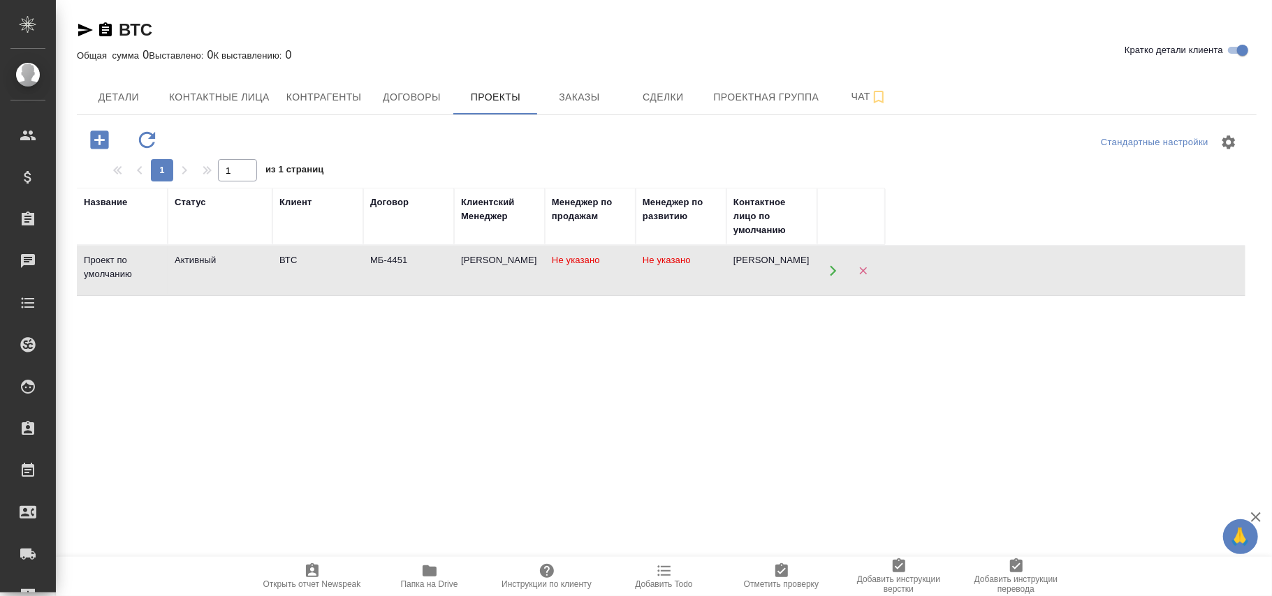
click at [657, 249] on td "Не указано" at bounding box center [681, 271] width 91 height 49
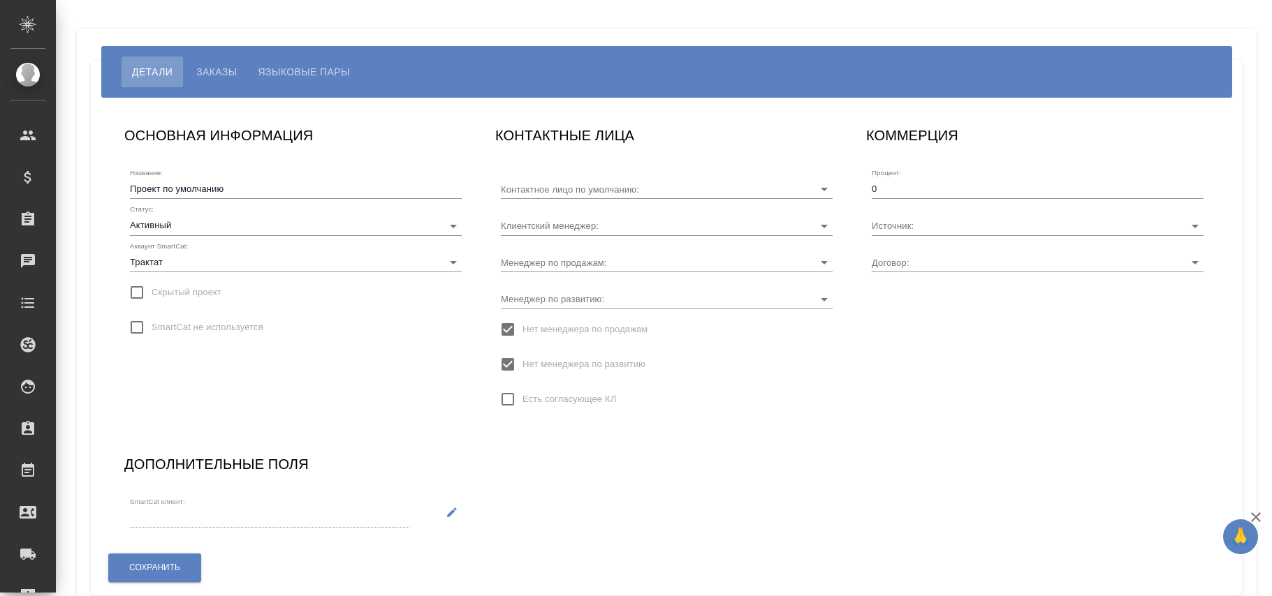
type input "[PERSON_NAME]"
type input "МБ-4451"
type input "[PERSON_NAME]"
click at [503, 358] on input "Нет менеджера по развитию" at bounding box center [507, 364] width 29 height 29
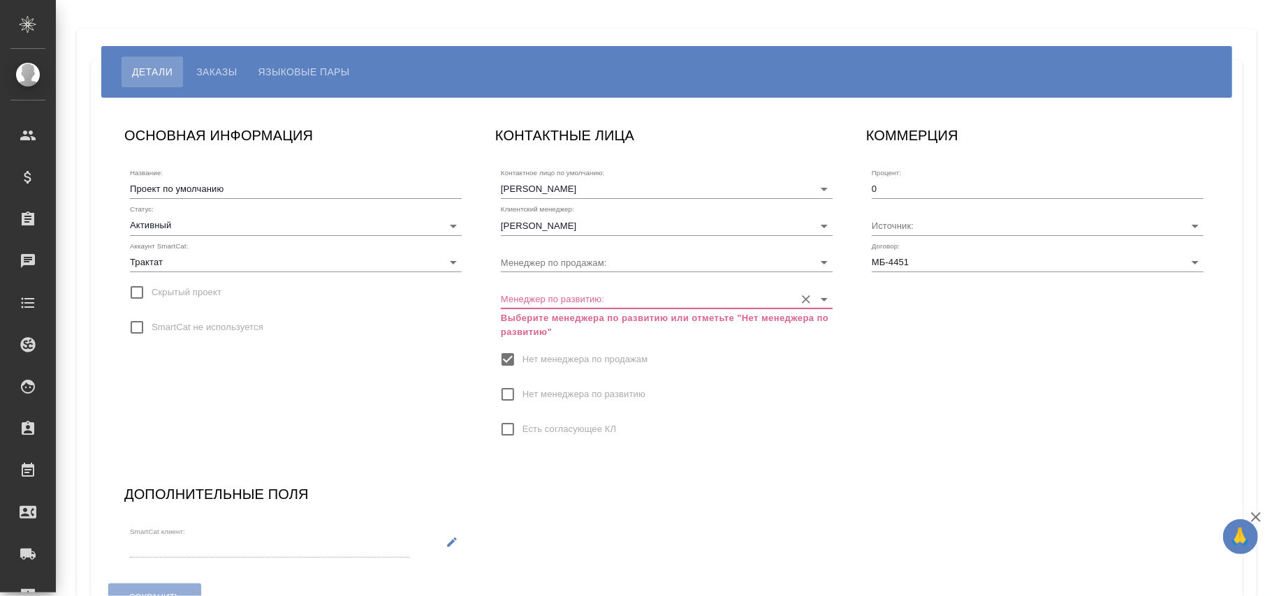
click at [541, 302] on input "Менеджер по развитию:" at bounding box center [644, 298] width 287 height 19
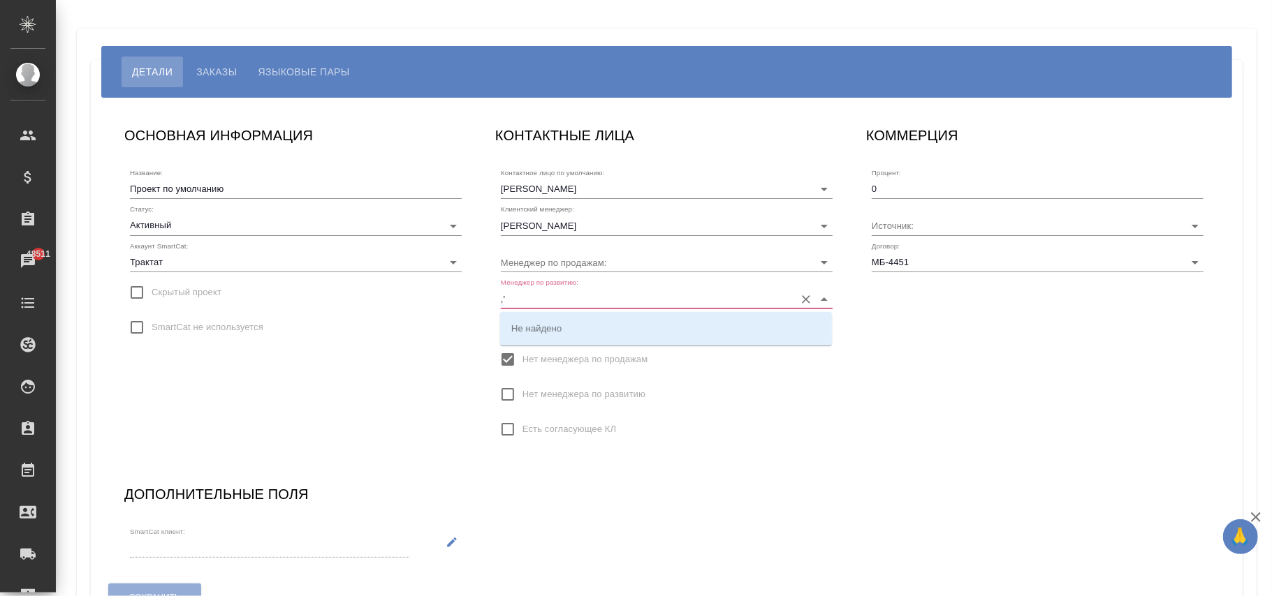
type input ","
type input "ь"
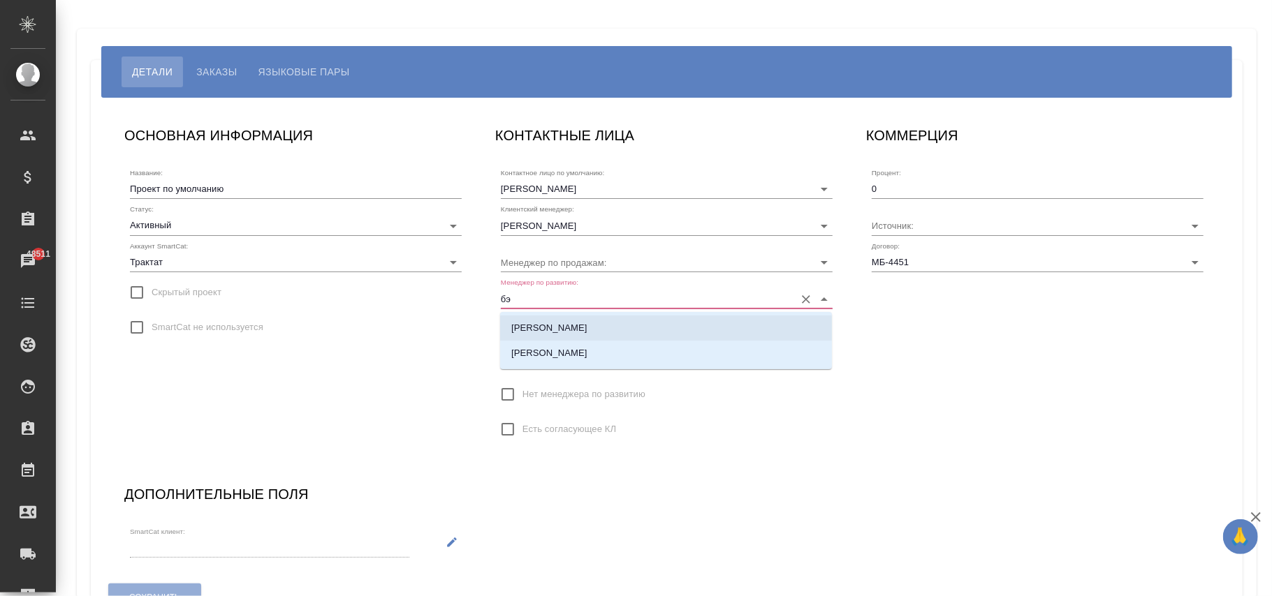
click at [577, 333] on li "[PERSON_NAME]" at bounding box center [666, 328] width 332 height 25
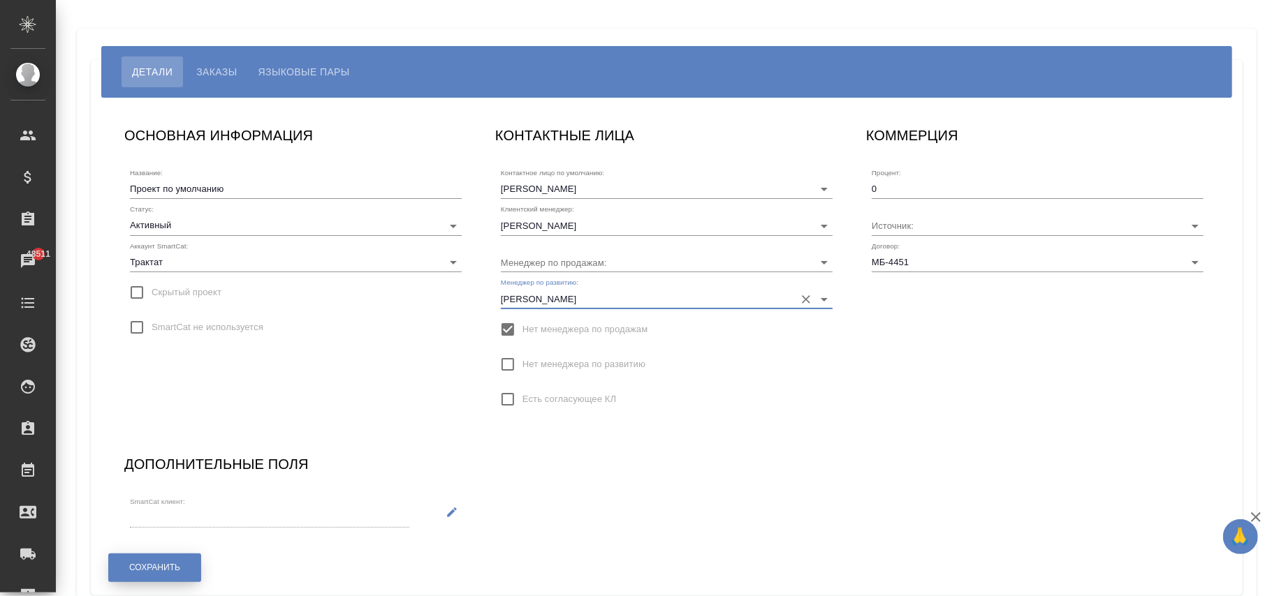
type input "[PERSON_NAME]"
click at [182, 559] on button "Сохранить" at bounding box center [154, 568] width 93 height 29
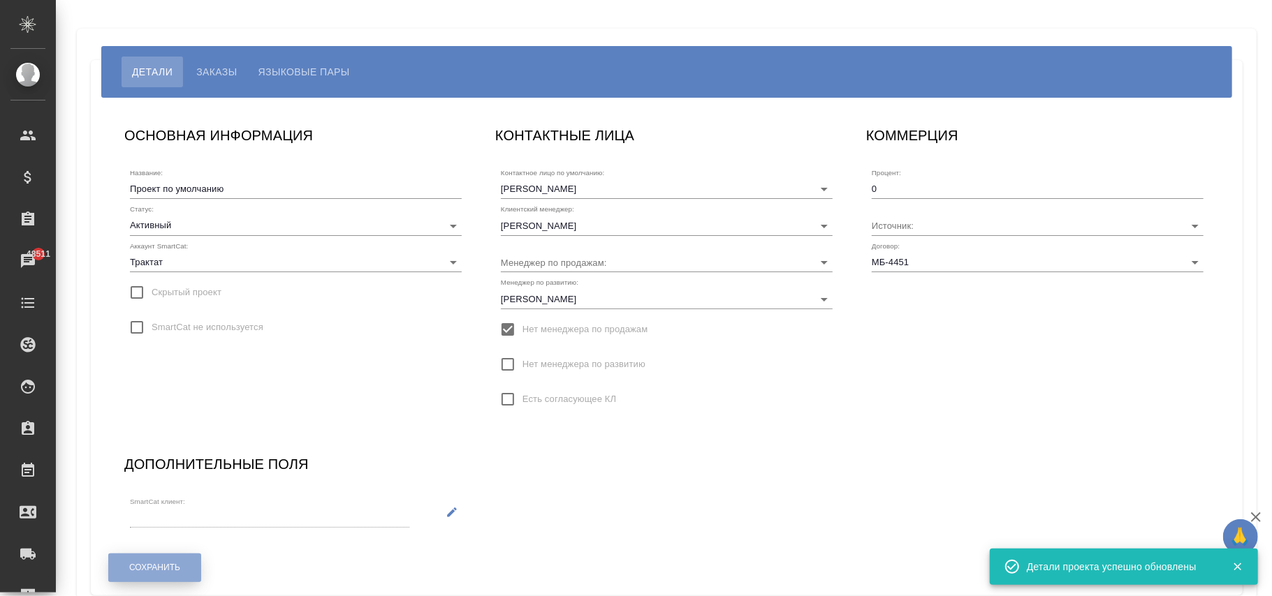
click at [179, 569] on span "Сохранить" at bounding box center [154, 568] width 51 height 12
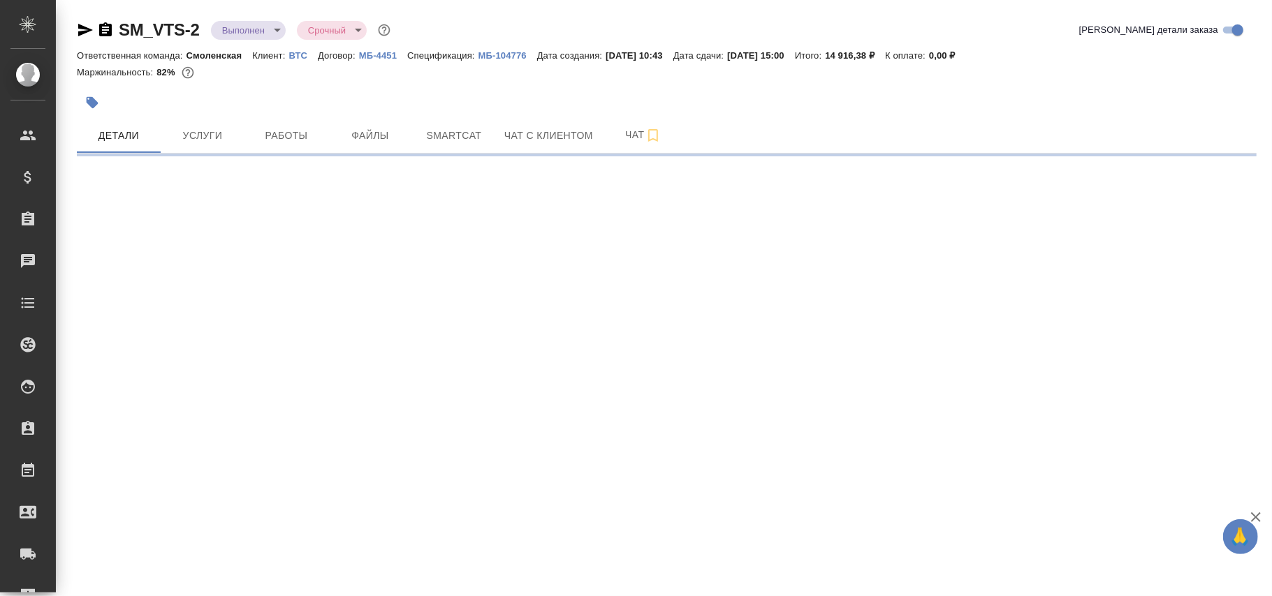
select select "RU"
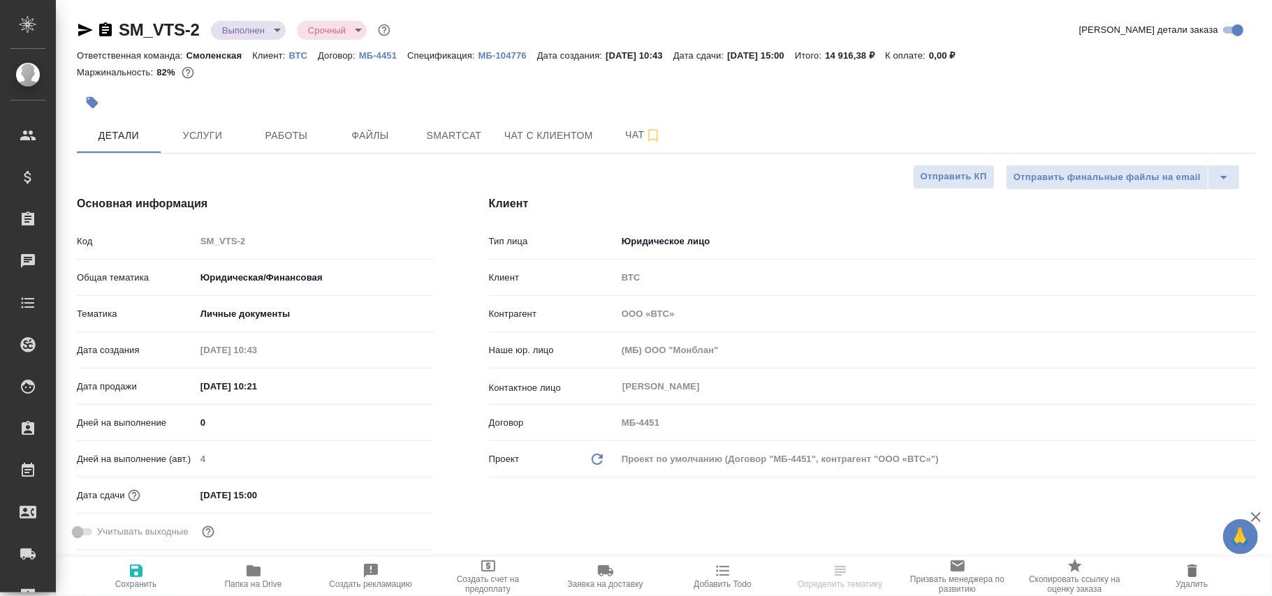
type textarea "x"
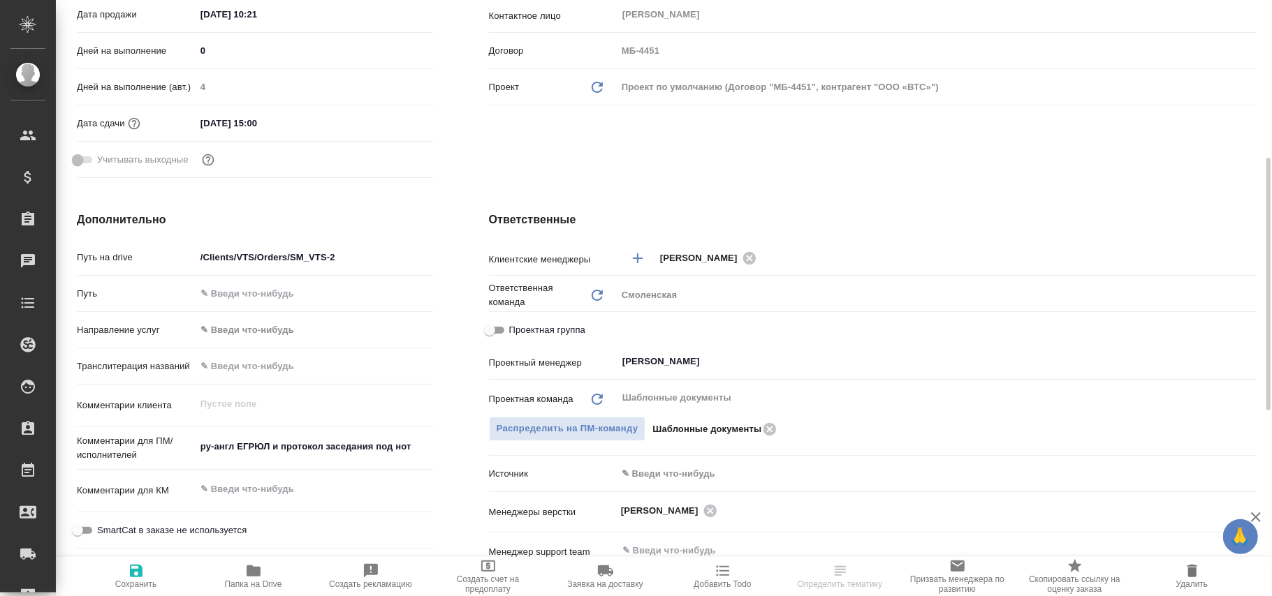
scroll to position [652, 0]
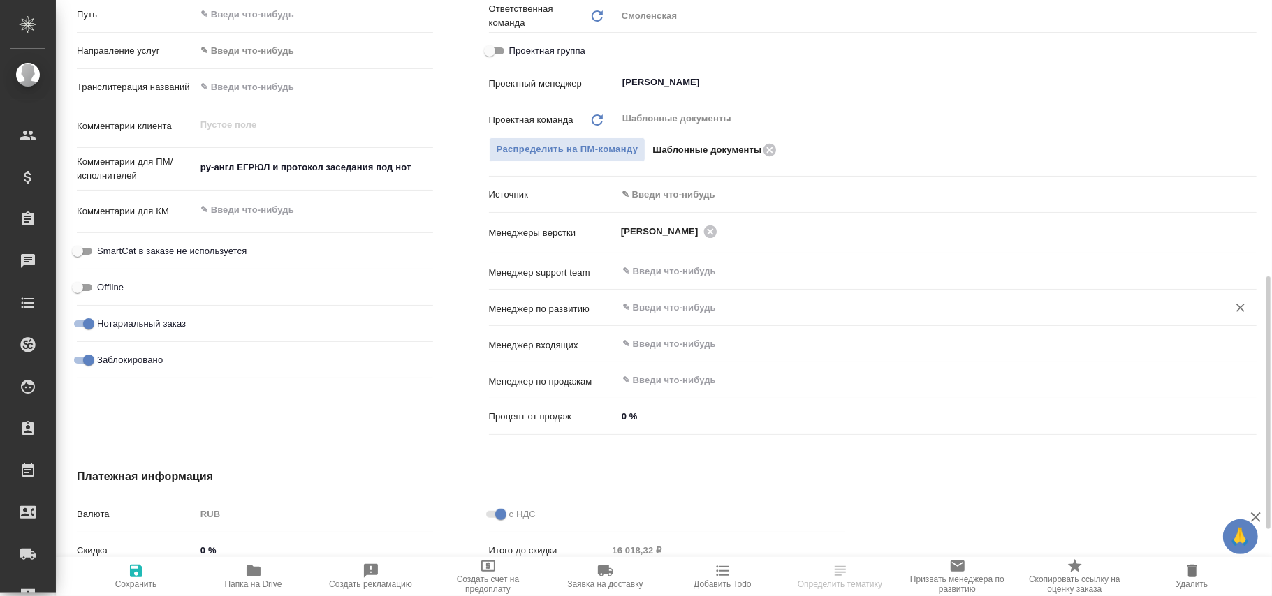
click at [661, 306] on input "text" at bounding box center [913, 308] width 585 height 17
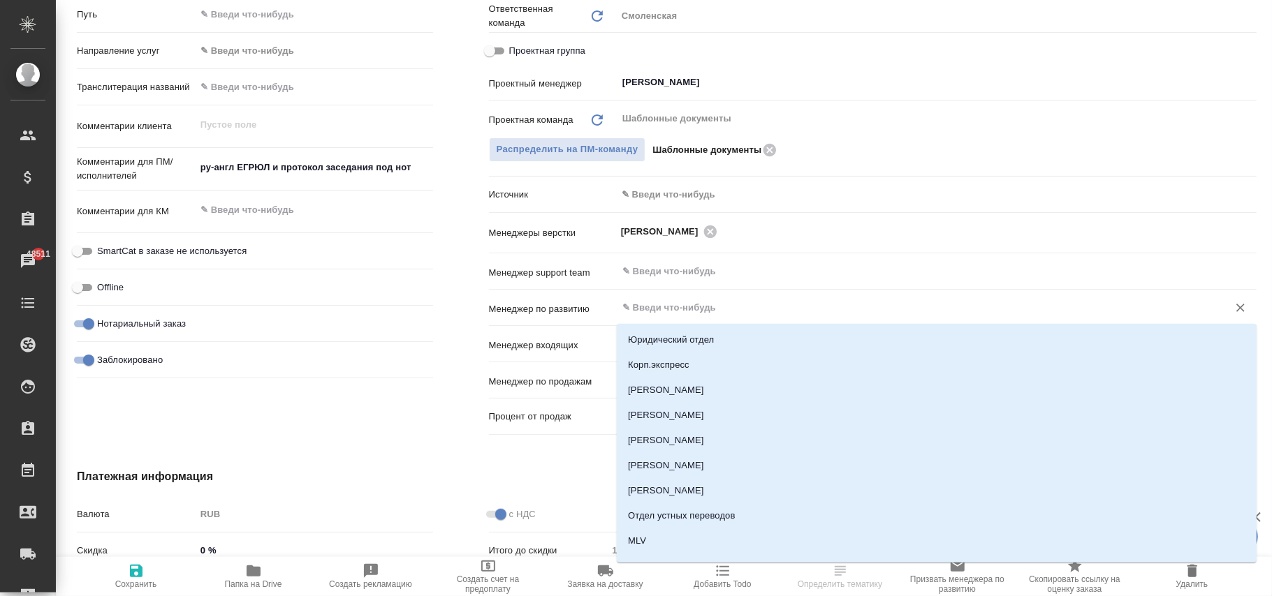
type input "э"
type textarea "x"
type input "бэ"
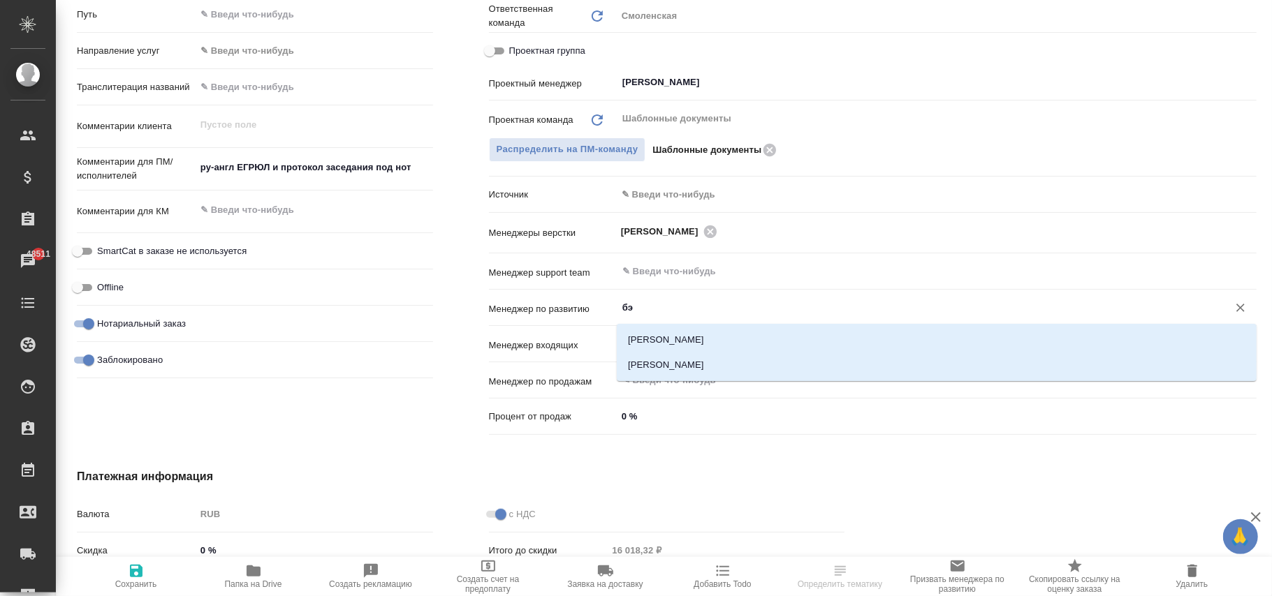
click at [676, 334] on li "Каирова Бэлла" at bounding box center [937, 340] width 640 height 25
type textarea "x"
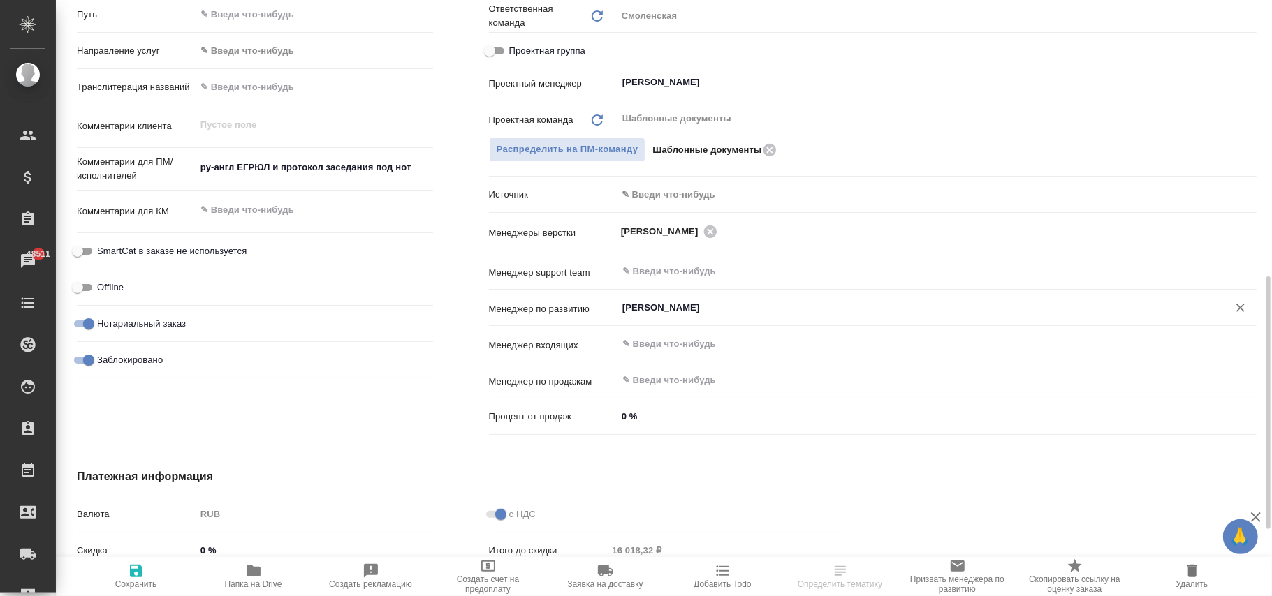
type input "Каирова Бэлла"
click at [129, 573] on span "Сохранить" at bounding box center [136, 576] width 101 height 27
type textarea "x"
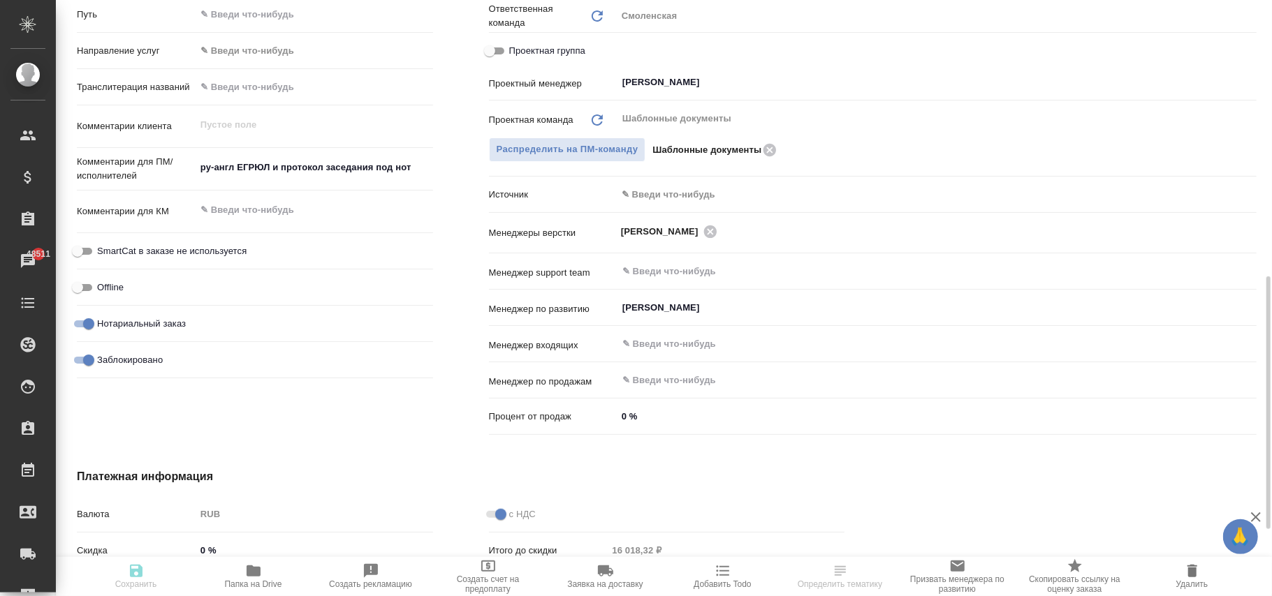
type textarea "x"
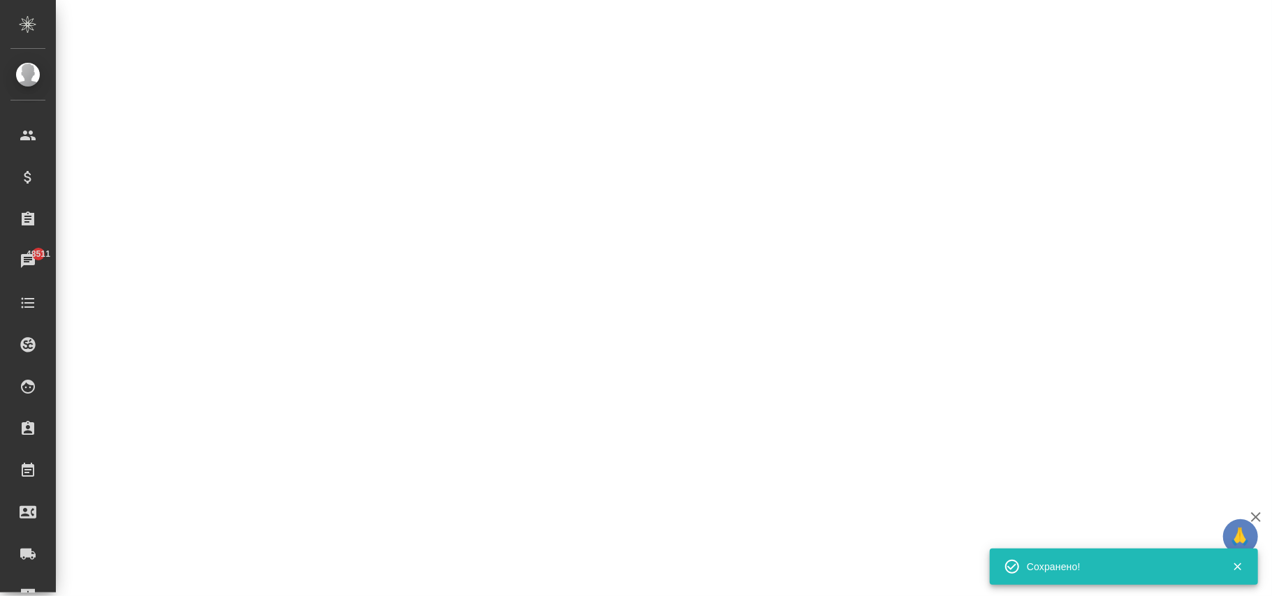
select select "RU"
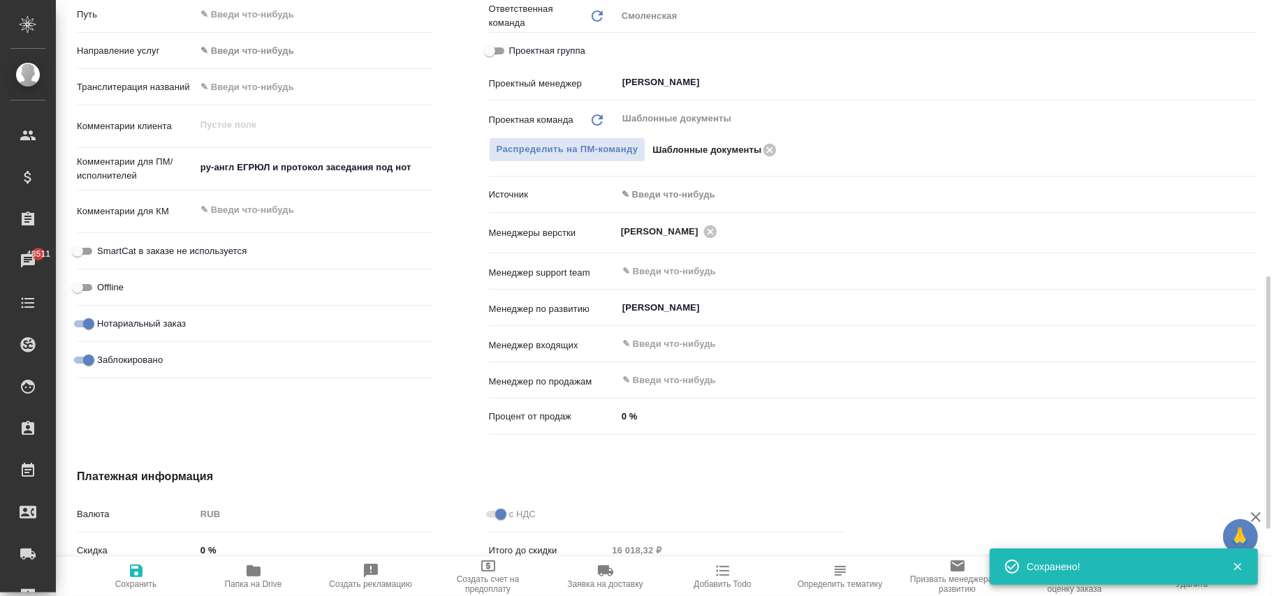
type textarea "x"
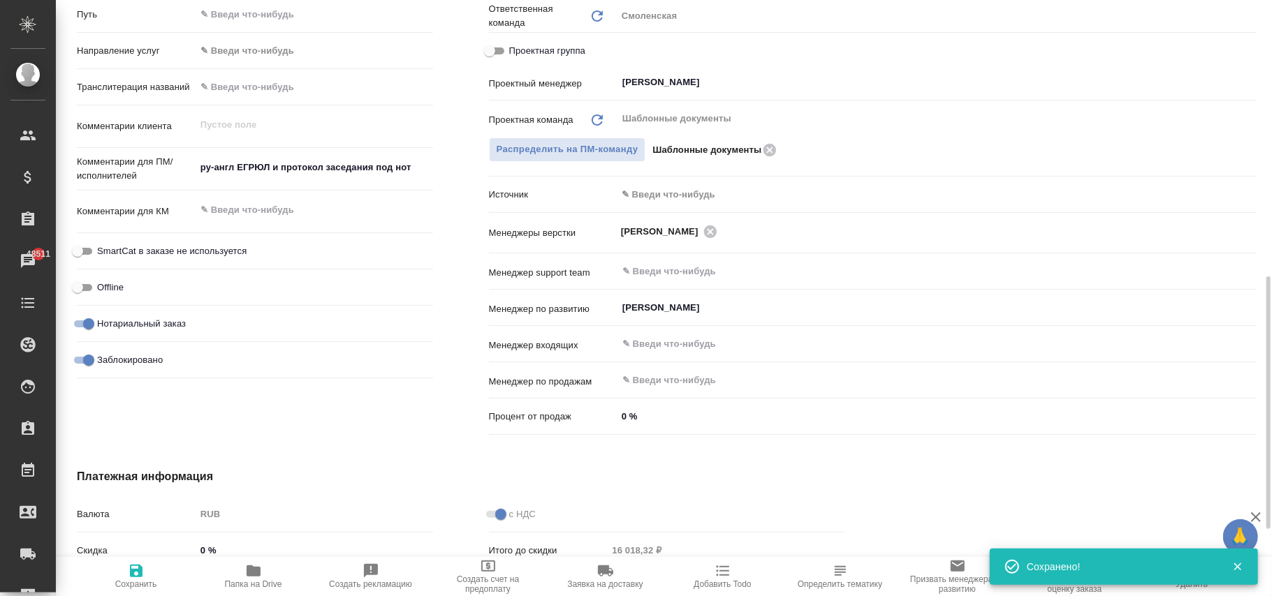
type textarea "x"
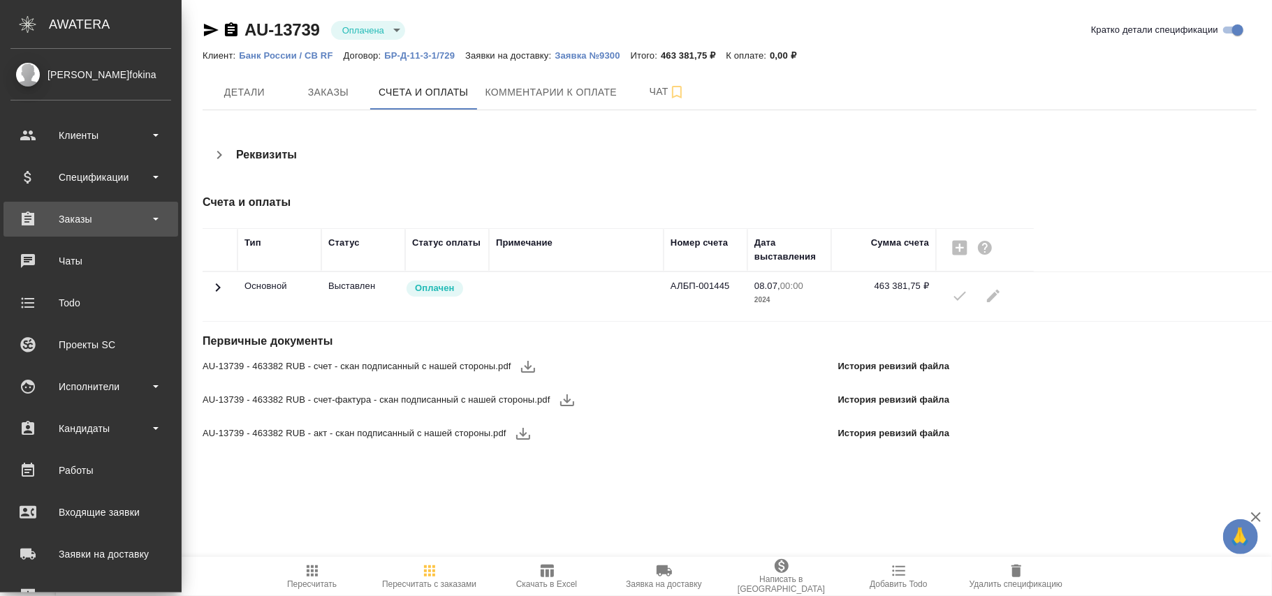
click at [98, 219] on div "Заказы" at bounding box center [90, 219] width 161 height 21
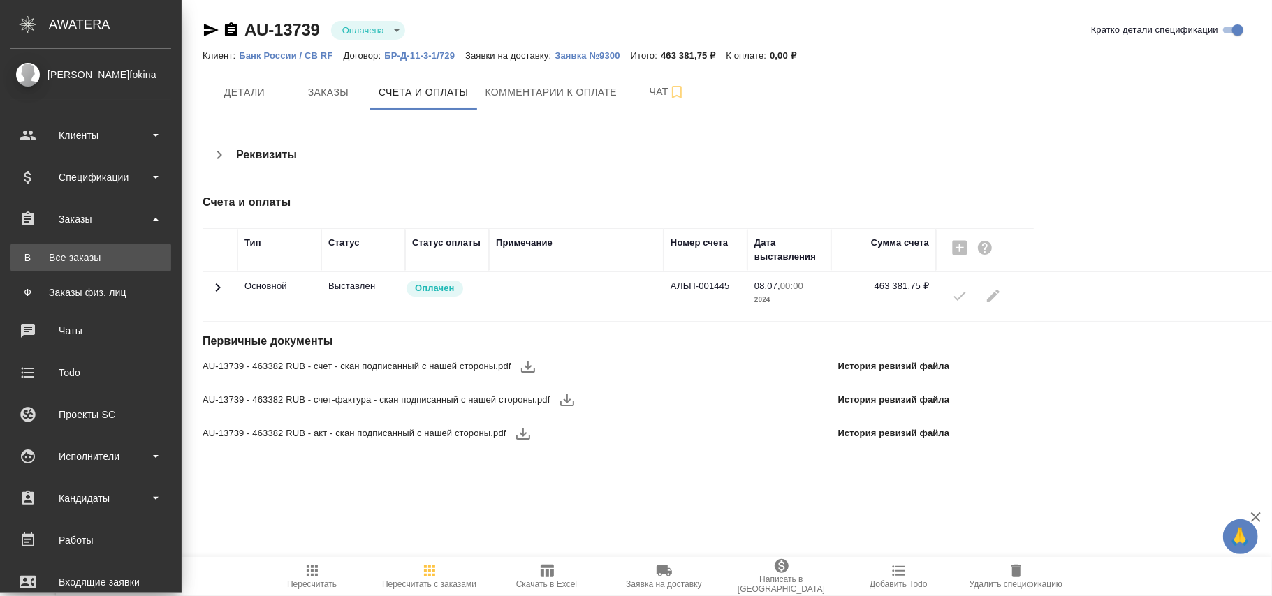
click at [82, 255] on div "Все заказы" at bounding box center [90, 258] width 147 height 14
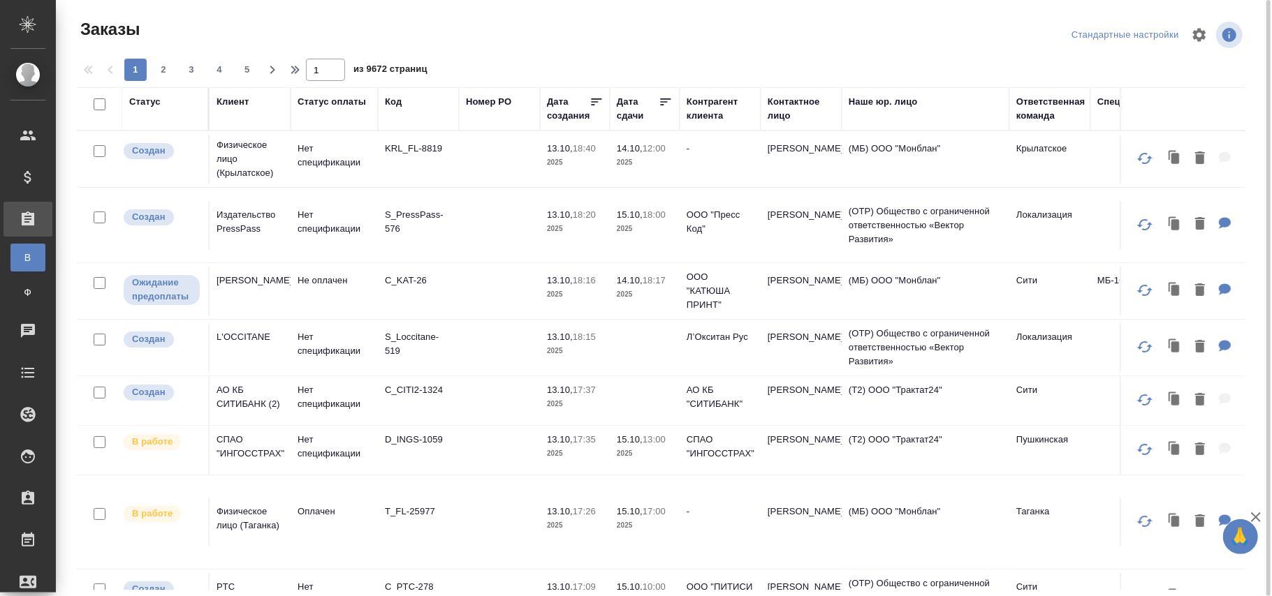
click at [494, 101] on div "Номер PO" at bounding box center [488, 102] width 45 height 14
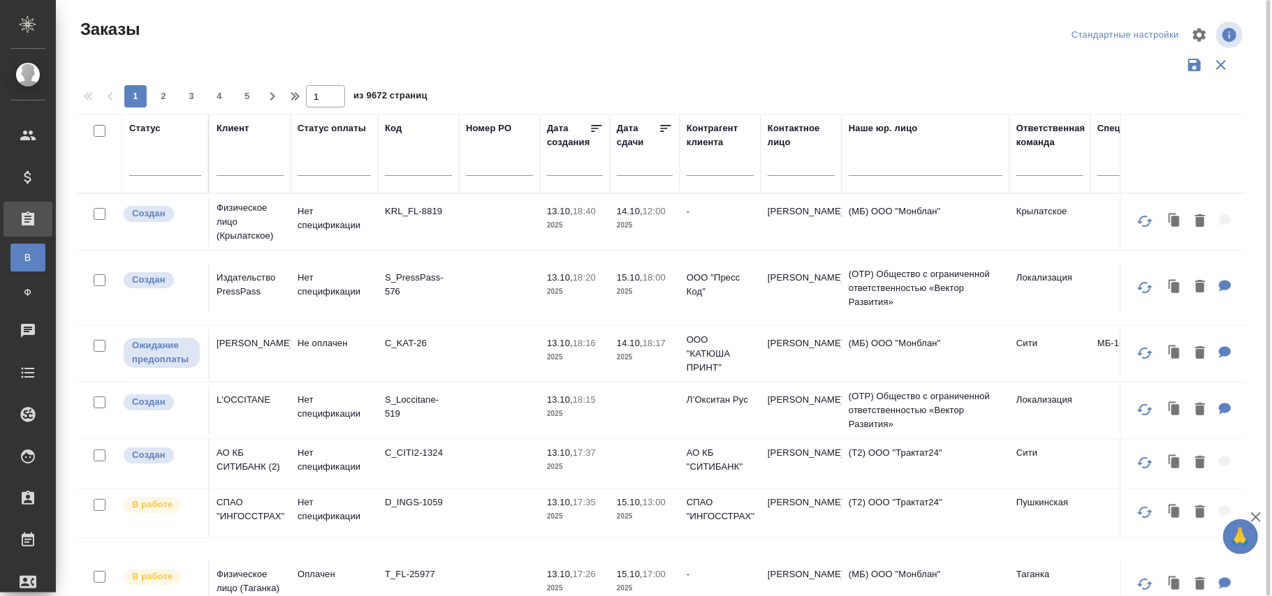
click at [400, 101] on span "из 9672 страниц" at bounding box center [390, 97] width 74 height 20
click at [419, 166] on input "text" at bounding box center [418, 167] width 67 height 17
paste input "S_POLYUS-855"
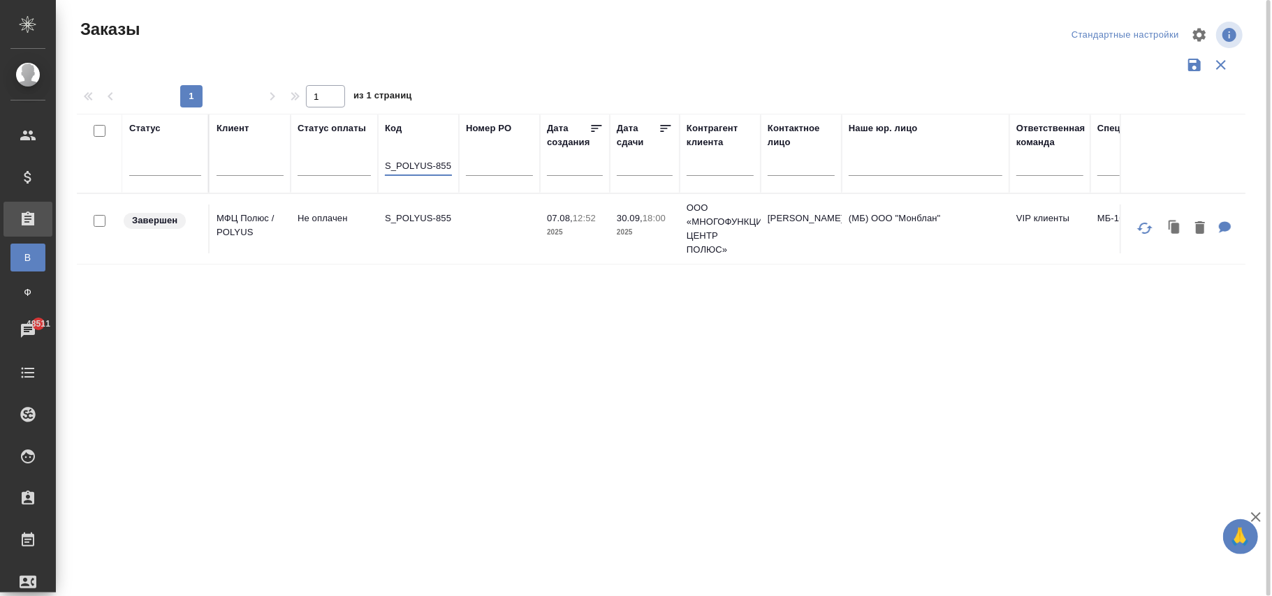
type input "S_POLYUS-855"
click at [957, 230] on td "(МБ) ООО "Монблан"" at bounding box center [926, 229] width 168 height 49
click at [956, 230] on td "(МБ) ООО "Монблан"" at bounding box center [926, 229] width 168 height 49
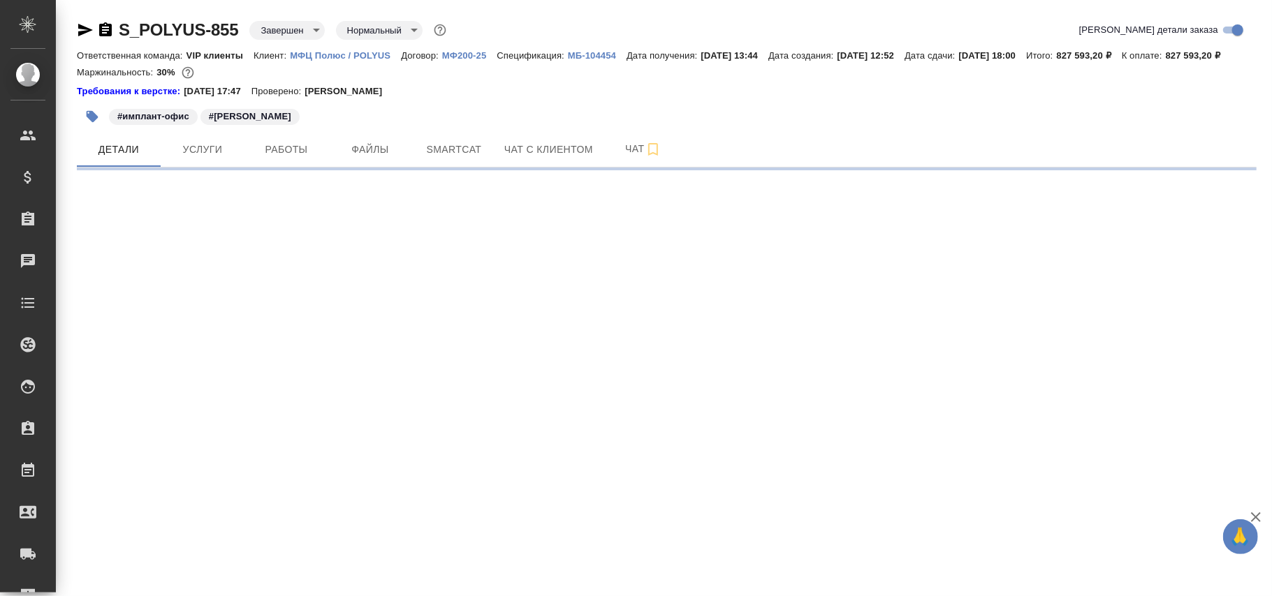
click at [300, 31] on body "🙏 .cls-1 fill:#fff; AWATERA [PERSON_NAME]fokina Клиенты Спецификации Заказы Чат…" at bounding box center [636, 298] width 1272 height 596
select select "RU"
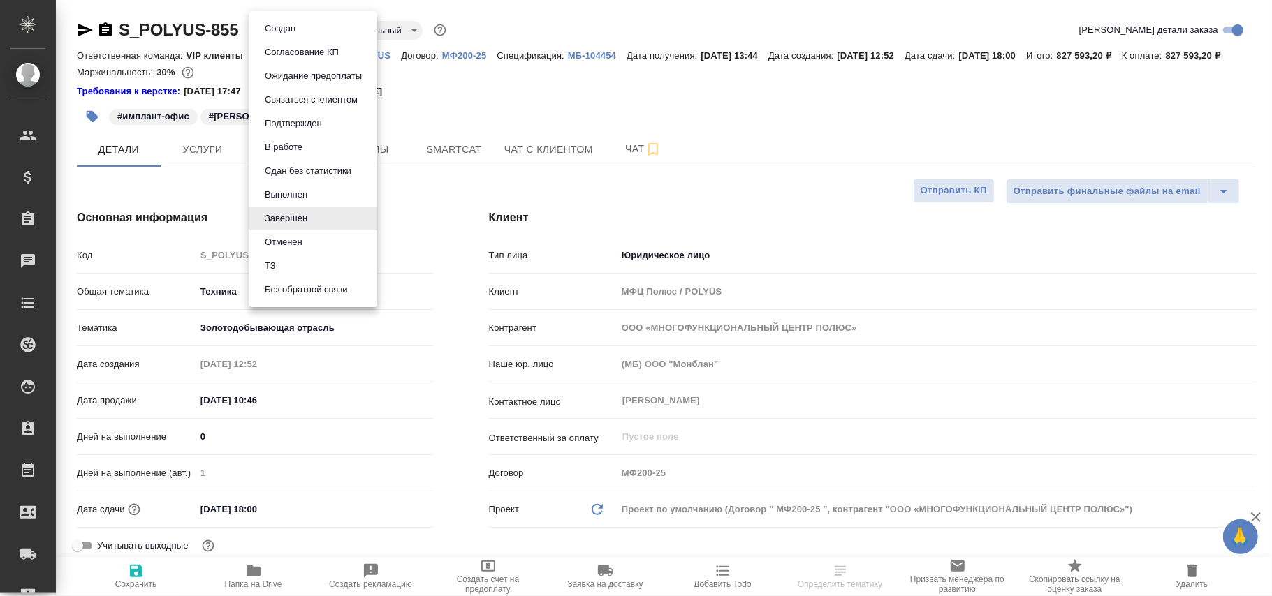
type textarea "x"
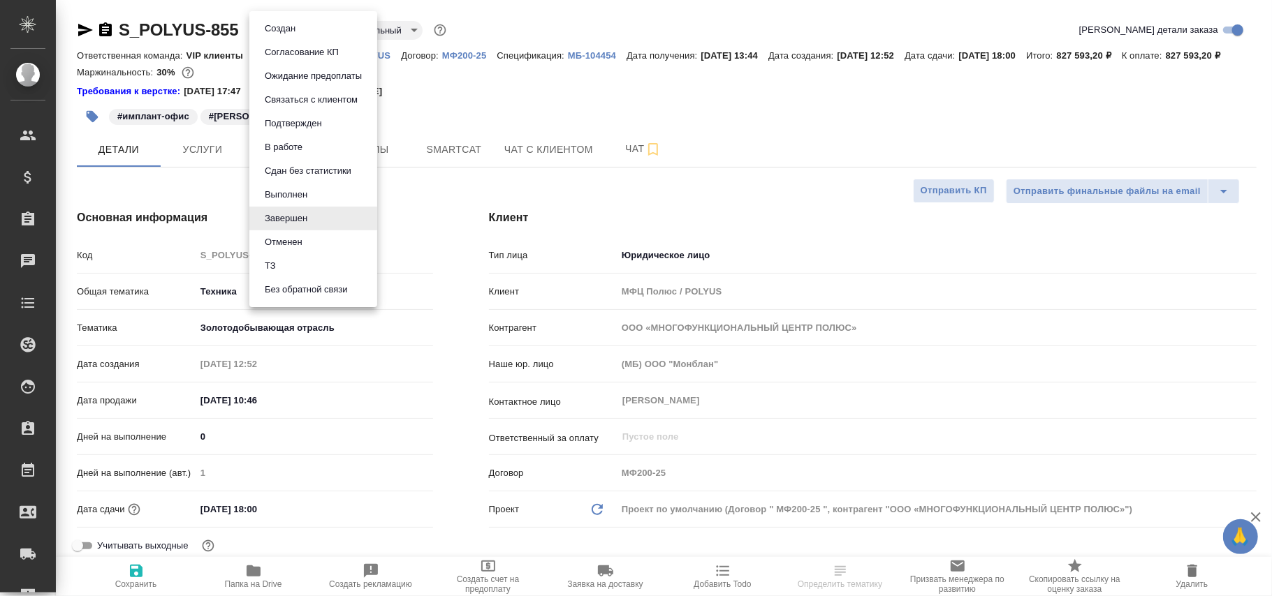
type textarea "x"
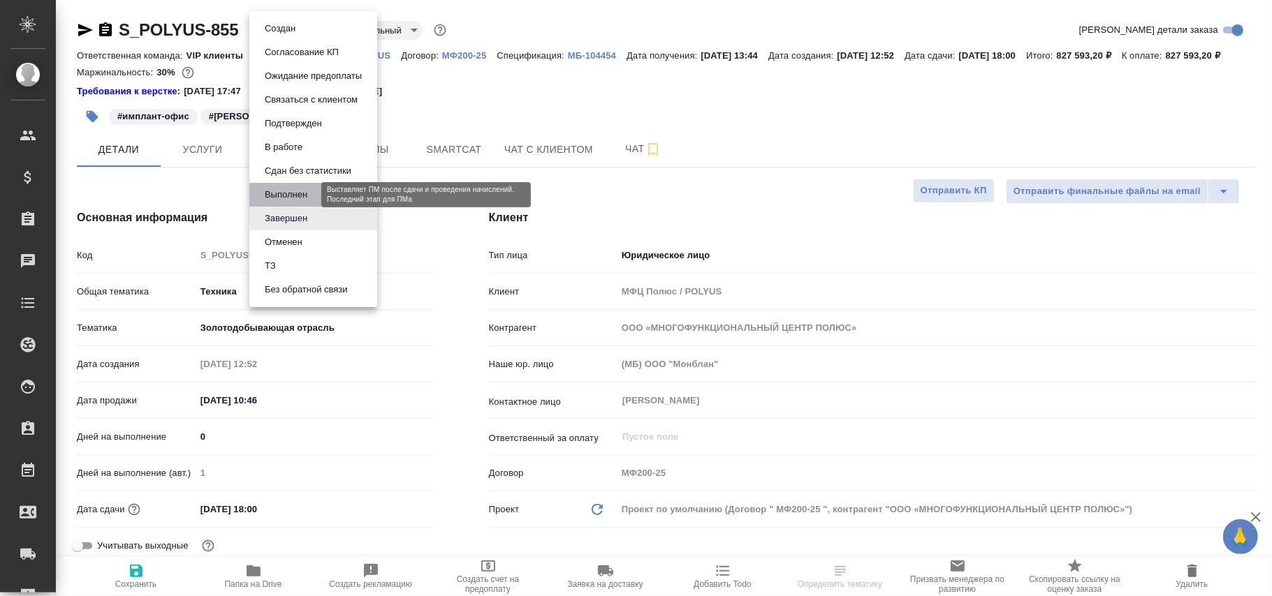
click at [283, 193] on button "Выполнен" at bounding box center [286, 194] width 51 height 15
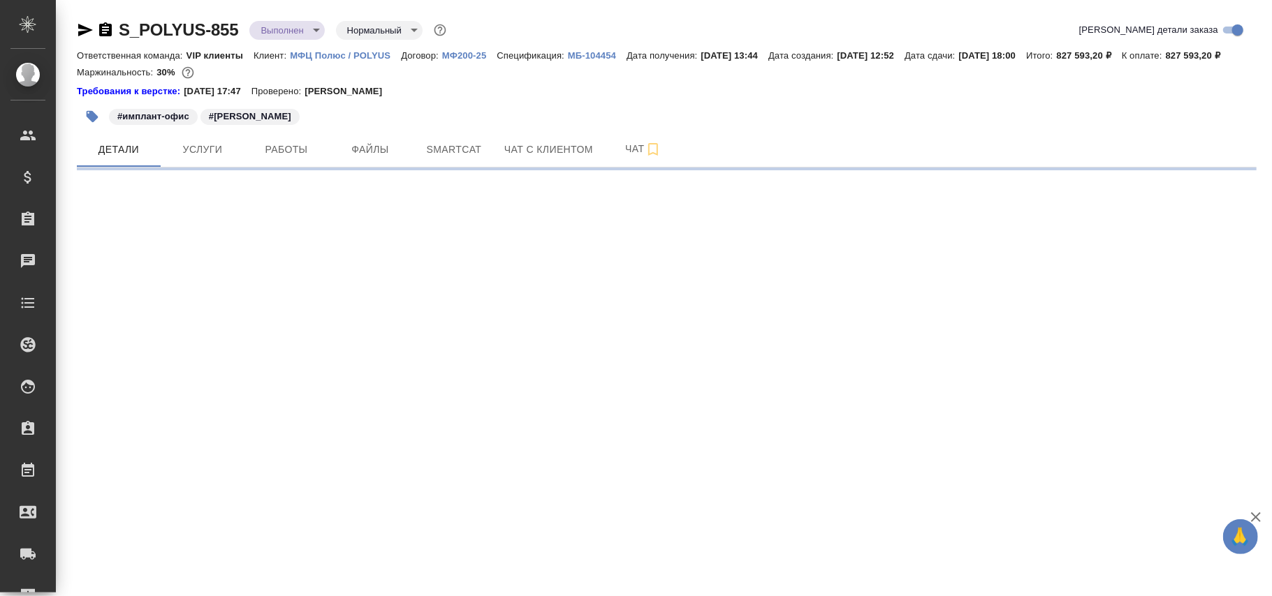
select select "RU"
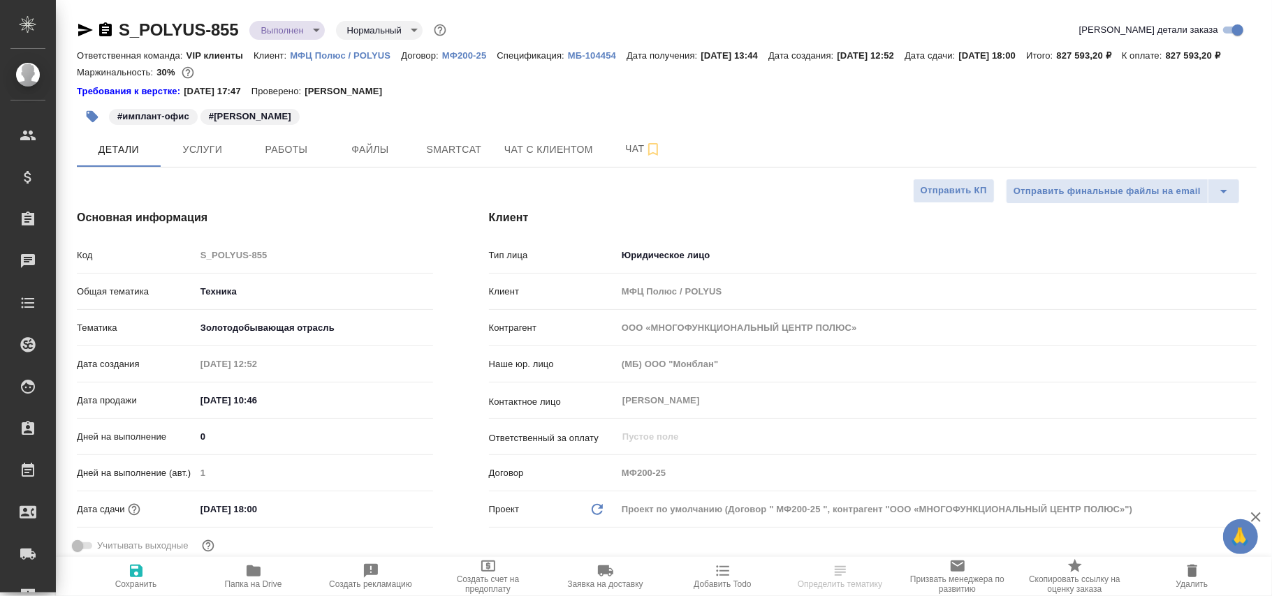
type textarea "x"
click at [140, 576] on icon "button" at bounding box center [136, 571] width 13 height 13
type textarea "x"
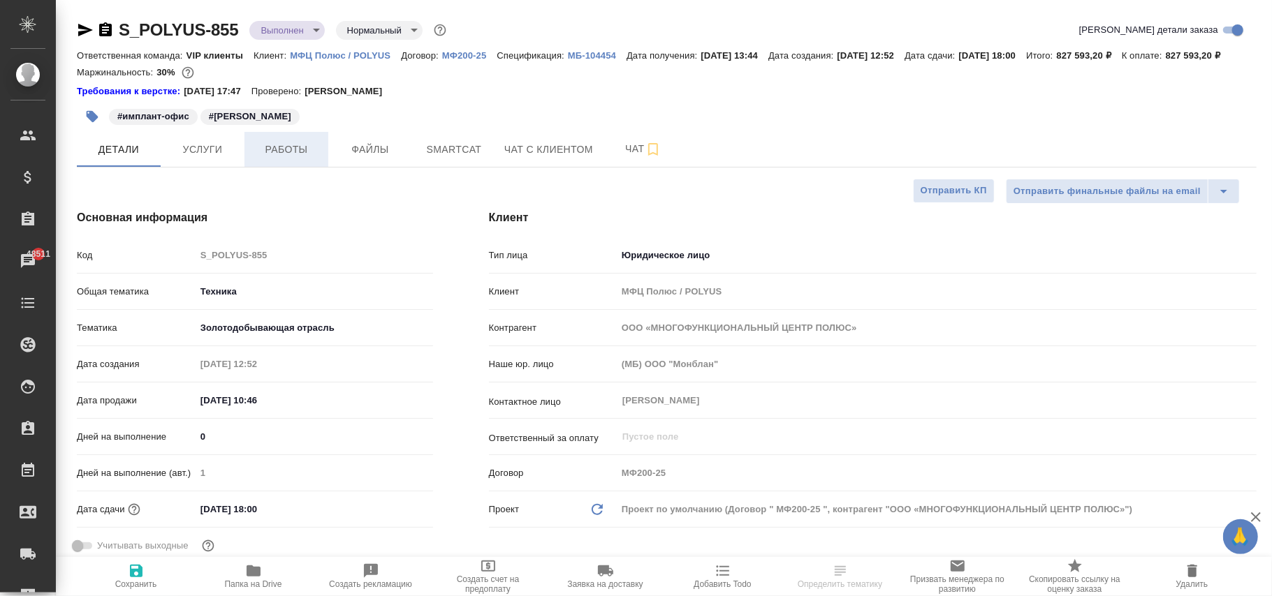
type textarea "x"
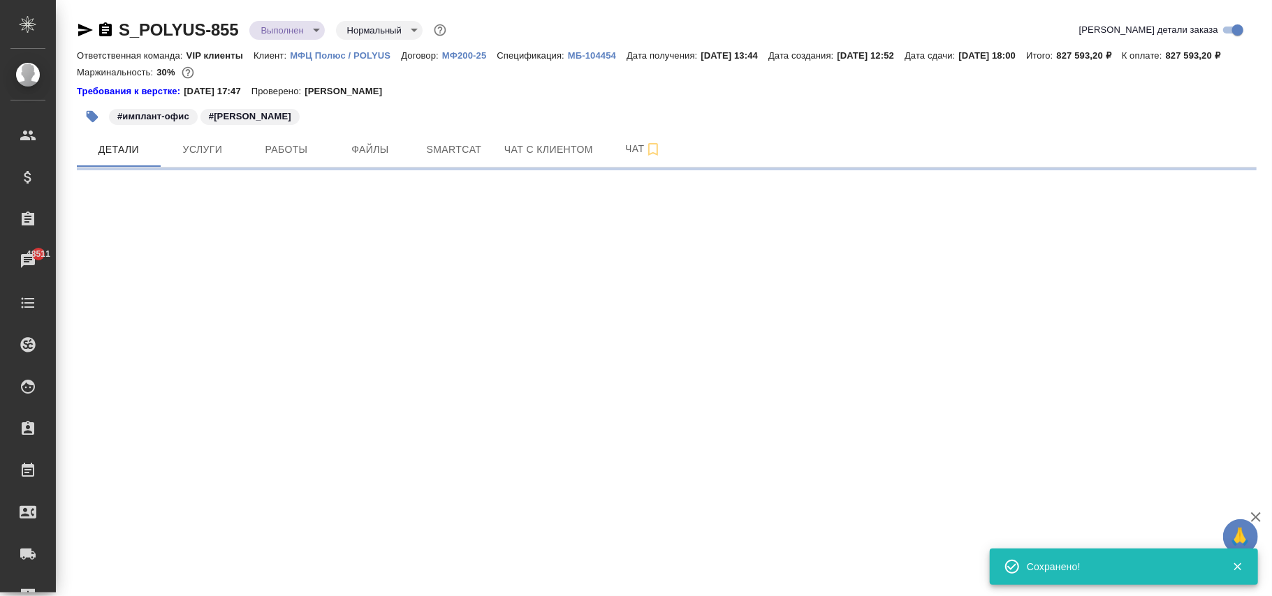
select select "RU"
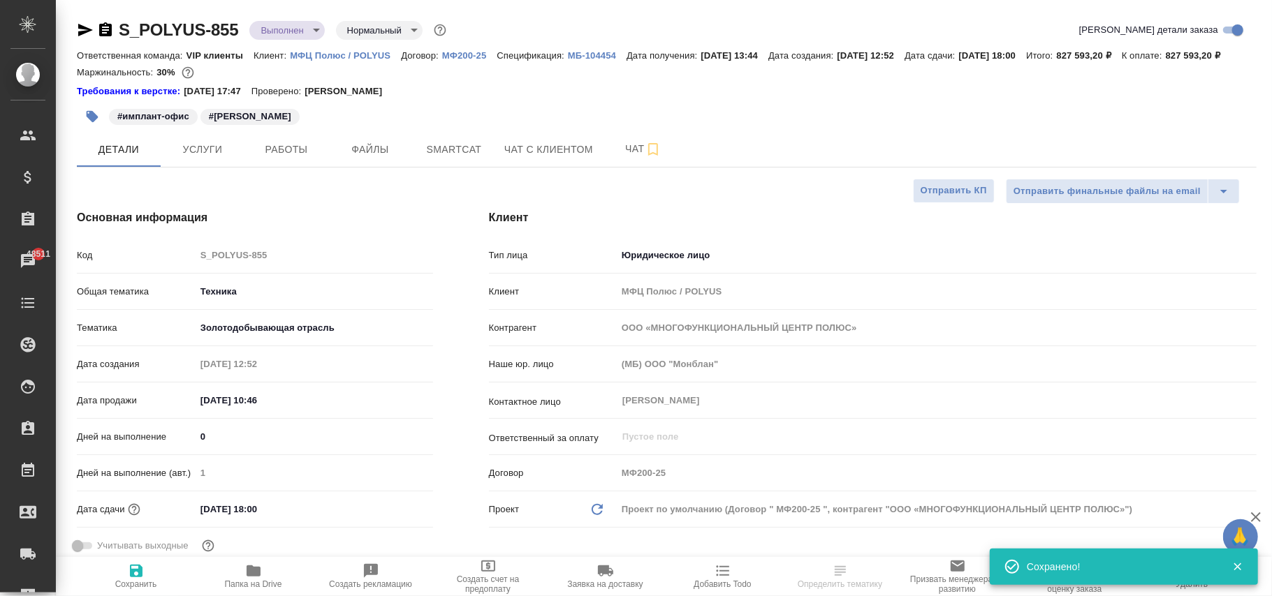
type textarea "x"
select select "RU"
type textarea "x"
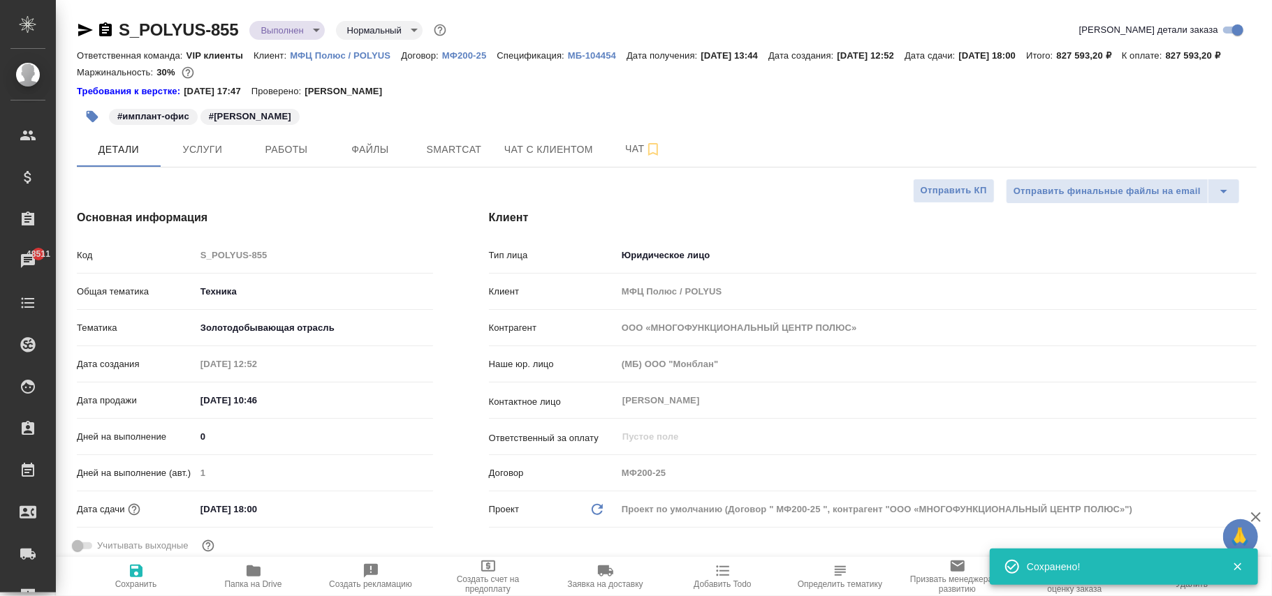
type textarea "x"
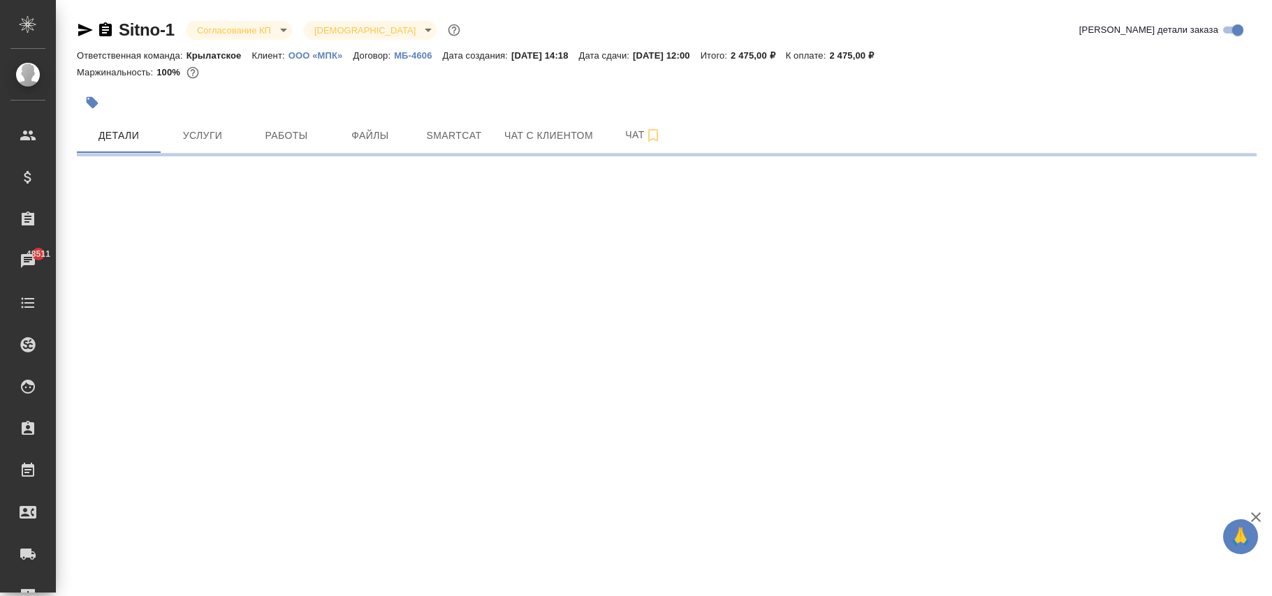
select select "RU"
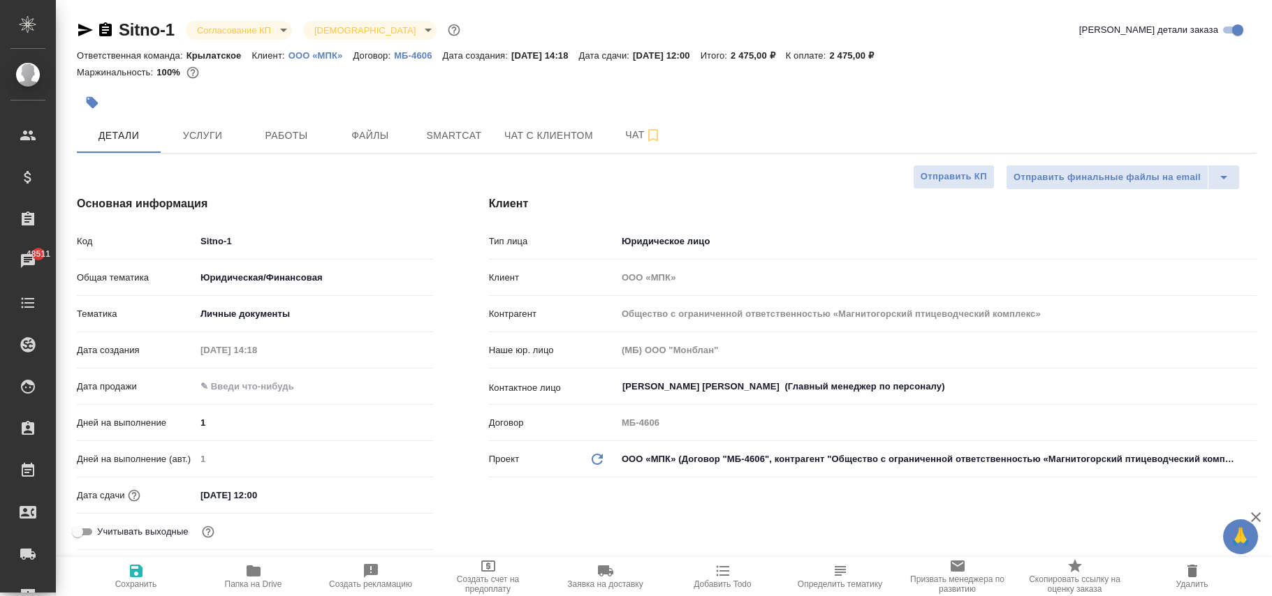
type textarea "x"
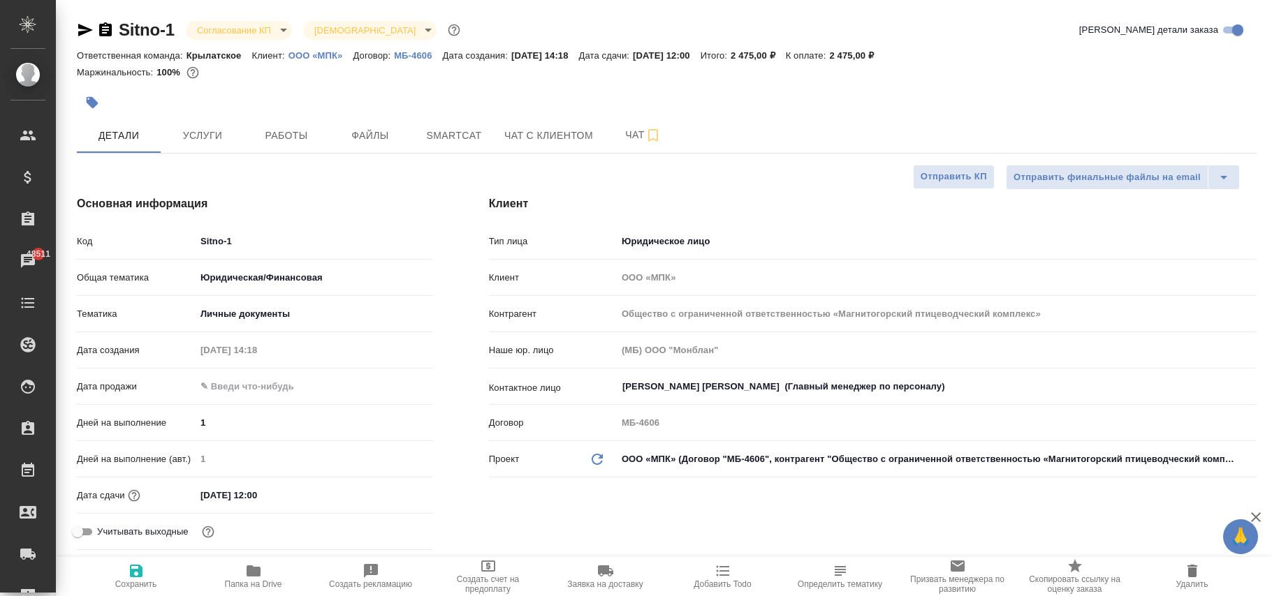
type textarea "x"
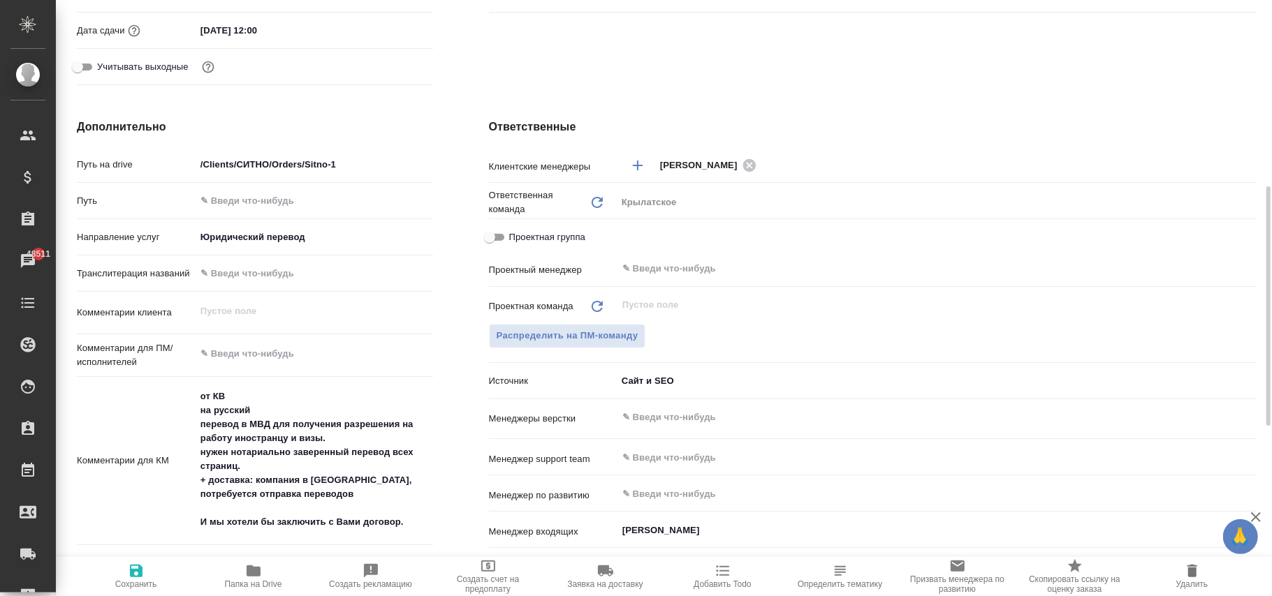
scroll to position [745, 0]
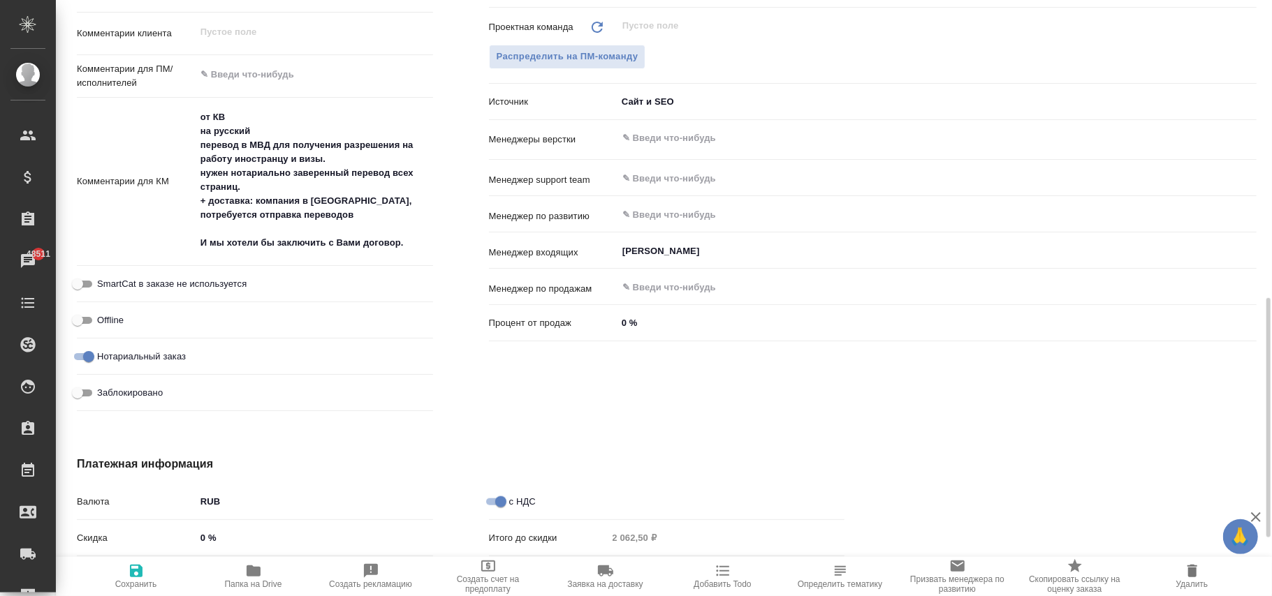
type textarea "x"
click at [638, 213] on input "text" at bounding box center [913, 214] width 585 height 17
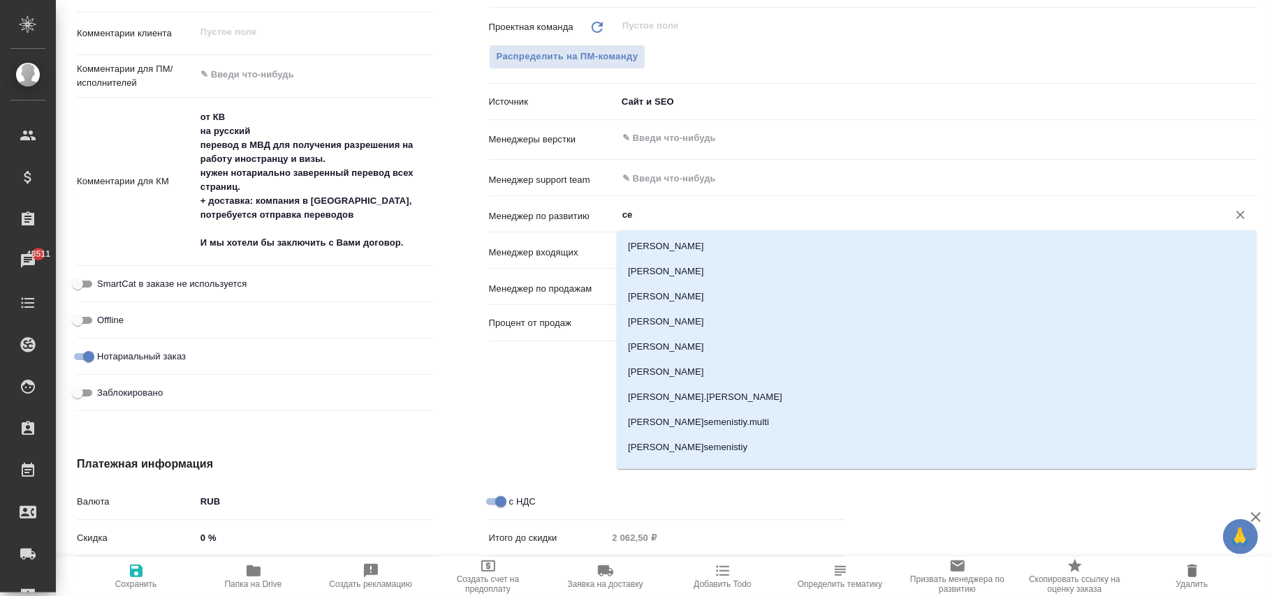
type input "сеи"
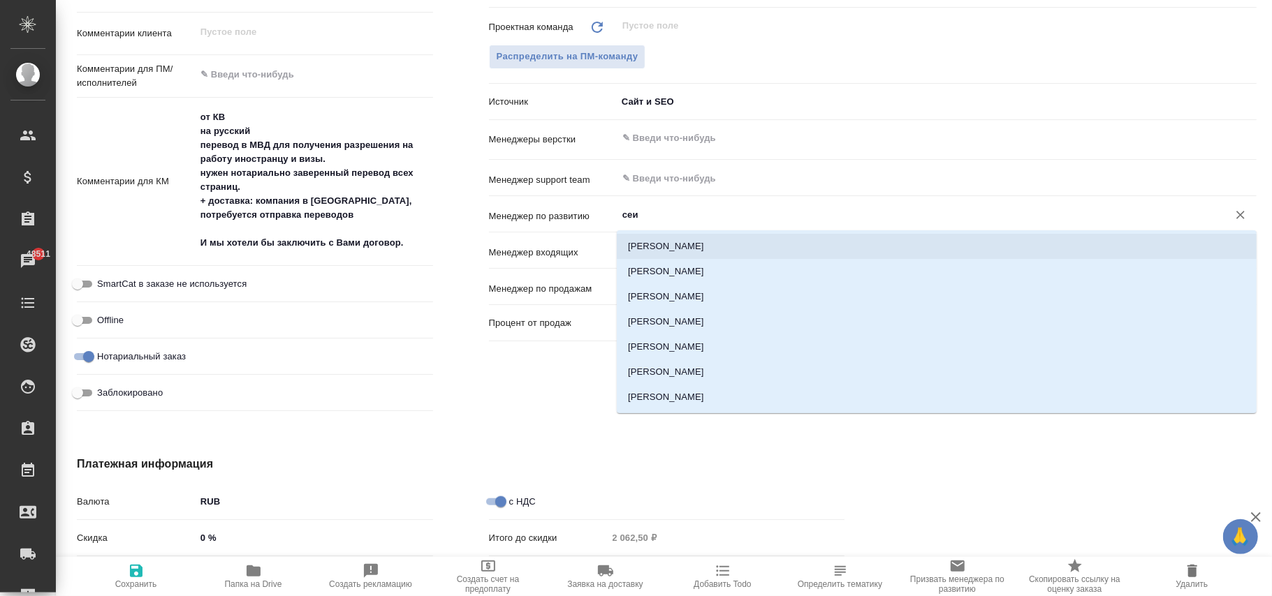
click at [658, 249] on li "Сеитов Павел" at bounding box center [937, 246] width 640 height 25
type textarea "x"
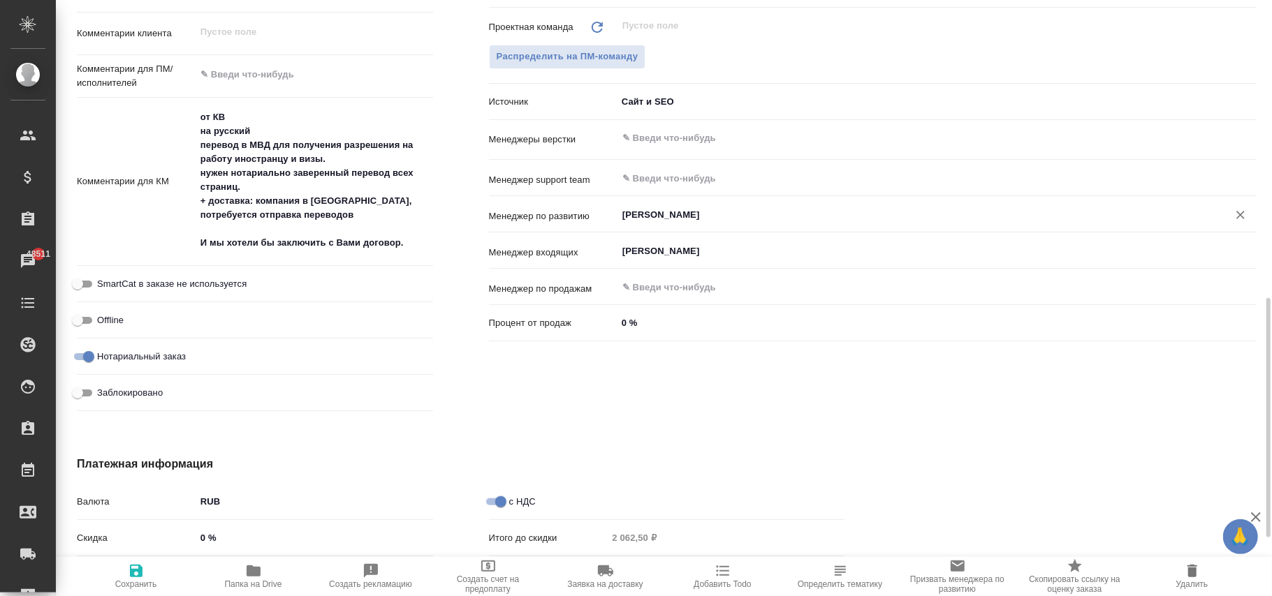
type input "[PERSON_NAME]"
click at [123, 573] on span "Сохранить" at bounding box center [136, 576] width 101 height 27
type textarea "x"
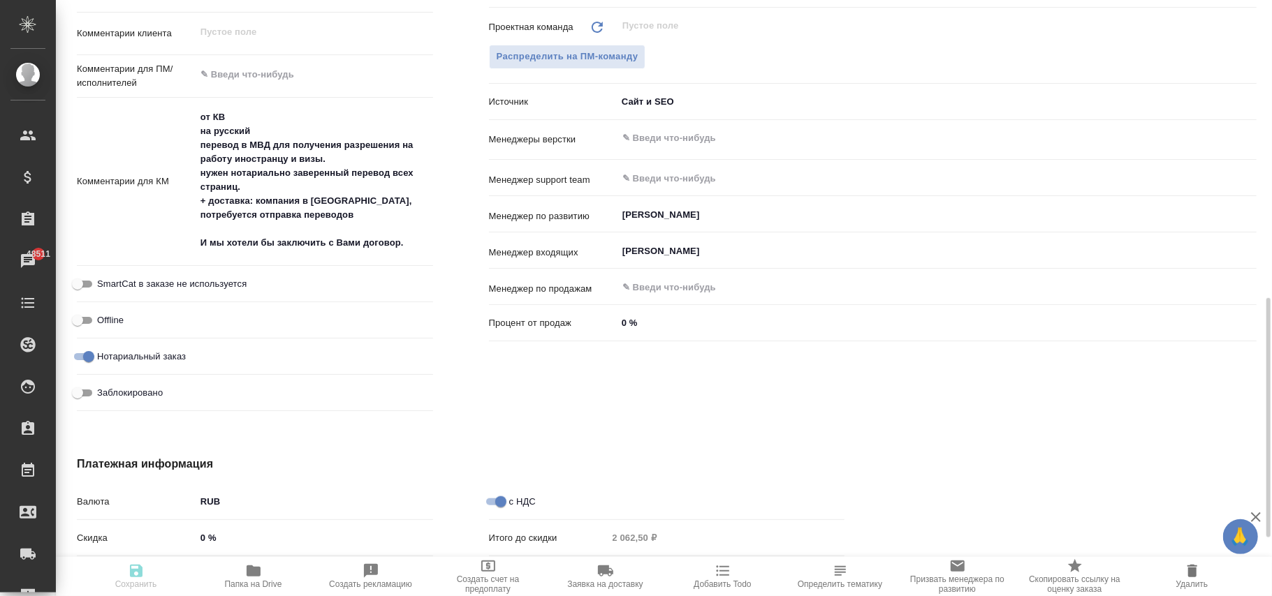
type textarea "x"
drag, startPoint x: 129, startPoint y: 574, endPoint x: 595, endPoint y: 14, distance: 729.0
click at [131, 576] on icon "button" at bounding box center [136, 571] width 17 height 17
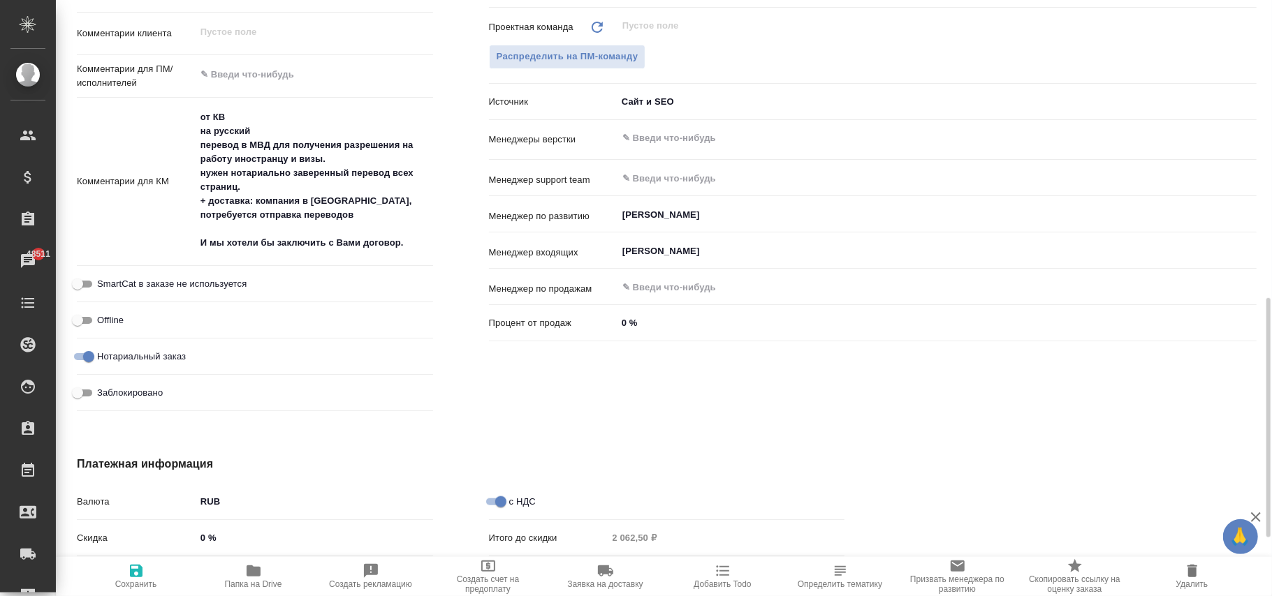
type textarea "x"
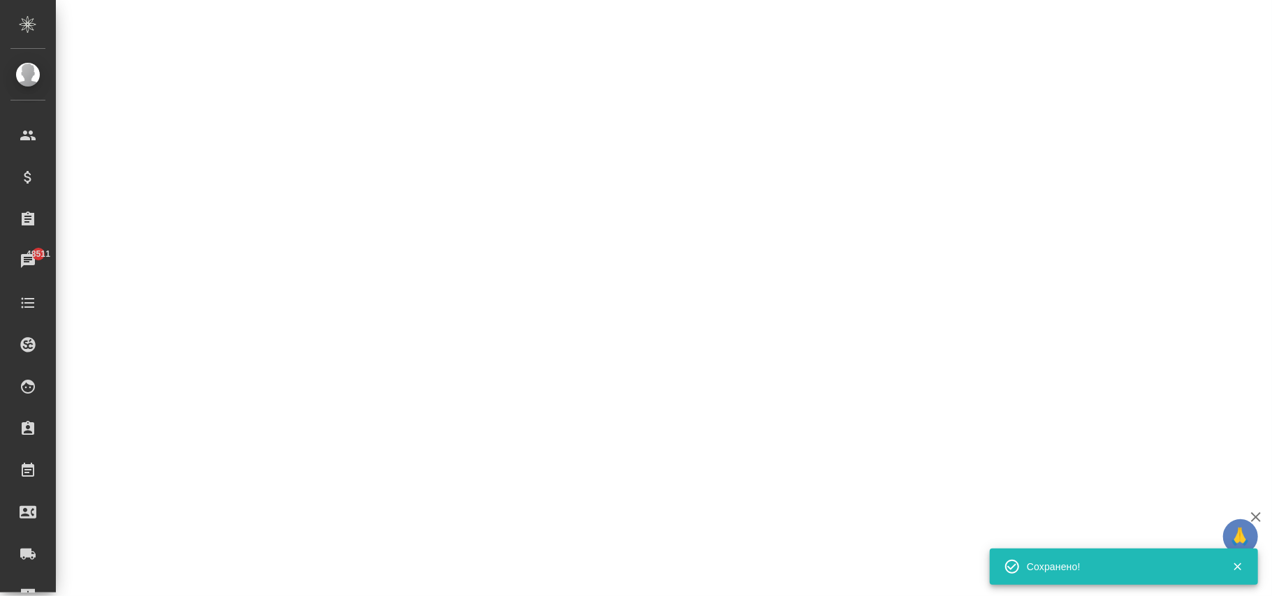
select select "RU"
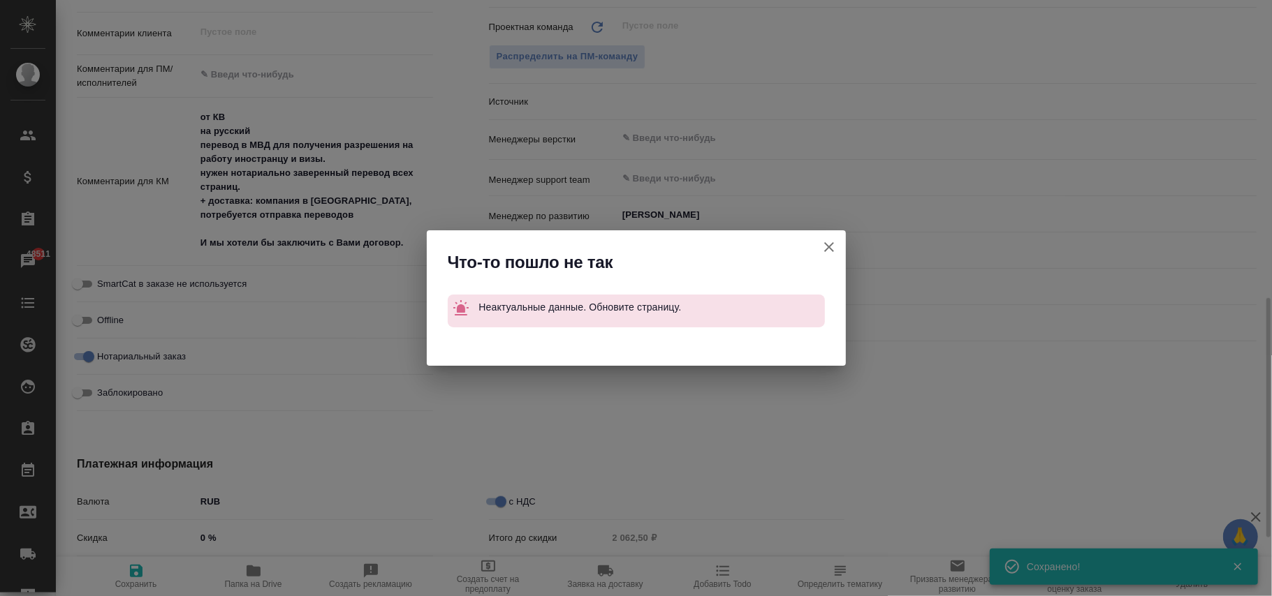
type textarea "x"
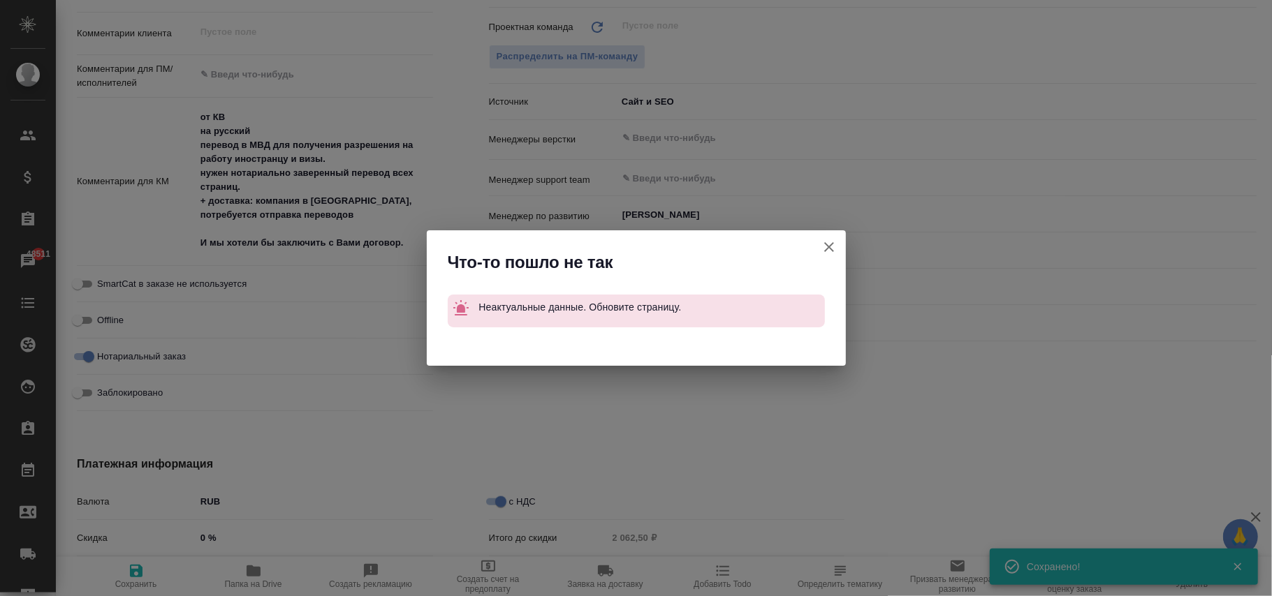
type textarea "x"
click at [831, 249] on icon "button" at bounding box center [829, 247] width 17 height 17
type textarea "x"
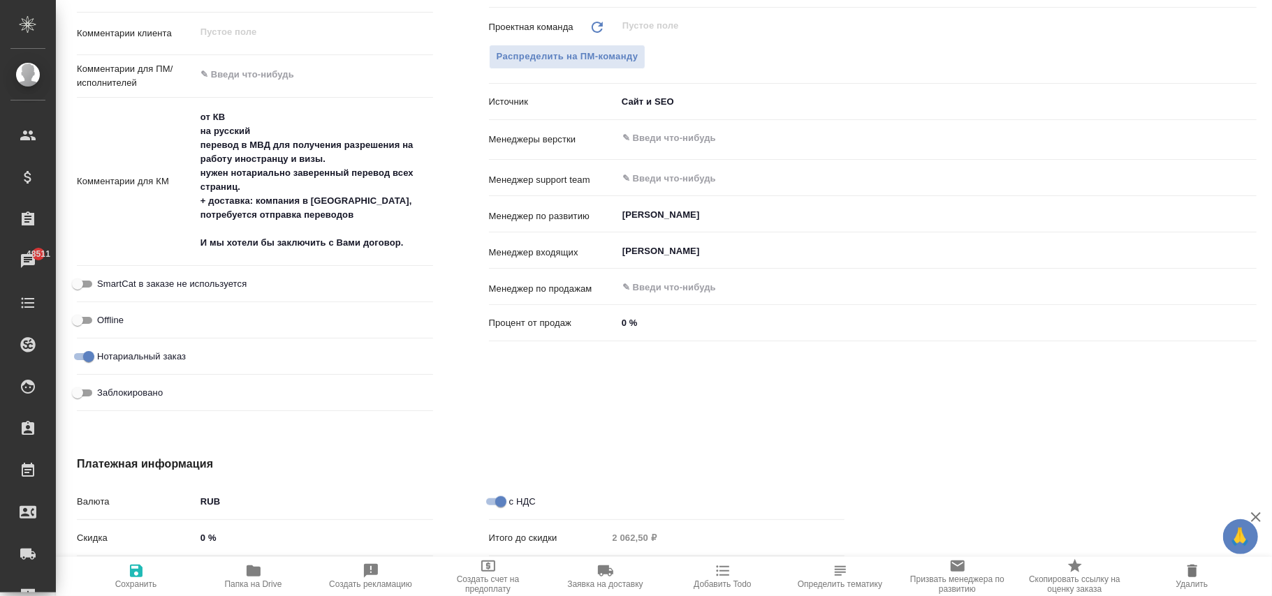
type textarea "x"
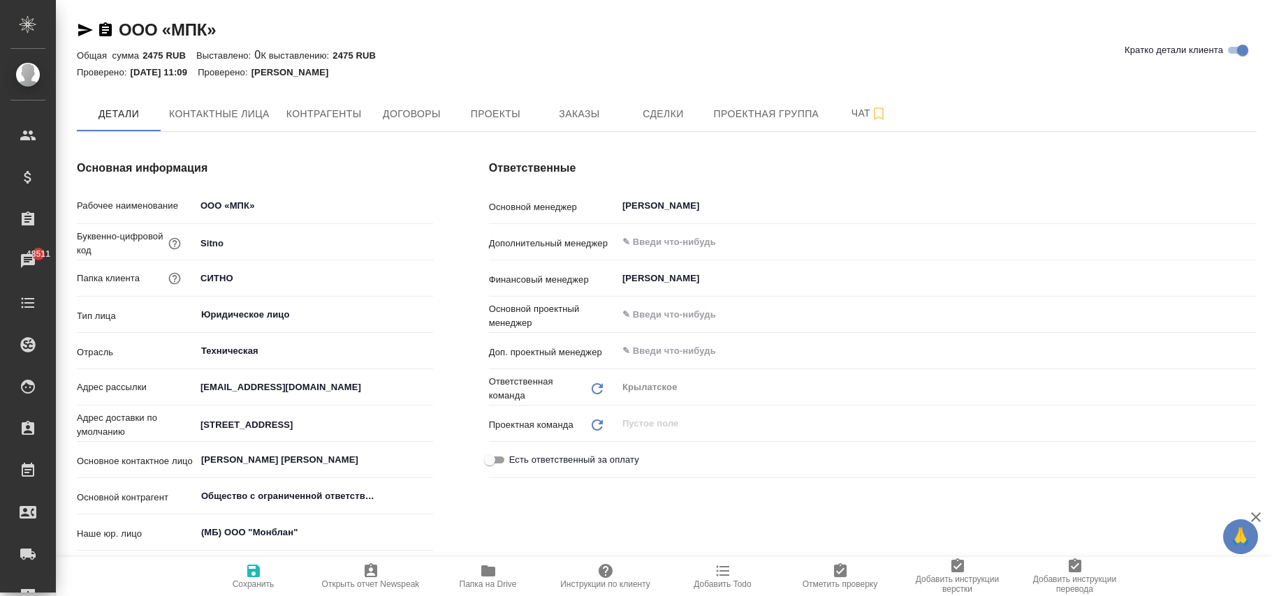
type textarea "x"
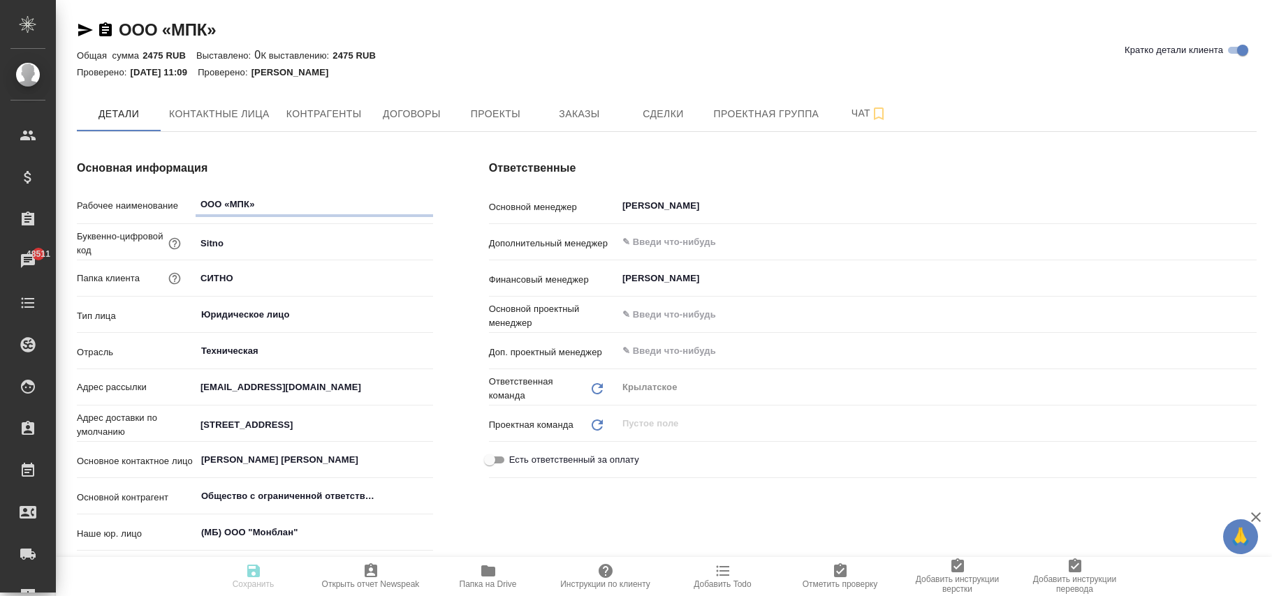
type textarea "x"
click at [487, 112] on span "Проекты" at bounding box center [495, 113] width 67 height 17
type textarea "x"
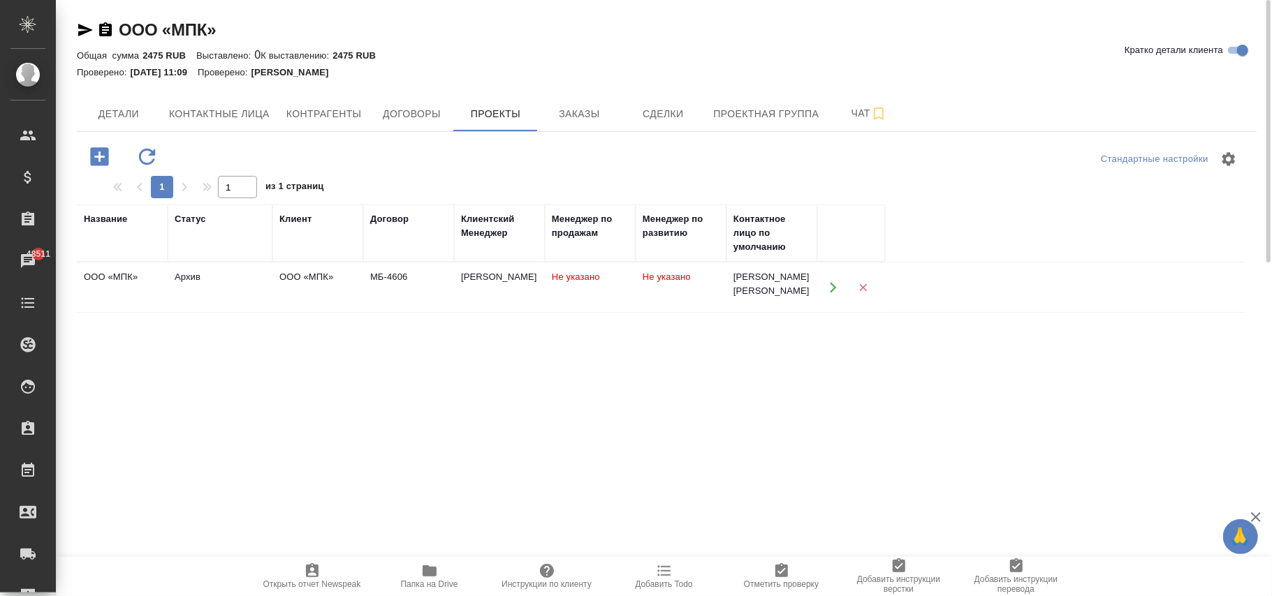
click at [680, 282] on span "Не указано" at bounding box center [667, 277] width 48 height 10
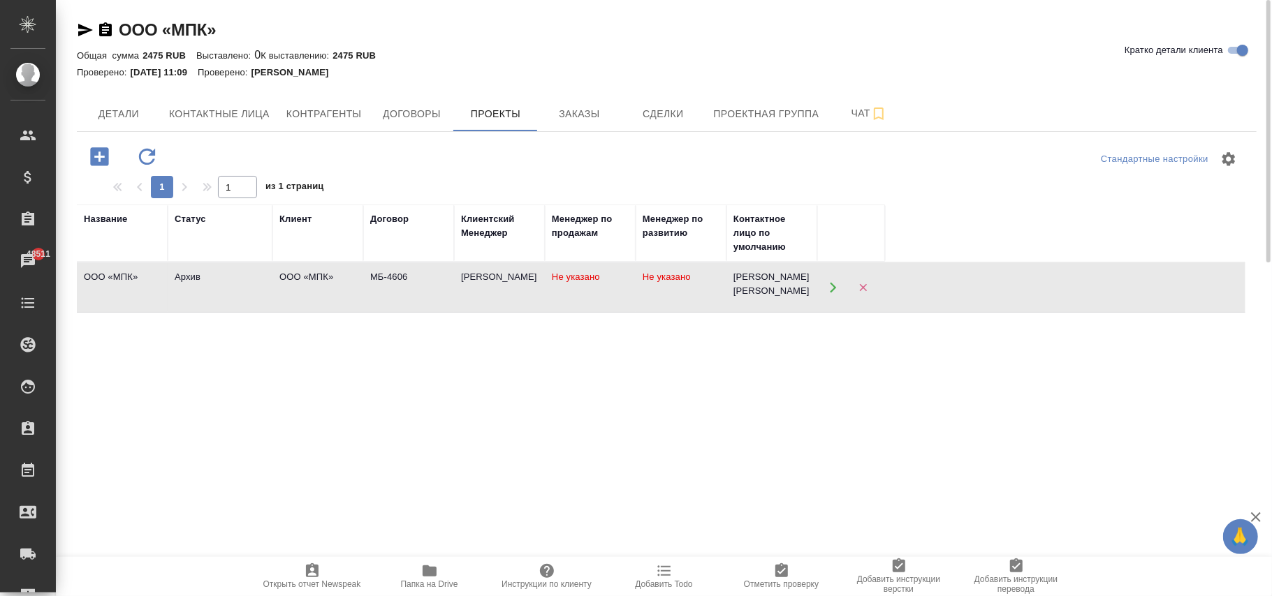
click at [680, 282] on span "Не указано" at bounding box center [667, 277] width 48 height 10
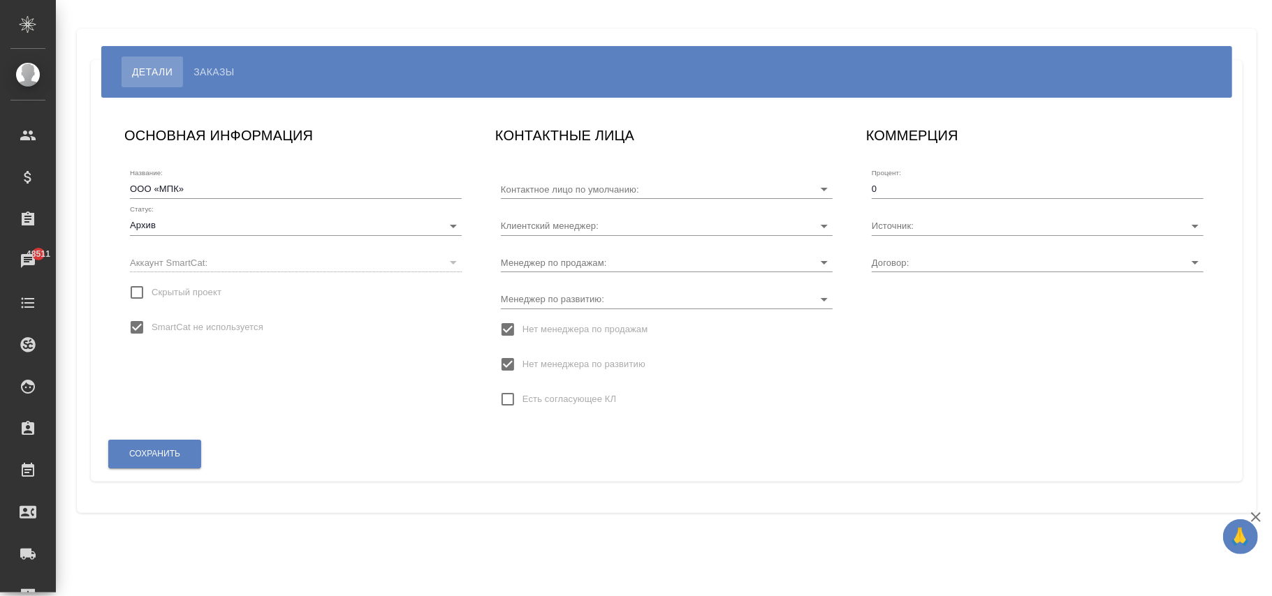
type input "[PERSON_NAME] [PERSON_NAME]"
click at [587, 305] on input "Менеджер по развитию:" at bounding box center [644, 298] width 287 height 19
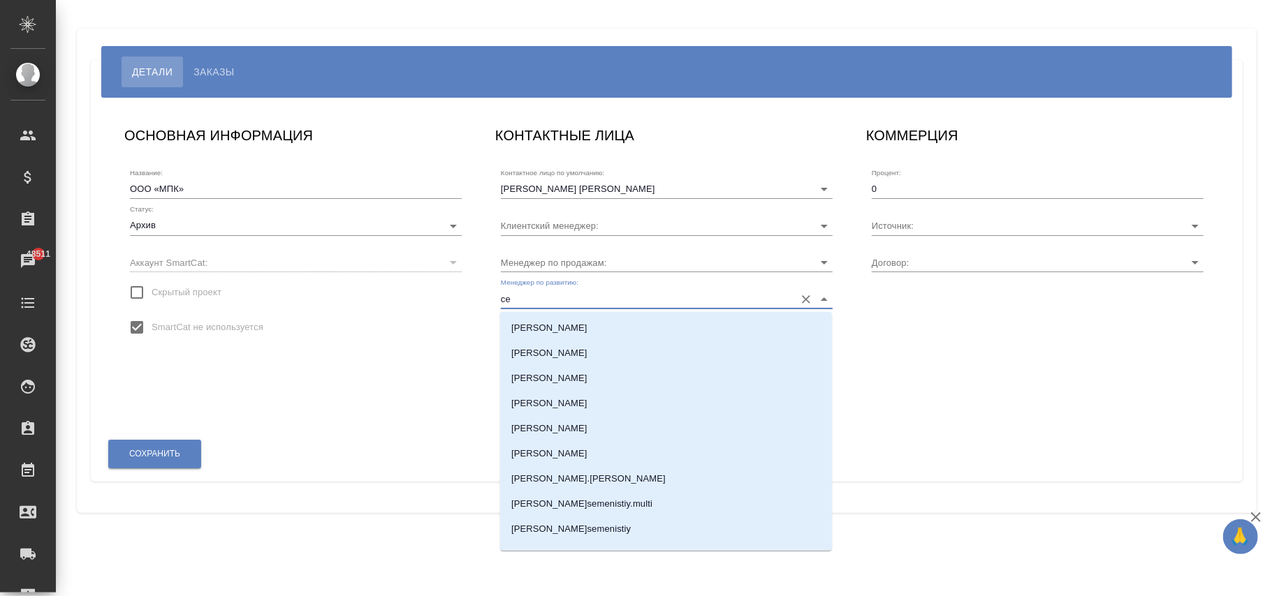
type input "сем"
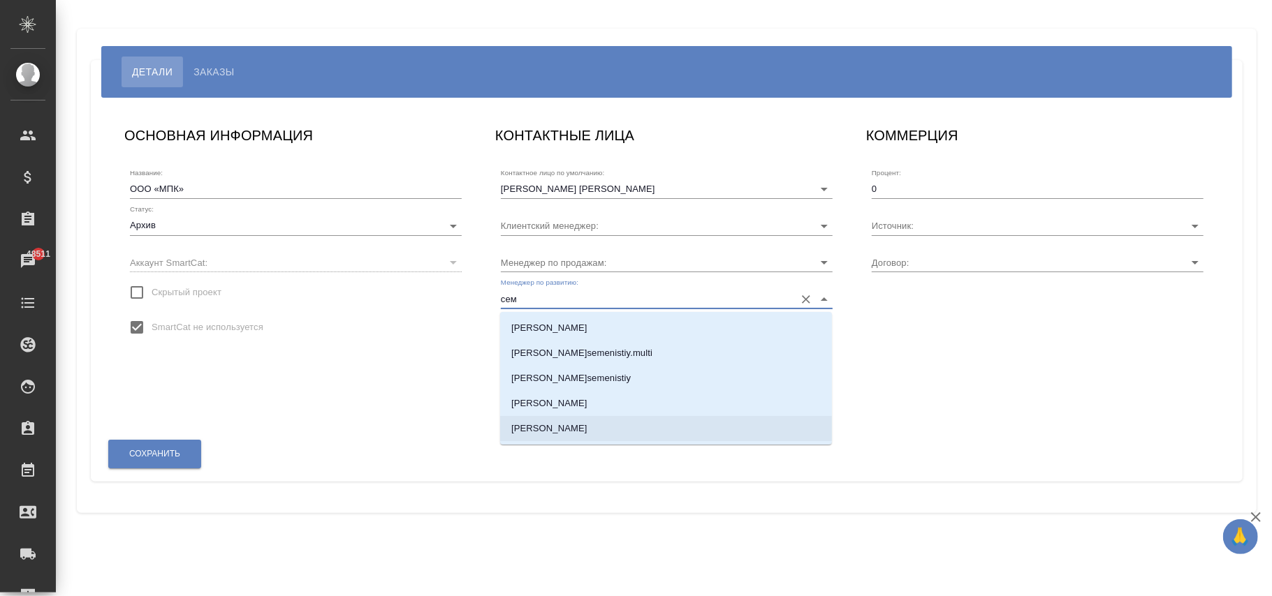
type input "Сайт и SEO"
type input "МБ-4606"
type input "семи"
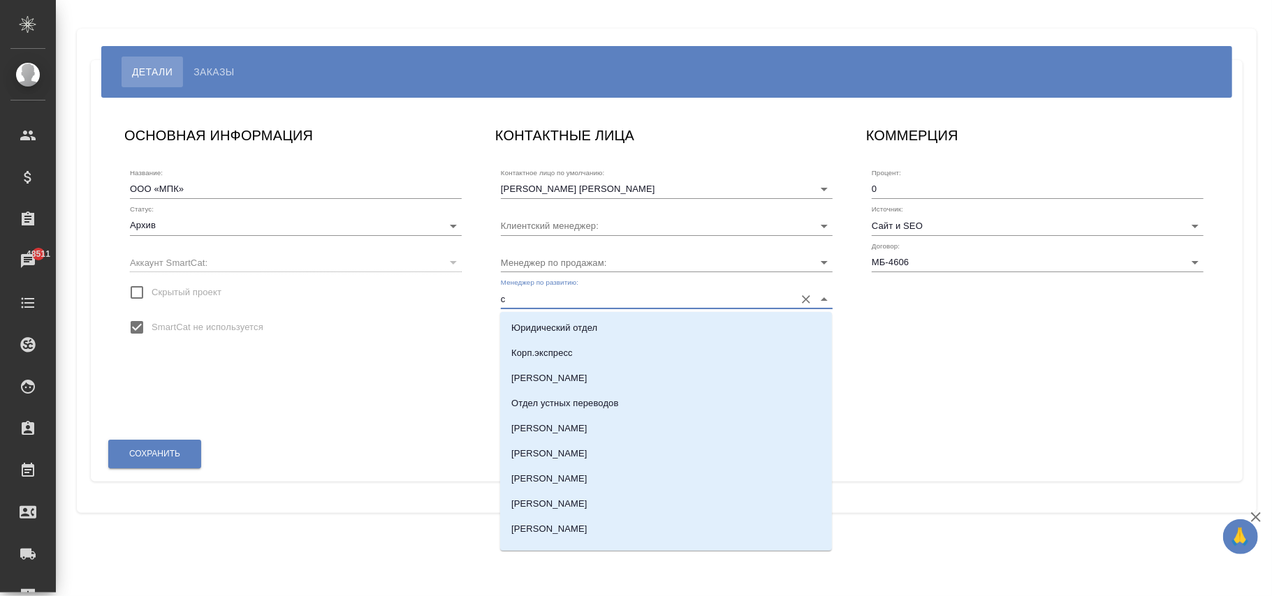
type input "се"
type input "Касымов Тимур"
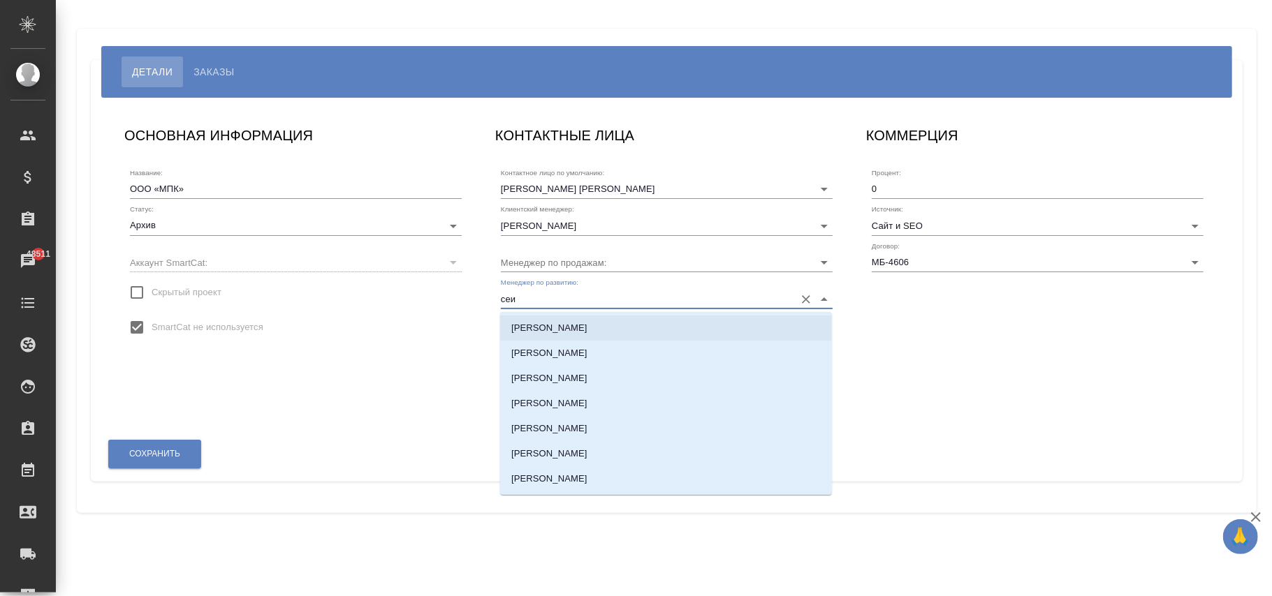
click at [551, 330] on p "Сеитов Павел" at bounding box center [549, 328] width 76 height 14
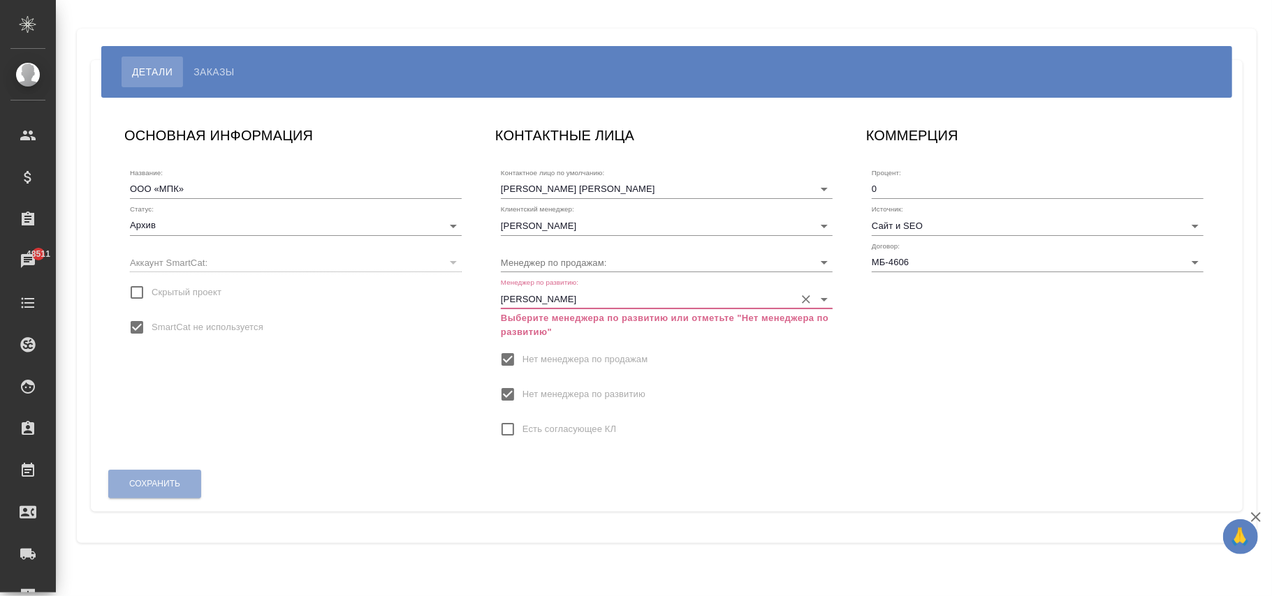
type input "Сеитов Павел"
click at [504, 392] on input "Нет менеджера по развитию" at bounding box center [507, 394] width 29 height 29
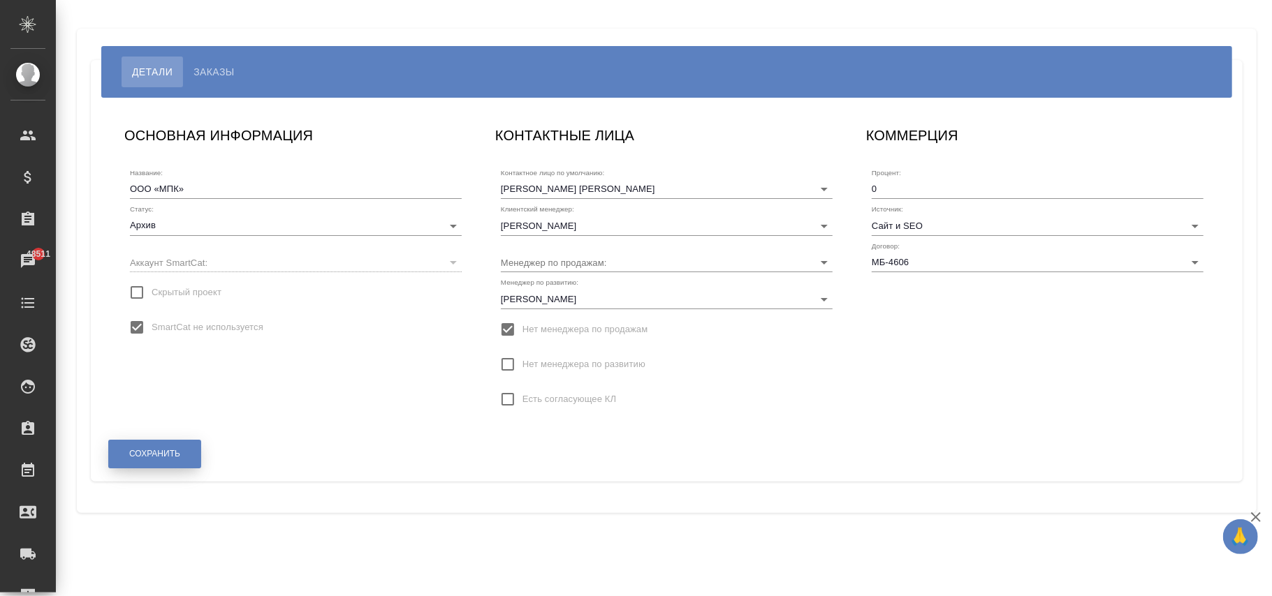
drag, startPoint x: 171, startPoint y: 460, endPoint x: 549, endPoint y: 383, distance: 385.4
click at [176, 454] on span "Сохранить" at bounding box center [154, 454] width 51 height 12
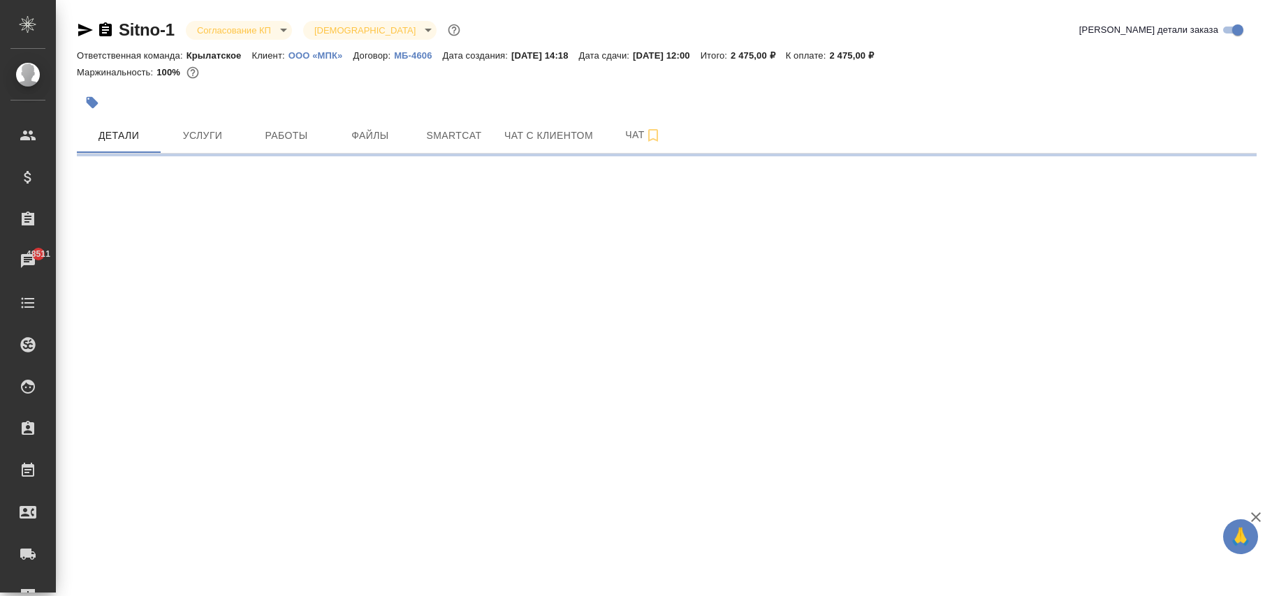
select select "RU"
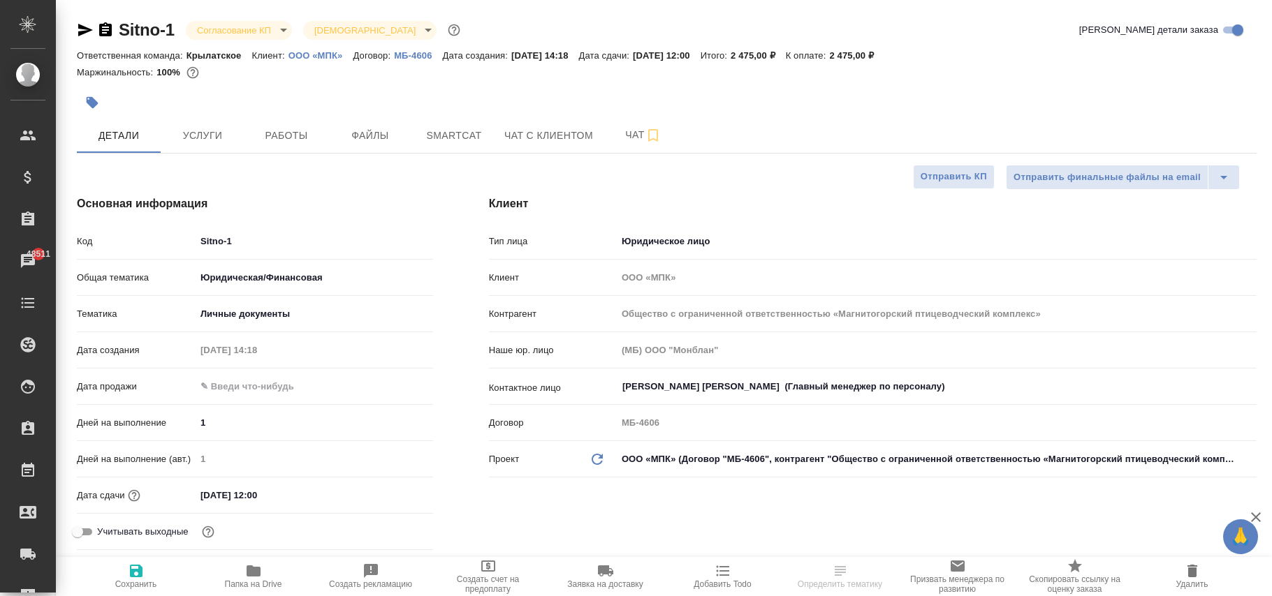
type textarea "x"
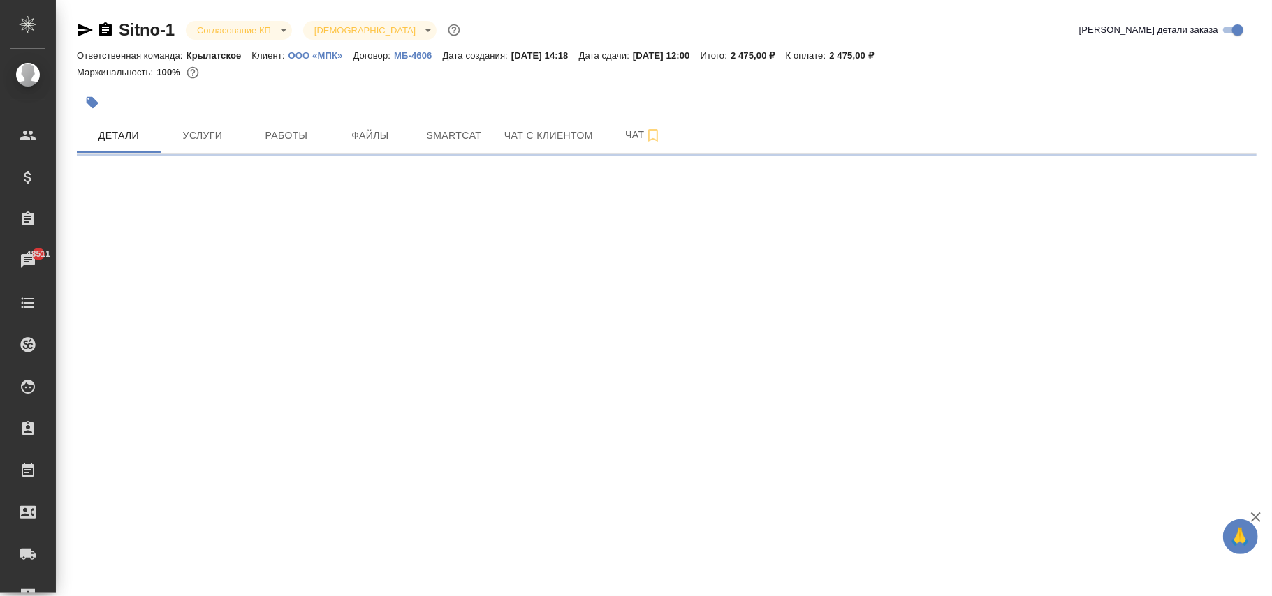
select select "RU"
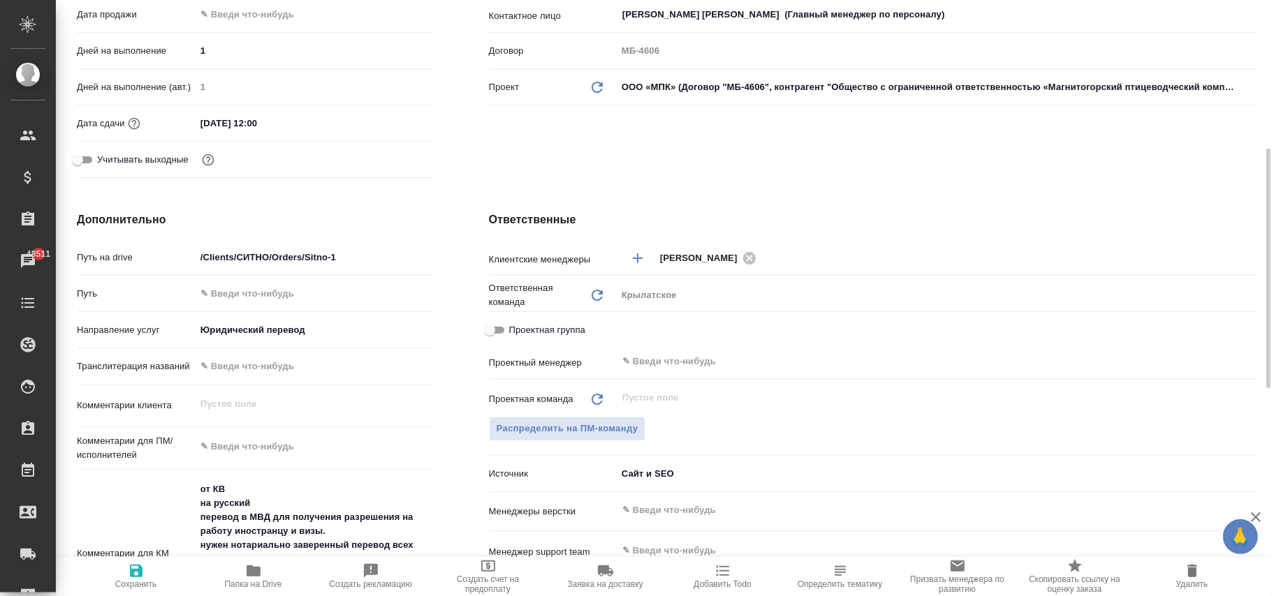
type textarea "x"
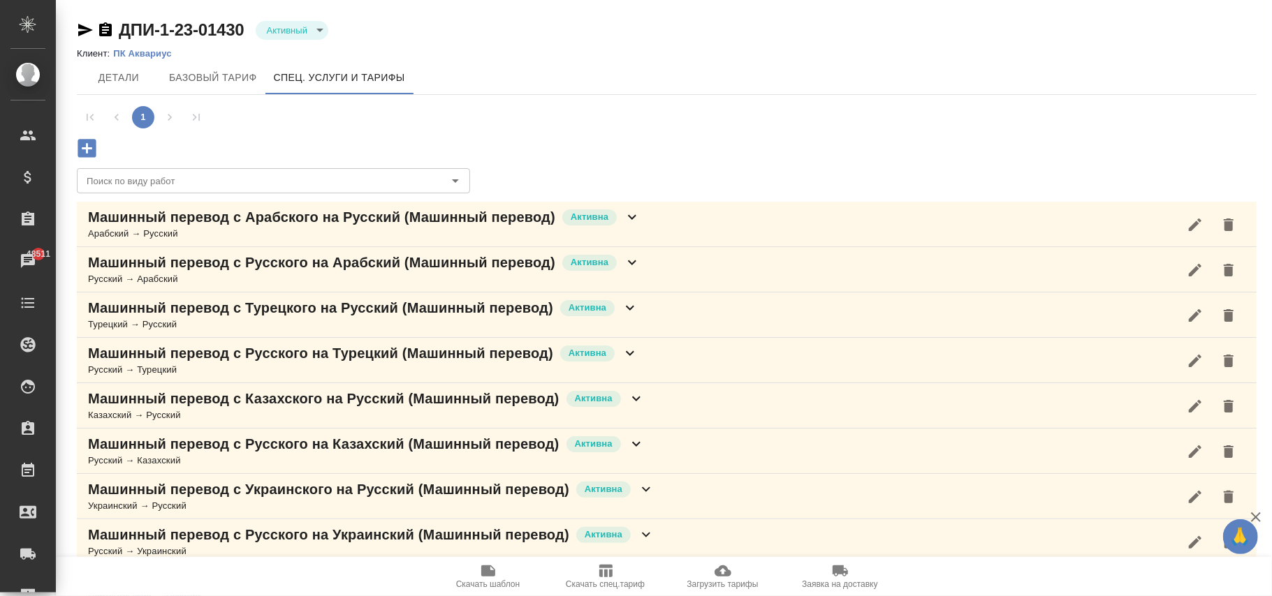
click at [607, 570] on icon "button" at bounding box center [605, 571] width 17 height 17
click at [1229, 228] on icon "button" at bounding box center [1229, 225] width 10 height 13
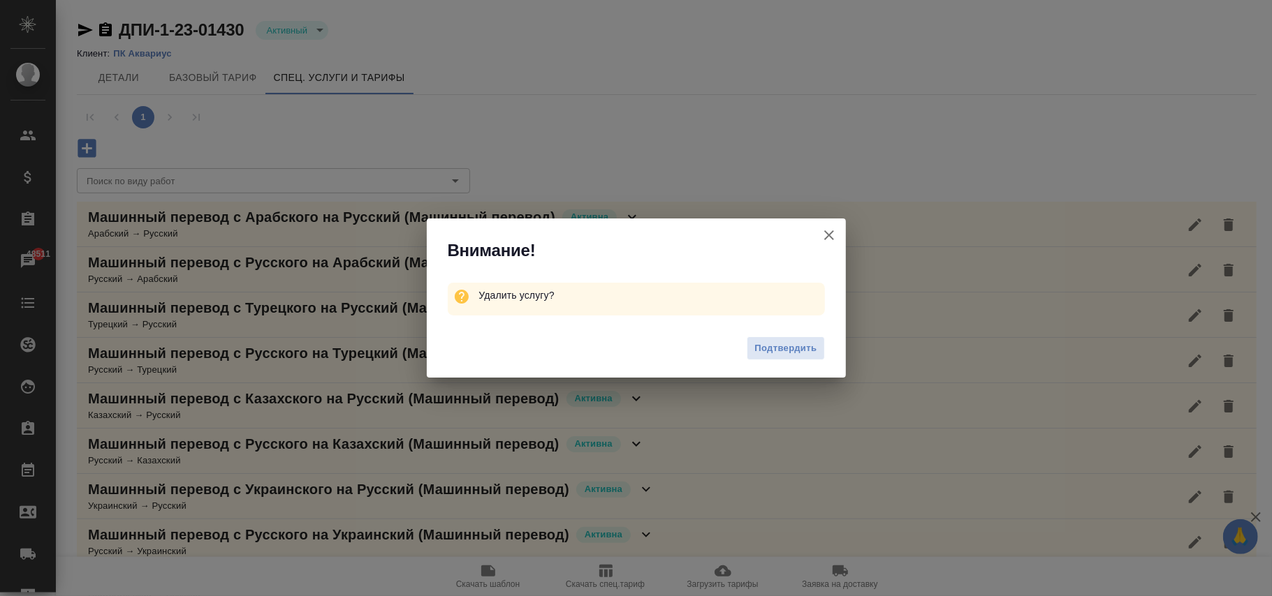
click at [800, 344] on span "Подтвердить" at bounding box center [785, 349] width 62 height 16
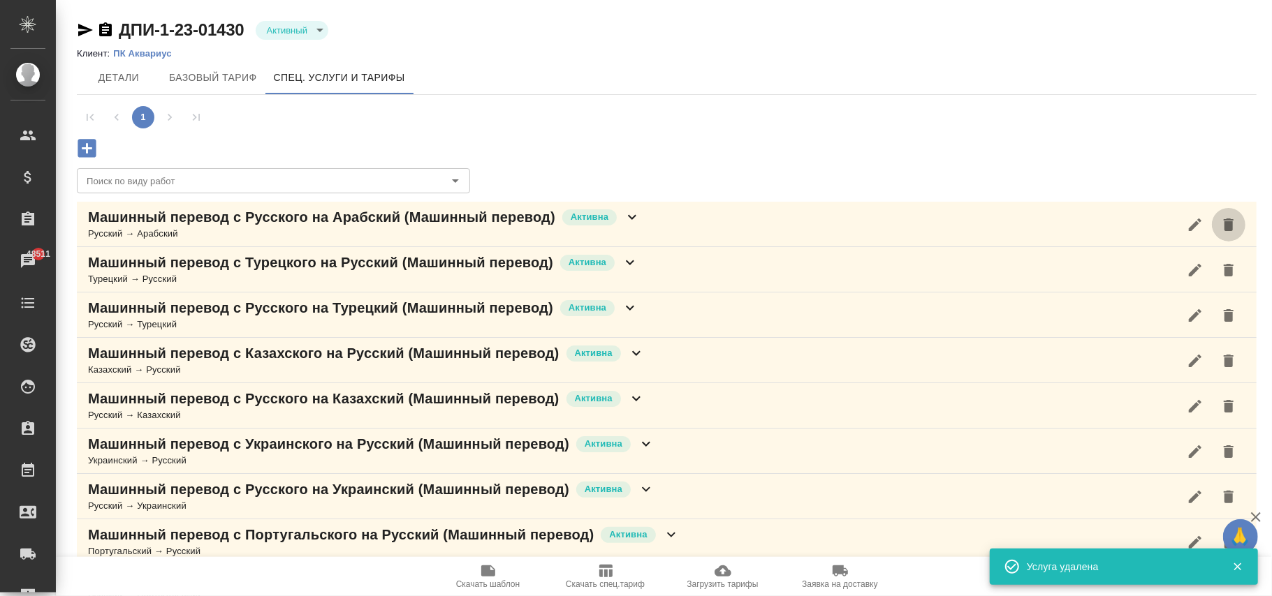
click at [1236, 225] on icon "button" at bounding box center [1228, 225] width 17 height 17
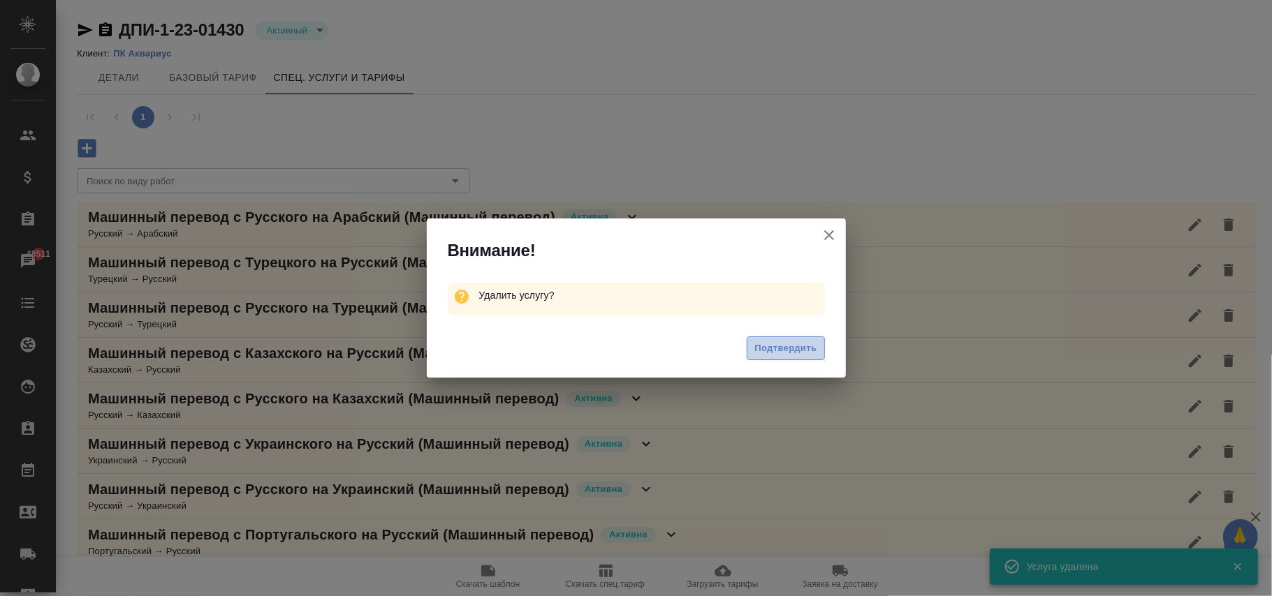
drag, startPoint x: 791, startPoint y: 350, endPoint x: 1199, endPoint y: 242, distance: 422.0
click at [791, 347] on span "Подтвердить" at bounding box center [785, 349] width 62 height 16
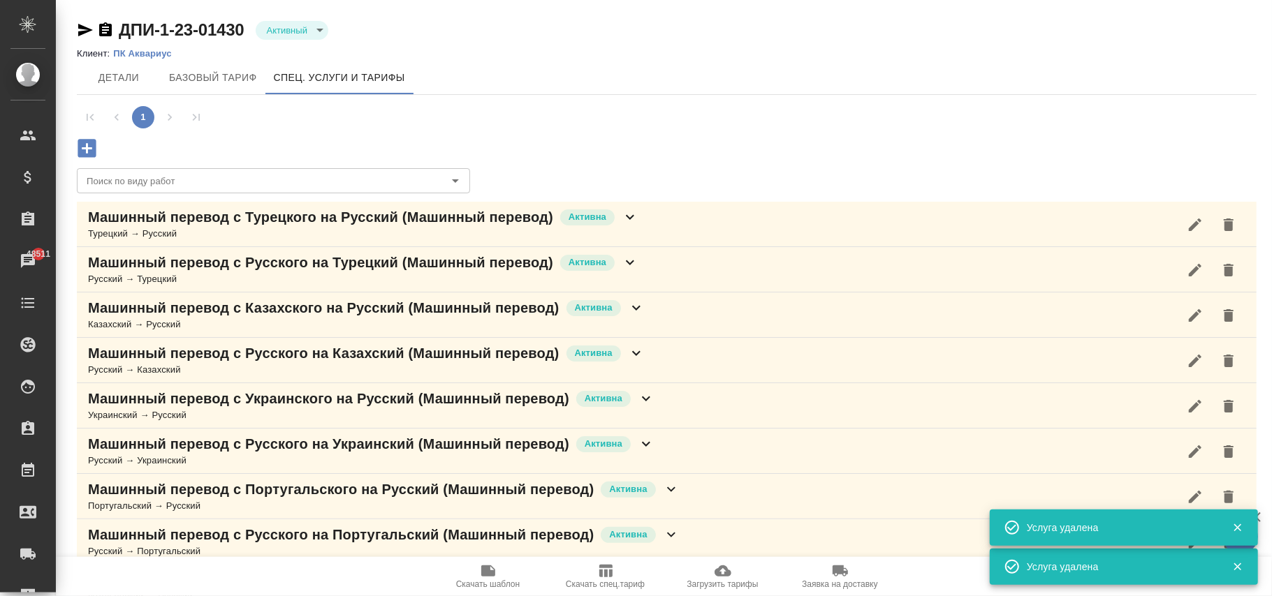
click at [1224, 221] on icon "button" at bounding box center [1229, 225] width 10 height 13
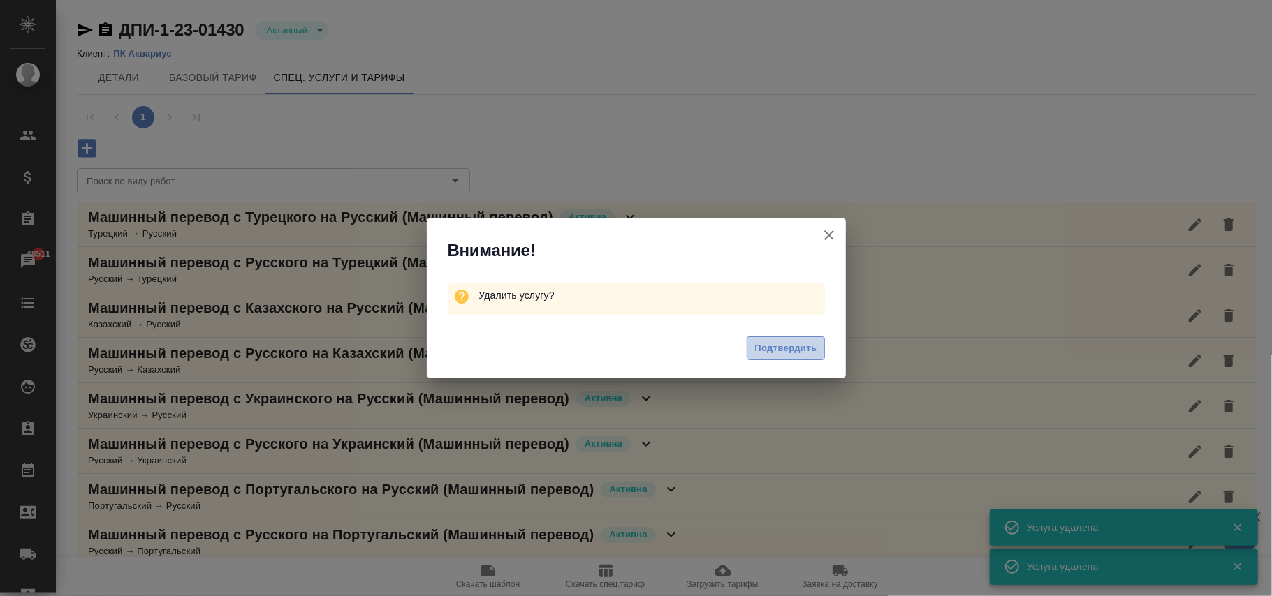
click at [809, 348] on span "Подтвердить" at bounding box center [785, 349] width 62 height 16
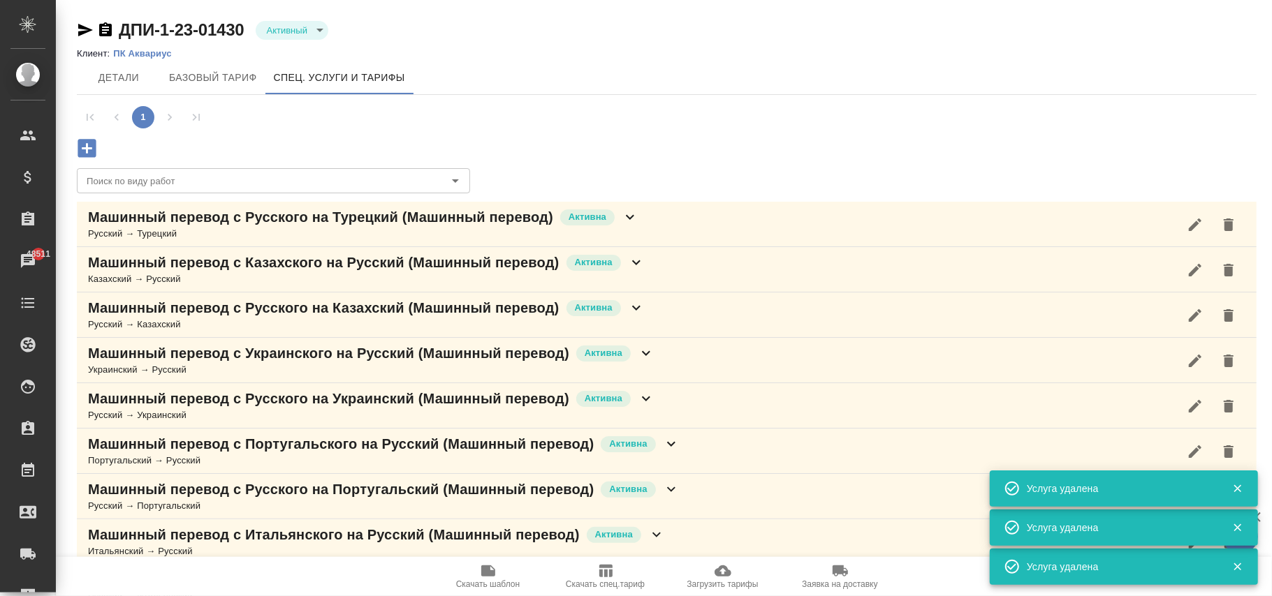
click at [1233, 229] on icon "button" at bounding box center [1229, 225] width 10 height 13
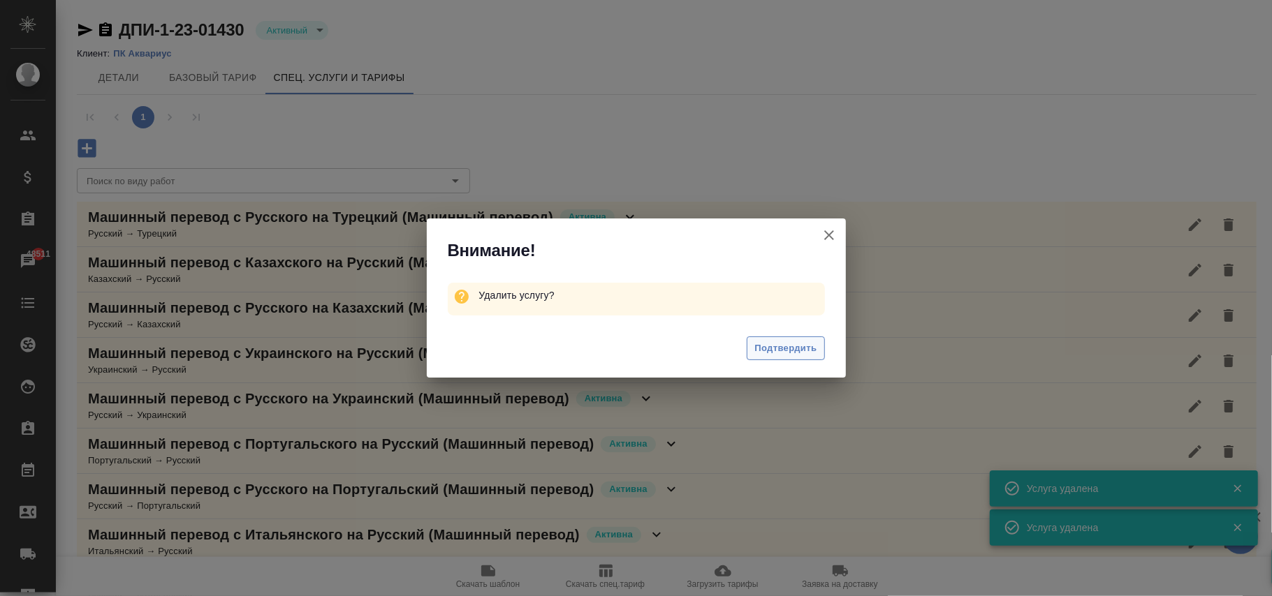
drag, startPoint x: 779, startPoint y: 348, endPoint x: 1236, endPoint y: 264, distance: 464.4
click at [782, 348] on span "Подтвердить" at bounding box center [785, 349] width 62 height 16
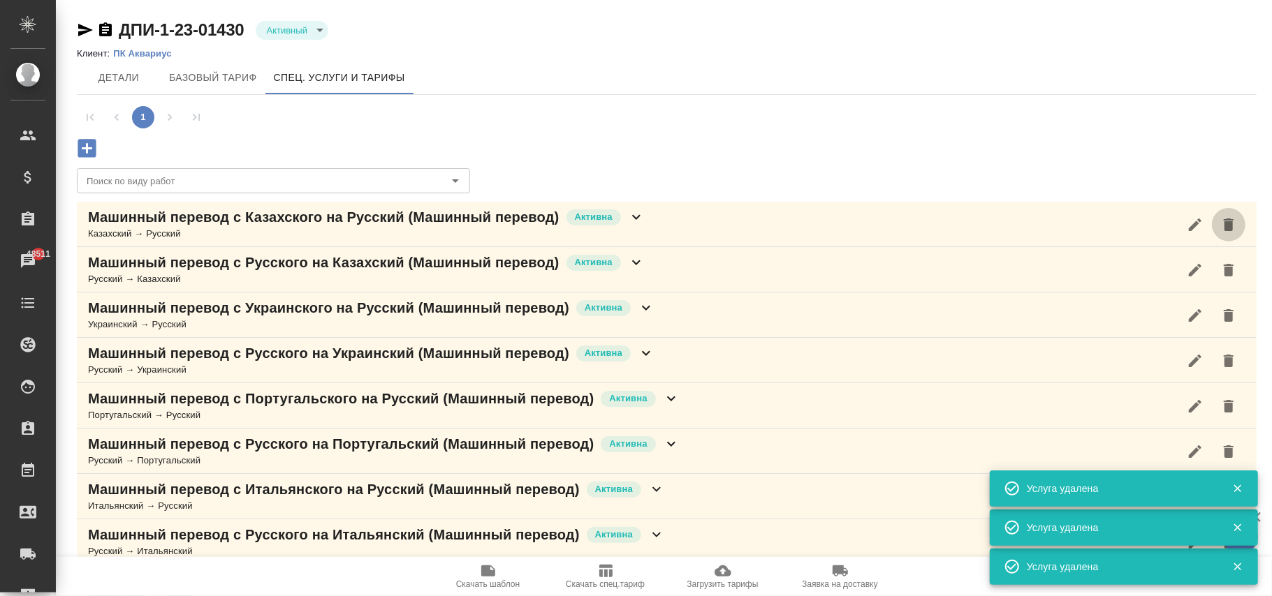
click at [1225, 226] on icon "button" at bounding box center [1229, 225] width 10 height 13
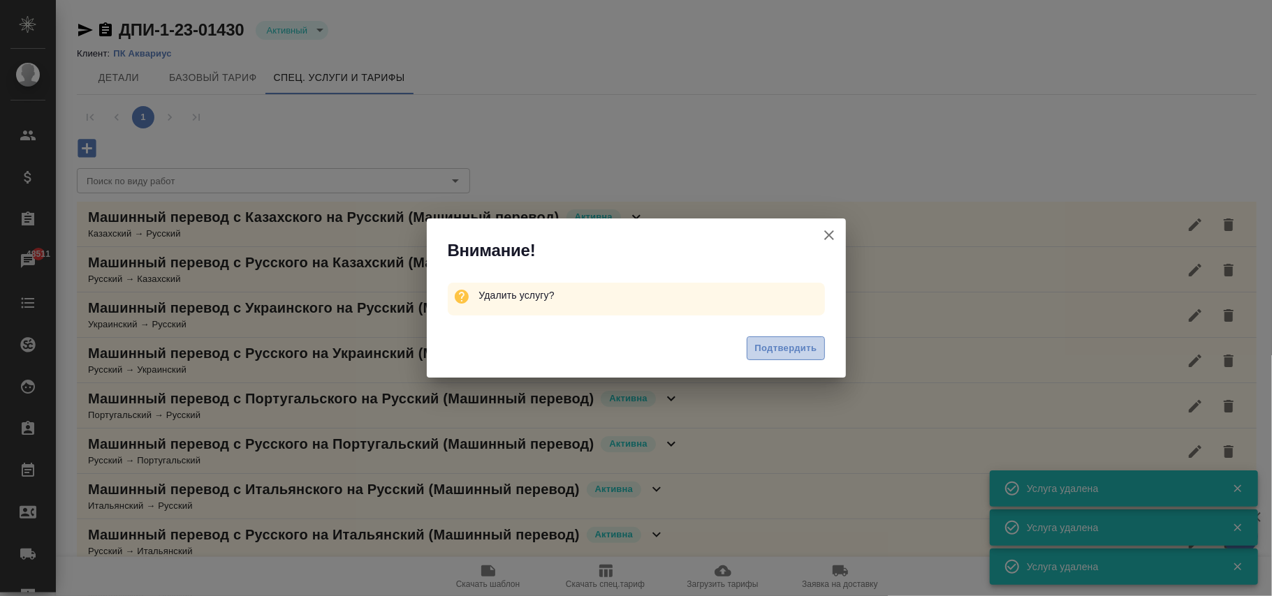
drag, startPoint x: 800, startPoint y: 346, endPoint x: 1271, endPoint y: 236, distance: 483.5
click at [802, 346] on span "Подтвердить" at bounding box center [785, 349] width 62 height 16
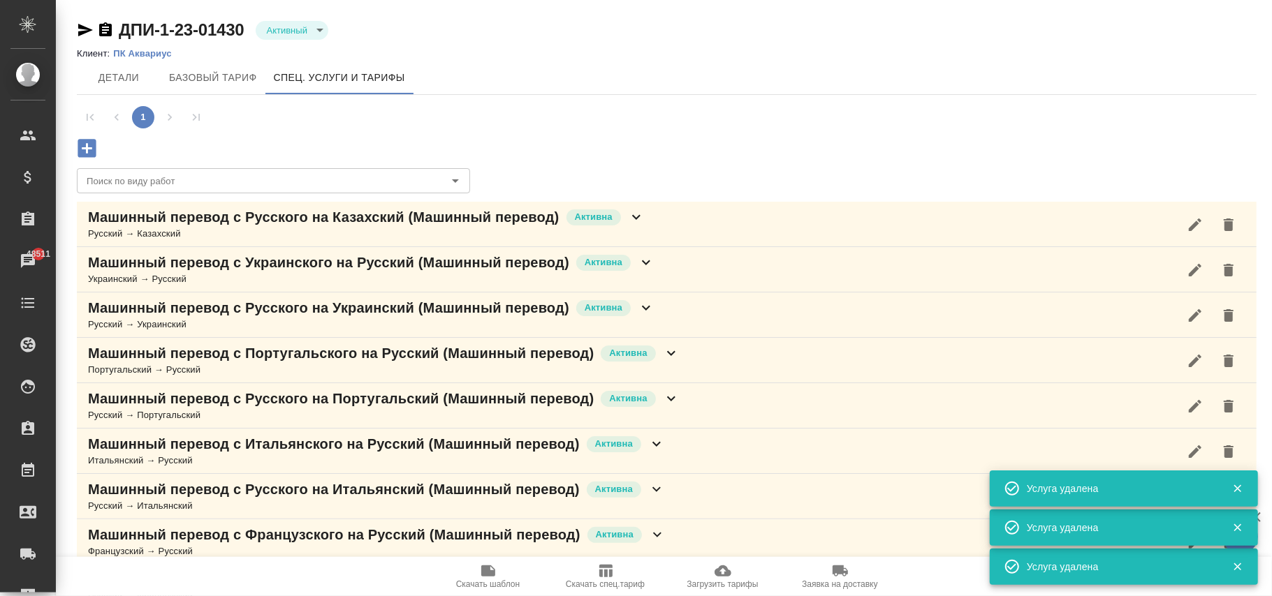
click at [1230, 218] on icon "button" at bounding box center [1228, 225] width 17 height 17
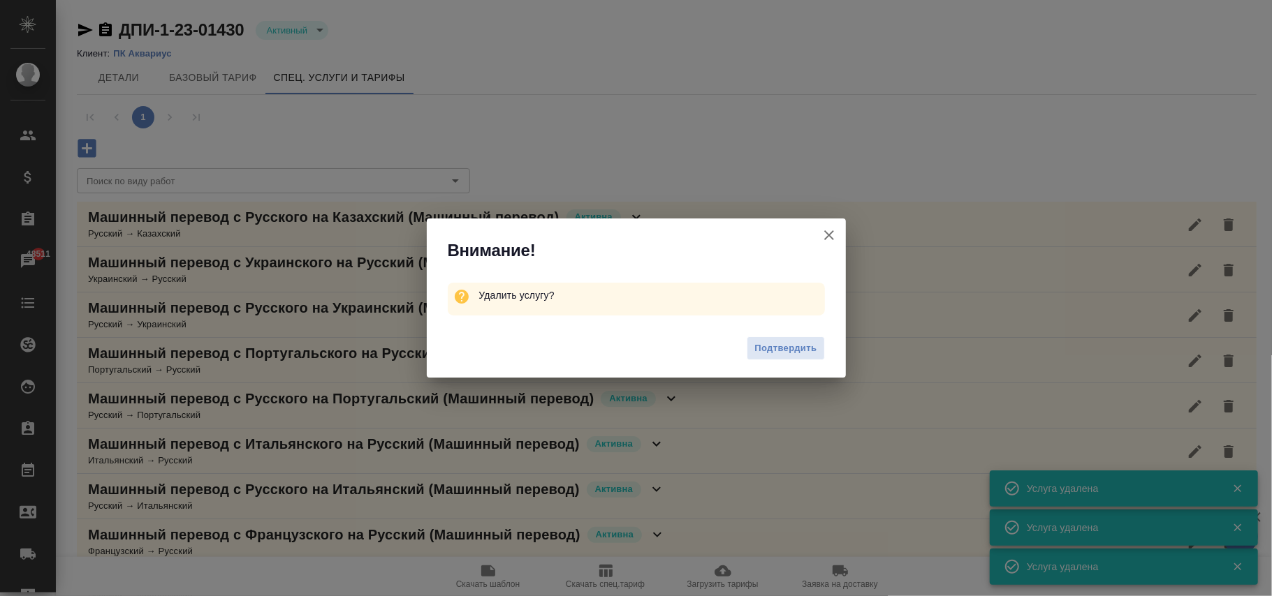
click at [786, 345] on span "Подтвердить" at bounding box center [785, 349] width 62 height 16
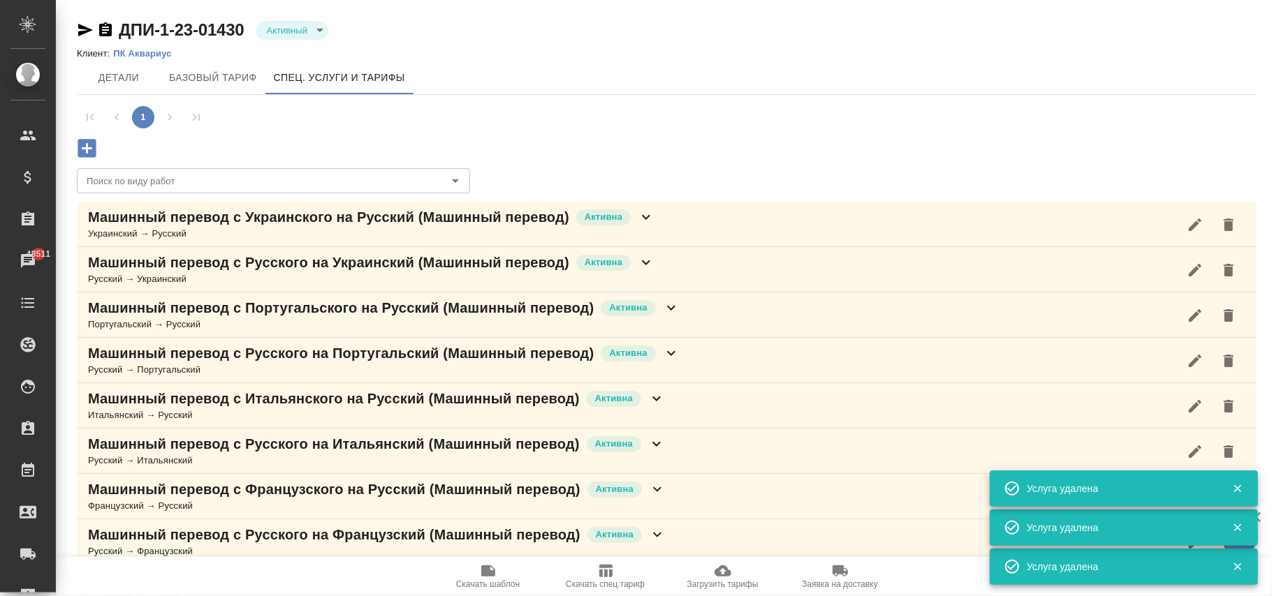
click at [732, 576] on span "Загрузить тарифы" at bounding box center [723, 576] width 101 height 27
click at [1224, 225] on icon "button" at bounding box center [1228, 225] width 17 height 17
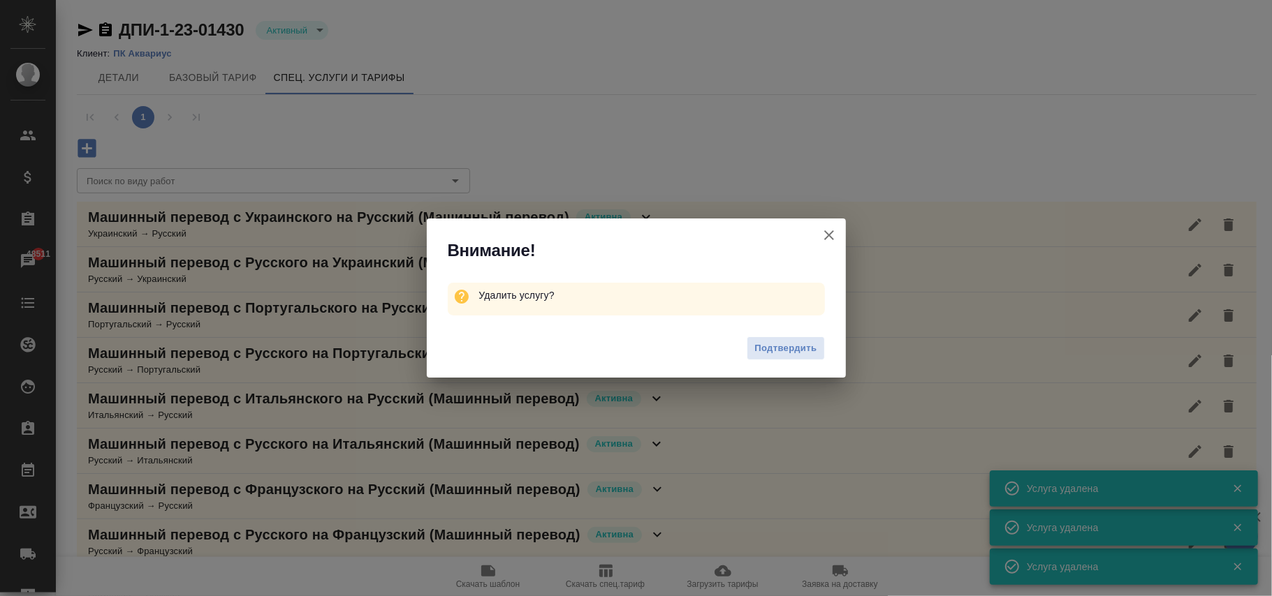
click at [808, 344] on span "Подтвердить" at bounding box center [785, 349] width 62 height 16
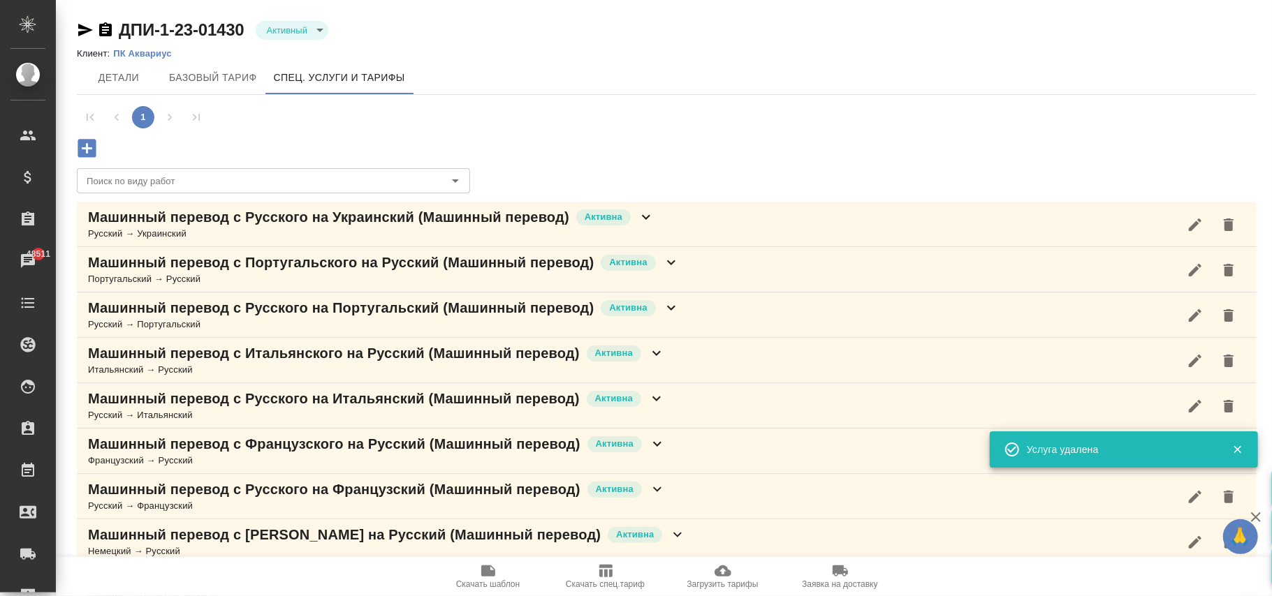
click at [1232, 221] on icon "button" at bounding box center [1229, 225] width 10 height 13
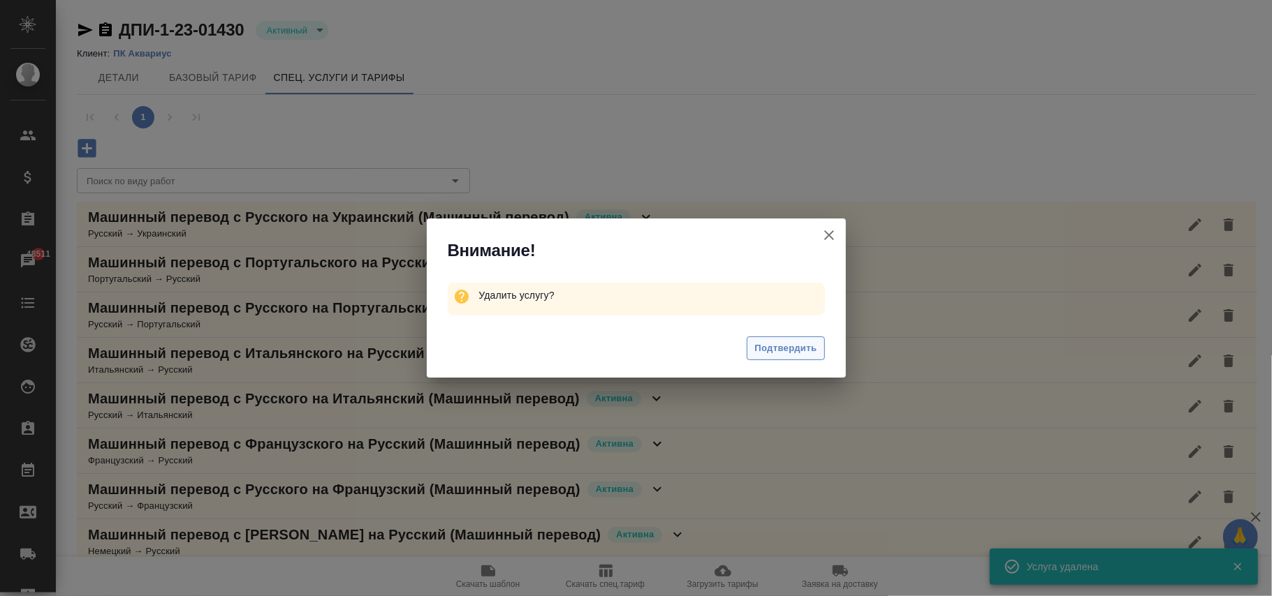
drag, startPoint x: 764, startPoint y: 348, endPoint x: 1242, endPoint y: 240, distance: 489.7
click at [770, 344] on span "Подтвердить" at bounding box center [785, 349] width 62 height 16
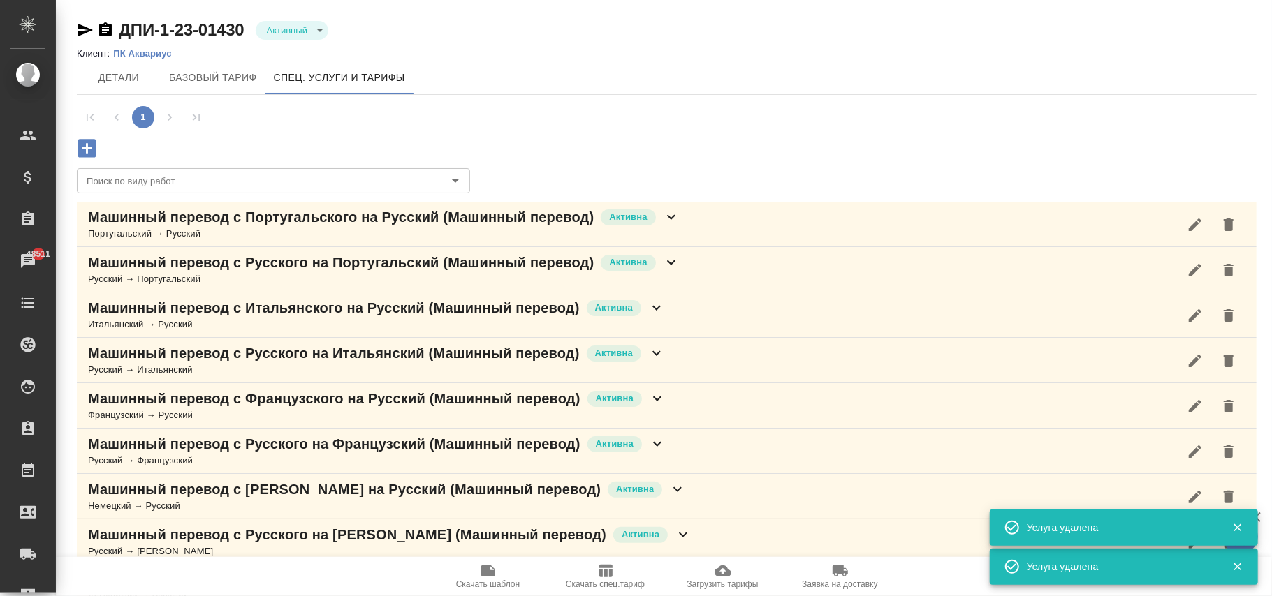
click at [1229, 224] on icon "button" at bounding box center [1229, 225] width 10 height 13
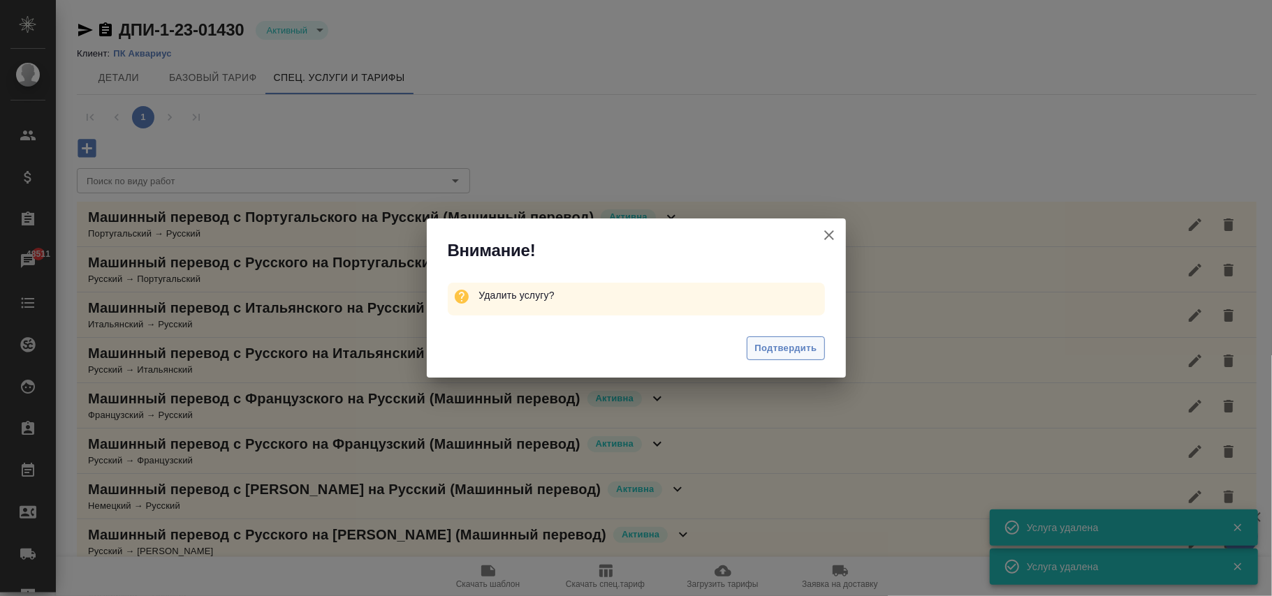
click at [774, 349] on span "Подтвердить" at bounding box center [785, 349] width 62 height 16
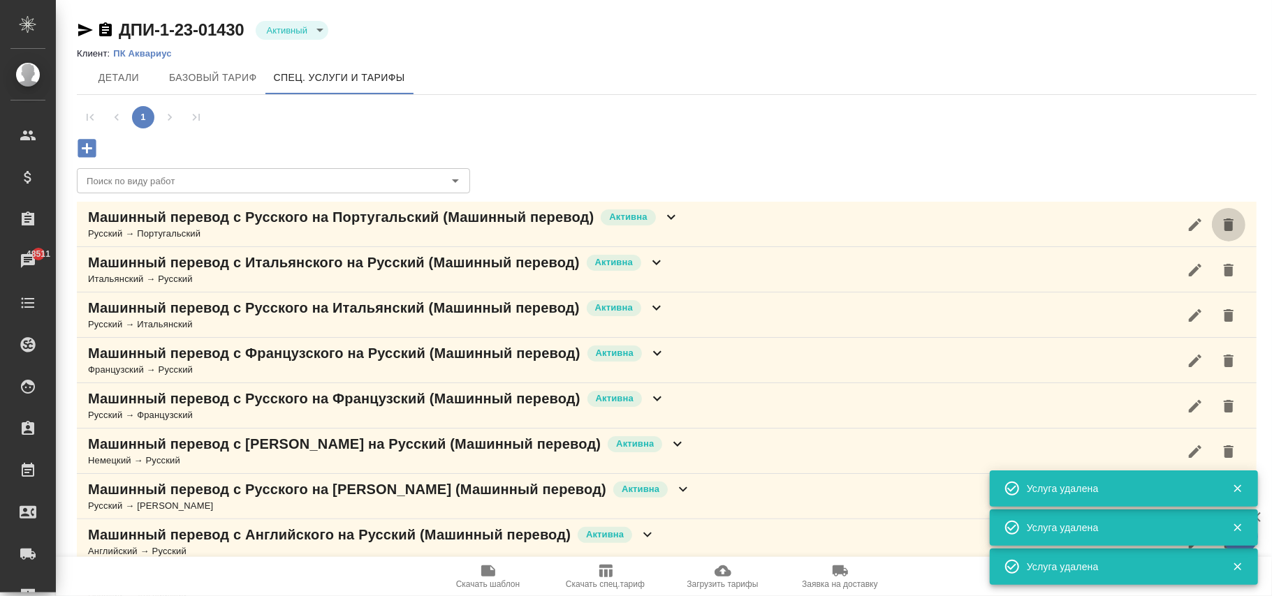
click at [1233, 224] on icon "button" at bounding box center [1228, 225] width 17 height 17
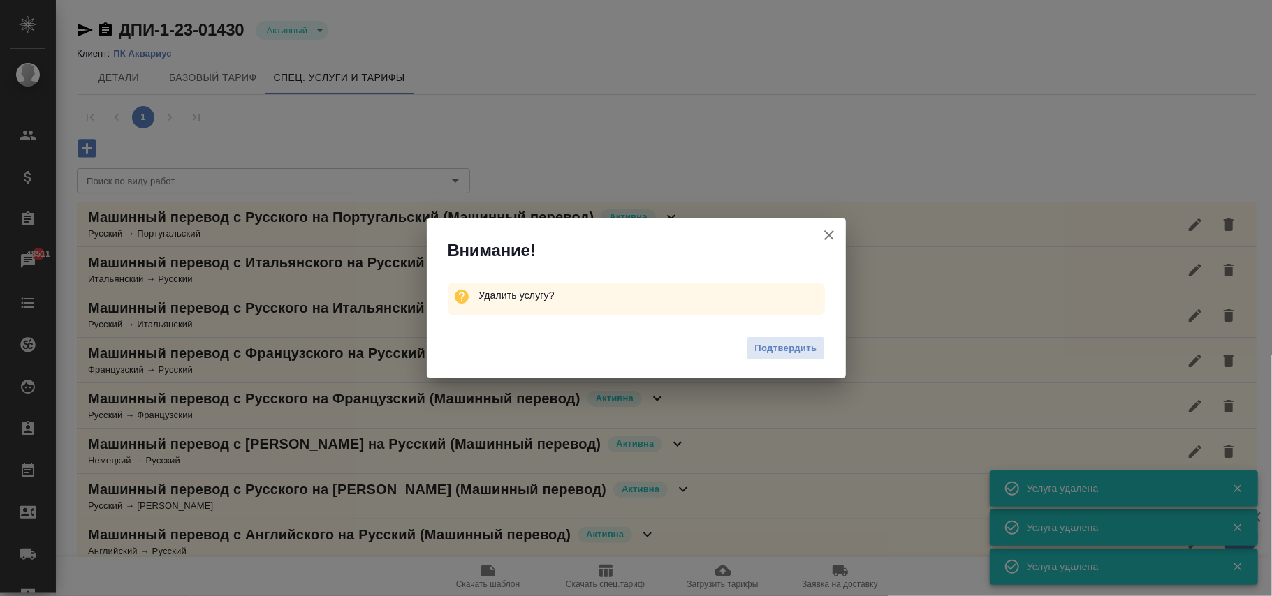
click at [767, 349] on span "Подтвердить" at bounding box center [785, 349] width 62 height 16
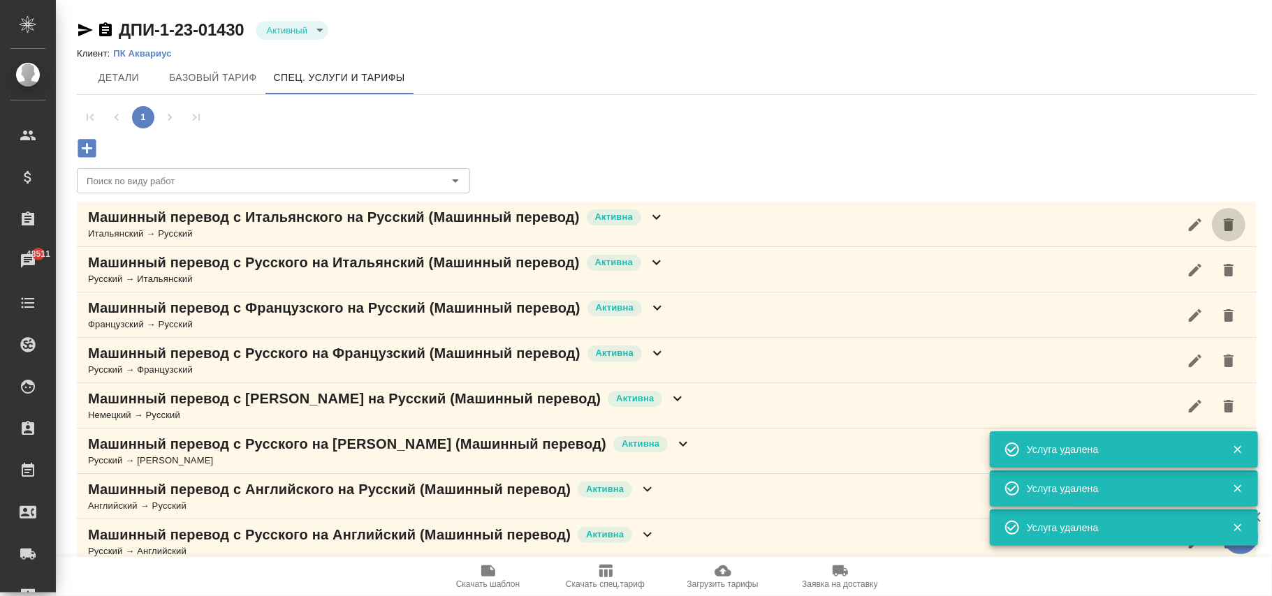
click at [1235, 227] on icon "button" at bounding box center [1228, 225] width 17 height 17
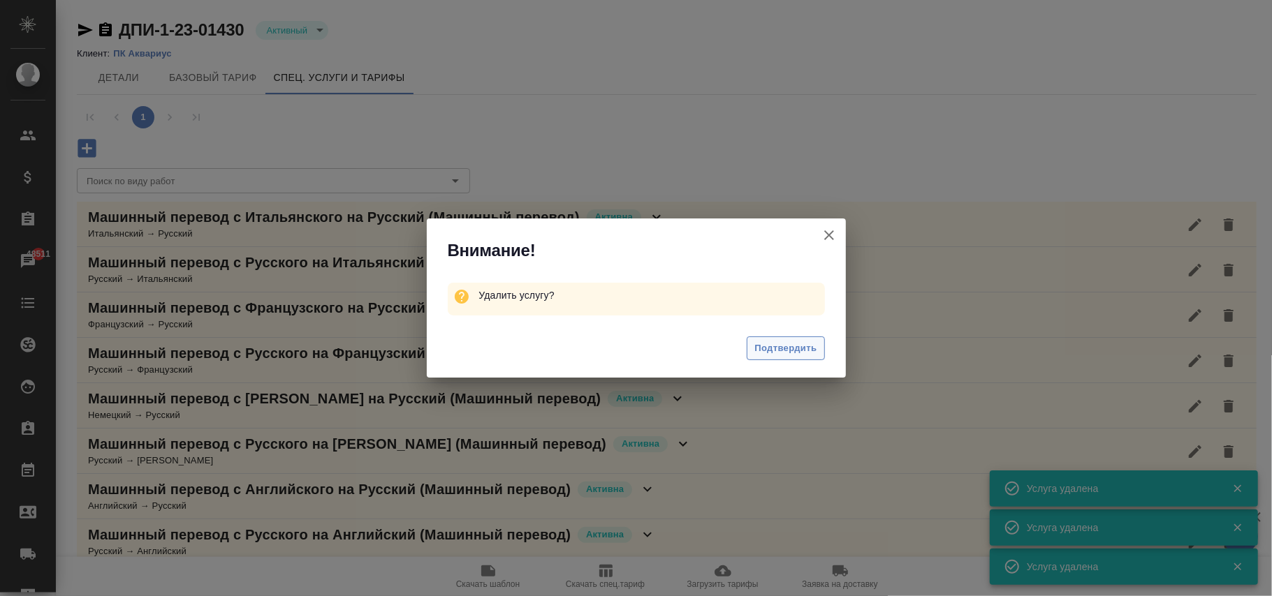
click at [803, 352] on span "Подтвердить" at bounding box center [785, 349] width 62 height 16
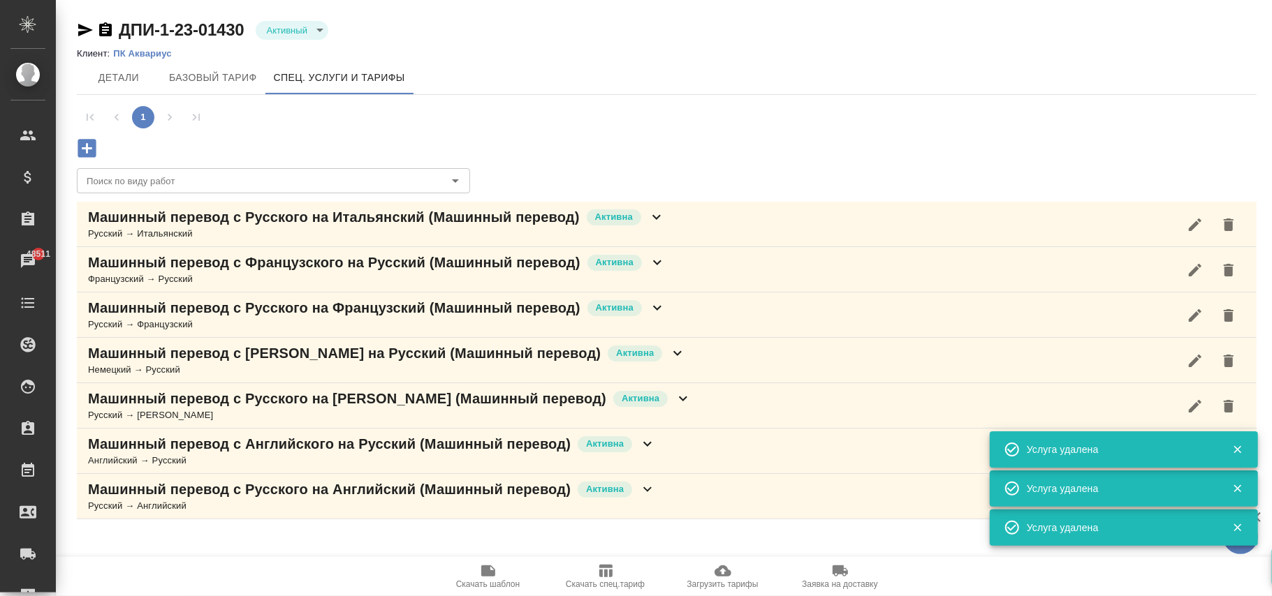
click at [1233, 222] on icon "button" at bounding box center [1229, 225] width 10 height 13
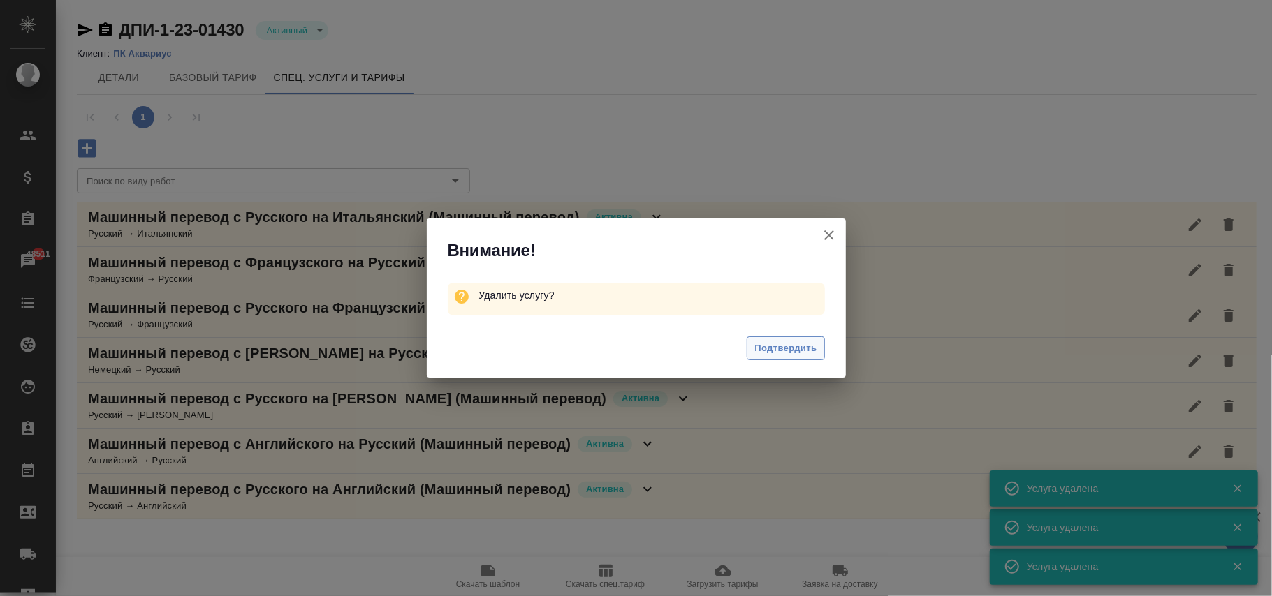
drag, startPoint x: 786, startPoint y: 353, endPoint x: 1077, endPoint y: 288, distance: 298.4
click at [786, 353] on span "Подтвердить" at bounding box center [785, 349] width 62 height 16
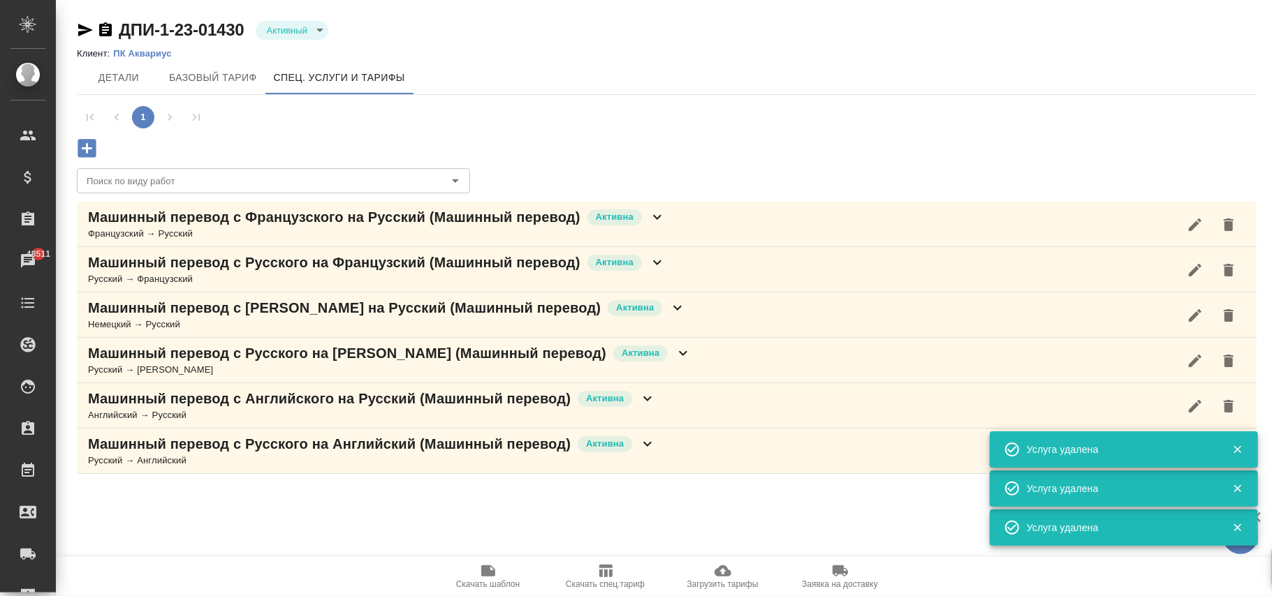
click at [1228, 230] on icon "button" at bounding box center [1229, 225] width 10 height 13
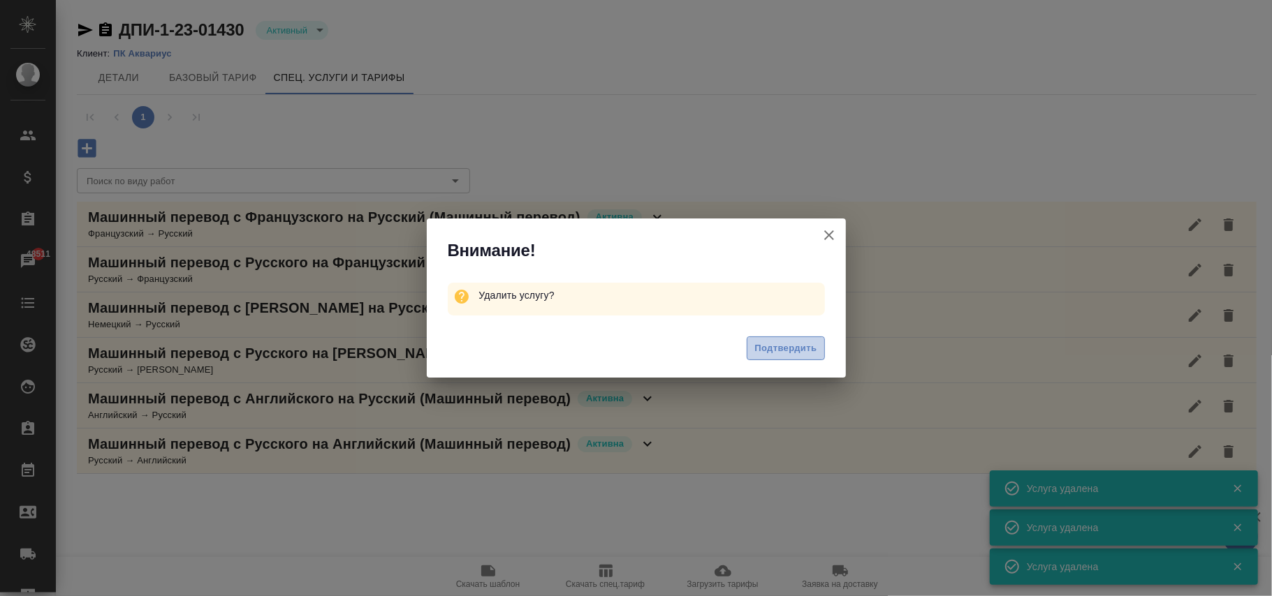
drag, startPoint x: 772, startPoint y: 353, endPoint x: 1085, endPoint y: 305, distance: 317.4
click at [777, 353] on span "Подтвердить" at bounding box center [785, 349] width 62 height 16
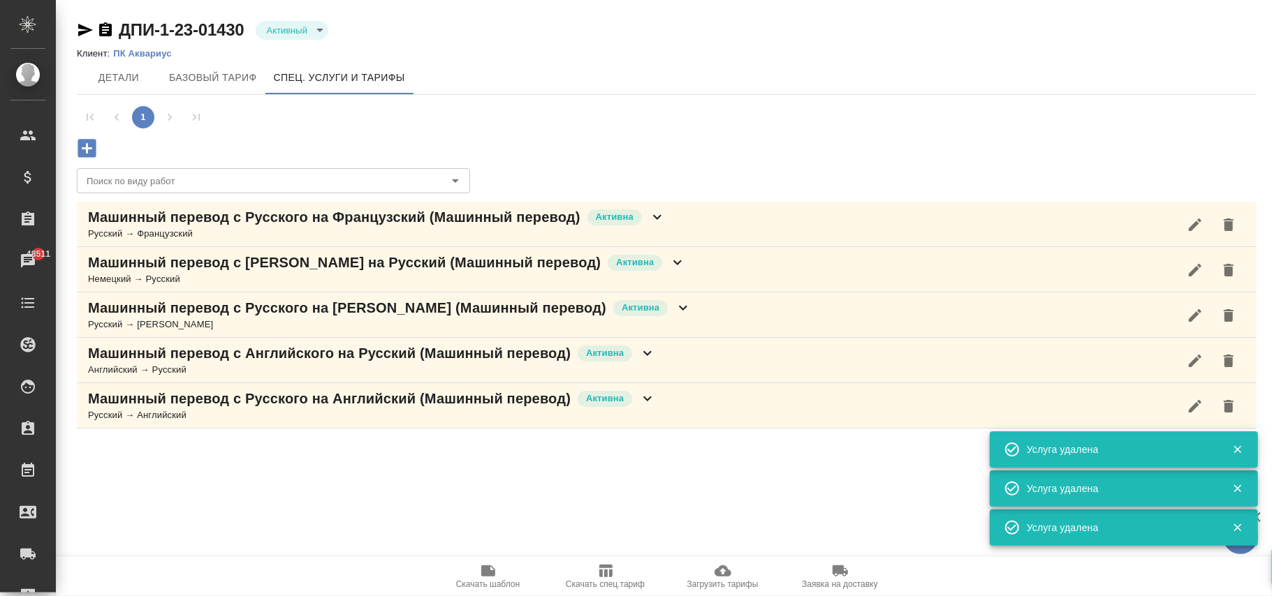
click at [1238, 226] on button "button" at bounding box center [1229, 225] width 34 height 34
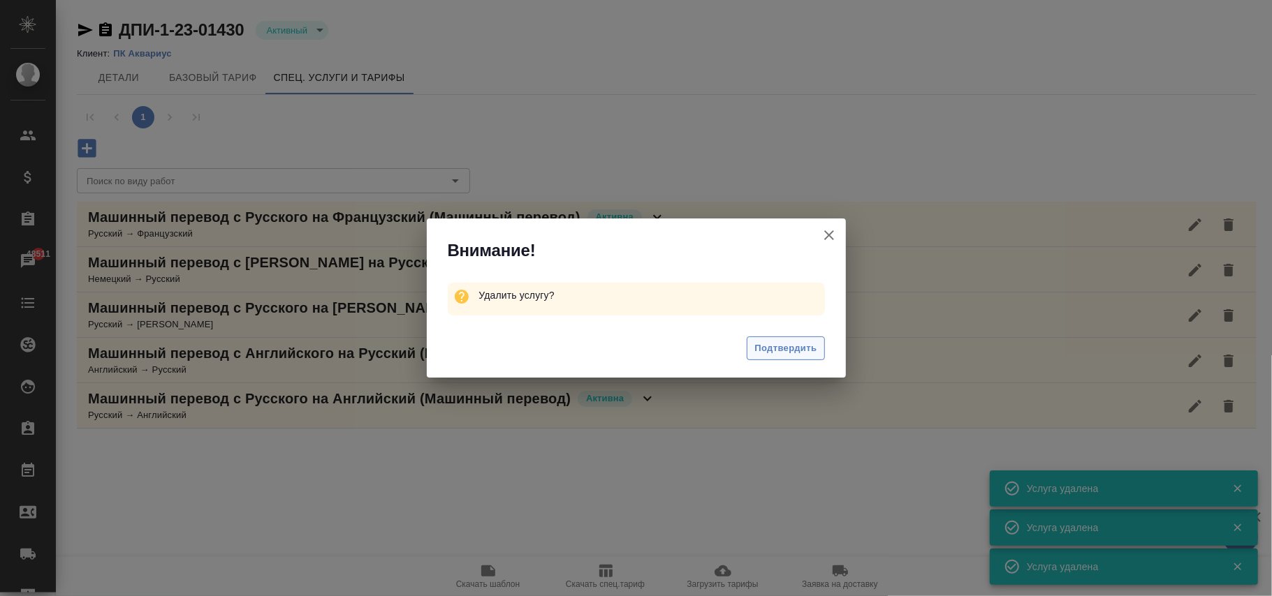
drag, startPoint x: 778, startPoint y: 349, endPoint x: 1134, endPoint y: 280, distance: 362.9
click at [785, 349] on span "Подтвердить" at bounding box center [785, 349] width 62 height 16
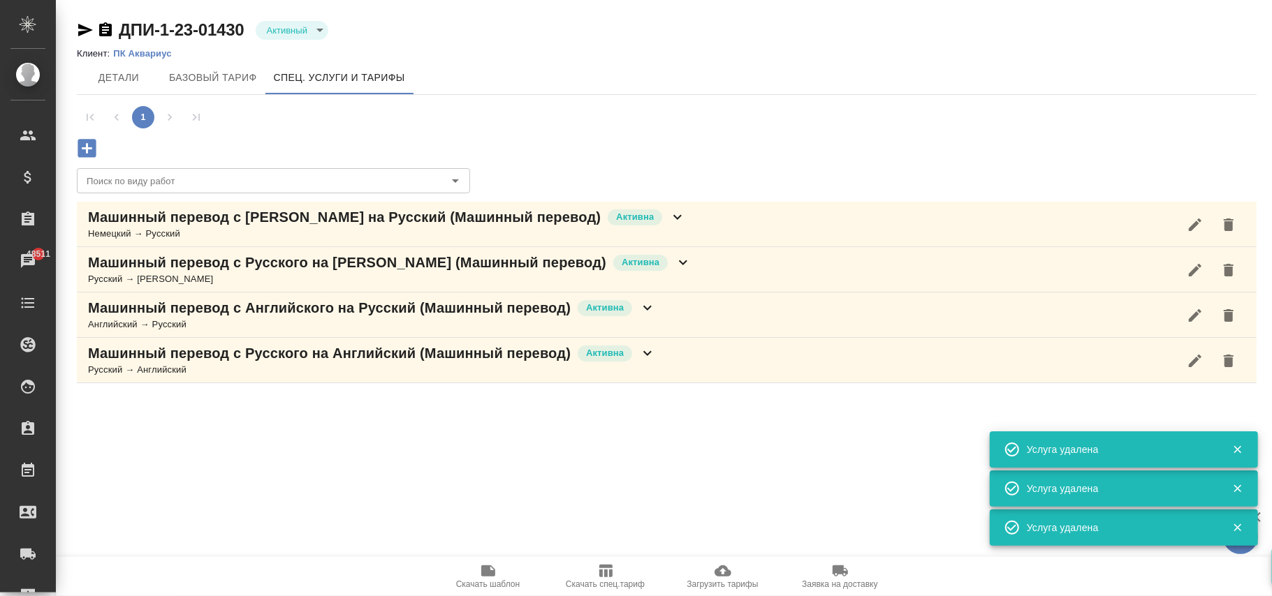
drag, startPoint x: 1226, startPoint y: 221, endPoint x: 1199, endPoint y: 238, distance: 32.0
click at [1227, 221] on icon "button" at bounding box center [1229, 225] width 10 height 13
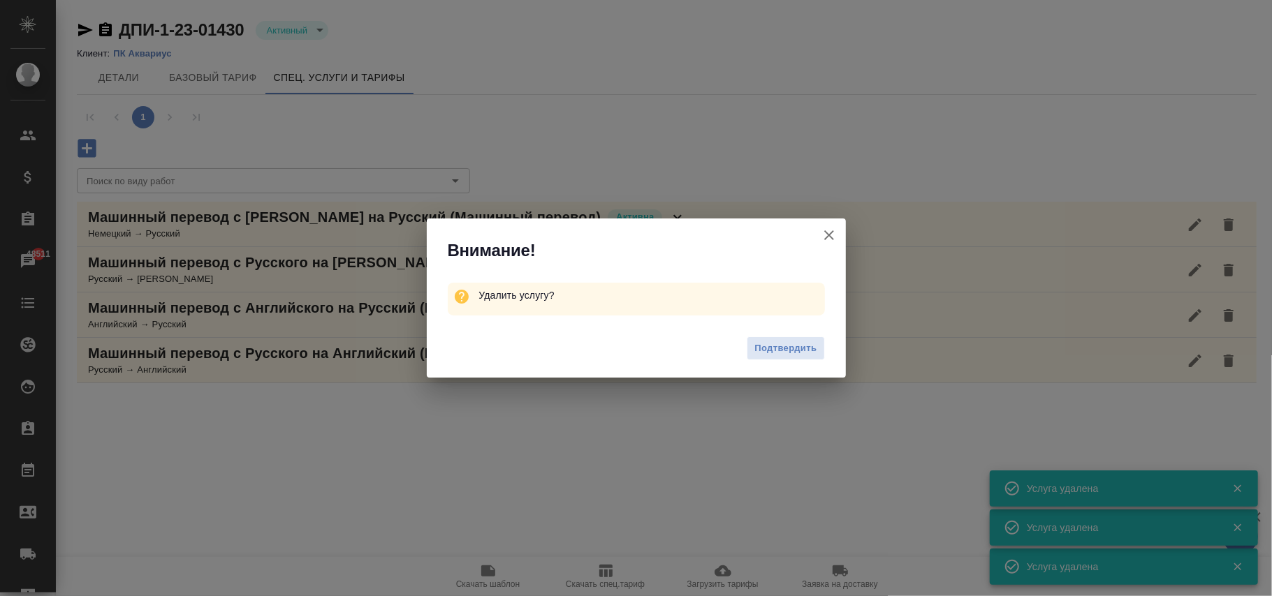
click at [775, 347] on span "Подтвердить" at bounding box center [785, 349] width 62 height 16
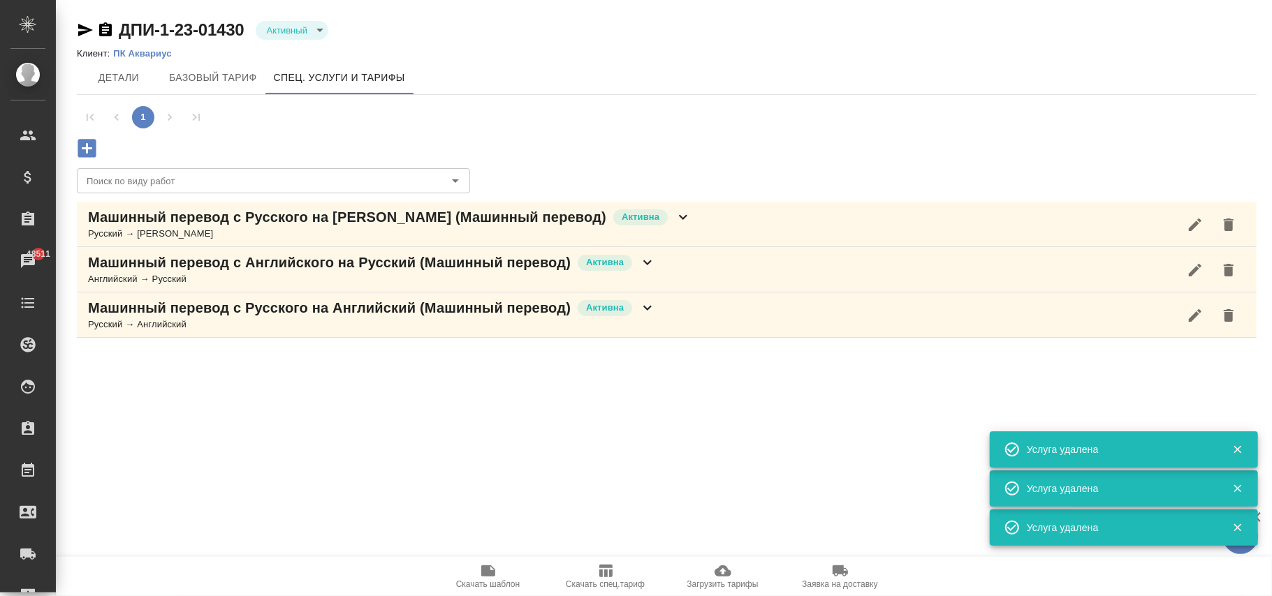
click at [1229, 225] on icon "button" at bounding box center [1229, 225] width 10 height 13
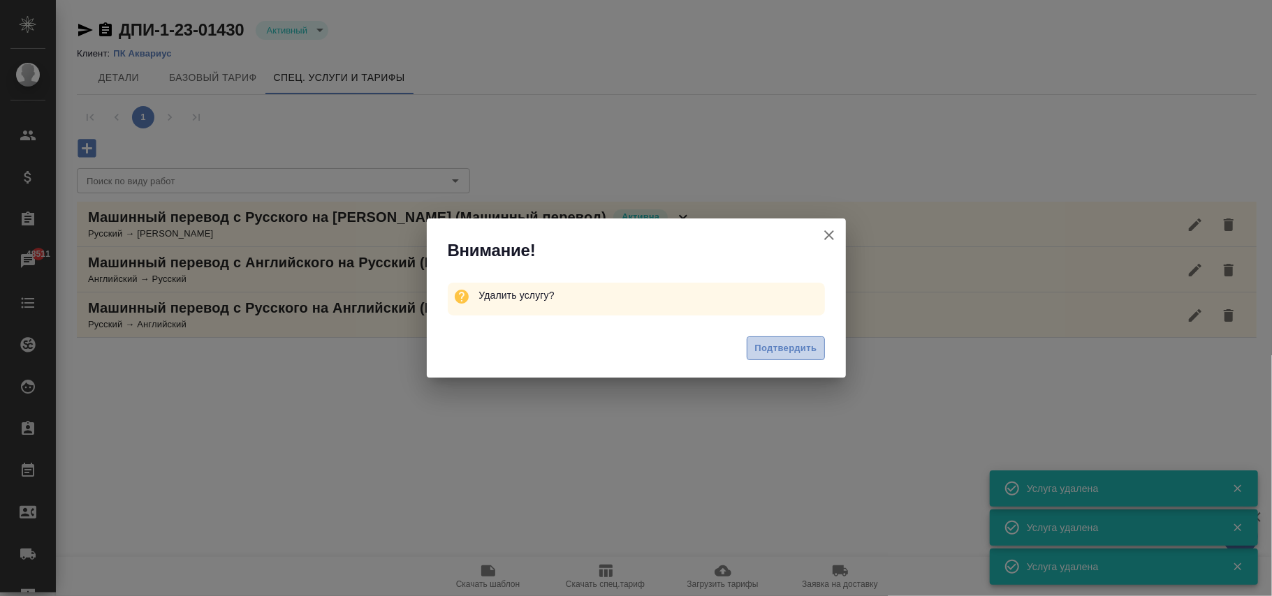
click at [786, 347] on span "Подтвердить" at bounding box center [785, 349] width 62 height 16
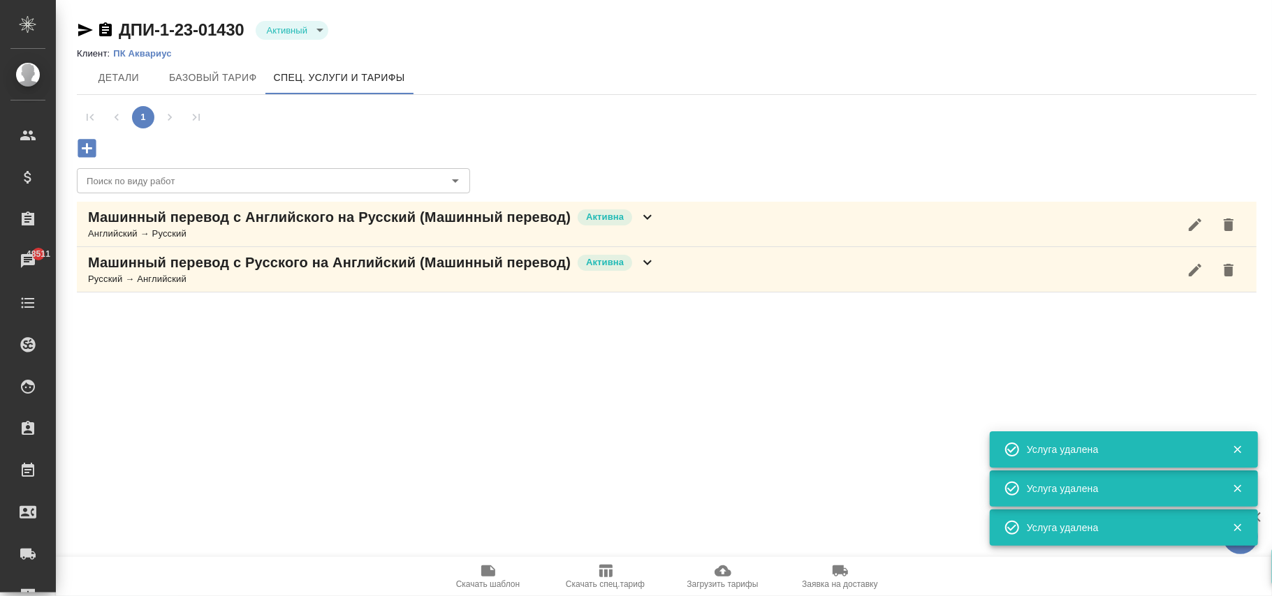
click at [1227, 227] on icon "button" at bounding box center [1229, 225] width 10 height 13
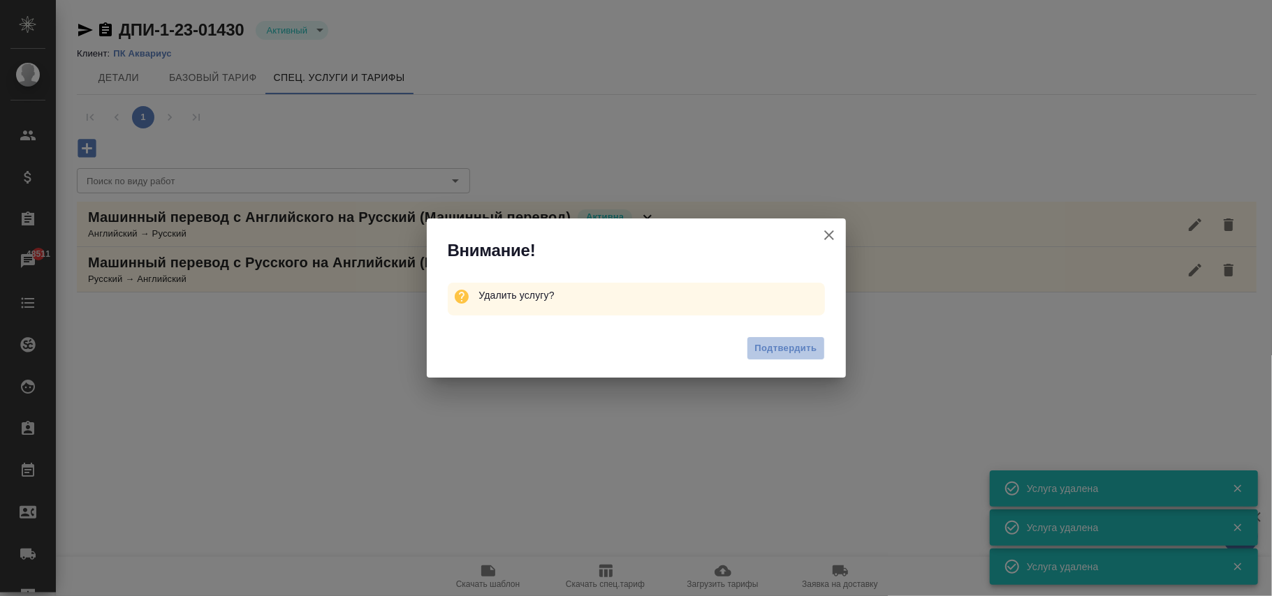
drag, startPoint x: 760, startPoint y: 347, endPoint x: 1050, endPoint y: 325, distance: 291.4
click at [768, 348] on span "Подтвердить" at bounding box center [785, 349] width 62 height 16
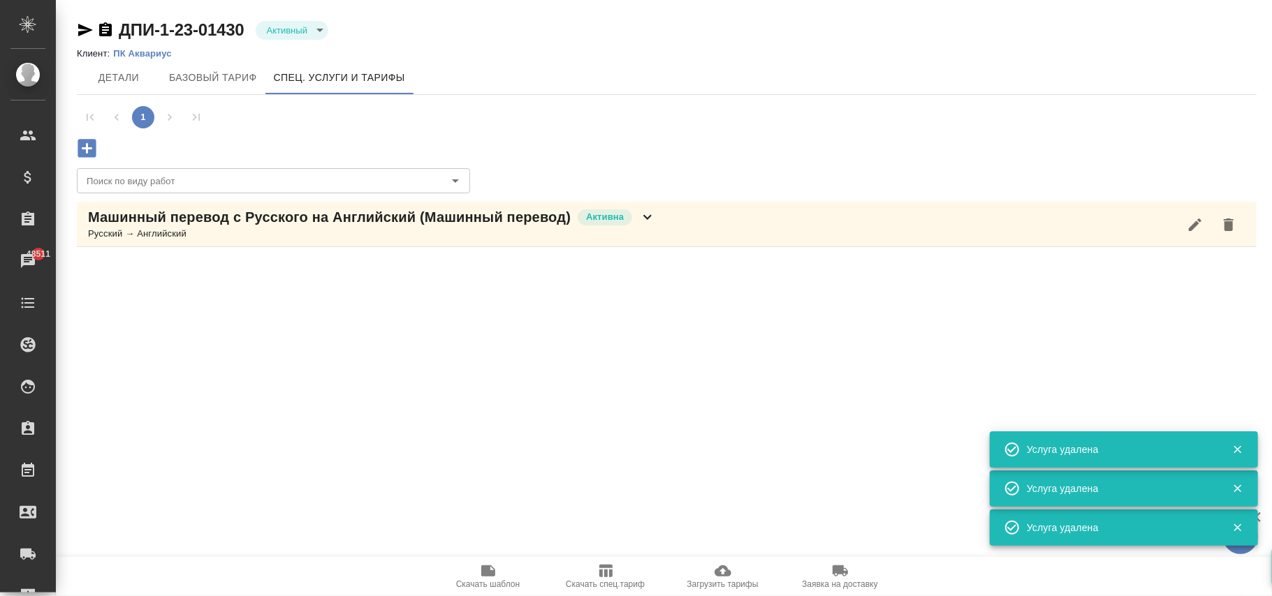
click at [1228, 226] on icon "button" at bounding box center [1229, 225] width 10 height 13
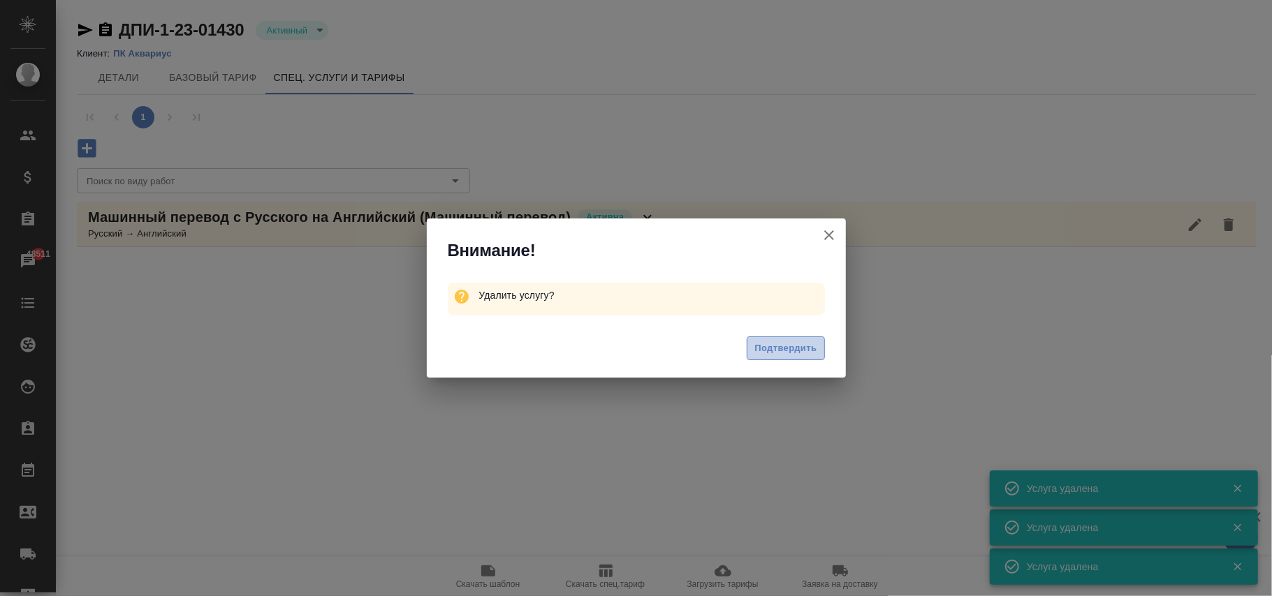
click at [788, 353] on span "Подтвердить" at bounding box center [785, 349] width 62 height 16
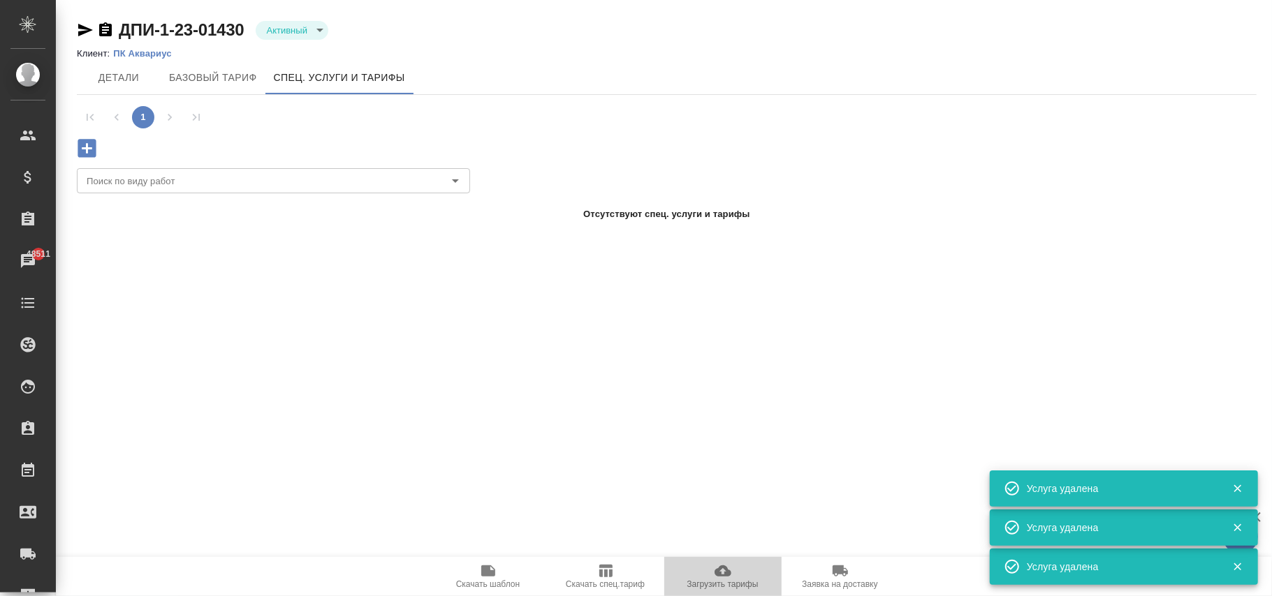
click at [724, 576] on icon "button" at bounding box center [723, 571] width 17 height 11
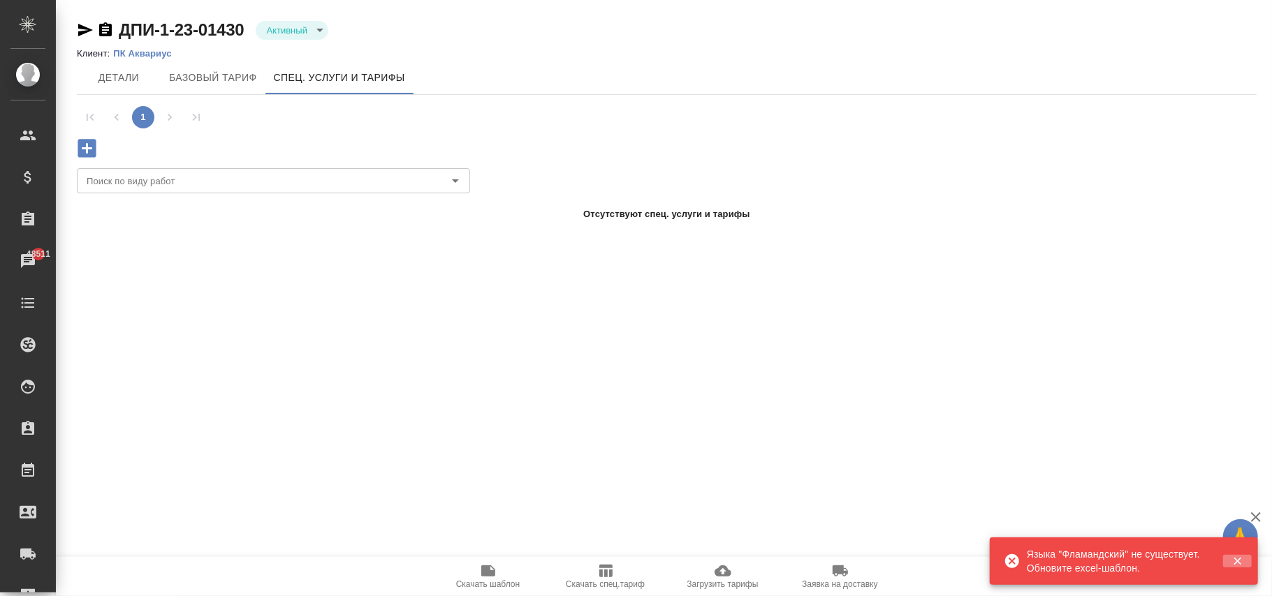
click at [1236, 566] on icon "button" at bounding box center [1237, 561] width 13 height 13
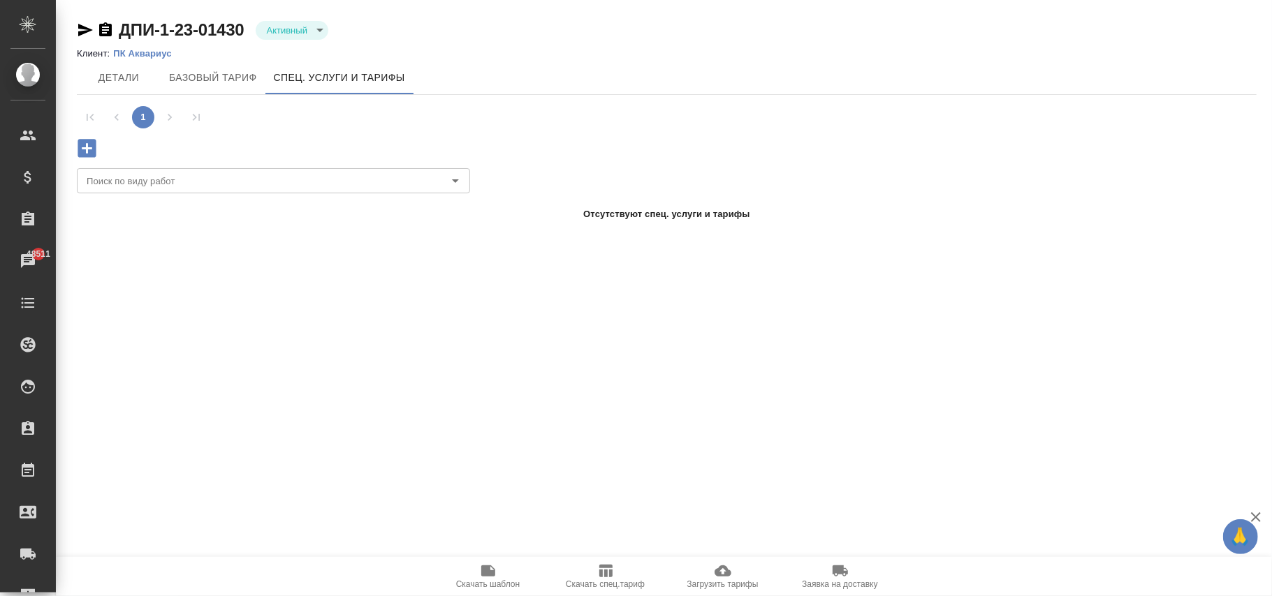
click at [721, 574] on icon "button" at bounding box center [723, 571] width 17 height 17
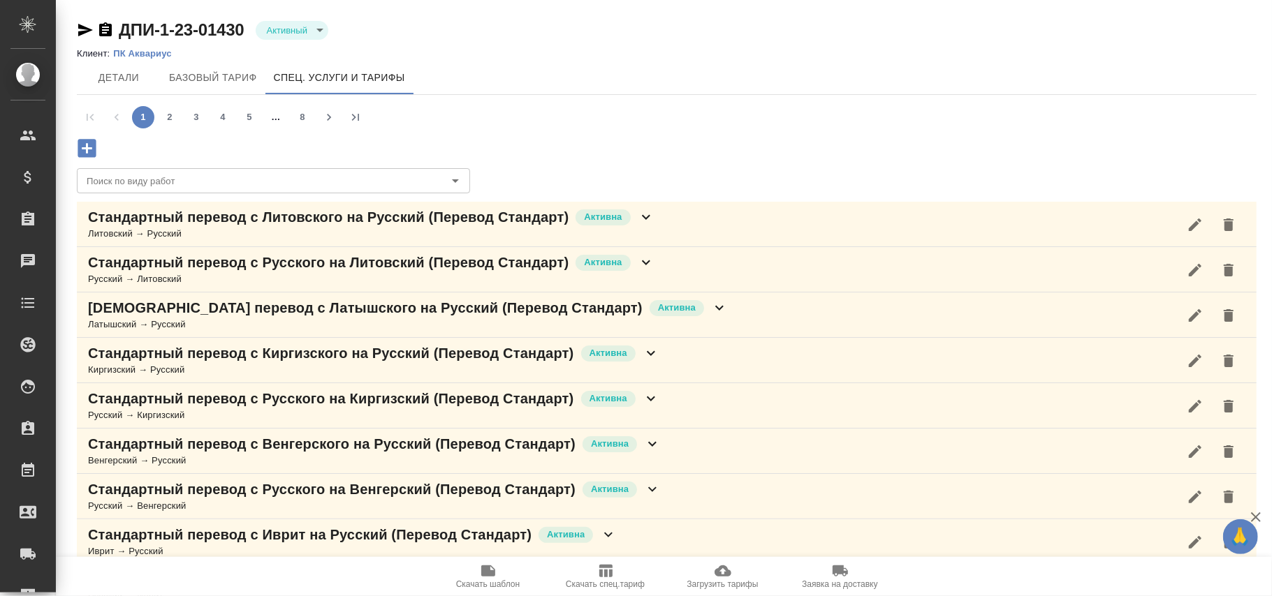
click at [719, 571] on icon "button" at bounding box center [723, 571] width 17 height 11
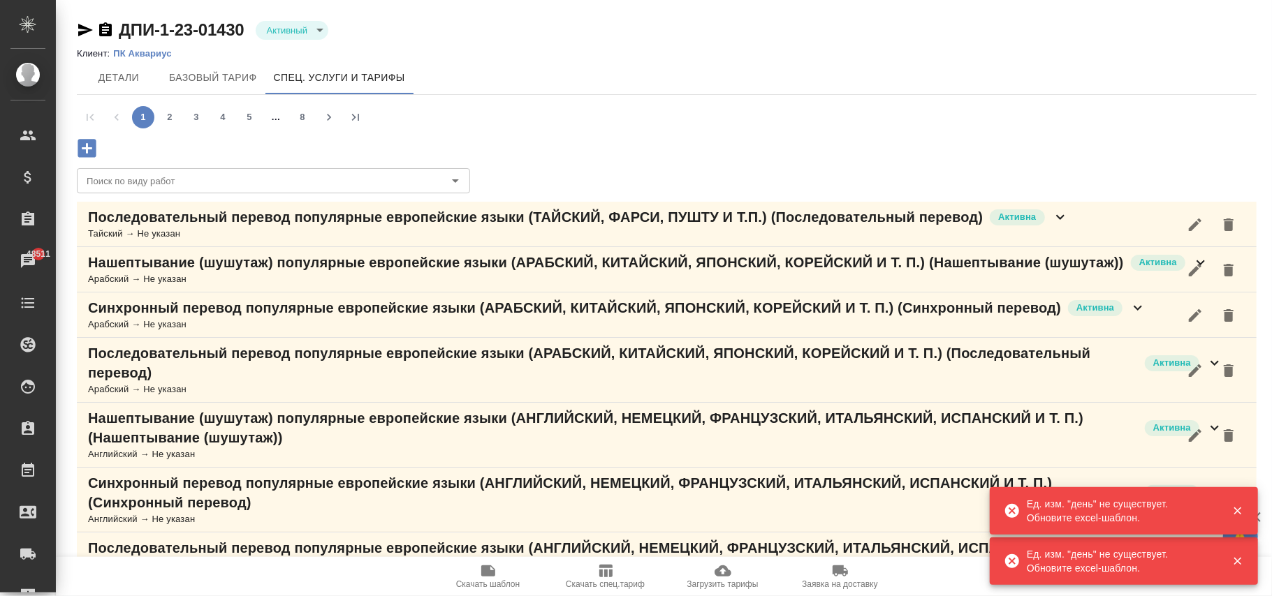
click at [1233, 511] on icon "button" at bounding box center [1237, 511] width 13 height 13
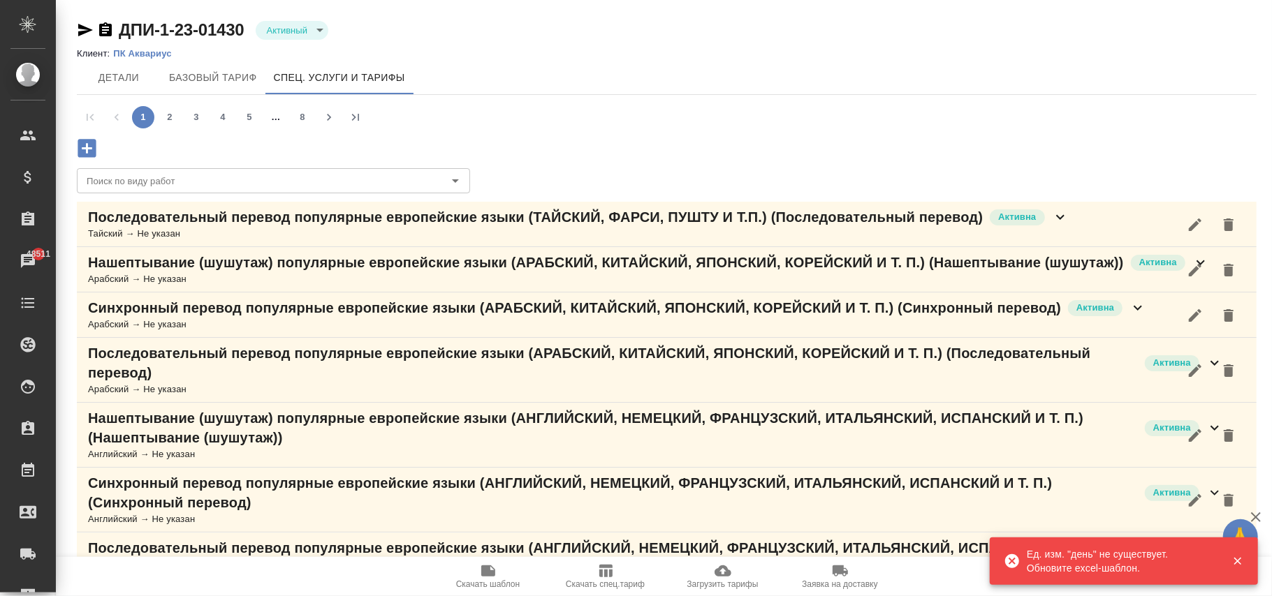
click at [1239, 559] on icon "button" at bounding box center [1237, 561] width 13 height 13
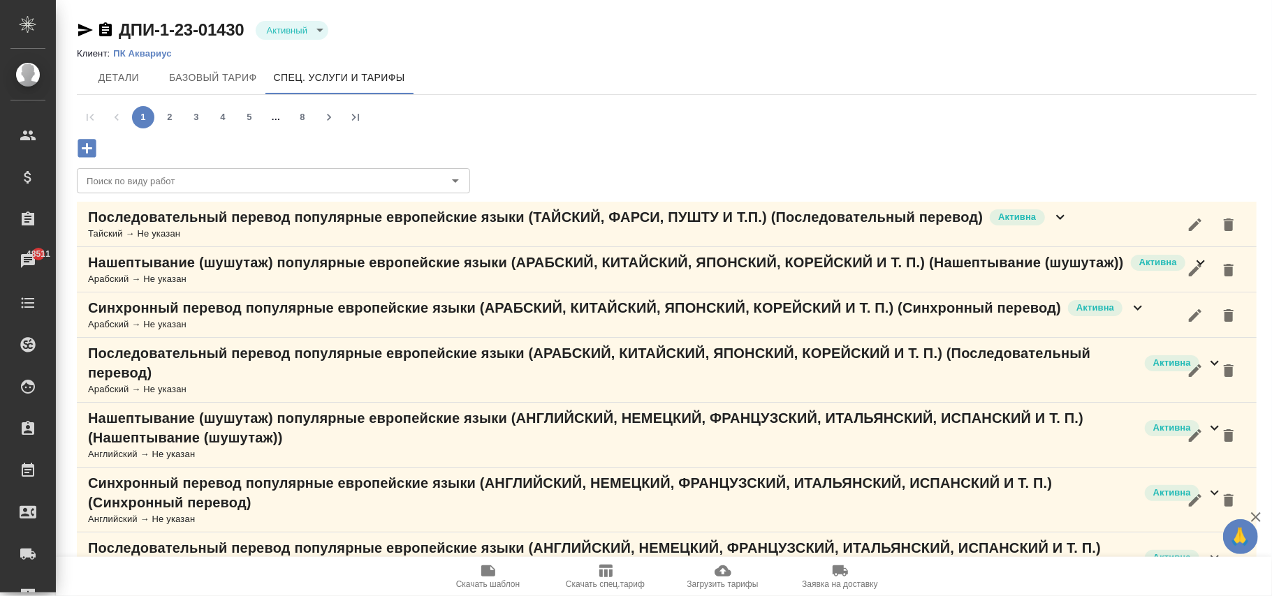
click at [721, 574] on icon "button" at bounding box center [723, 571] width 17 height 17
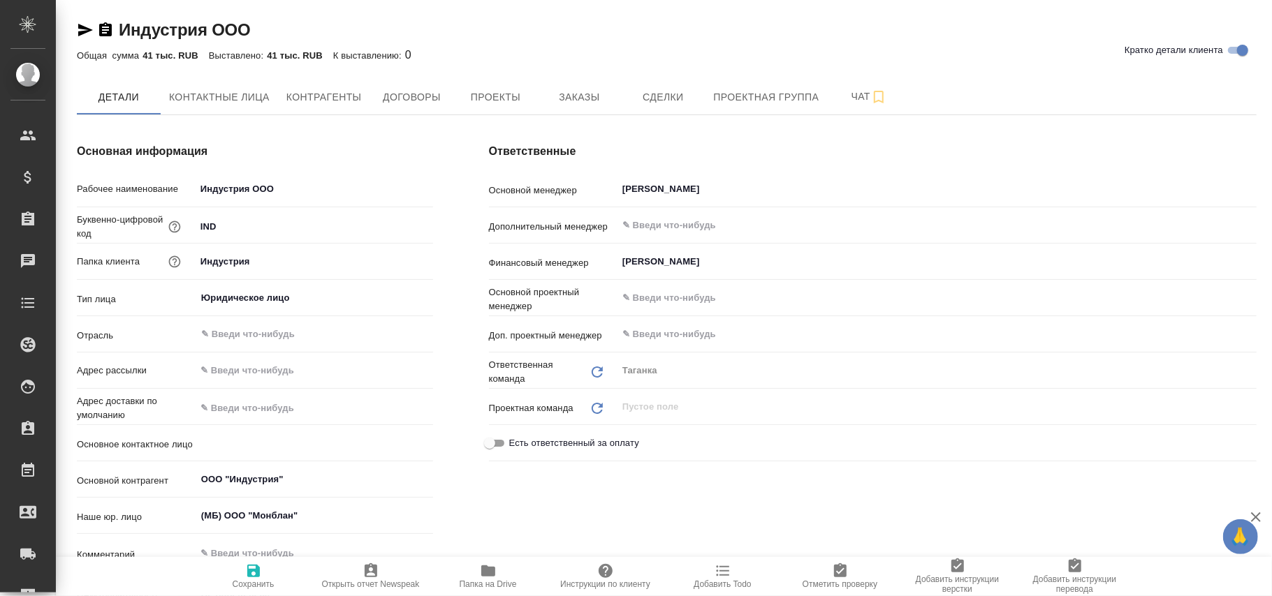
type textarea "x"
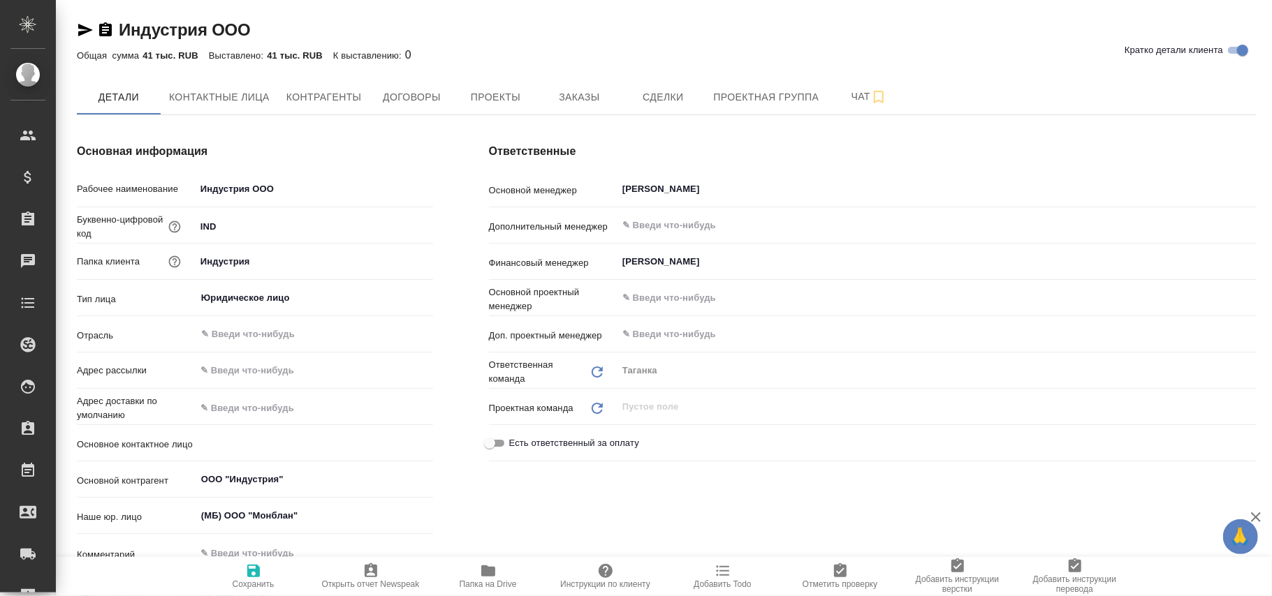
type textarea "x"
click at [490, 90] on span "Проекты" at bounding box center [495, 97] width 67 height 17
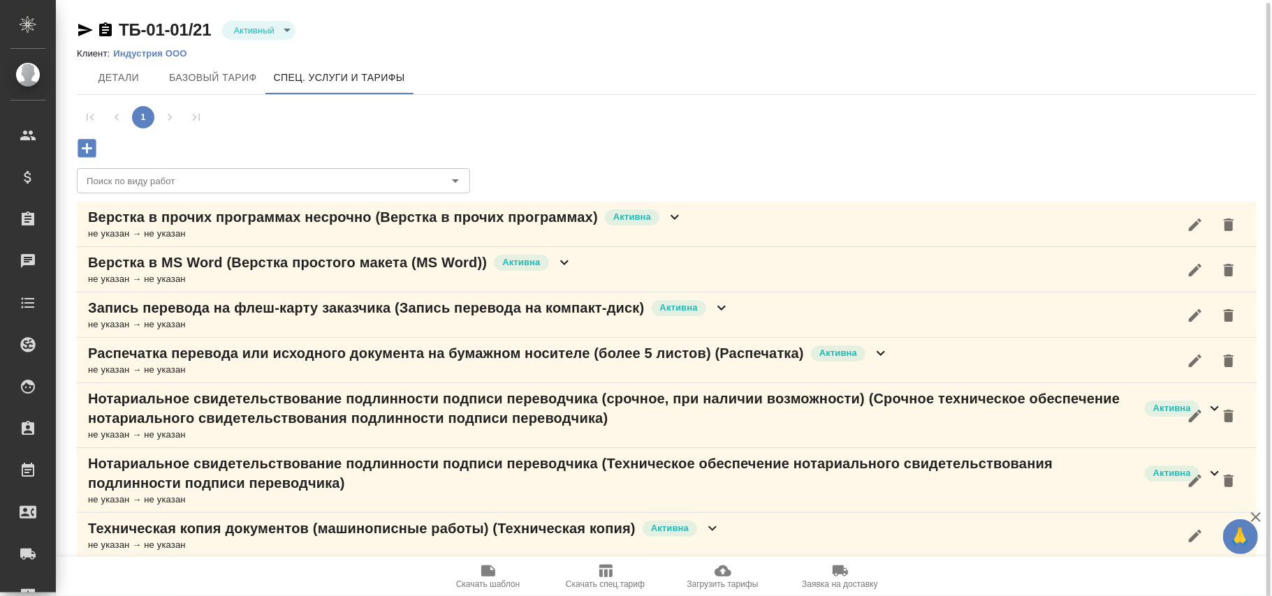
scroll to position [1, 0]
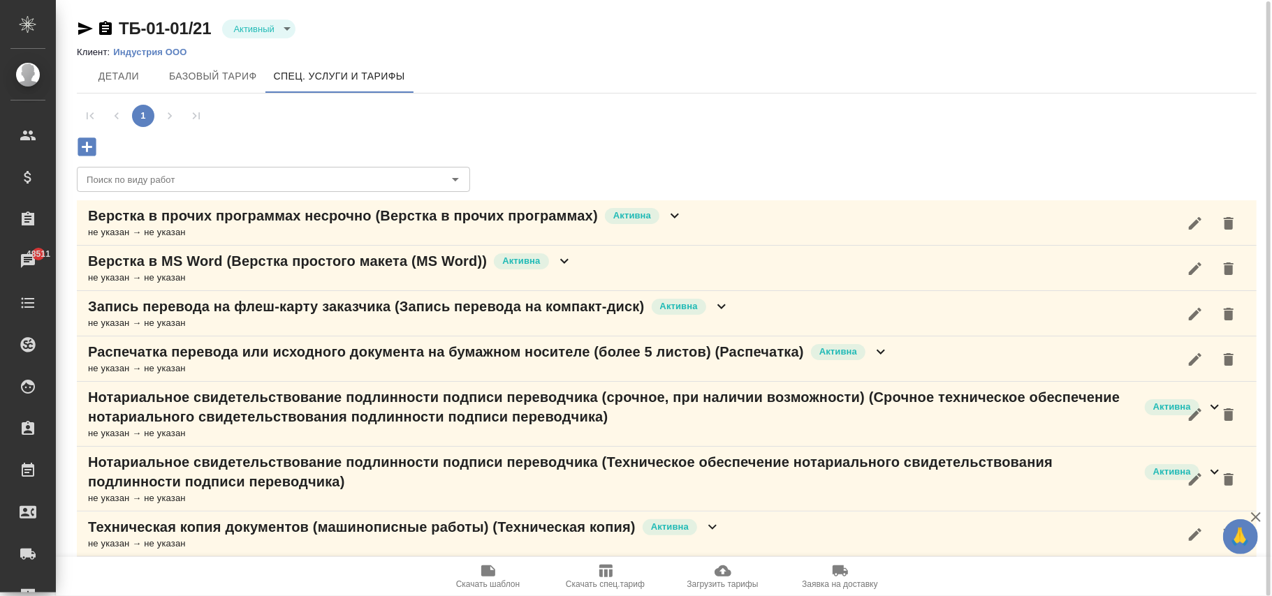
click at [730, 580] on span "Загрузить тарифы" at bounding box center [722, 585] width 71 height 10
